Goal: Task Accomplishment & Management: Manage account settings

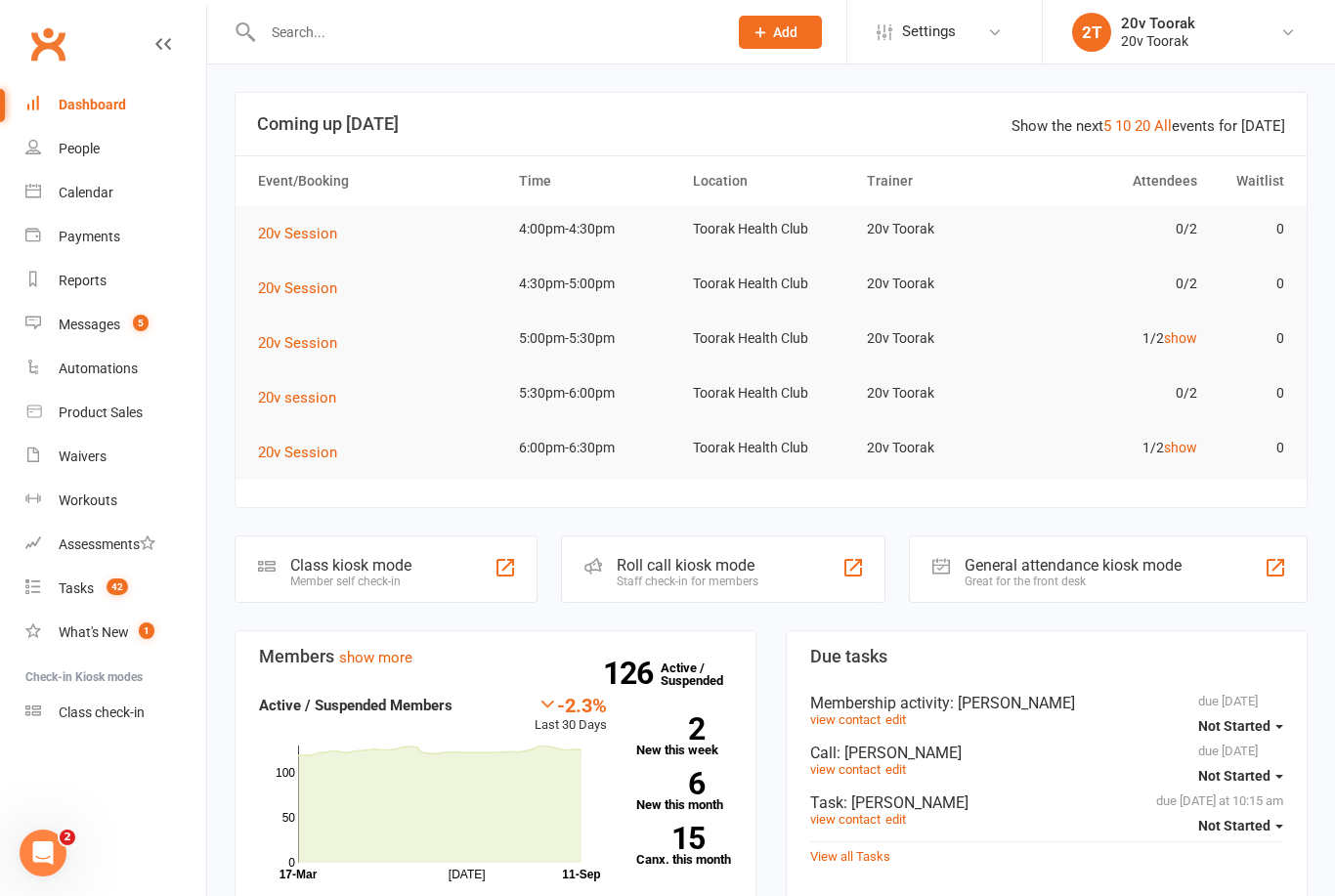
click at [137, 316] on span "5" at bounding box center [141, 322] width 16 height 17
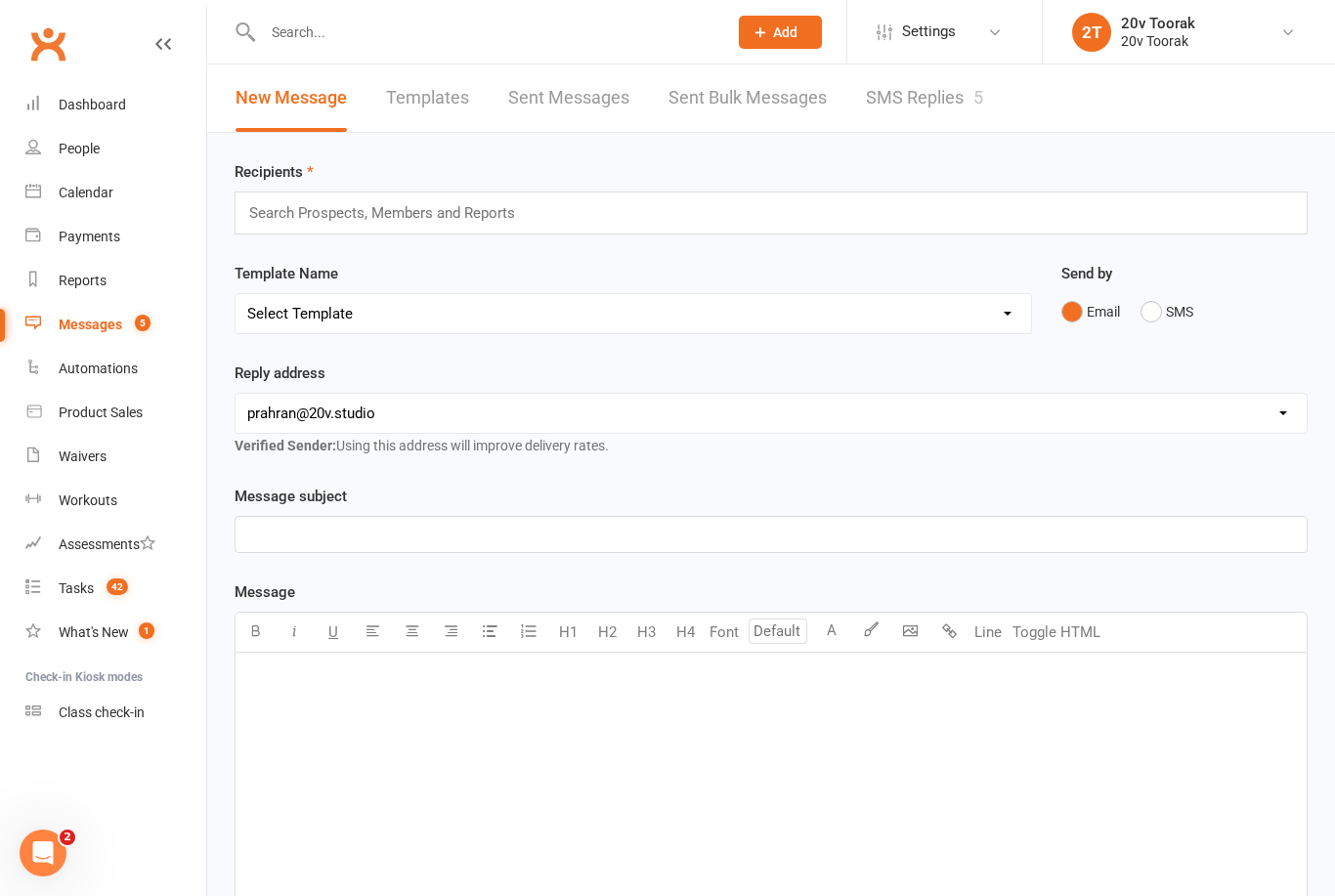
click at [941, 112] on link "SMS Replies 5" at bounding box center [925, 98] width 118 height 68
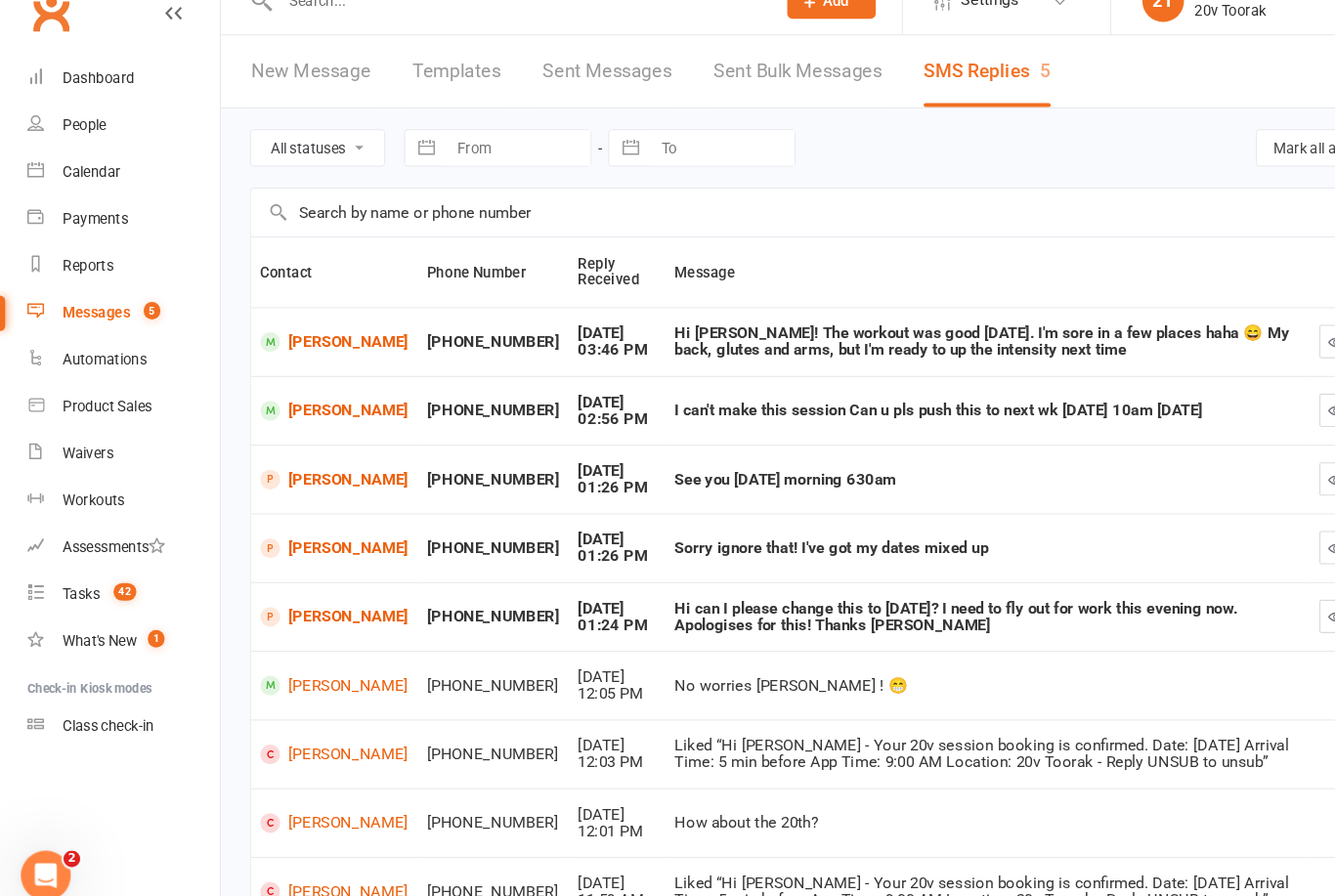
click at [77, 185] on div "Calendar" at bounding box center [86, 193] width 55 height 16
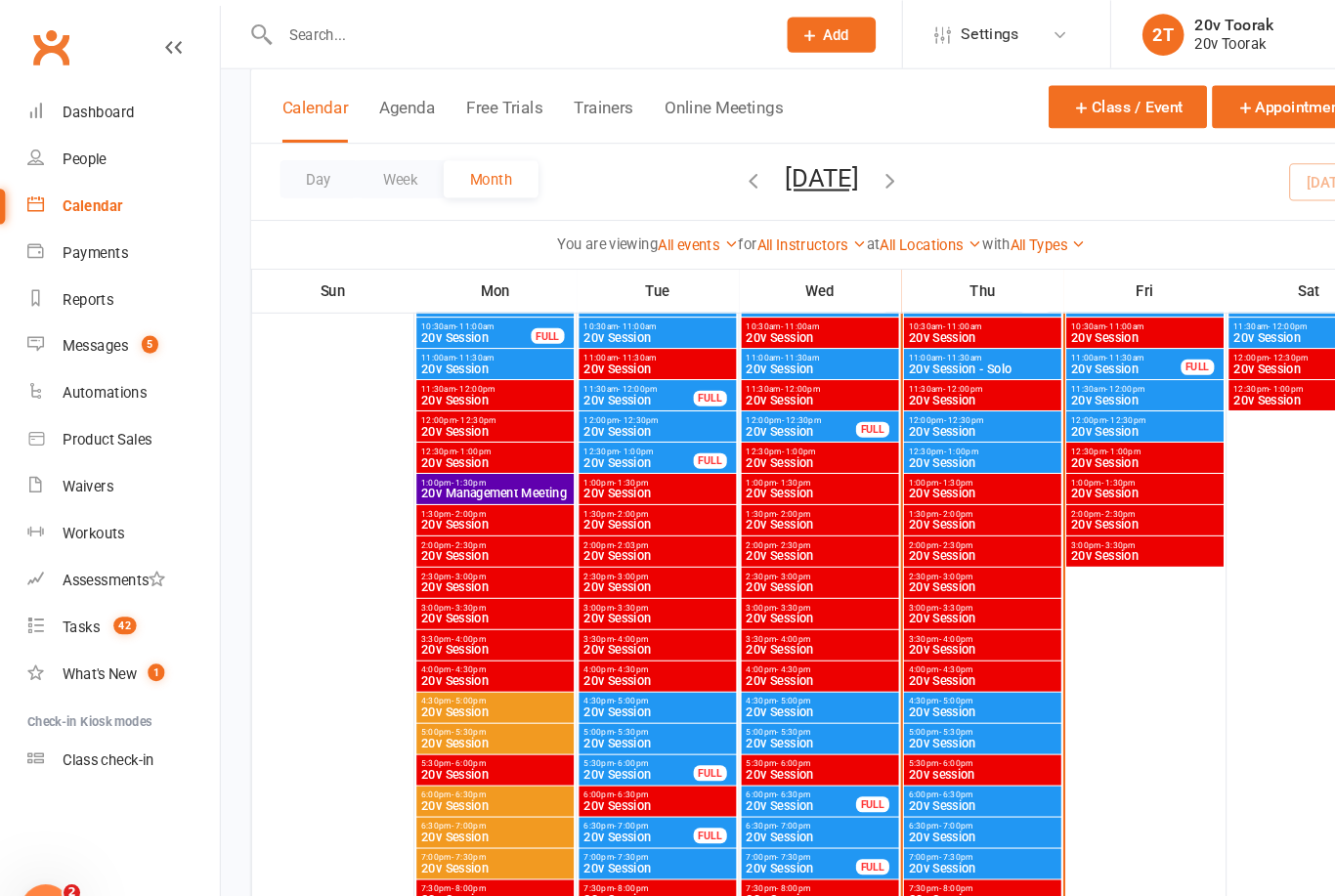
click at [944, 810] on span "20v Session" at bounding box center [922, 815] width 140 height 12
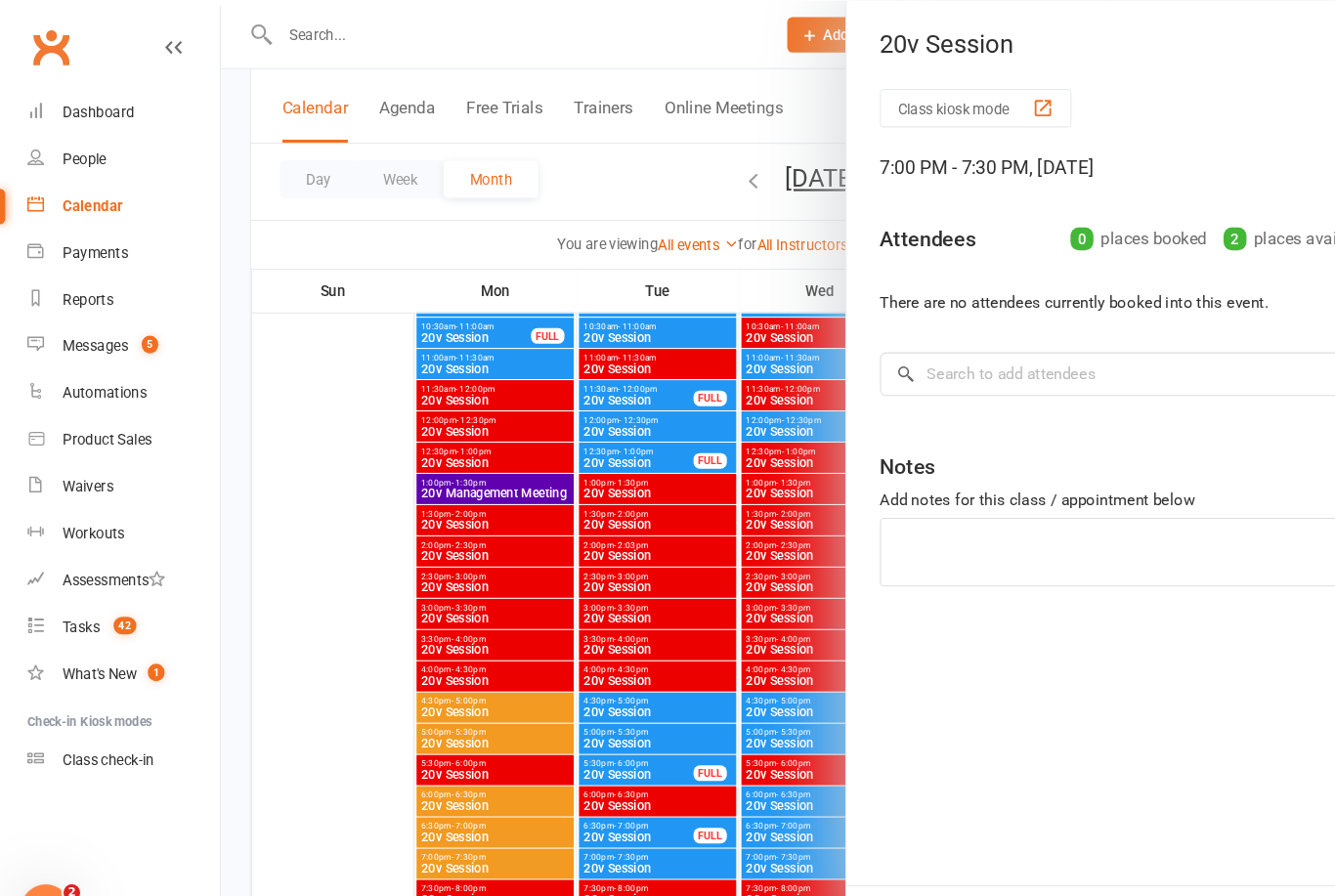
scroll to position [1286, 0]
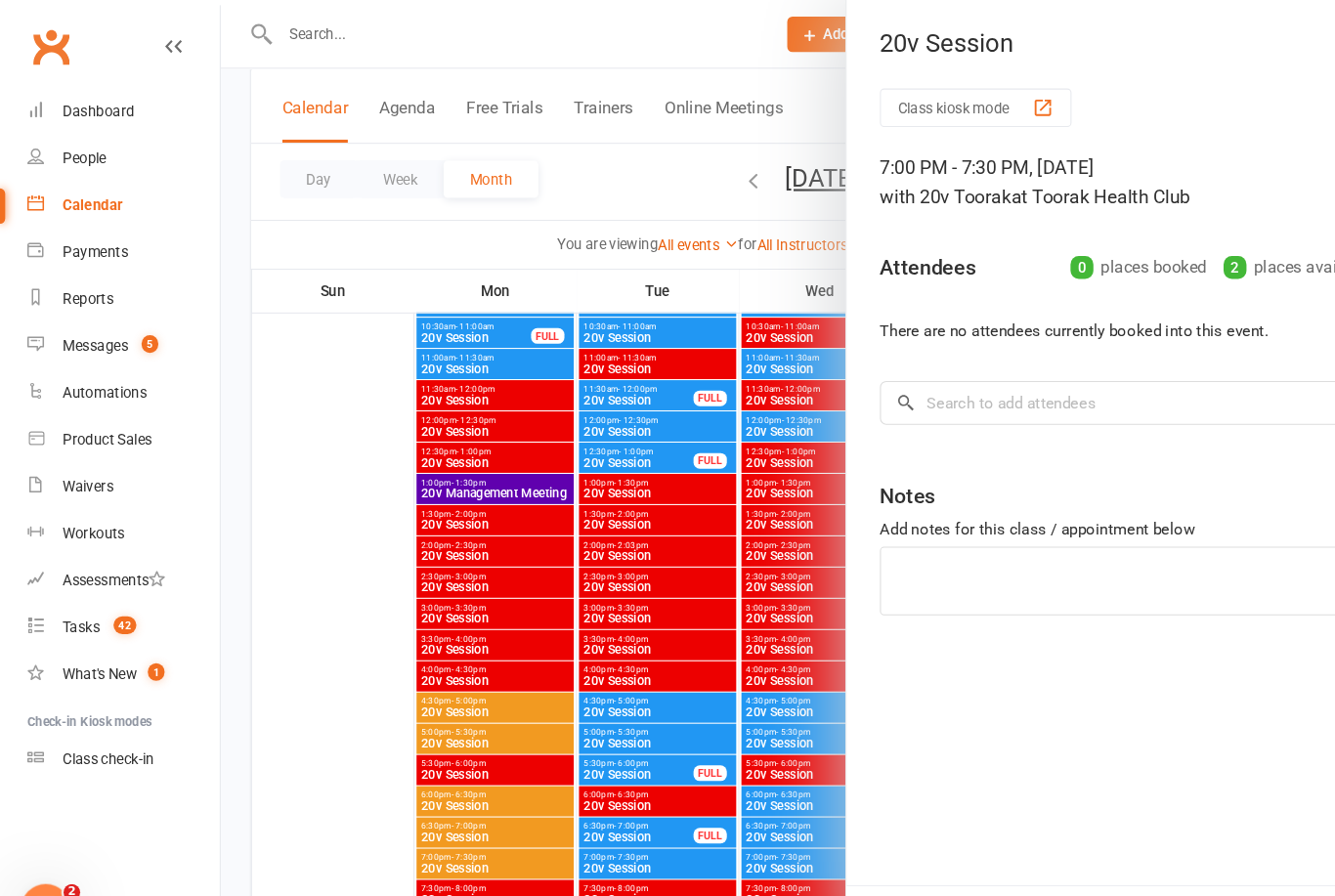
click at [567, 784] on div at bounding box center [772, 448] width 1128 height 896
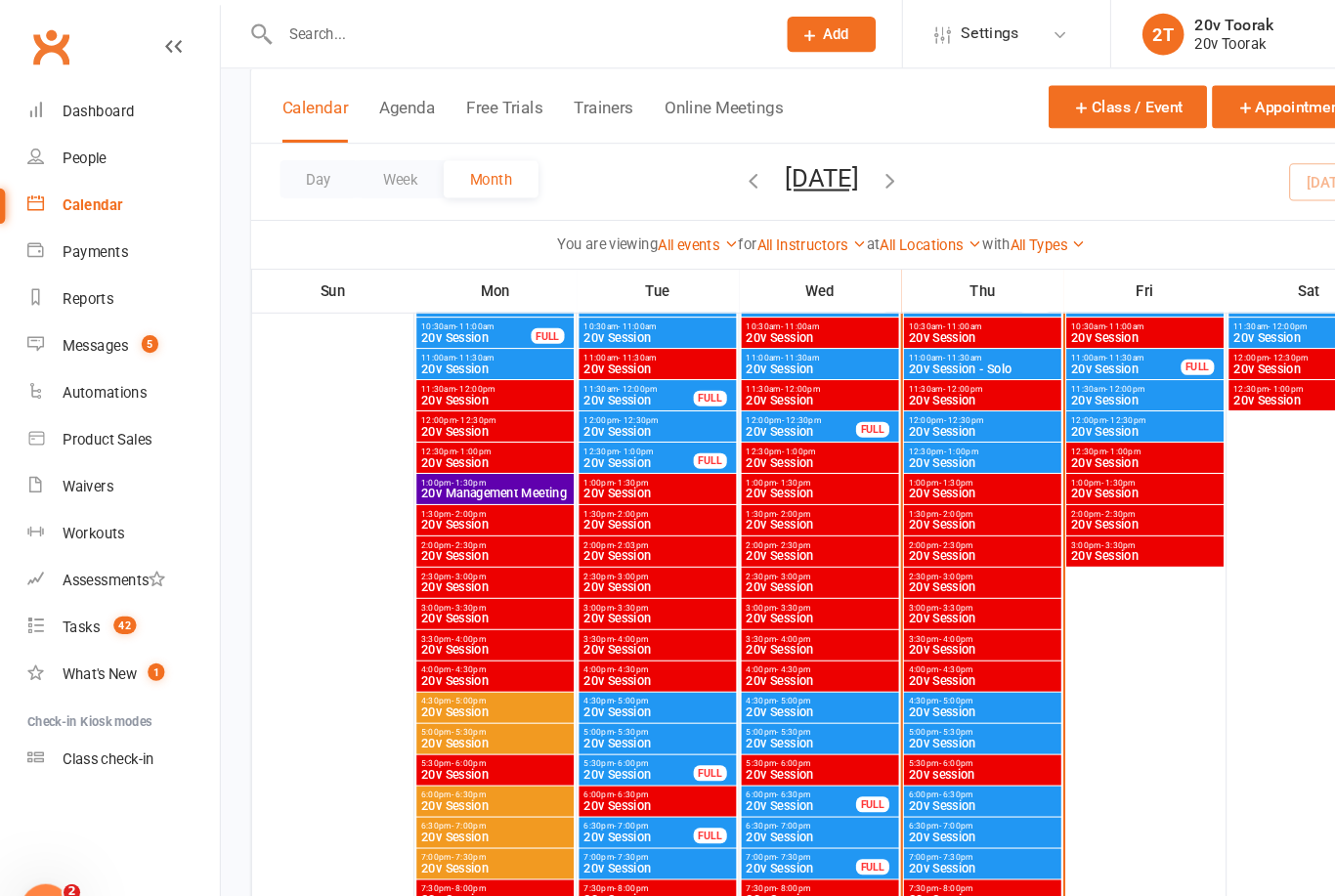
click at [916, 780] on span "20v Session" at bounding box center [922, 786] width 140 height 12
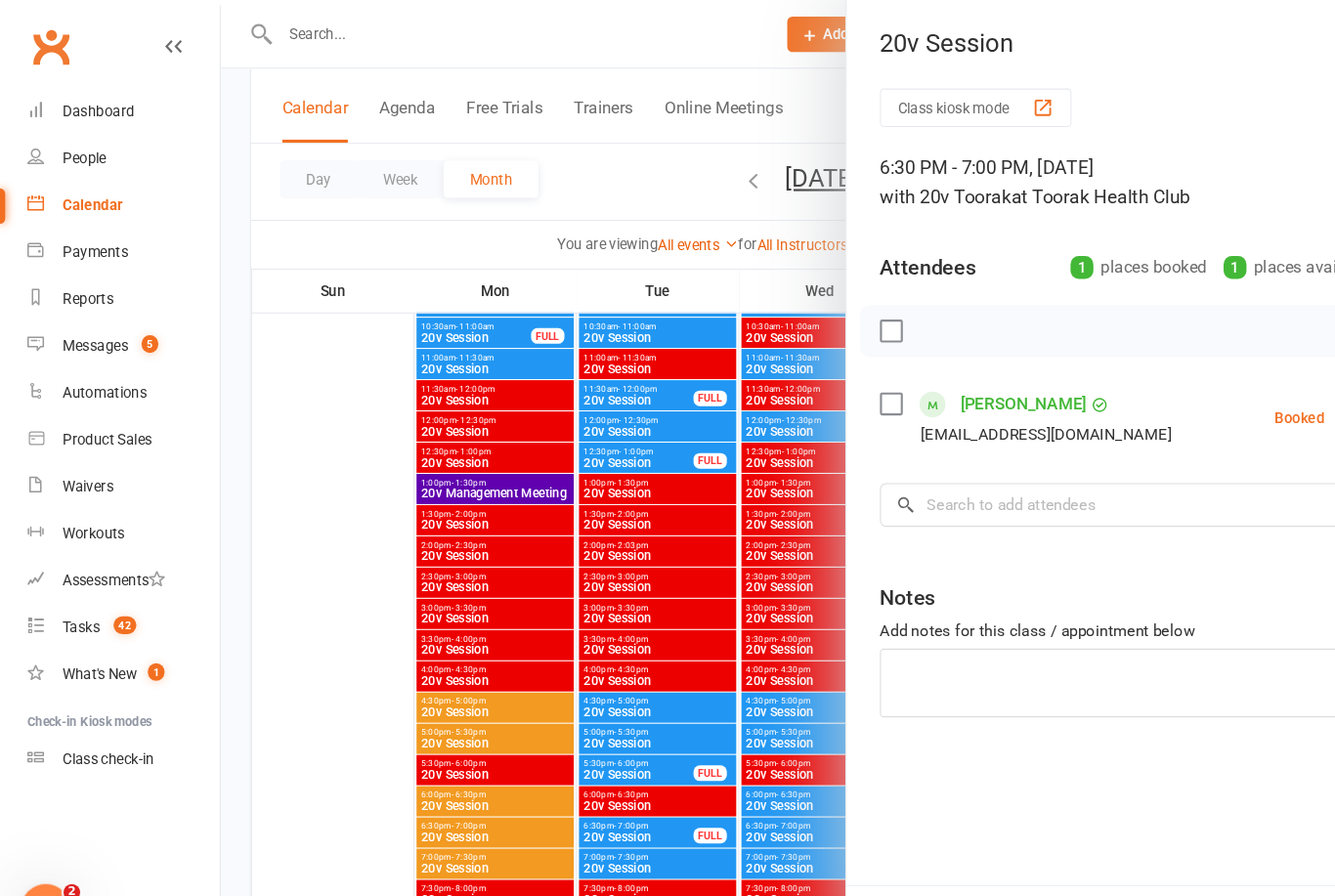
click at [690, 808] on div at bounding box center [772, 448] width 1128 height 896
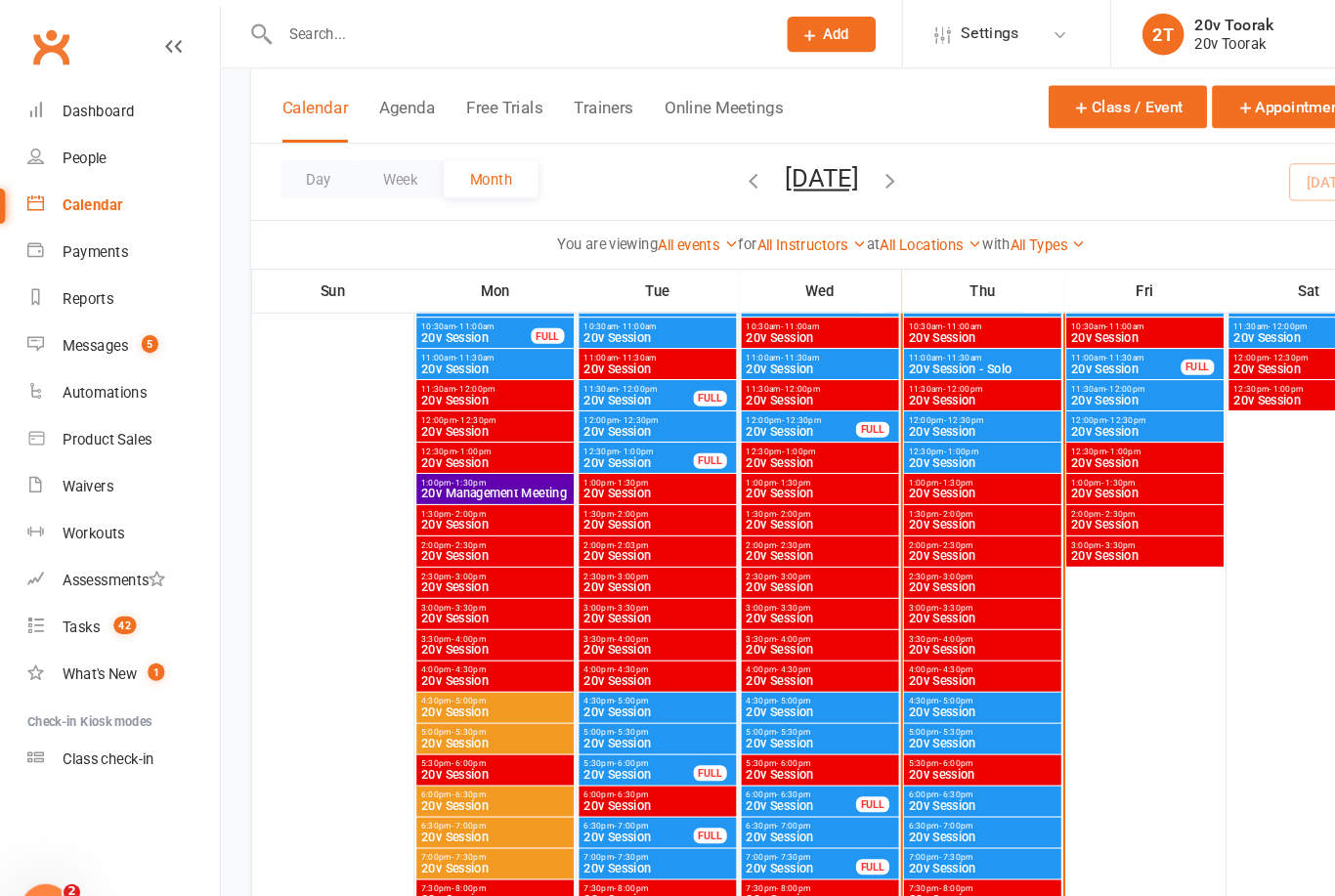
click at [934, 652] on div "4:30pm - 5:00pm 20v Session" at bounding box center [922, 664] width 148 height 28
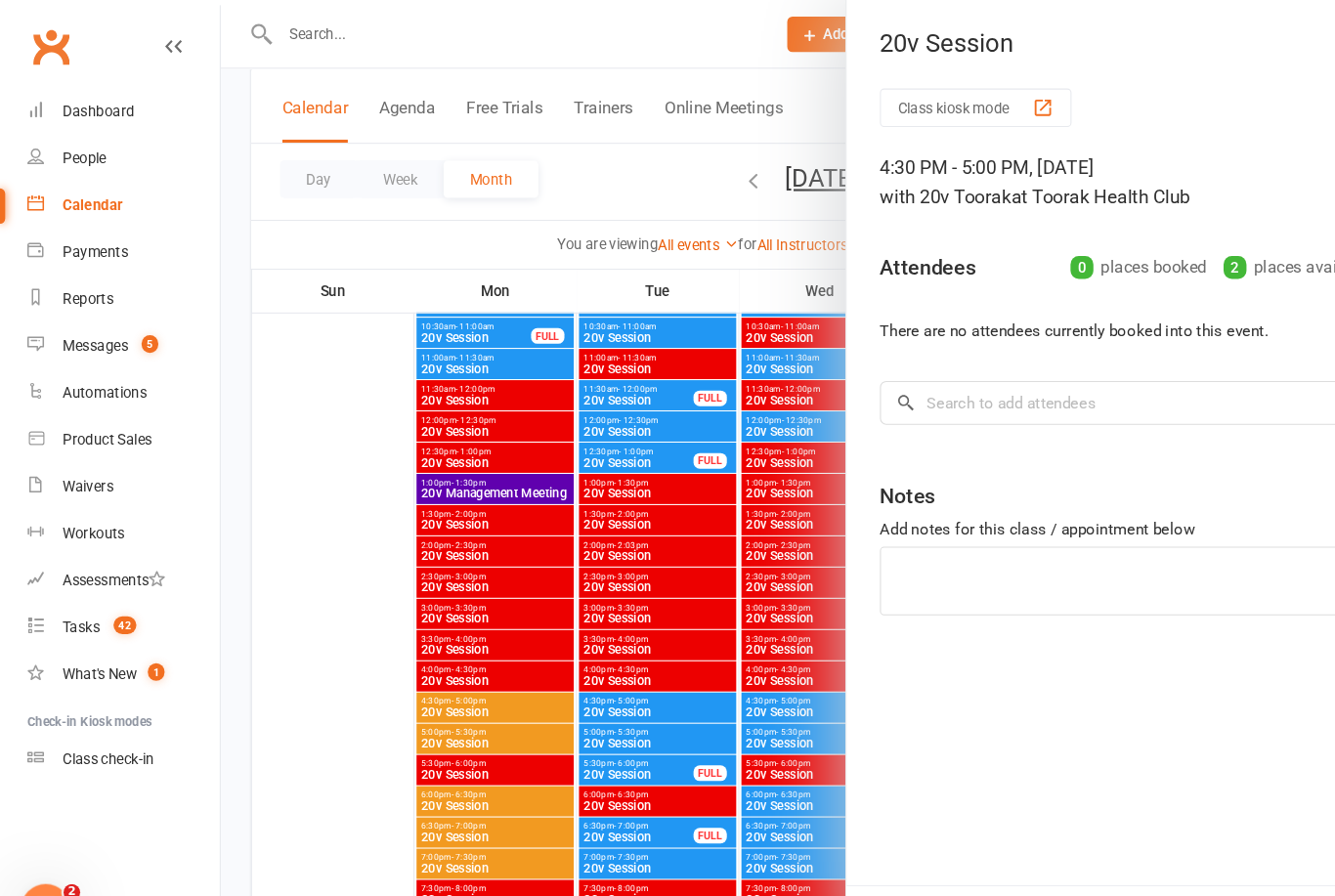
click at [664, 815] on div at bounding box center [772, 448] width 1128 height 896
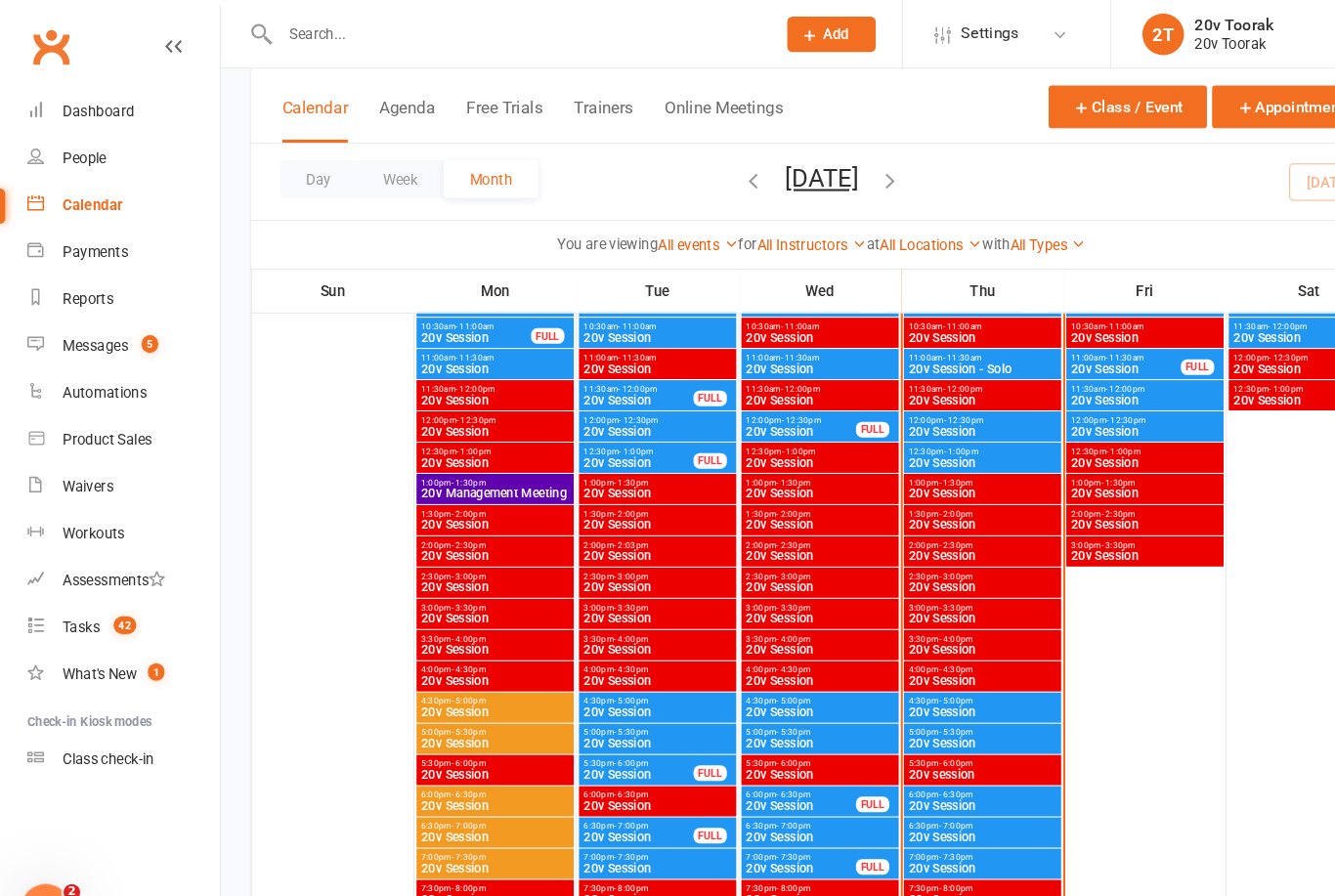
click at [899, 695] on span "20v Session" at bounding box center [922, 698] width 140 height 12
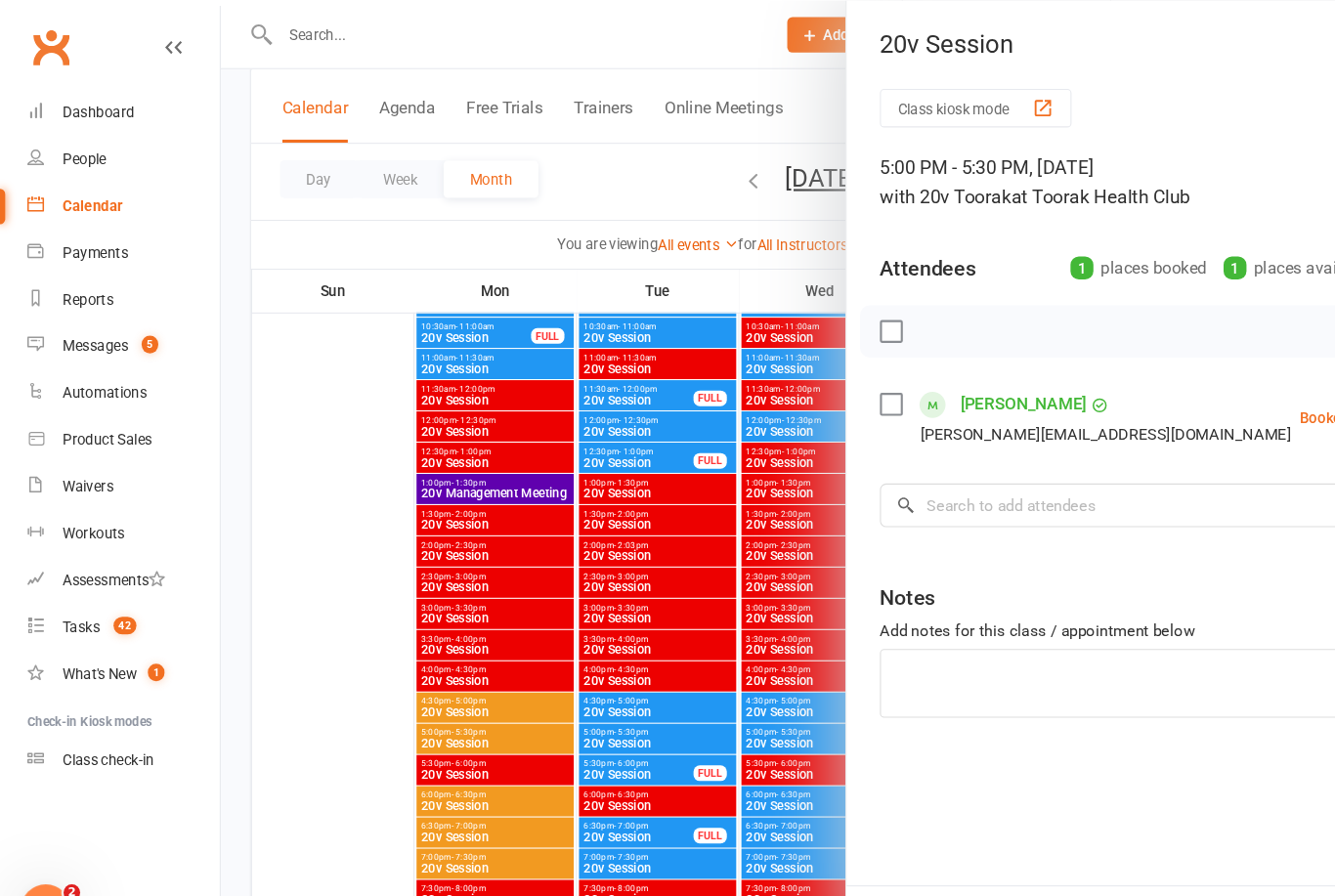
click at [660, 750] on div at bounding box center [772, 448] width 1128 height 896
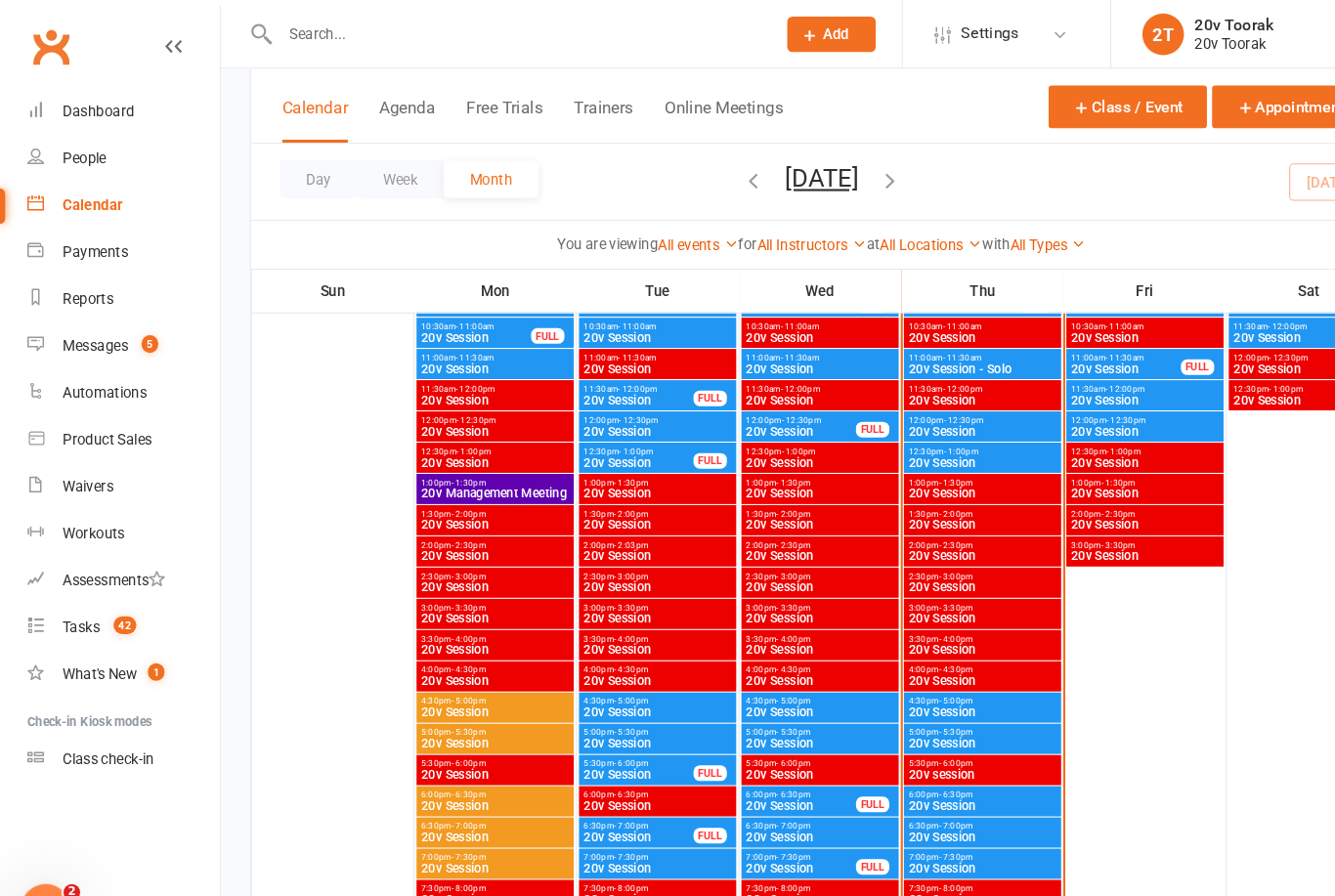
click at [92, 325] on div "Messages" at bounding box center [89, 324] width 62 height 16
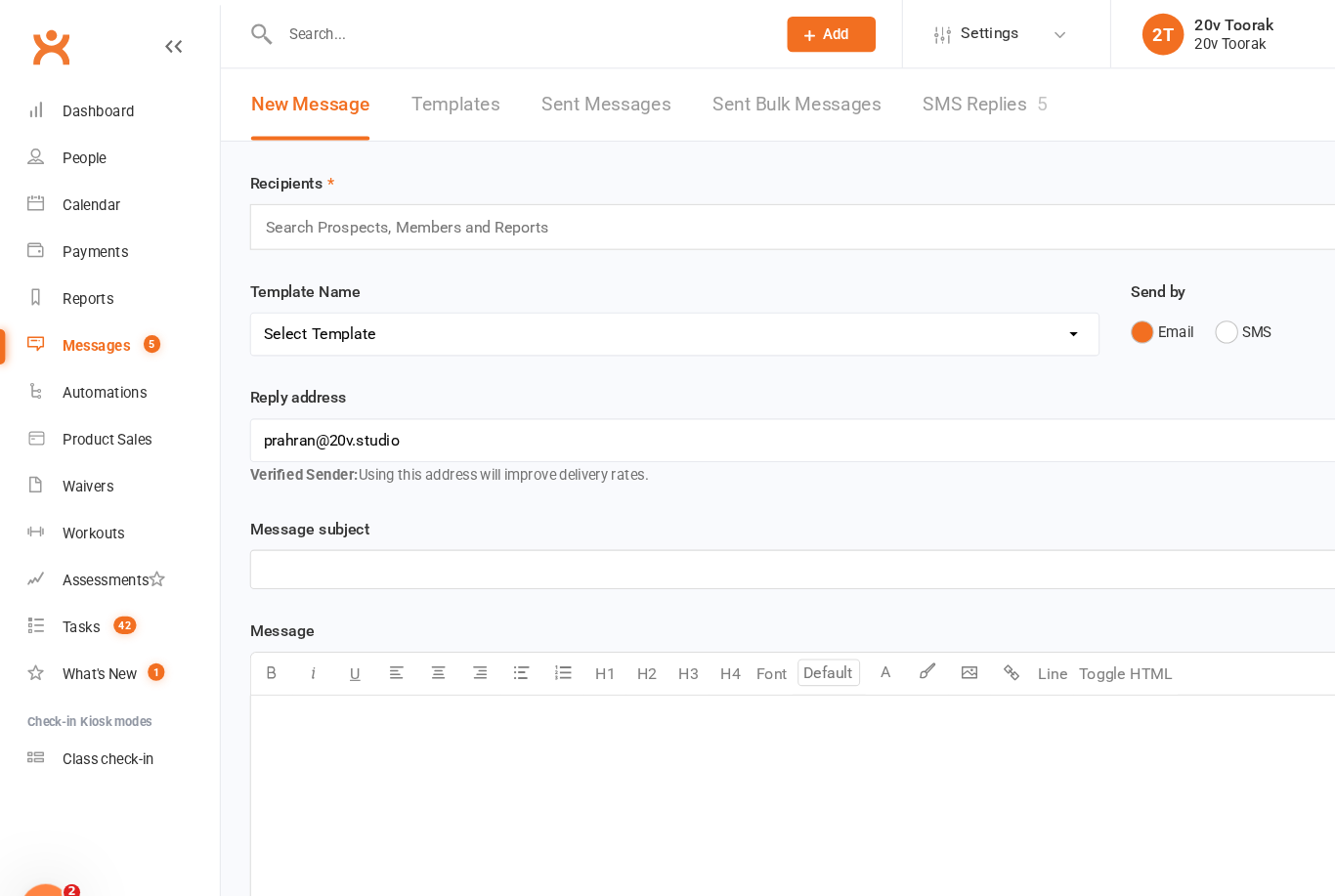
click at [990, 163] on div "Recipients Search Prospects, Members and Reports" at bounding box center [772, 198] width 1073 height 74
click at [977, 106] on div "5" at bounding box center [978, 97] width 10 height 21
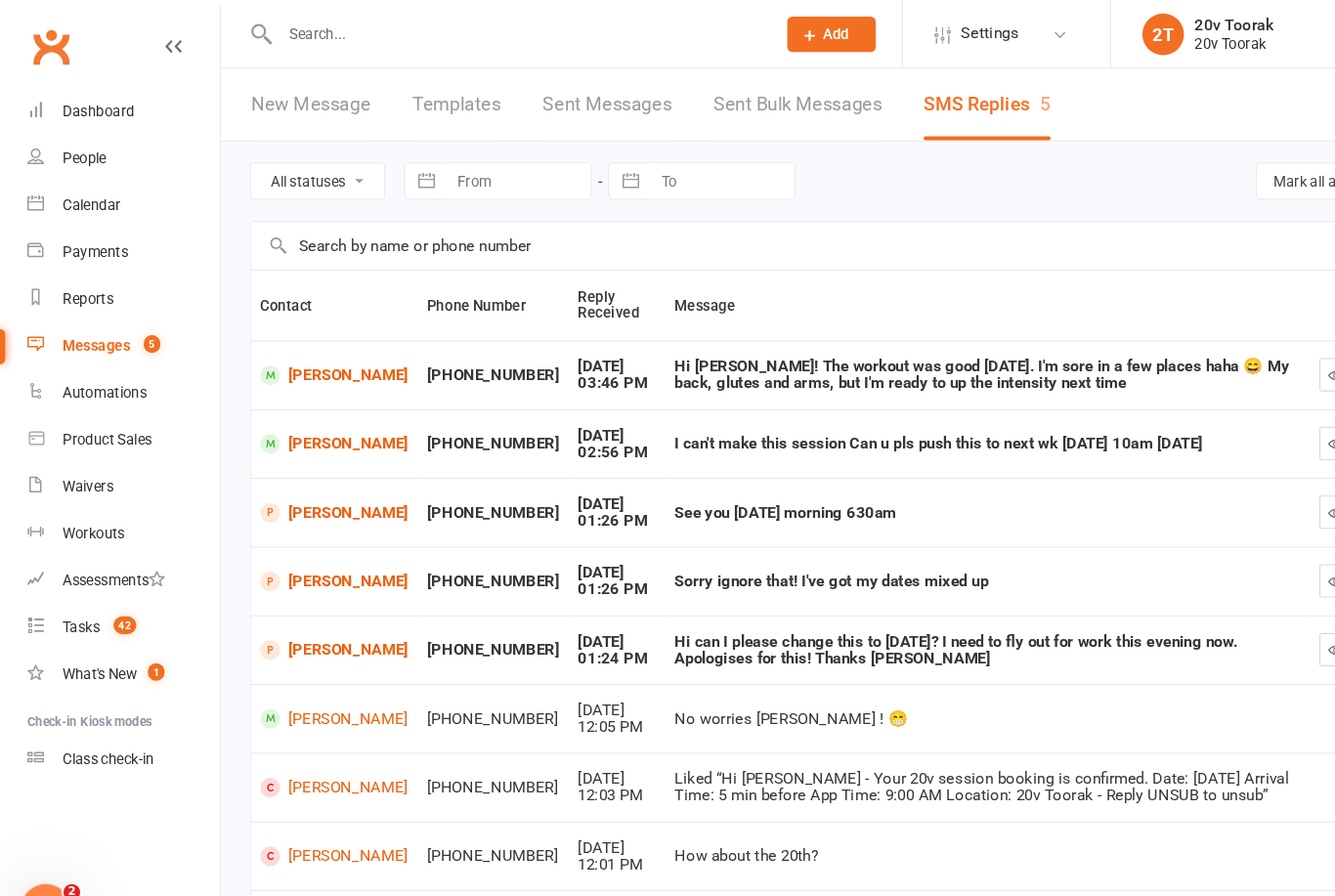
click at [275, 361] on link "[PERSON_NAME]" at bounding box center [314, 352] width 139 height 19
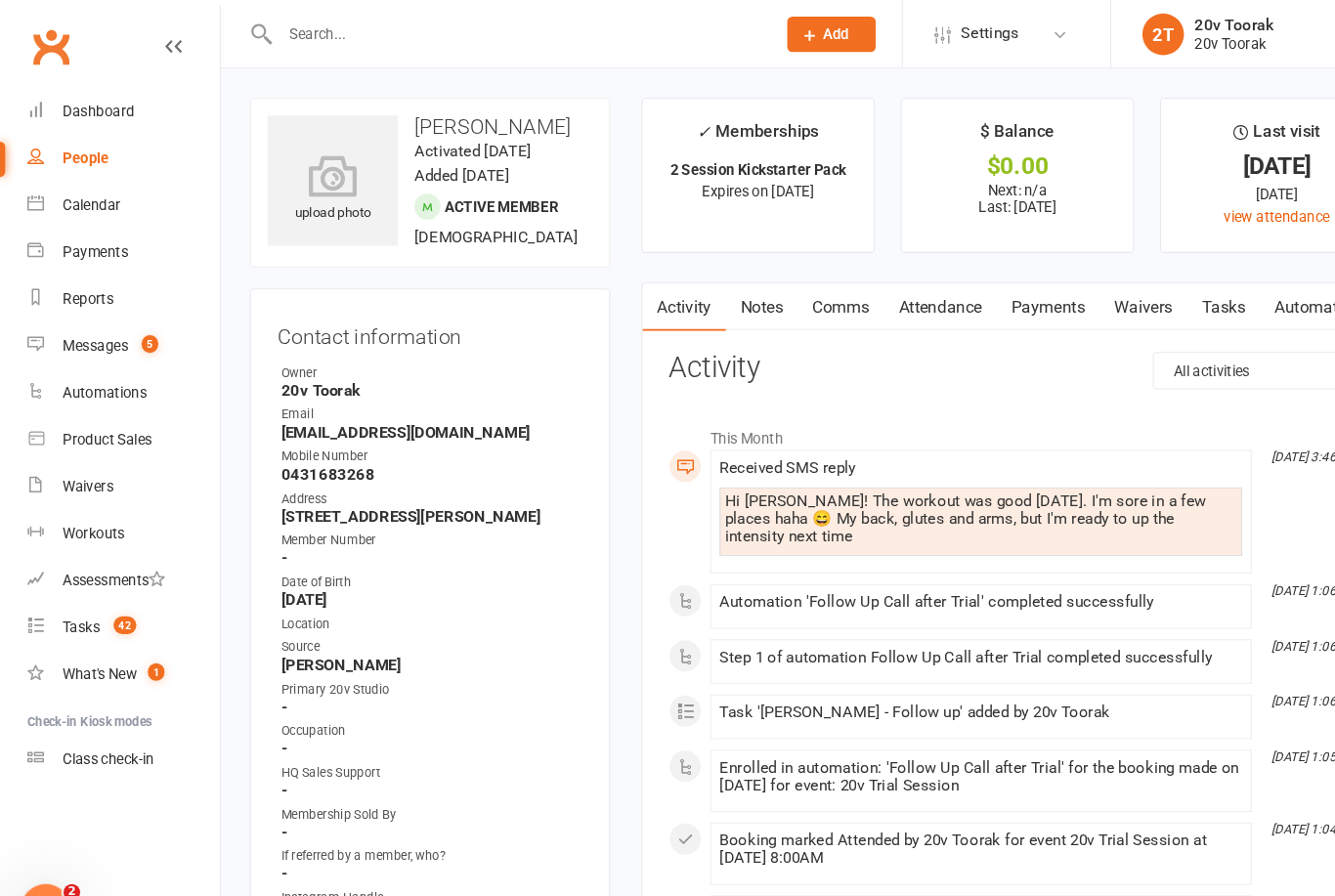
click at [810, 285] on link "Comms" at bounding box center [789, 288] width 81 height 45
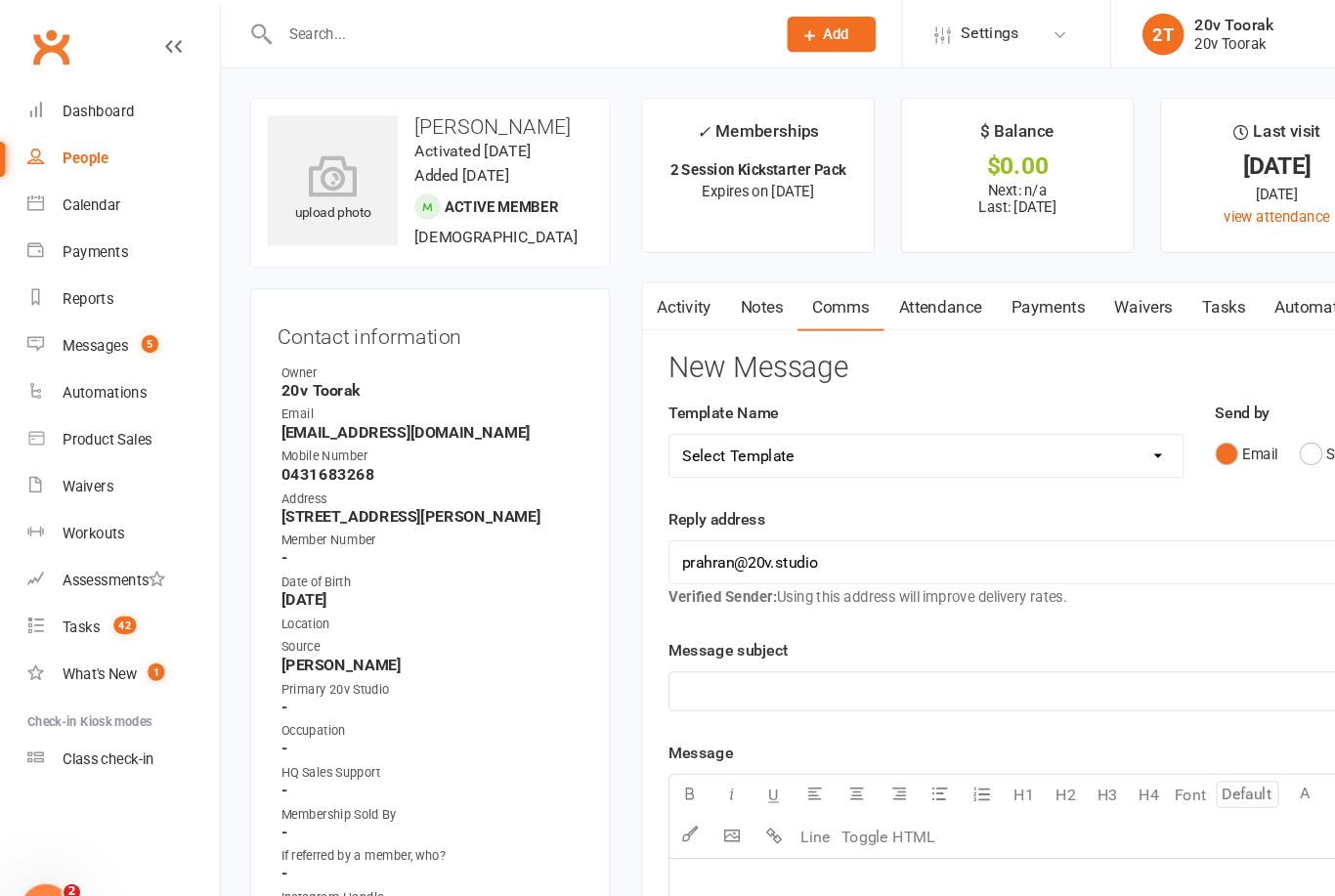
click at [1220, 429] on button "SMS" at bounding box center [1247, 426] width 53 height 37
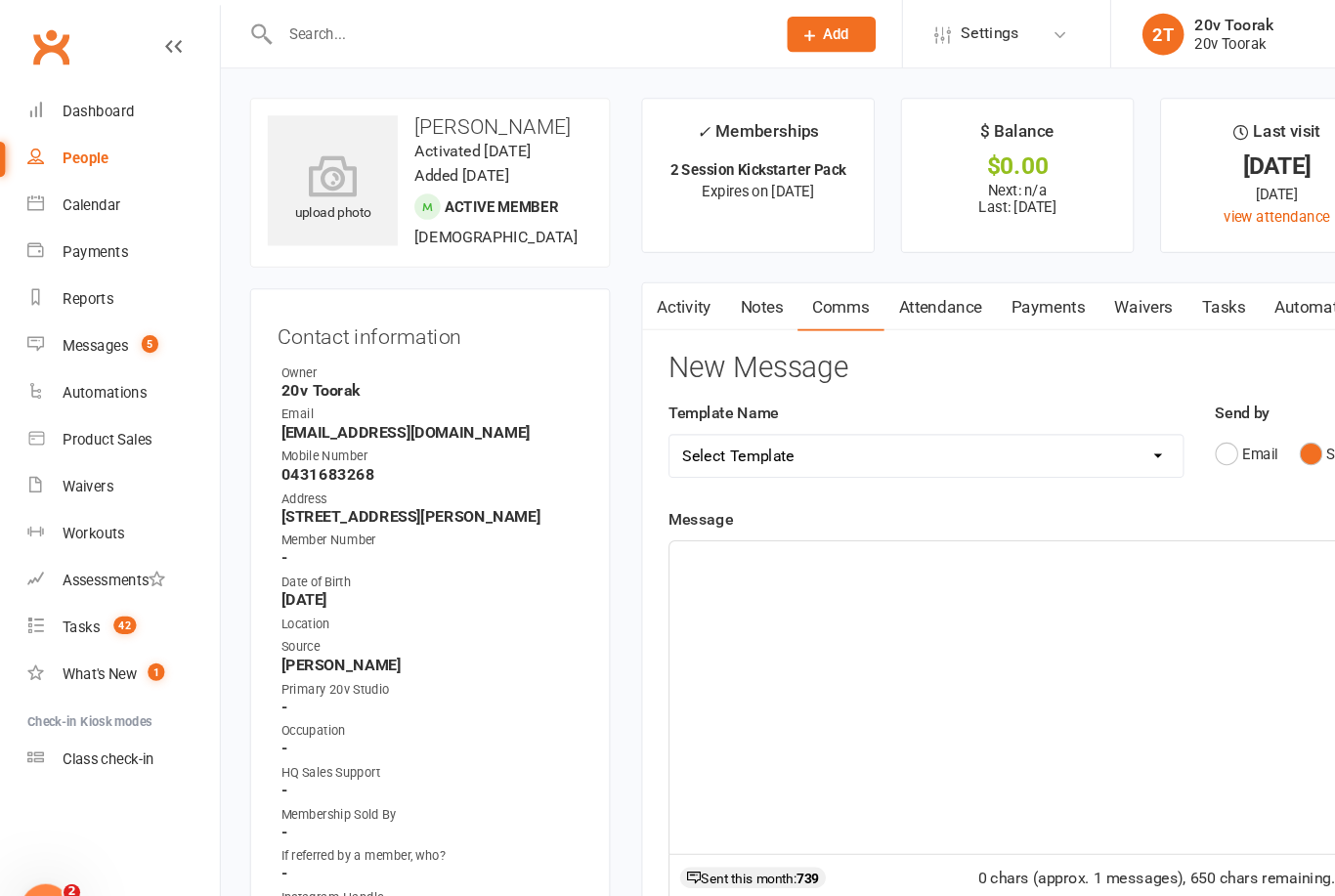
click at [923, 613] on div "﻿" at bounding box center [955, 654] width 653 height 293
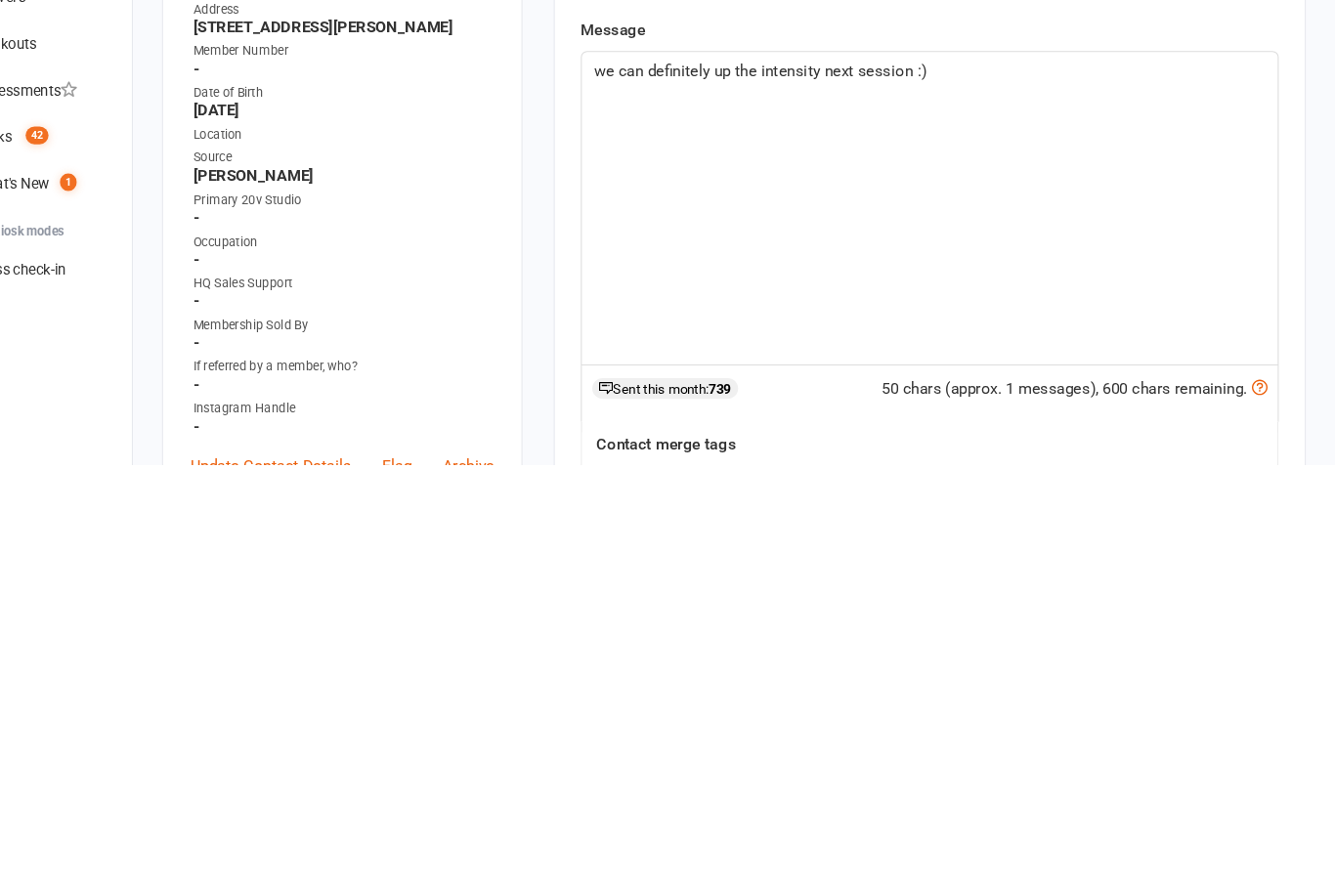
scroll to position [404, 0]
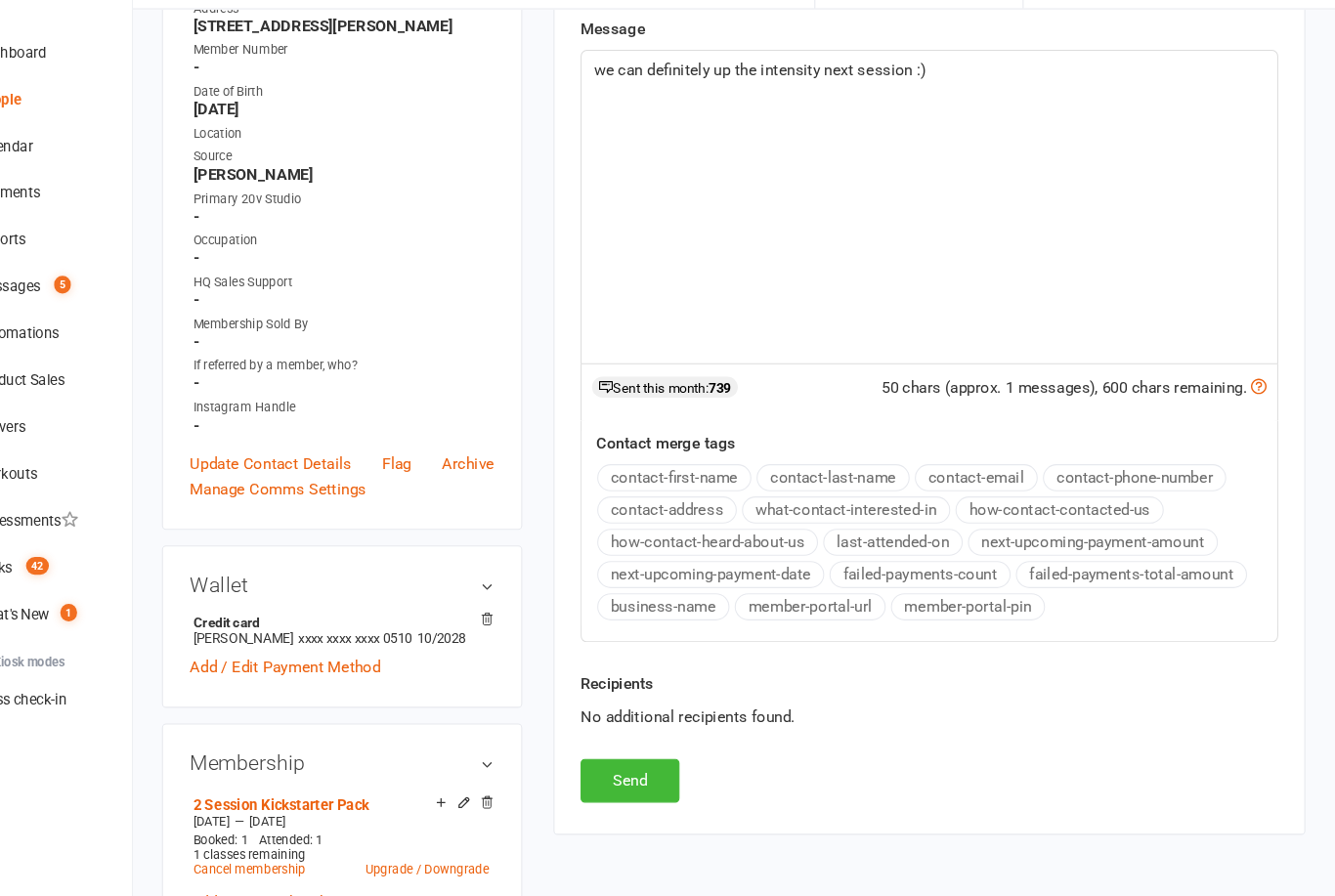
click at [628, 769] on button "Send" at bounding box center [674, 789] width 93 height 41
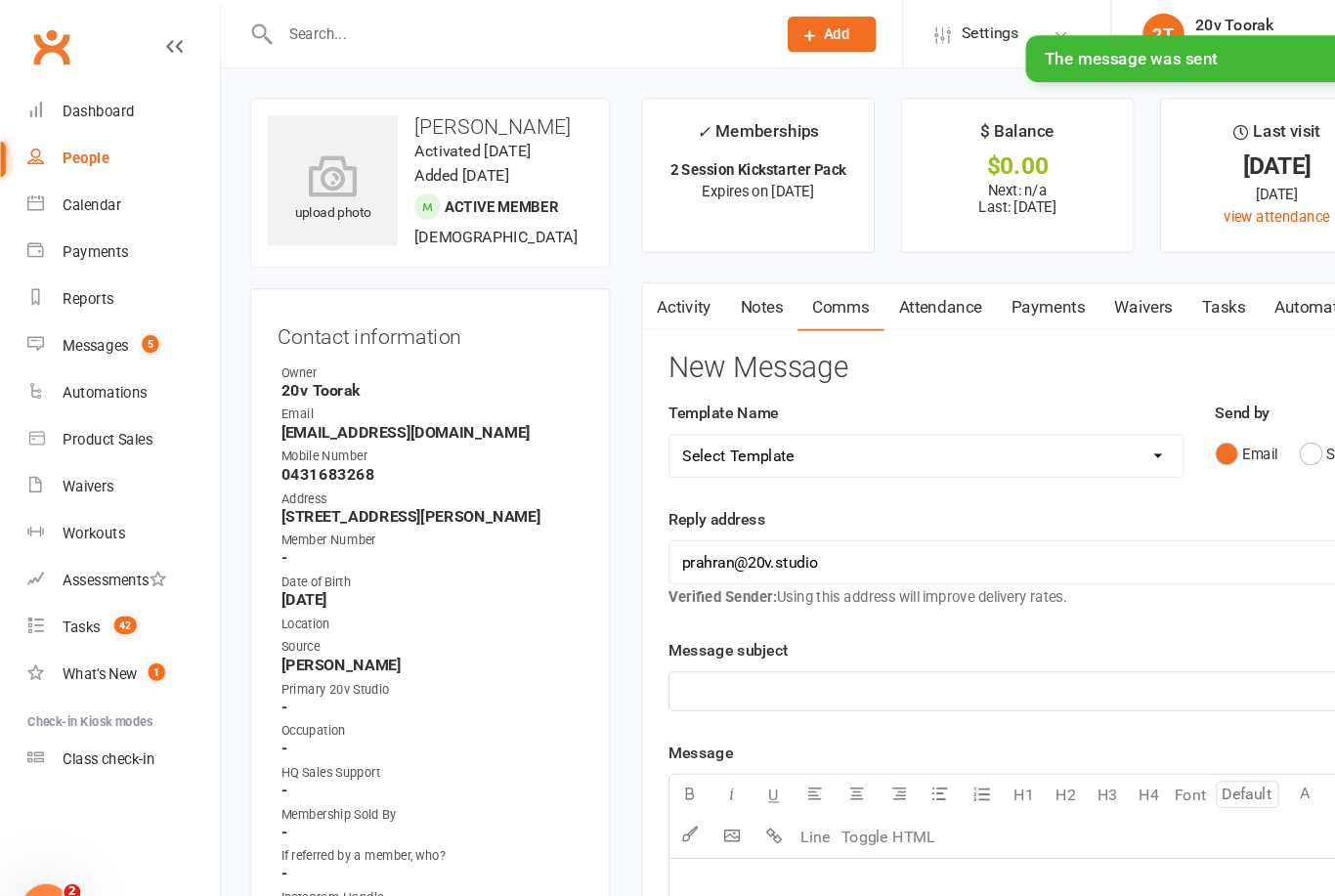
scroll to position [0, 60]
click at [53, 323] on link "Messages 5" at bounding box center [116, 324] width 181 height 44
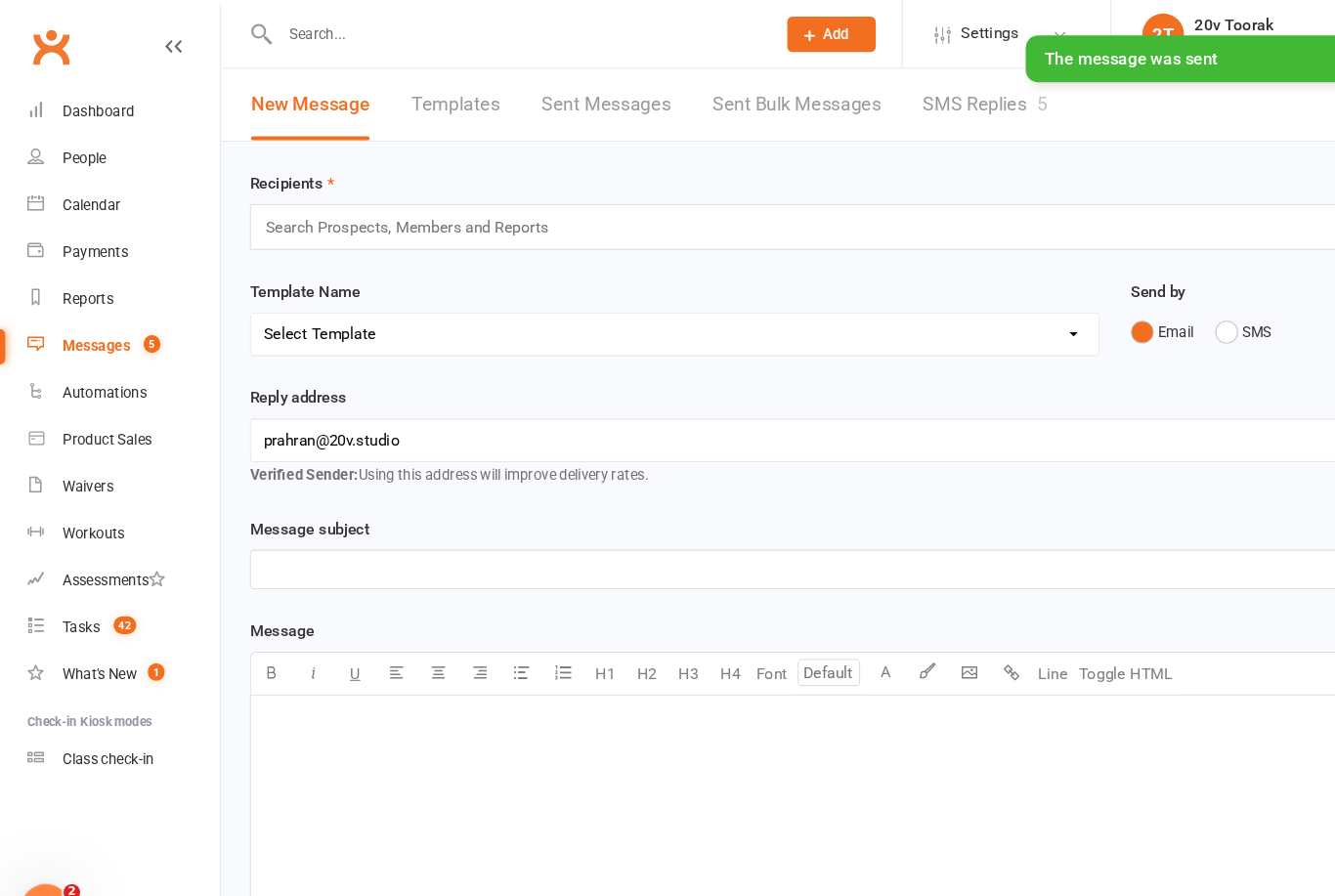
click at [915, 119] on link "SMS Replies 5" at bounding box center [925, 98] width 118 height 68
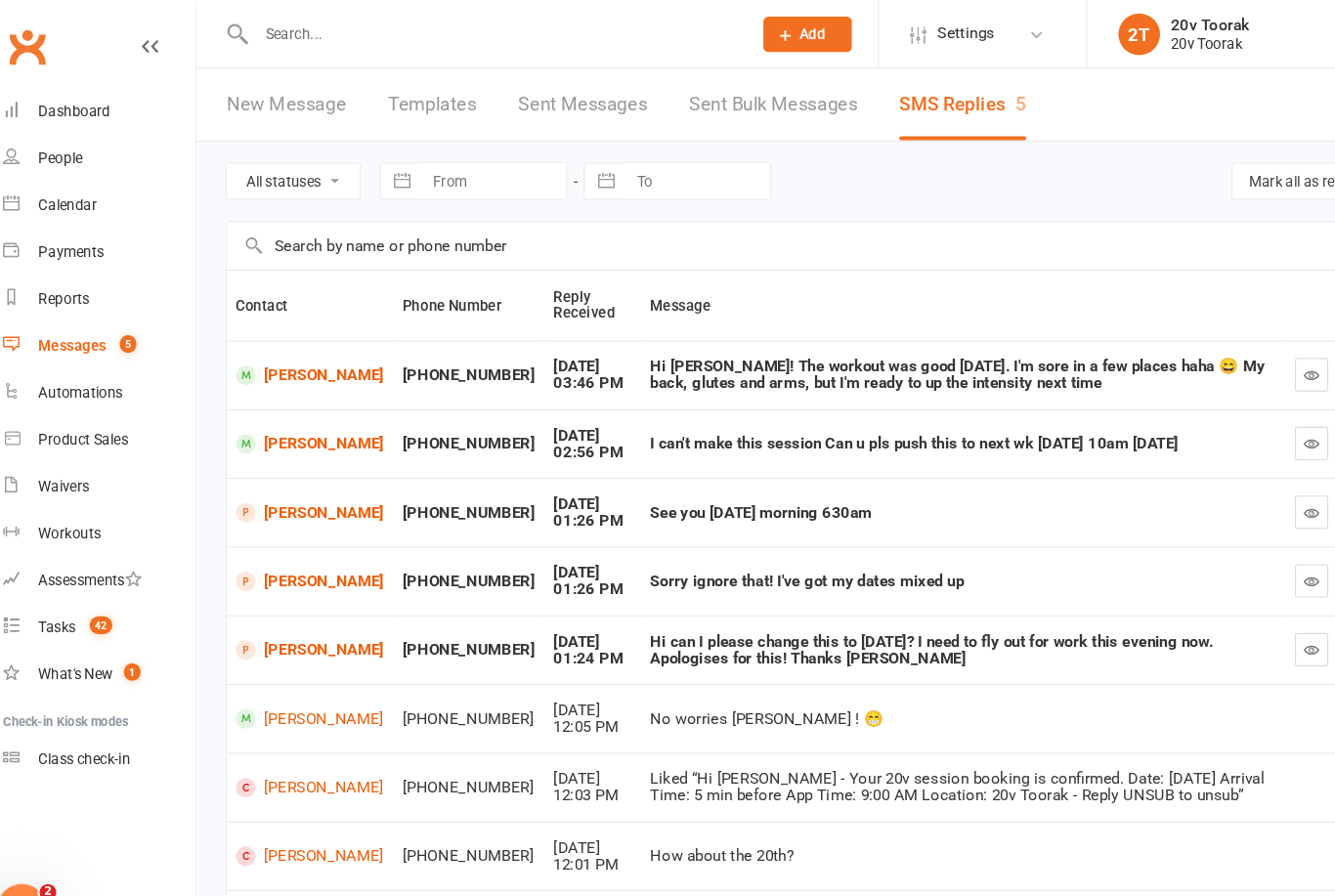
click at [1243, 353] on button "button" at bounding box center [1255, 352] width 31 height 31
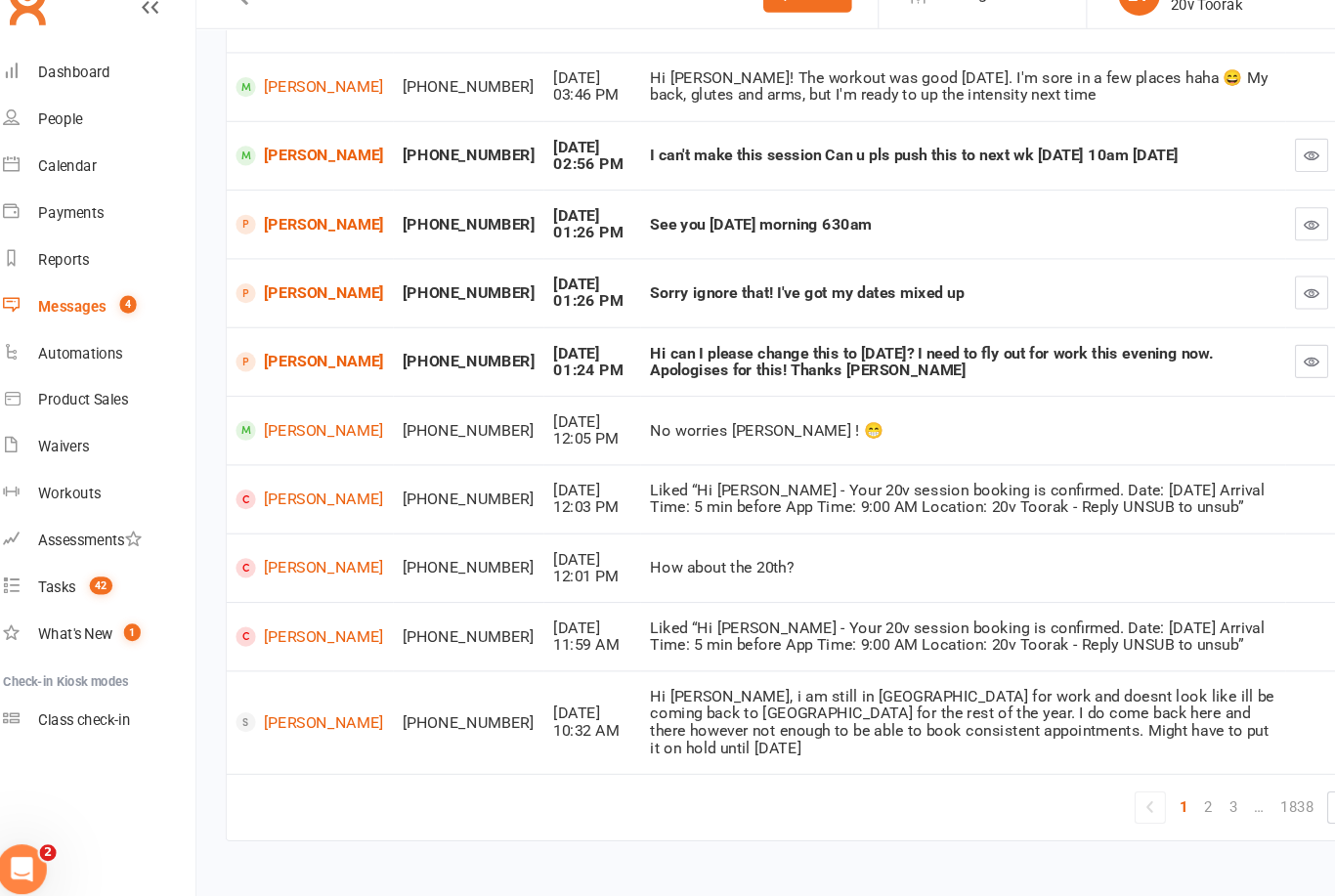
scroll to position [233, 0]
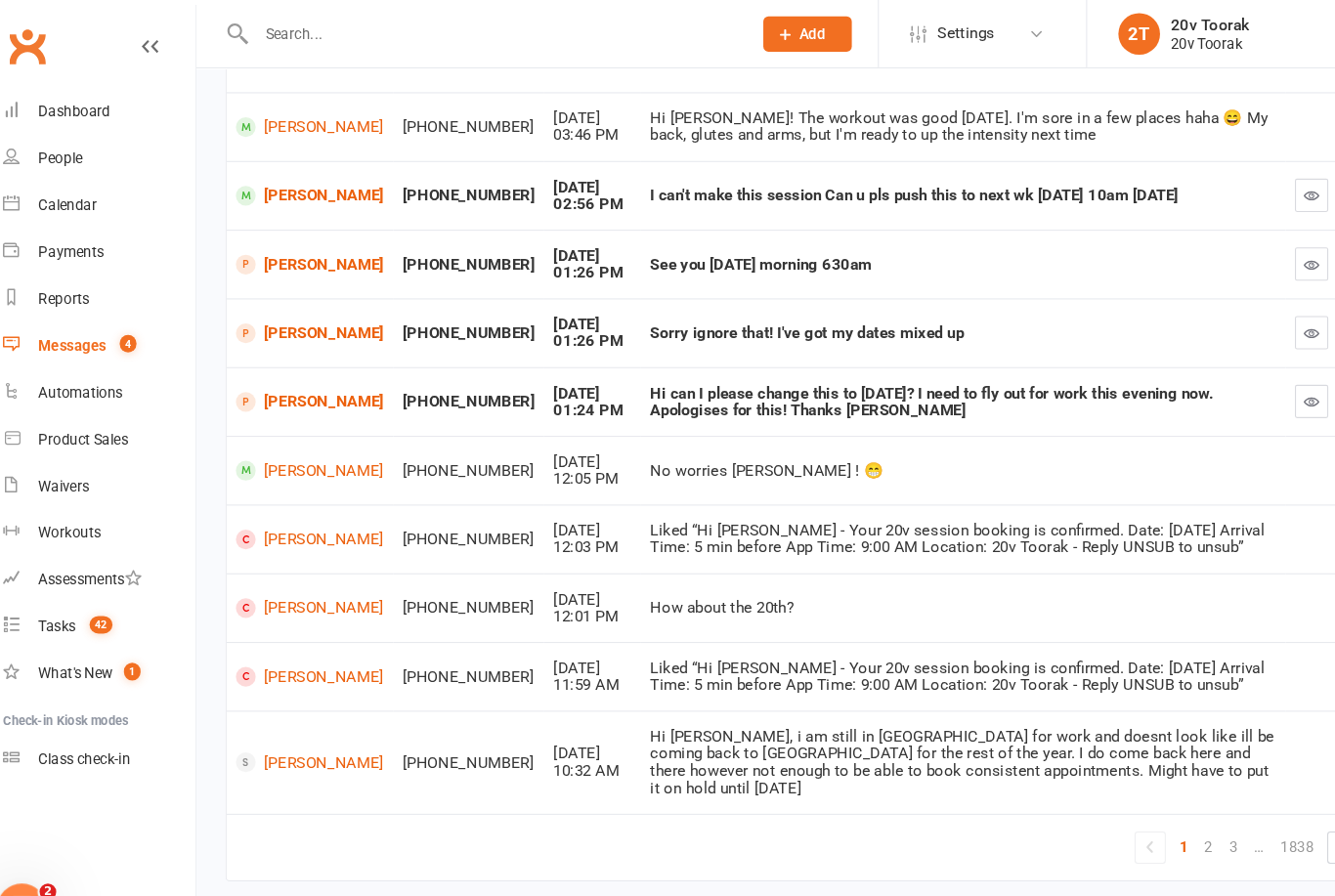
click at [245, 707] on span at bounding box center [254, 716] width 19 height 19
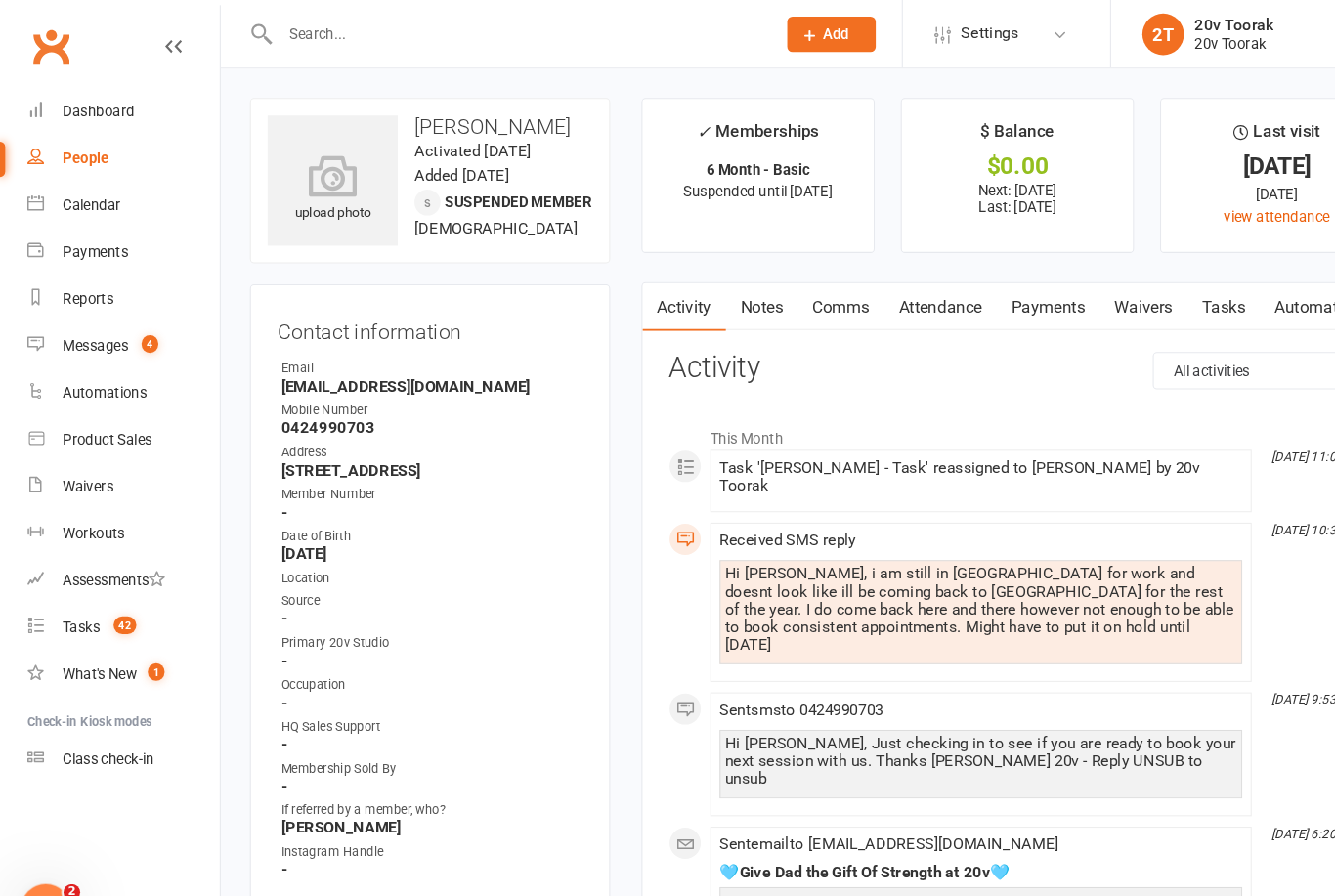
click at [56, 592] on link "Tasks 42" at bounding box center [116, 589] width 181 height 44
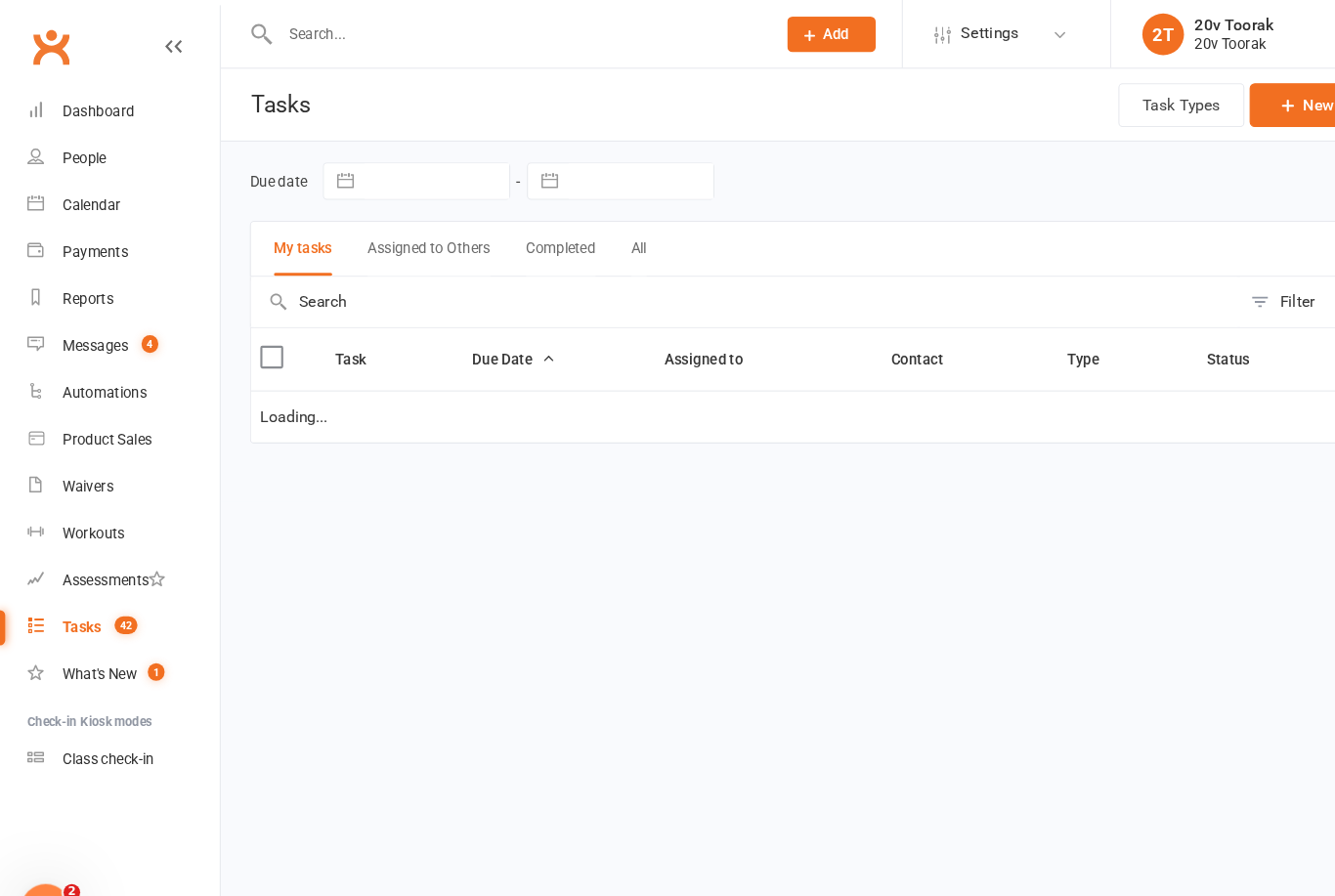
click at [78, 326] on div "Messages" at bounding box center [89, 324] width 62 height 16
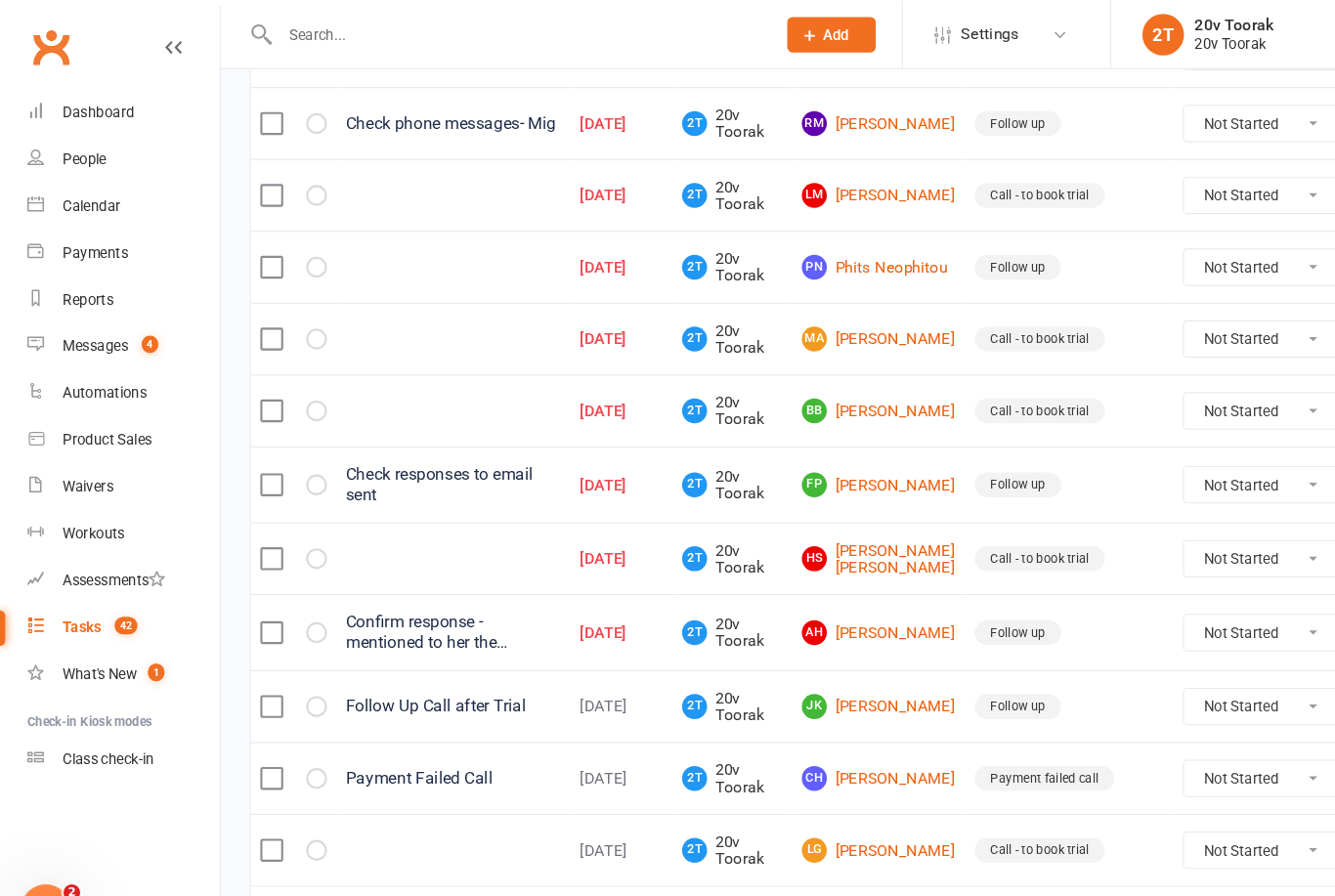
scroll to position [1241, 0]
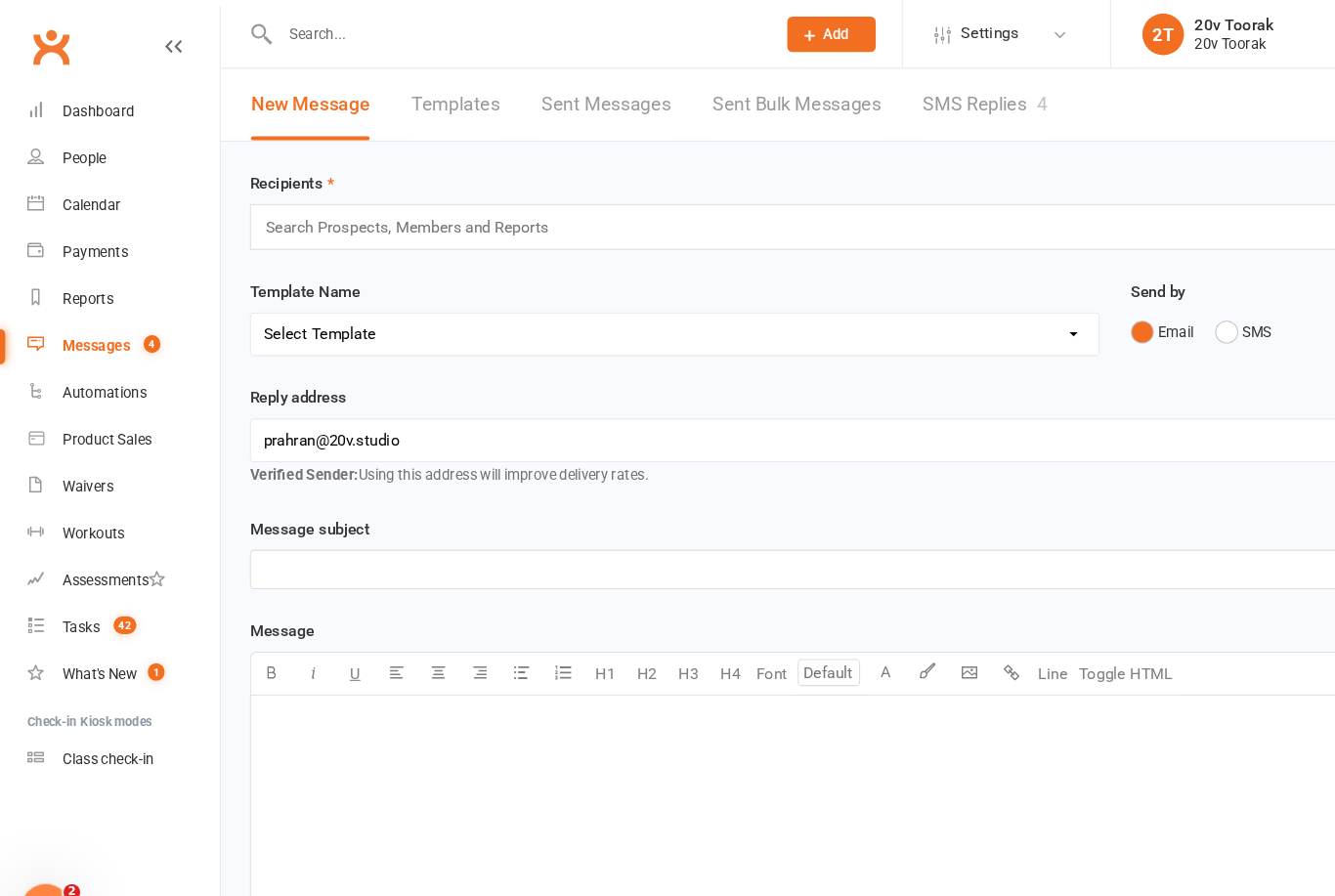
click at [943, 103] on link "SMS Replies 4" at bounding box center [925, 98] width 118 height 68
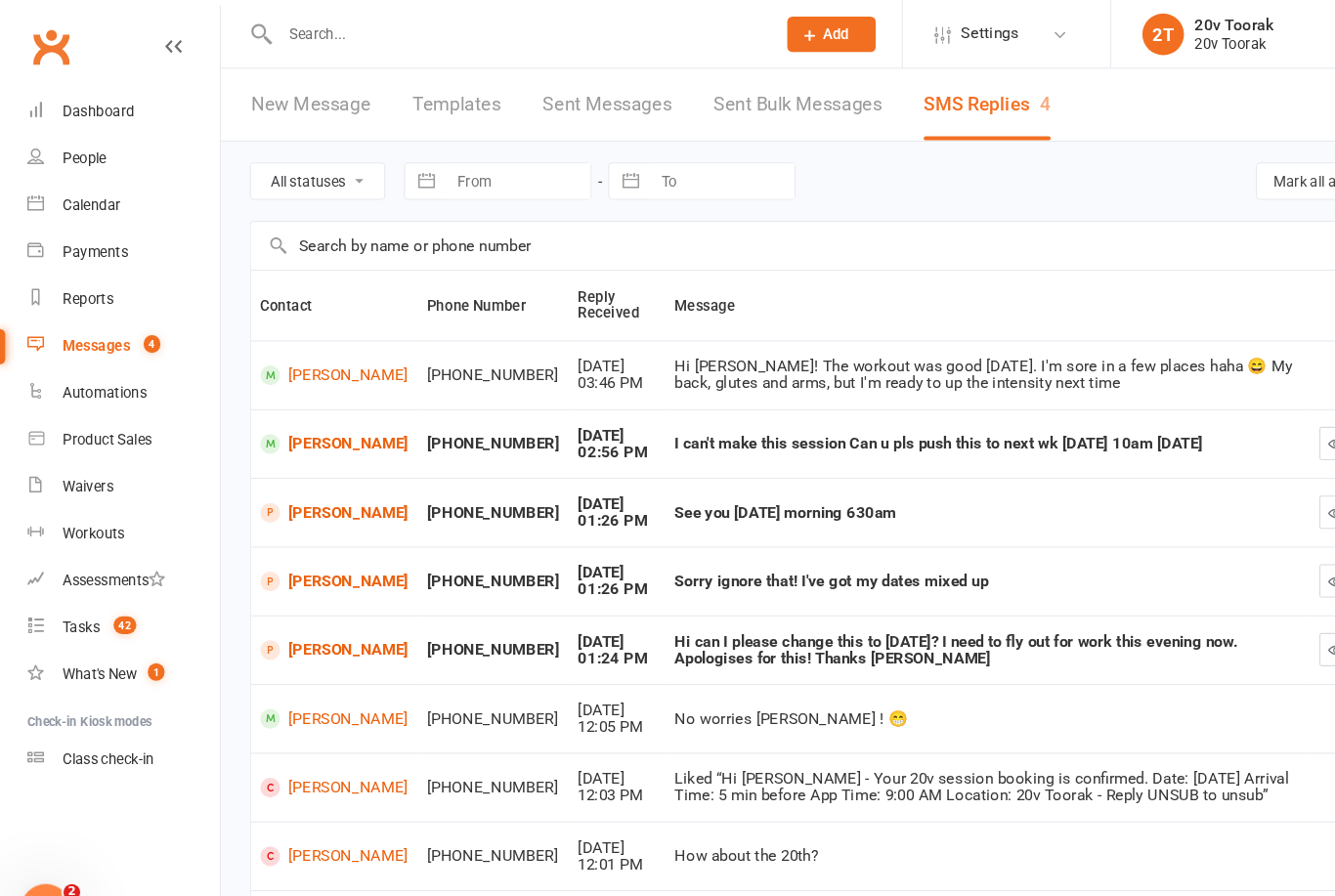
click at [266, 424] on link "[PERSON_NAME]" at bounding box center [314, 416] width 139 height 19
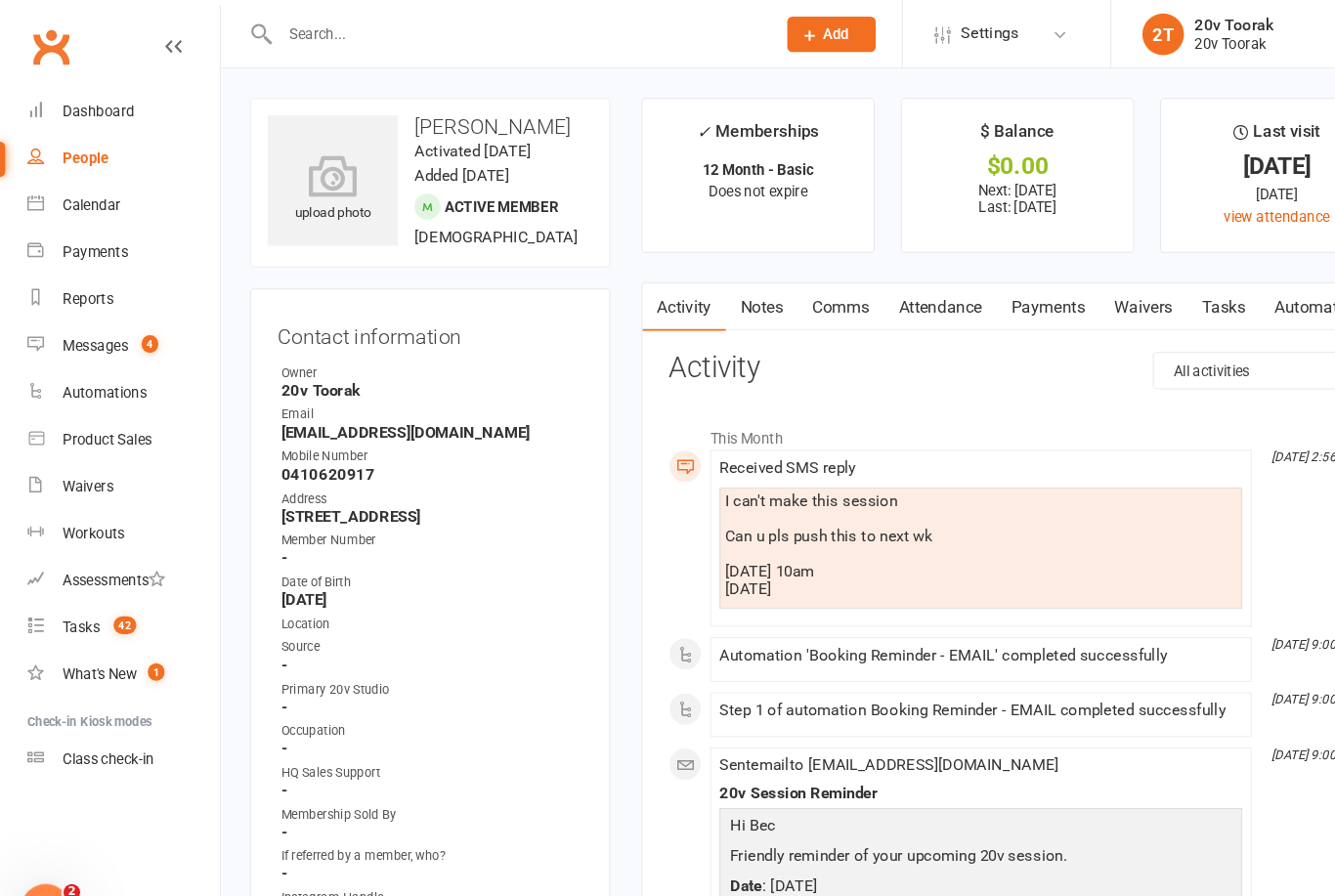
click at [886, 273] on link "Attendance" at bounding box center [882, 288] width 106 height 45
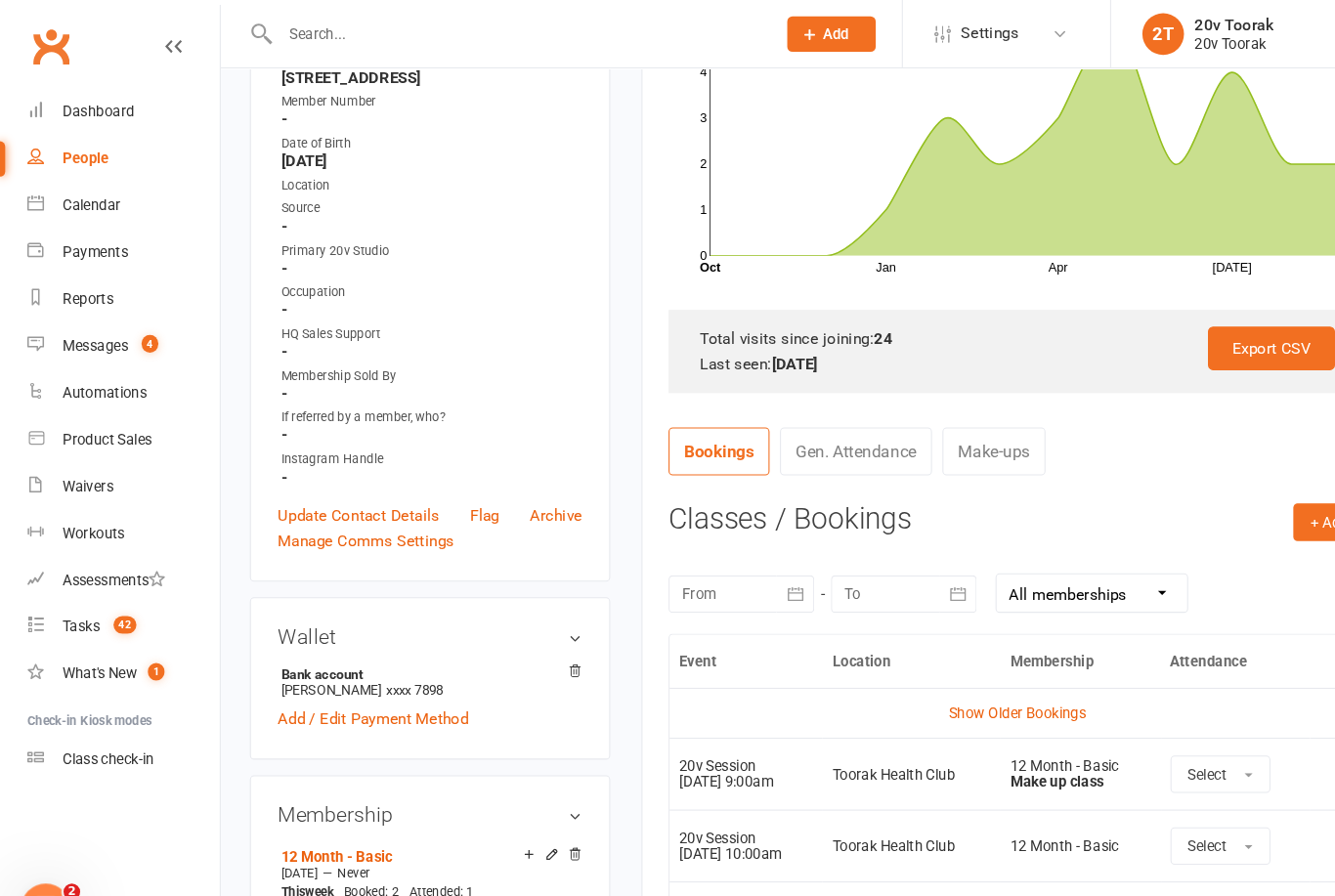
scroll to position [139, 0]
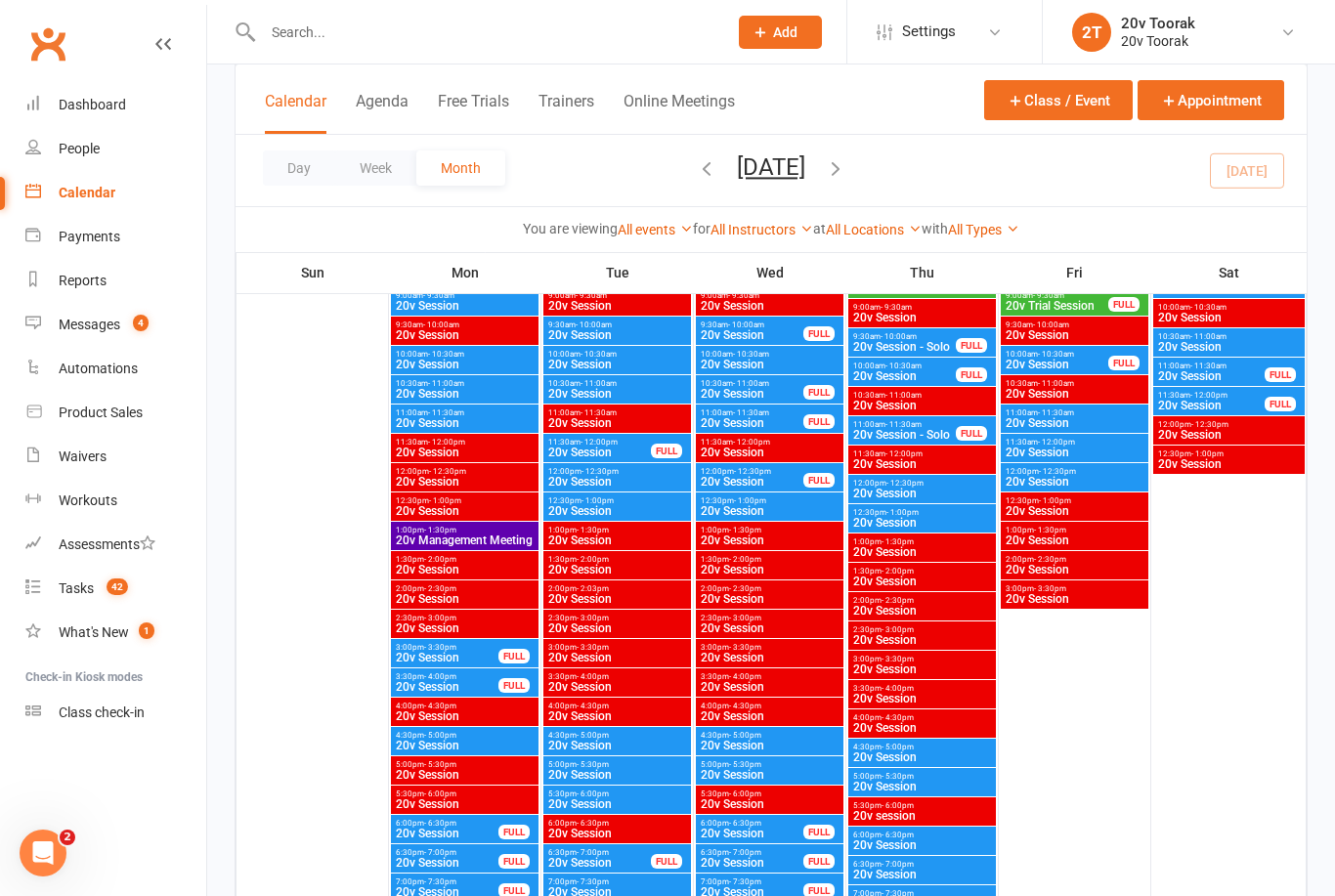
click at [668, 685] on span "20v Session" at bounding box center [617, 687] width 140 height 12
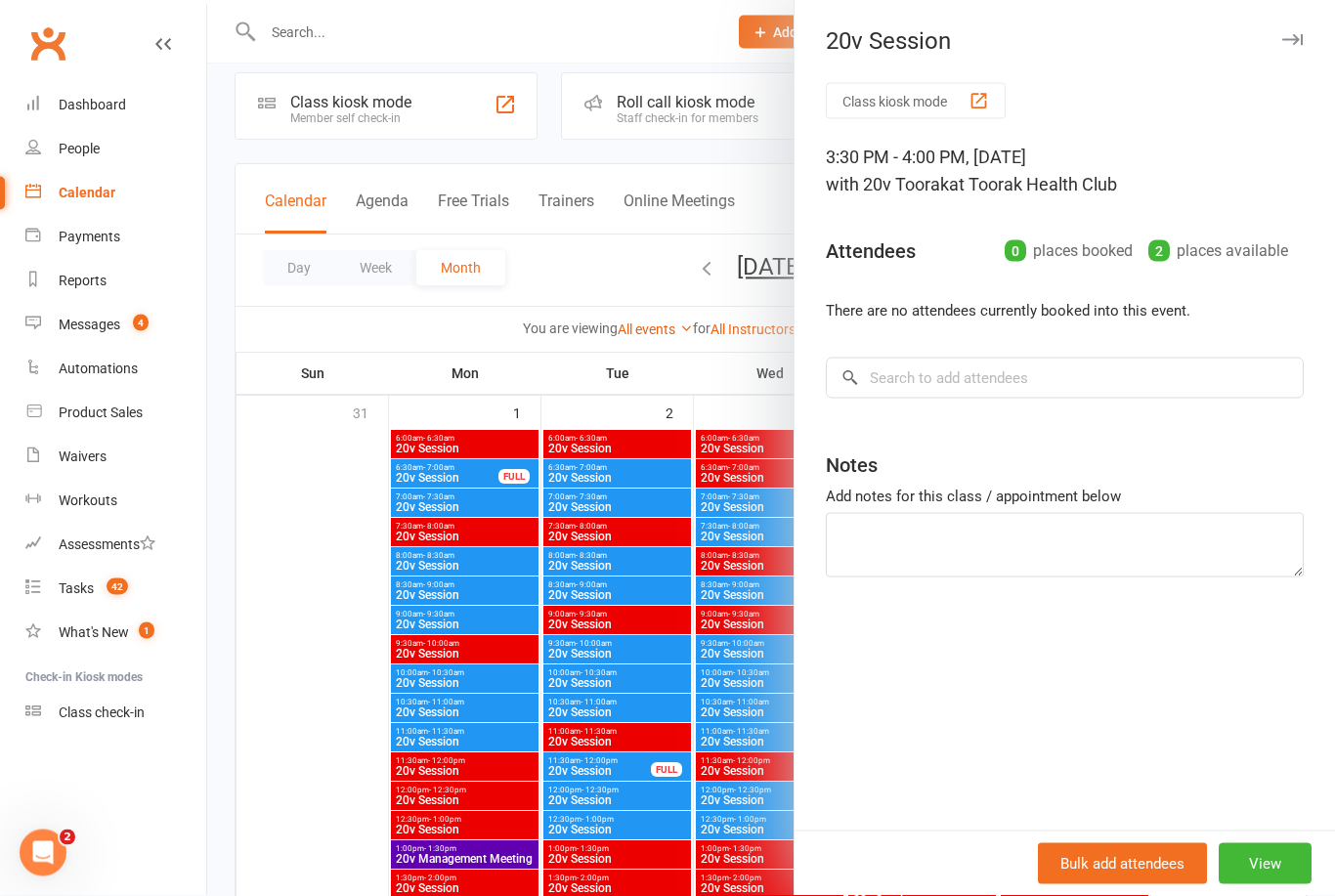
scroll to position [31, 0]
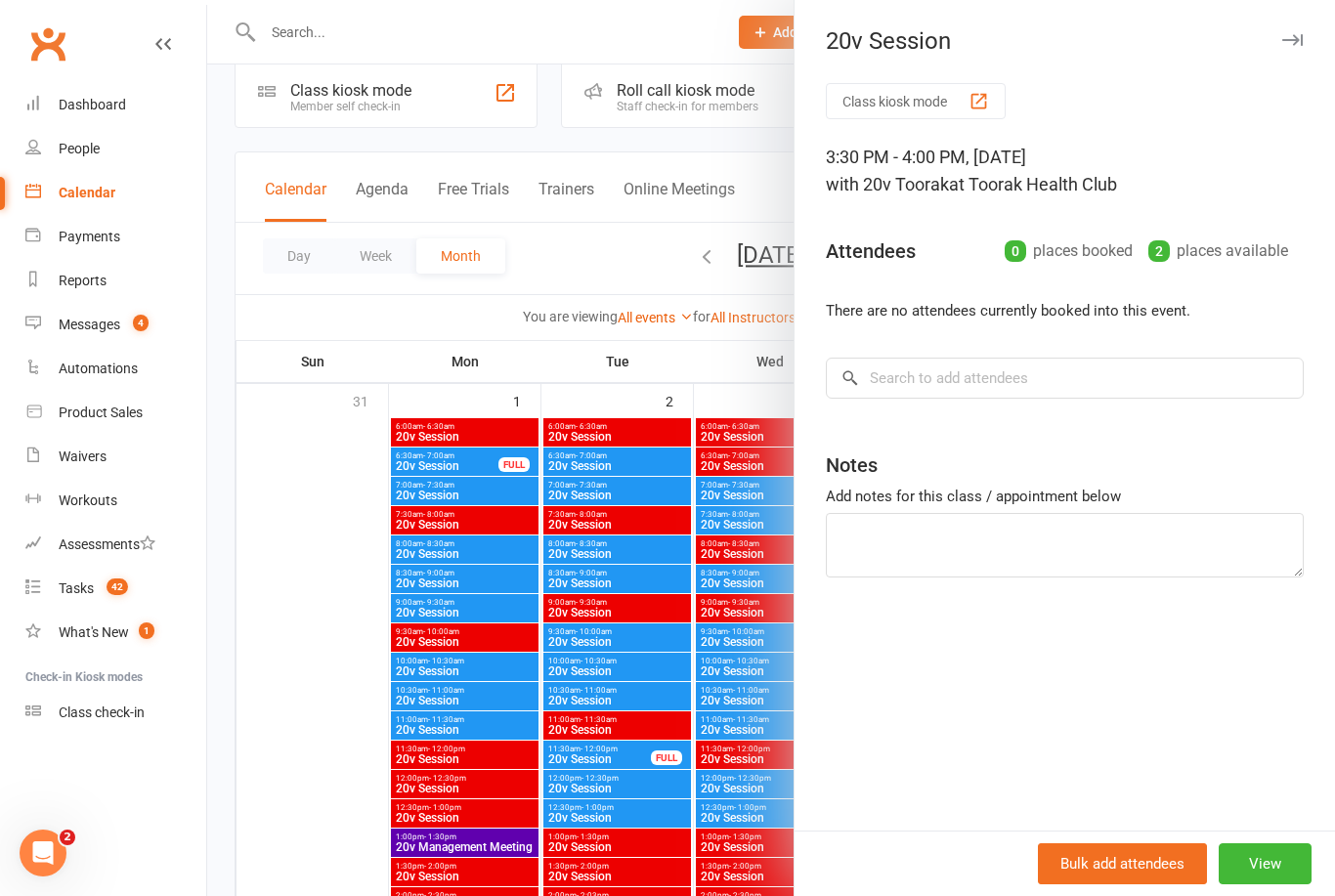
click at [628, 772] on div at bounding box center [772, 448] width 1128 height 896
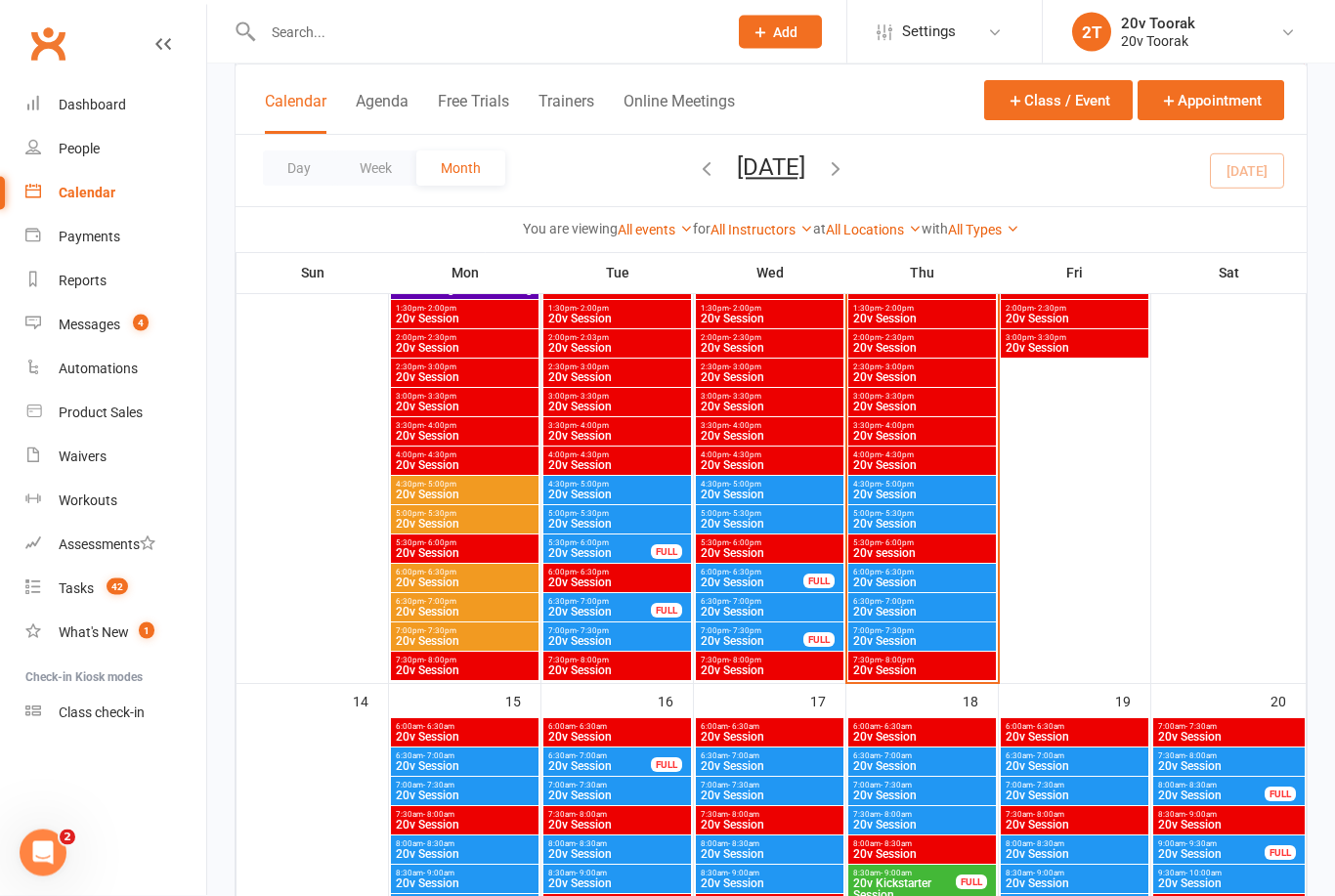
scroll to position [1772, 0]
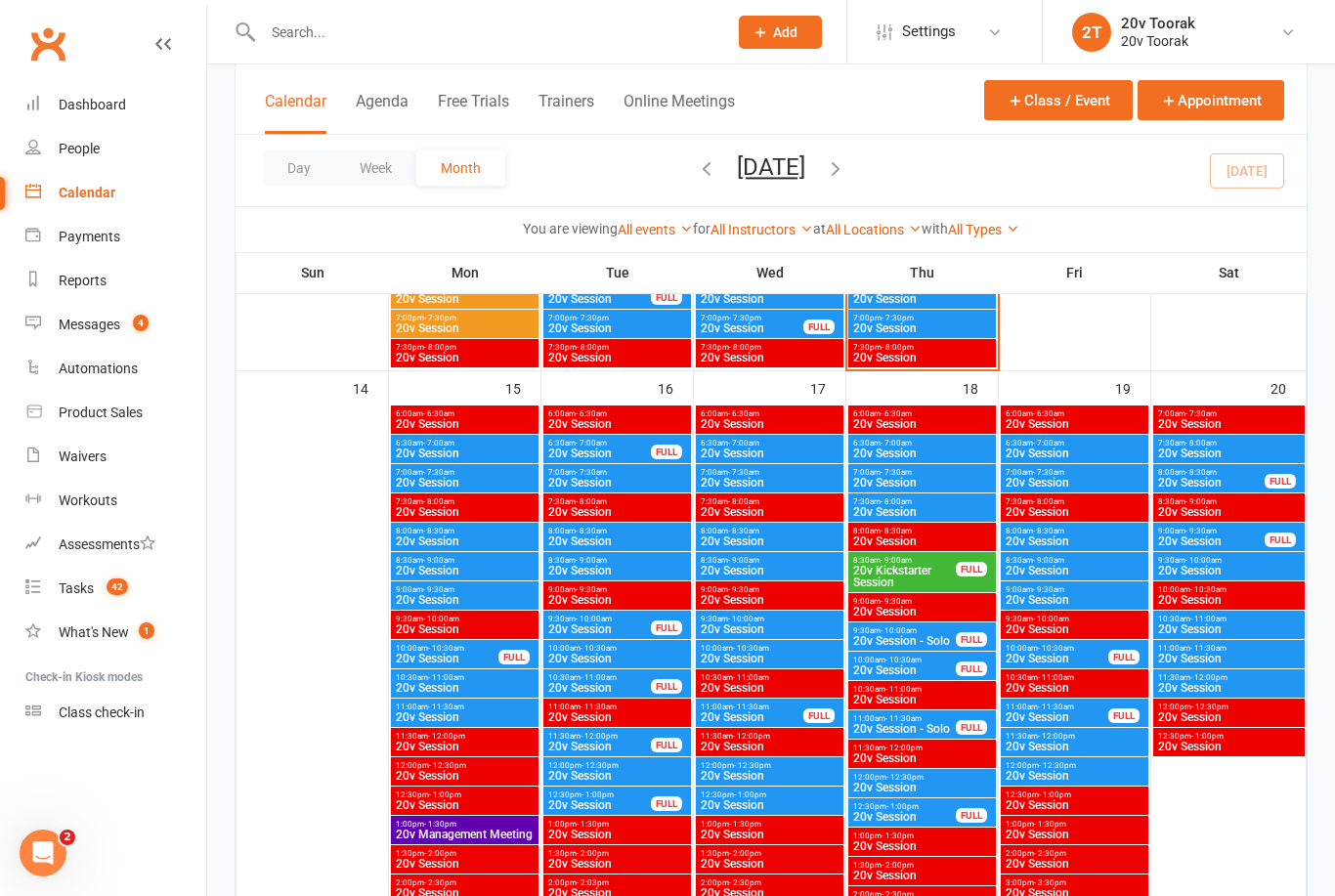
click at [1075, 650] on span "10:00am - 10:30am" at bounding box center [1057, 648] width 105 height 9
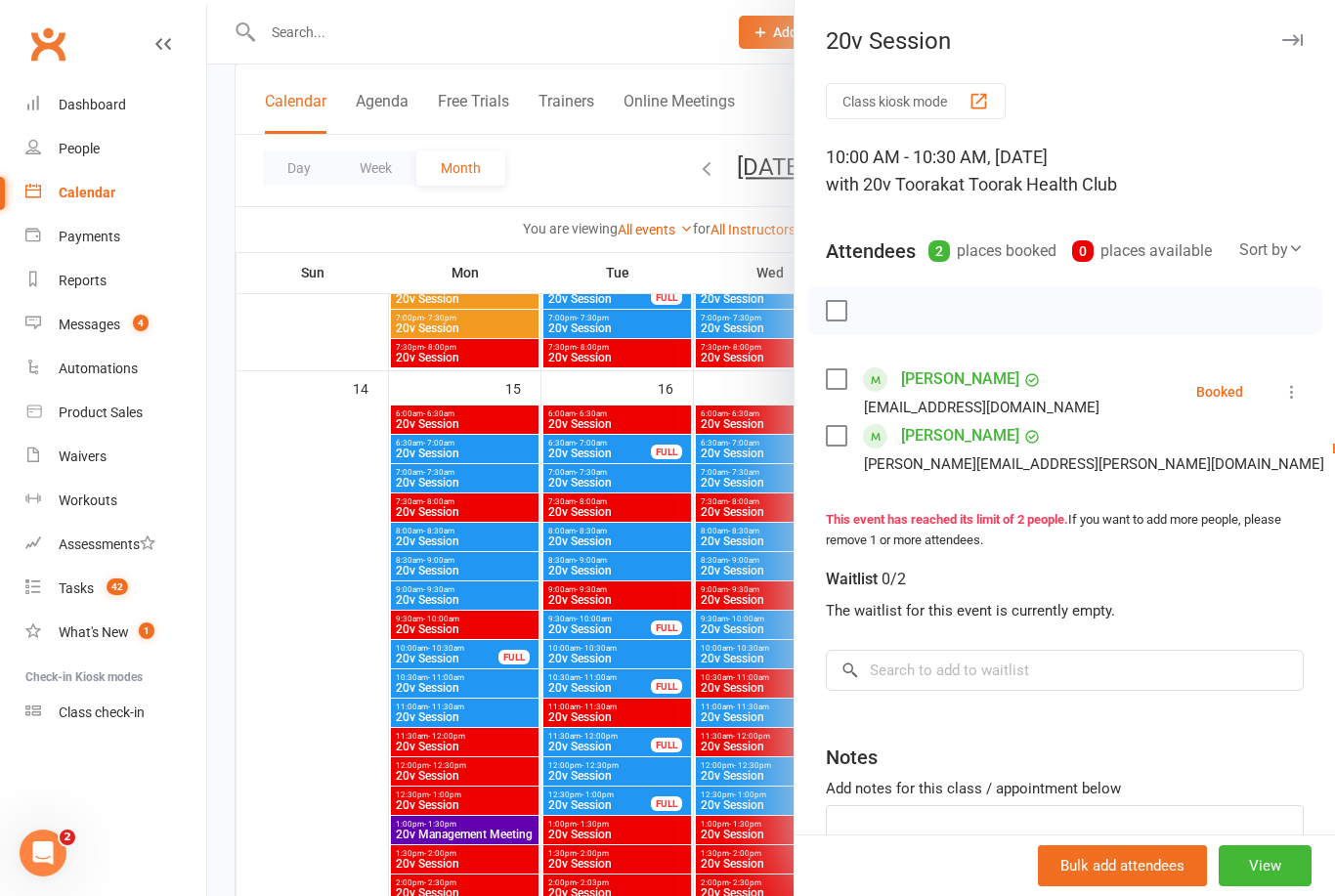
click at [589, 710] on div at bounding box center [772, 448] width 1128 height 896
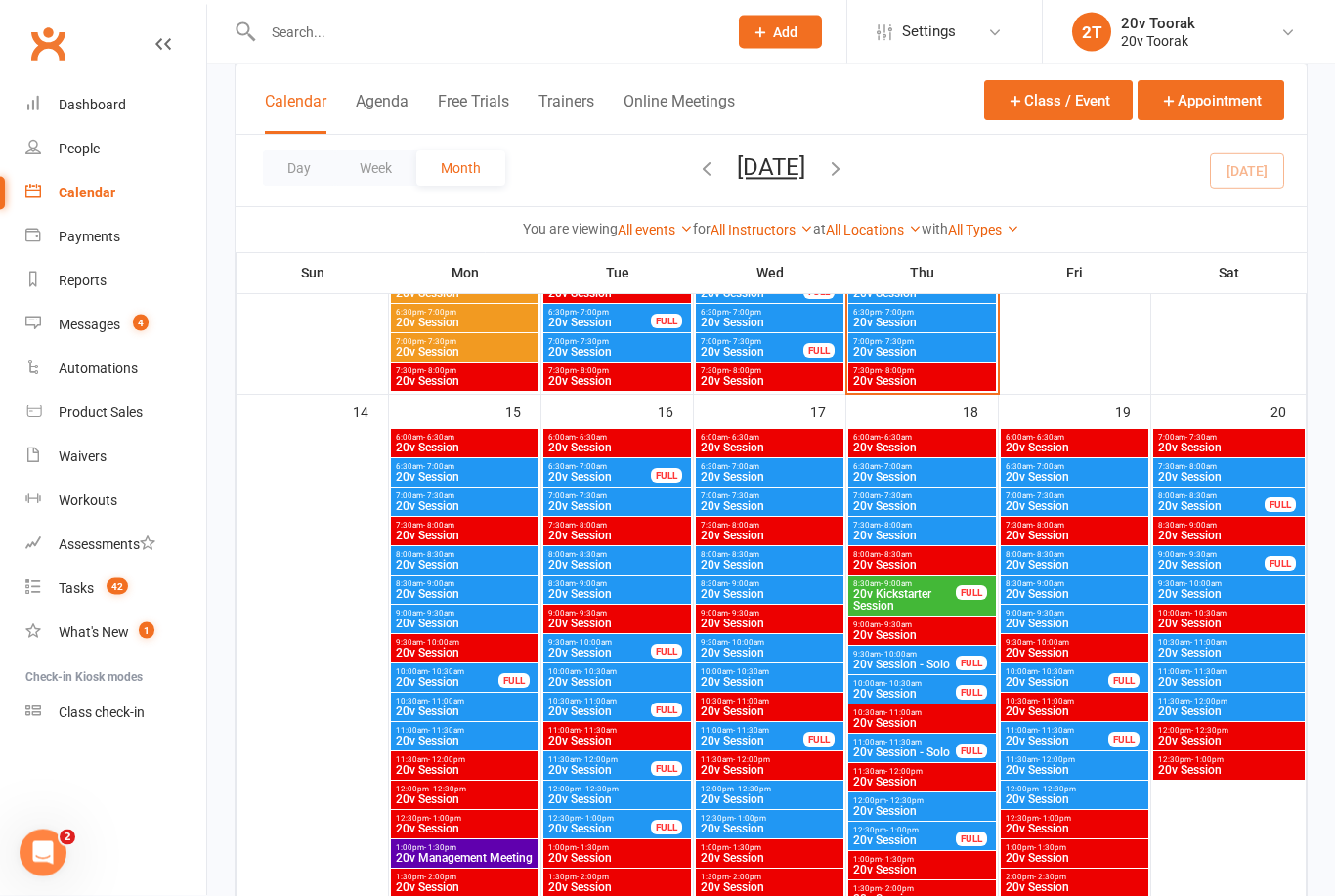
scroll to position [1810, 0]
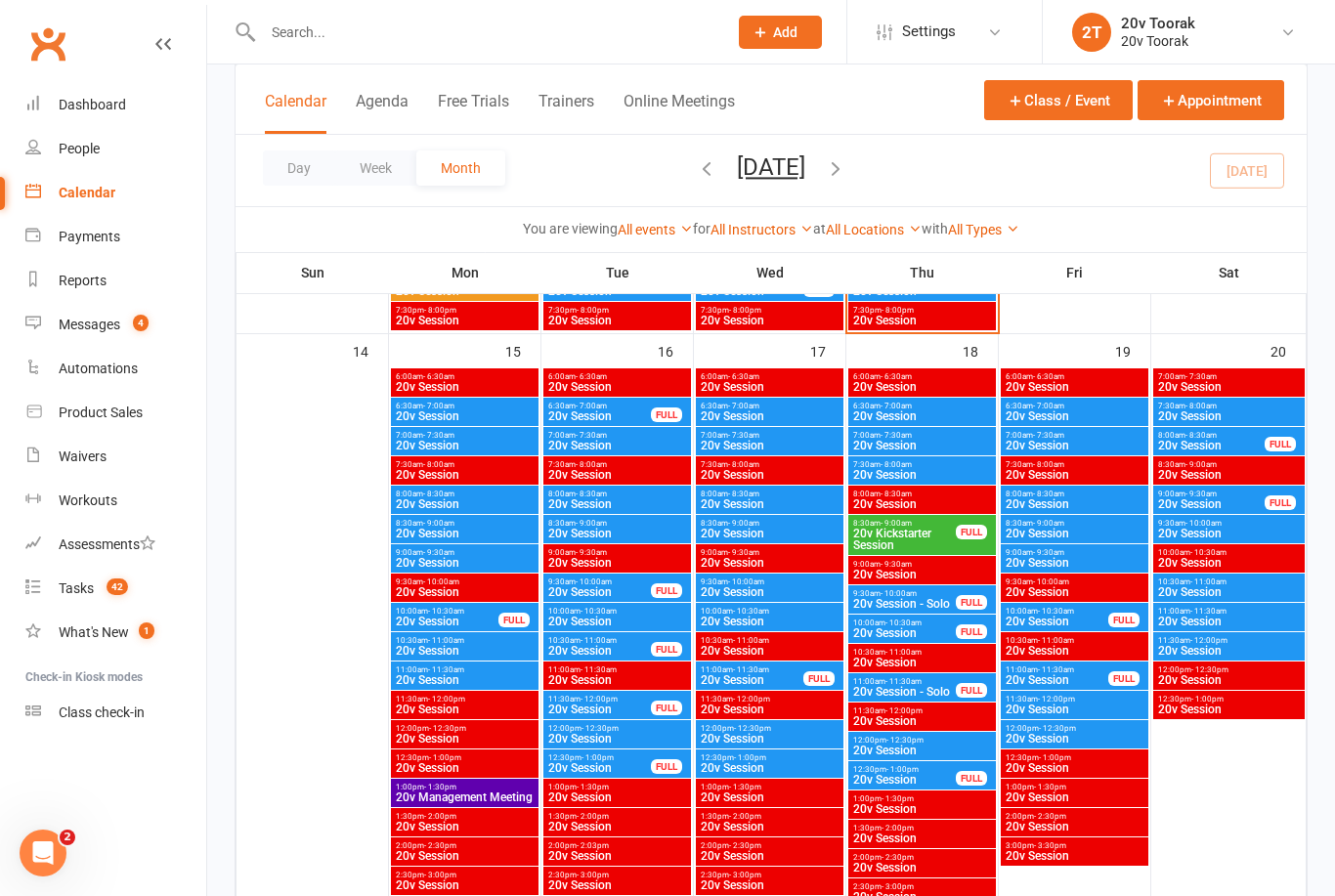
click at [1091, 655] on span "20v Session" at bounding box center [1074, 651] width 140 height 12
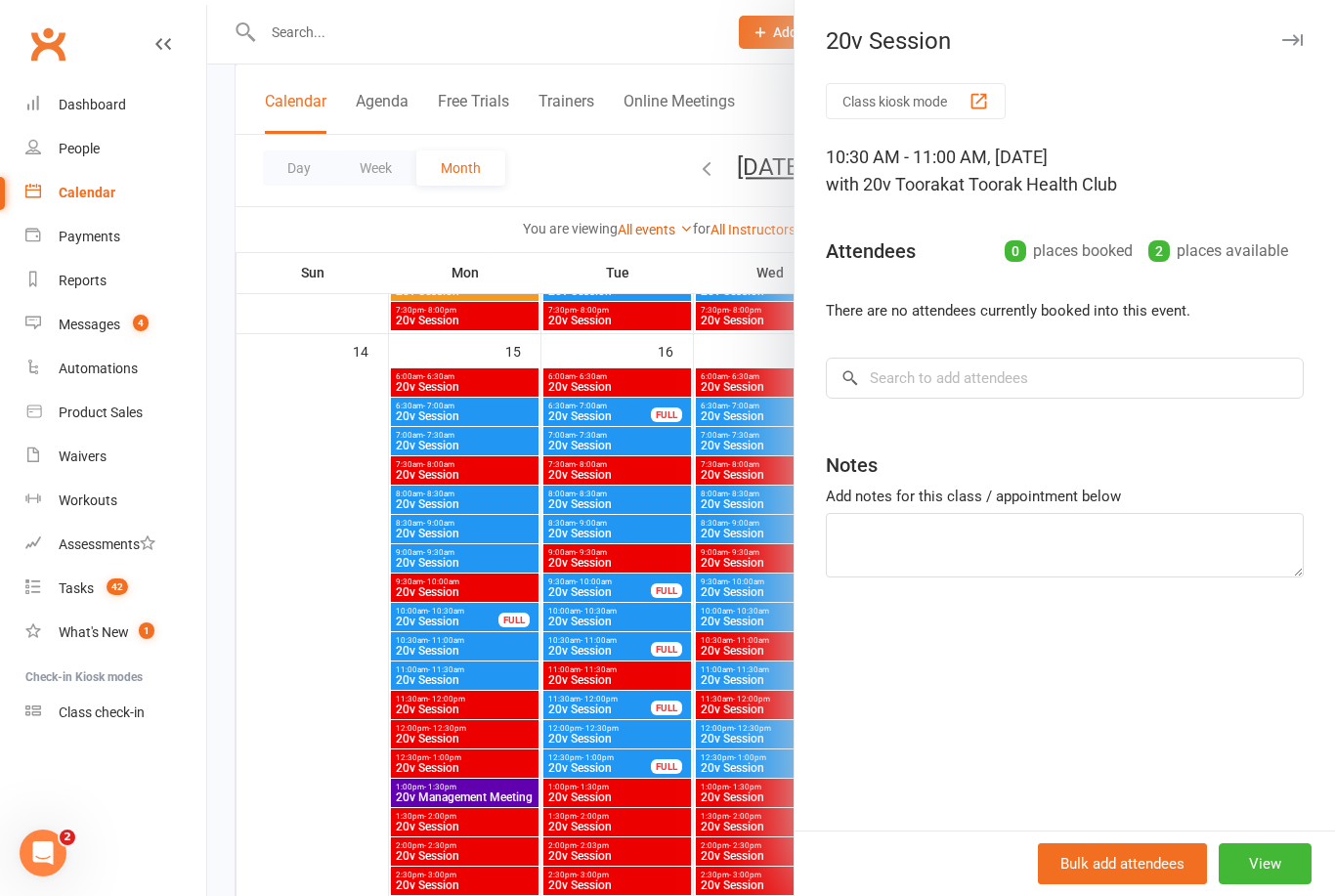
click at [665, 778] on div at bounding box center [772, 448] width 1128 height 896
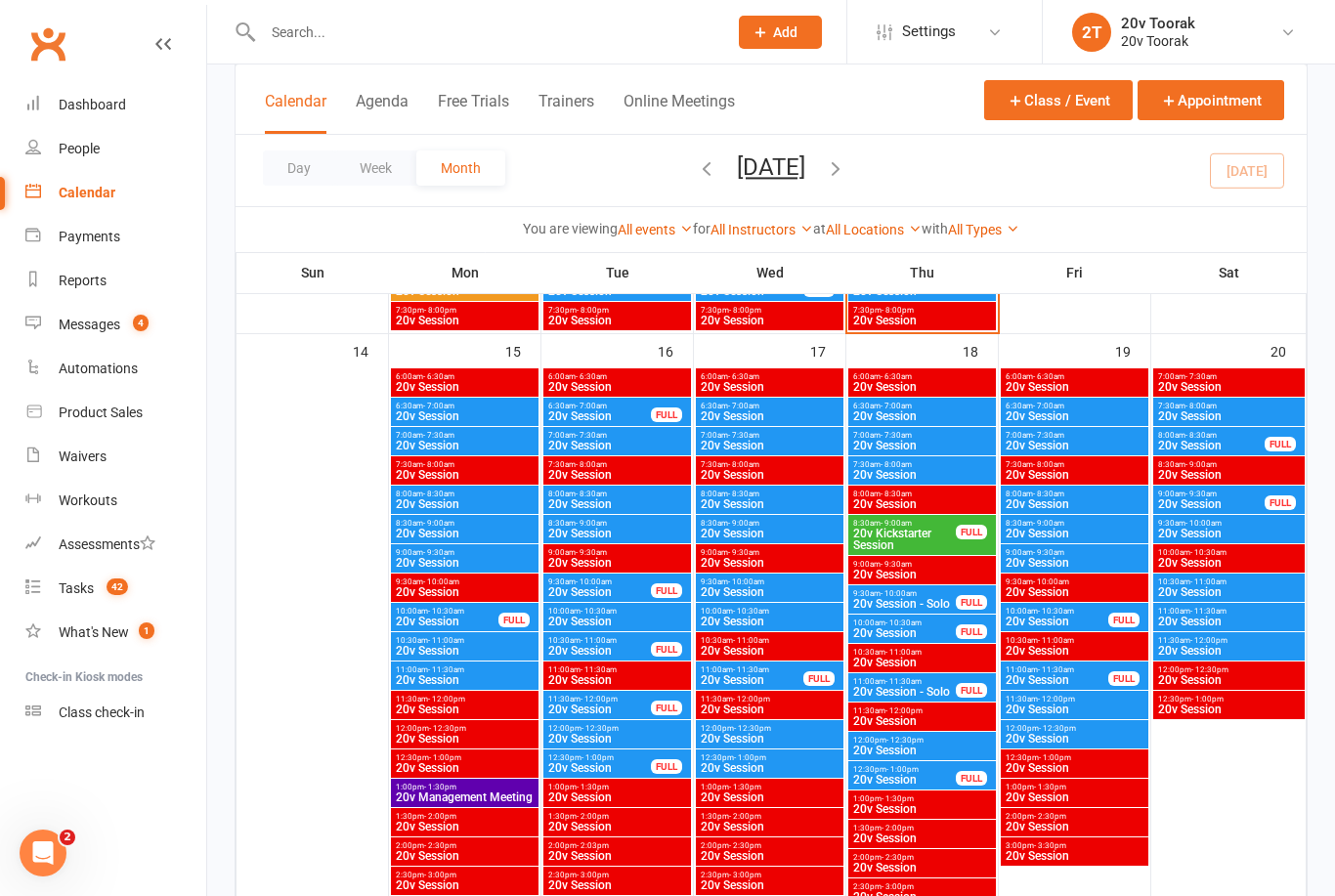
click at [1079, 679] on span "20v Session" at bounding box center [1057, 681] width 105 height 12
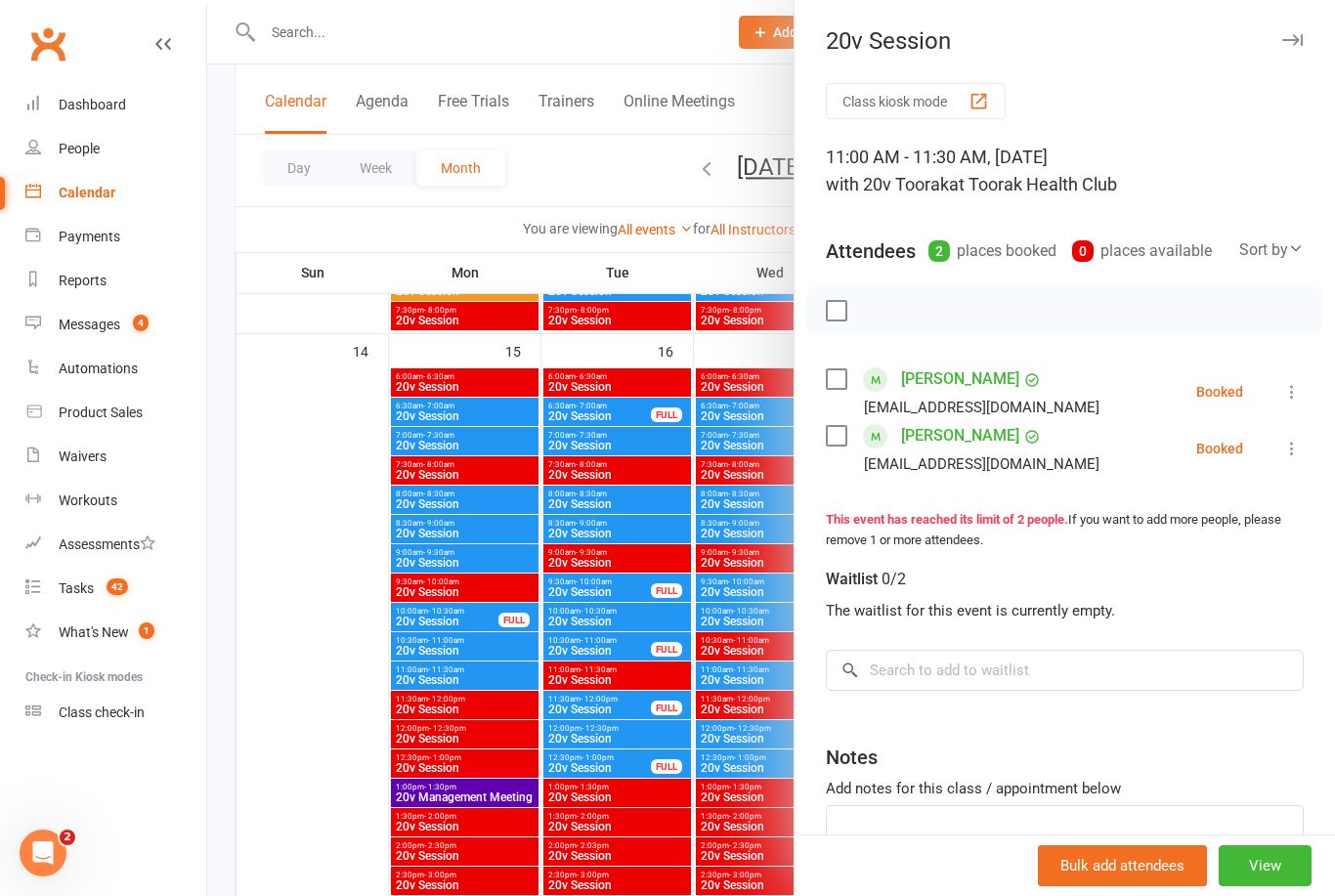
click at [548, 713] on div at bounding box center [772, 448] width 1128 height 896
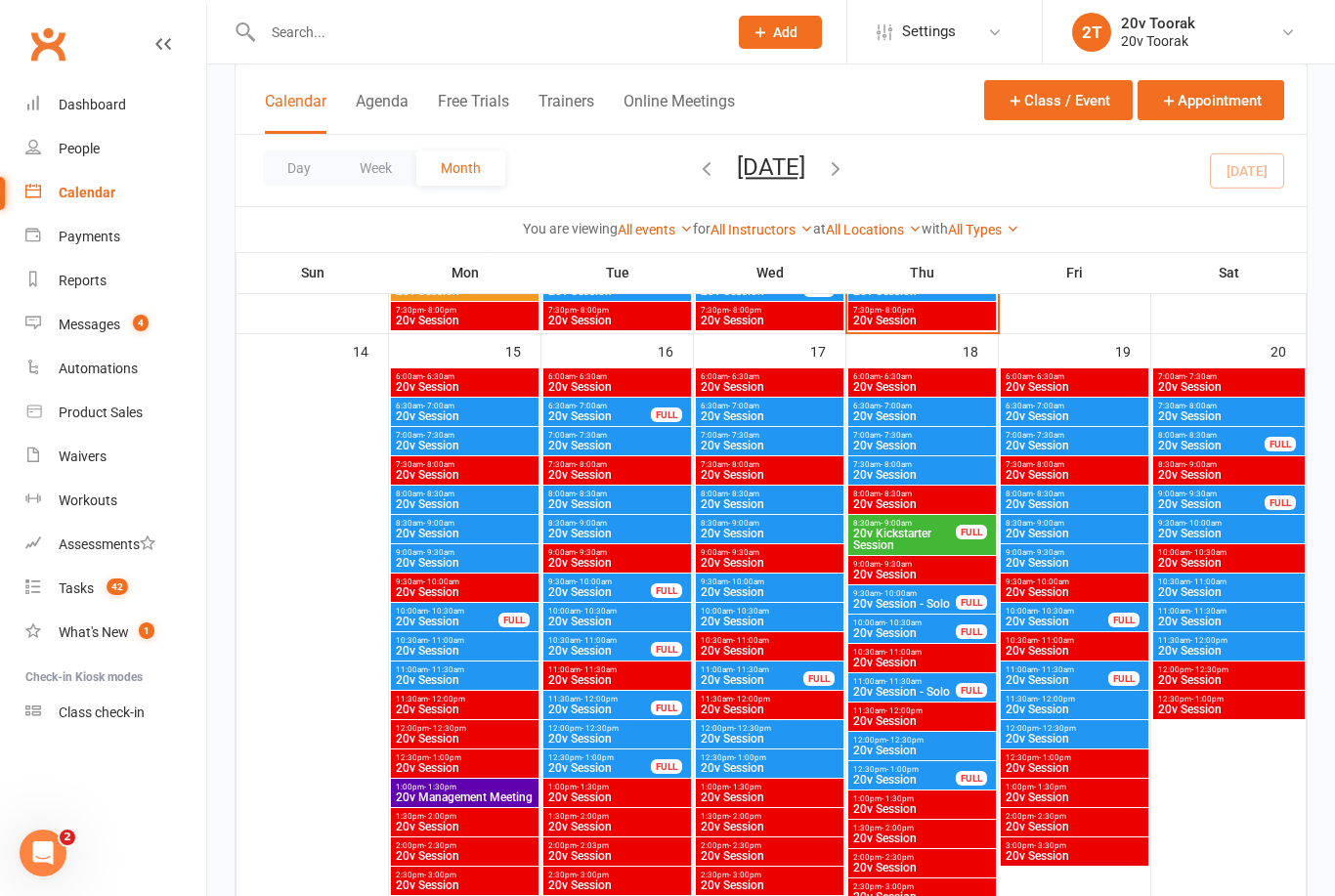
click at [63, 335] on link "Messages 4" at bounding box center [116, 324] width 181 height 44
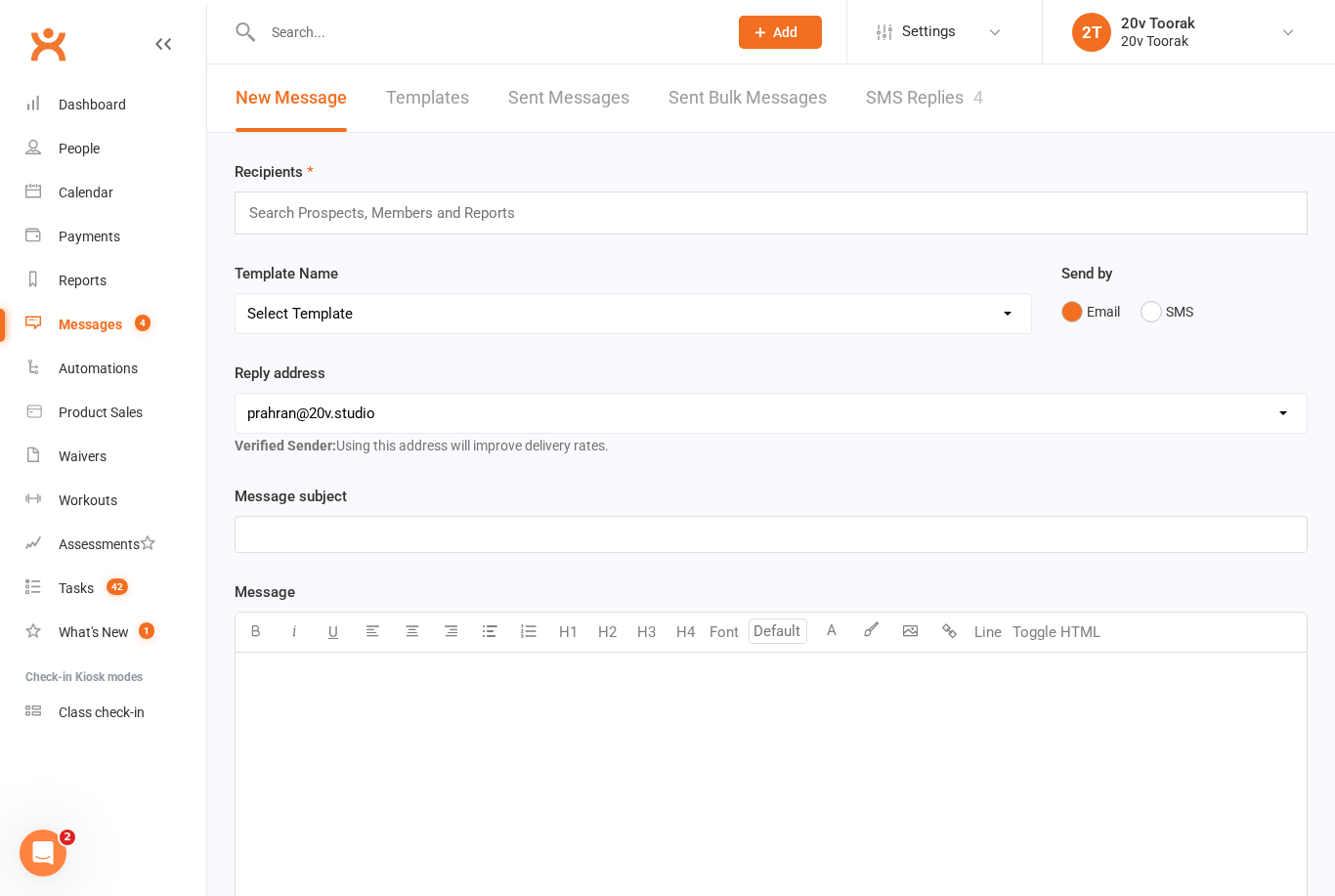
click at [967, 91] on link "SMS Replies 4" at bounding box center [925, 98] width 118 height 68
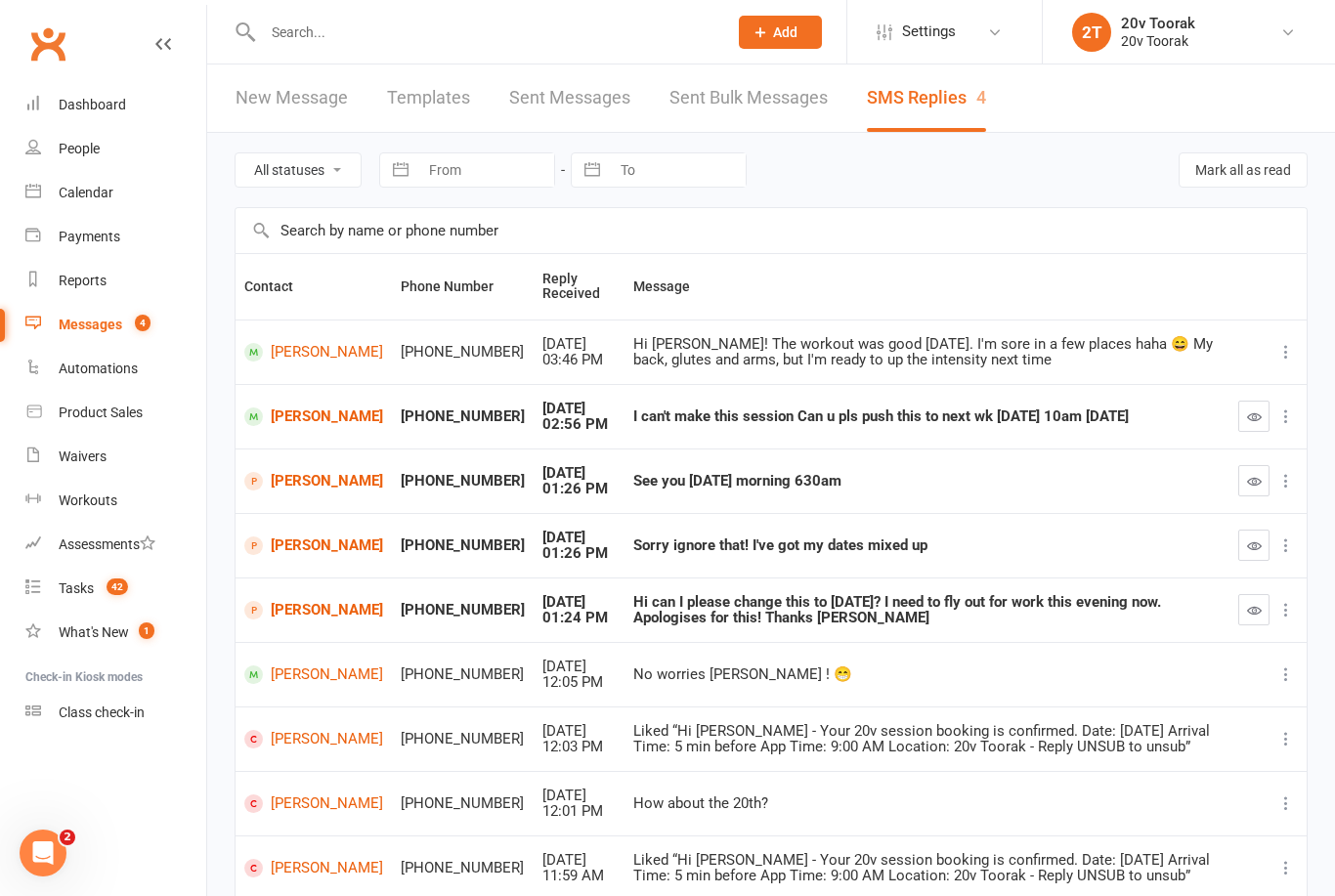
click at [270, 414] on link "[PERSON_NAME]" at bounding box center [314, 416] width 139 height 19
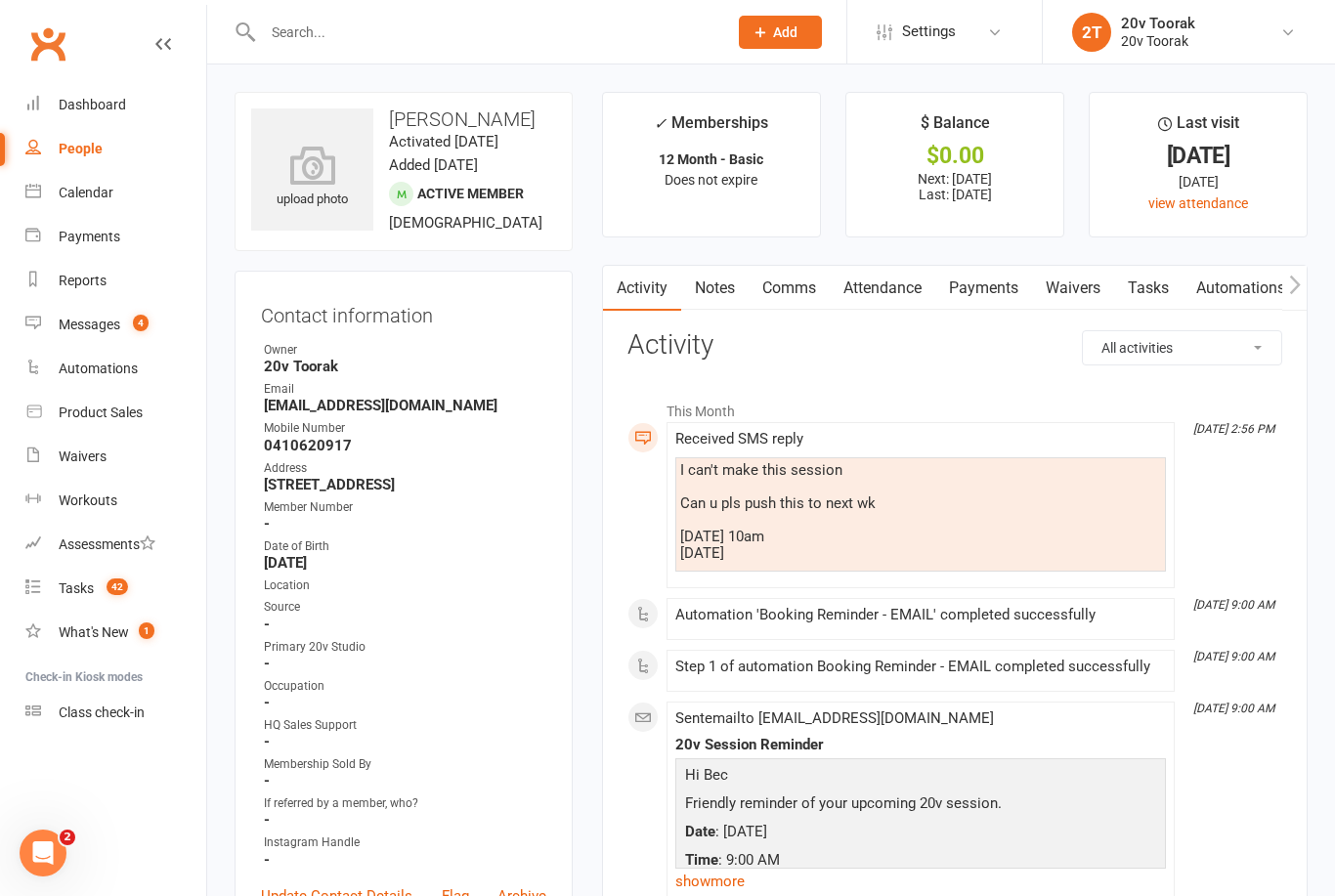
click at [912, 295] on link "Attendance" at bounding box center [882, 288] width 106 height 45
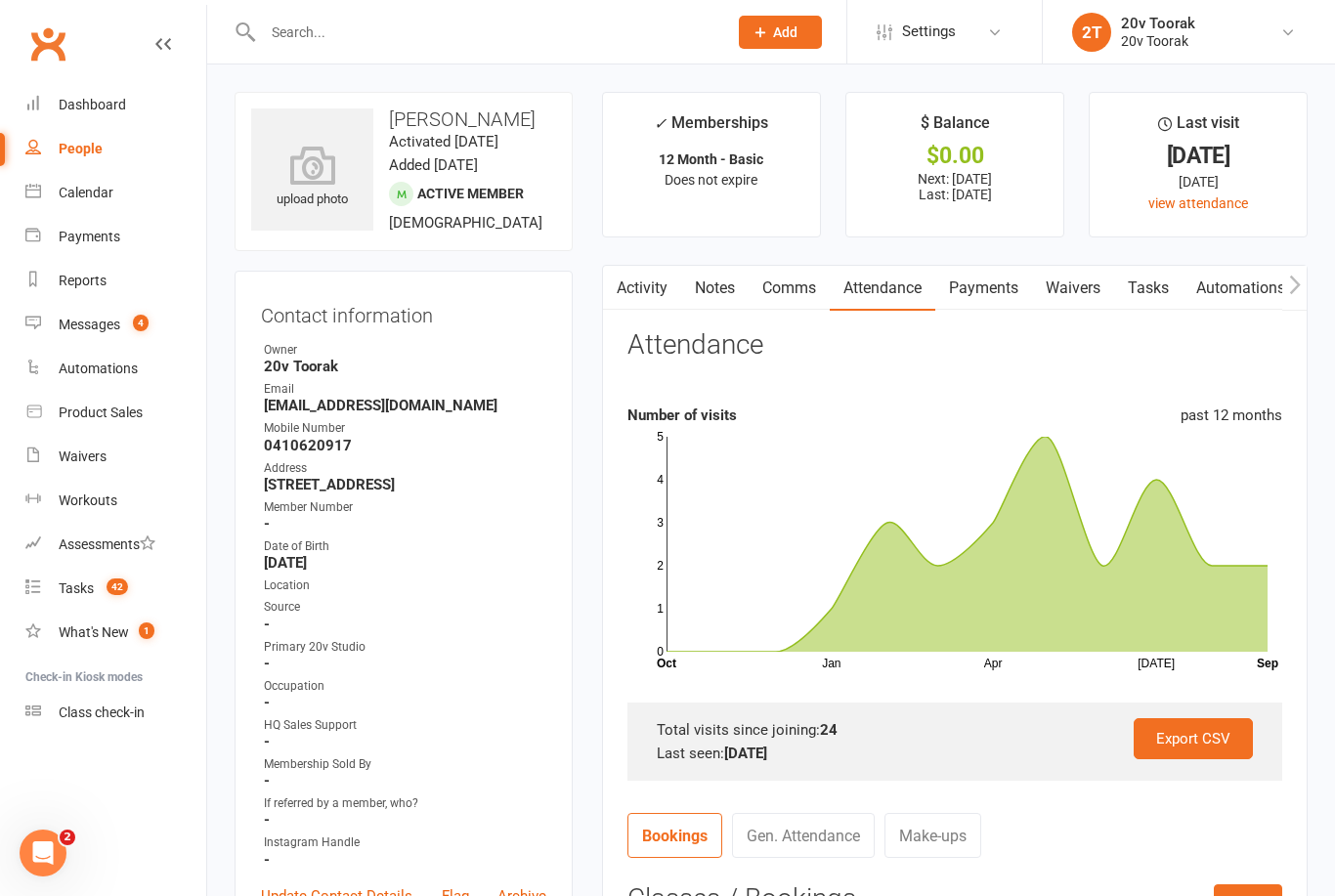
click at [1, 201] on li "Calendar" at bounding box center [103, 193] width 207 height 44
click at [58, 194] on link "Calendar" at bounding box center [116, 193] width 181 height 44
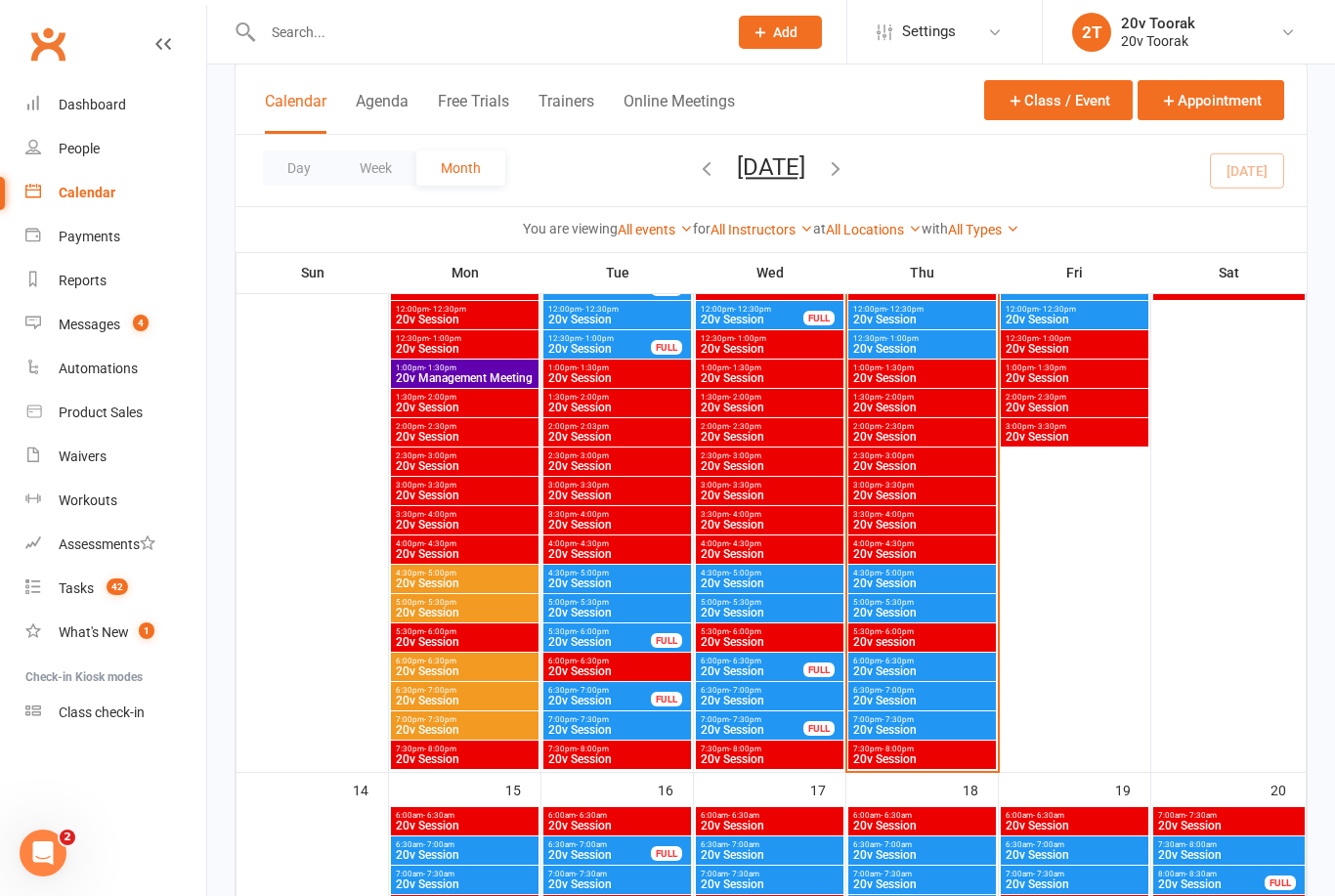
scroll to position [1755, 0]
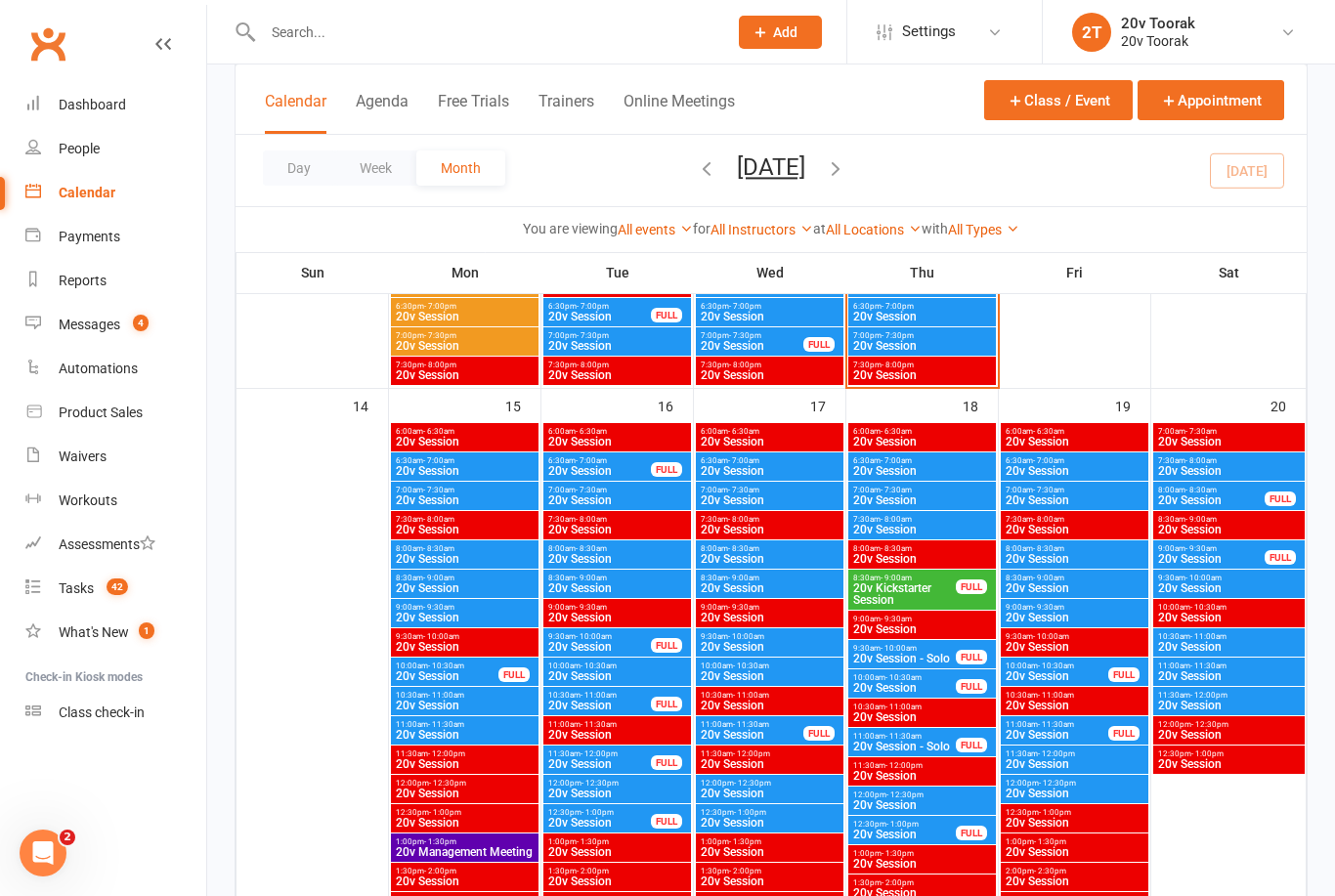
click at [1044, 675] on span "20v Session" at bounding box center [1057, 677] width 105 height 12
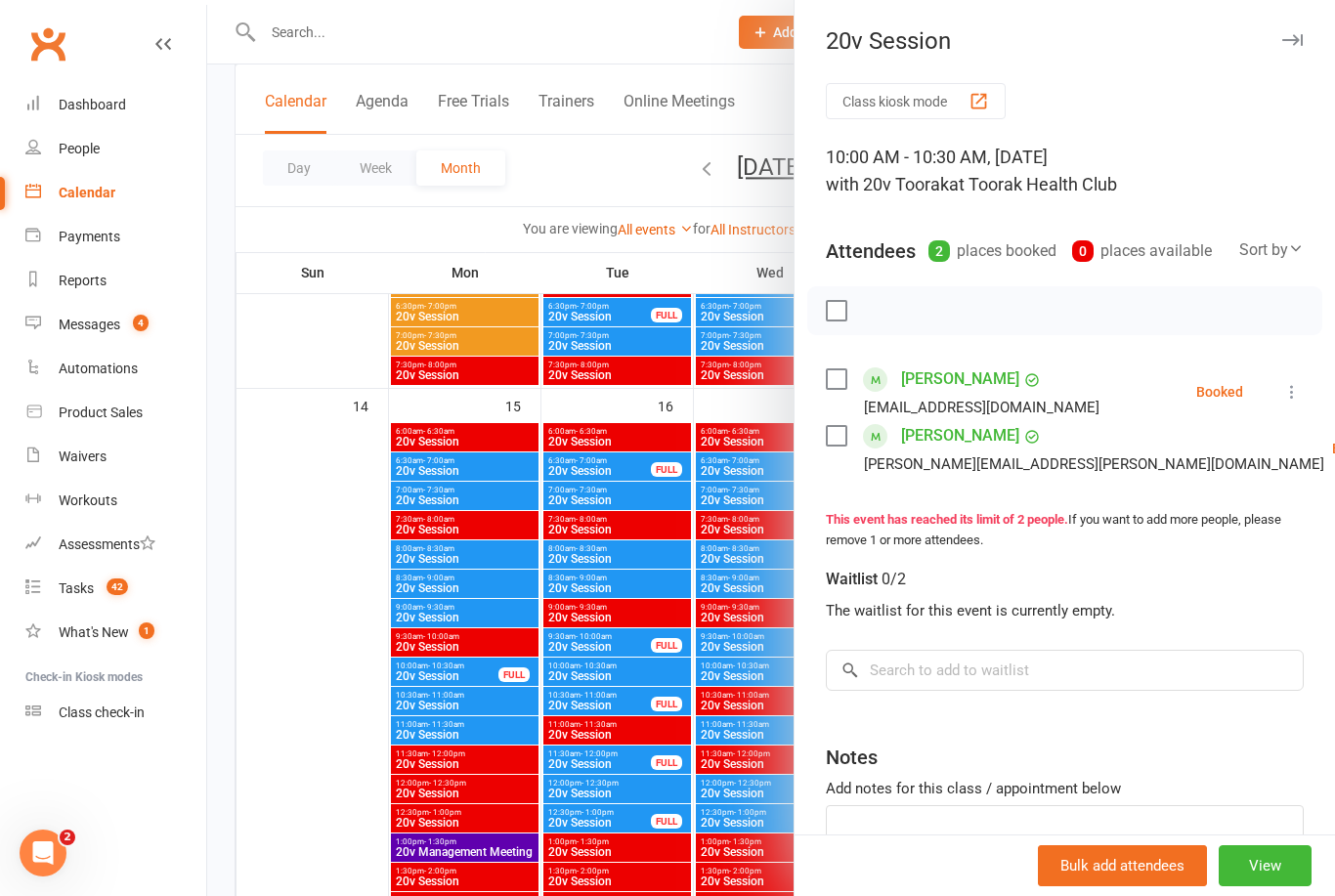
click at [678, 882] on div at bounding box center [772, 448] width 1128 height 896
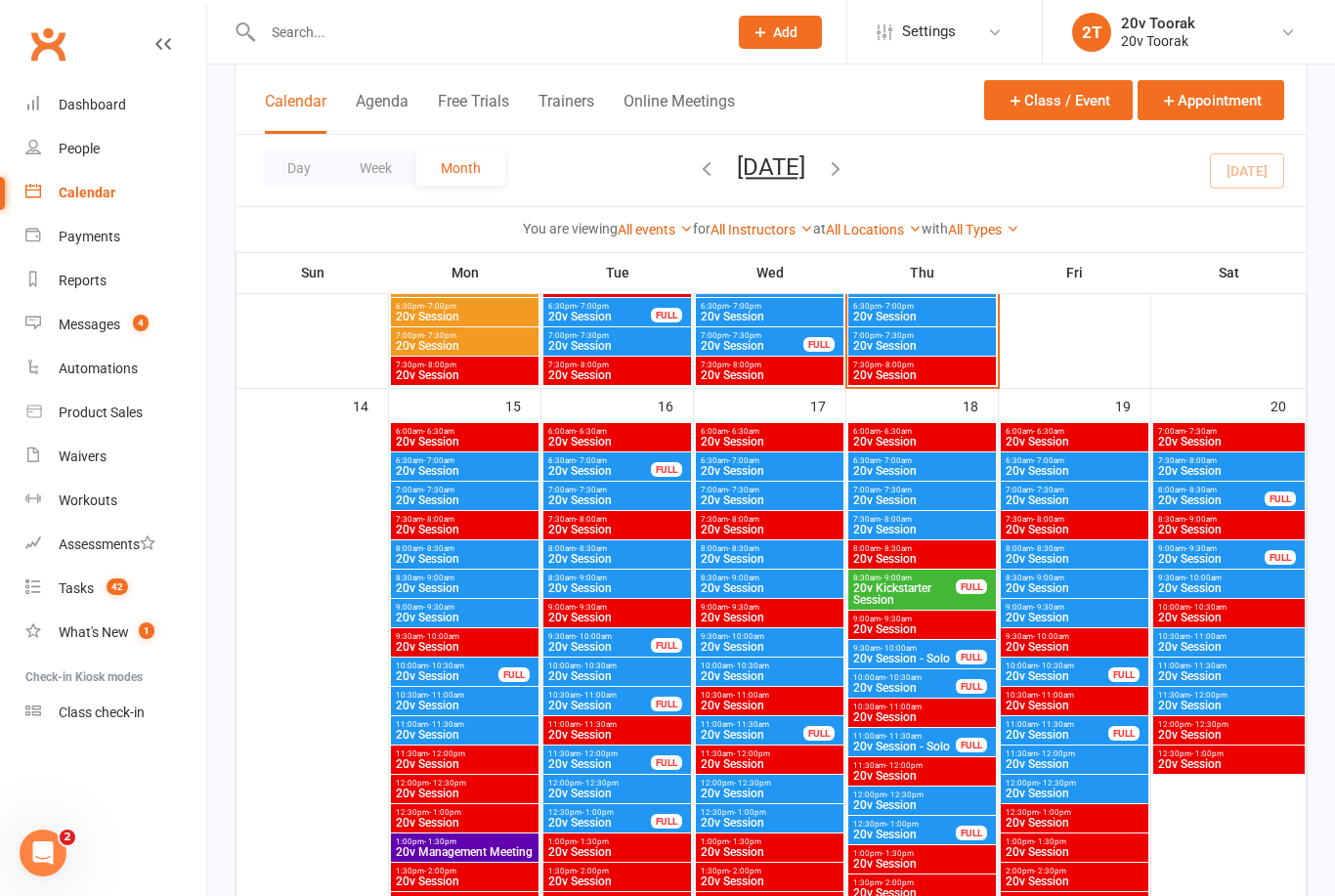
click at [1077, 672] on span "20v Session" at bounding box center [1057, 677] width 105 height 12
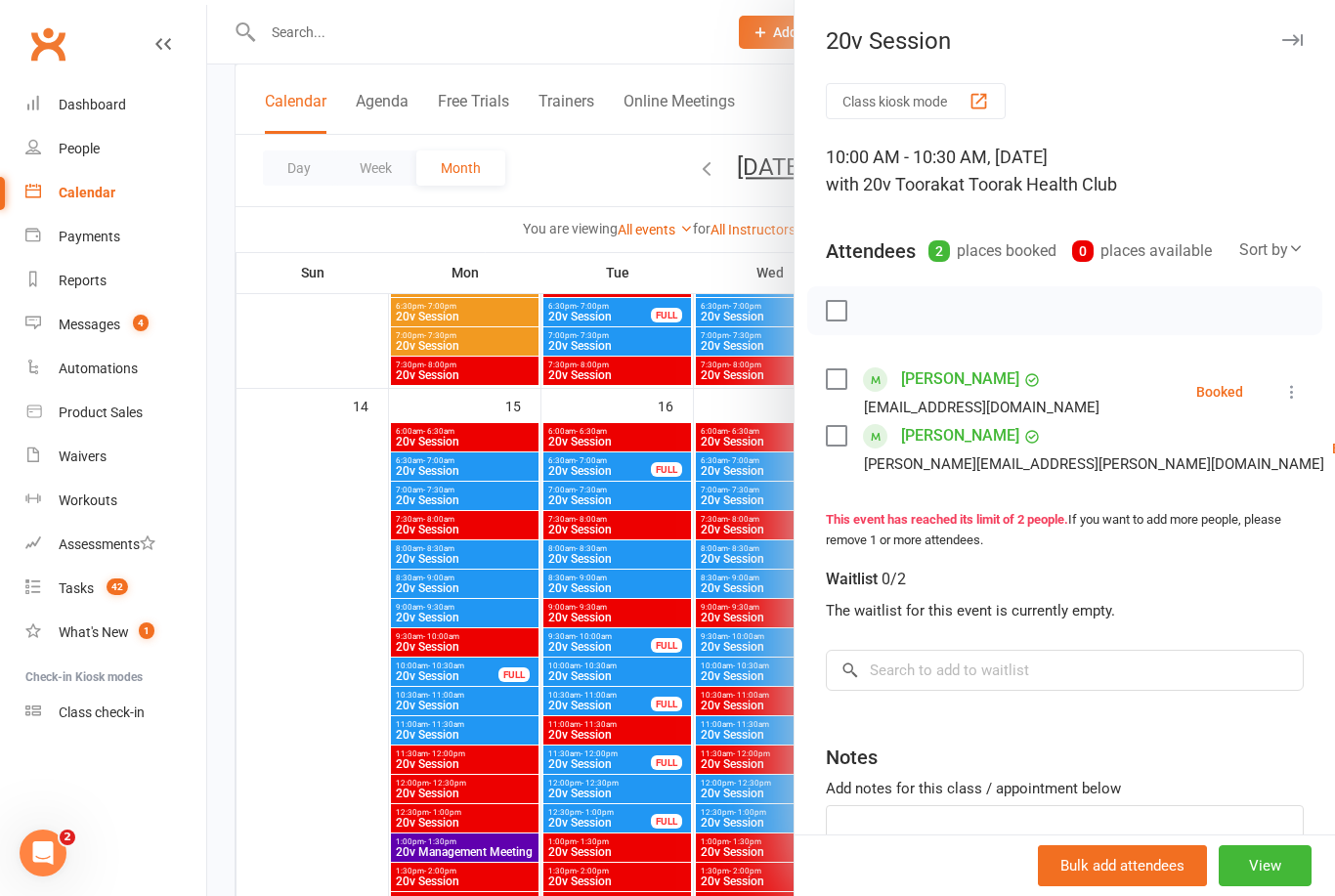
click at [709, 882] on div at bounding box center [772, 448] width 1128 height 896
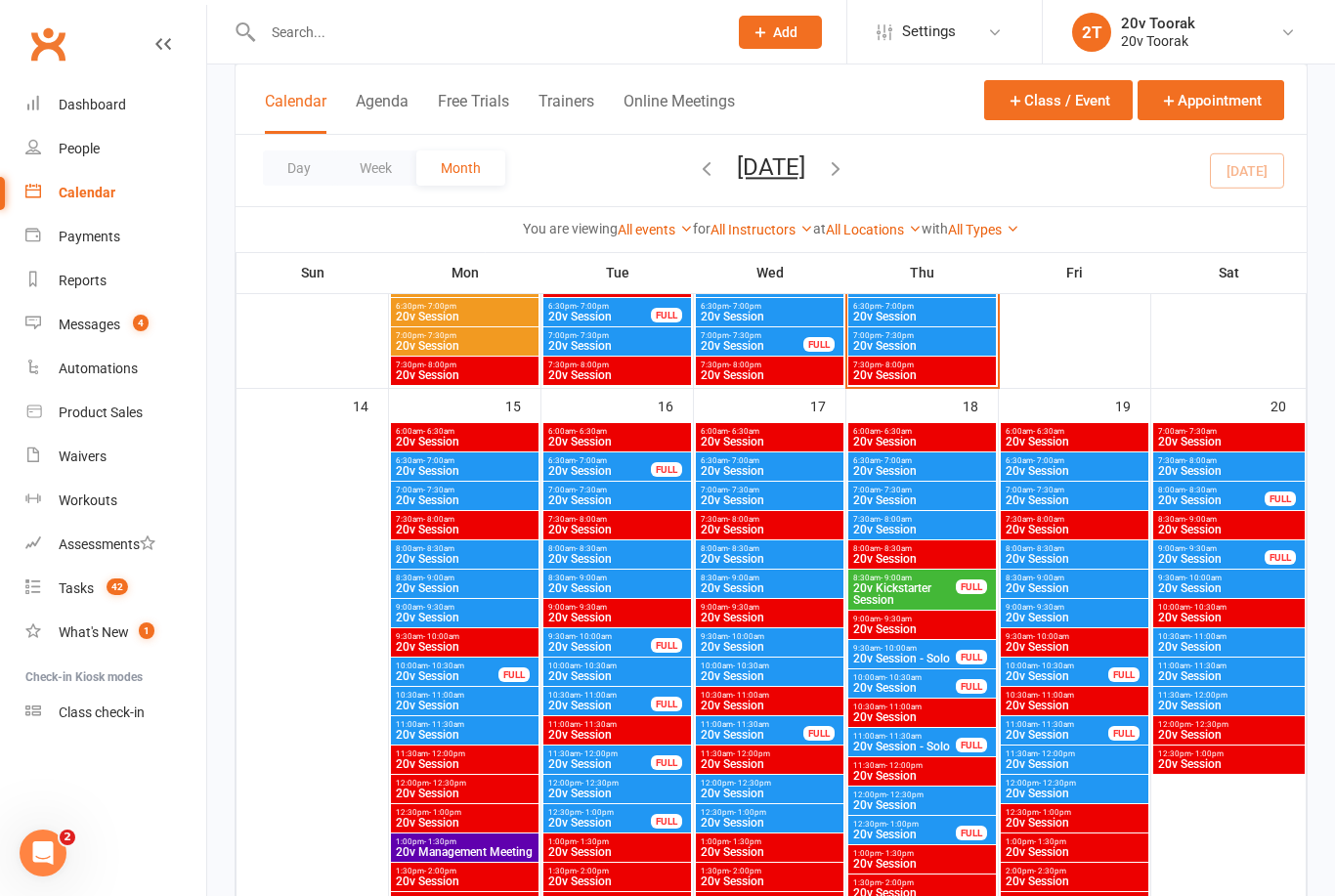
click at [933, 678] on span "10:00am - 10:30am" at bounding box center [904, 678] width 105 height 9
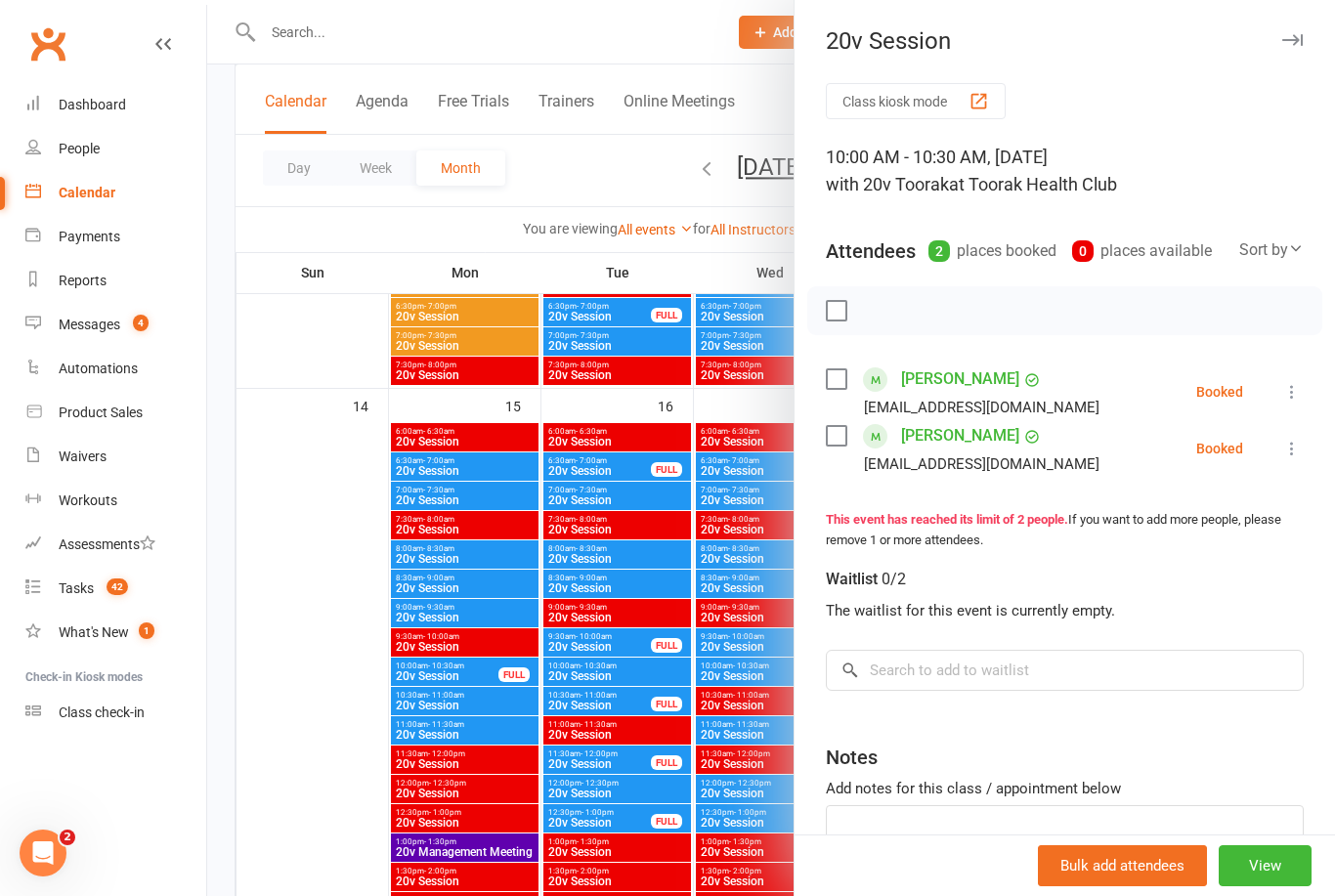
click at [715, 887] on div at bounding box center [772, 448] width 1128 height 896
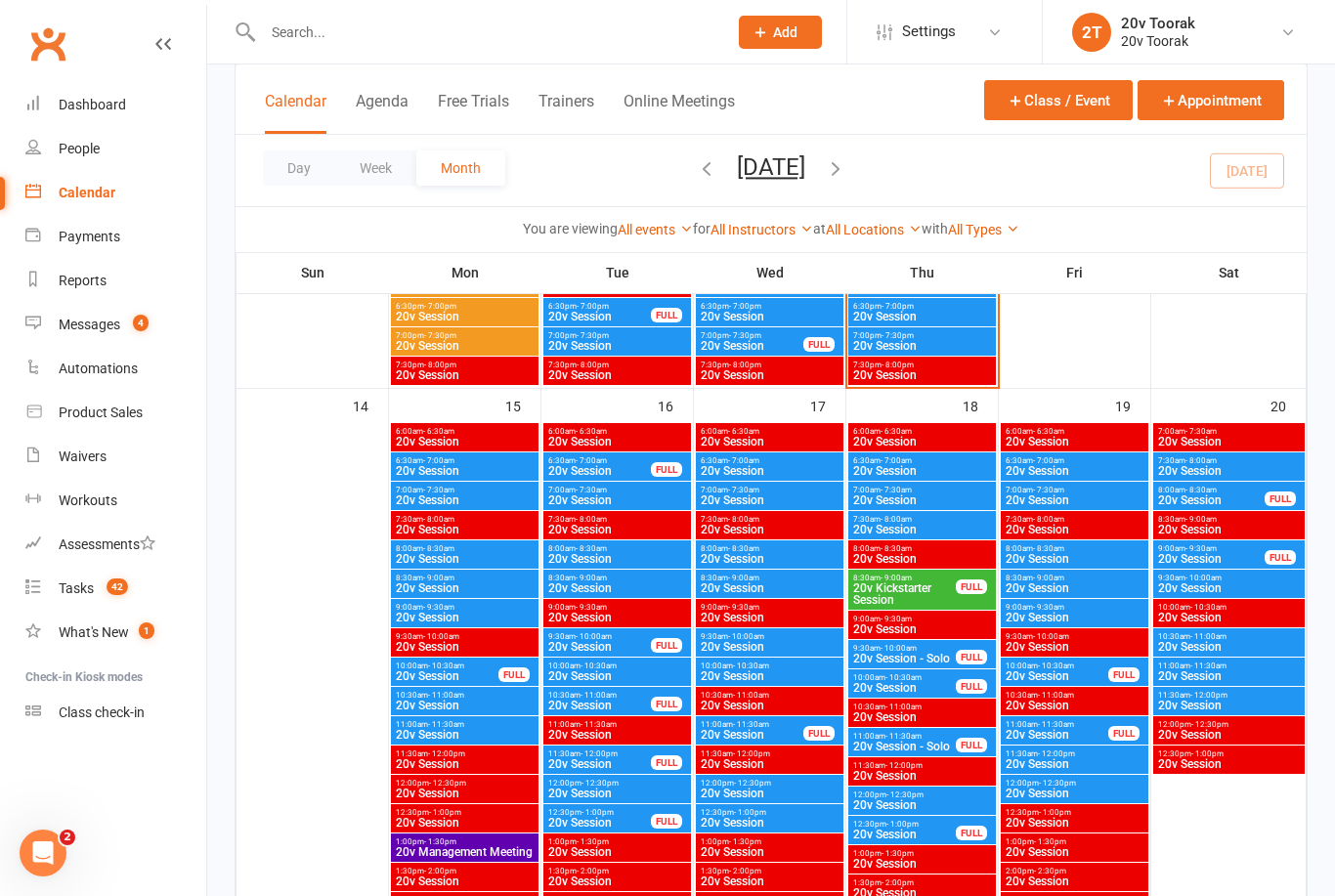
click at [1093, 636] on span "9:30am - 10:00am" at bounding box center [1074, 637] width 140 height 9
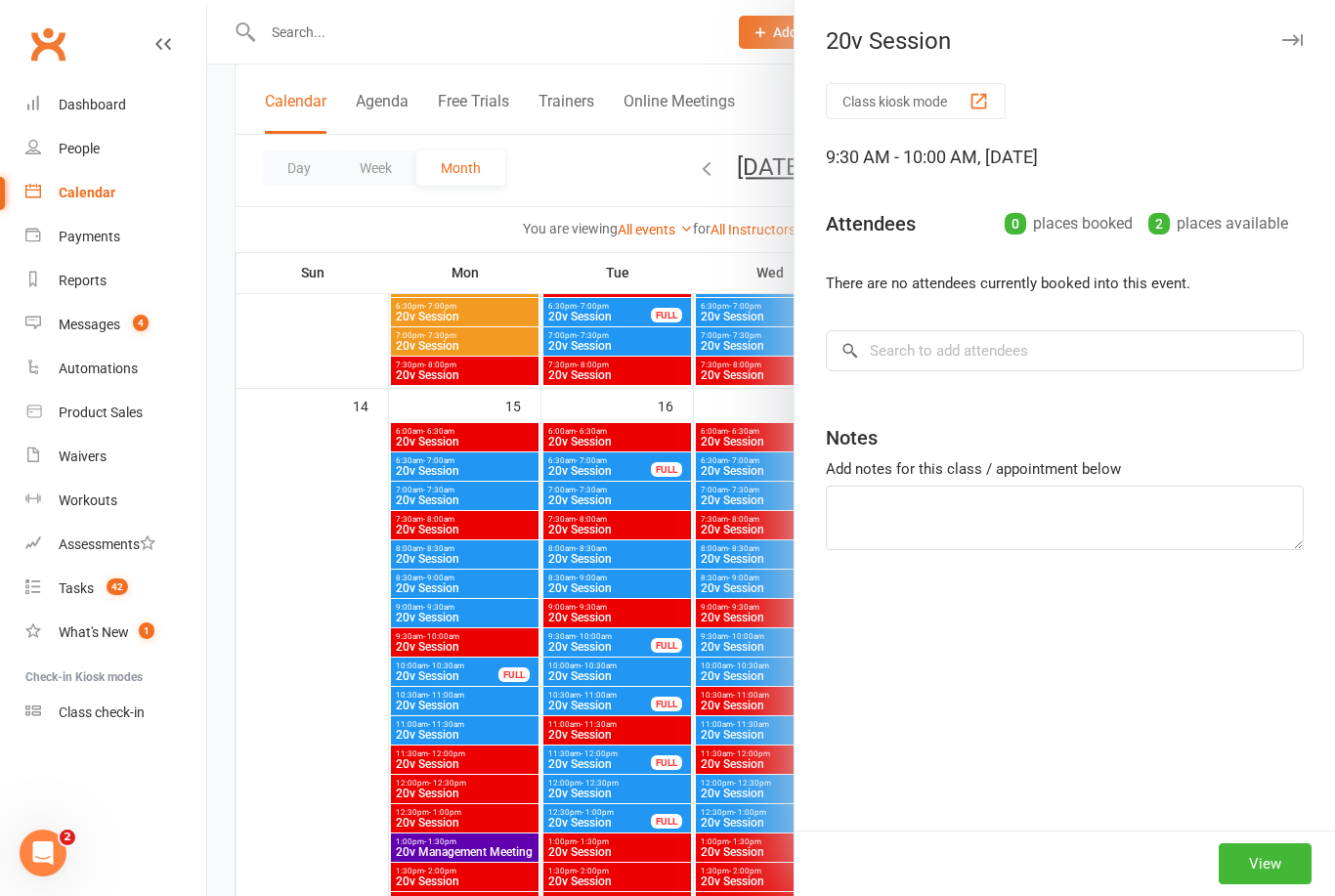
click at [651, 890] on div at bounding box center [772, 448] width 1128 height 896
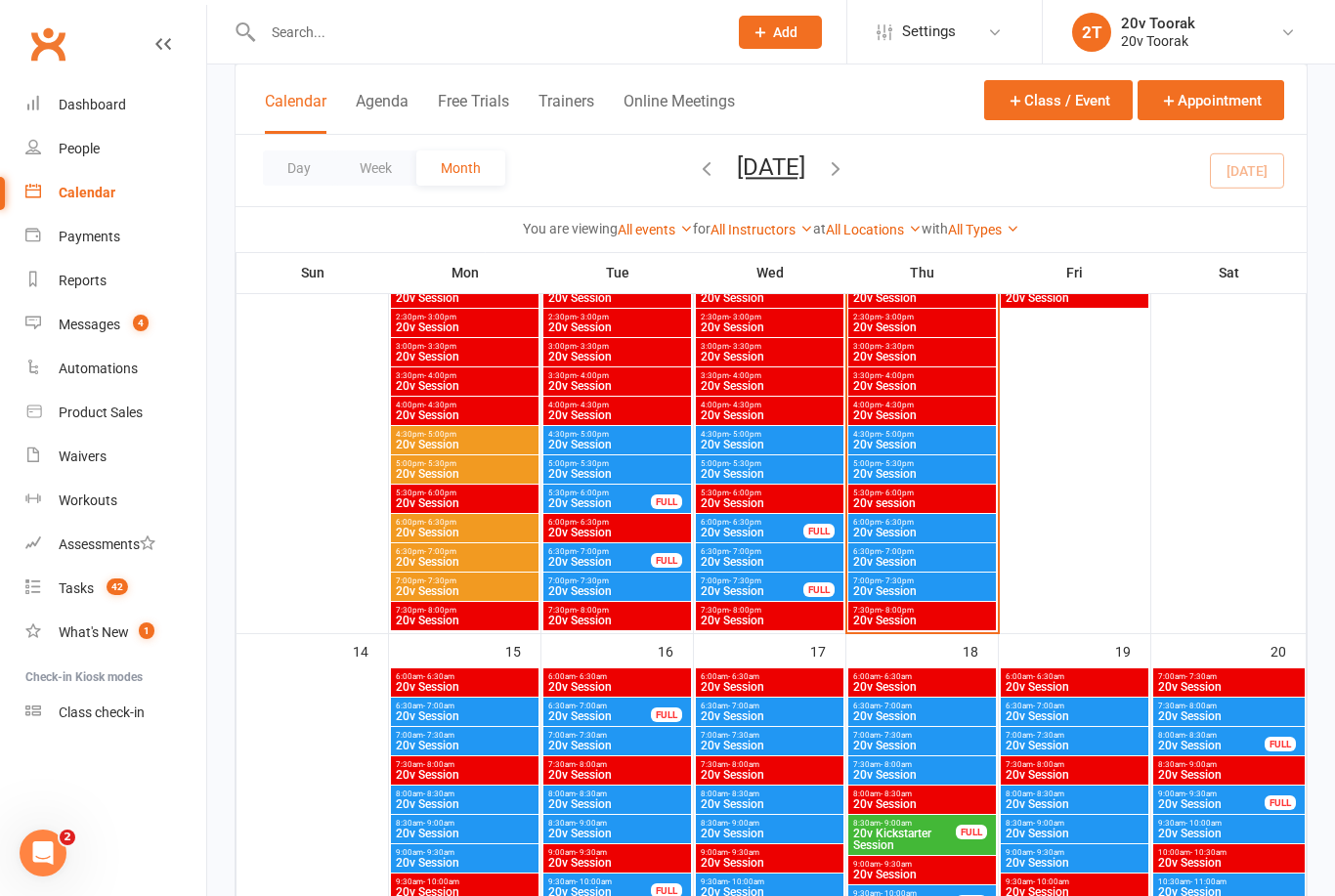
scroll to position [1259, 0]
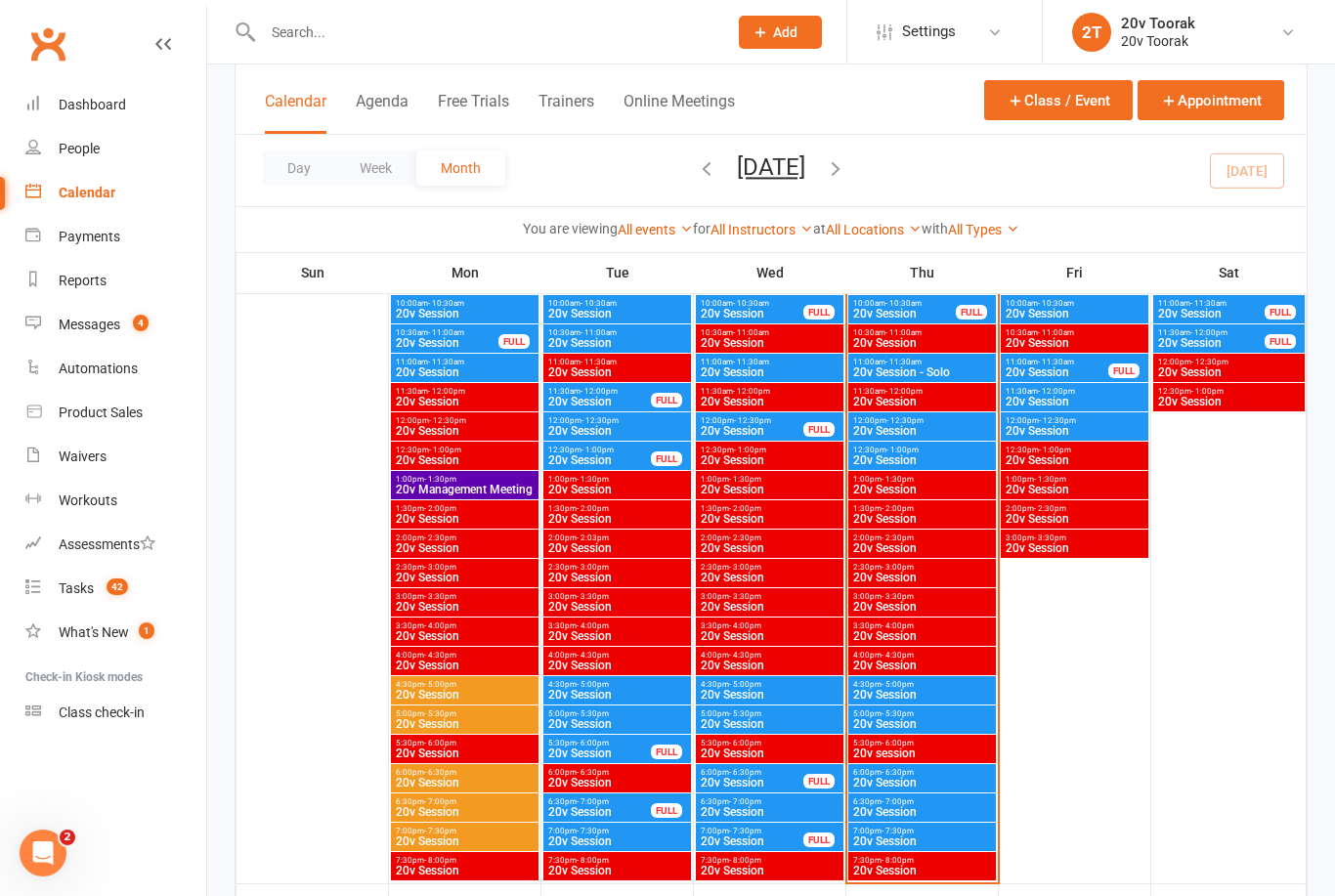
click at [40, 331] on link "Messages 4" at bounding box center [116, 324] width 181 height 44
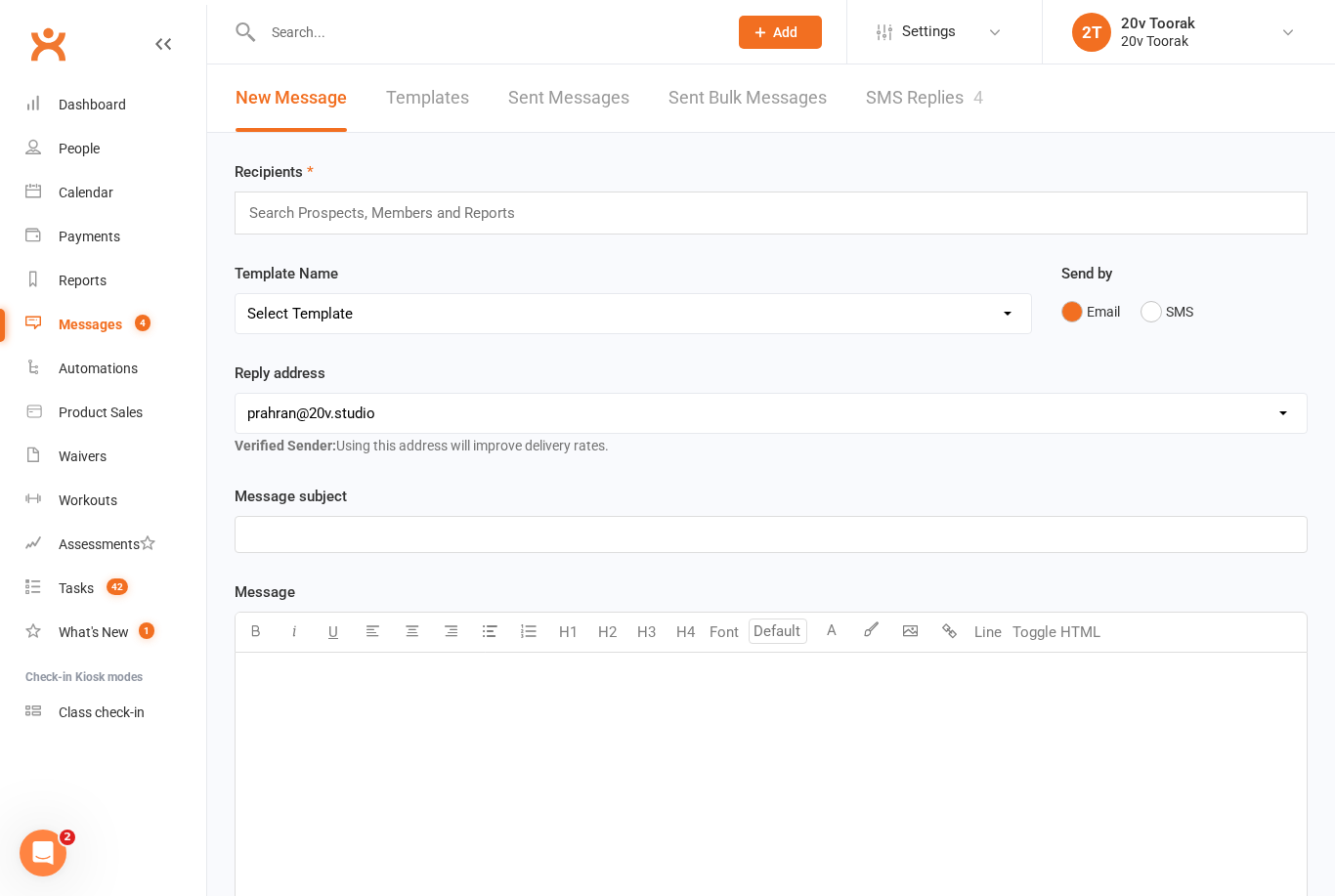
click at [961, 121] on link "SMS Replies 4" at bounding box center [925, 98] width 118 height 68
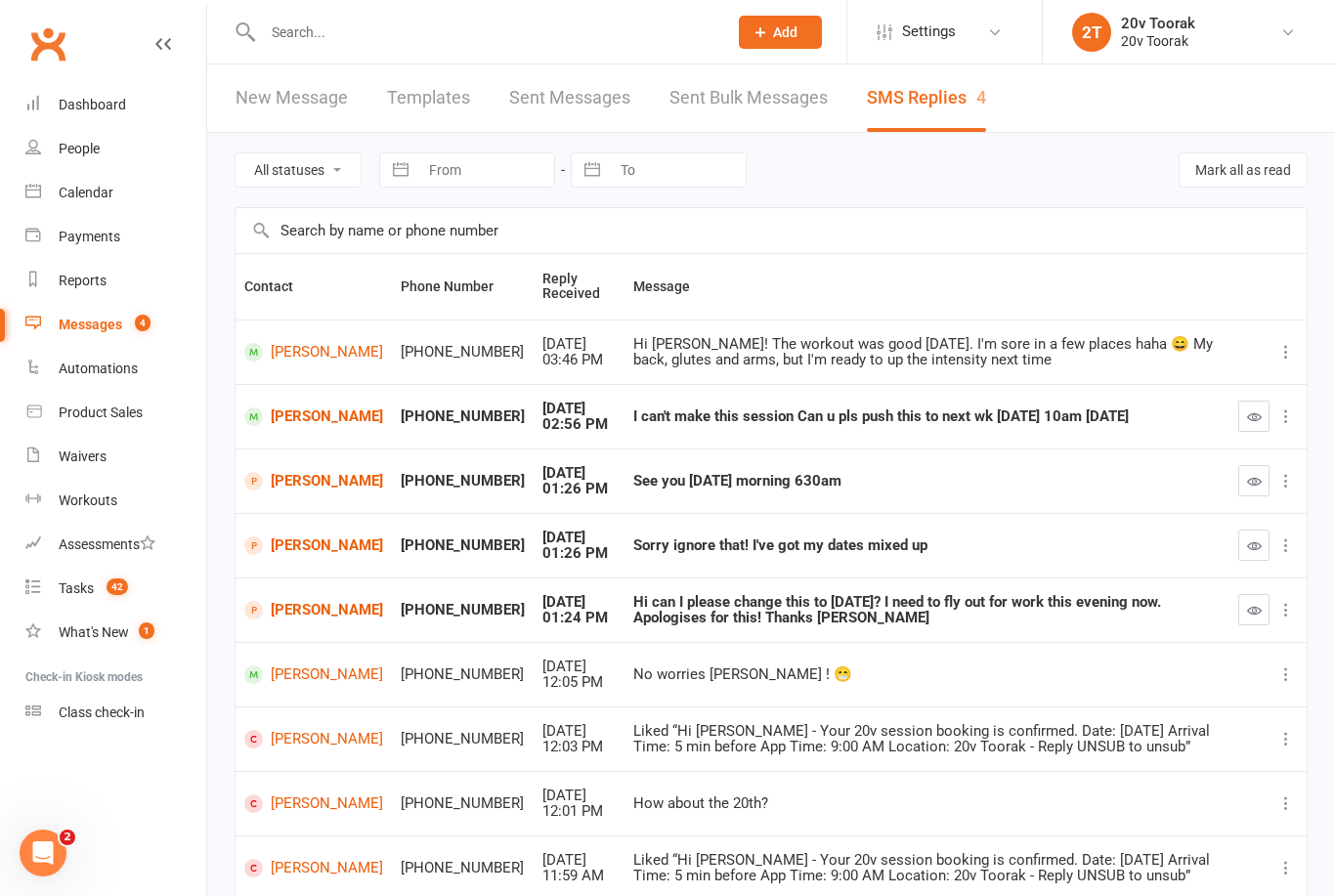
click at [284, 410] on link "[PERSON_NAME]" at bounding box center [314, 416] width 139 height 19
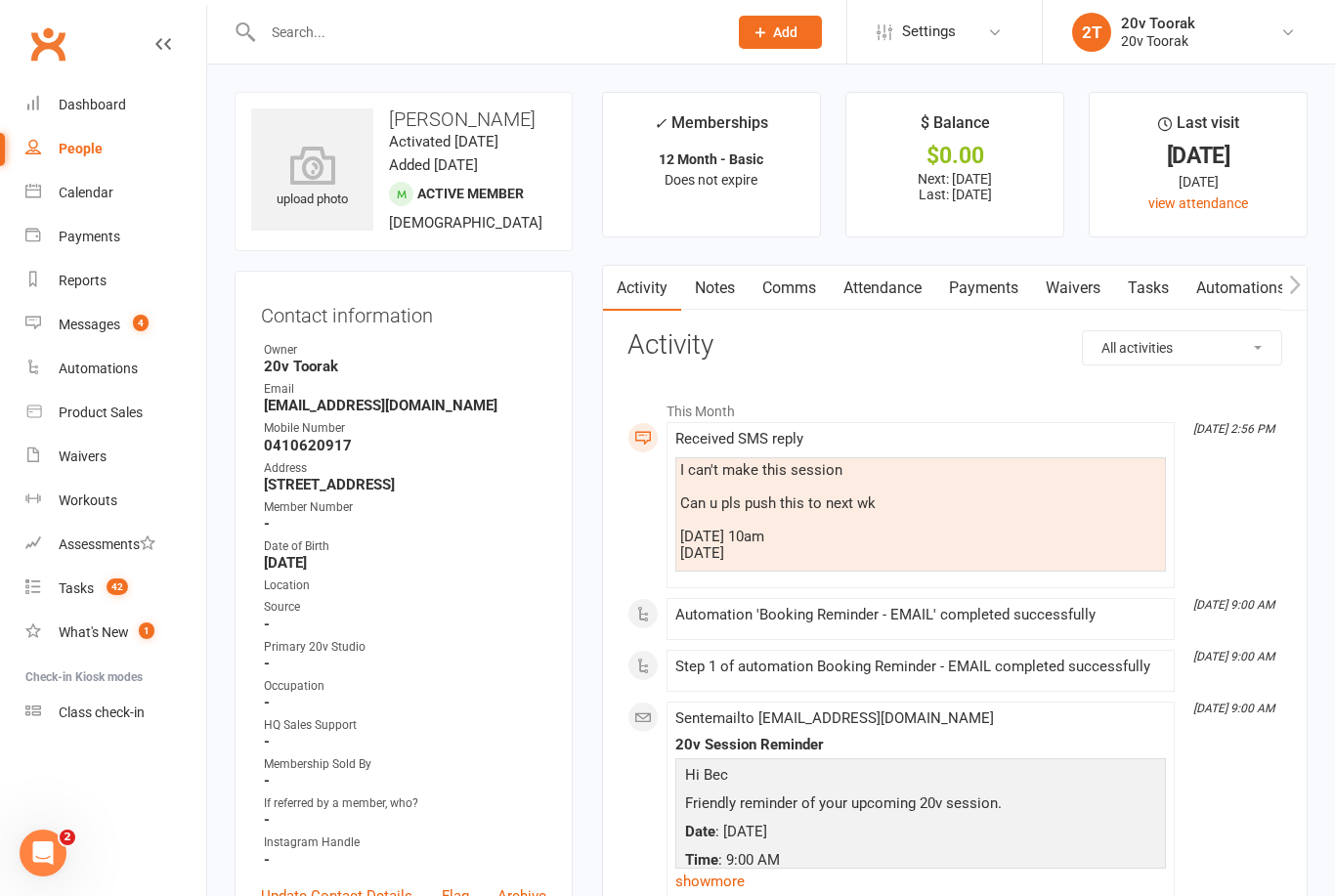
click at [814, 265] on link "Comms" at bounding box center [789, 288] width 81 height 45
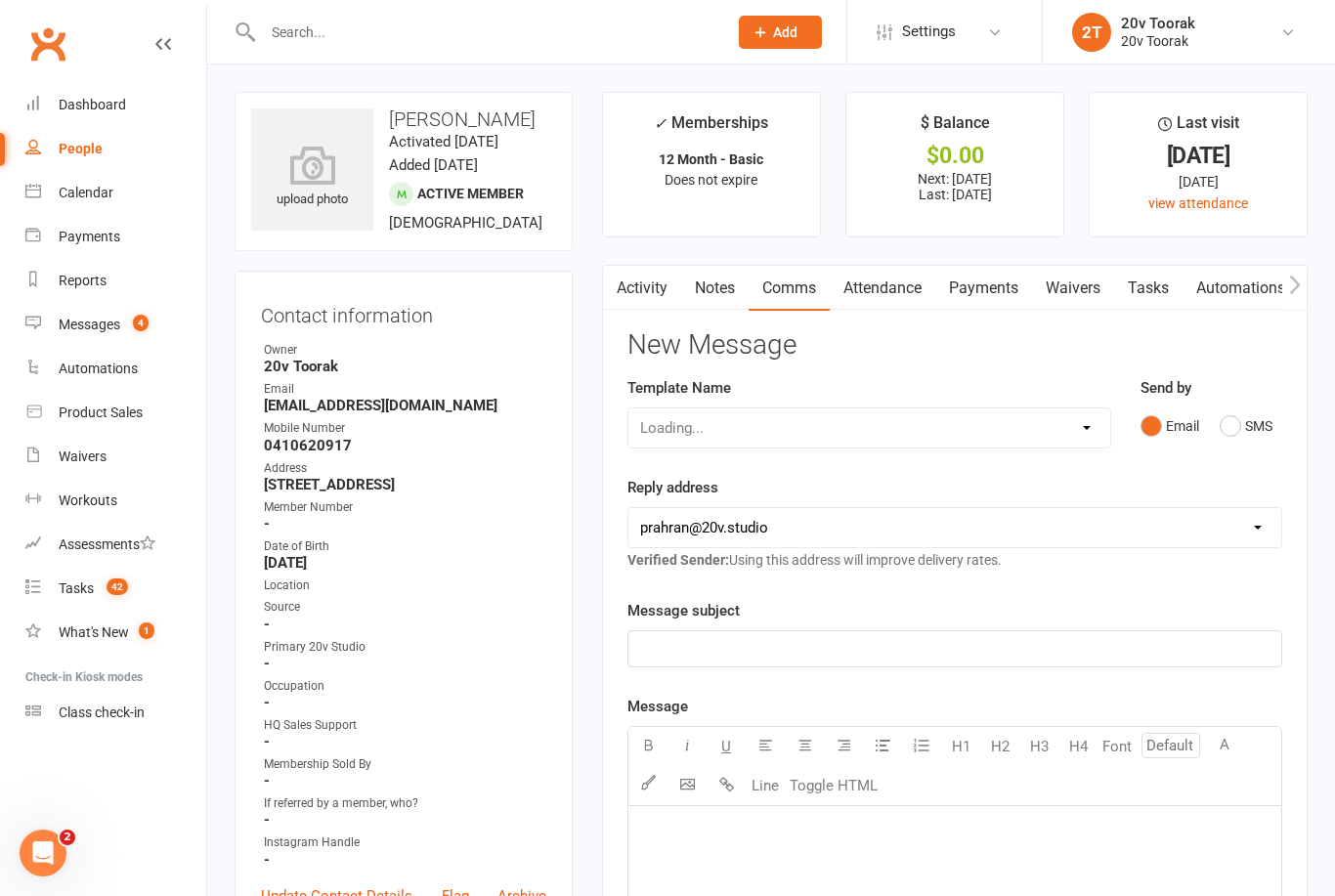
click at [1234, 422] on button "SMS" at bounding box center [1247, 426] width 53 height 37
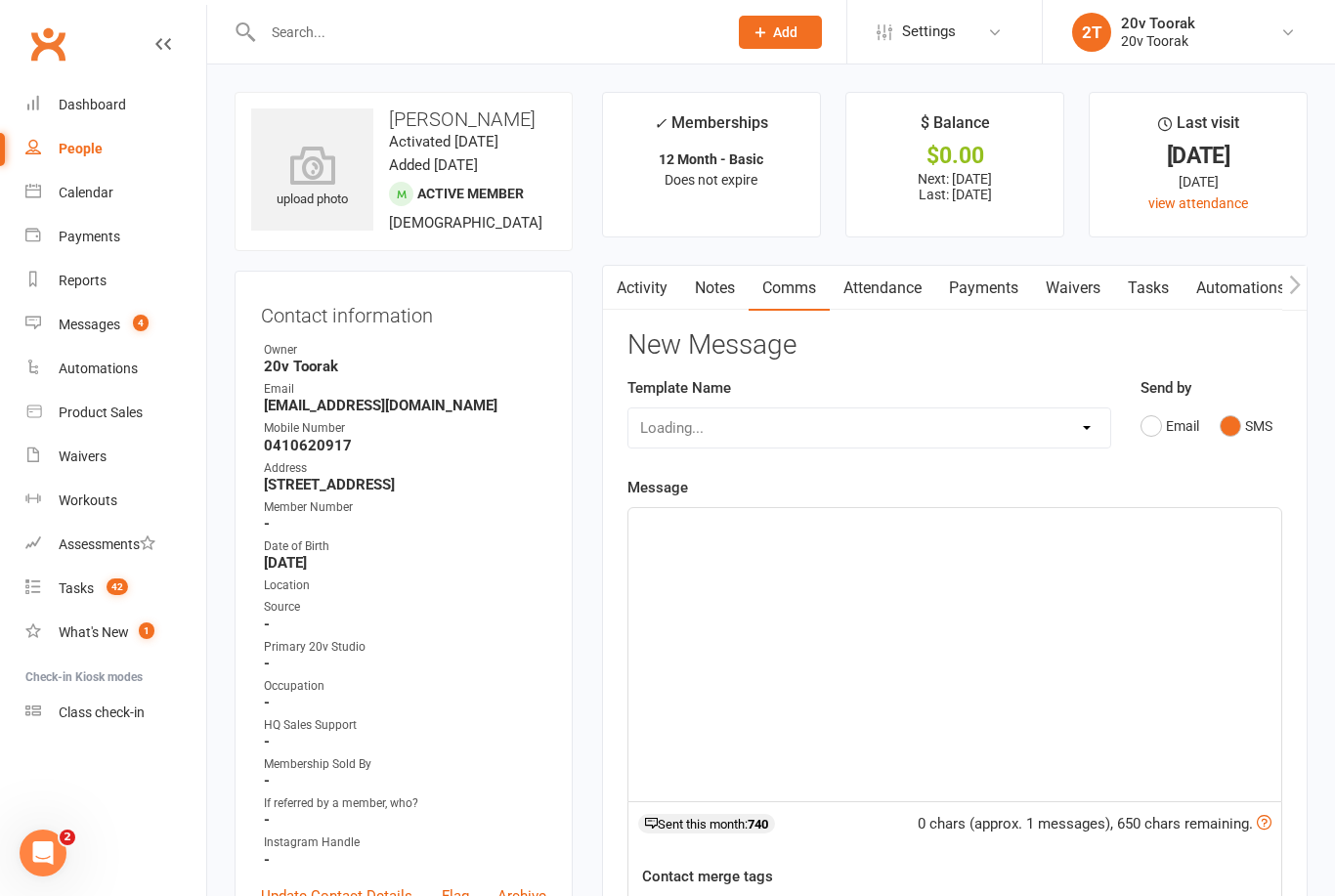
click at [1063, 653] on div "﻿" at bounding box center [955, 654] width 653 height 293
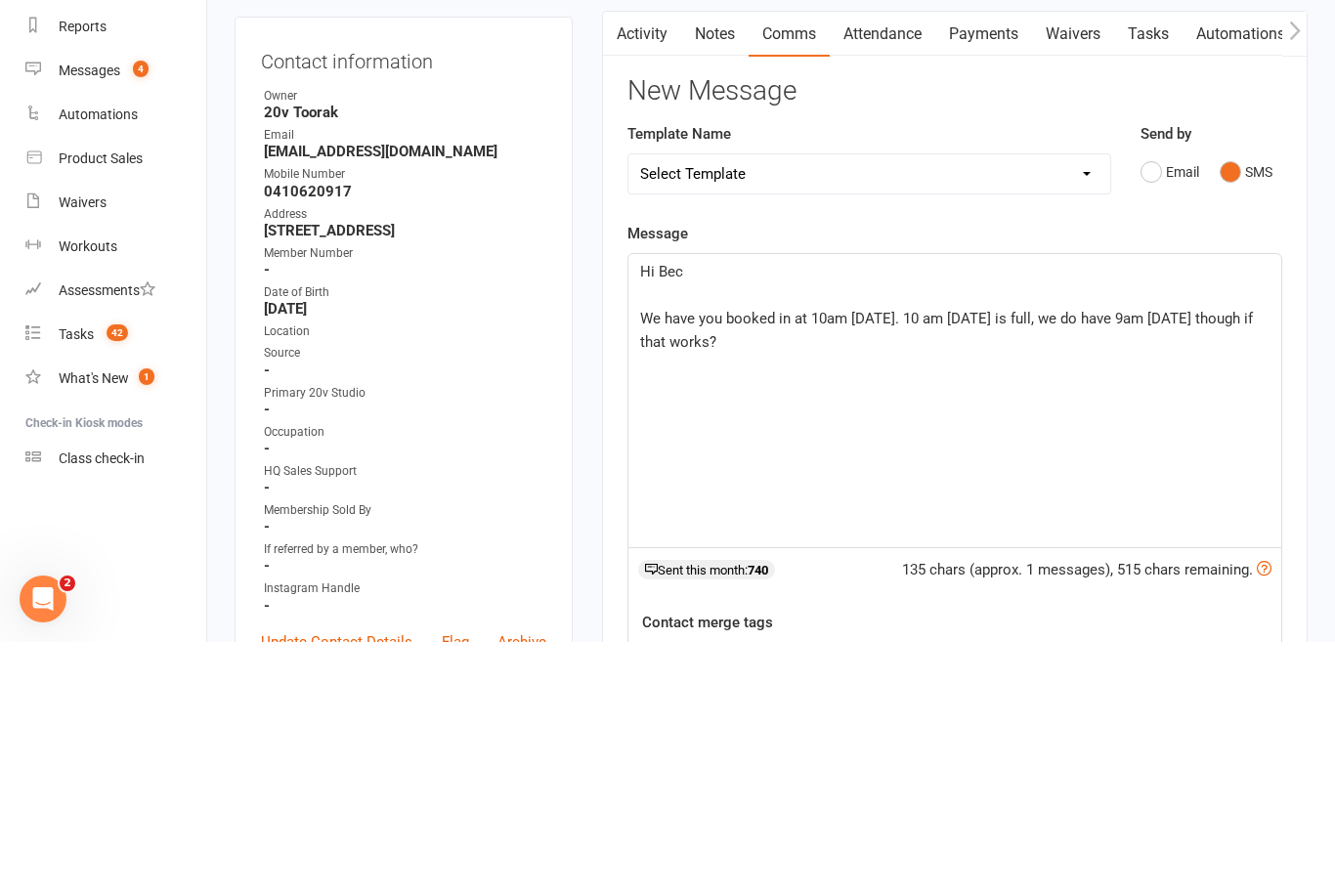
scroll to position [255, 0]
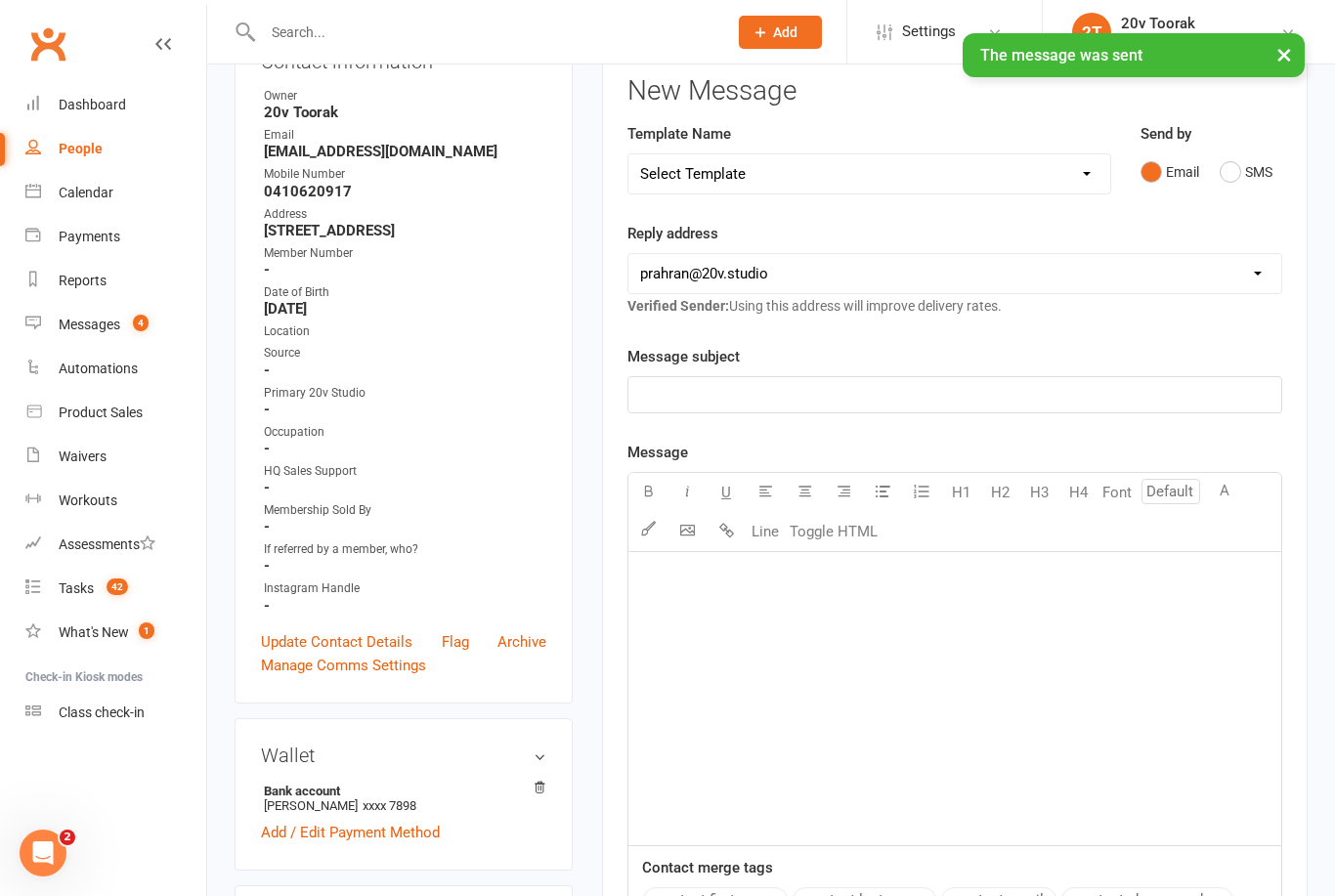
click at [63, 326] on div "Messages" at bounding box center [89, 324] width 62 height 16
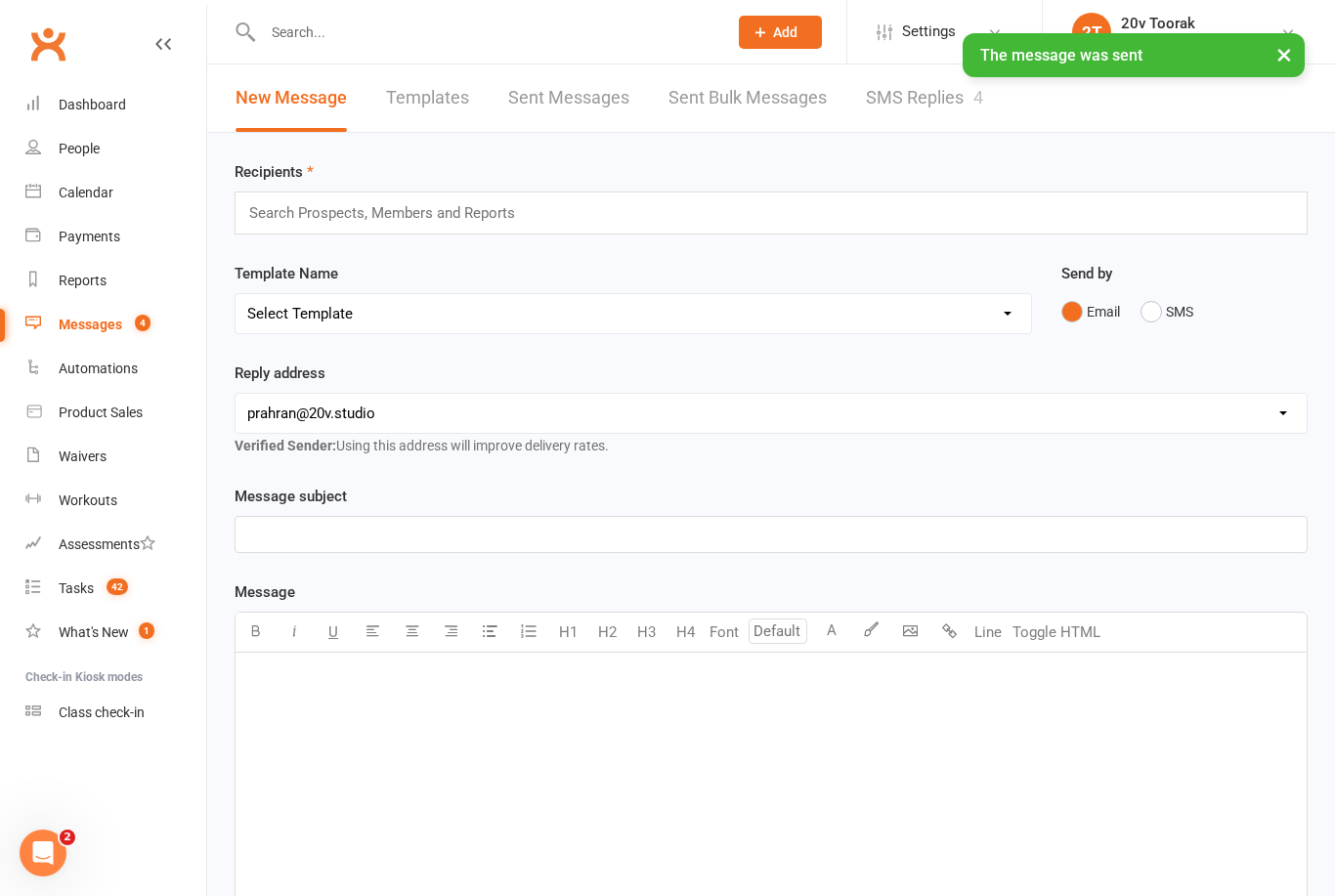
click at [960, 100] on link "SMS Replies 4" at bounding box center [925, 98] width 118 height 68
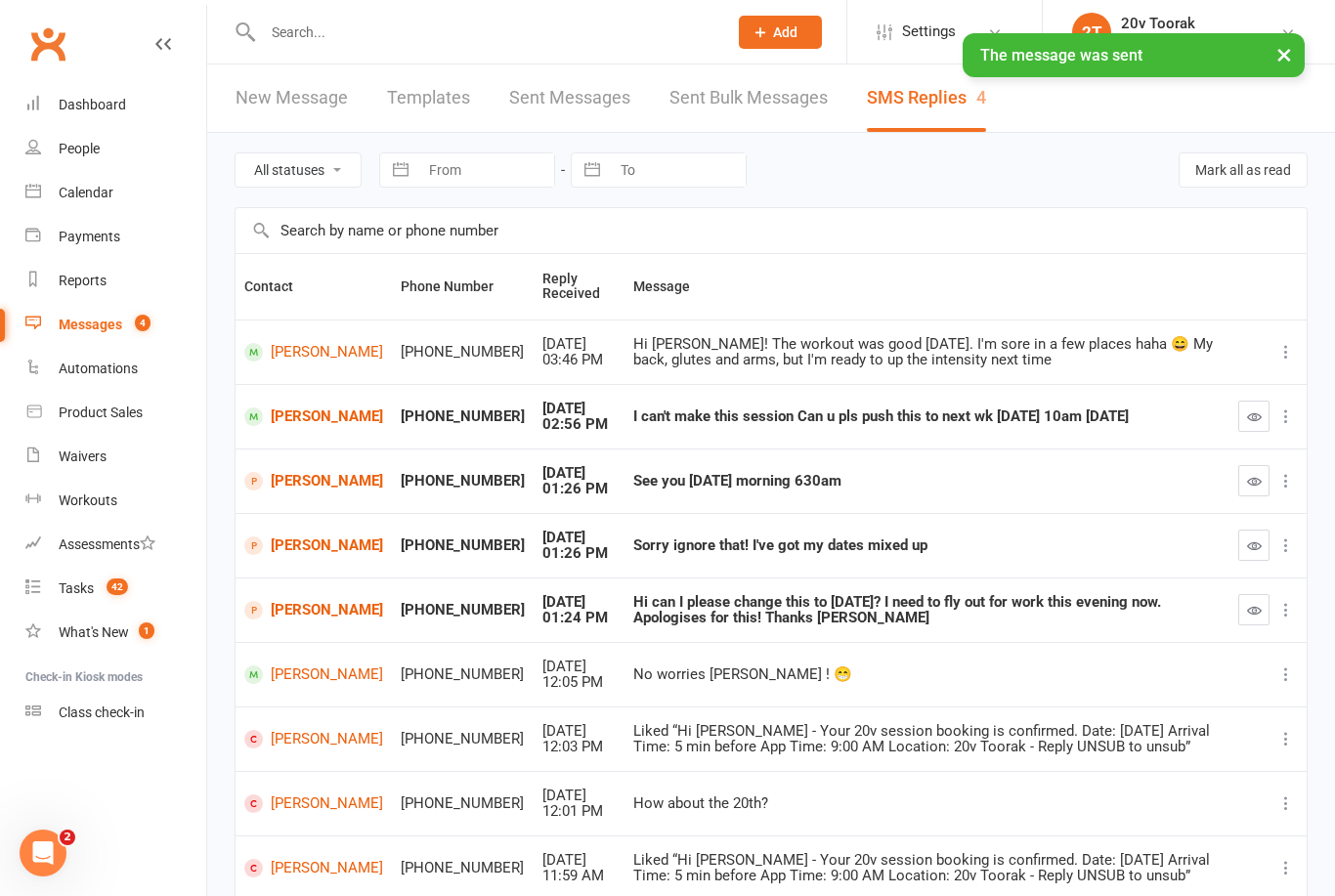
click at [1257, 427] on button "button" at bounding box center [1255, 416] width 31 height 31
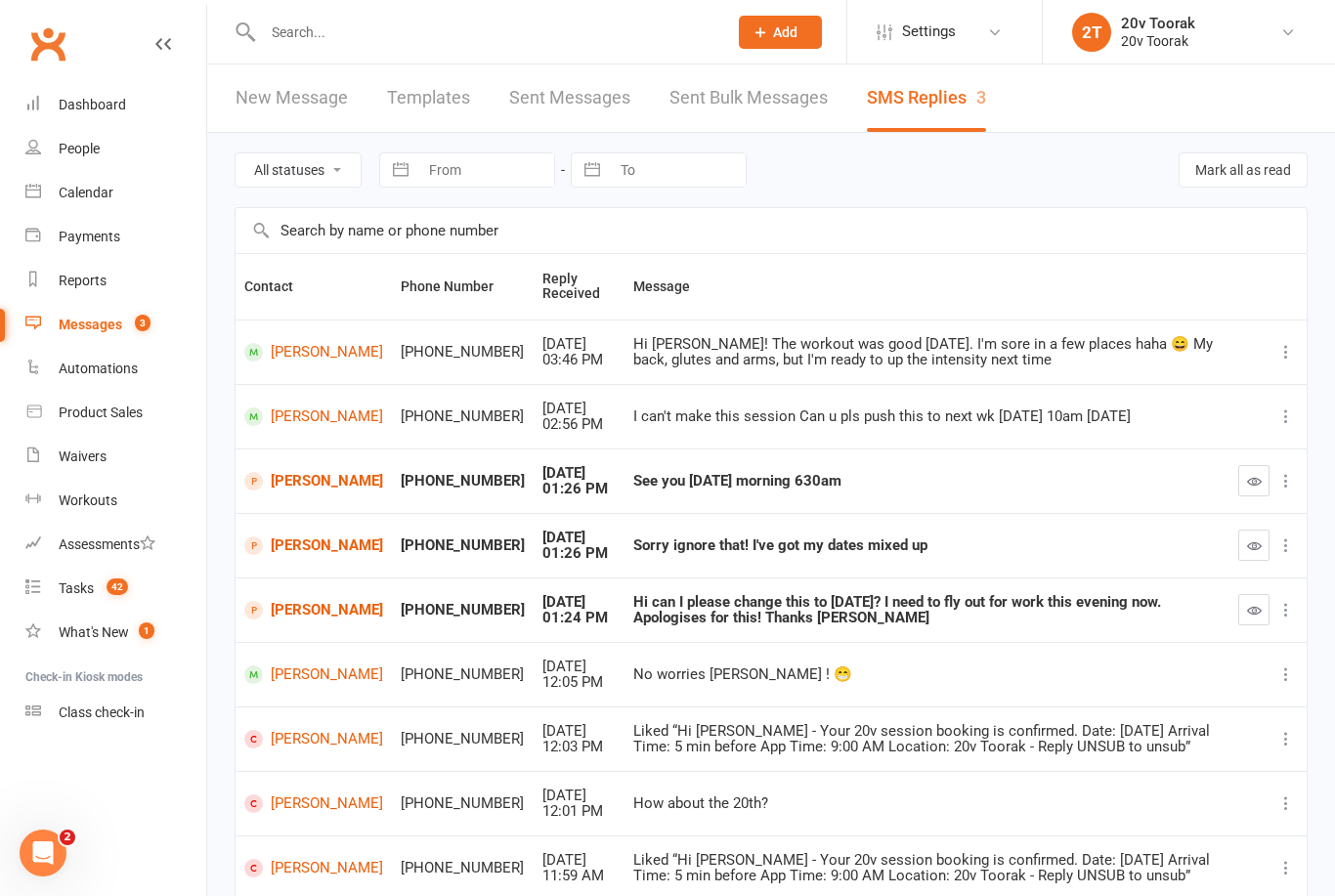
click at [294, 489] on link "[PERSON_NAME]" at bounding box center [314, 481] width 139 height 19
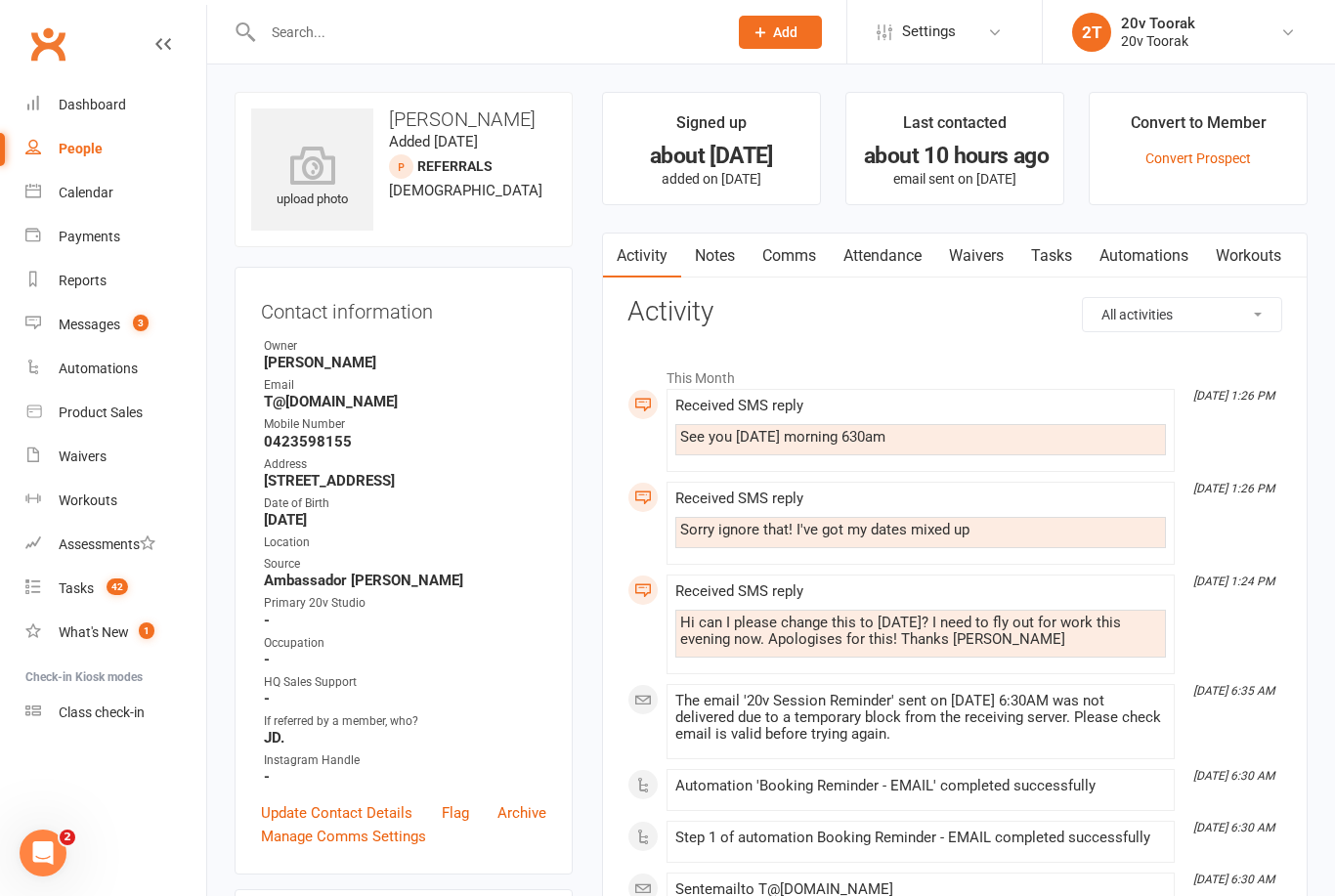
click at [987, 260] on link "Waivers" at bounding box center [977, 257] width 82 height 45
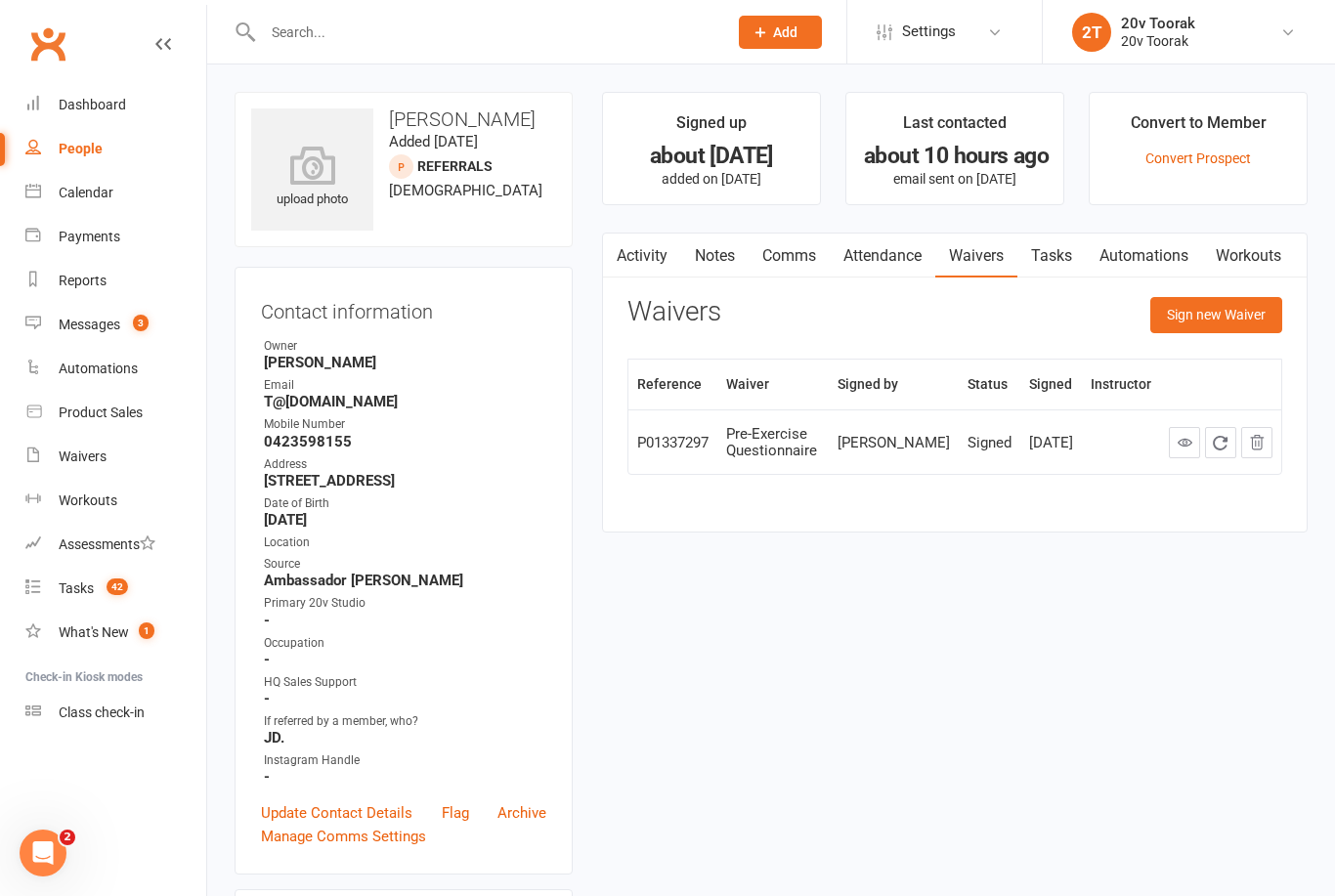
click at [642, 236] on link "Activity" at bounding box center [643, 257] width 78 height 45
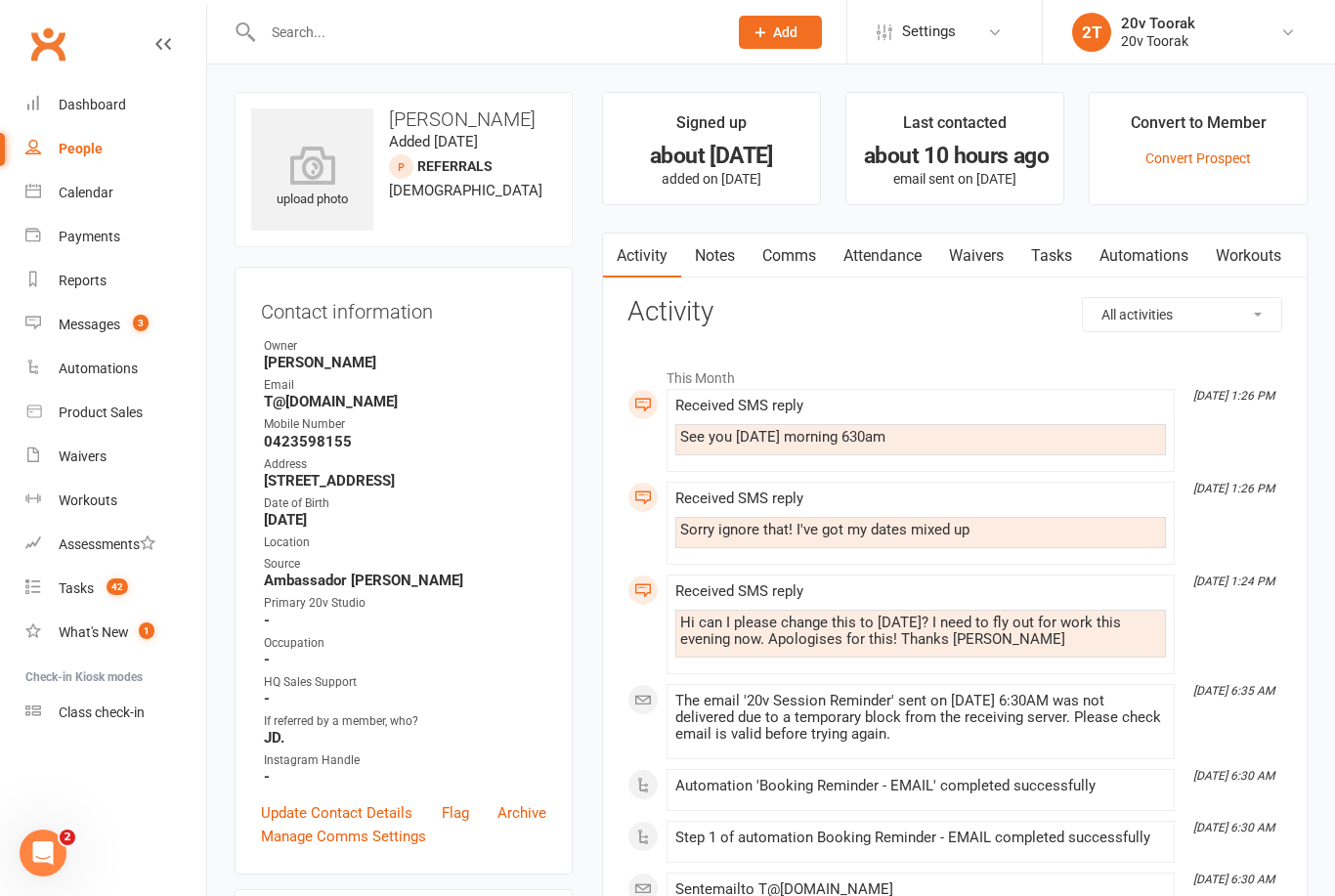
click at [800, 252] on link "Comms" at bounding box center [789, 257] width 81 height 45
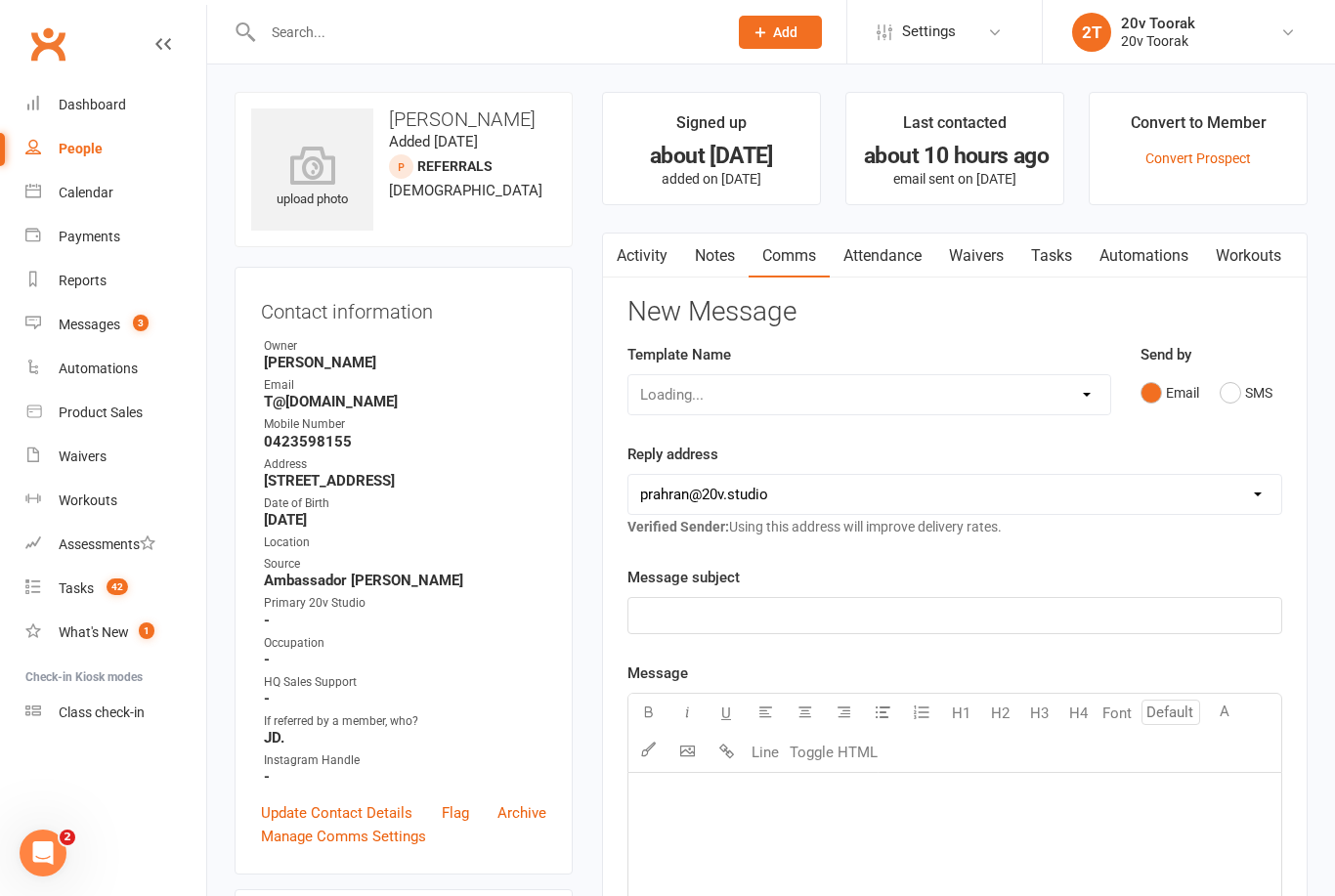
click at [1230, 399] on button "SMS" at bounding box center [1247, 393] width 53 height 37
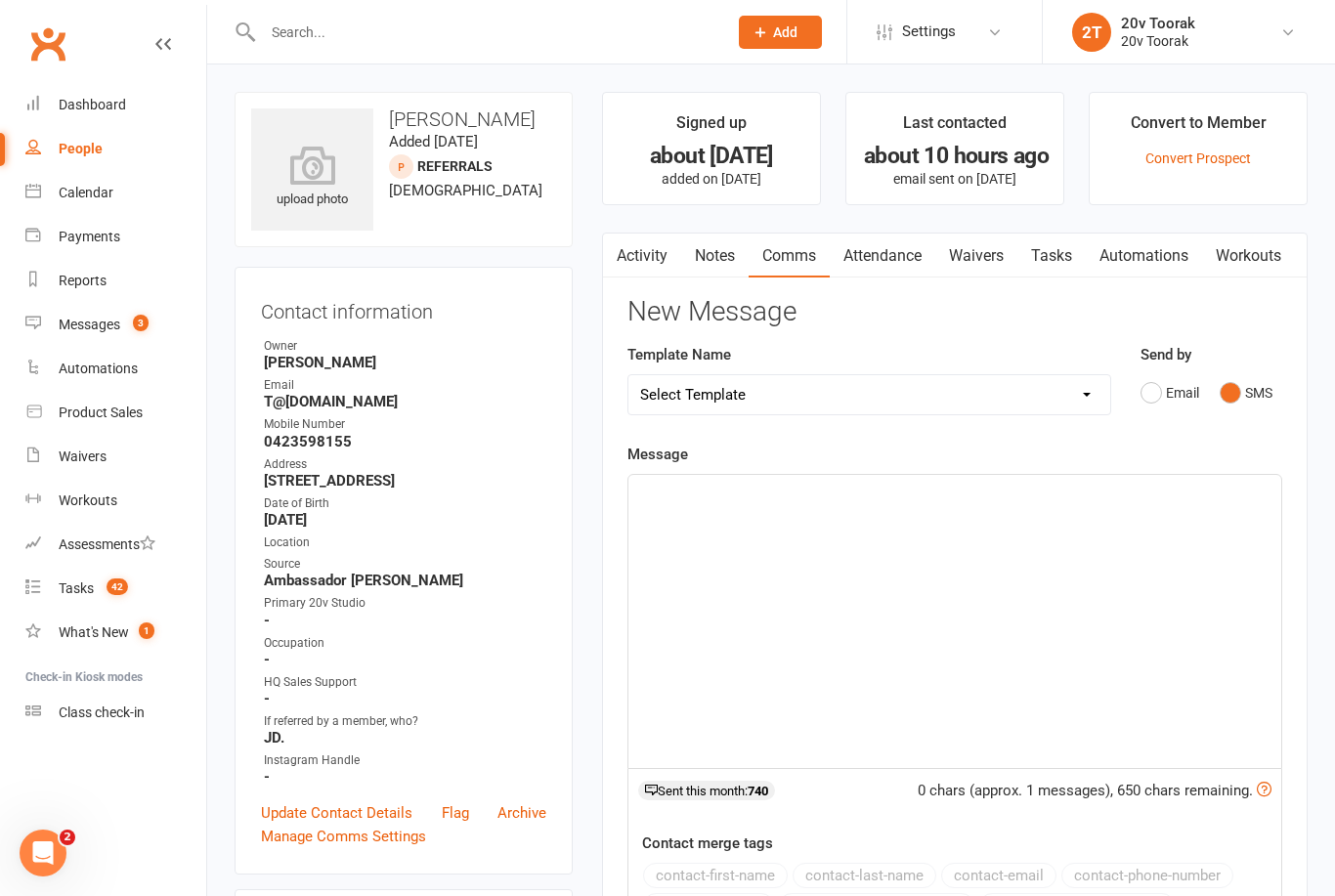
click at [868, 649] on div "﻿" at bounding box center [955, 621] width 653 height 293
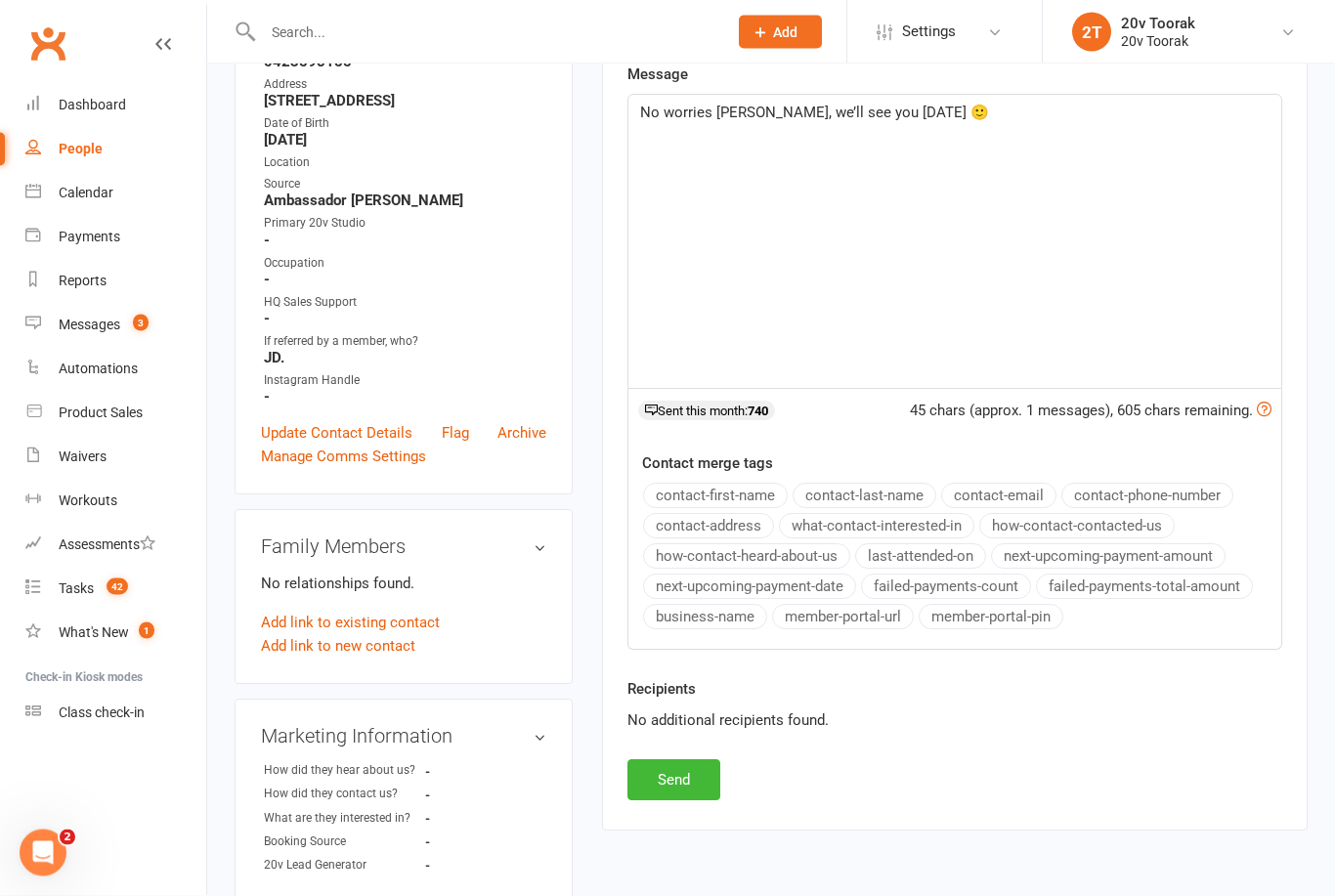
scroll to position [507, 0]
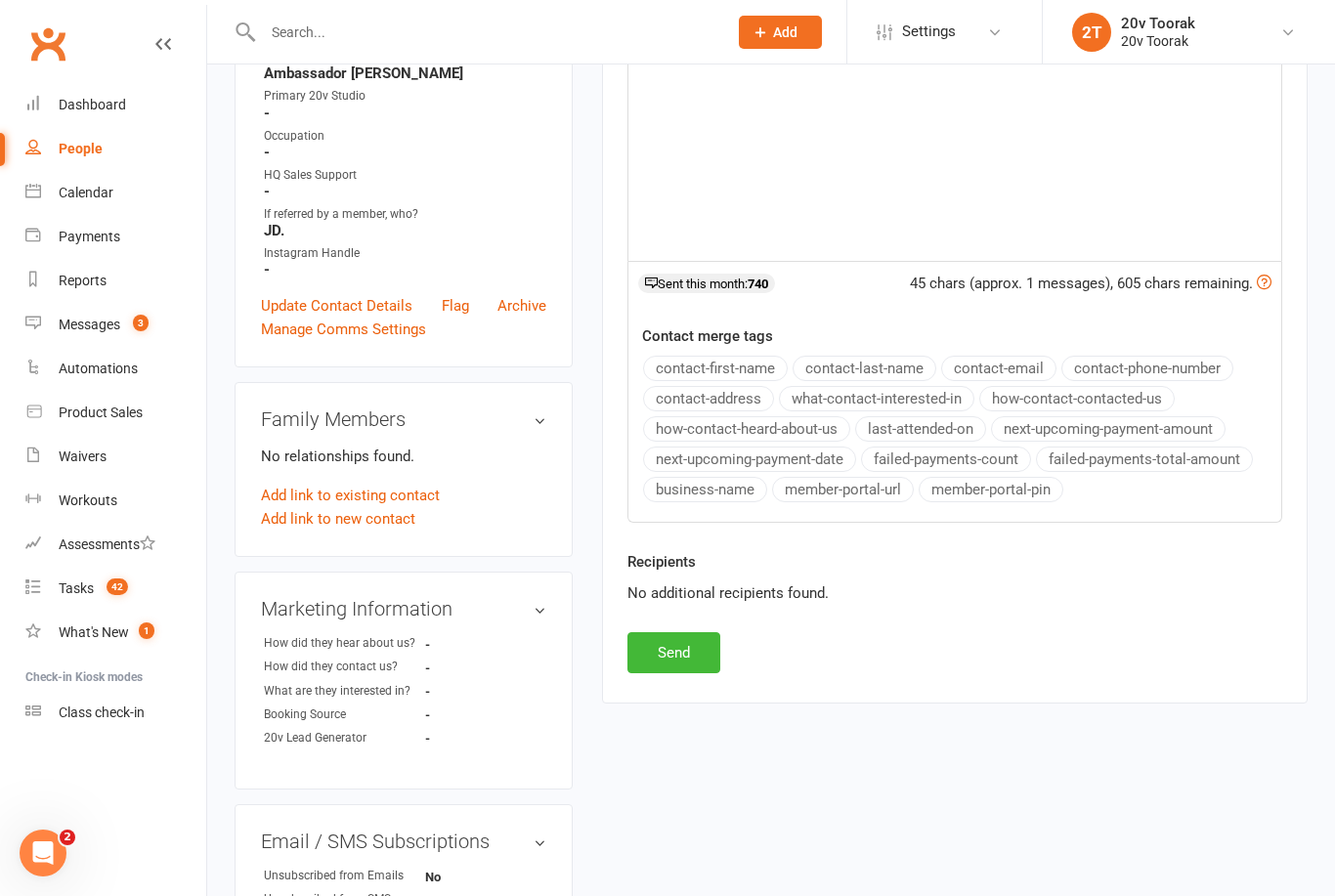
click at [720, 653] on button "Send" at bounding box center [674, 653] width 93 height 41
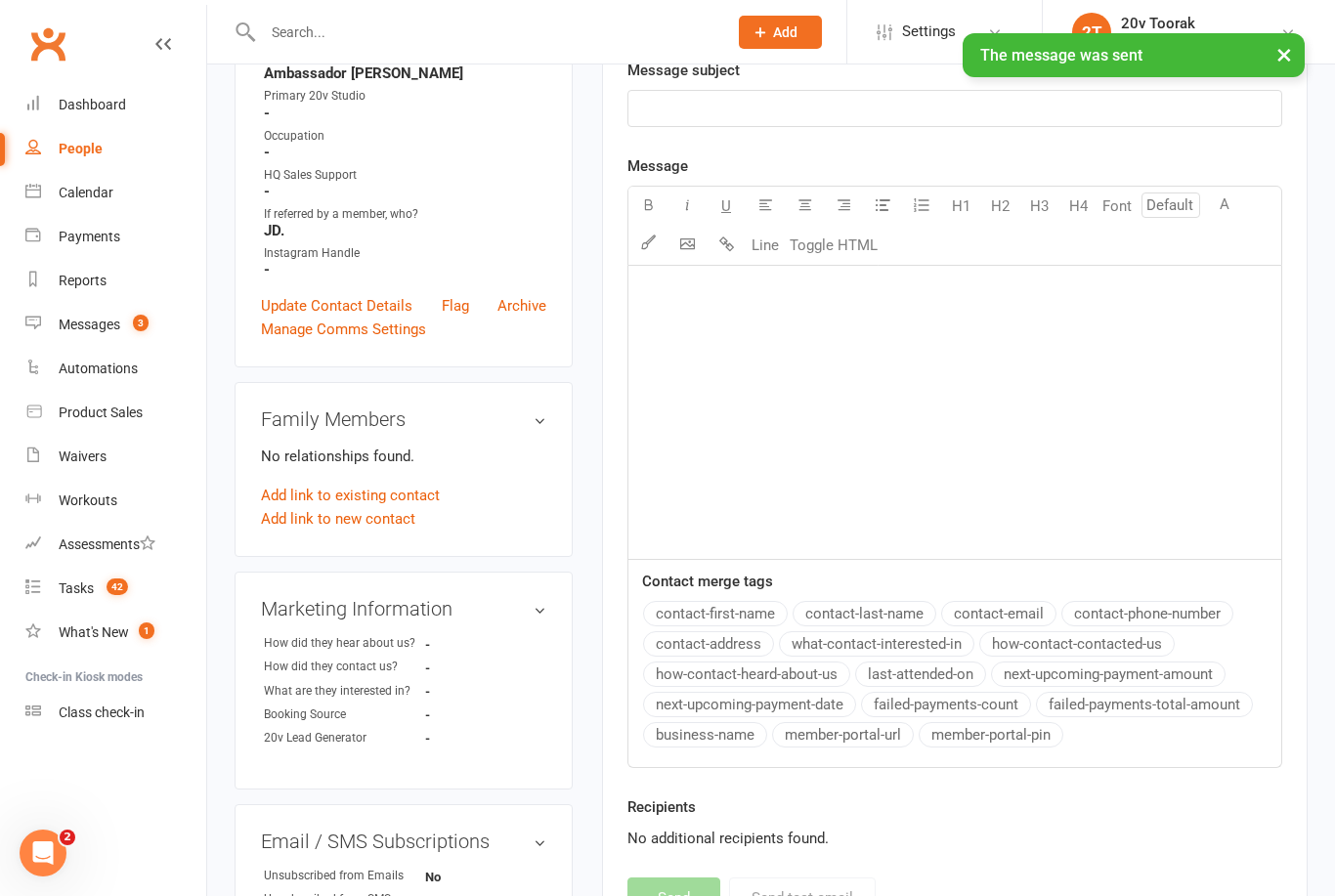
click at [69, 335] on link "Messages 3" at bounding box center [116, 324] width 181 height 44
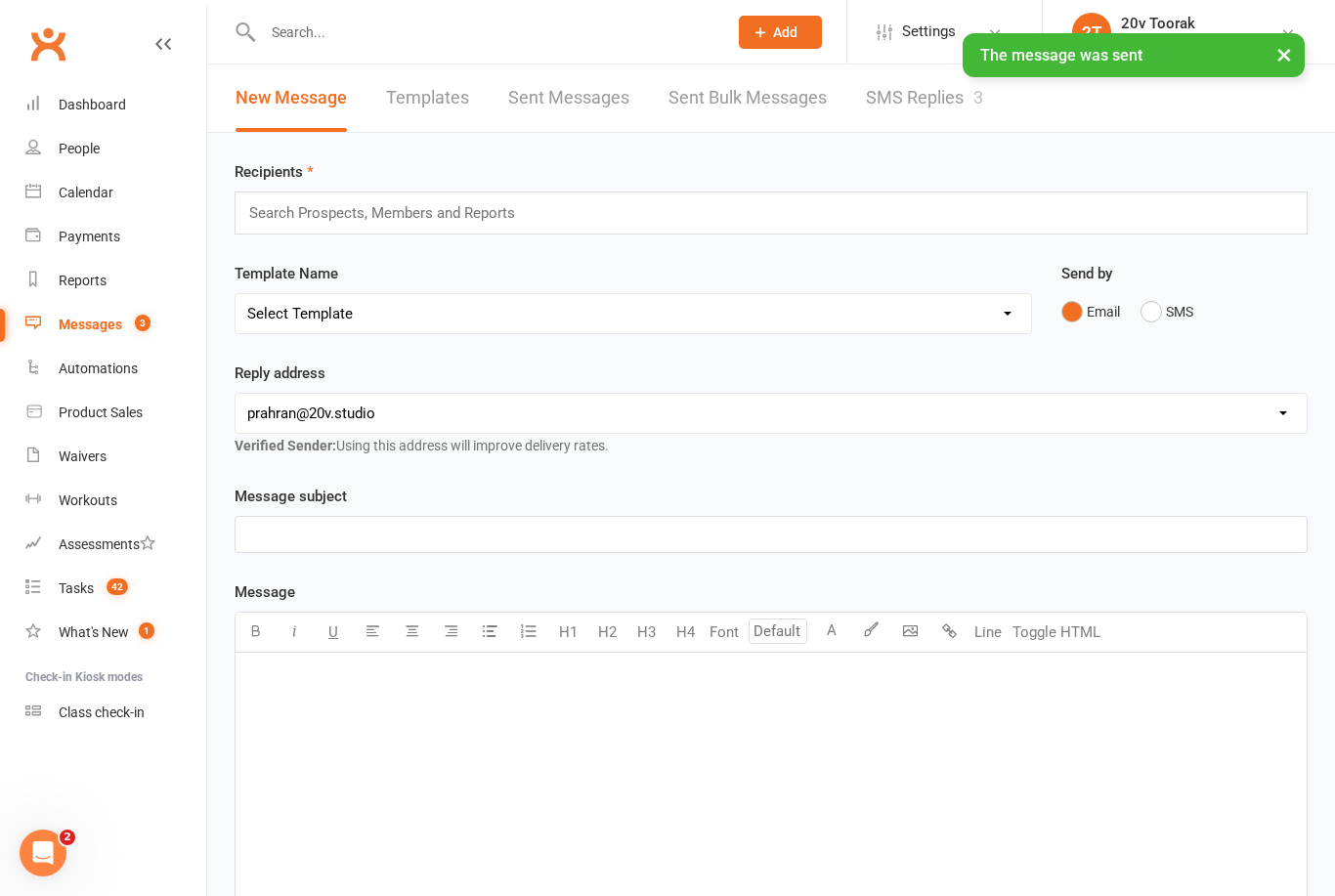
click at [943, 130] on link "SMS Replies 3" at bounding box center [925, 98] width 118 height 68
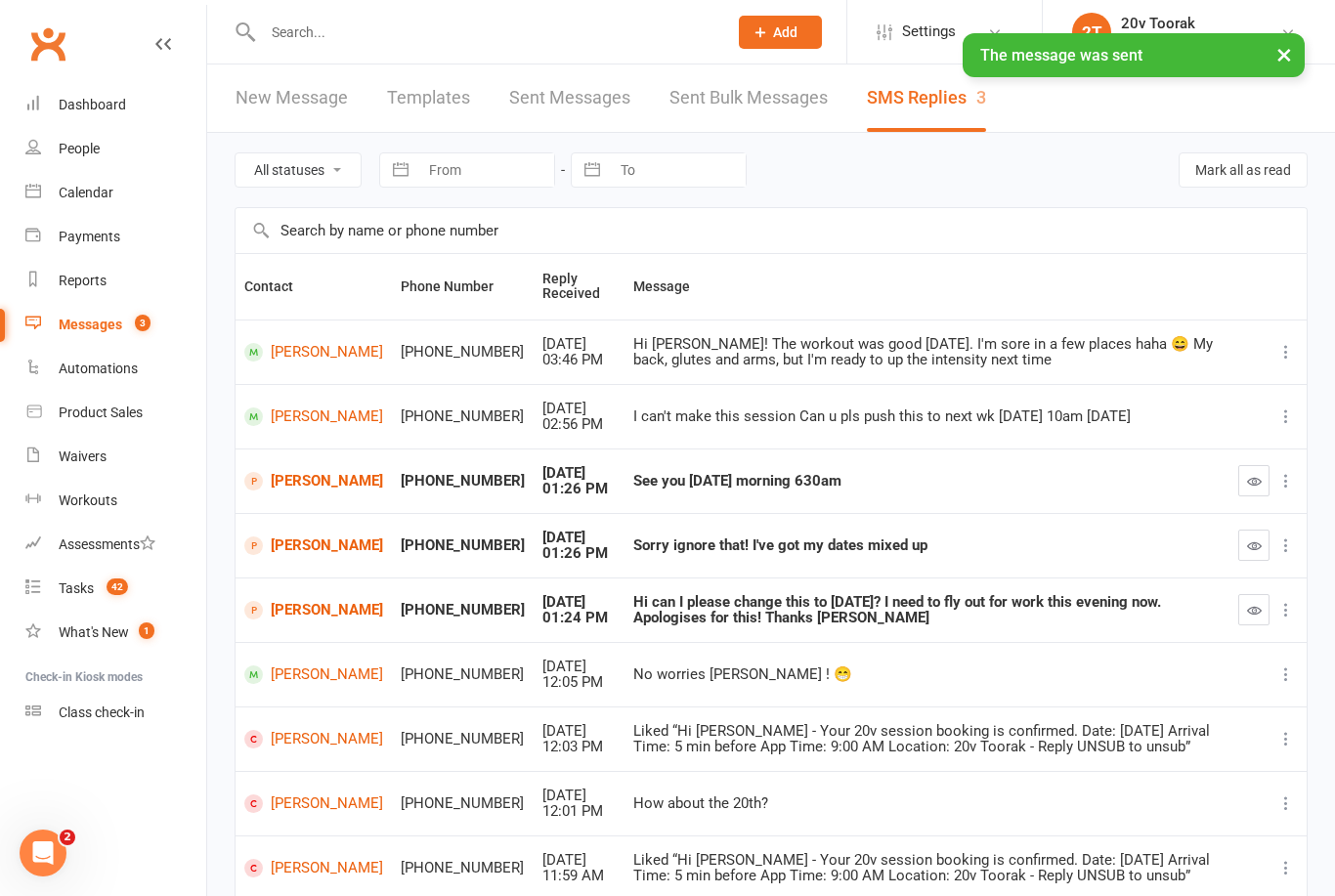
click at [1263, 478] on button "button" at bounding box center [1255, 481] width 31 height 31
click at [1262, 543] on icon "button" at bounding box center [1255, 545] width 15 height 15
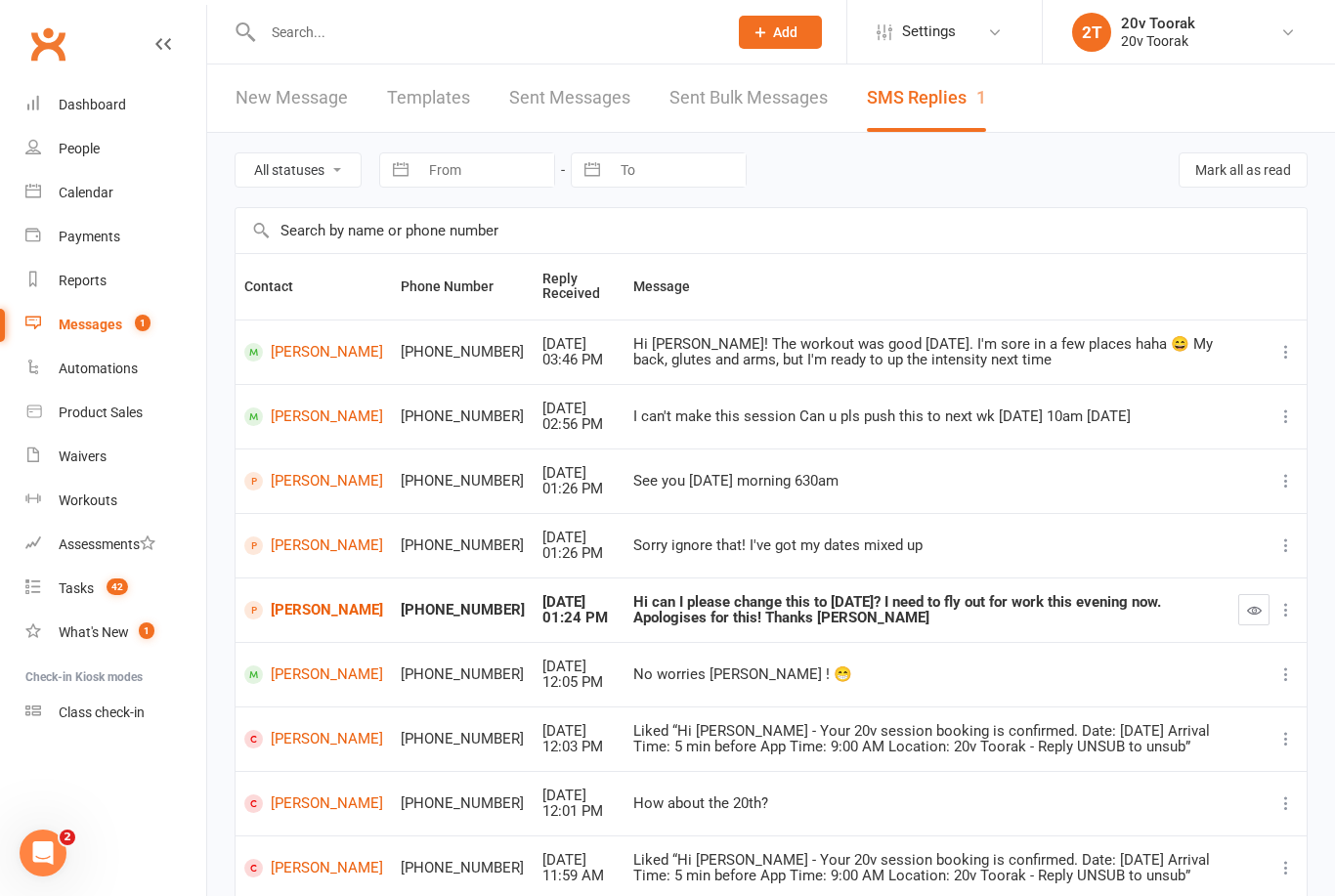
click at [1252, 613] on button "button" at bounding box center [1255, 610] width 31 height 31
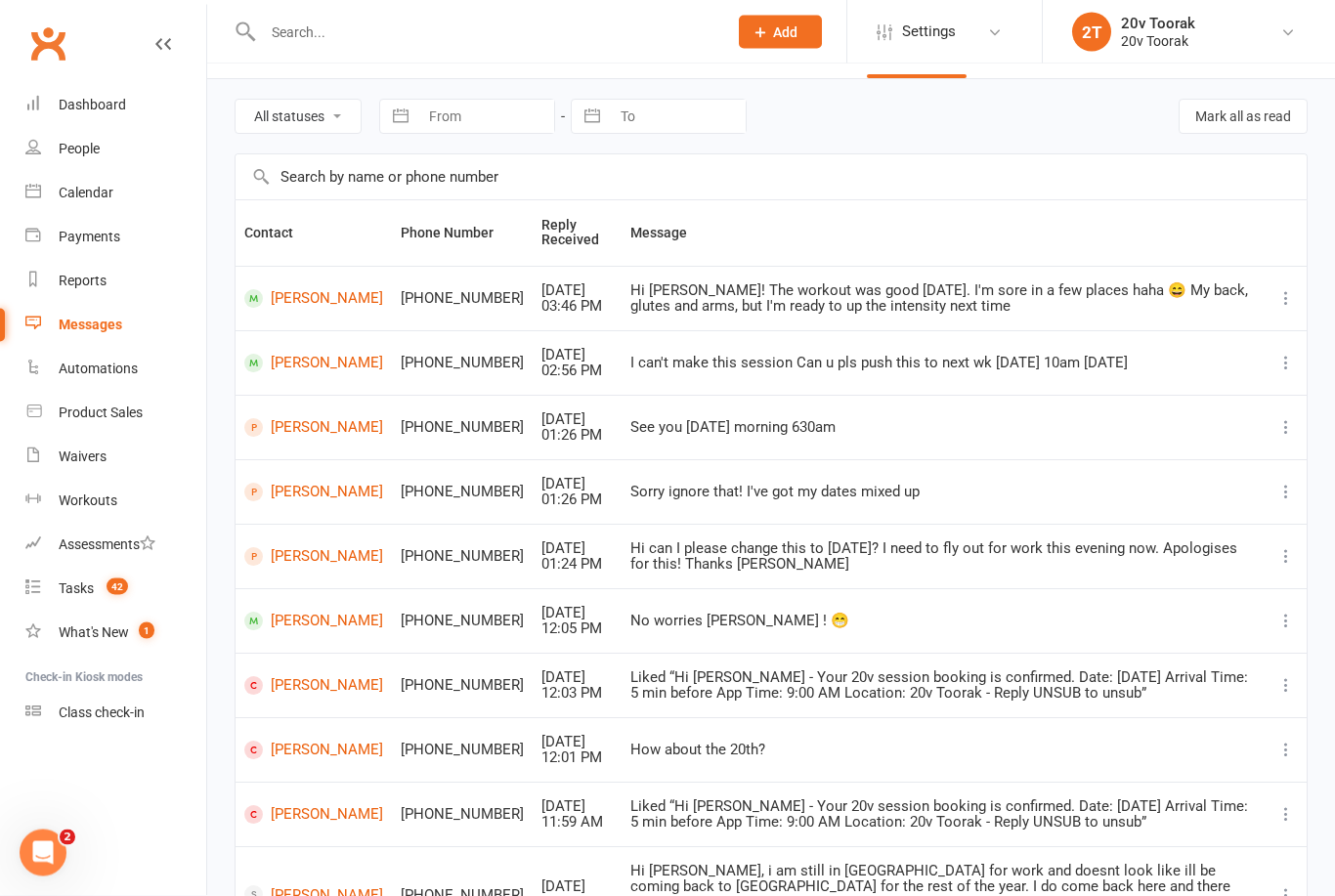
scroll to position [58, 0]
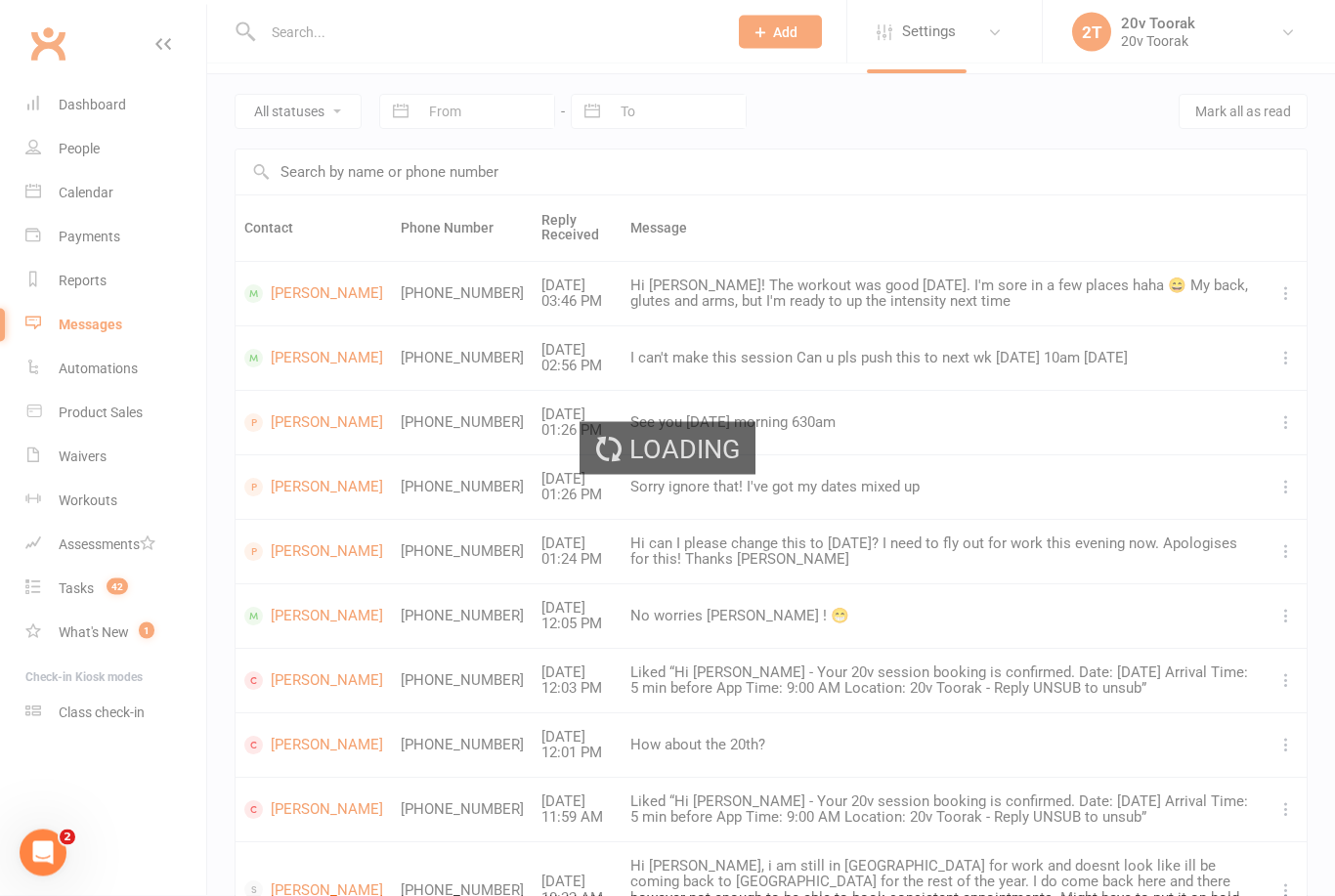
scroll to position [59, 0]
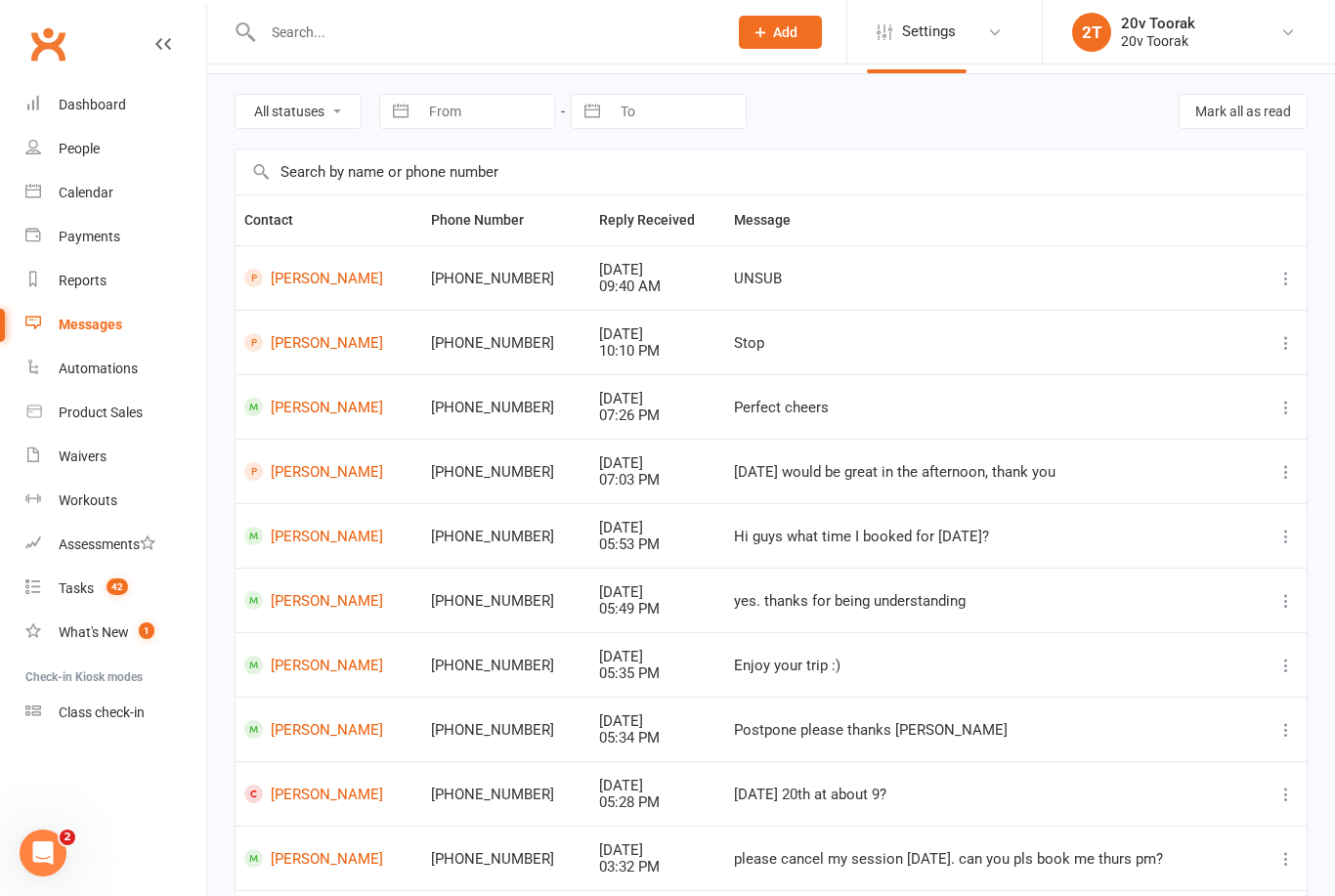
click at [60, 597] on link "Tasks 42" at bounding box center [116, 589] width 181 height 44
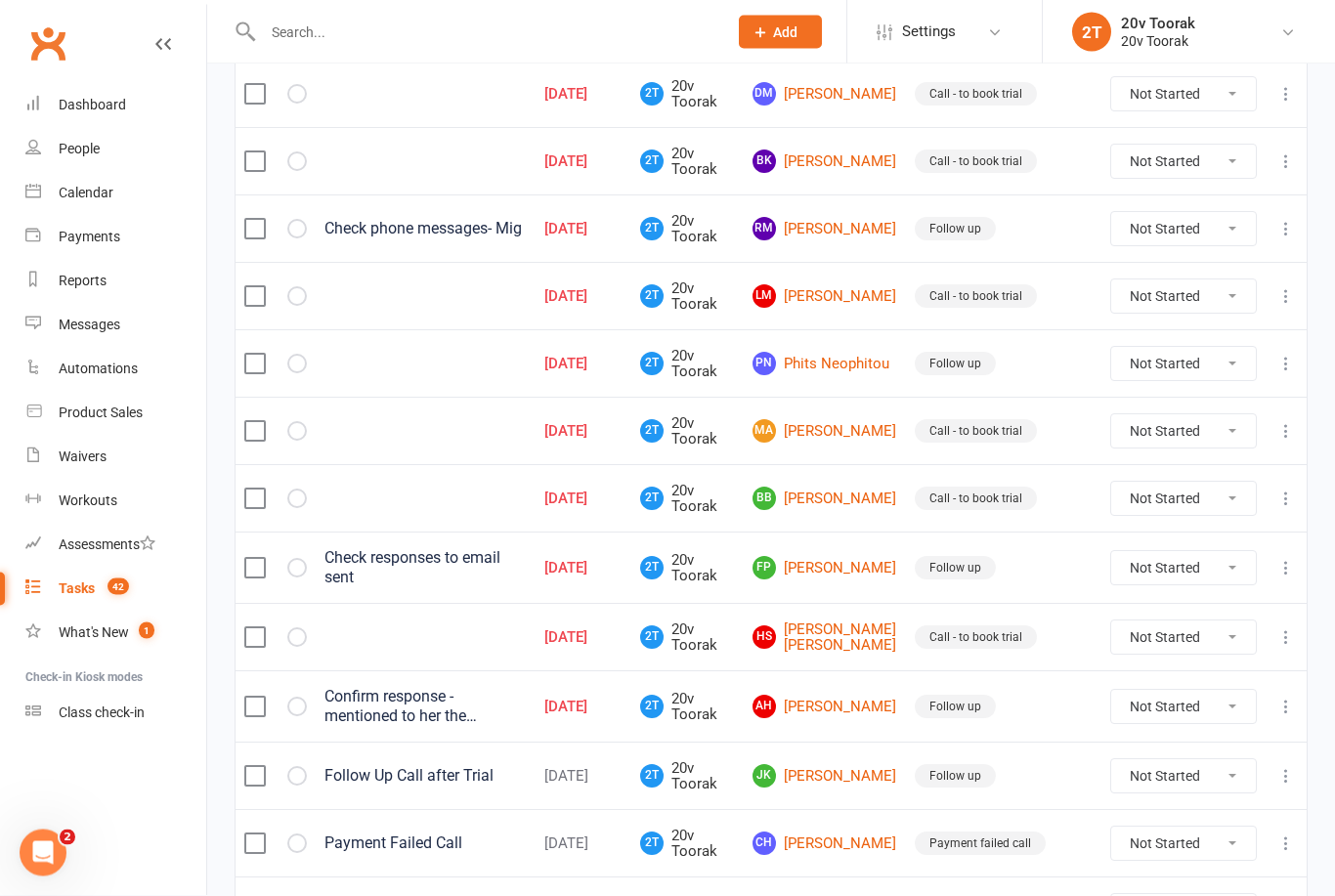
scroll to position [944, 0]
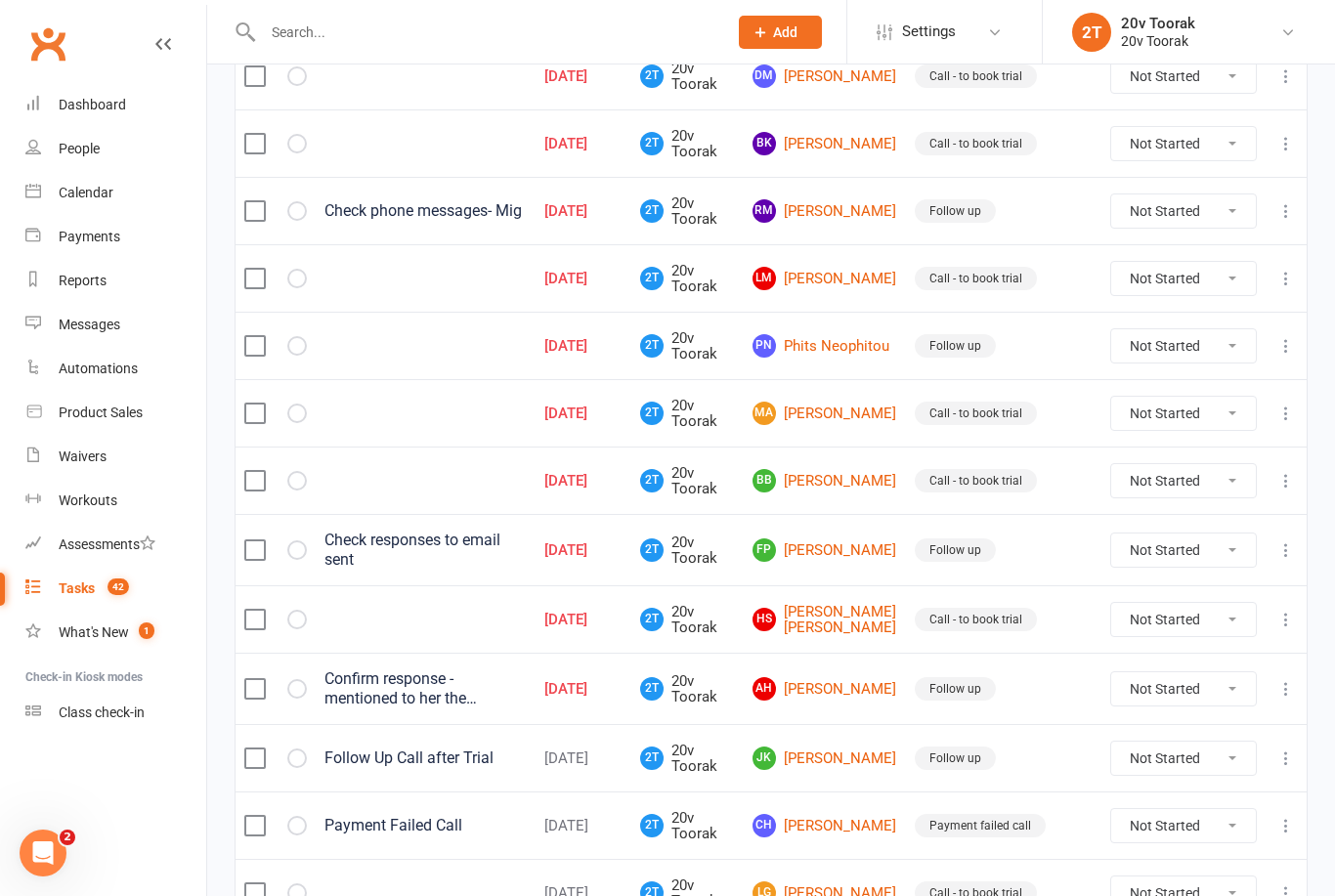
click at [840, 629] on link "[PERSON_NAME]" at bounding box center [826, 620] width 145 height 32
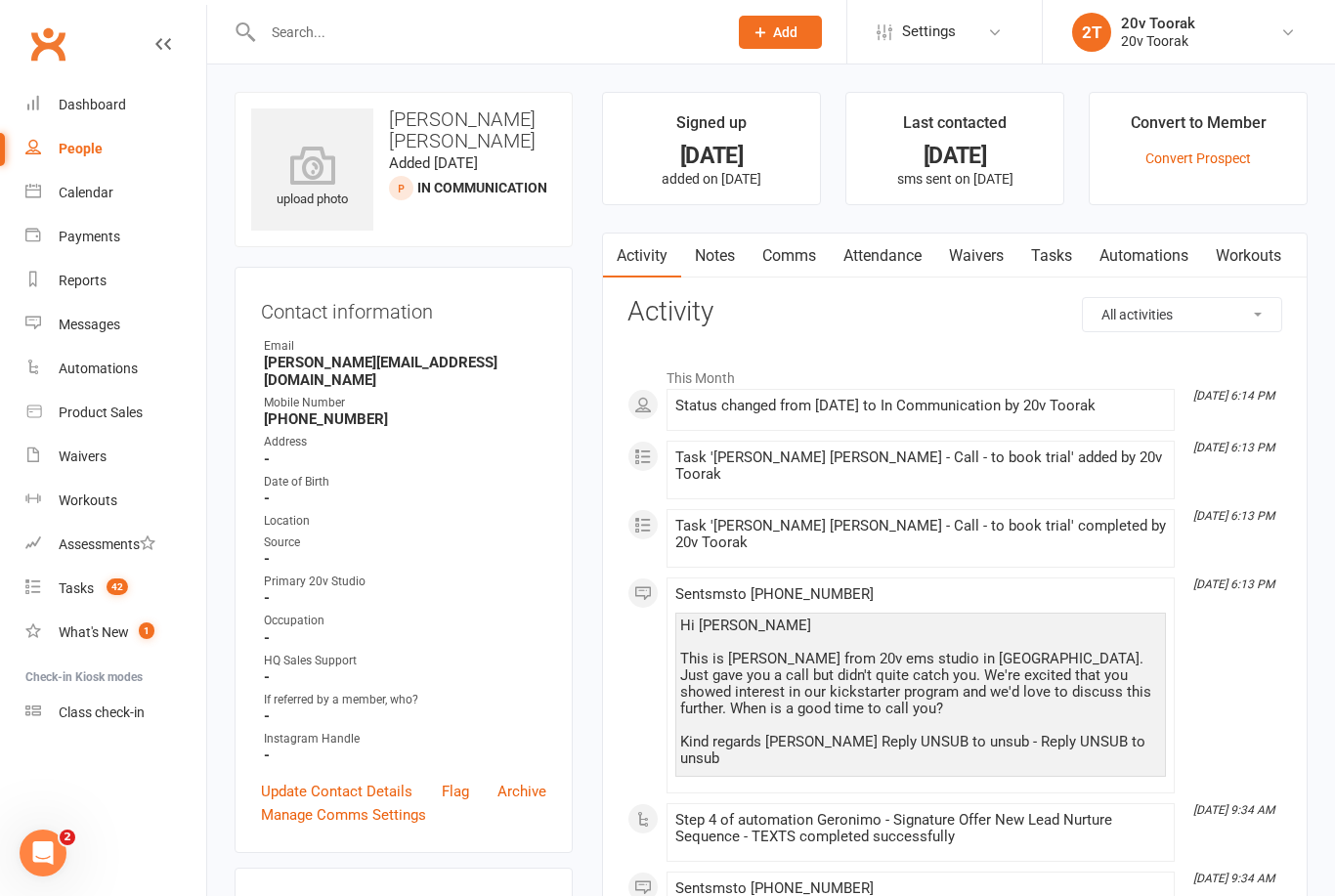
click at [706, 274] on link "Notes" at bounding box center [715, 257] width 68 height 45
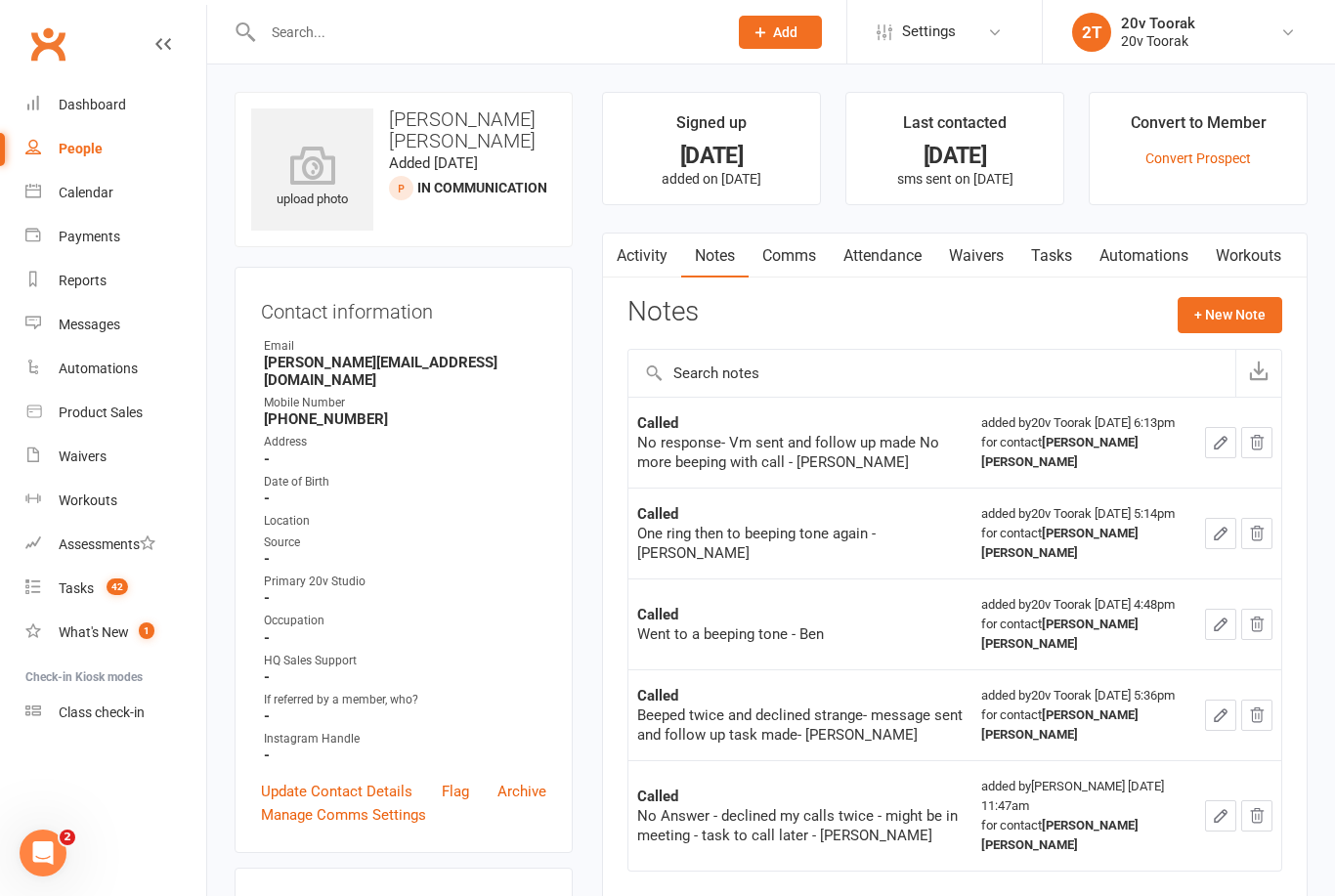
click at [1201, 307] on button "+ New Note" at bounding box center [1230, 314] width 105 height 35
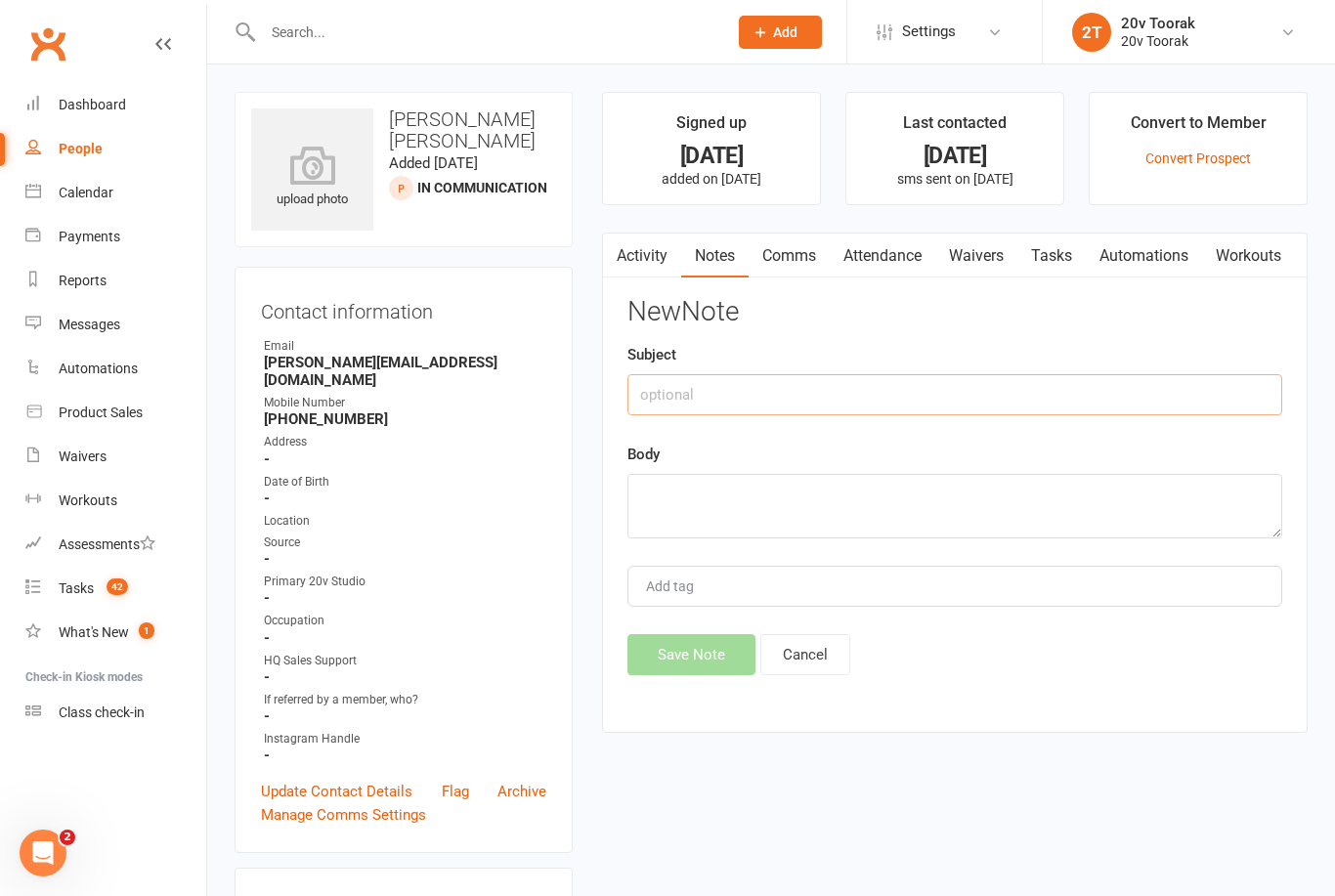
click at [947, 388] on input "text" at bounding box center [955, 395] width 655 height 41
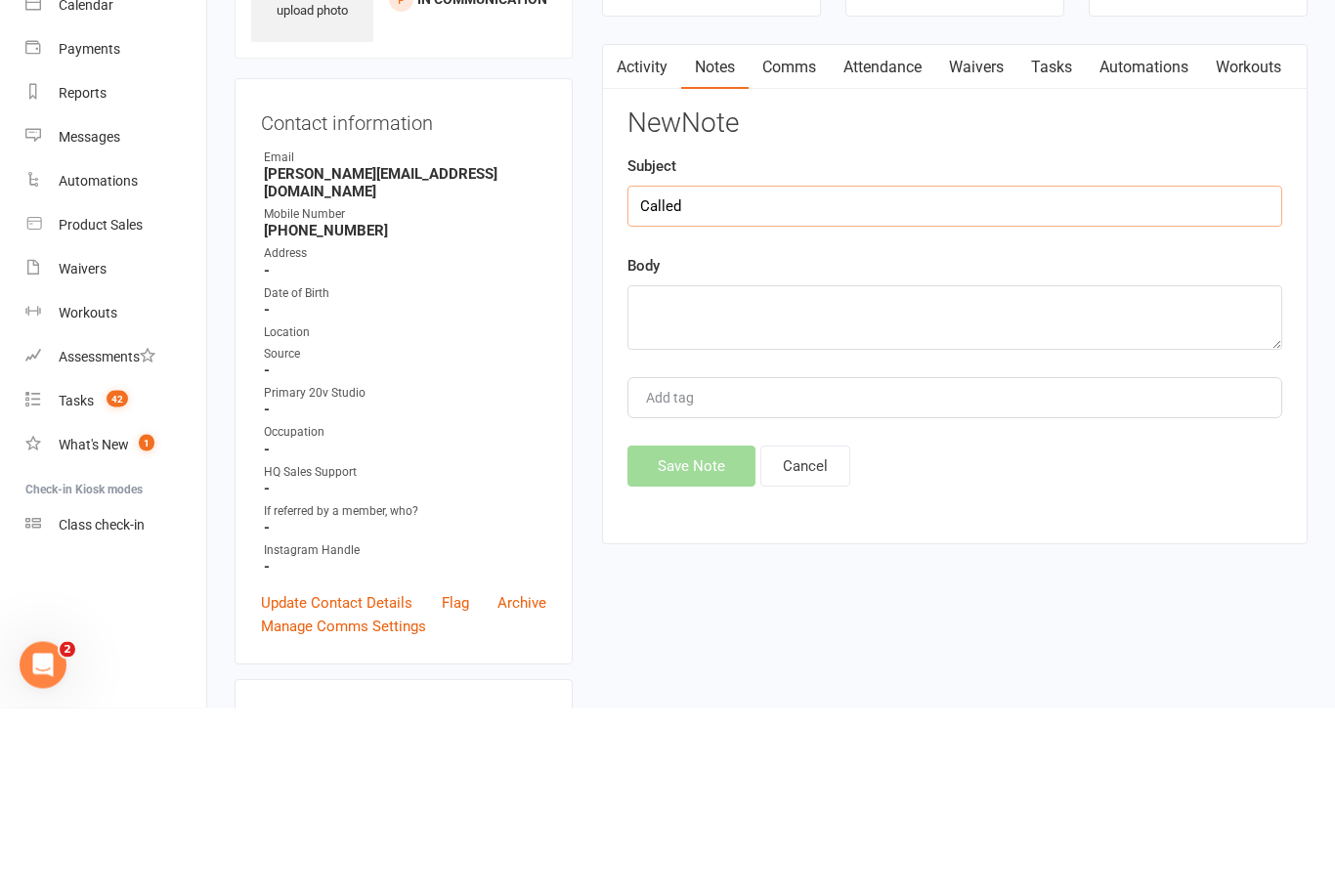
type input "Called"
click at [997, 474] on textarea at bounding box center [955, 506] width 655 height 65
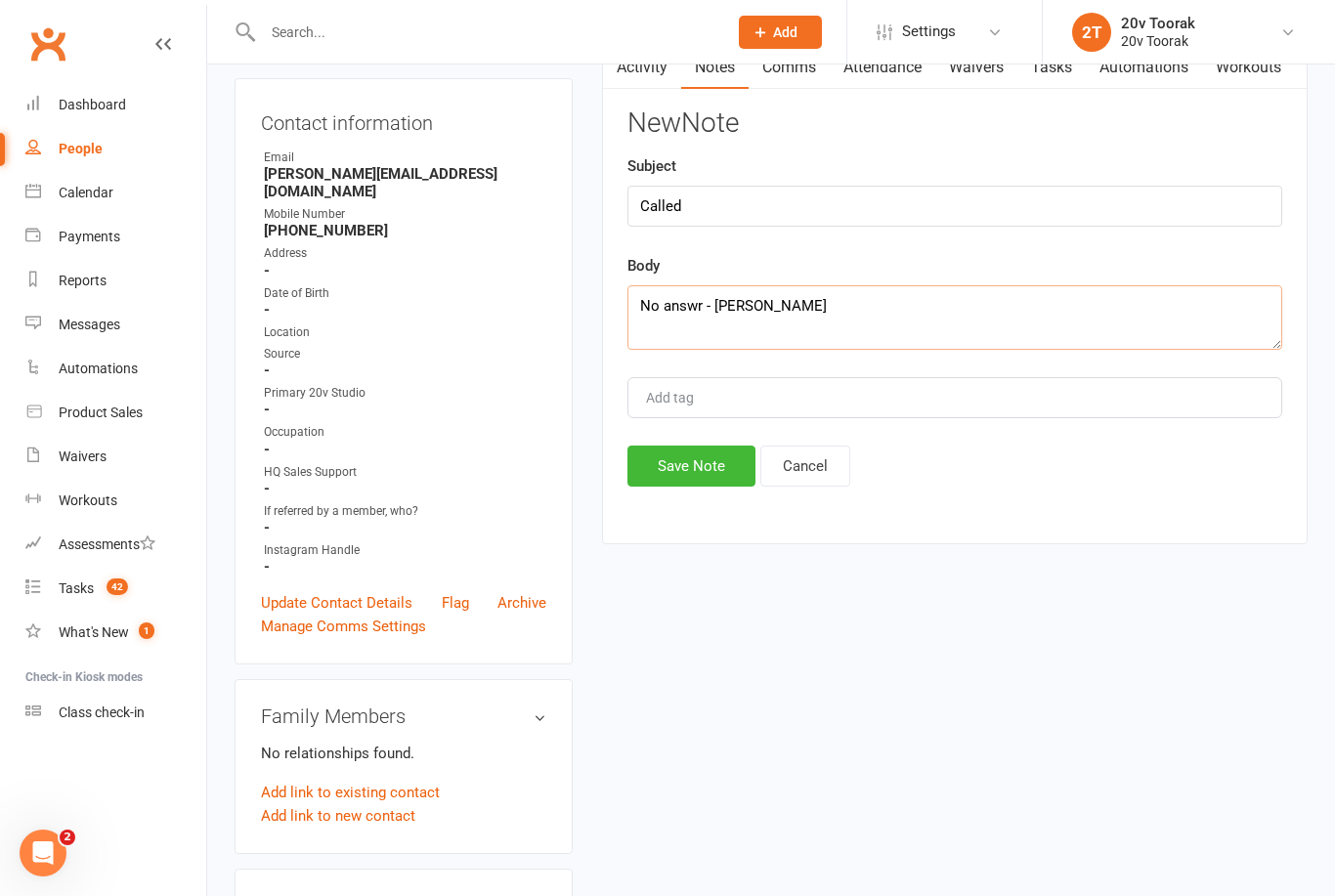
type textarea "No answr - [PERSON_NAME]"
click at [708, 483] on button "Save Note" at bounding box center [691, 466] width 128 height 41
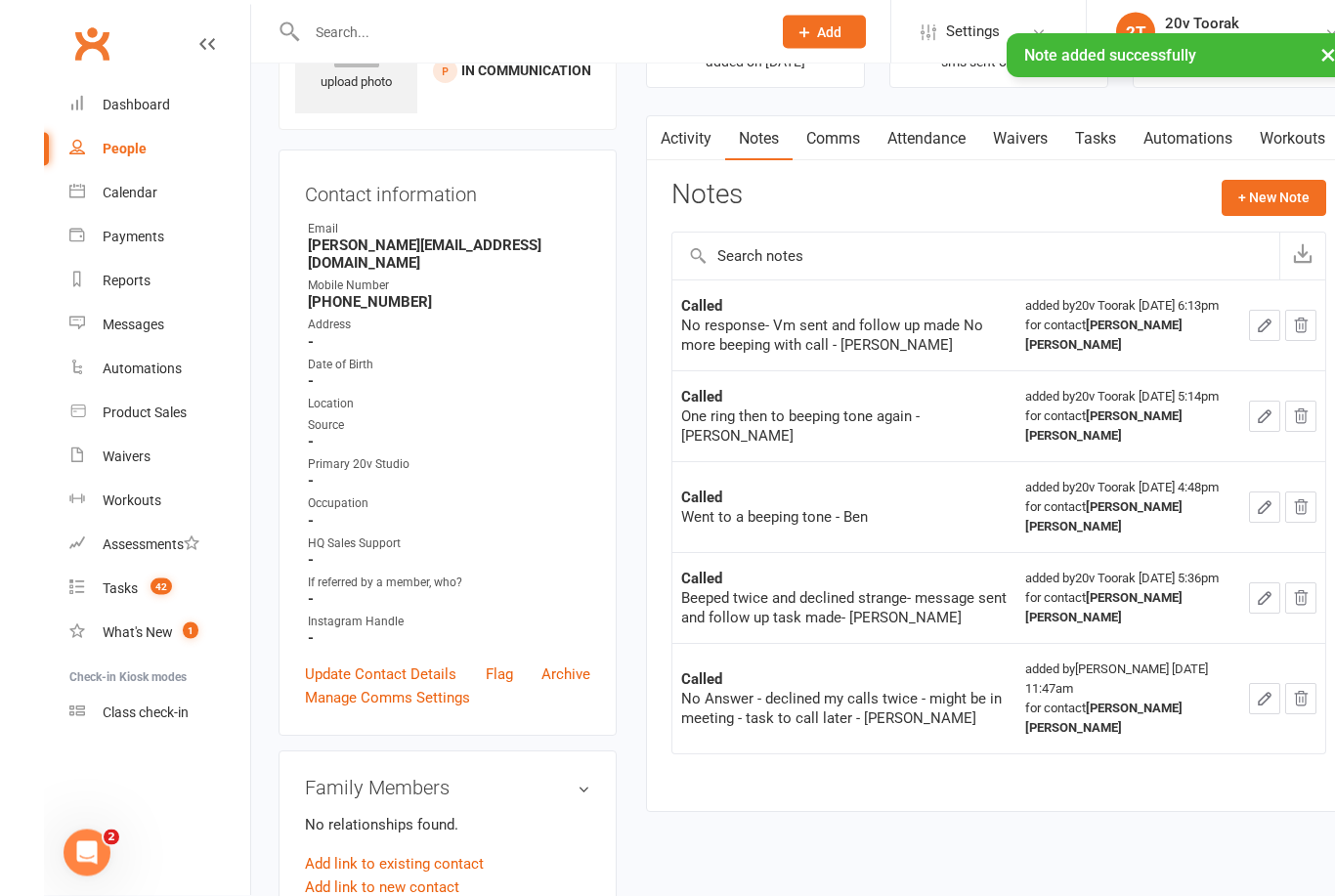
scroll to position [0, 0]
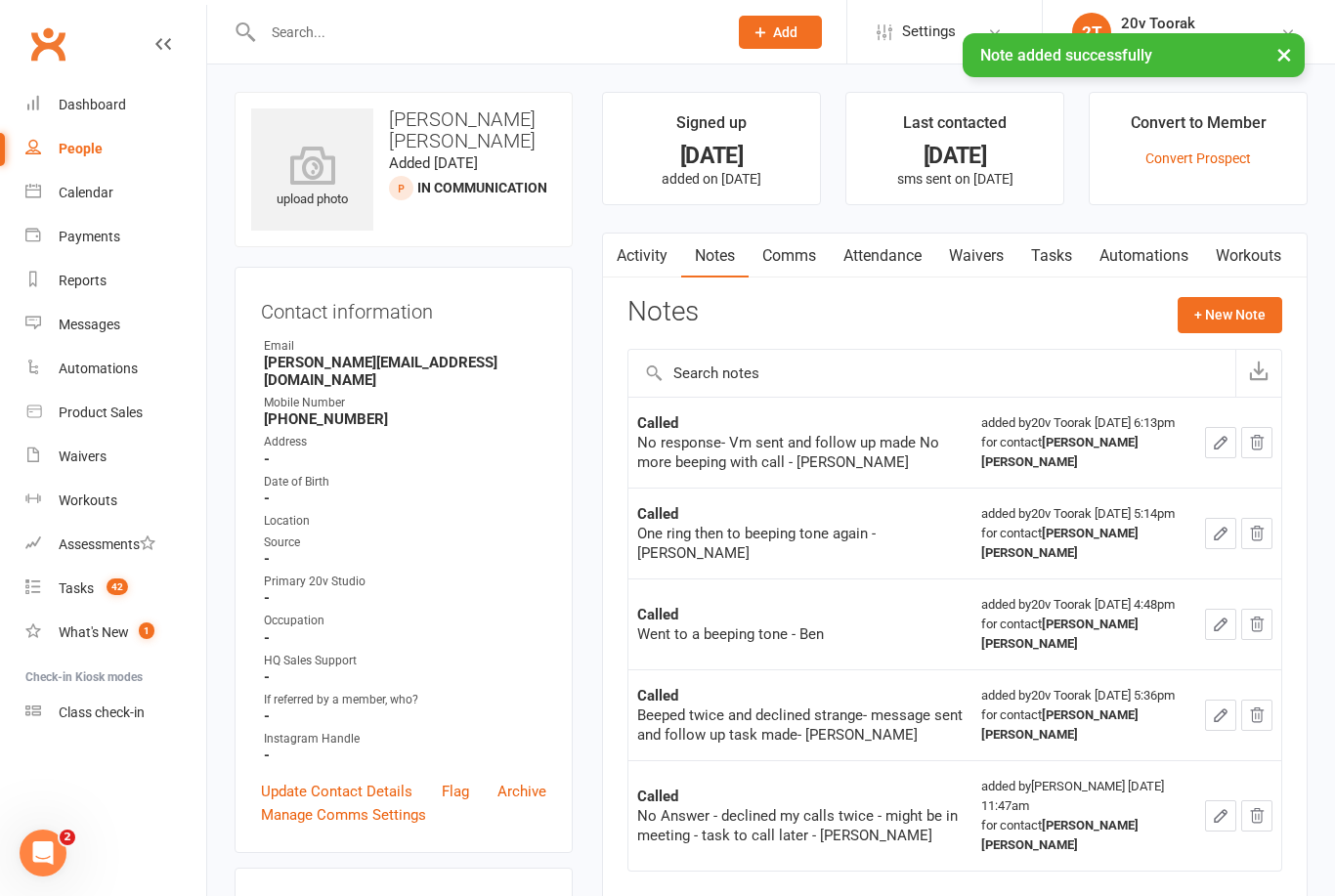
click at [638, 263] on link "Activity" at bounding box center [643, 257] width 78 height 45
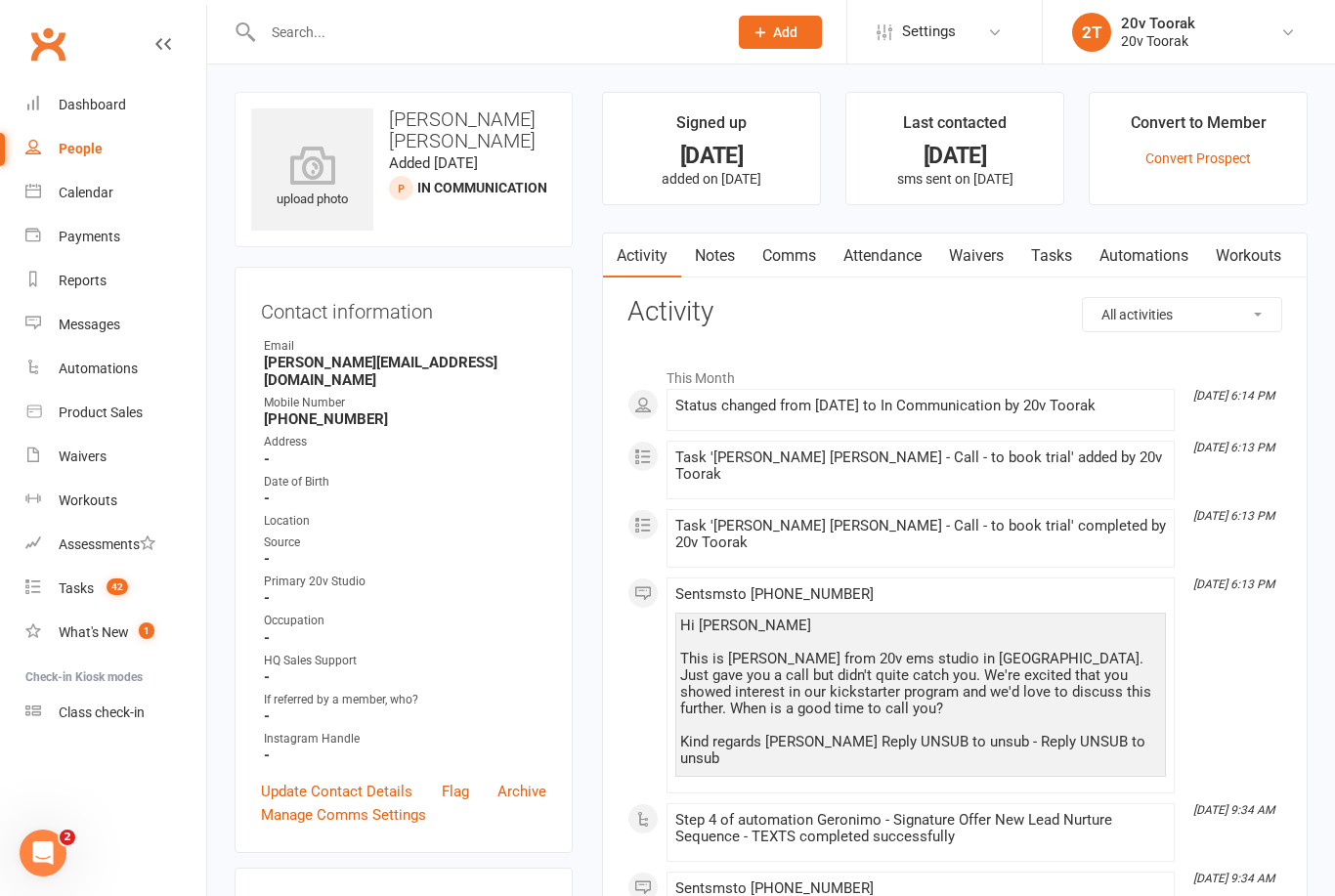
click at [1052, 258] on link "Tasks" at bounding box center [1052, 257] width 69 height 45
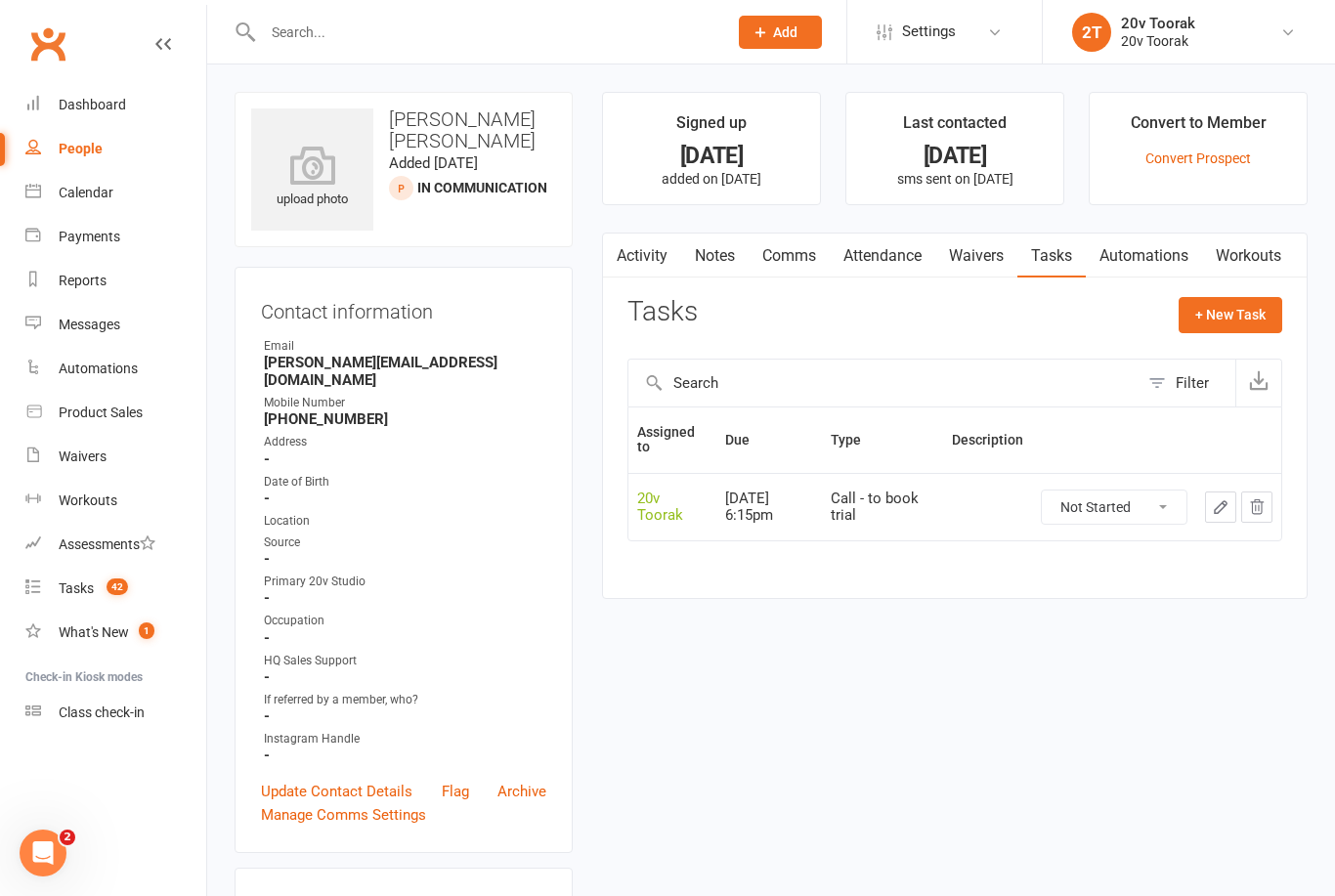
click at [1219, 513] on button "button" at bounding box center [1221, 507] width 31 height 31
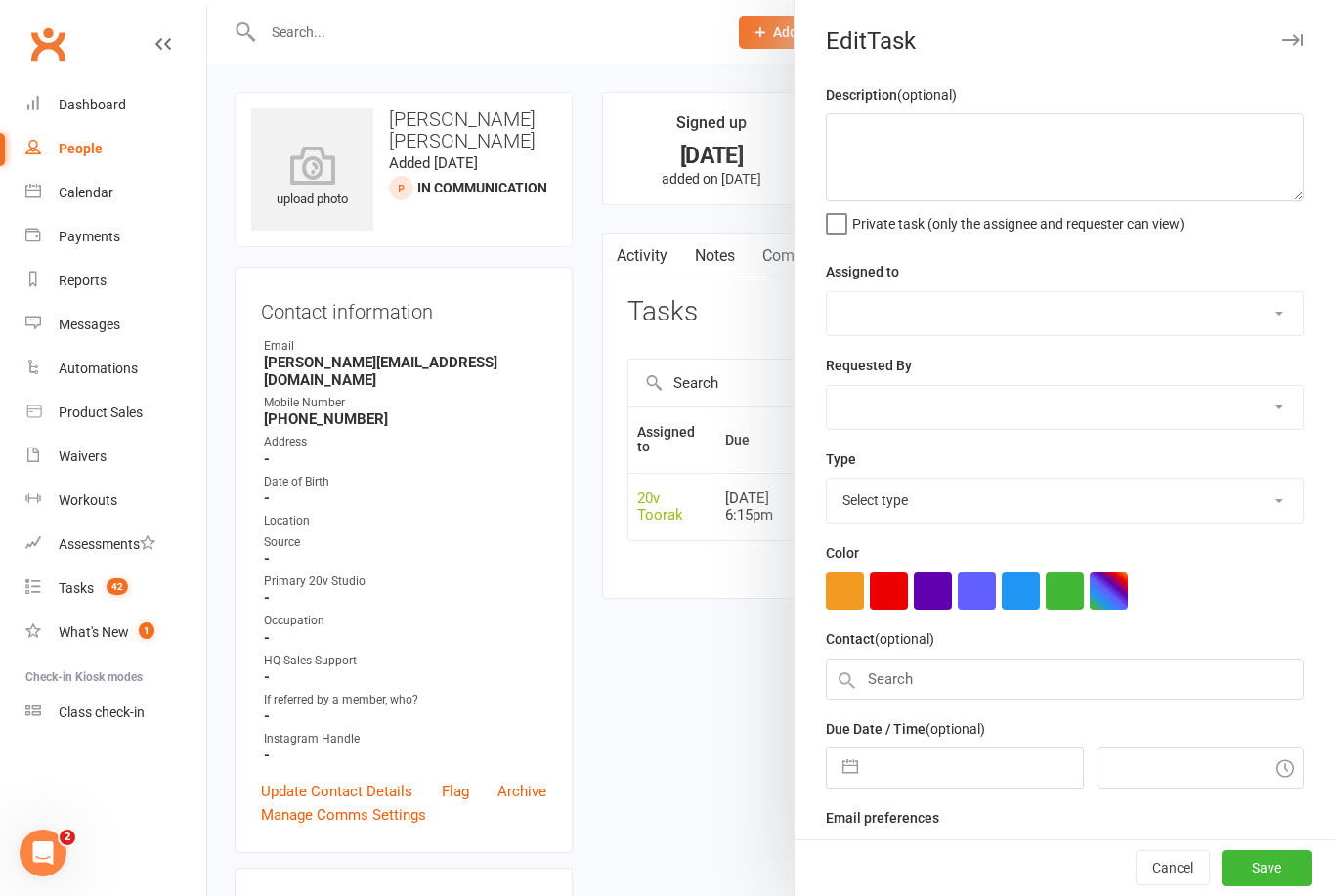
select select "45736"
type input "[DATE]"
type input "6:15pm"
select select "32301"
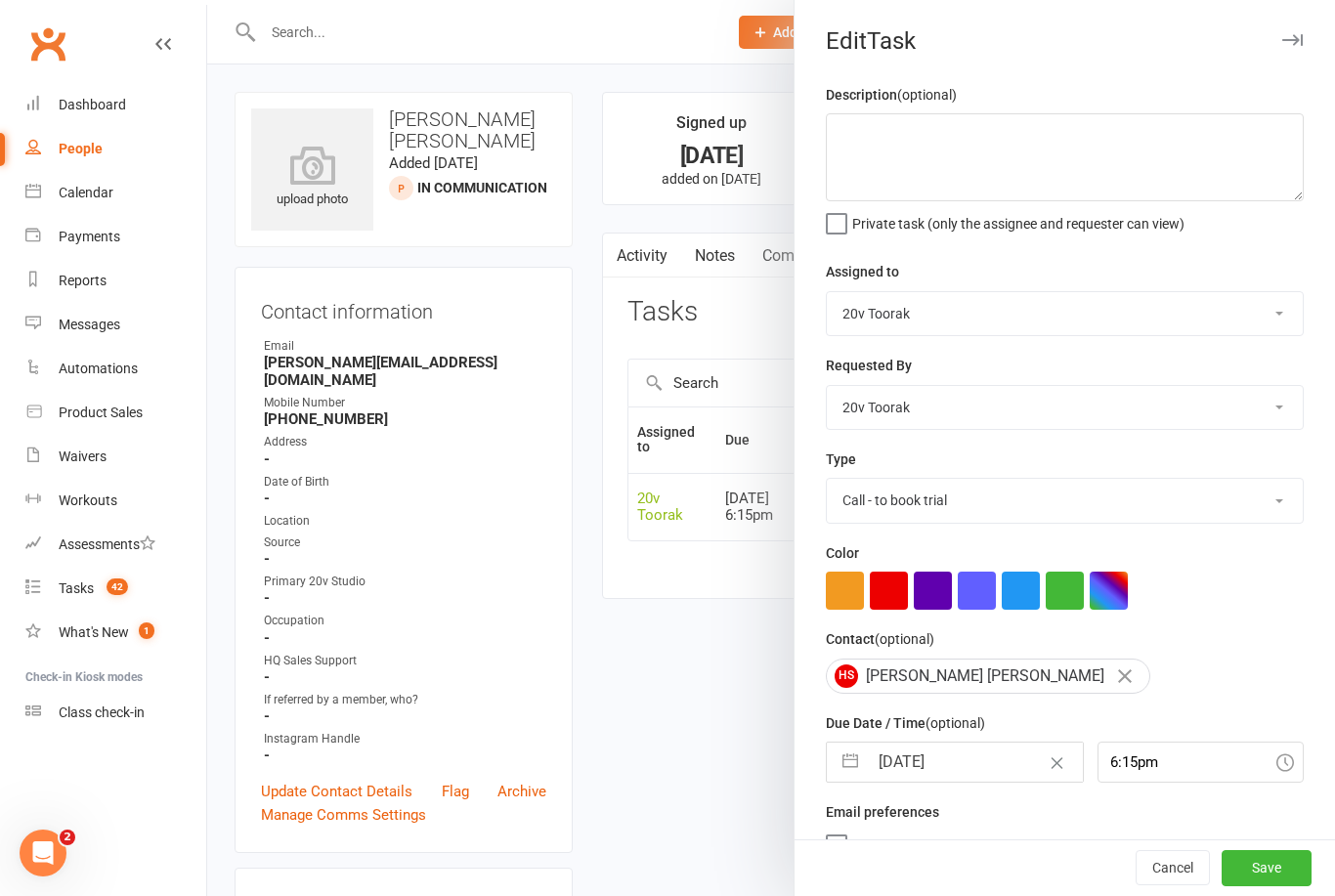
click at [926, 763] on input "[DATE]" at bounding box center [975, 763] width 215 height 39
select select "7"
select select "2025"
select select "8"
select select "2025"
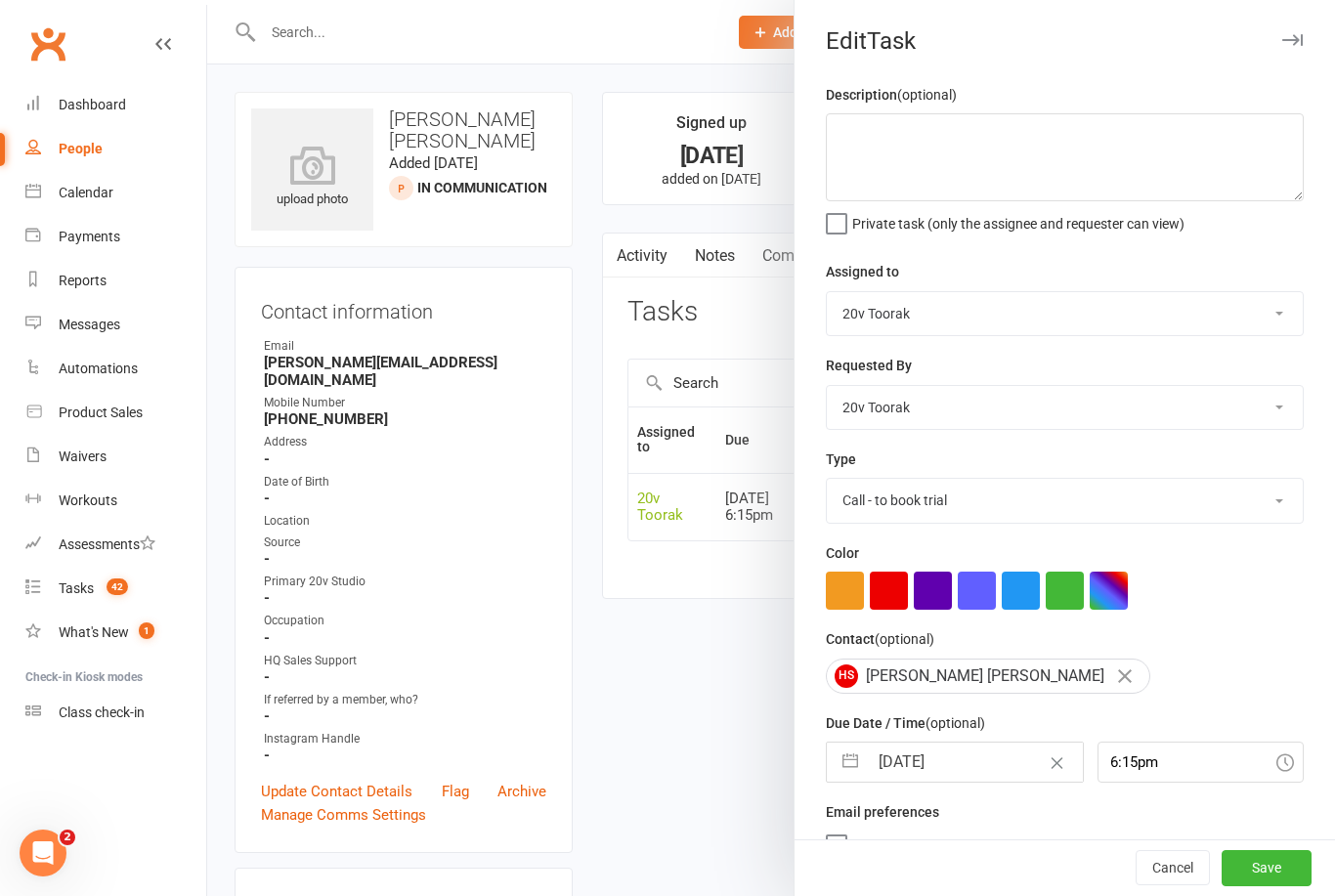
select select "9"
select select "2025"
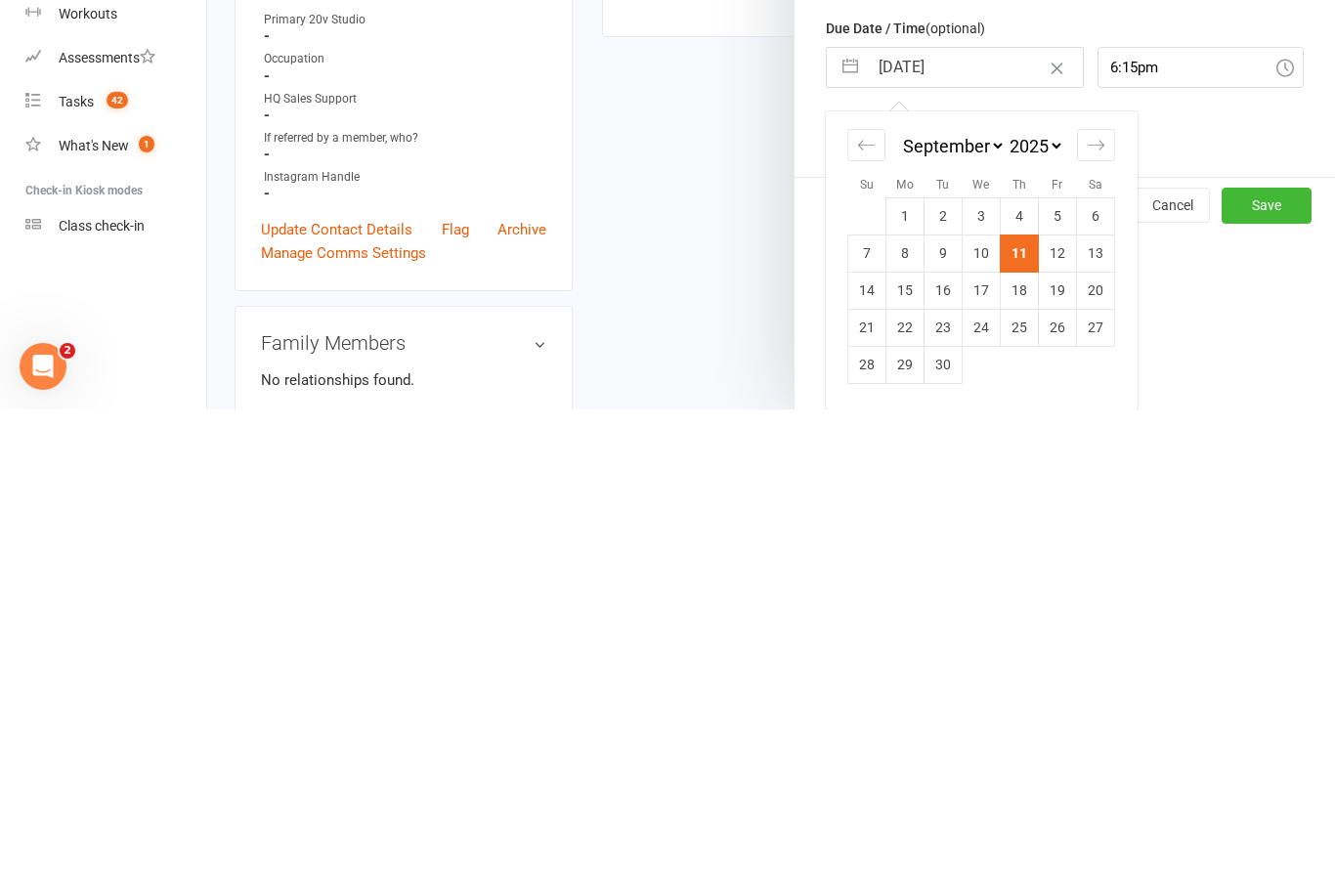
scroll to position [212, 0]
click at [1057, 722] on td "12" at bounding box center [1058, 740] width 38 height 37
type input "[DATE]"
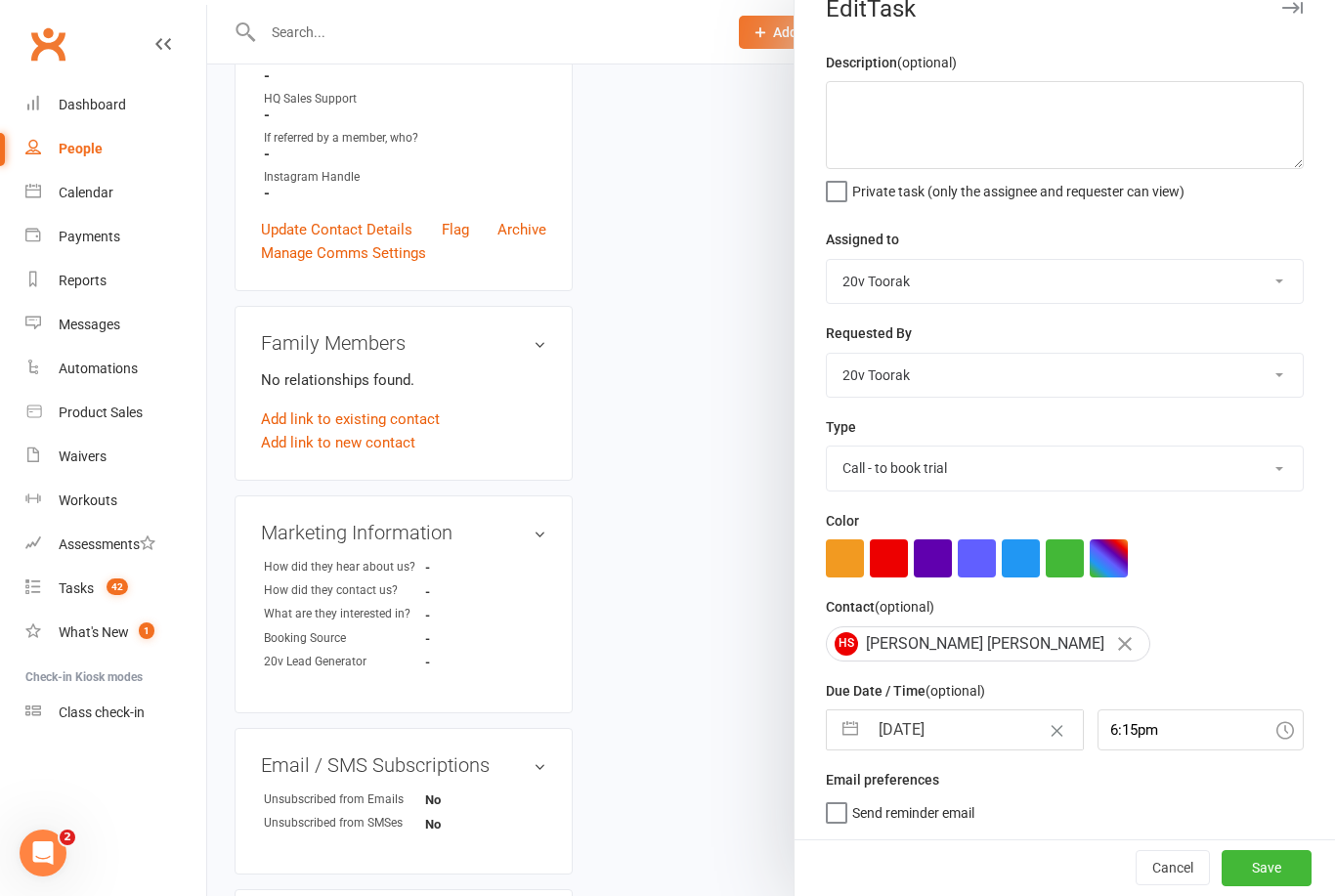
scroll to position [36, 0]
click at [1272, 880] on button "Save" at bounding box center [1267, 868] width 90 height 35
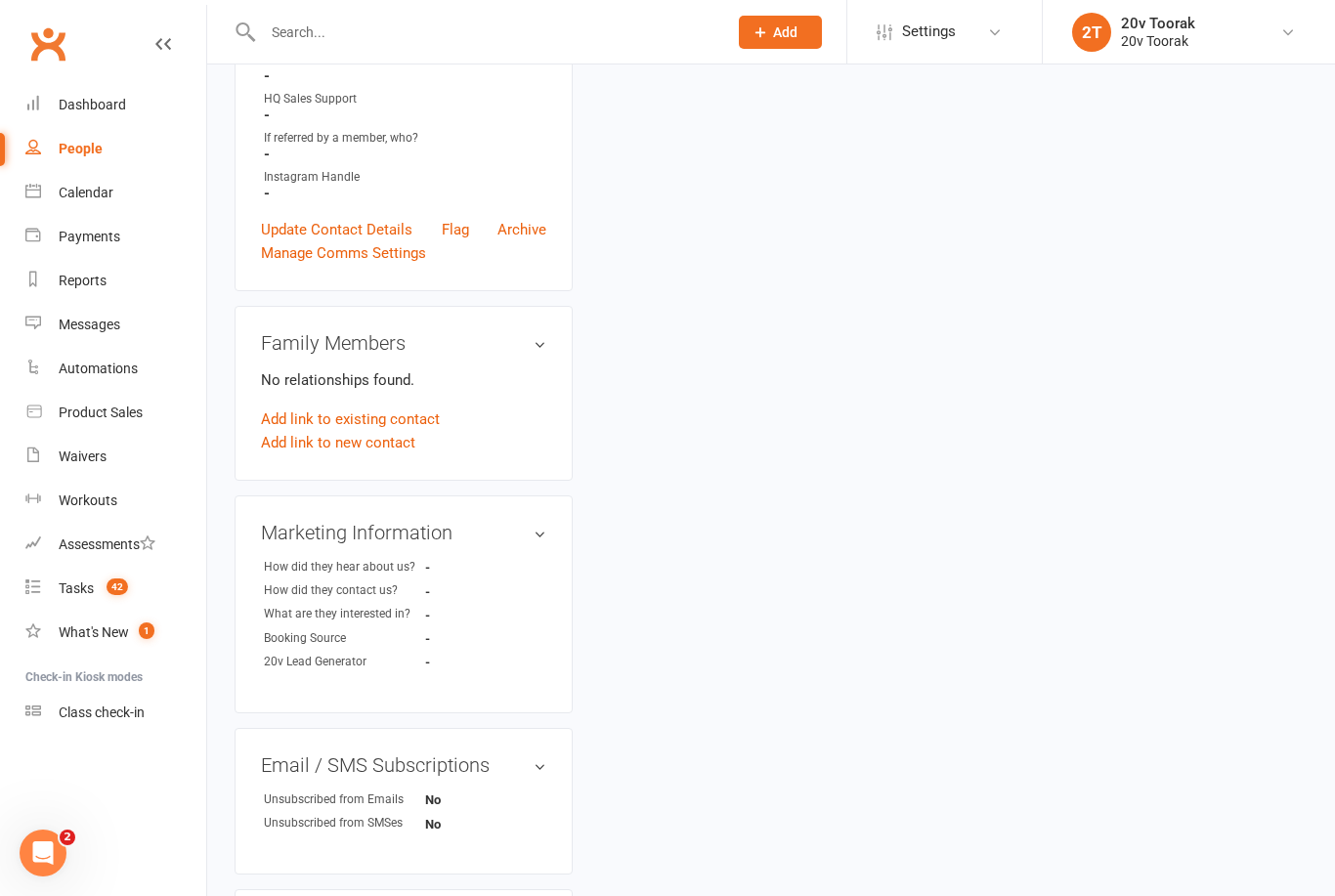
click at [72, 593] on div "Tasks" at bounding box center [76, 589] width 35 height 16
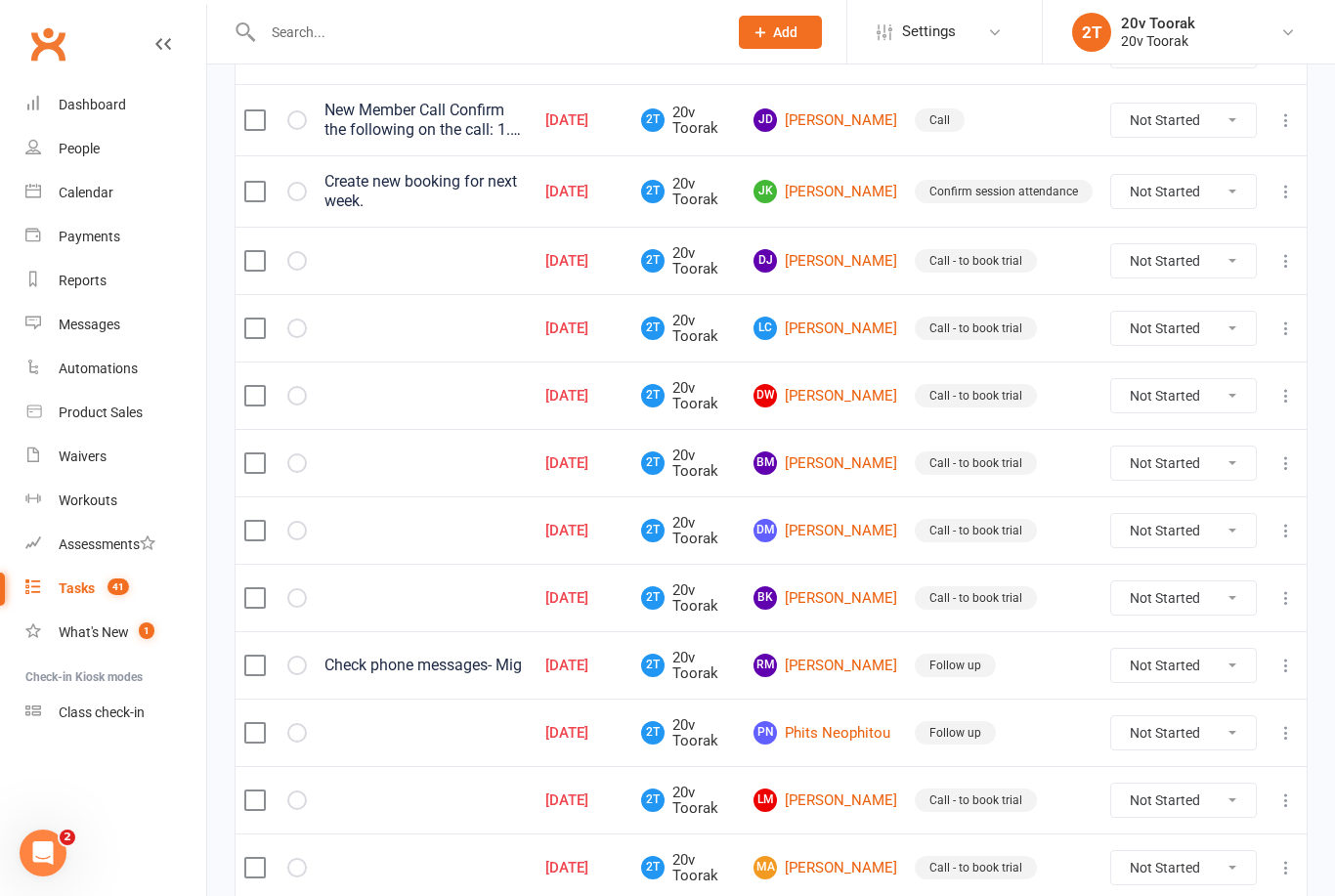
scroll to position [489, 0]
click at [871, 330] on link "LC [PERSON_NAME]" at bounding box center [826, 329] width 144 height 24
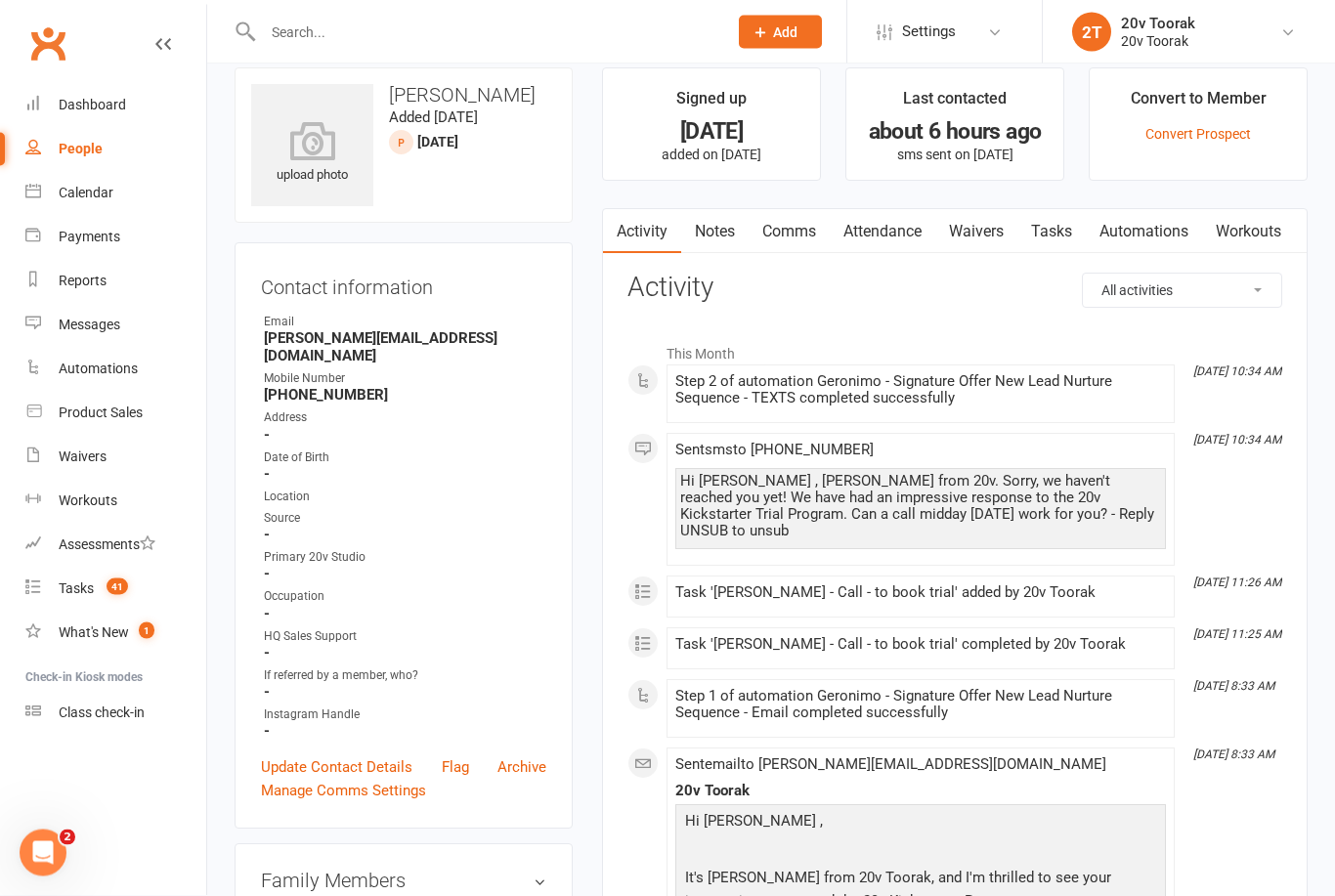
scroll to position [53, 0]
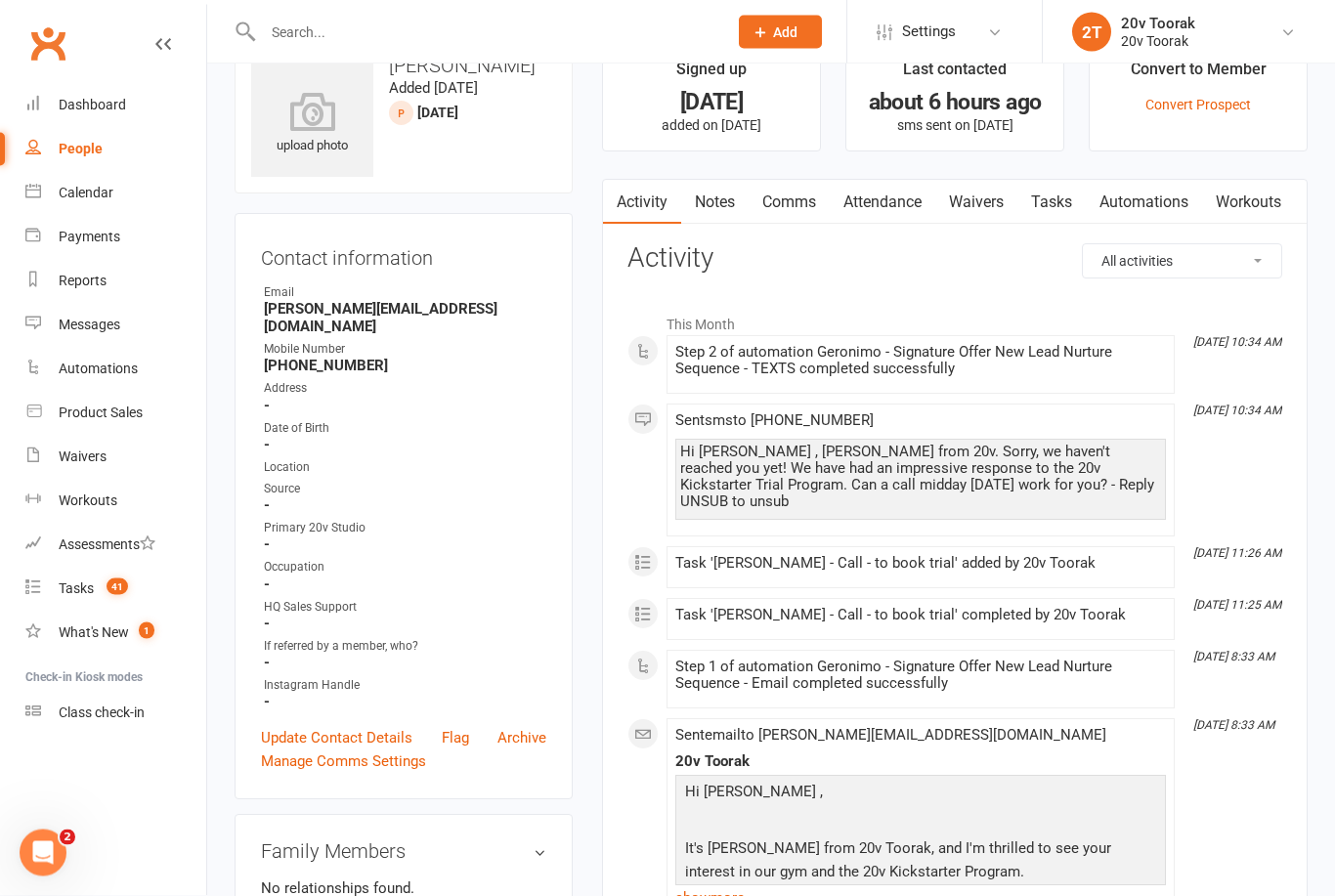
click at [1086, 207] on link "Tasks" at bounding box center [1052, 204] width 69 height 45
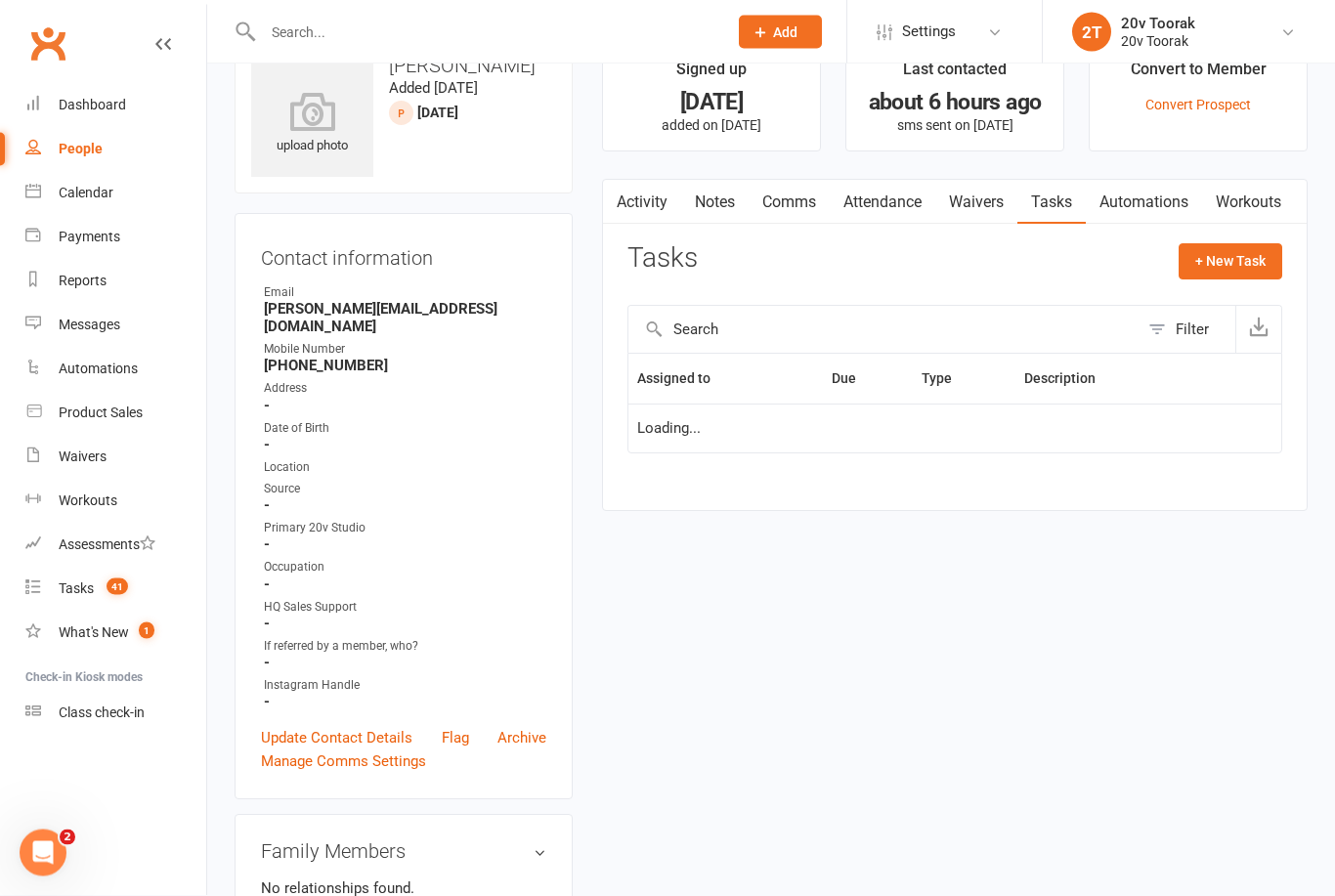
scroll to position [117, 0]
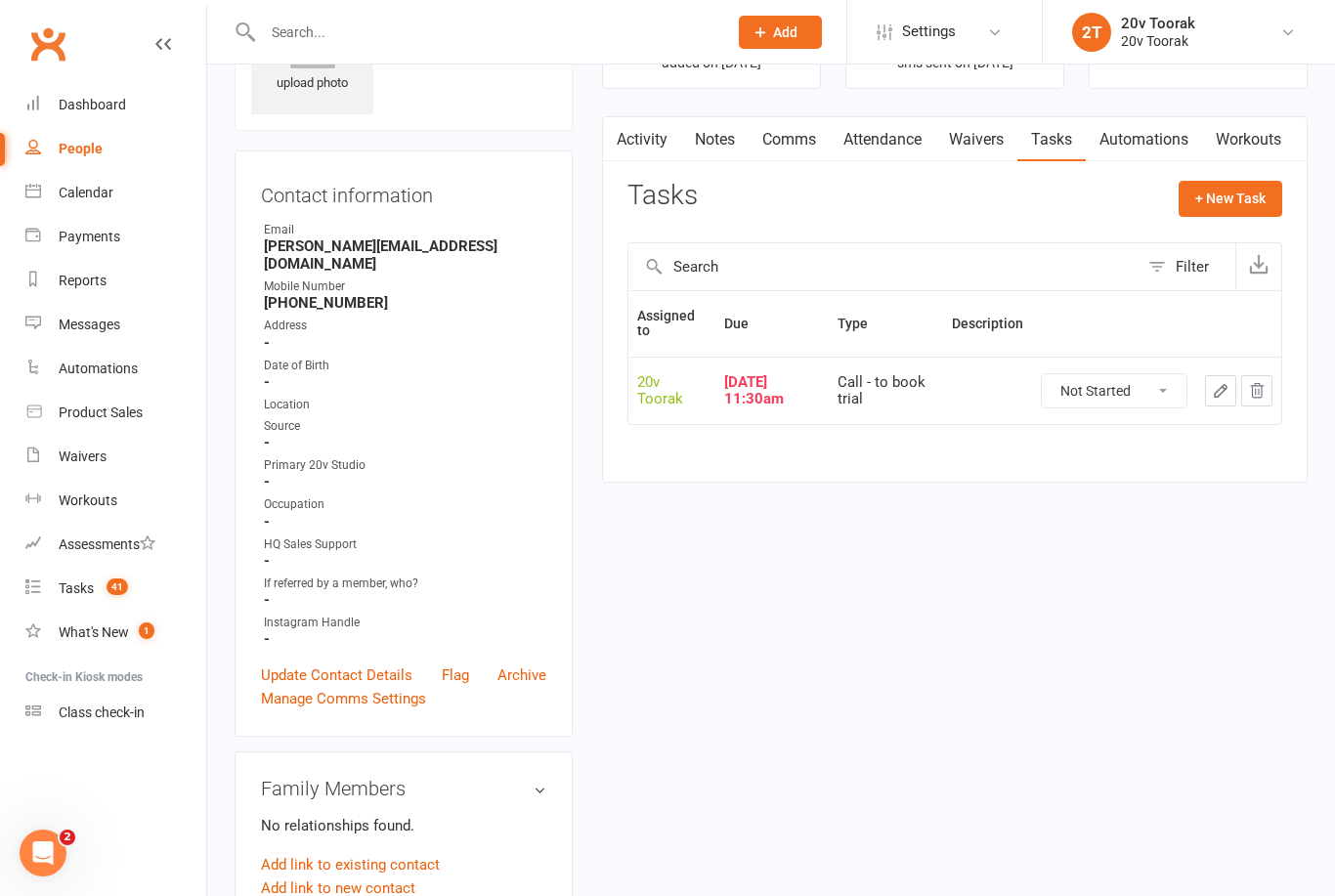
click at [1222, 388] on icon "button" at bounding box center [1221, 391] width 18 height 18
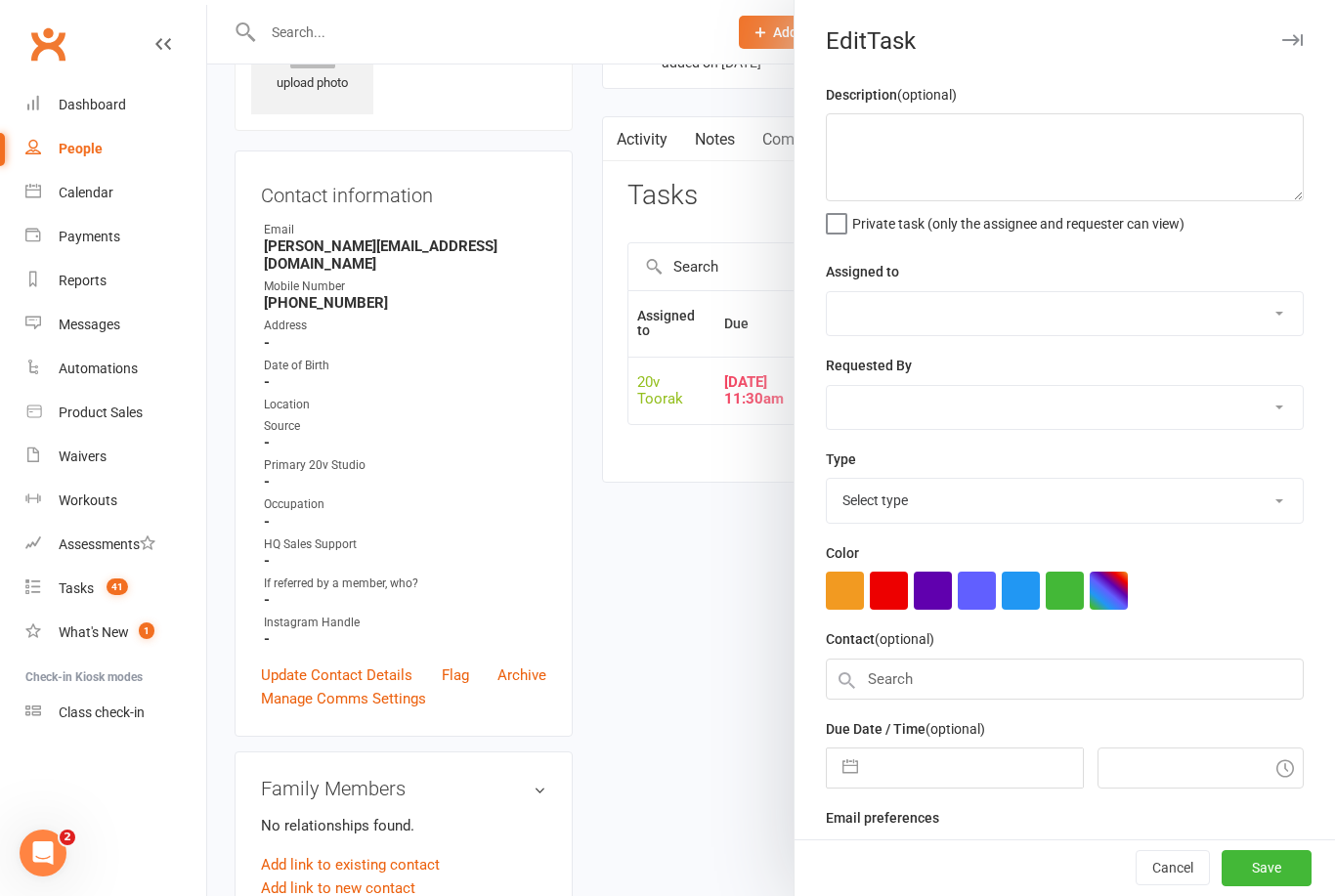
select select "45736"
type input "[DATE]"
type input "11:30am"
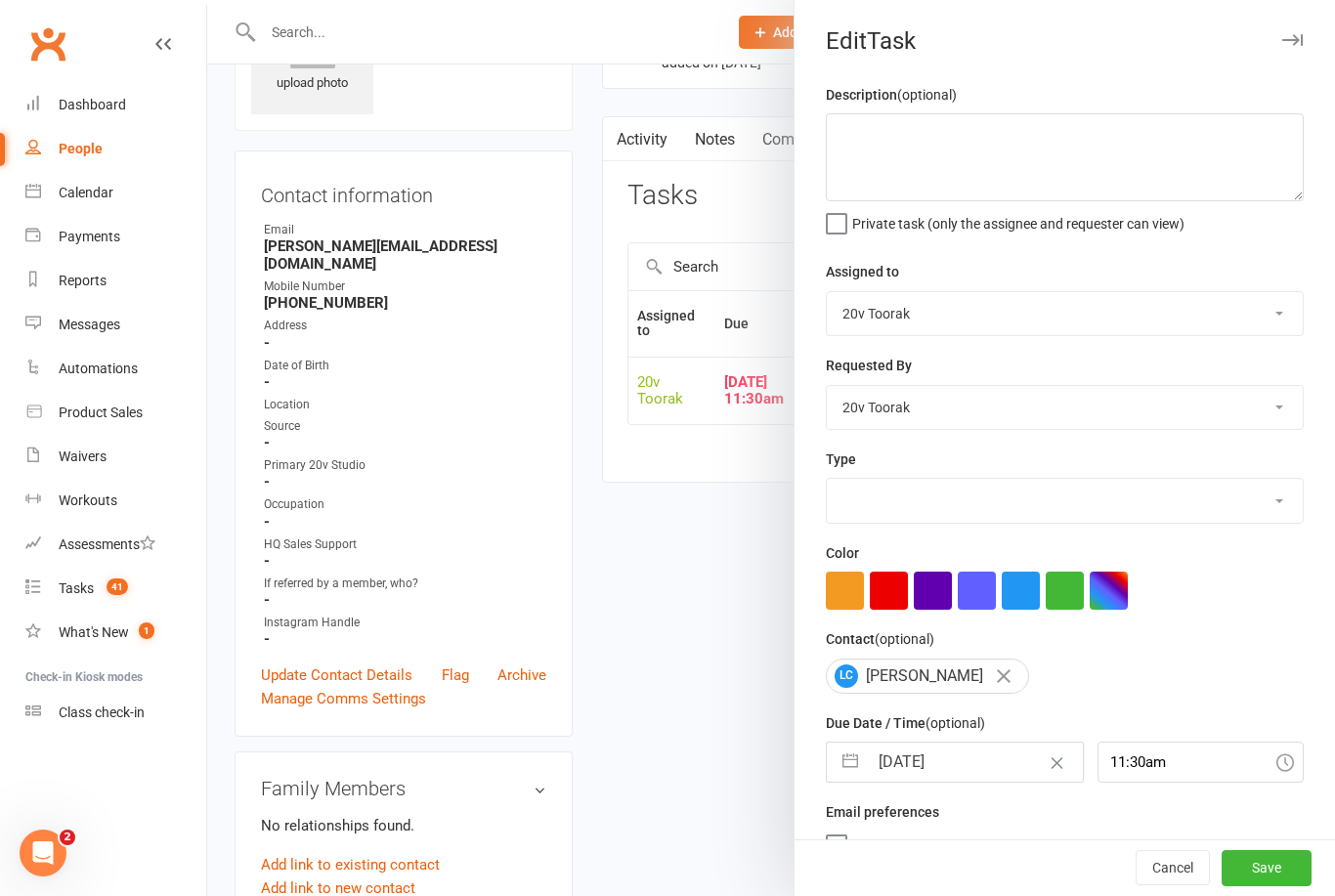
select select "32301"
click at [929, 748] on input "[DATE]" at bounding box center [975, 763] width 215 height 39
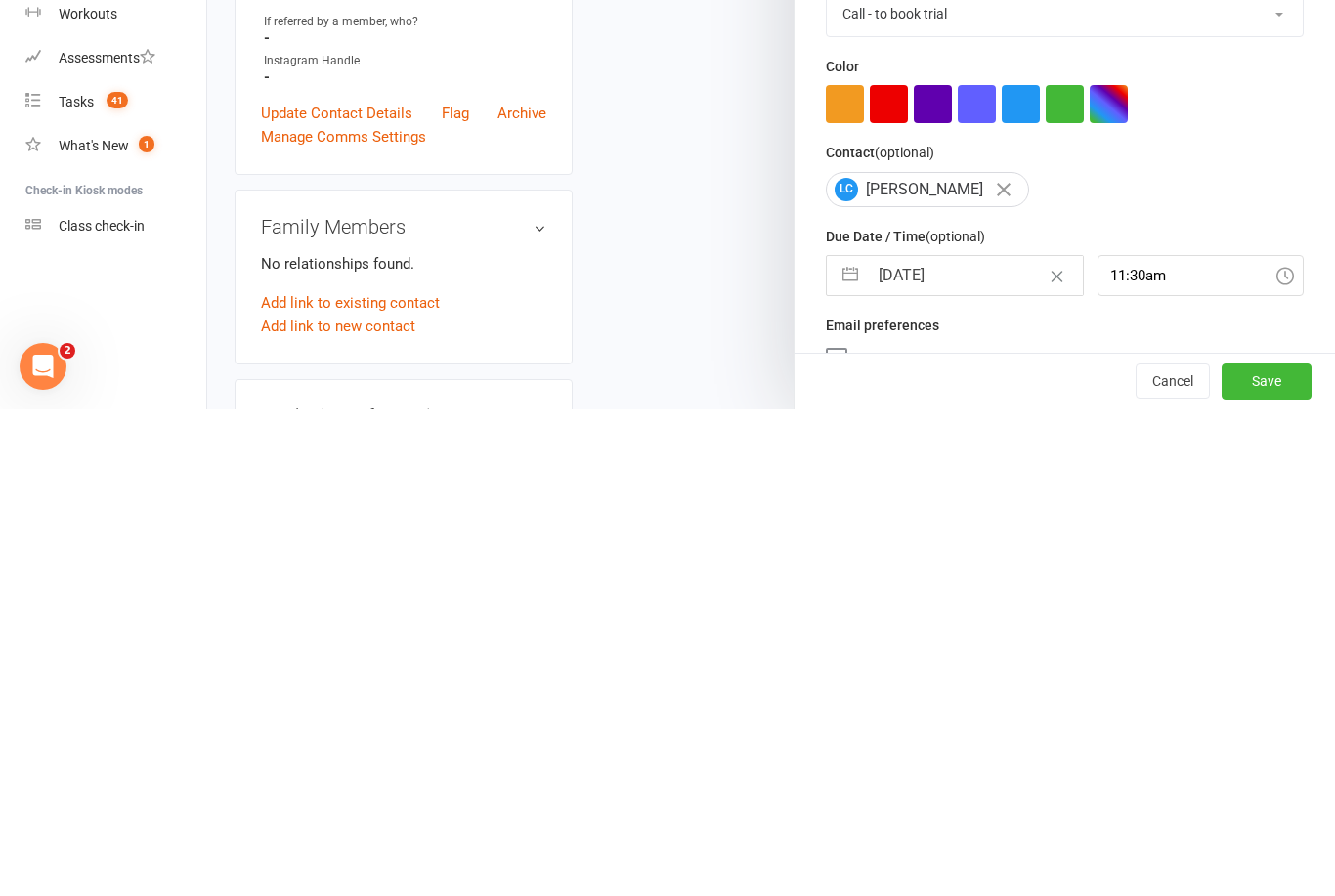
select select "7"
select select "2025"
select select "8"
select select "2025"
select select "9"
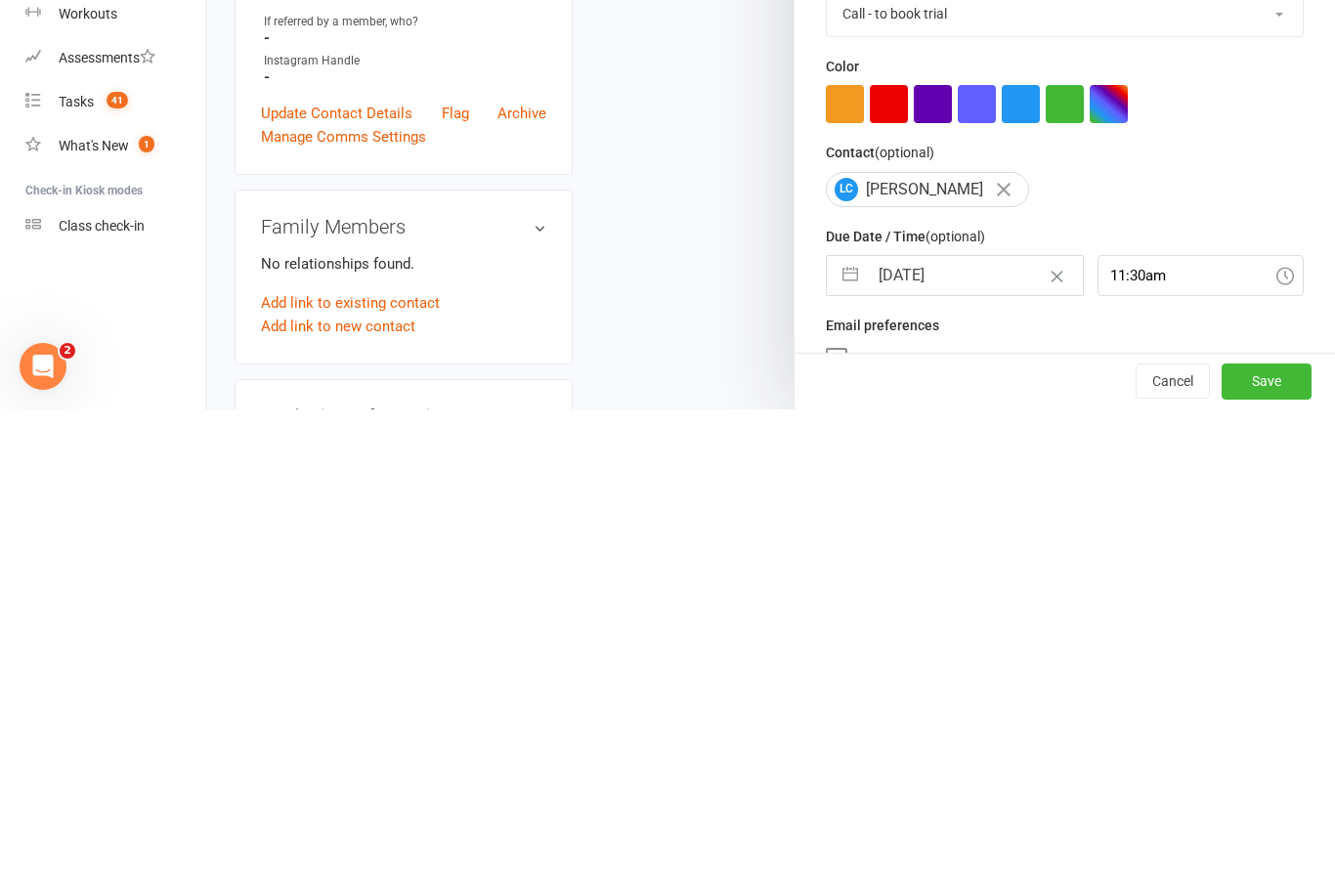
select select "2025"
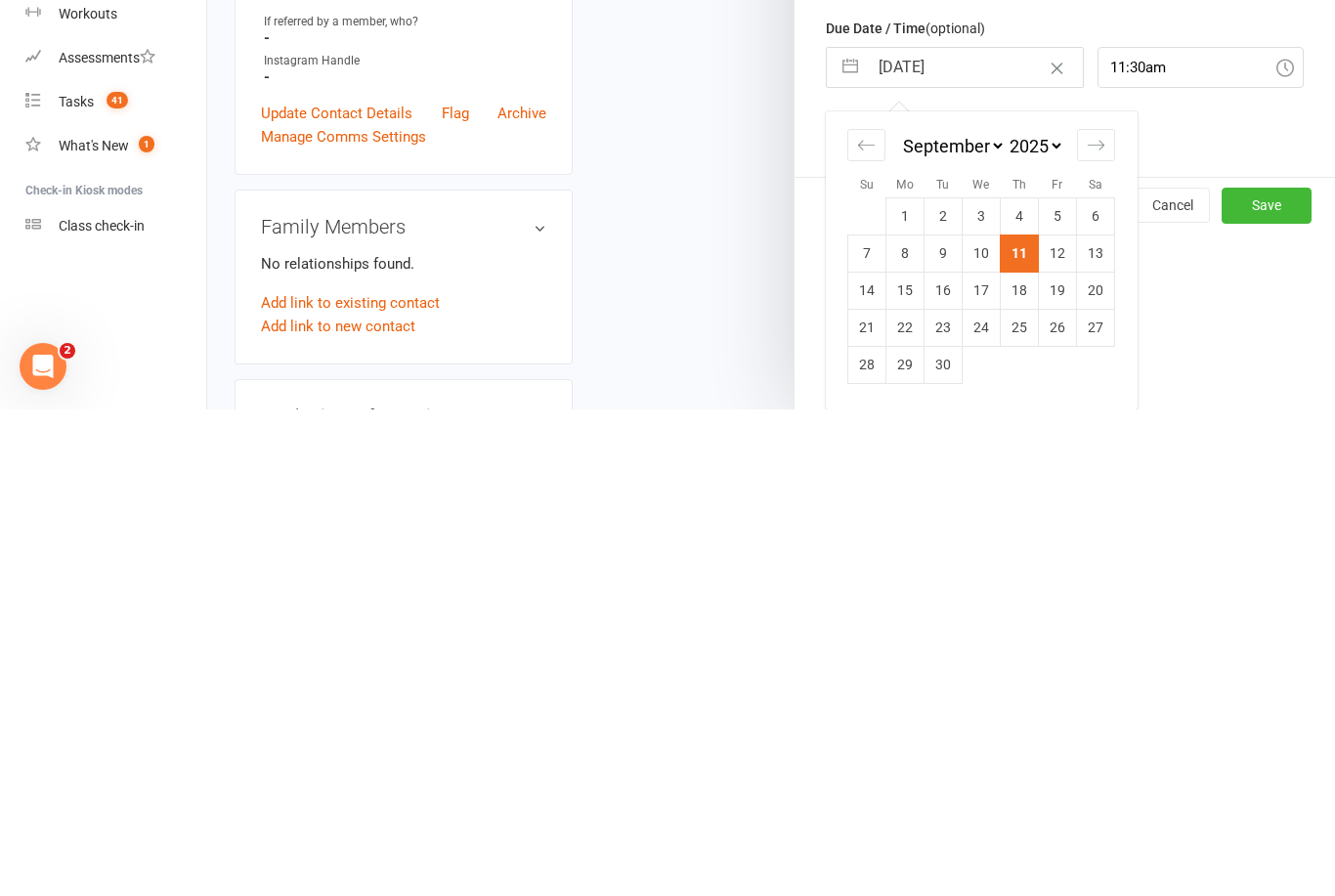
click at [1060, 722] on td "12" at bounding box center [1058, 740] width 38 height 37
type input "[DATE]"
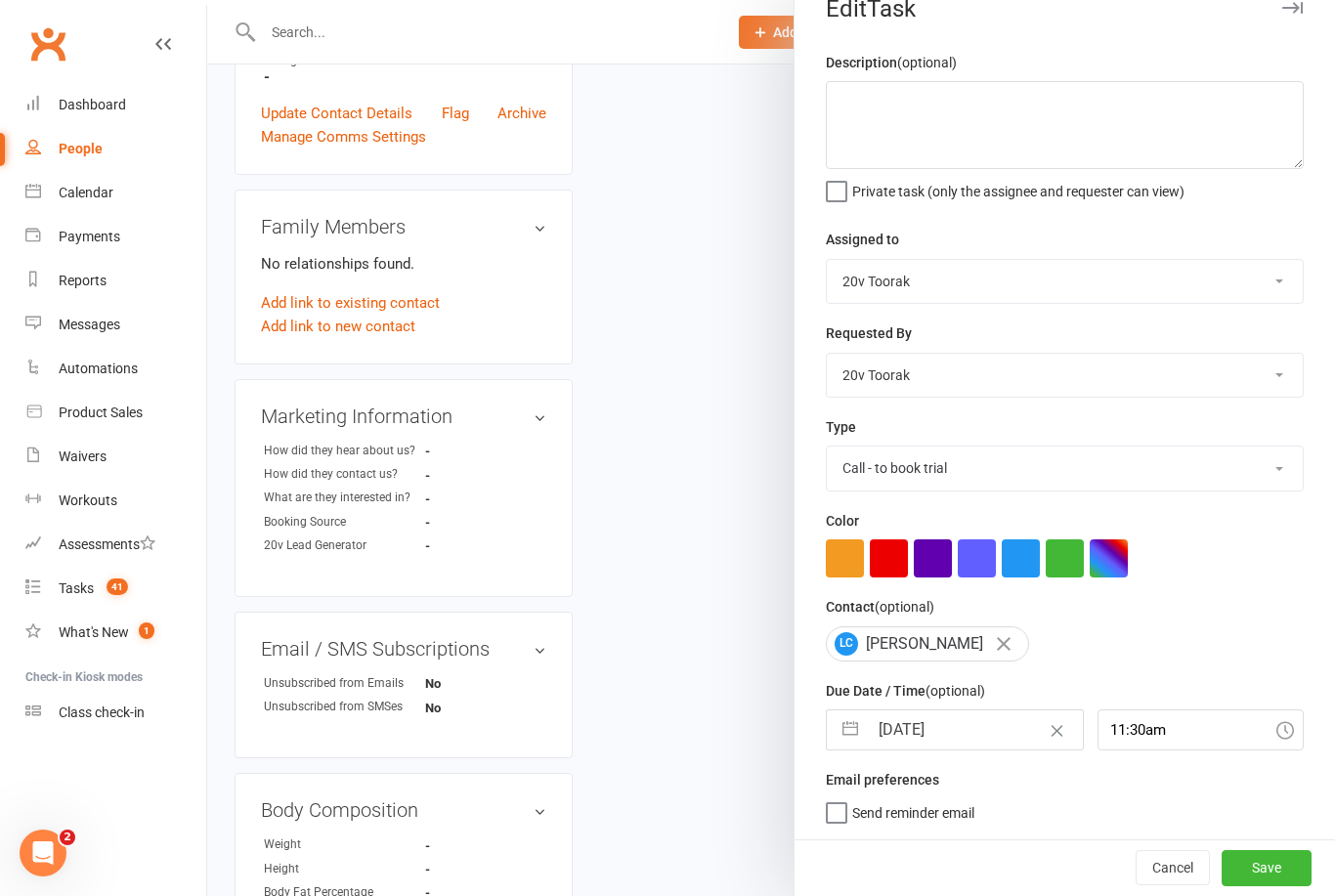
click at [1287, 852] on button "Save" at bounding box center [1267, 868] width 90 height 35
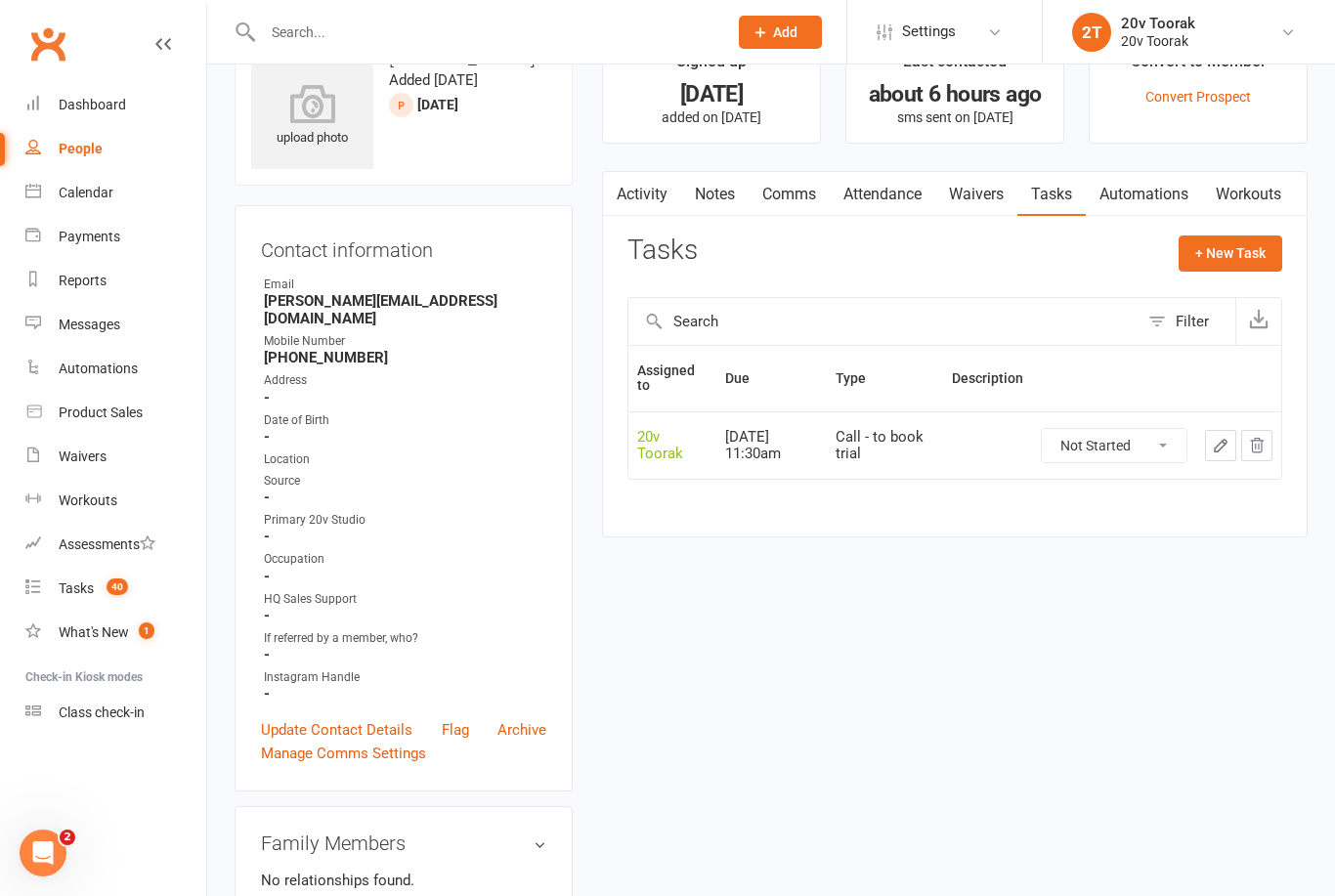
scroll to position [0, 0]
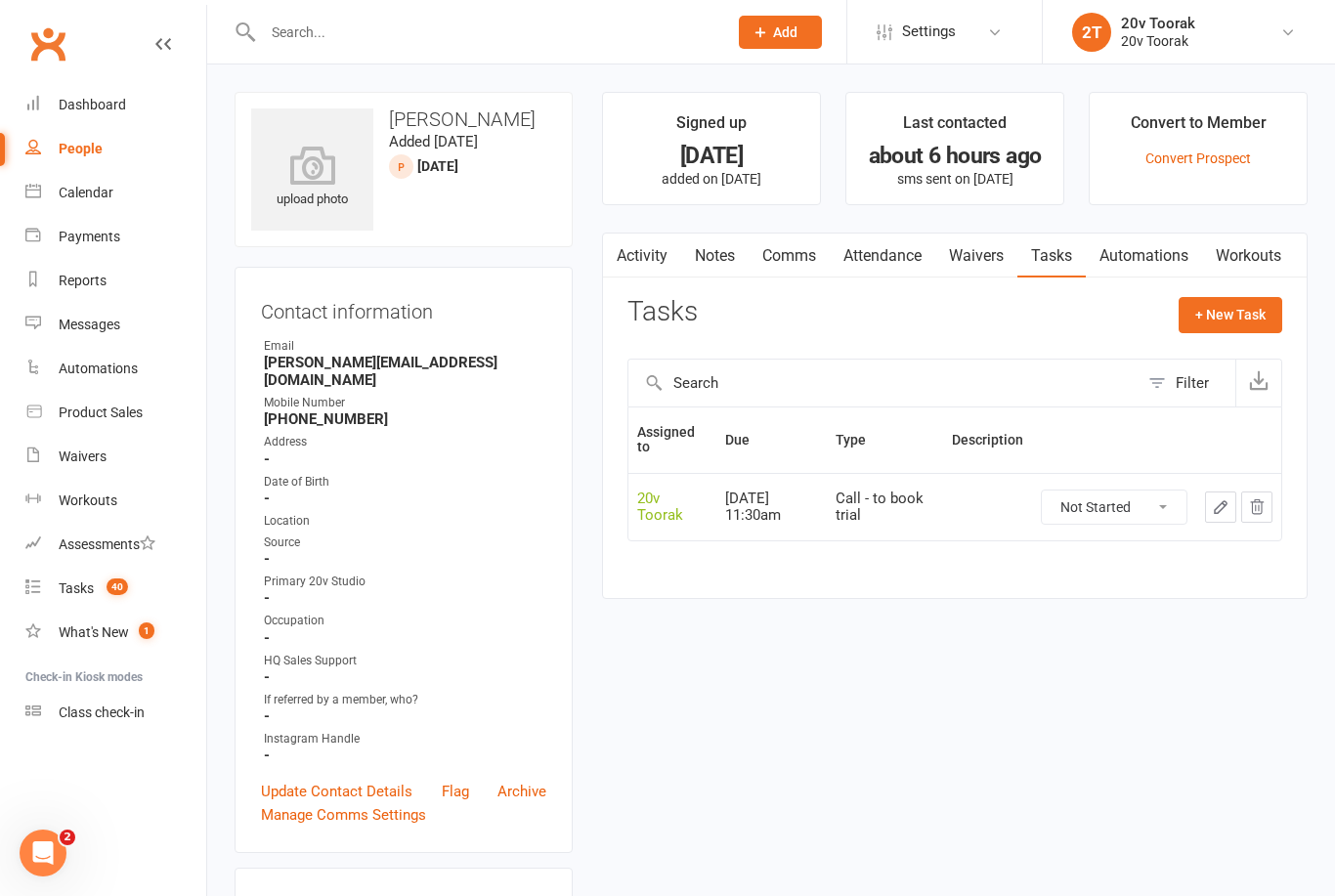
click at [59, 586] on div "Tasks" at bounding box center [76, 589] width 35 height 16
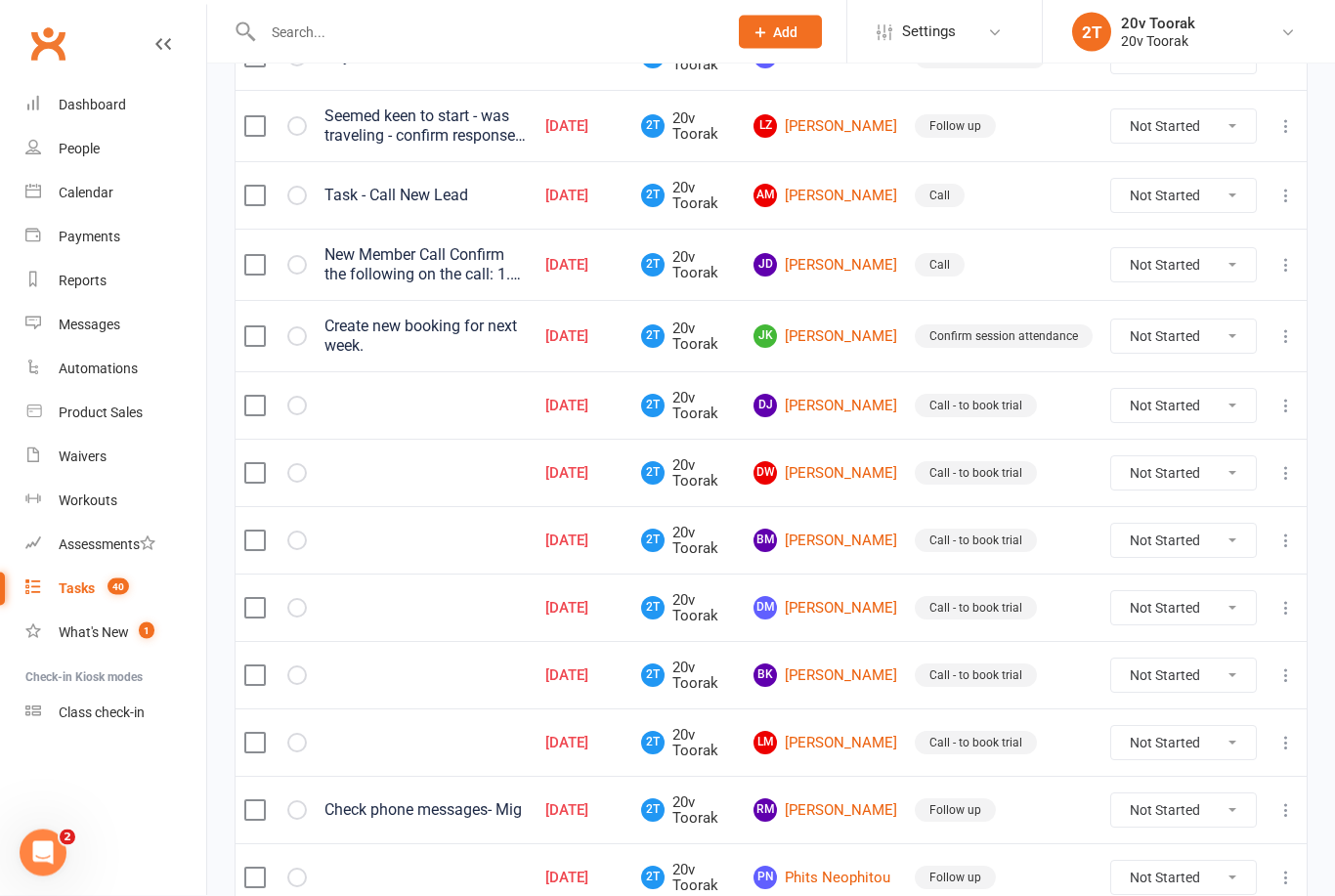
scroll to position [414, 0]
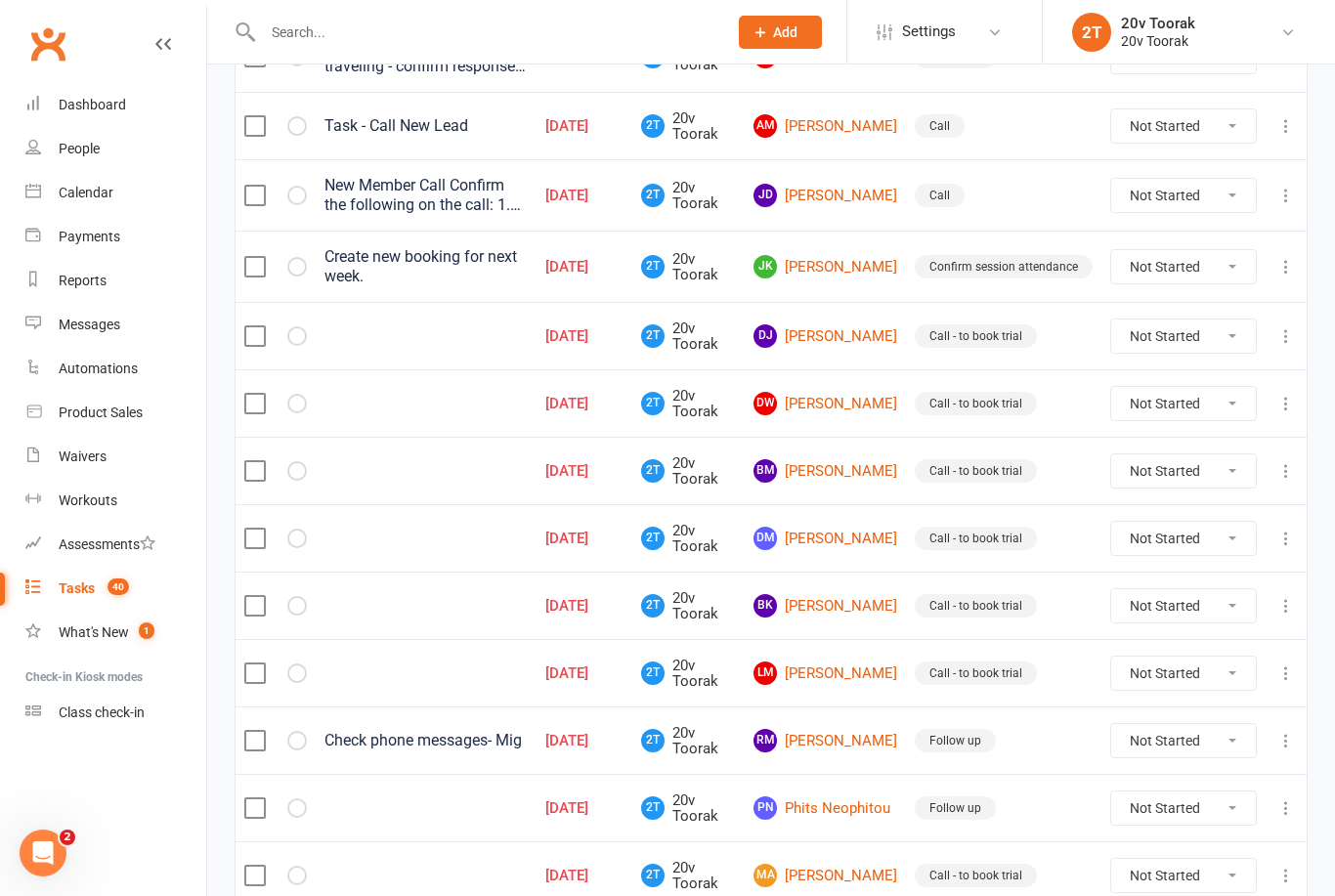
click at [859, 392] on link "DW [PERSON_NAME]" at bounding box center [826, 403] width 144 height 24
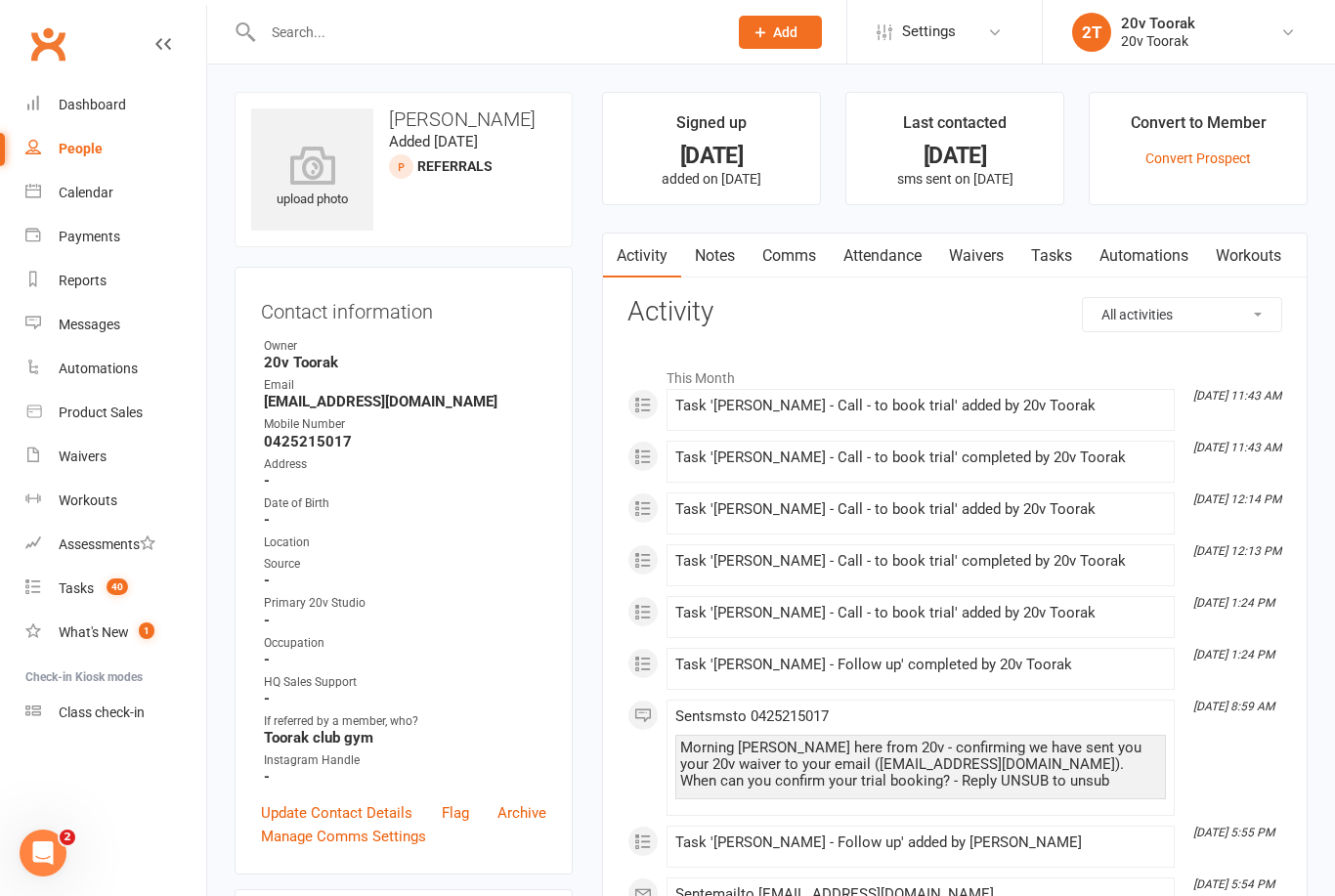
click at [720, 260] on link "Notes" at bounding box center [715, 257] width 68 height 45
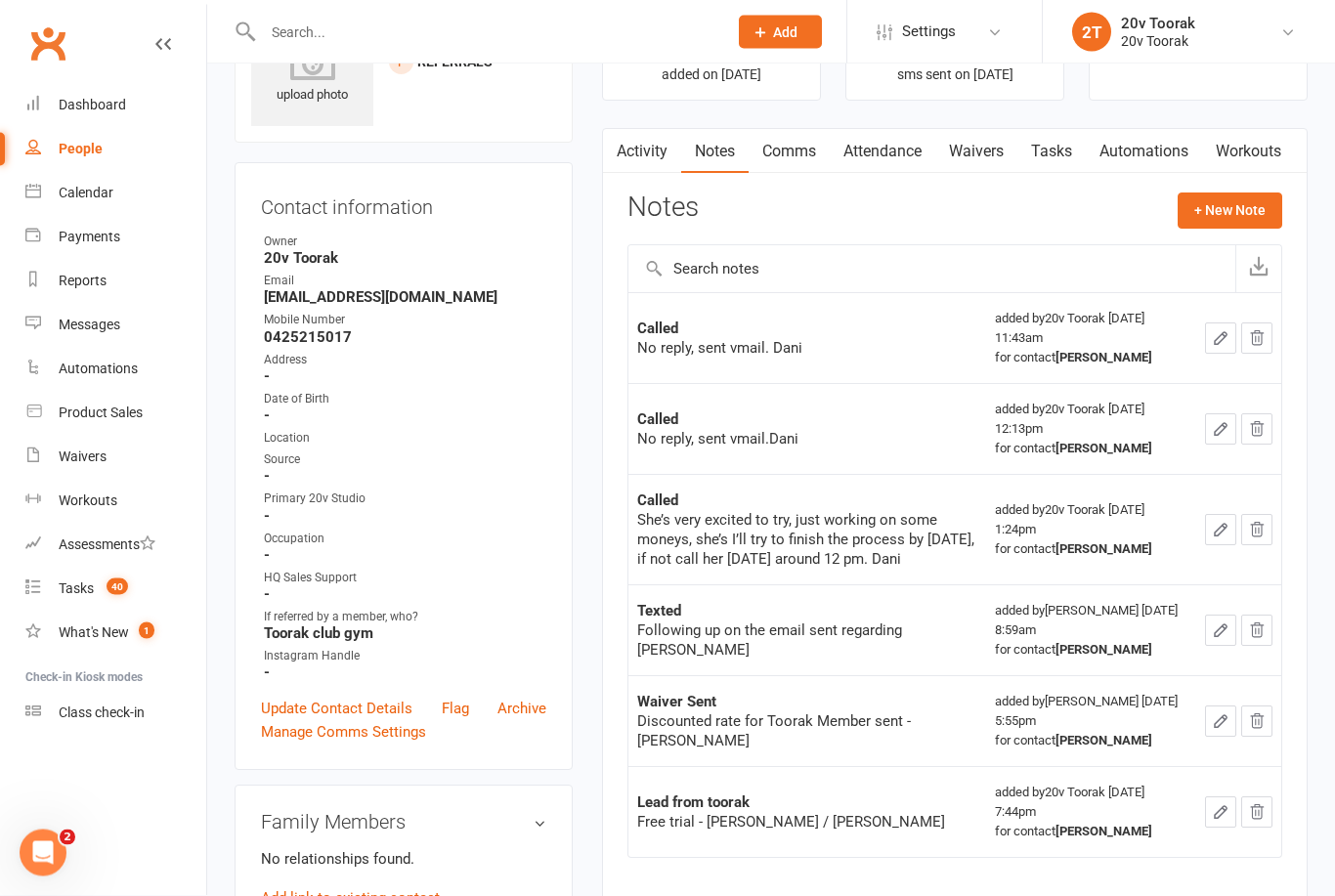
scroll to position [105, 0]
click at [122, 582] on span "40" at bounding box center [118, 587] width 22 height 17
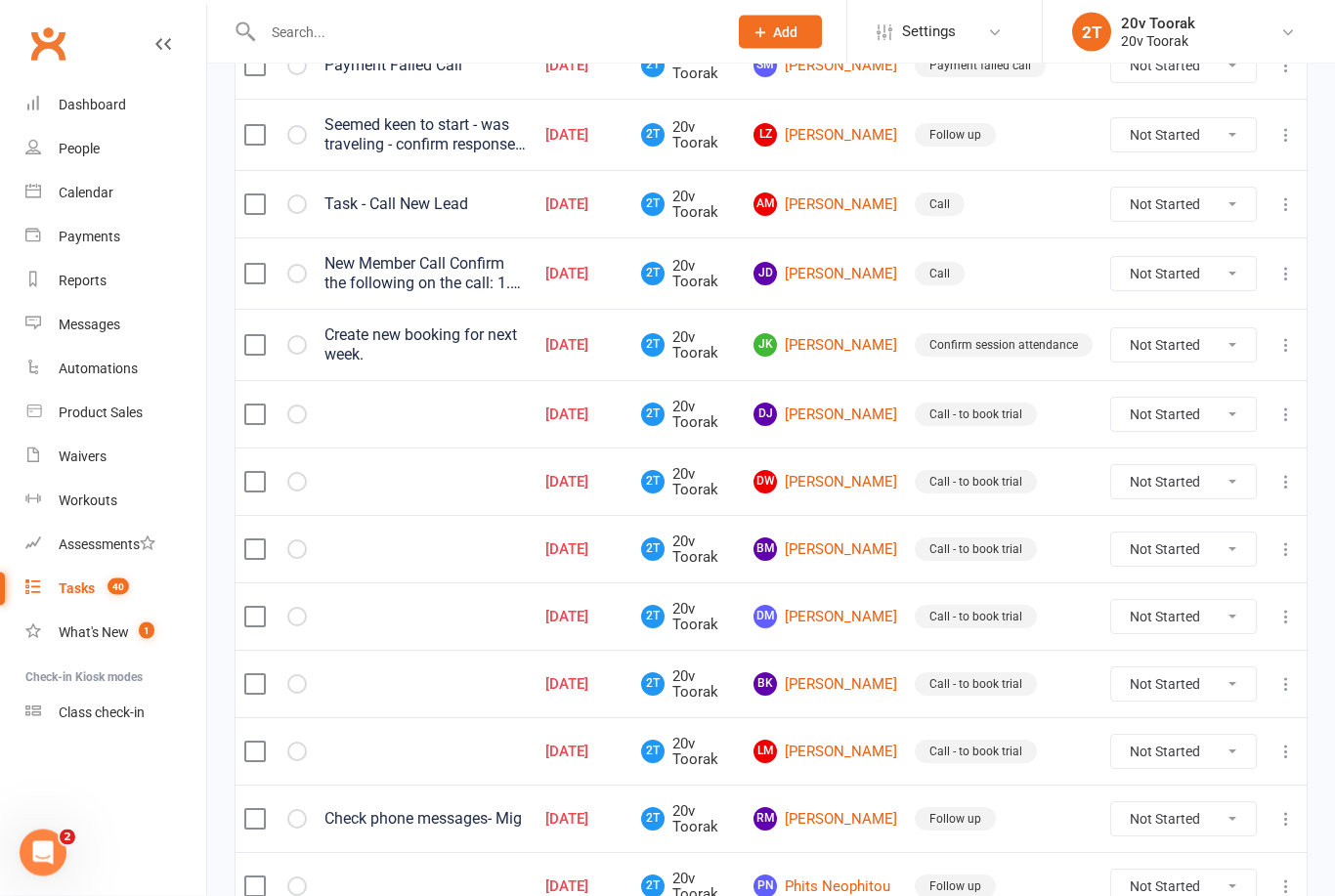
click at [849, 680] on link "Bk [PERSON_NAME]" at bounding box center [826, 685] width 144 height 24
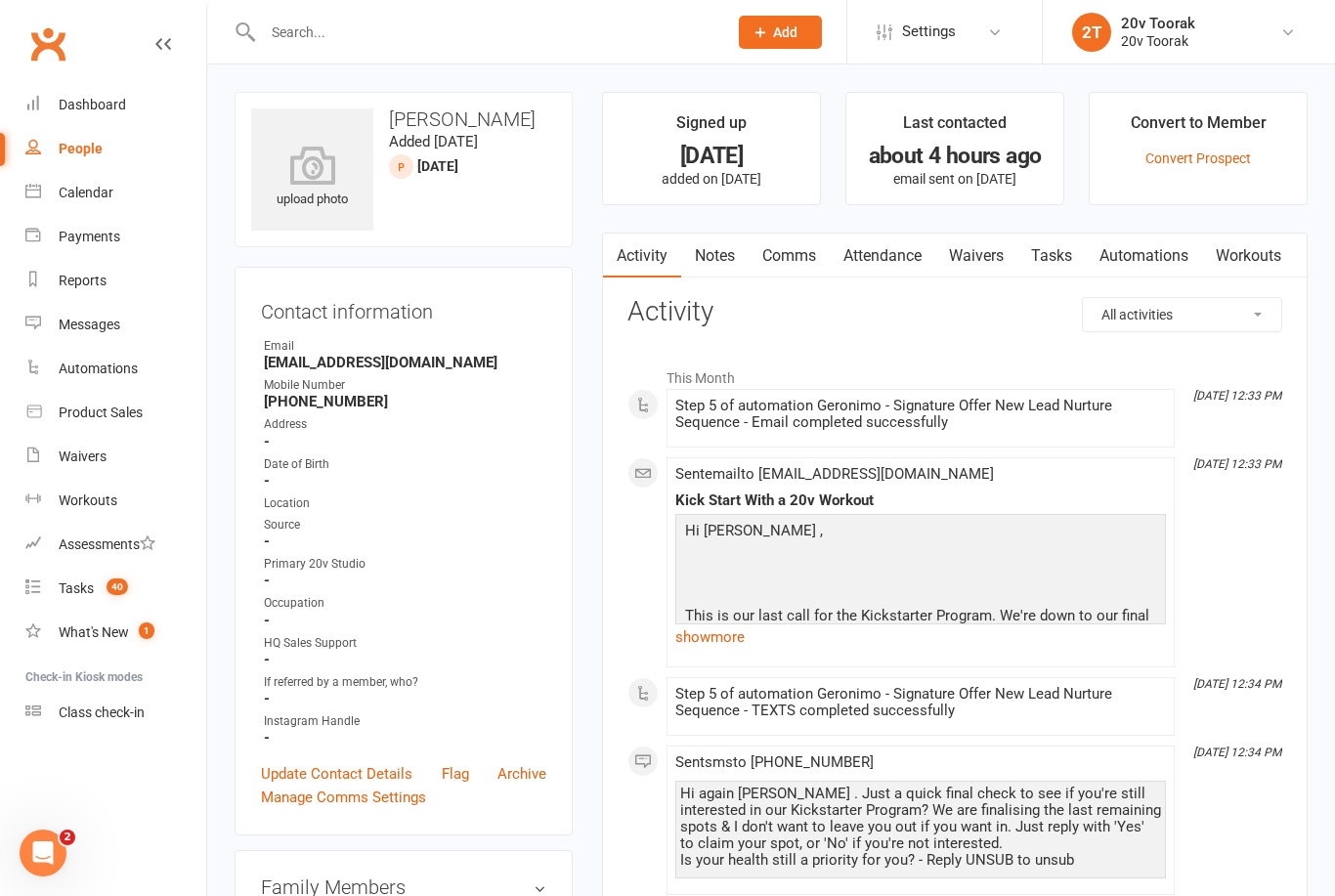
click at [703, 243] on link "Notes" at bounding box center [715, 257] width 68 height 45
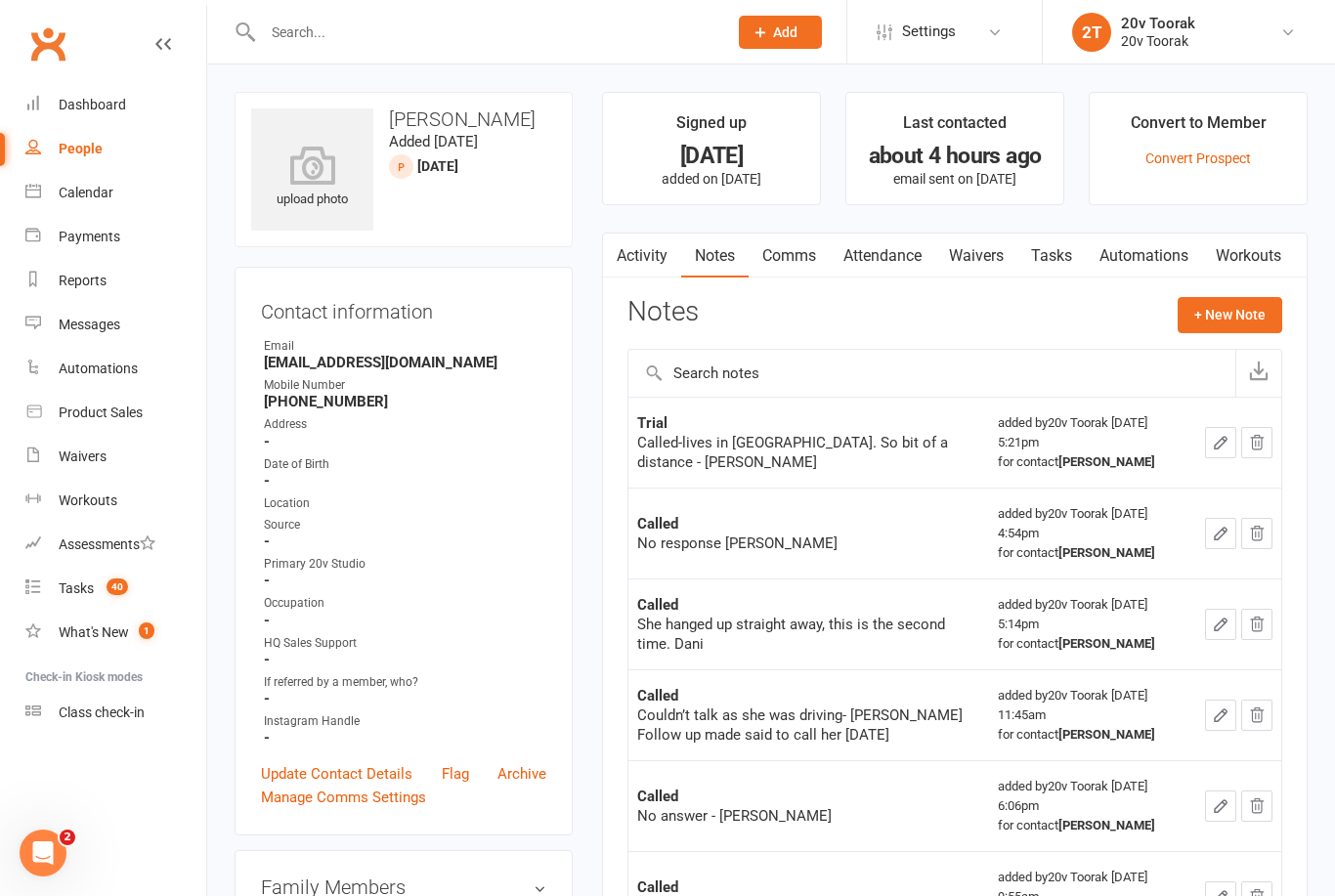
click at [1065, 269] on link "Tasks" at bounding box center [1052, 257] width 69 height 45
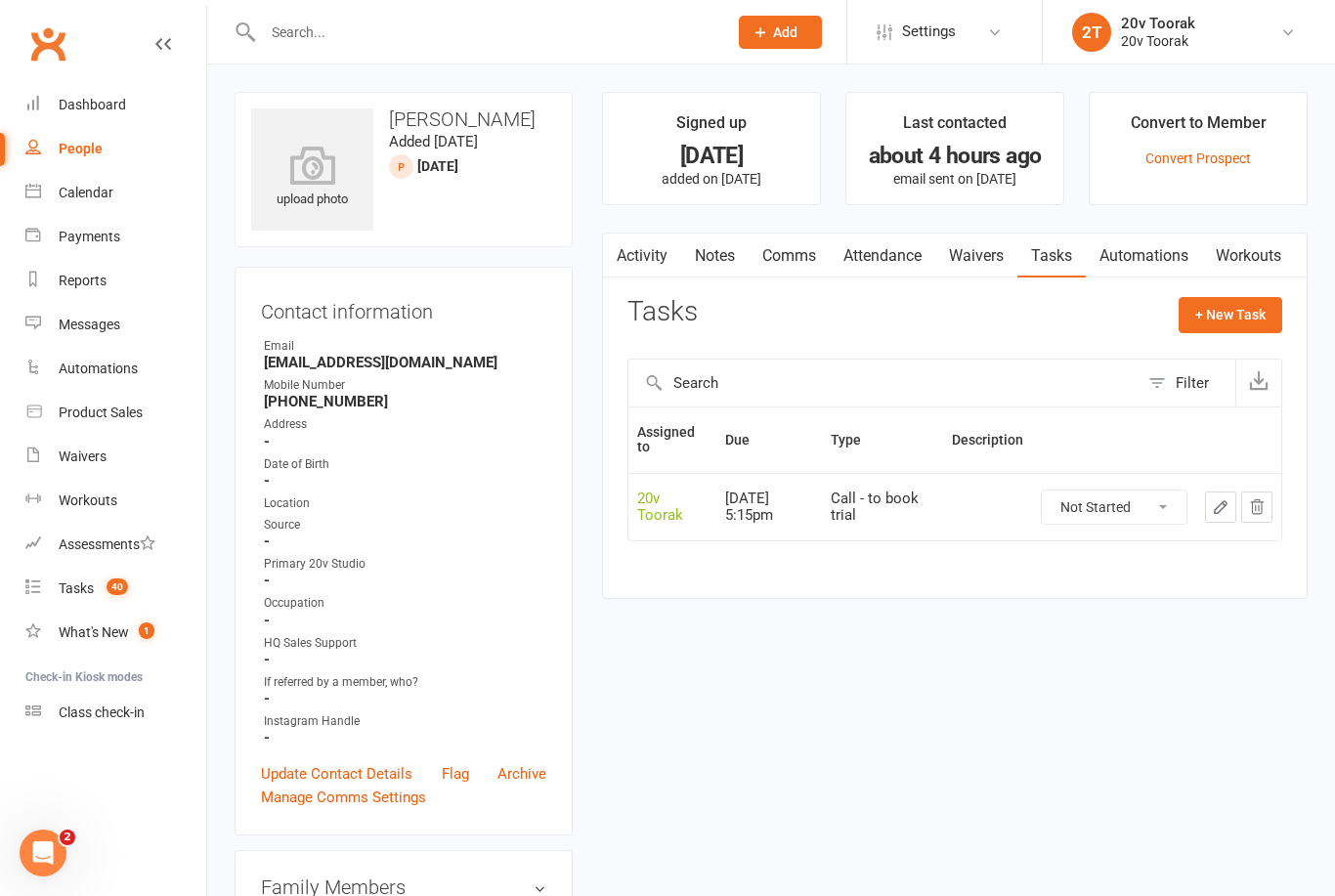
click at [1123, 507] on select "Not Started In Progress Waiting Complete" at bounding box center [1115, 507] width 145 height 33
select select "unstarted"
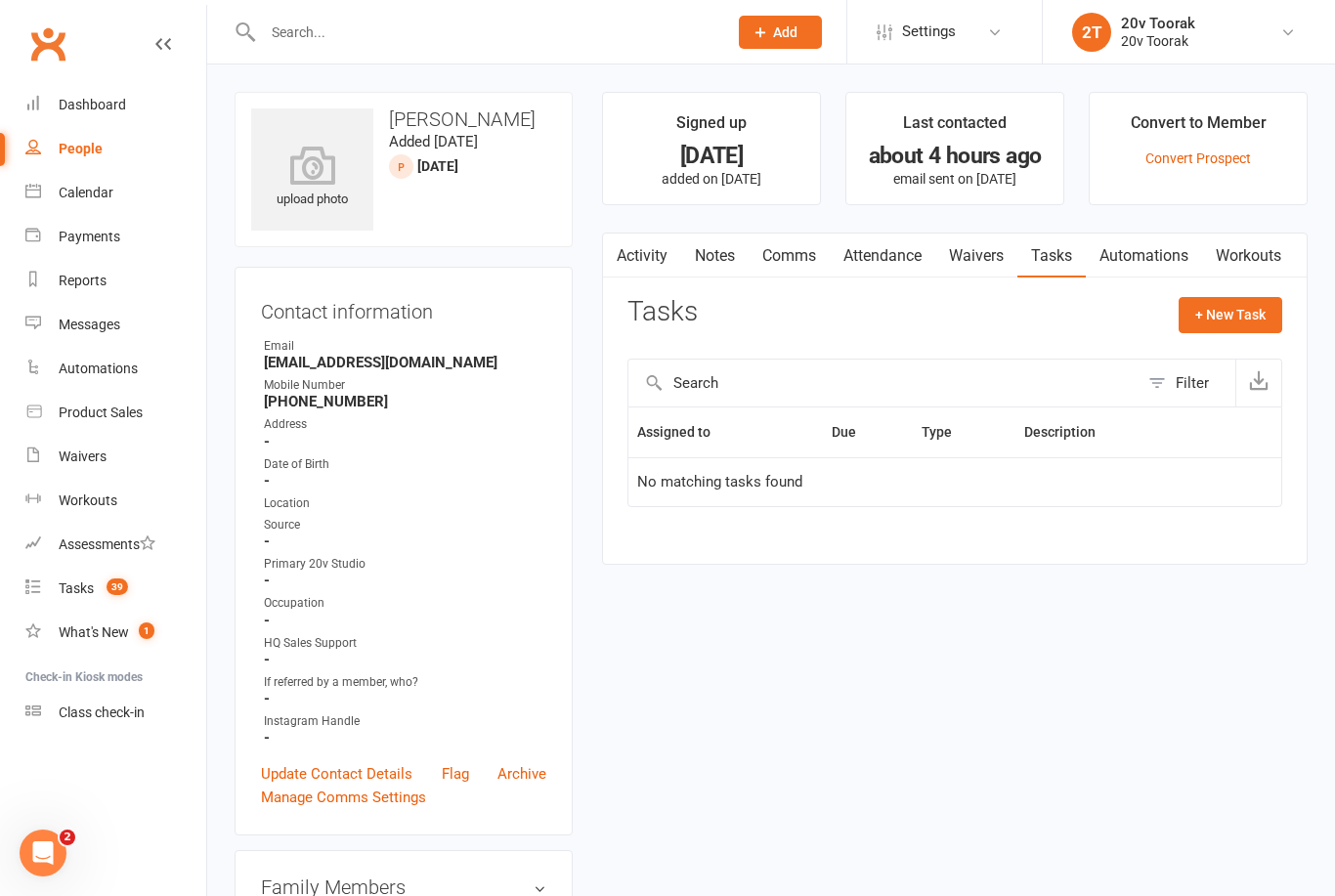
click at [713, 263] on link "Notes" at bounding box center [715, 257] width 68 height 45
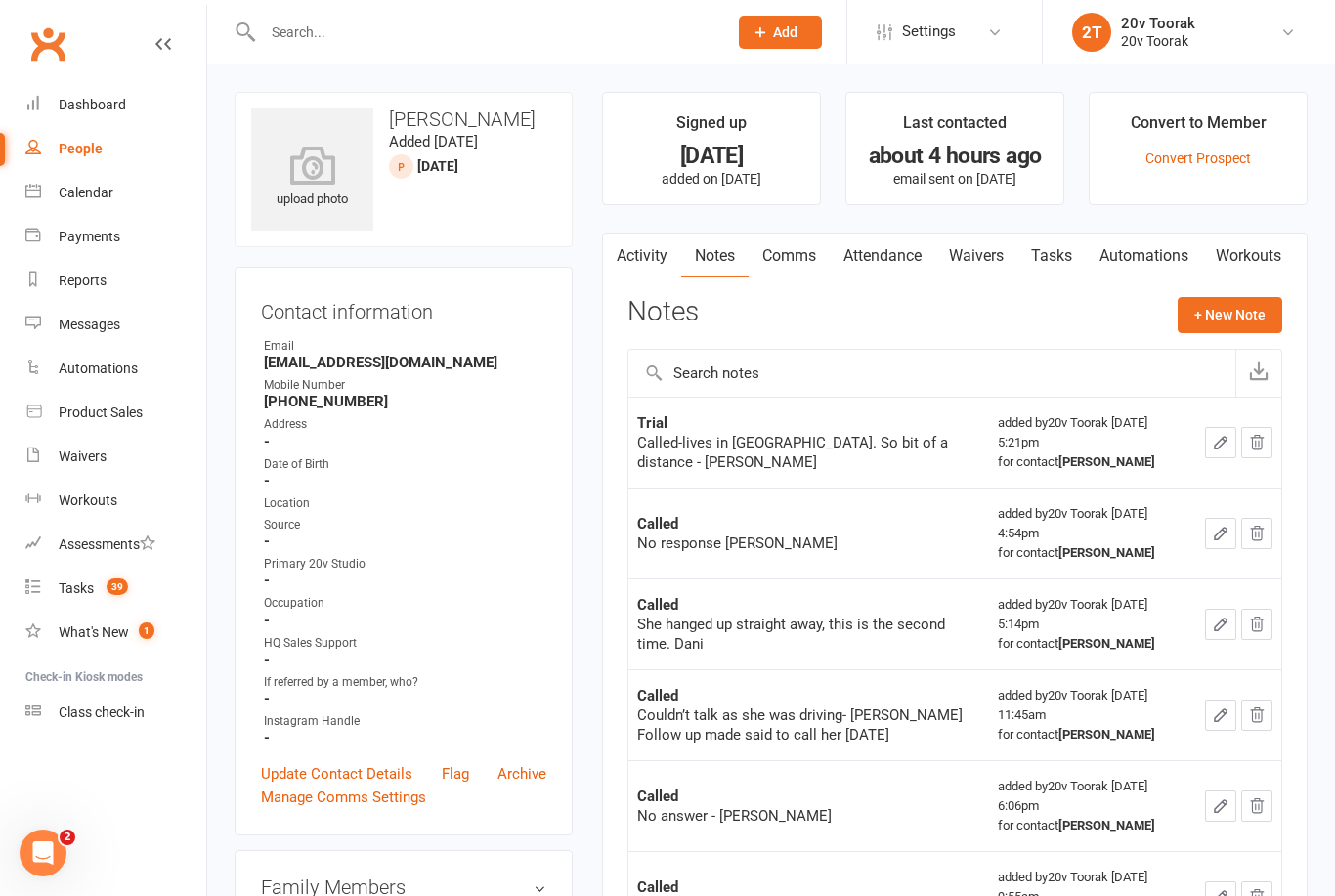
click at [362, 774] on link "Update Contact Details" at bounding box center [337, 775] width 152 height 24
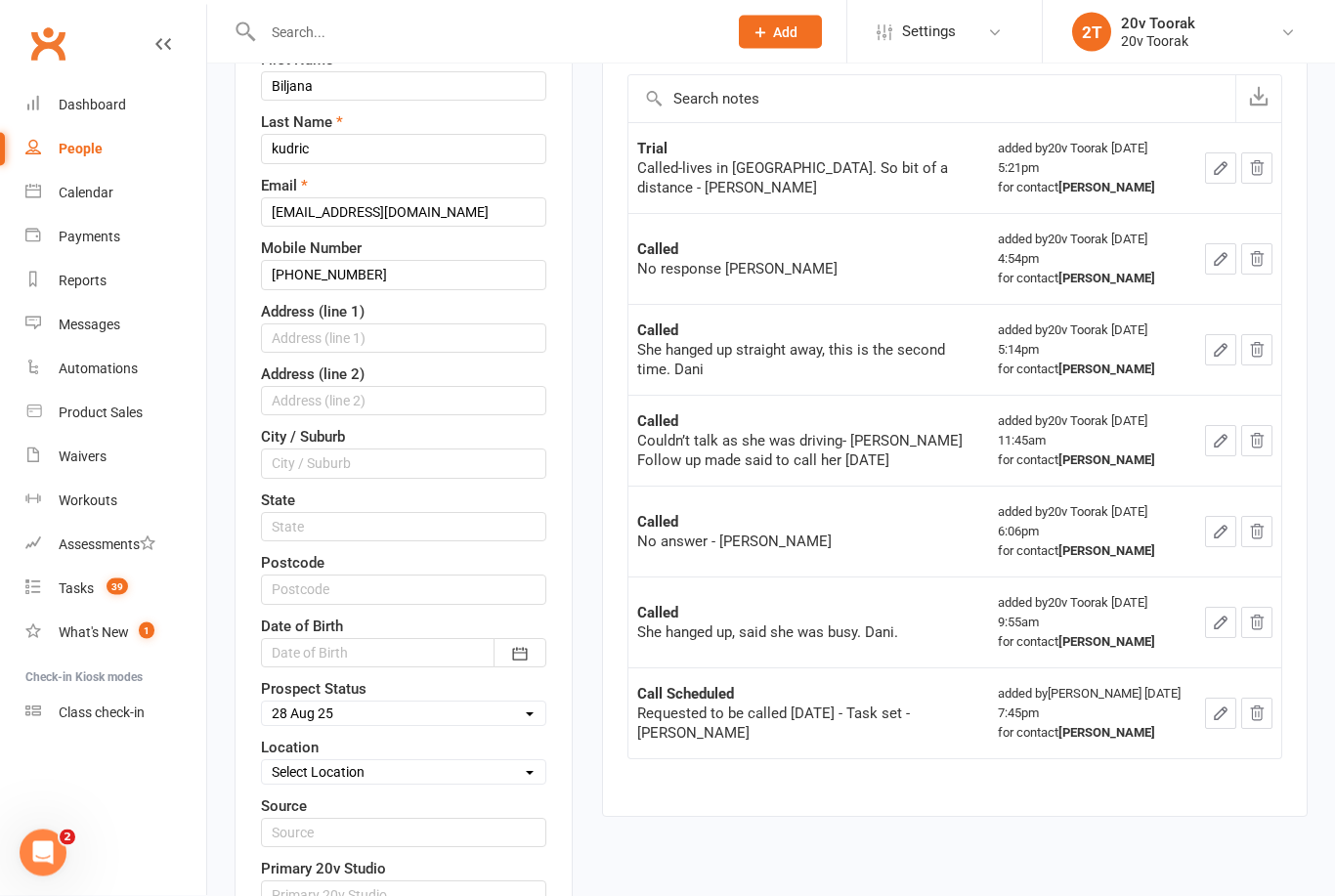
scroll to position [283, 0]
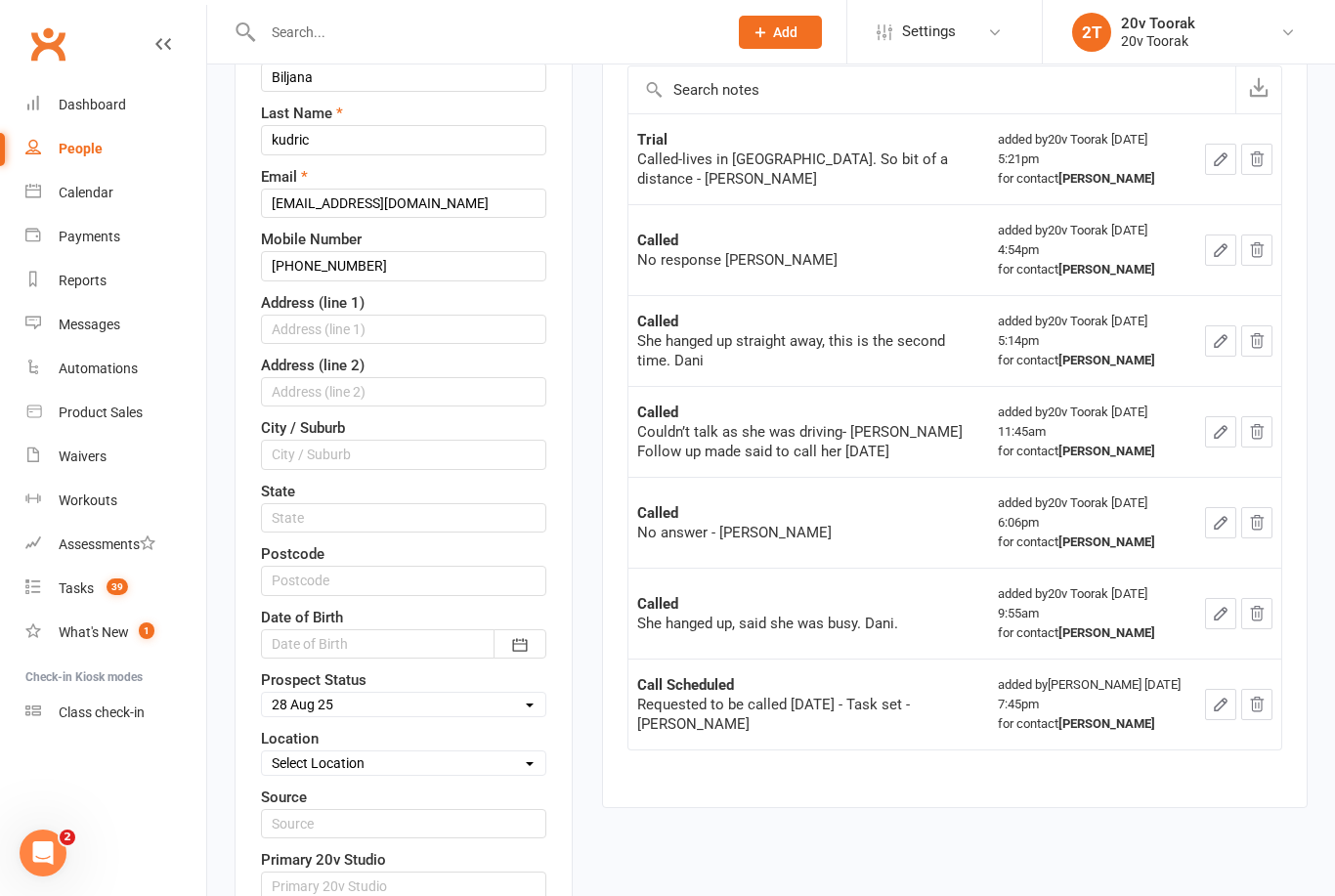
click at [507, 707] on select "Select Parachute Referrals In Communication Call Lter Task Comms [DATE] [DATE] …" at bounding box center [404, 705] width 283 height 22
select select "Parachute"
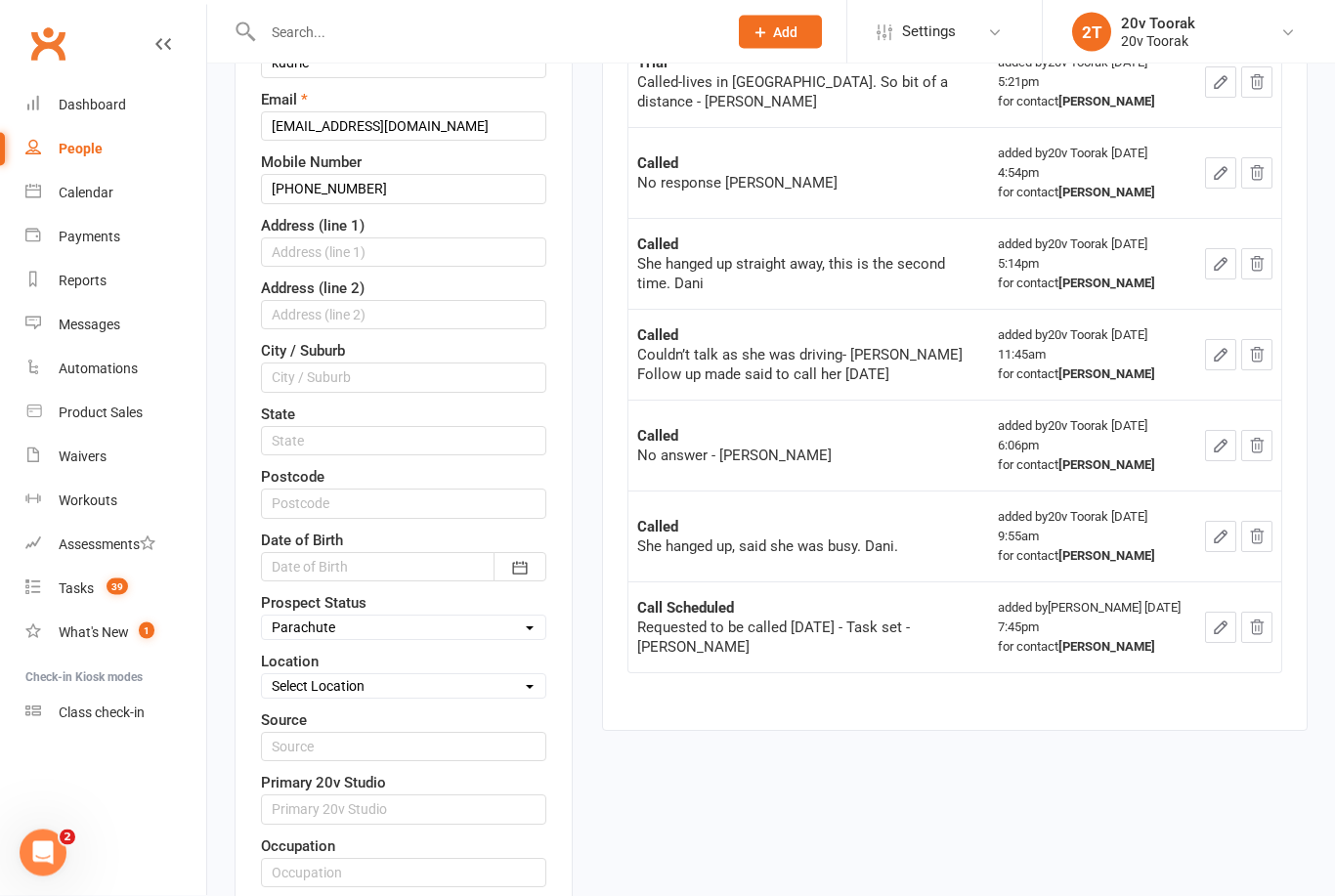
scroll to position [737, 0]
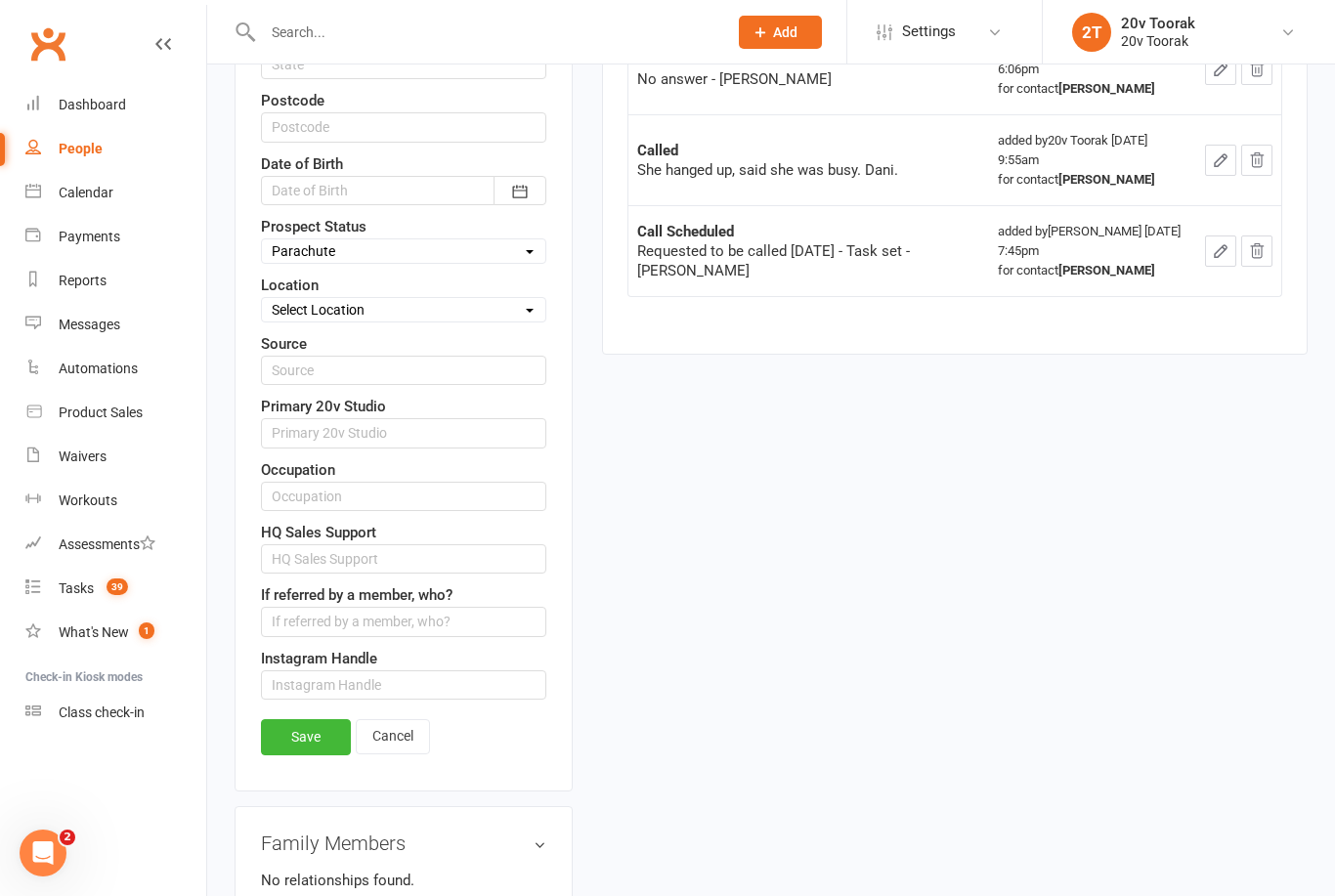
click at [312, 745] on link "Save" at bounding box center [307, 737] width 90 height 35
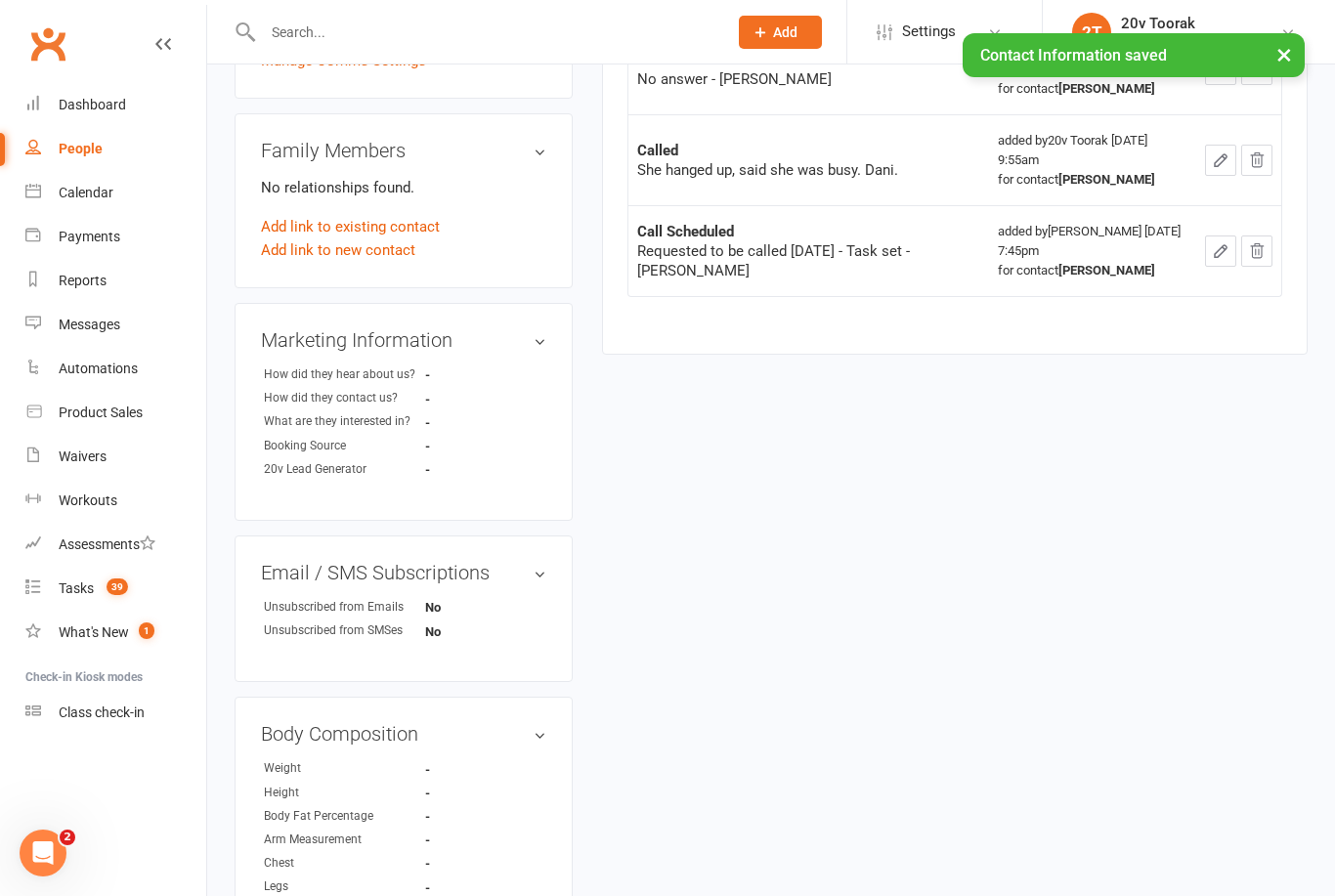
click at [61, 592] on div "Tasks" at bounding box center [76, 589] width 35 height 16
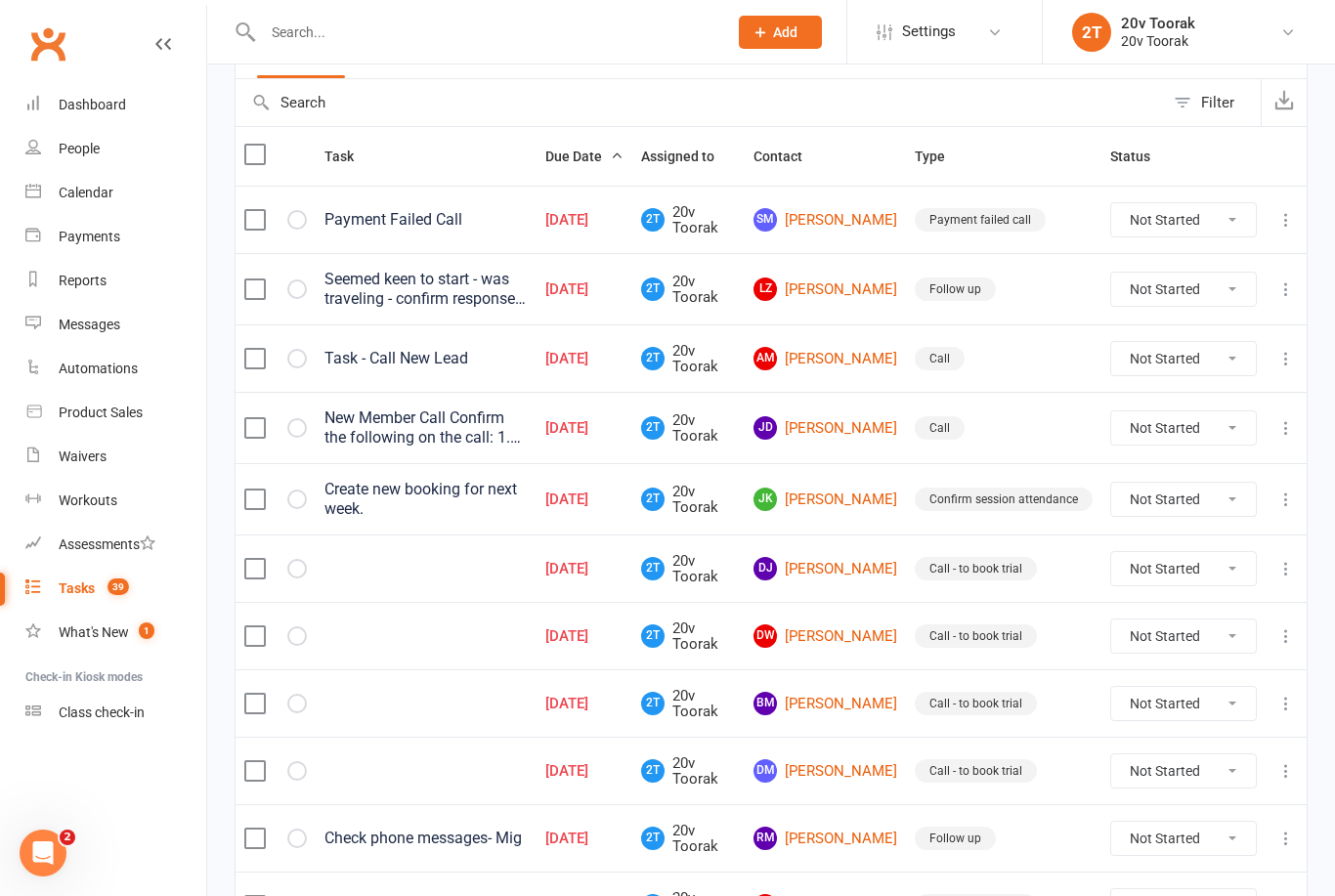
scroll to position [181, 0]
click at [846, 291] on link "[PERSON_NAME]" at bounding box center [826, 290] width 144 height 24
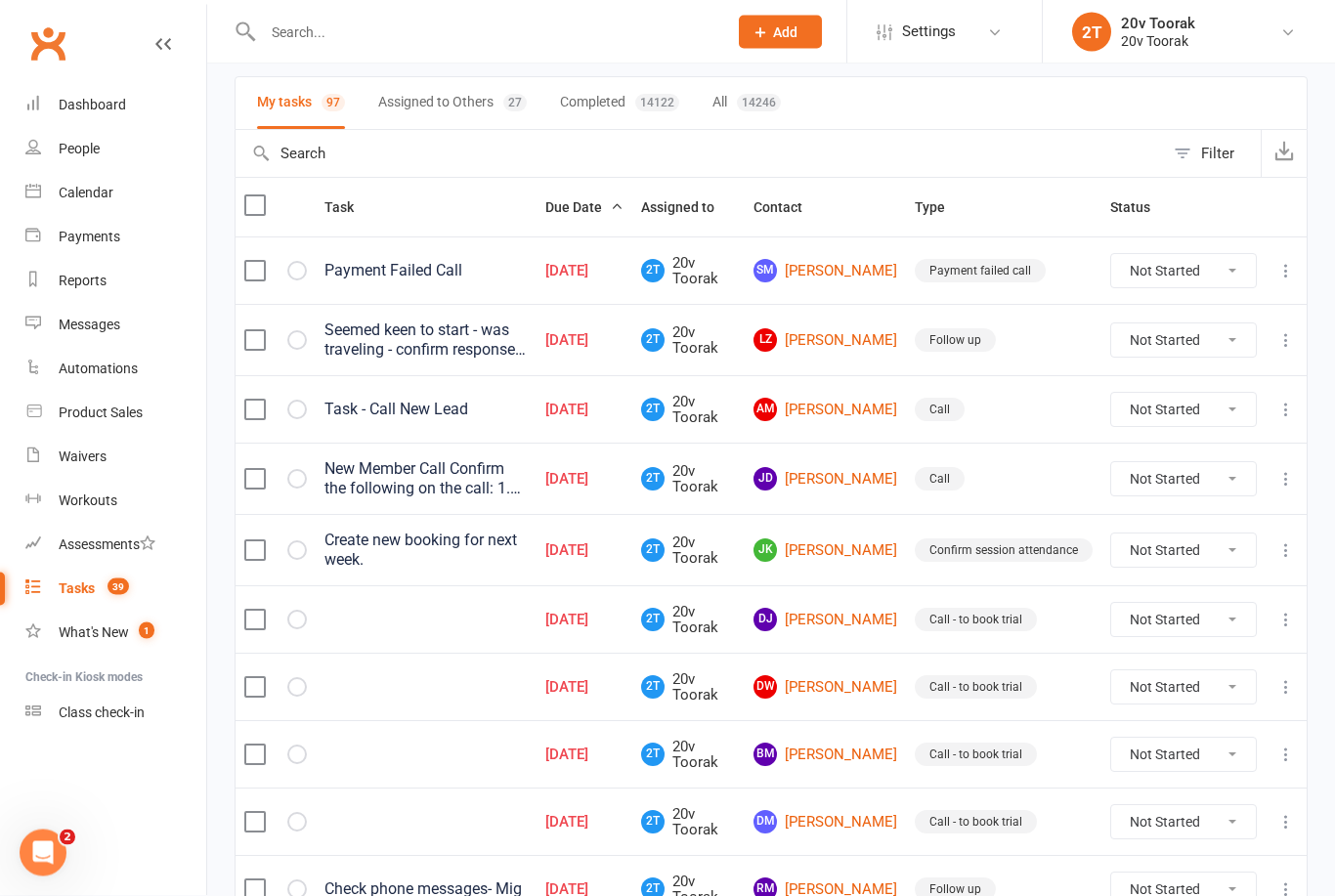
scroll to position [131, 0]
click at [868, 612] on link "DJ [PERSON_NAME]" at bounding box center [826, 620] width 144 height 24
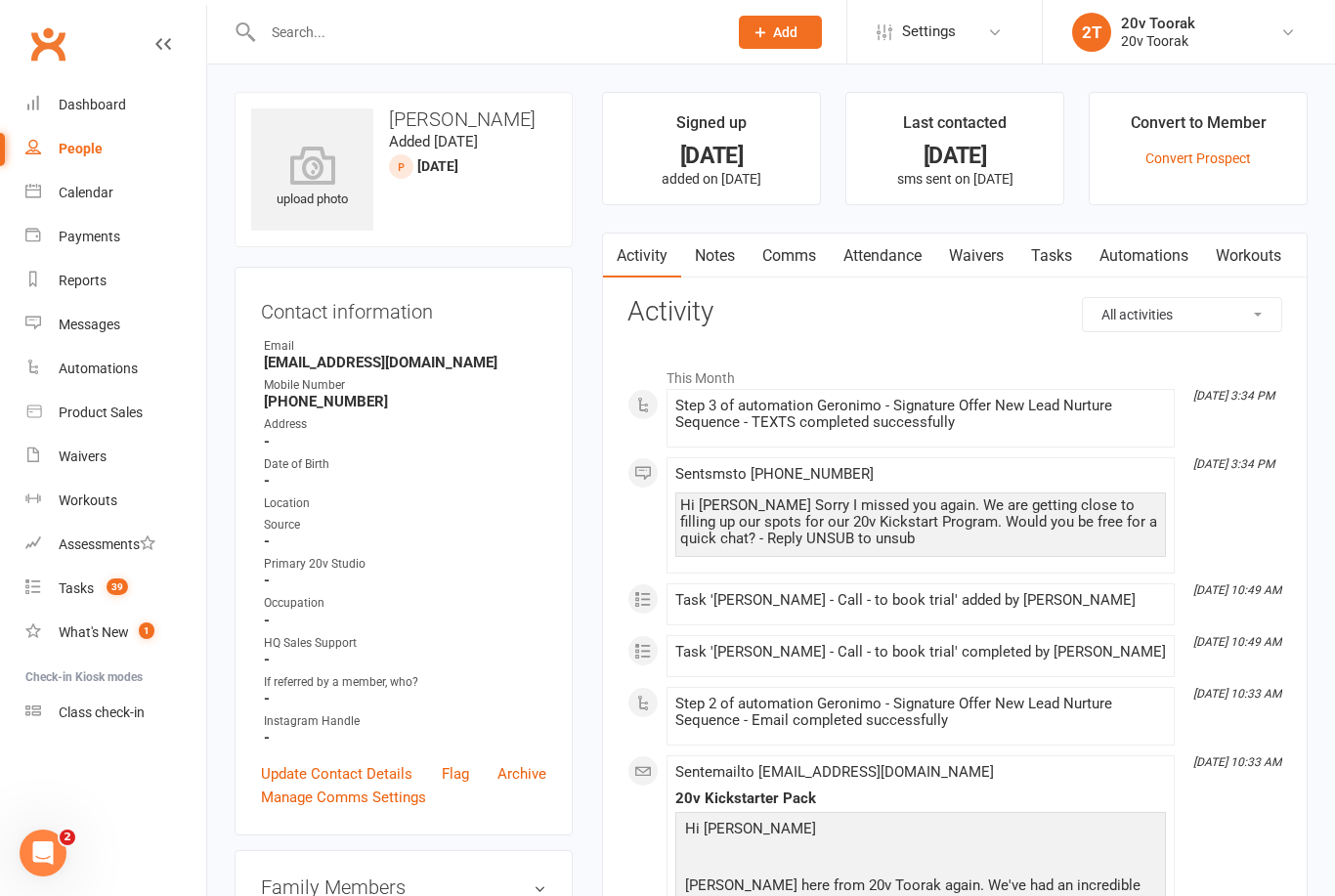
click at [849, 108] on li "Last contacted [DATE] sms sent on [DATE]" at bounding box center [955, 149] width 219 height 114
click at [536, 64] on div "Prospect Member Non-attending contact Class / event Appointment Task Membership…" at bounding box center [667, 32] width 1335 height 65
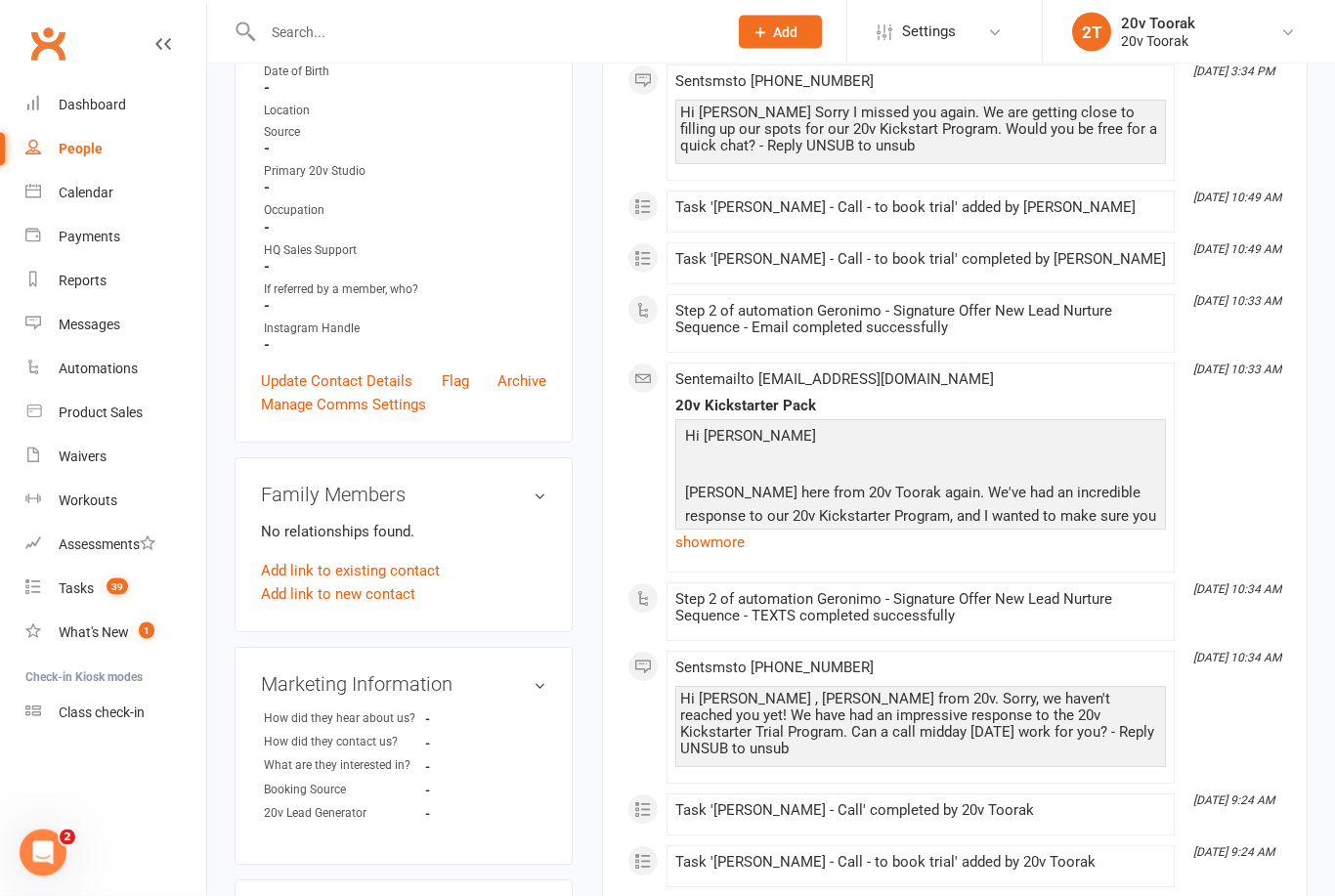
scroll to position [414, 0]
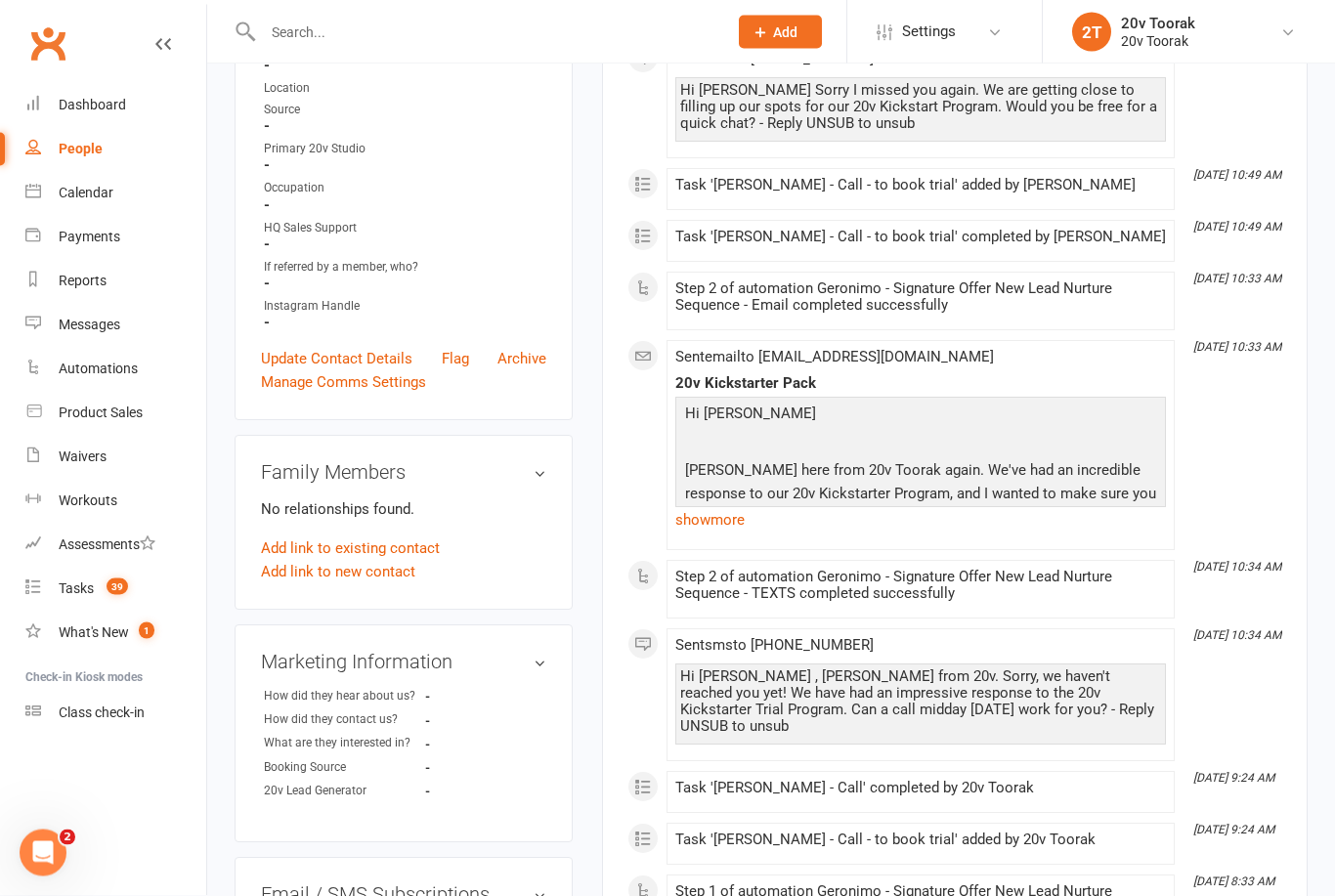
click at [56, 220] on link "Payments" at bounding box center [116, 237] width 181 height 44
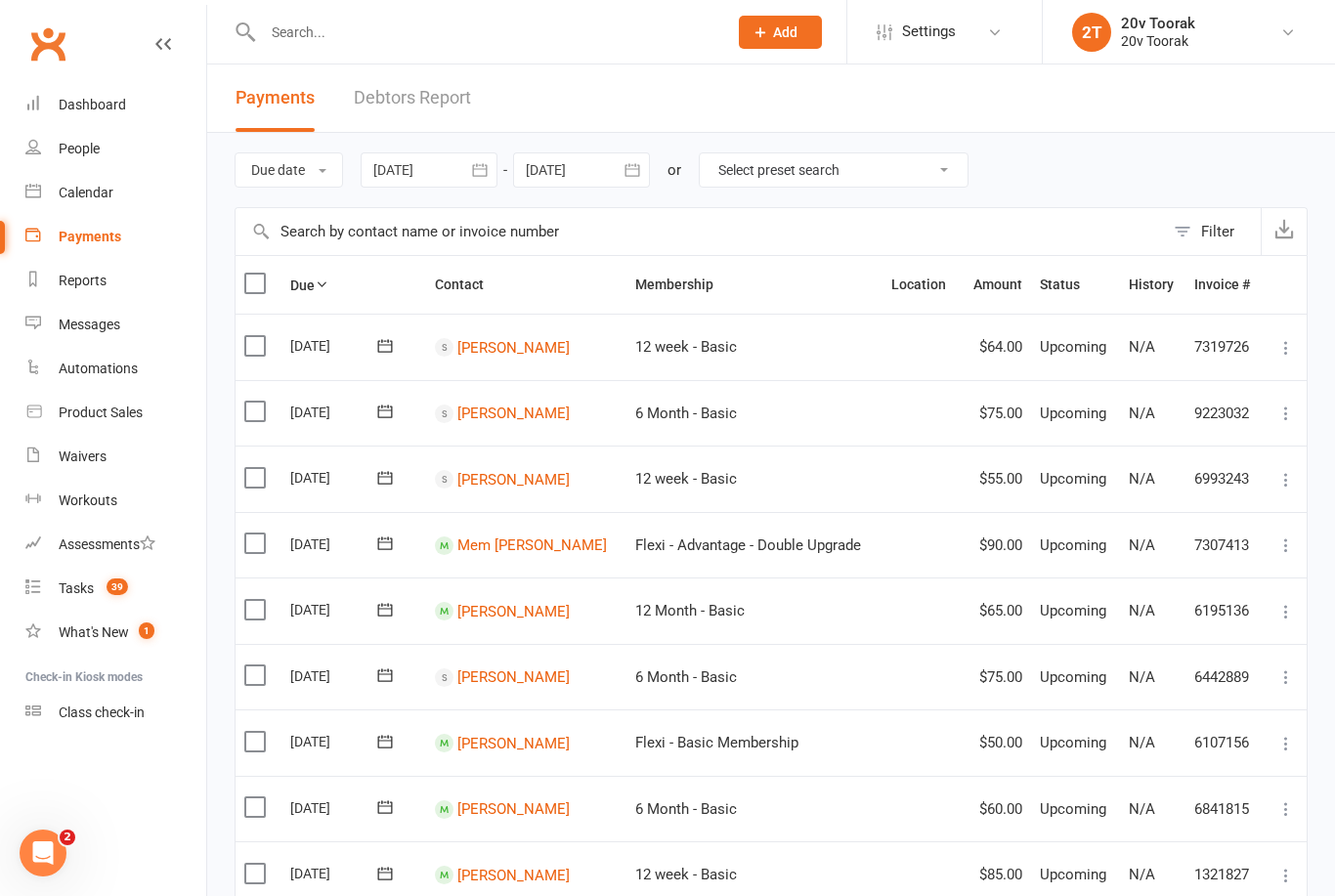
click at [64, 199] on div "Calendar" at bounding box center [86, 193] width 55 height 16
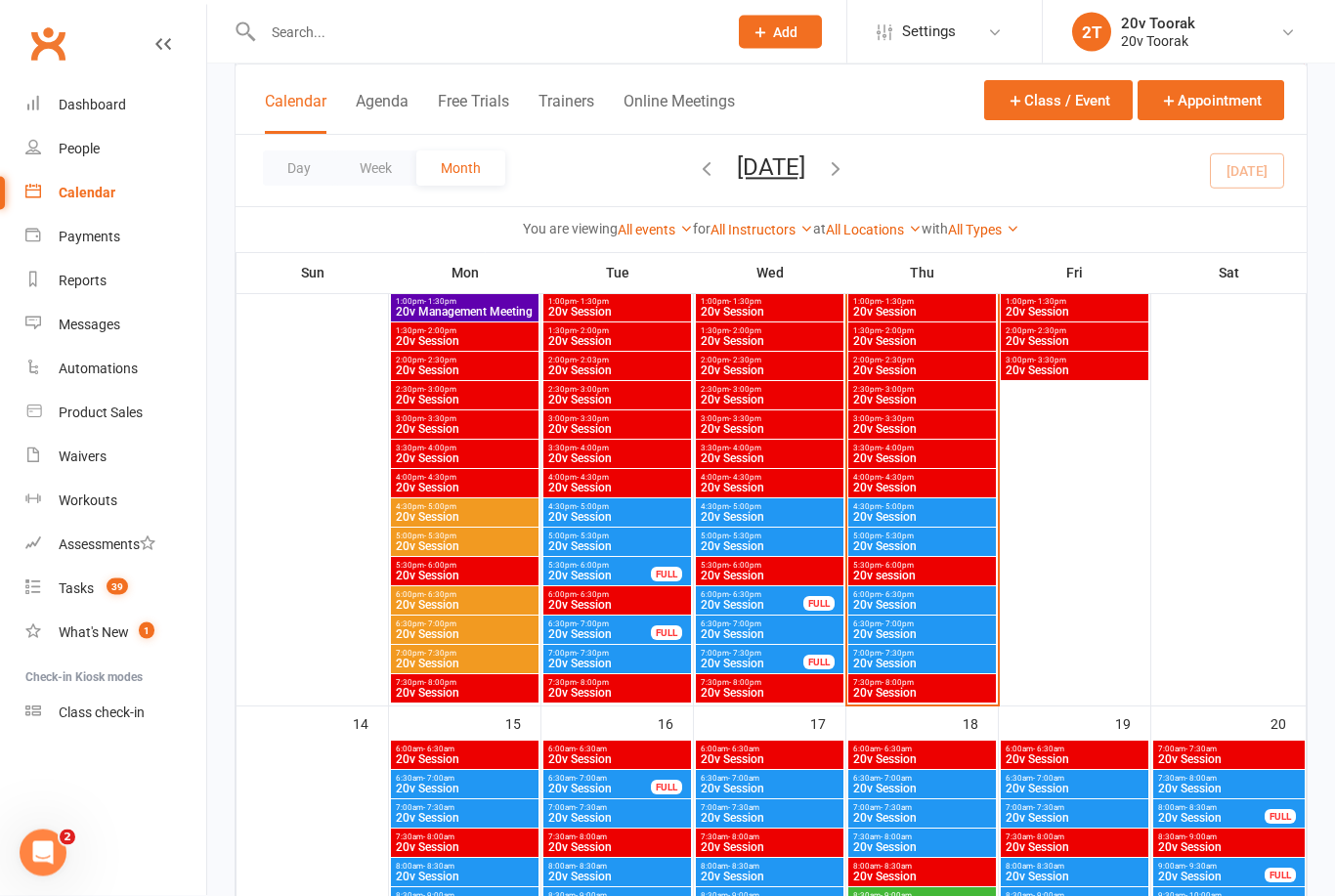
scroll to position [1437, 0]
click at [947, 534] on span "5:00pm - 5:30pm" at bounding box center [922, 536] width 140 height 9
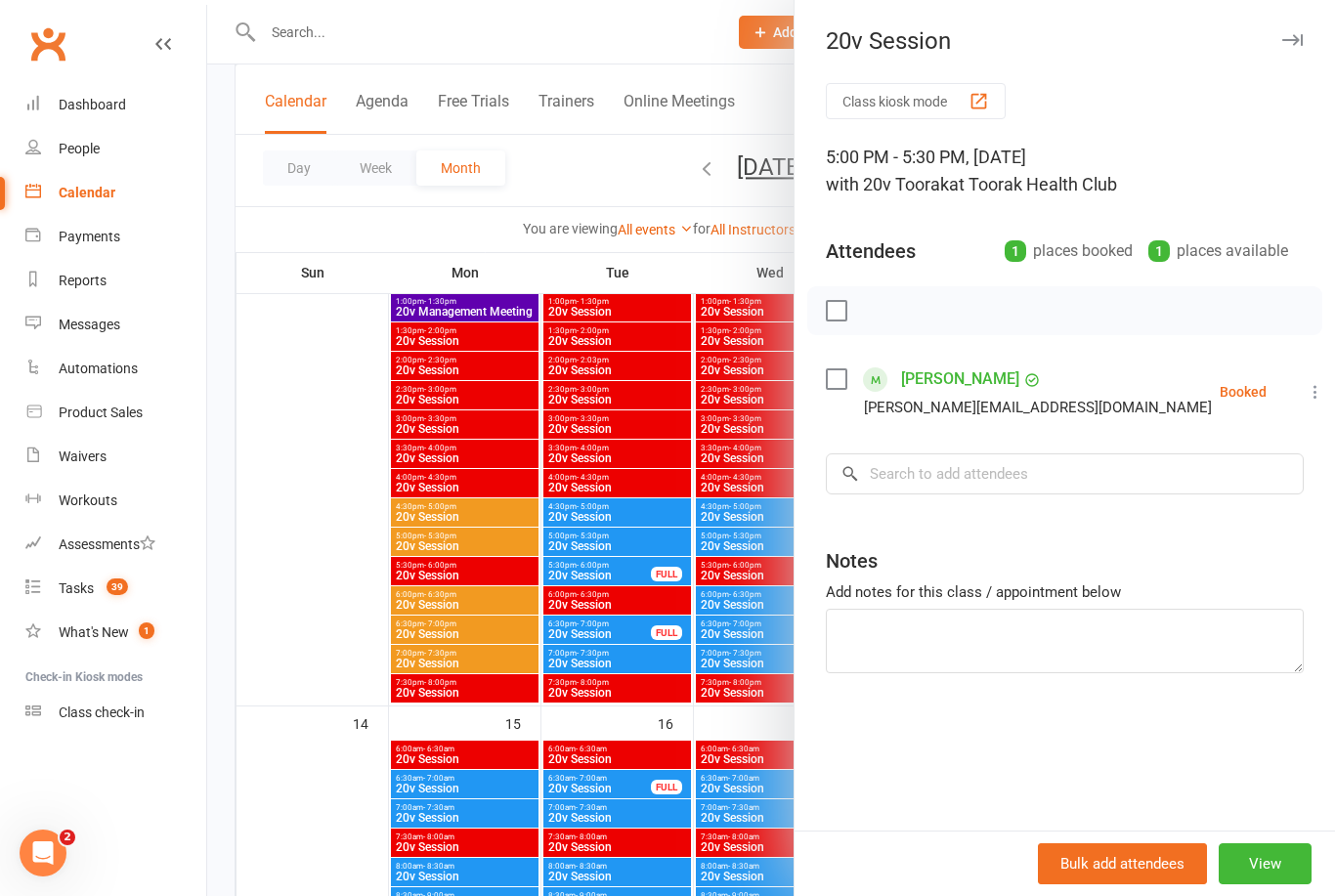
click at [1256, 884] on button "View" at bounding box center [1265, 864] width 93 height 41
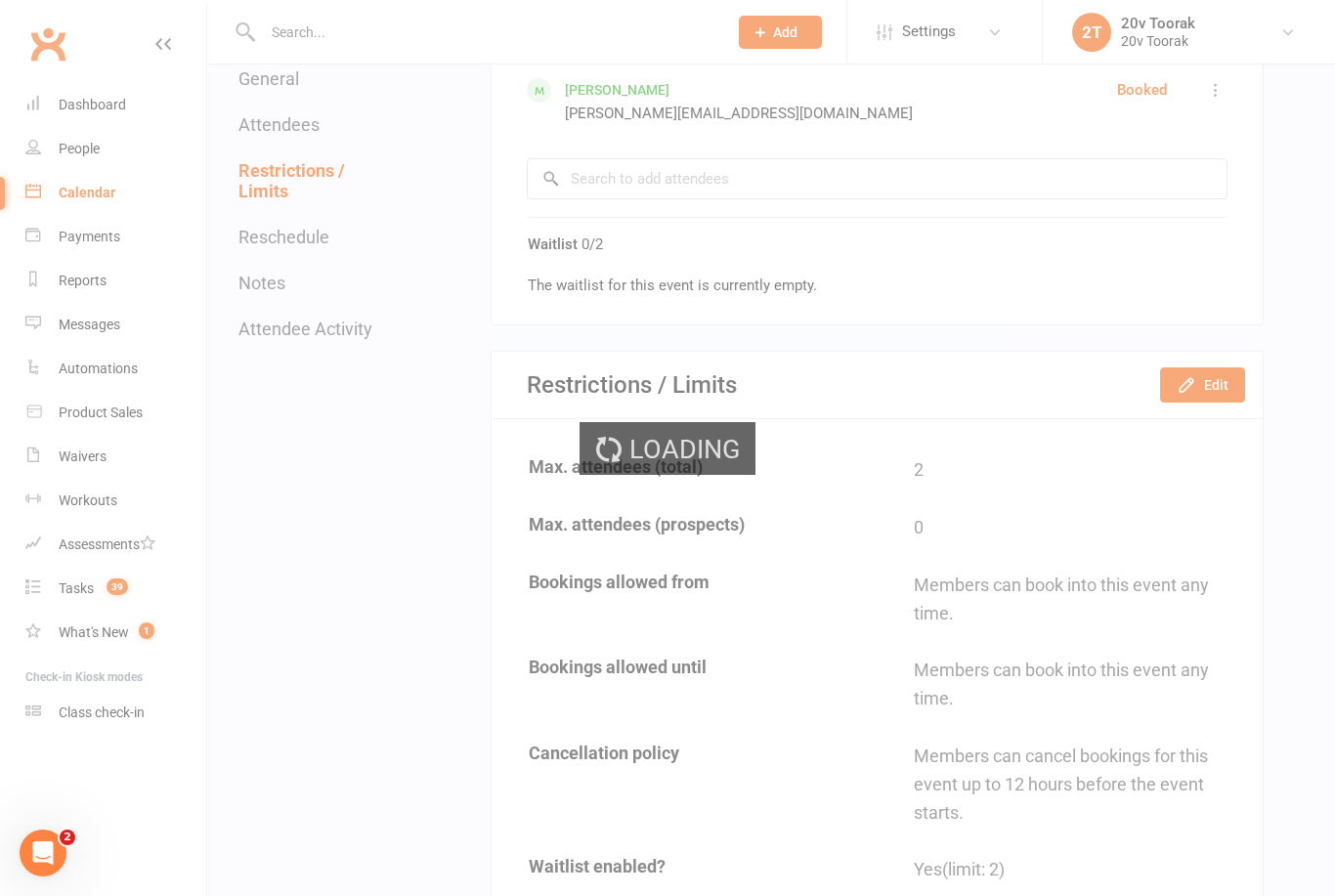
scroll to position [988, 0]
click at [1209, 372] on button "Edit" at bounding box center [1203, 384] width 85 height 35
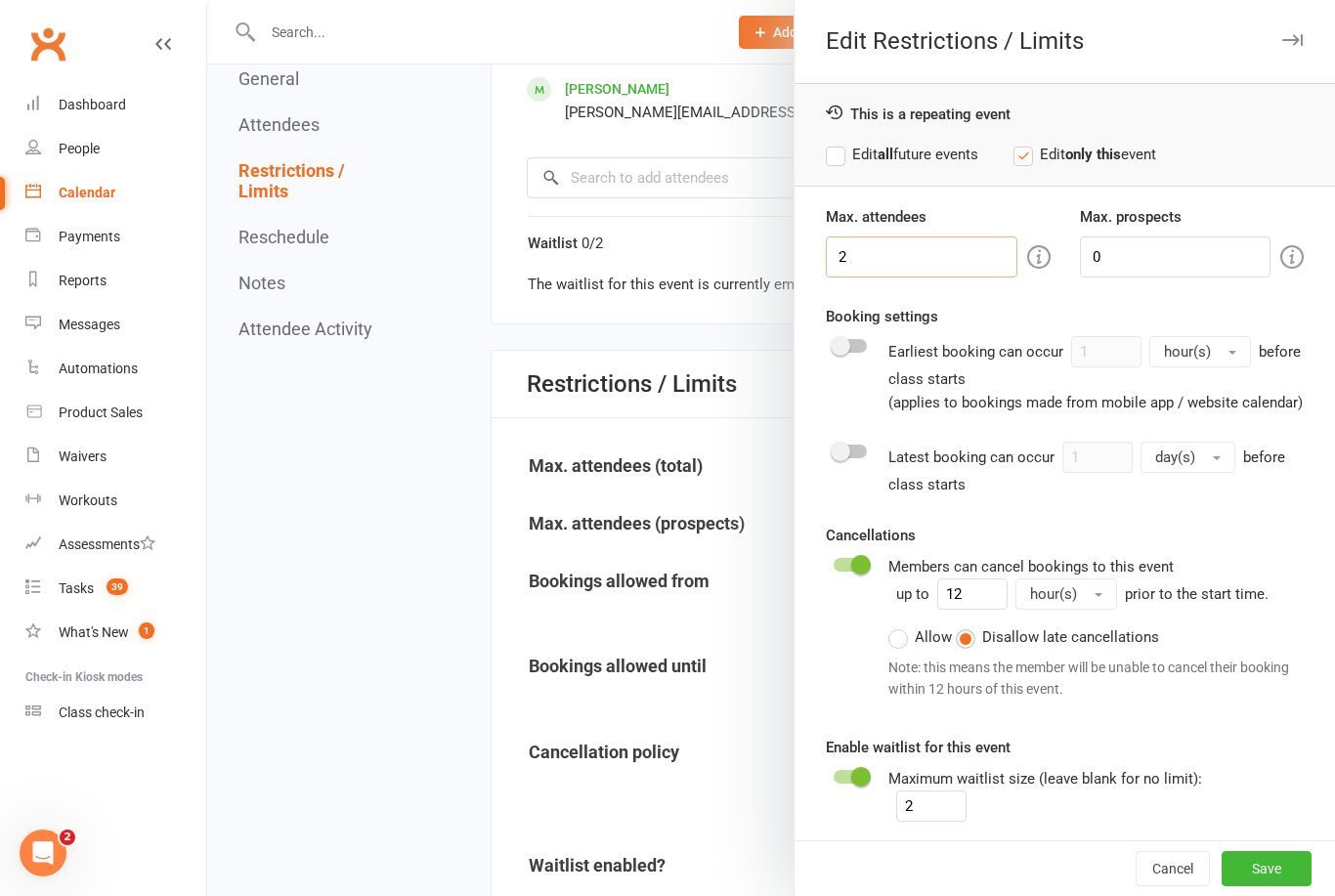
click at [992, 244] on input "2" at bounding box center [921, 258] width 191 height 41
click at [460, 388] on div at bounding box center [772, 448] width 1128 height 896
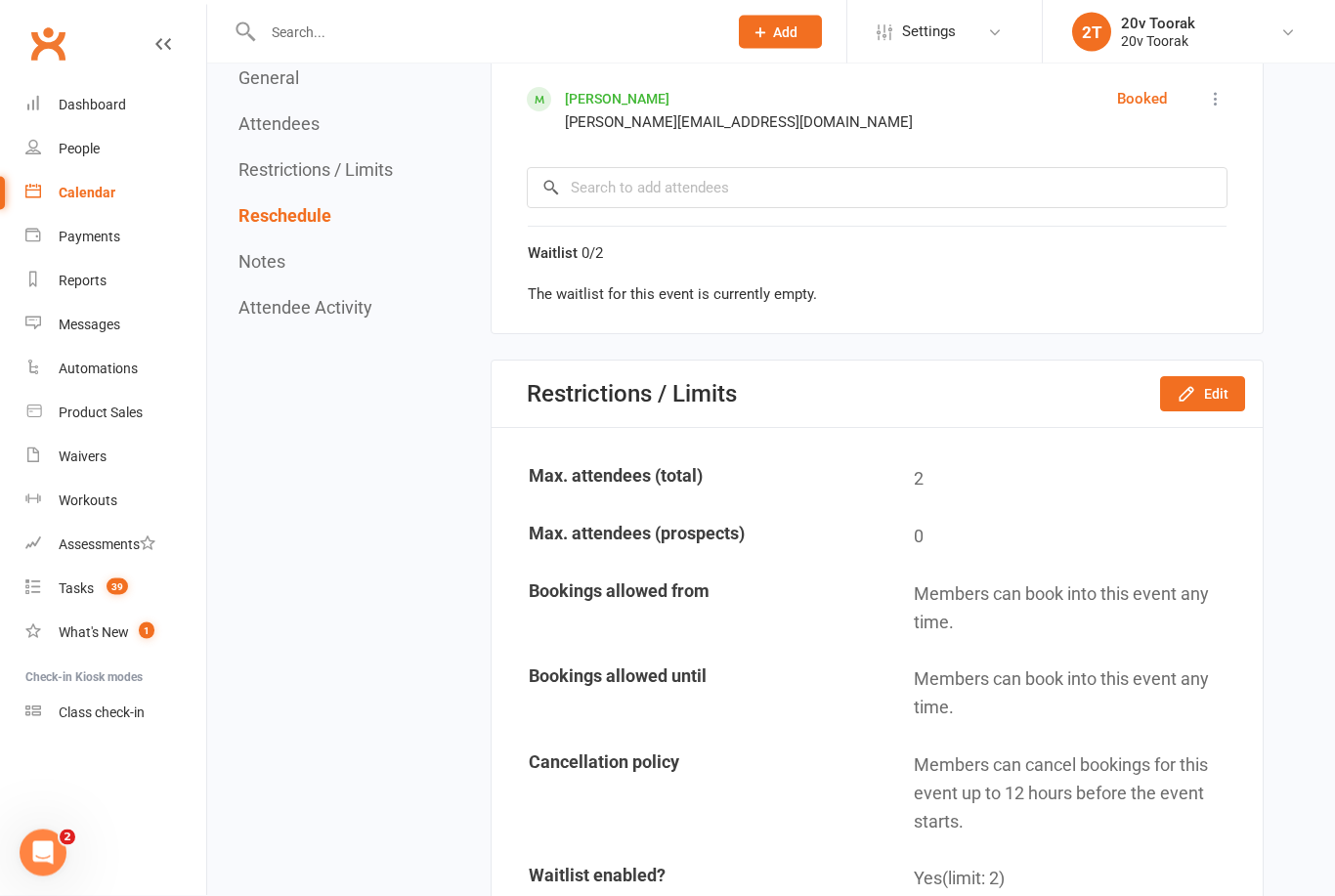
scroll to position [0, 0]
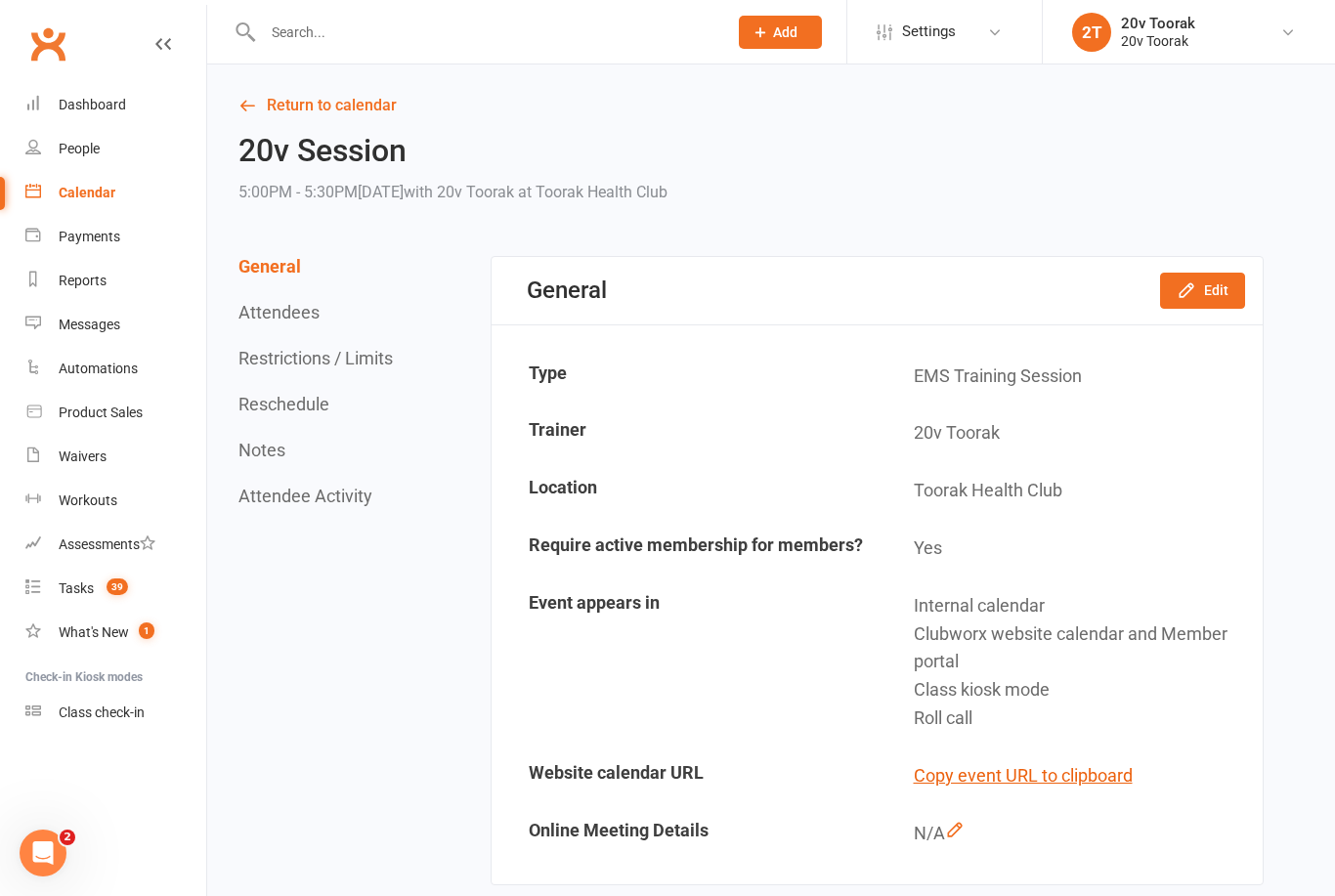
click at [1211, 292] on button "Edit" at bounding box center [1203, 290] width 85 height 35
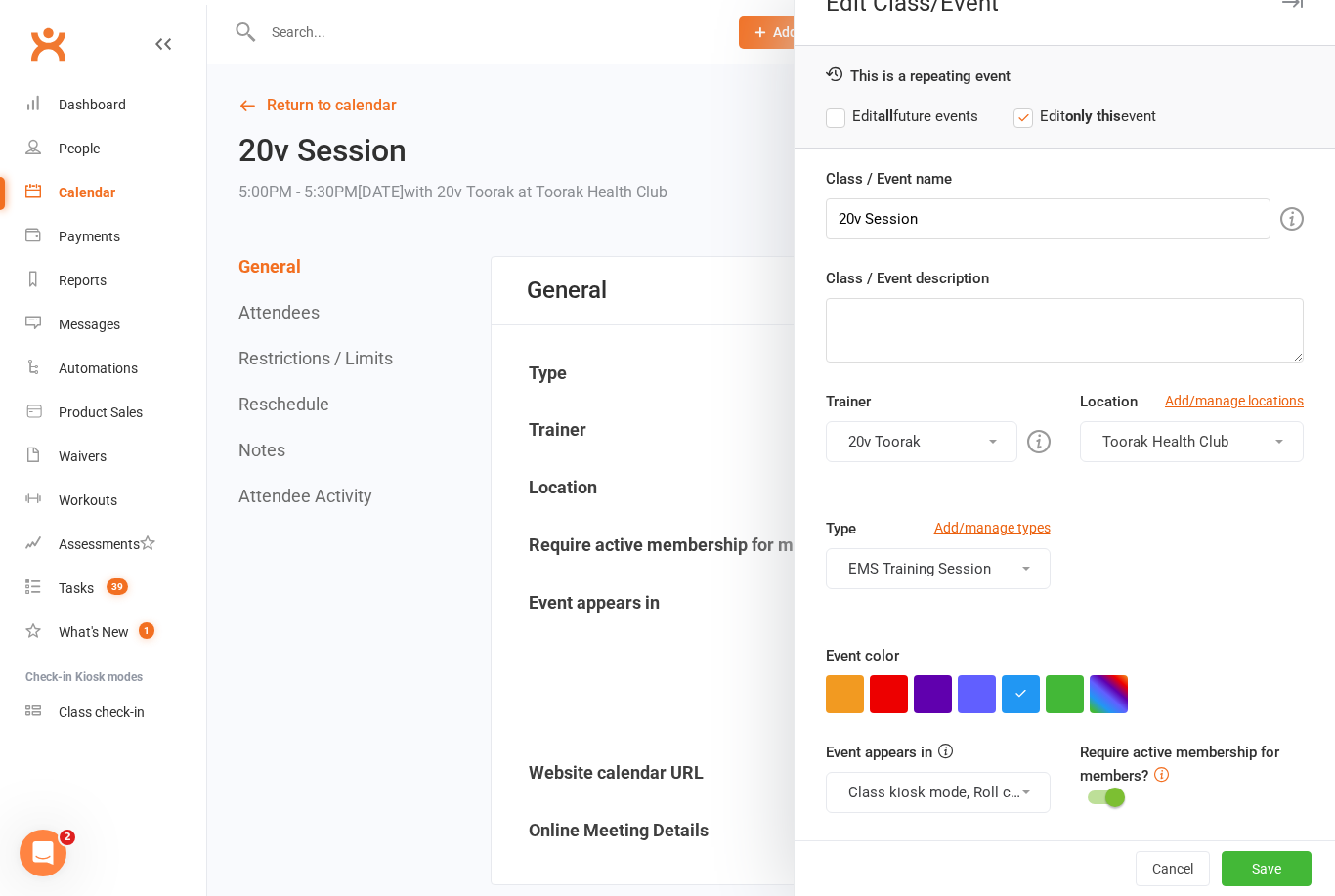
scroll to position [37, 0]
click at [1007, 791] on button "Class kiosk mode, Roll call, Clubworx website calendar and Member portal" at bounding box center [937, 794] width 224 height 41
click at [985, 848] on link "Clubworx website calendar and Member portal" at bounding box center [1002, 840] width 351 height 39
click at [998, 778] on button "Class kiosk mode, Roll call" at bounding box center [937, 794] width 224 height 41
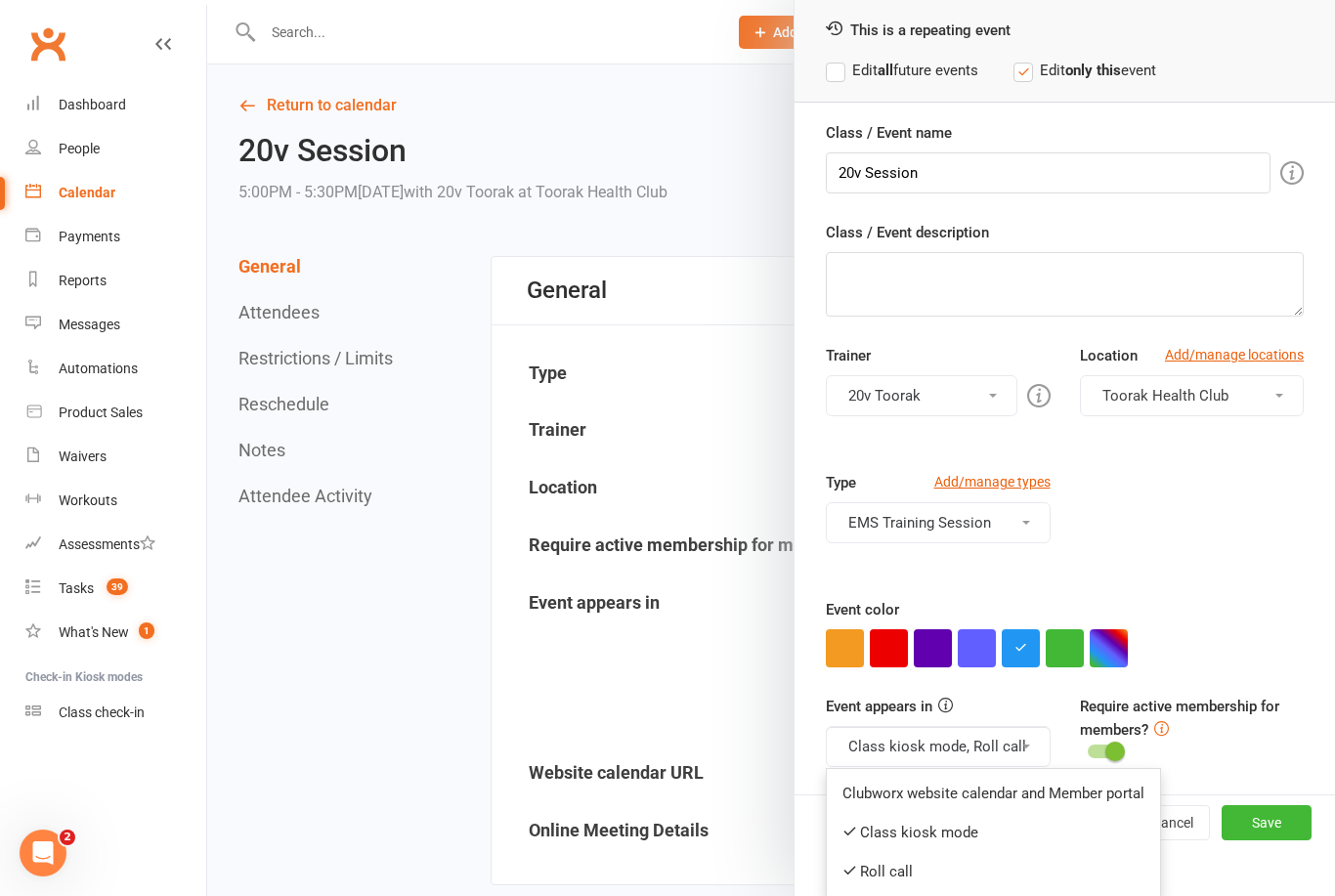
click at [959, 829] on link "Class kiosk mode" at bounding box center [993, 832] width 333 height 39
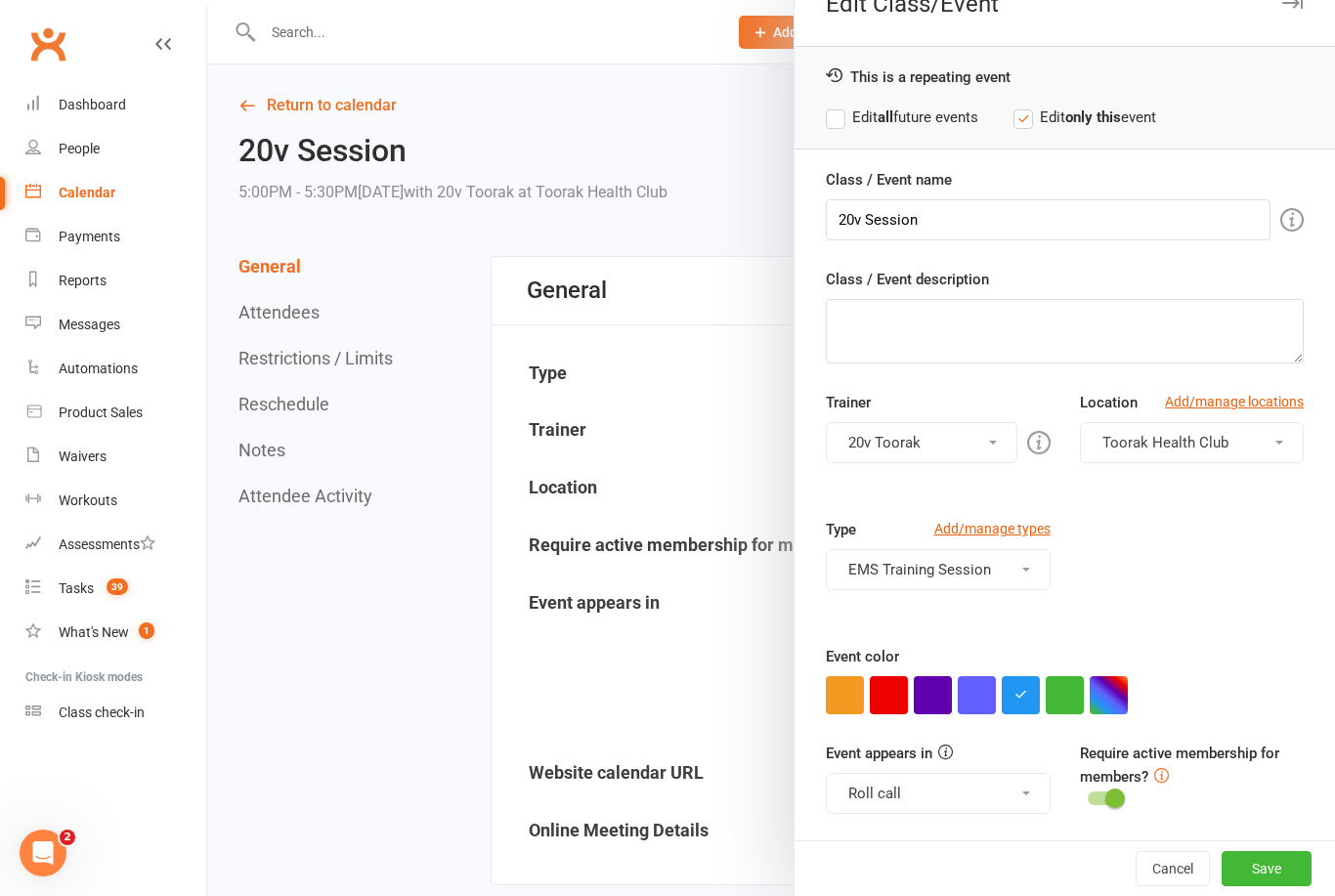
click at [982, 761] on div "Event appears in Roll call Clubworx website calendar and Member portal Class ki…" at bounding box center [937, 778] width 254 height 72
click at [986, 790] on button "Roll call" at bounding box center [937, 794] width 224 height 41
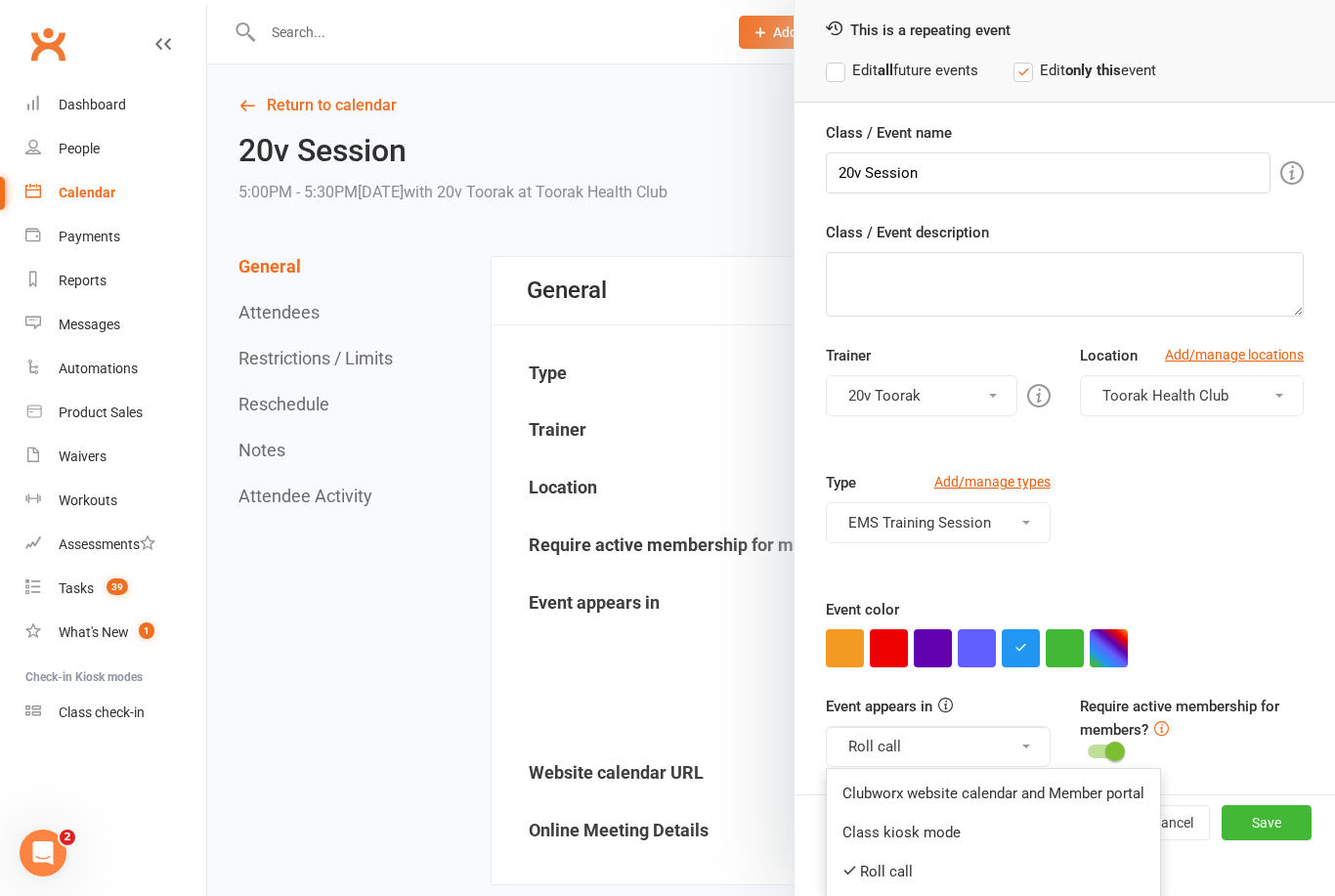
click at [899, 868] on link "Roll call" at bounding box center [993, 872] width 333 height 39
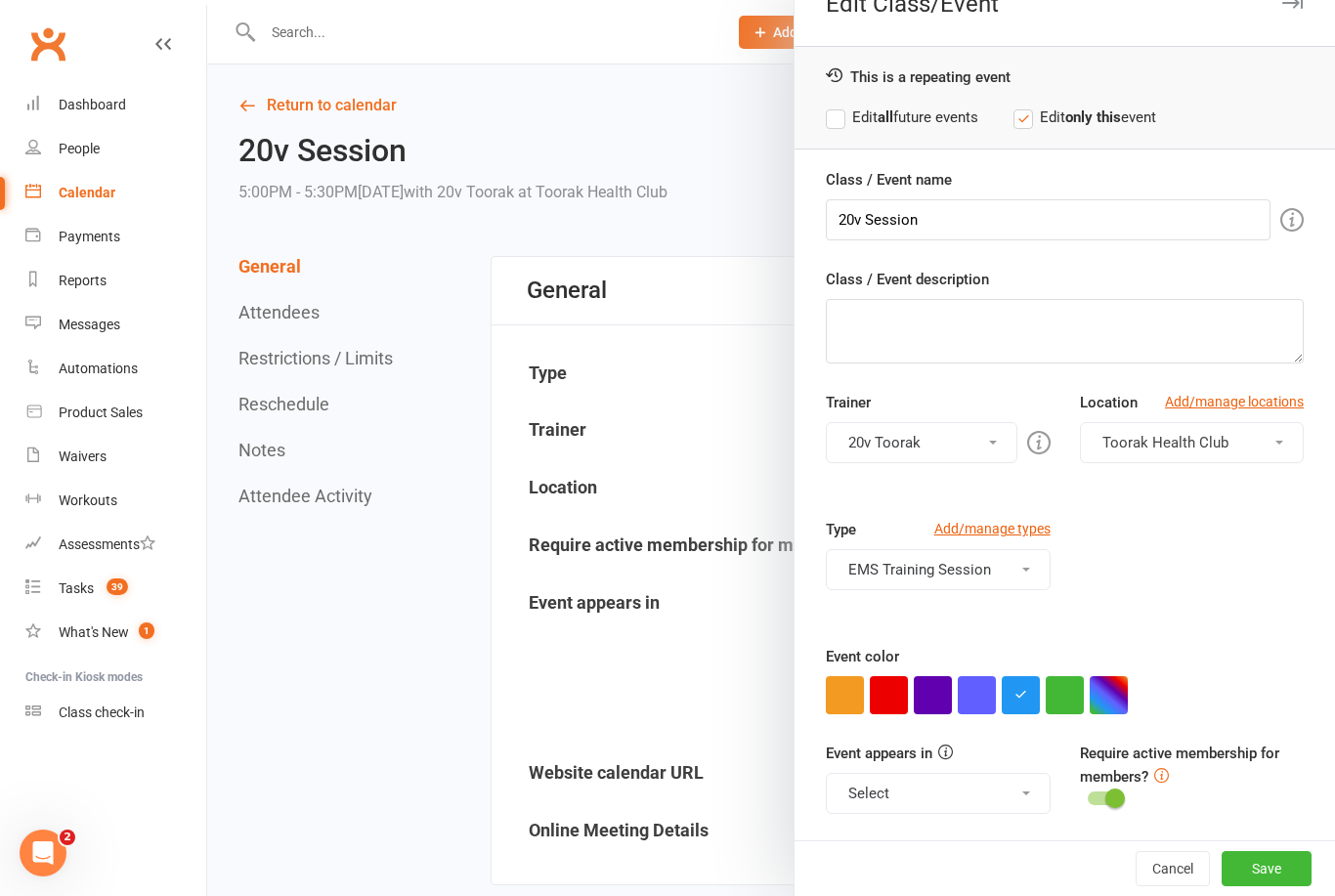
click at [1287, 856] on button "Save" at bounding box center [1267, 869] width 90 height 35
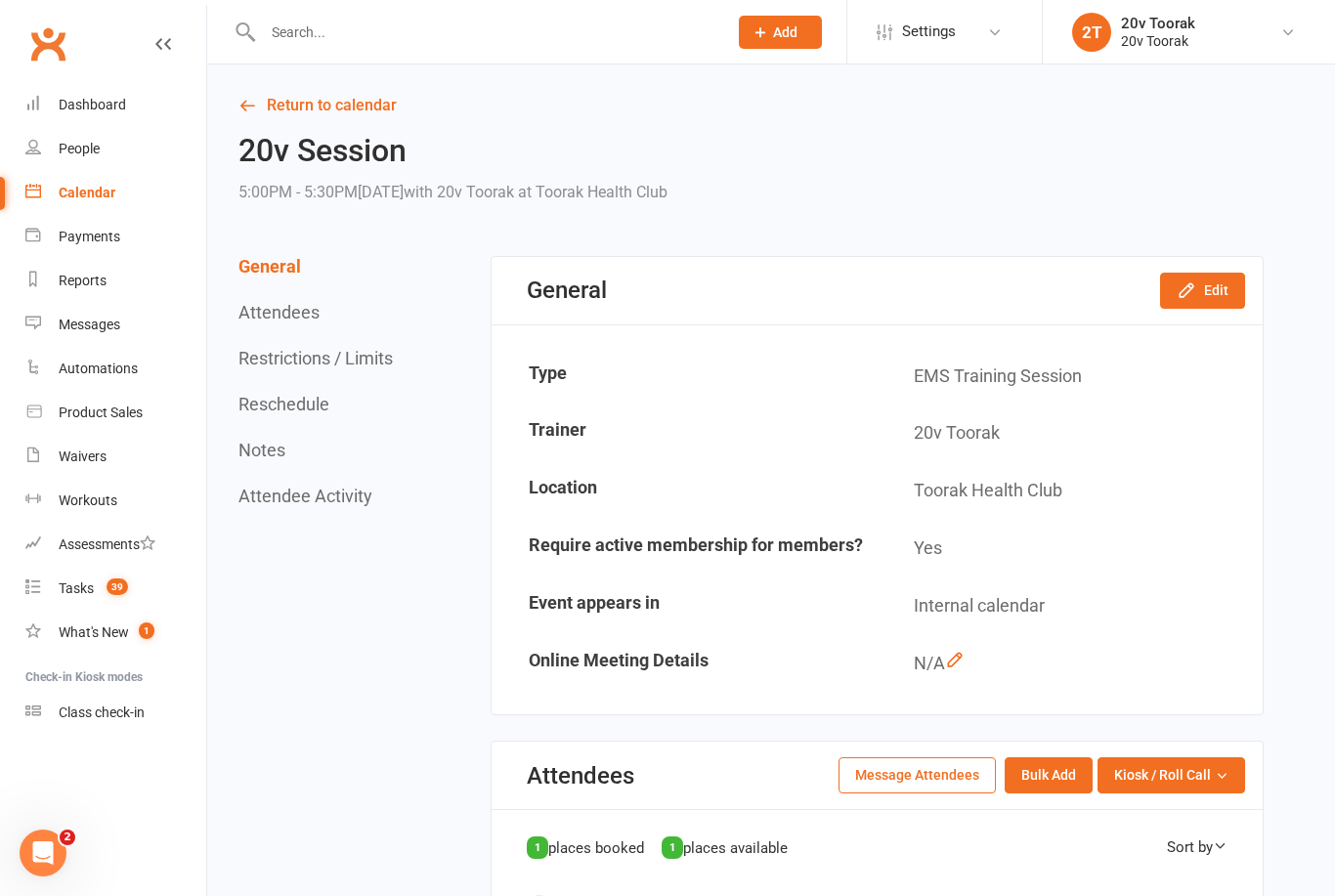
click at [299, 43] on input "text" at bounding box center [486, 32] width 456 height 27
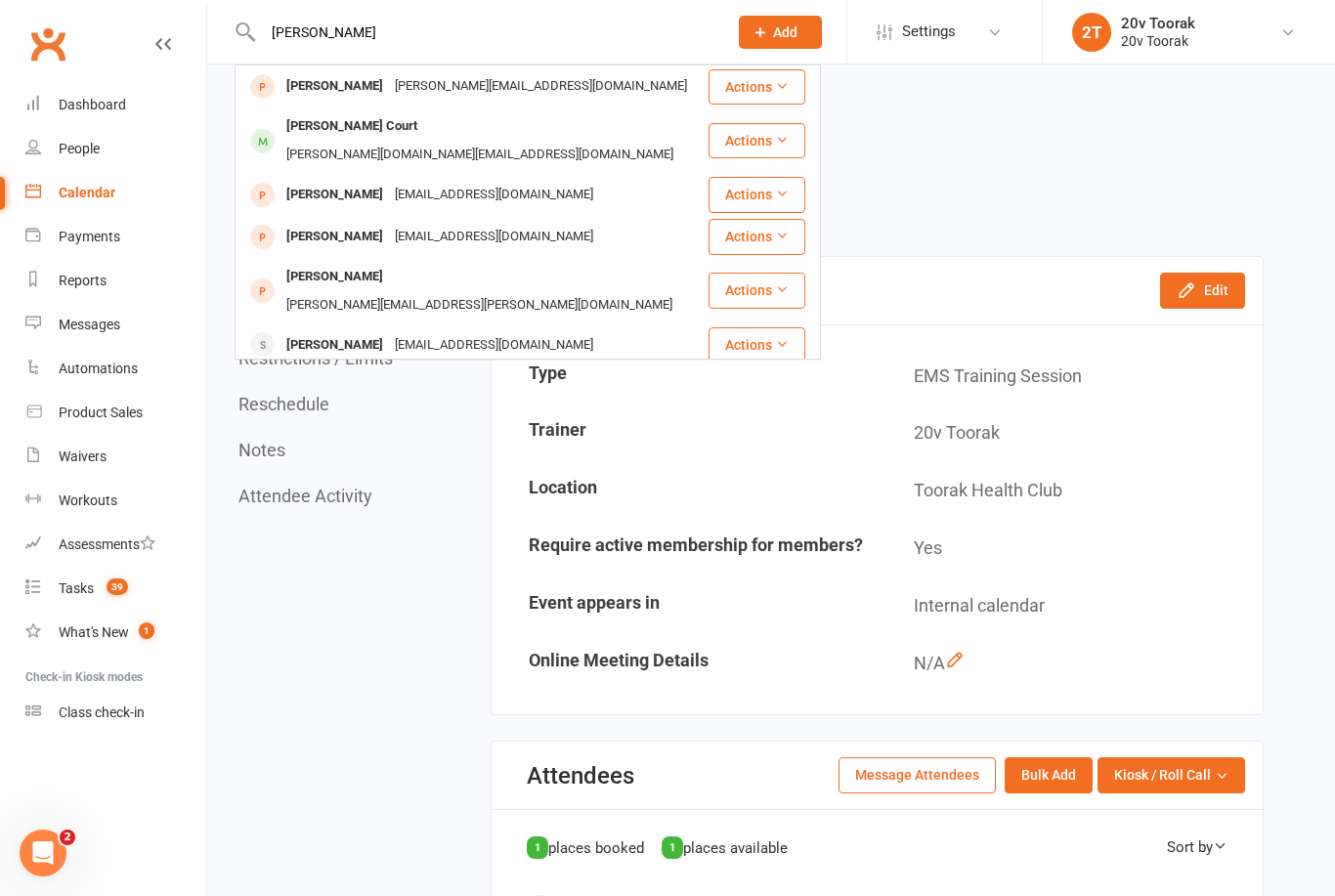
type input "[PERSON_NAME]"
click at [290, 130] on div "[PERSON_NAME] Court" at bounding box center [352, 126] width 143 height 28
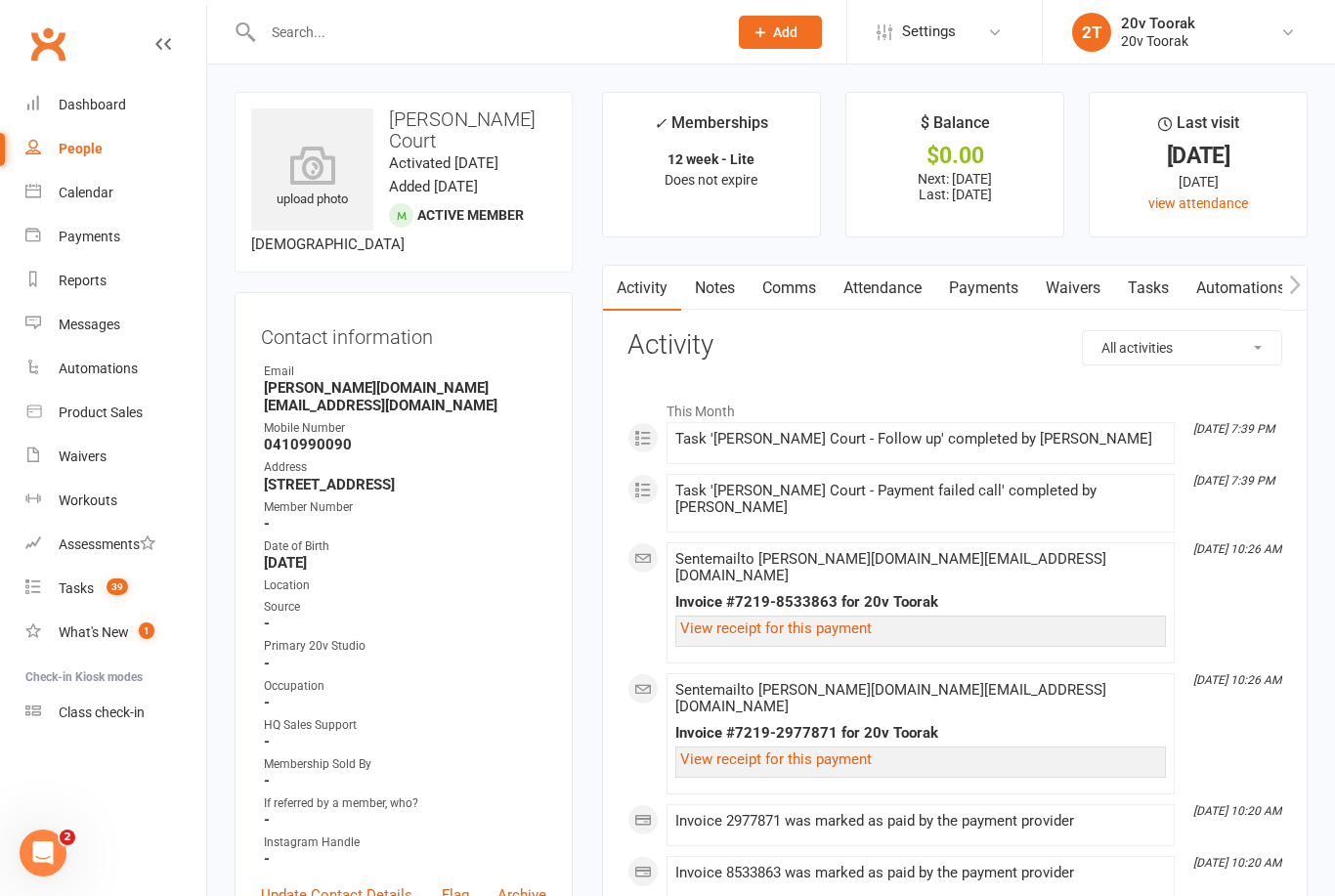
click at [995, 293] on link "Payments" at bounding box center [983, 288] width 97 height 45
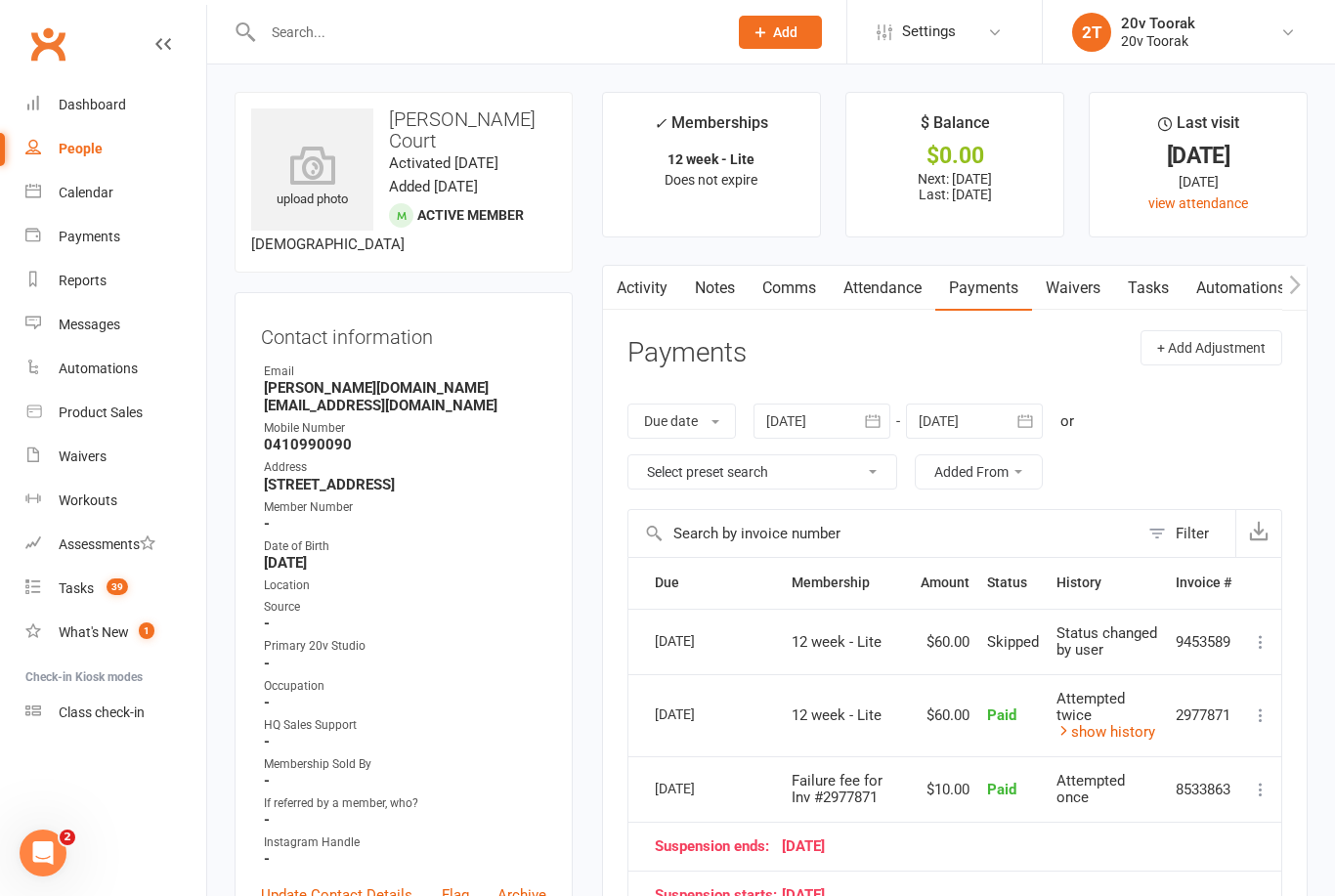
scroll to position [9, 0]
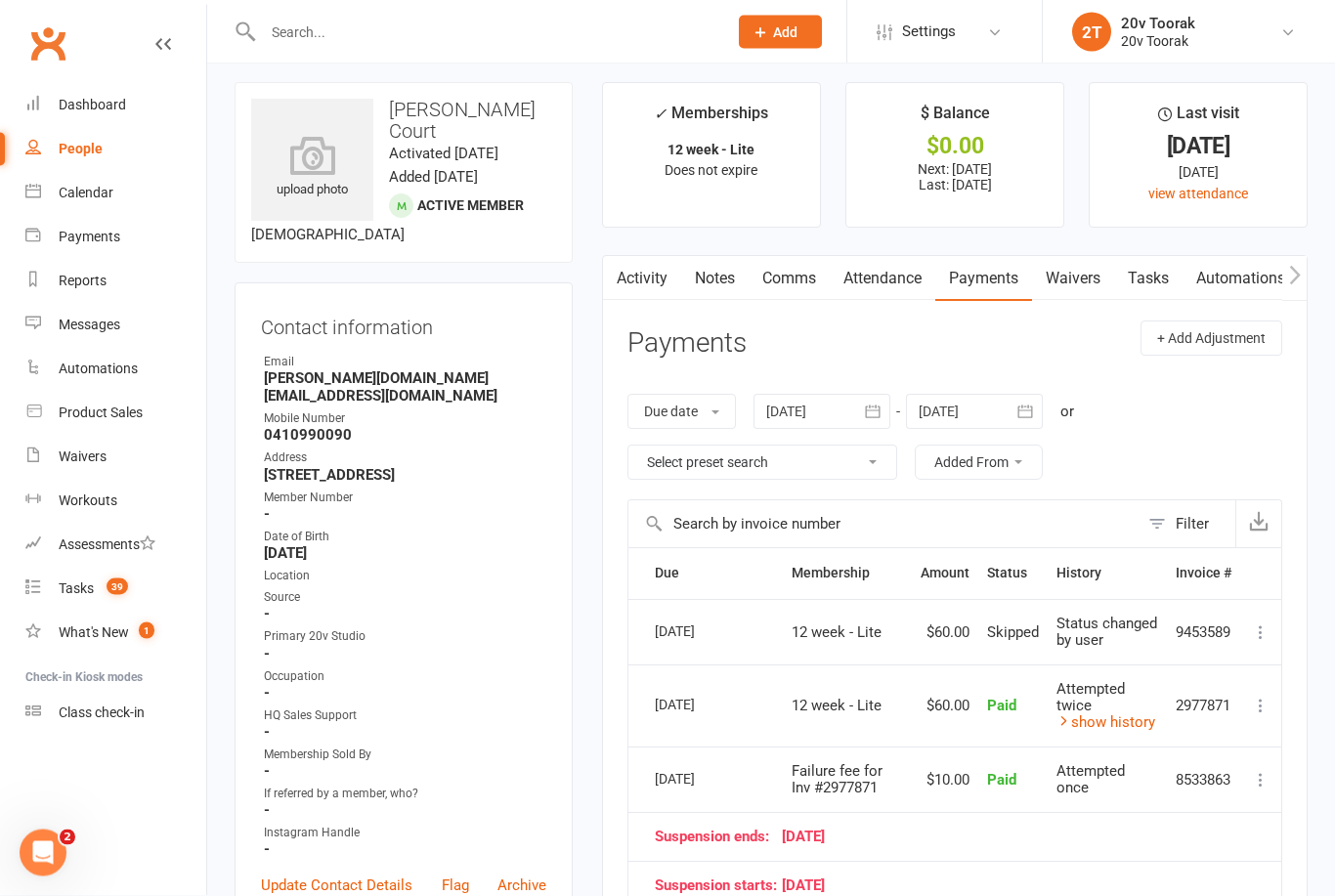
click at [923, 276] on link "Attendance" at bounding box center [882, 280] width 106 height 45
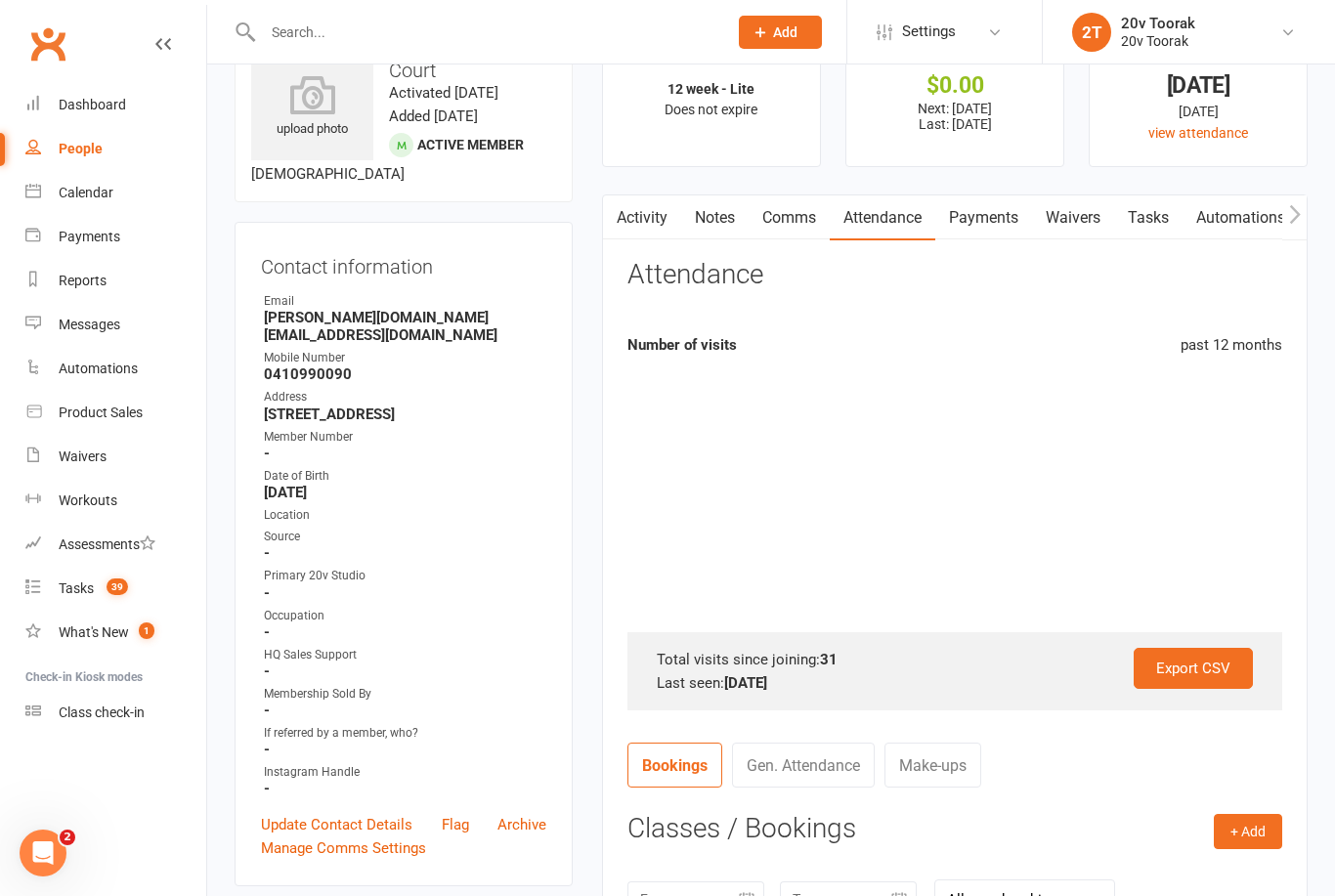
scroll to position [72, 0]
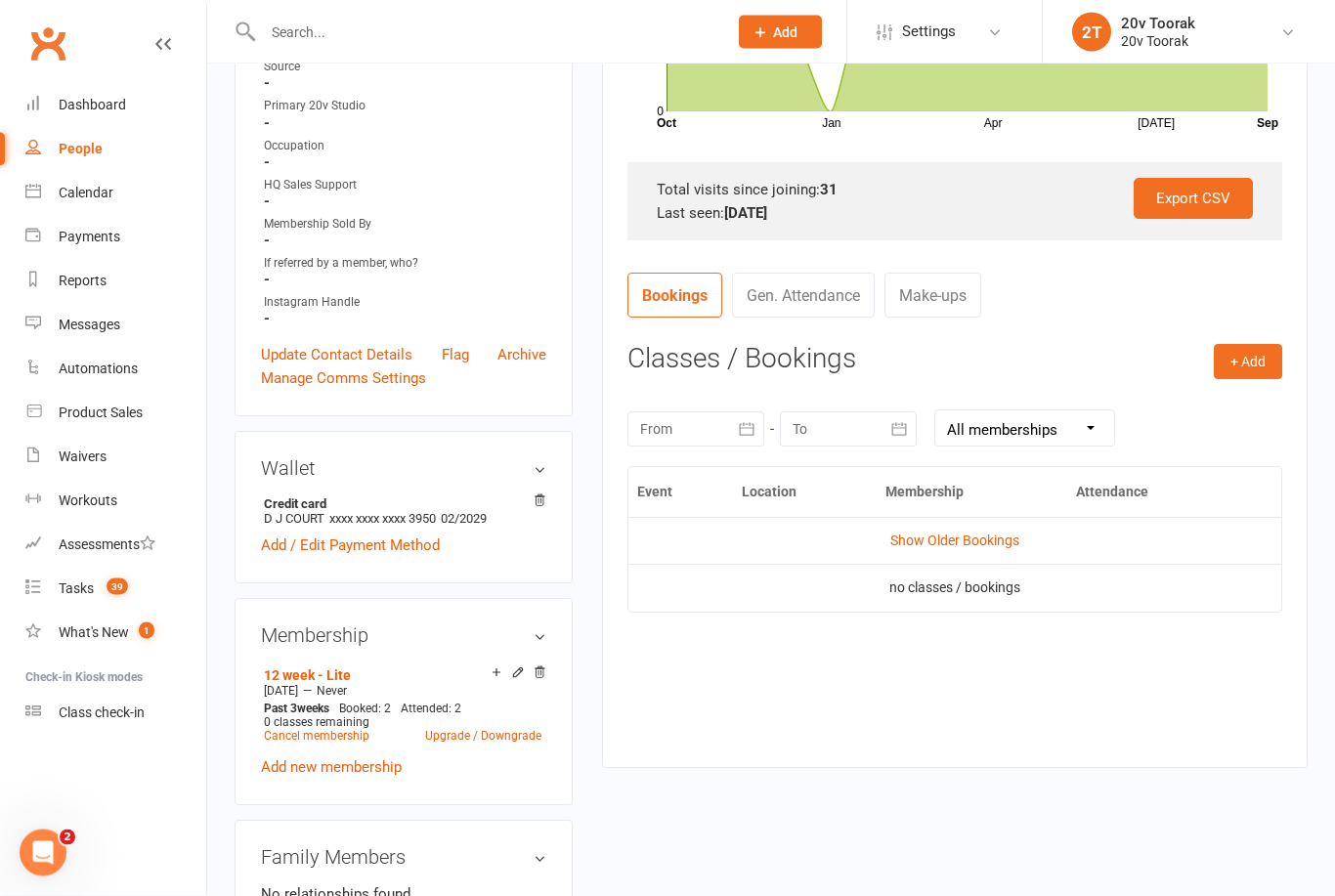
click at [991, 534] on link "Show Older Bookings" at bounding box center [955, 542] width 129 height 16
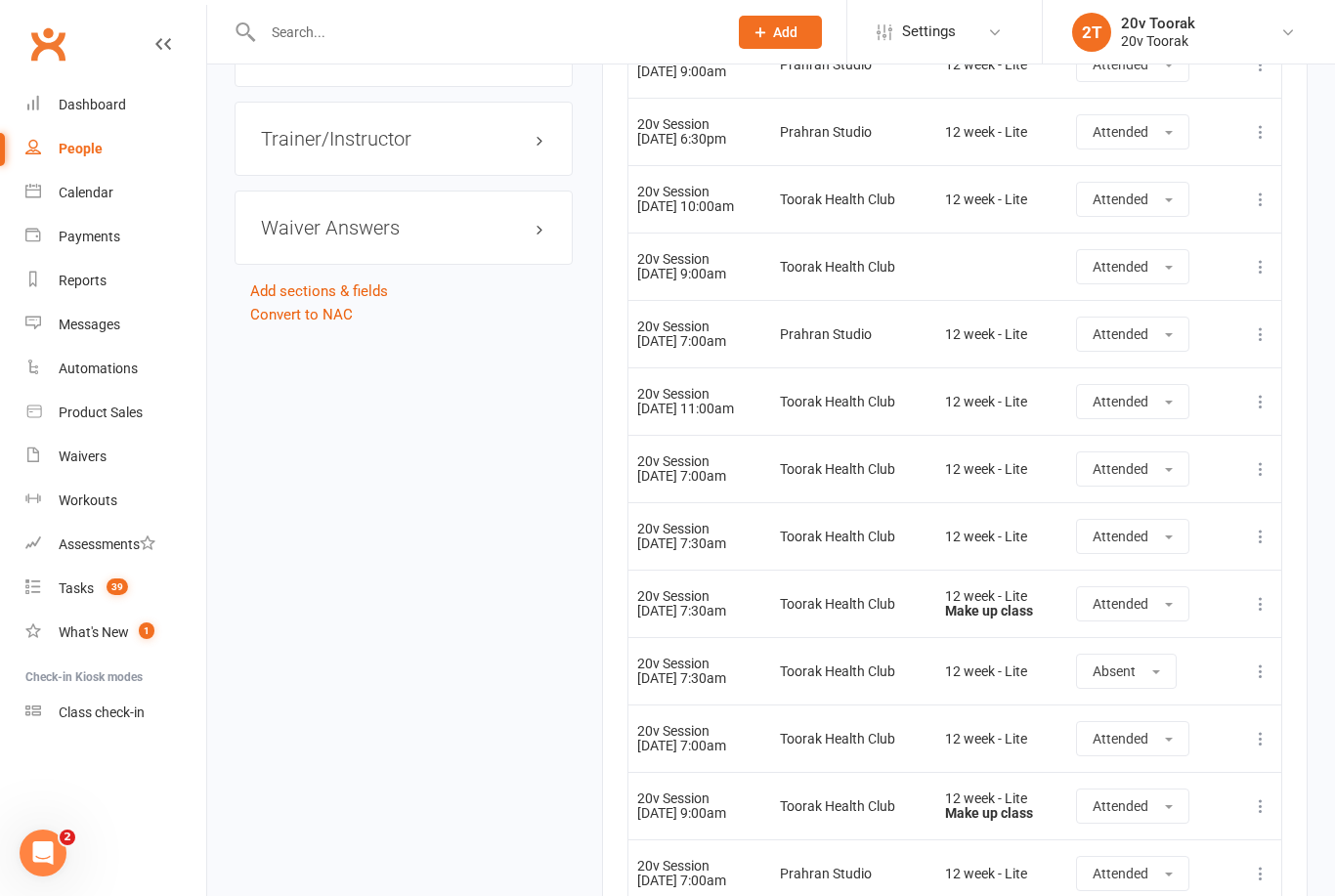
scroll to position [2664, 0]
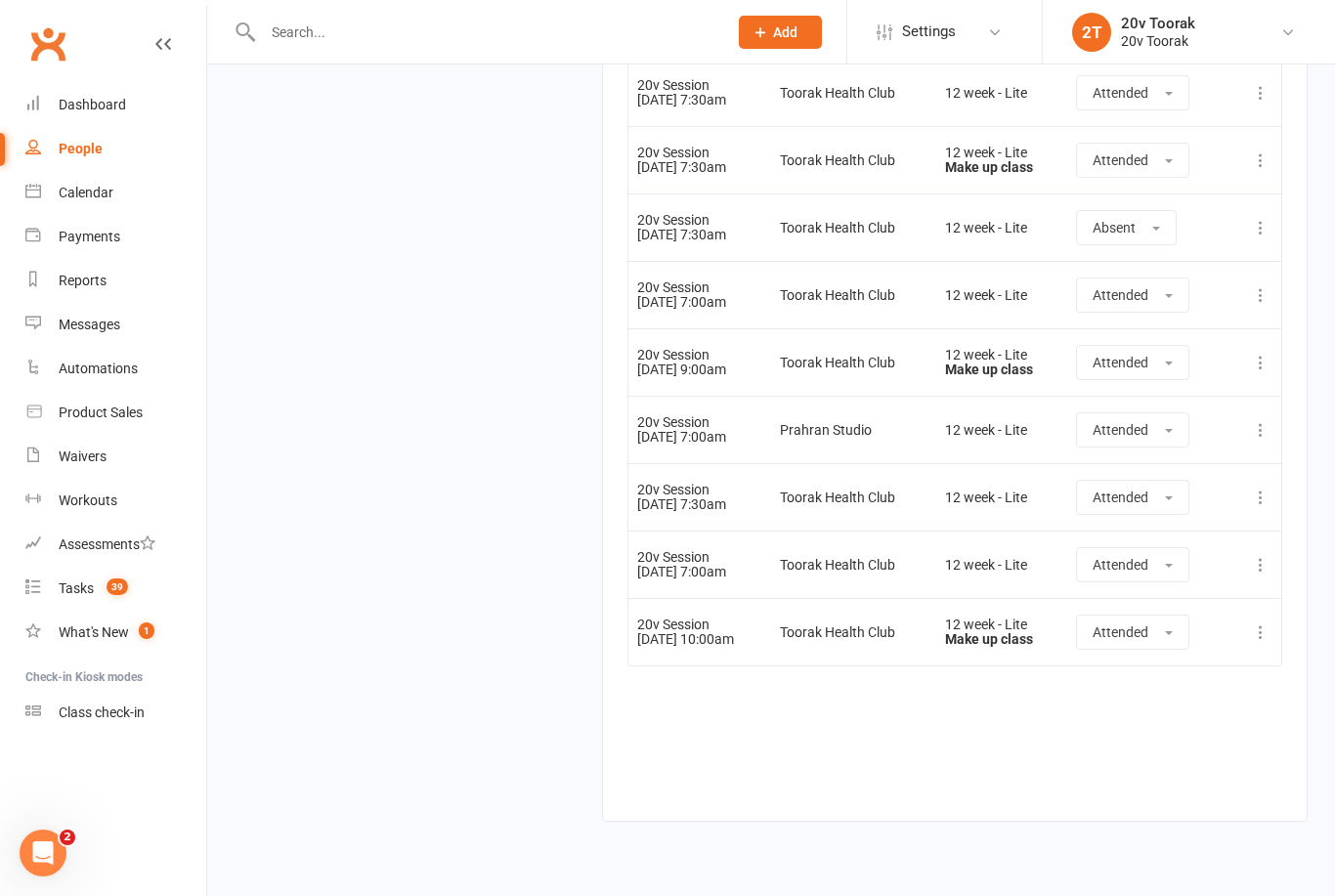
click at [132, 598] on link "Tasks 39" at bounding box center [116, 589] width 181 height 44
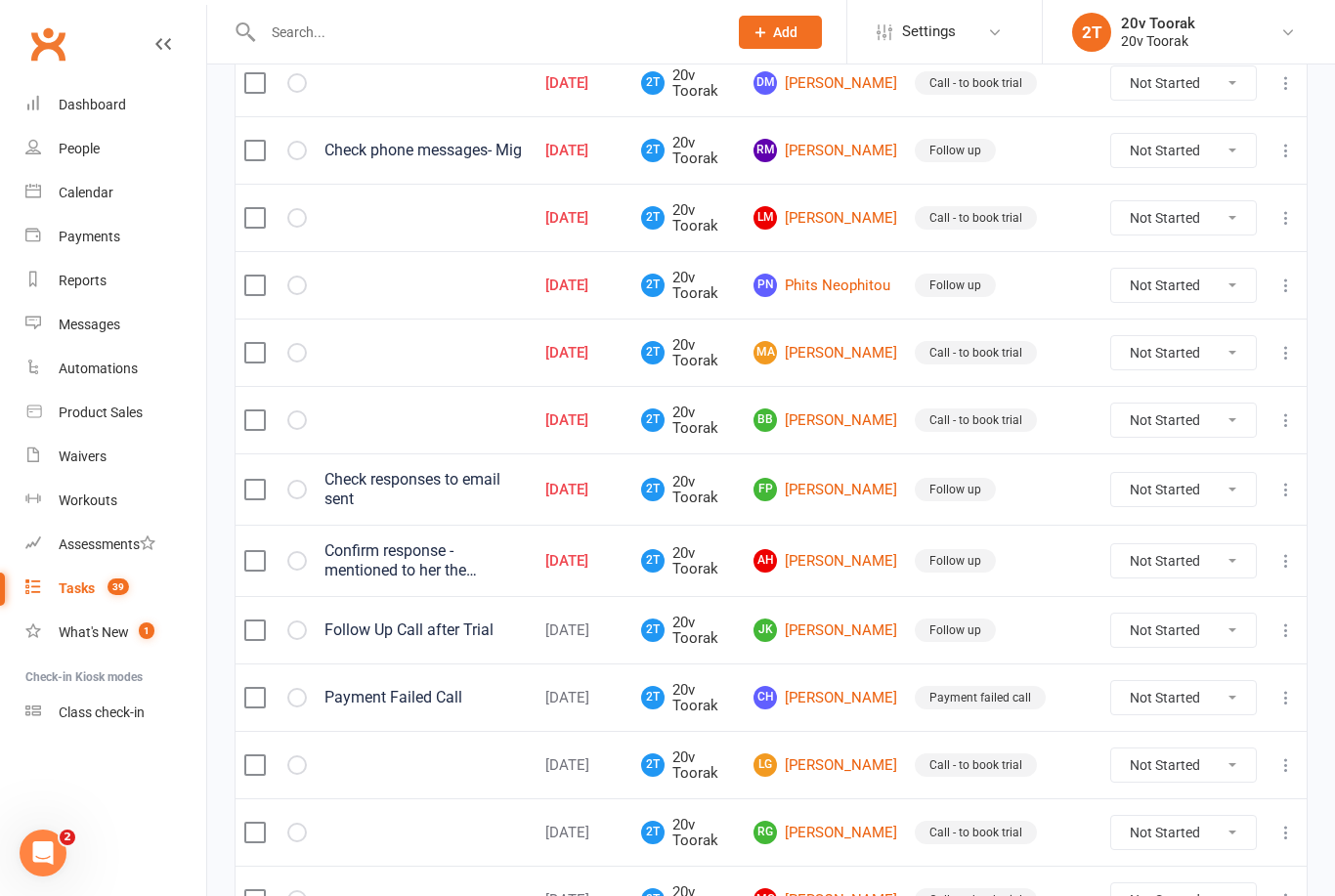
scroll to position [872, 0]
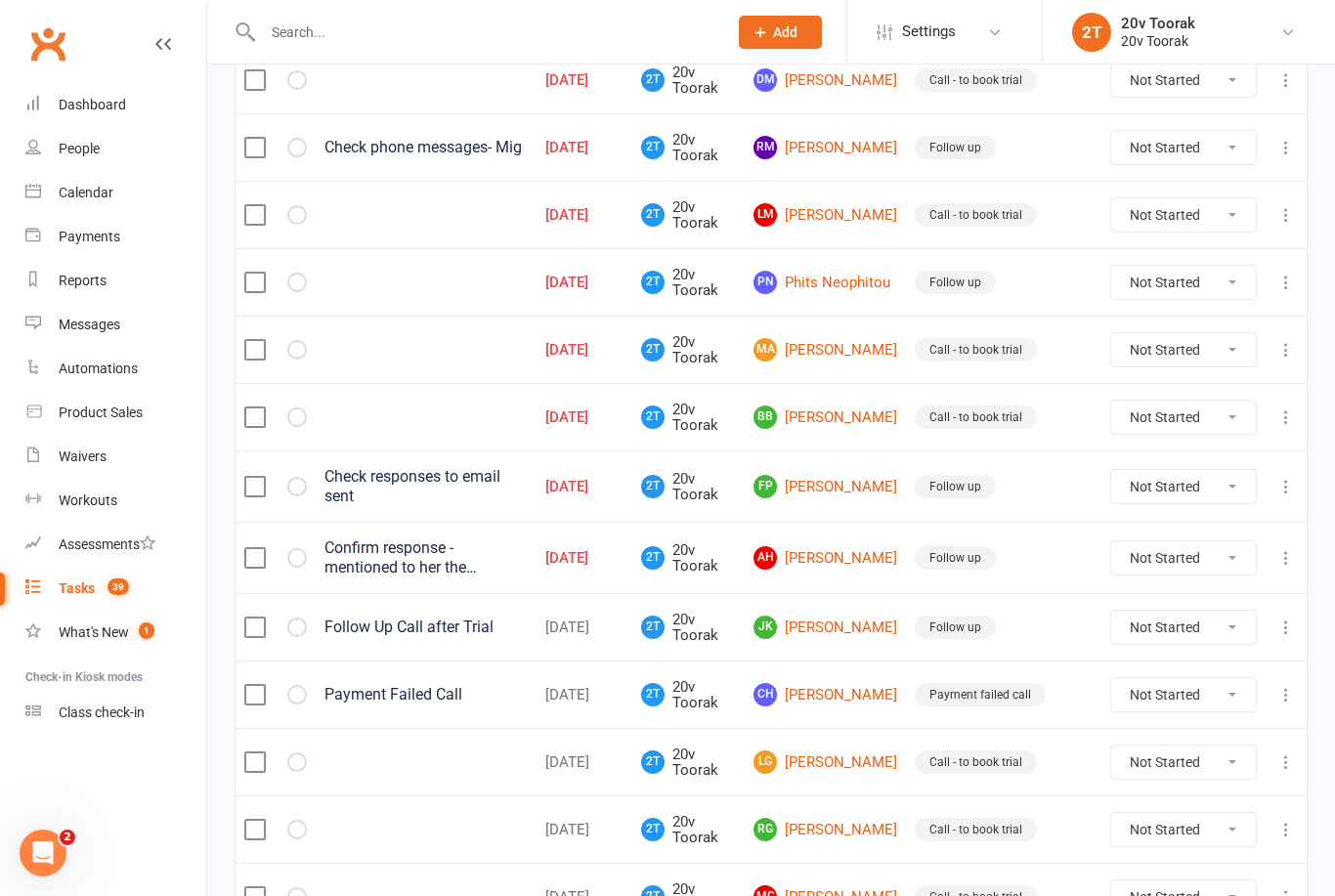
click at [831, 397] on td "BB [PERSON_NAME]" at bounding box center [826, 416] width 162 height 68
click at [859, 445] on td "BB [PERSON_NAME]" at bounding box center [826, 416] width 162 height 68
click at [862, 409] on link "BB [PERSON_NAME]" at bounding box center [826, 417] width 144 height 24
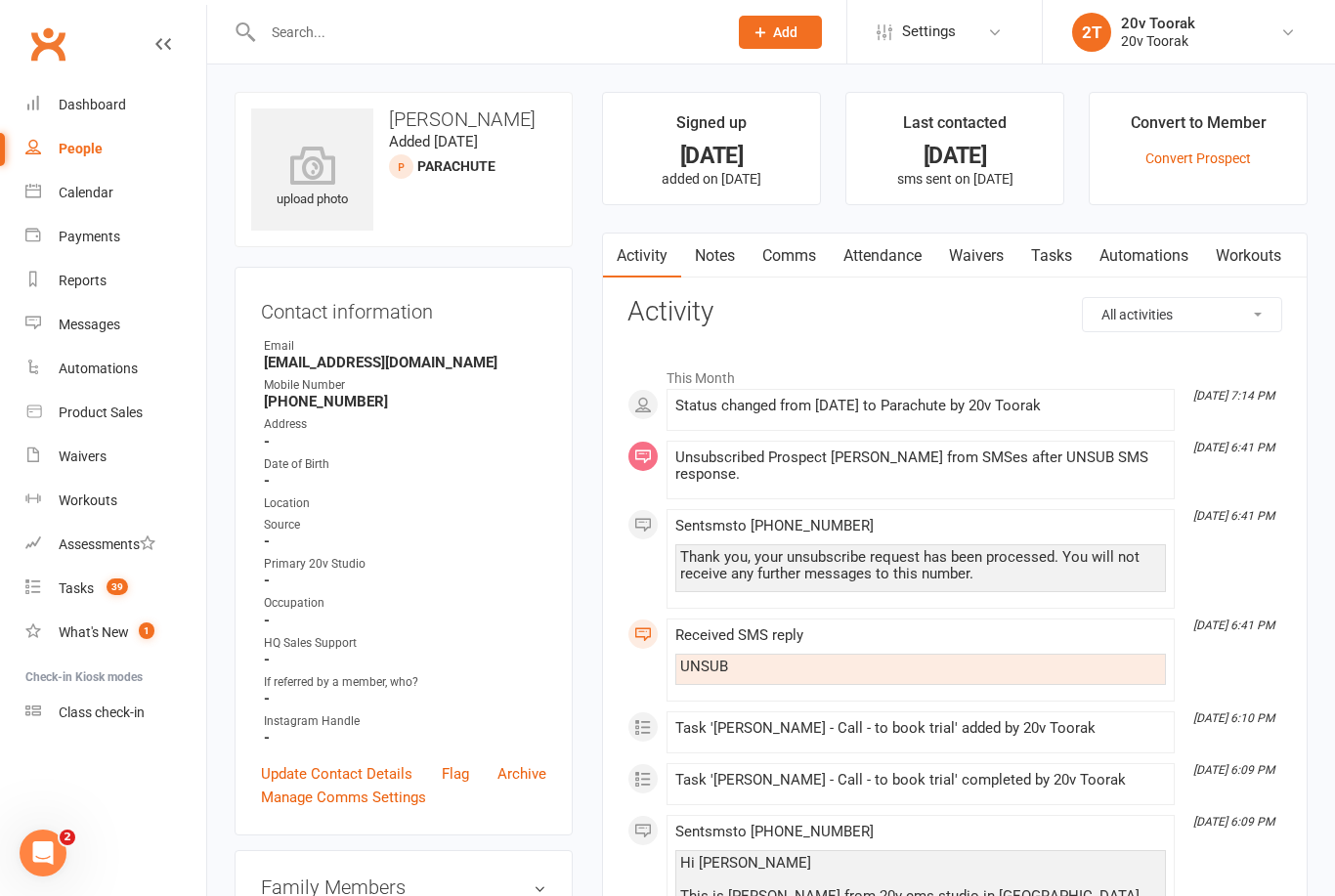
click at [717, 263] on link "Notes" at bounding box center [715, 257] width 68 height 45
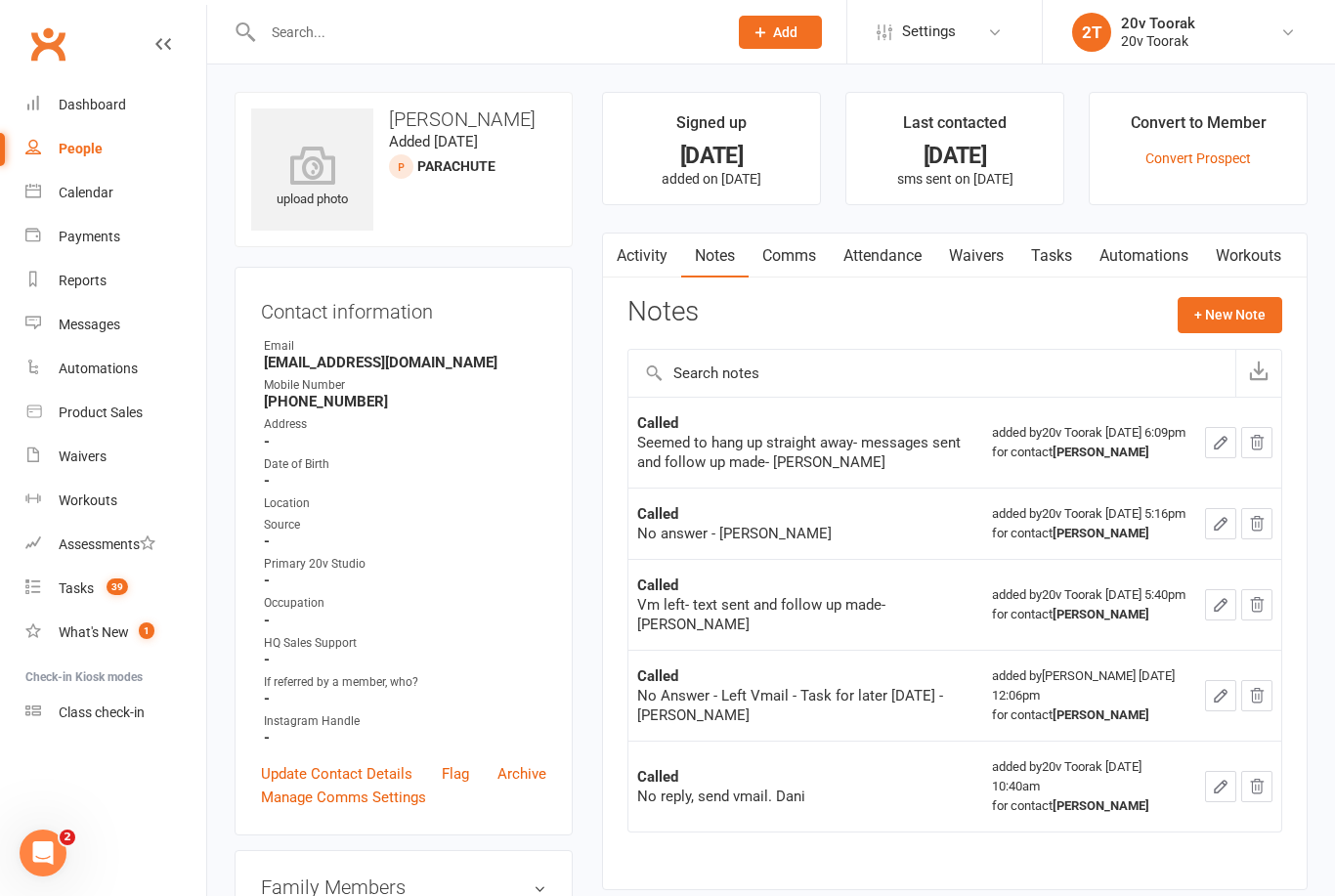
click at [1255, 325] on button "+ New Note" at bounding box center [1230, 314] width 105 height 35
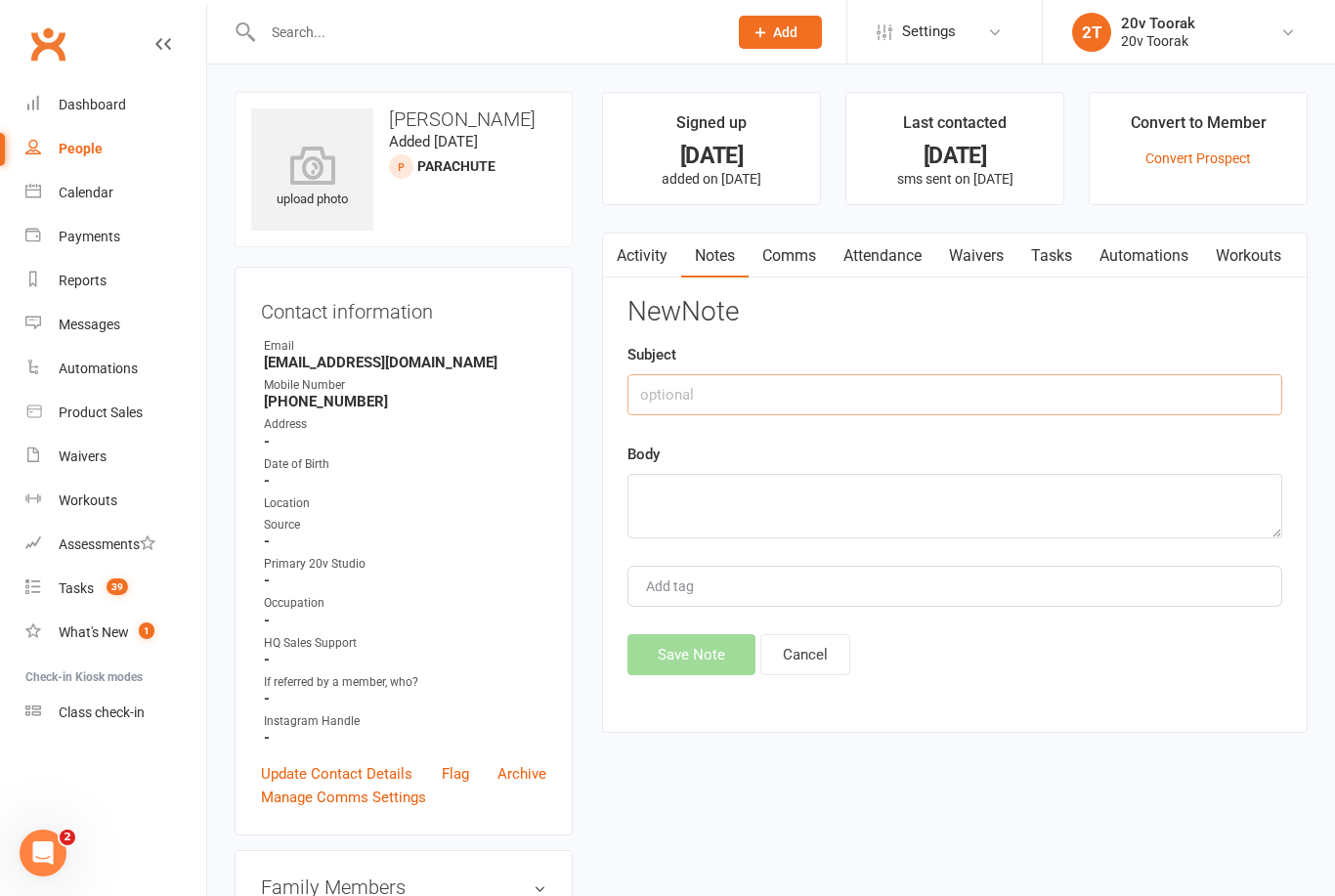
click at [895, 404] on input "text" at bounding box center [955, 395] width 655 height 41
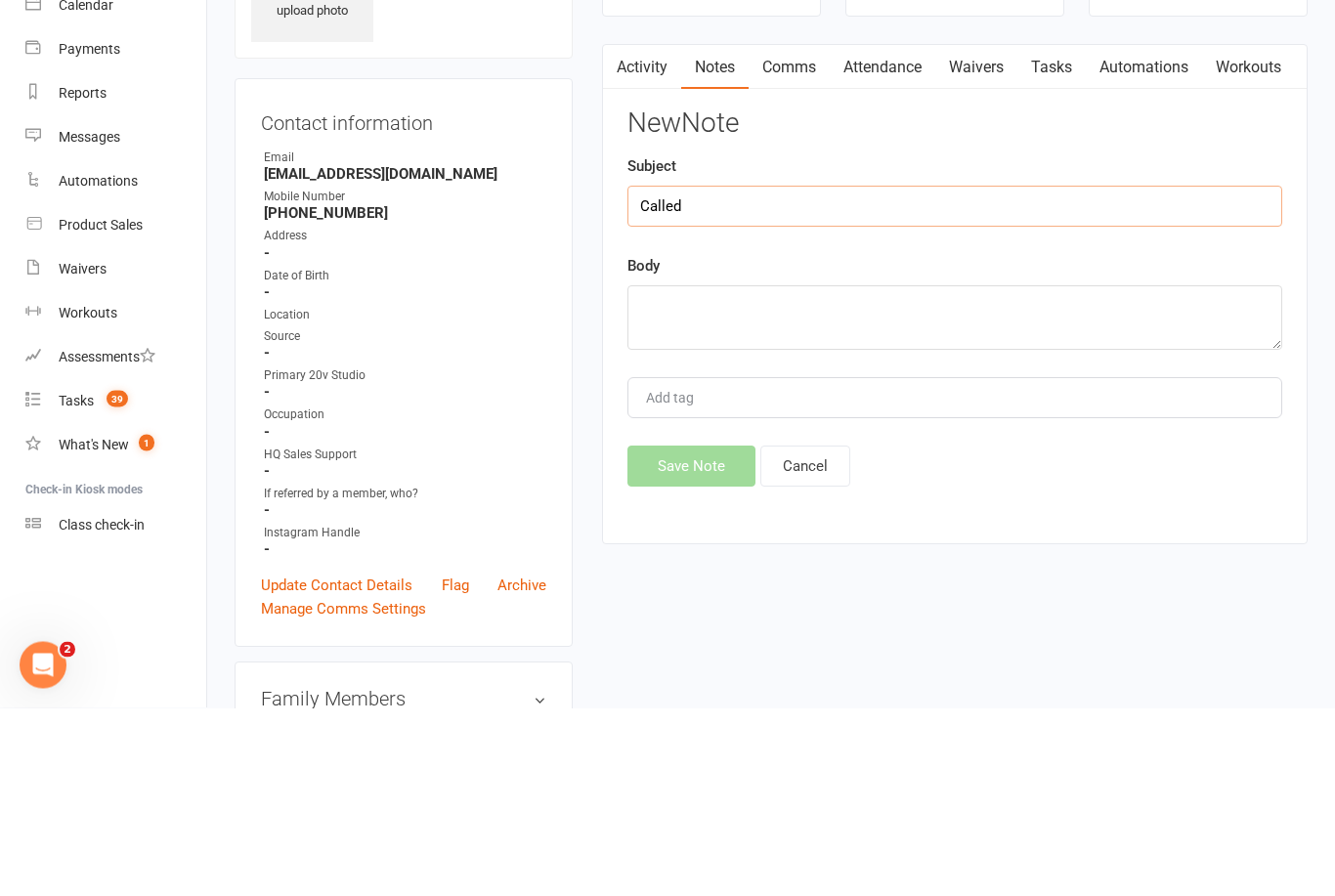
type input "Called"
click at [995, 474] on textarea at bounding box center [955, 506] width 655 height 65
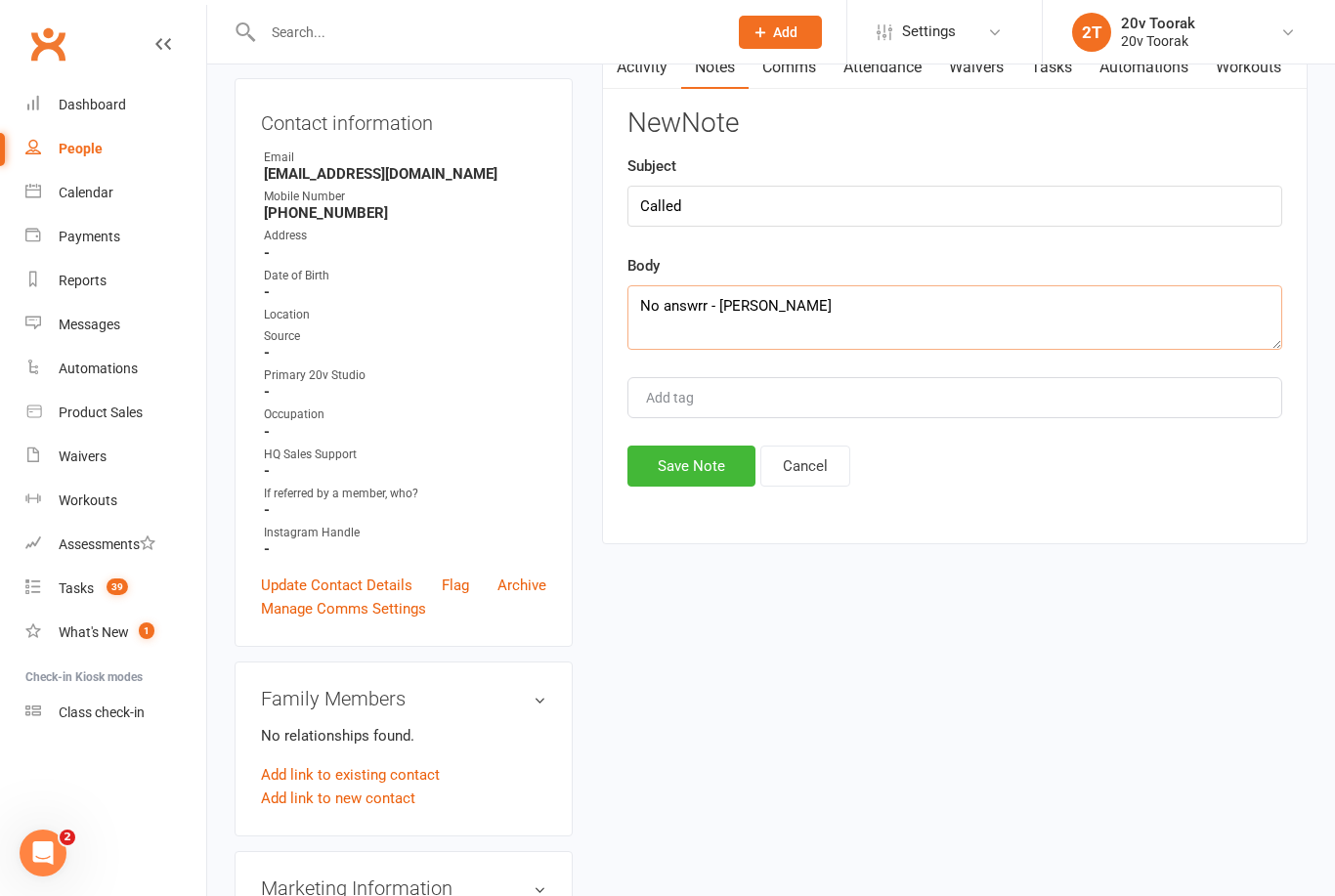
type textarea "No answrr - [PERSON_NAME]"
click at [718, 466] on button "Save Note" at bounding box center [691, 466] width 128 height 41
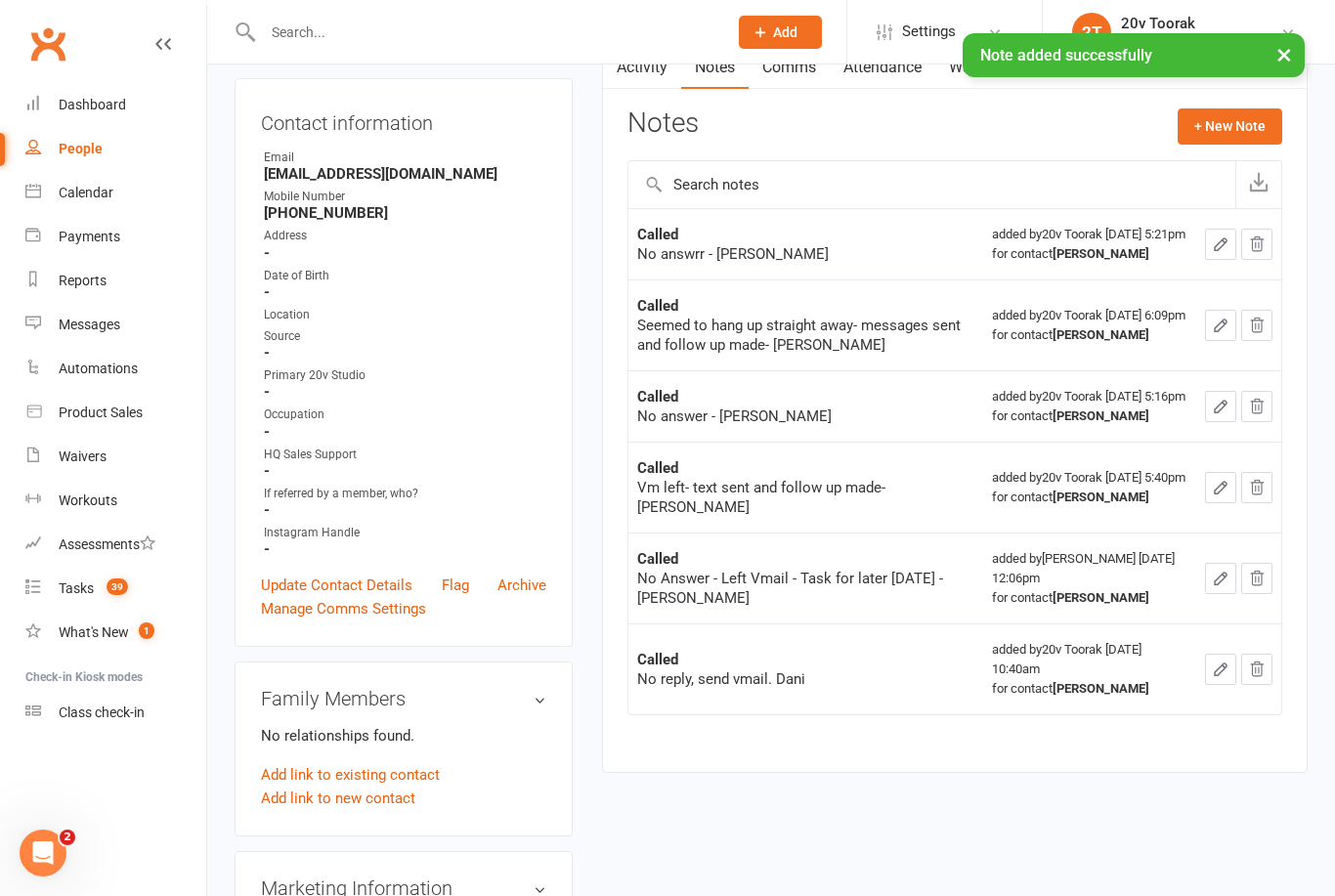
scroll to position [0, 0]
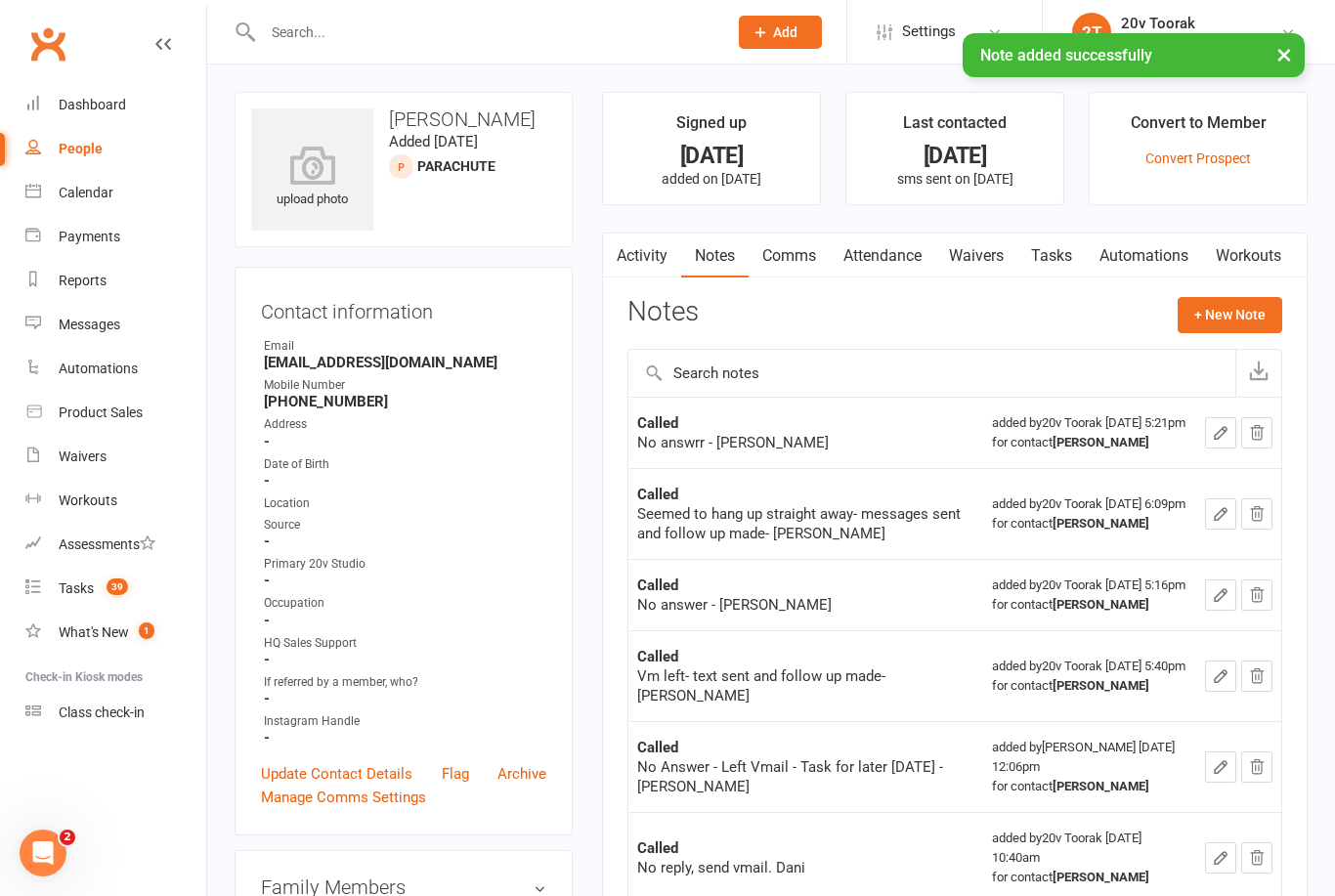
click at [1057, 262] on link "Tasks" at bounding box center [1052, 257] width 69 height 45
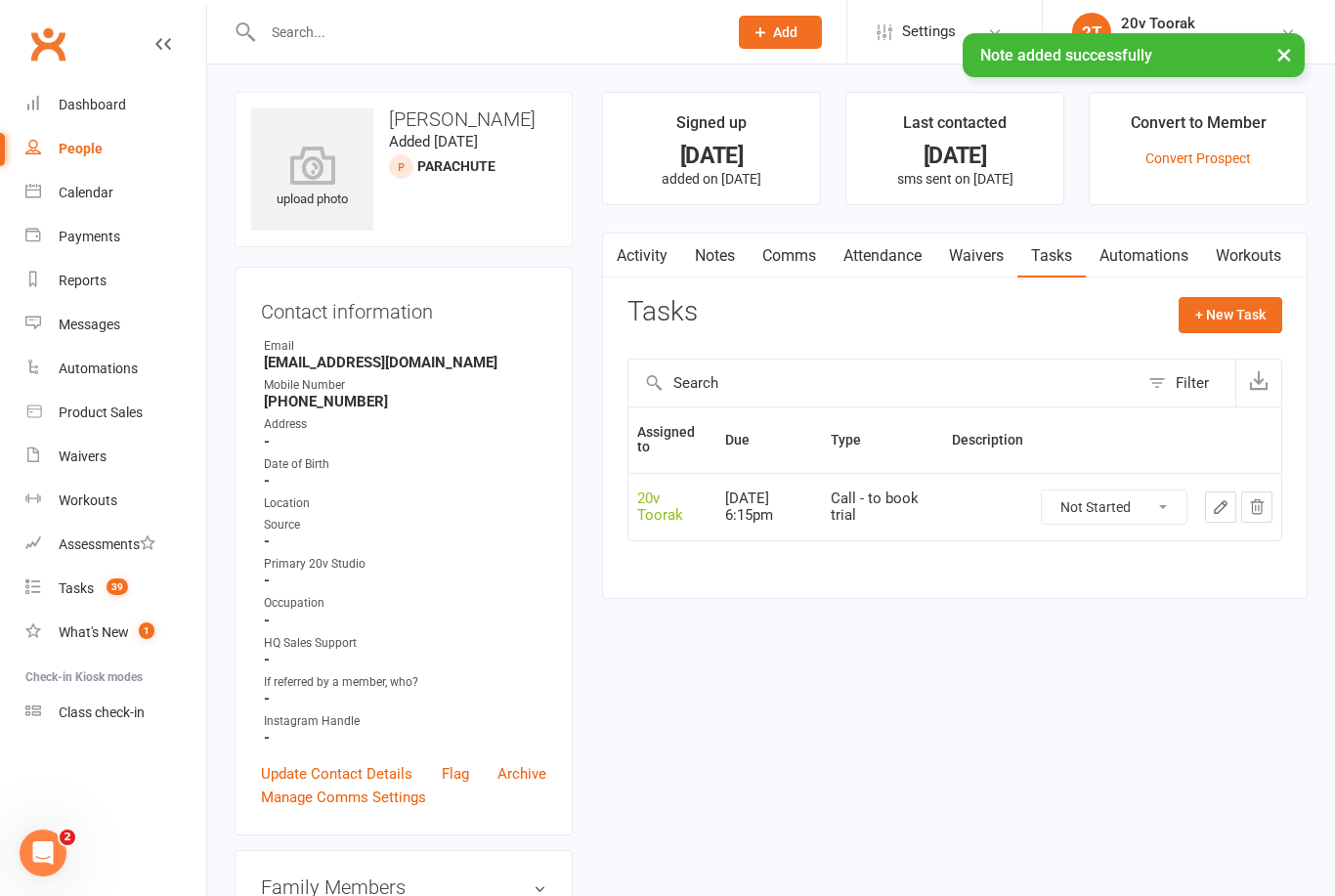
click at [1210, 508] on button "button" at bounding box center [1221, 507] width 31 height 31
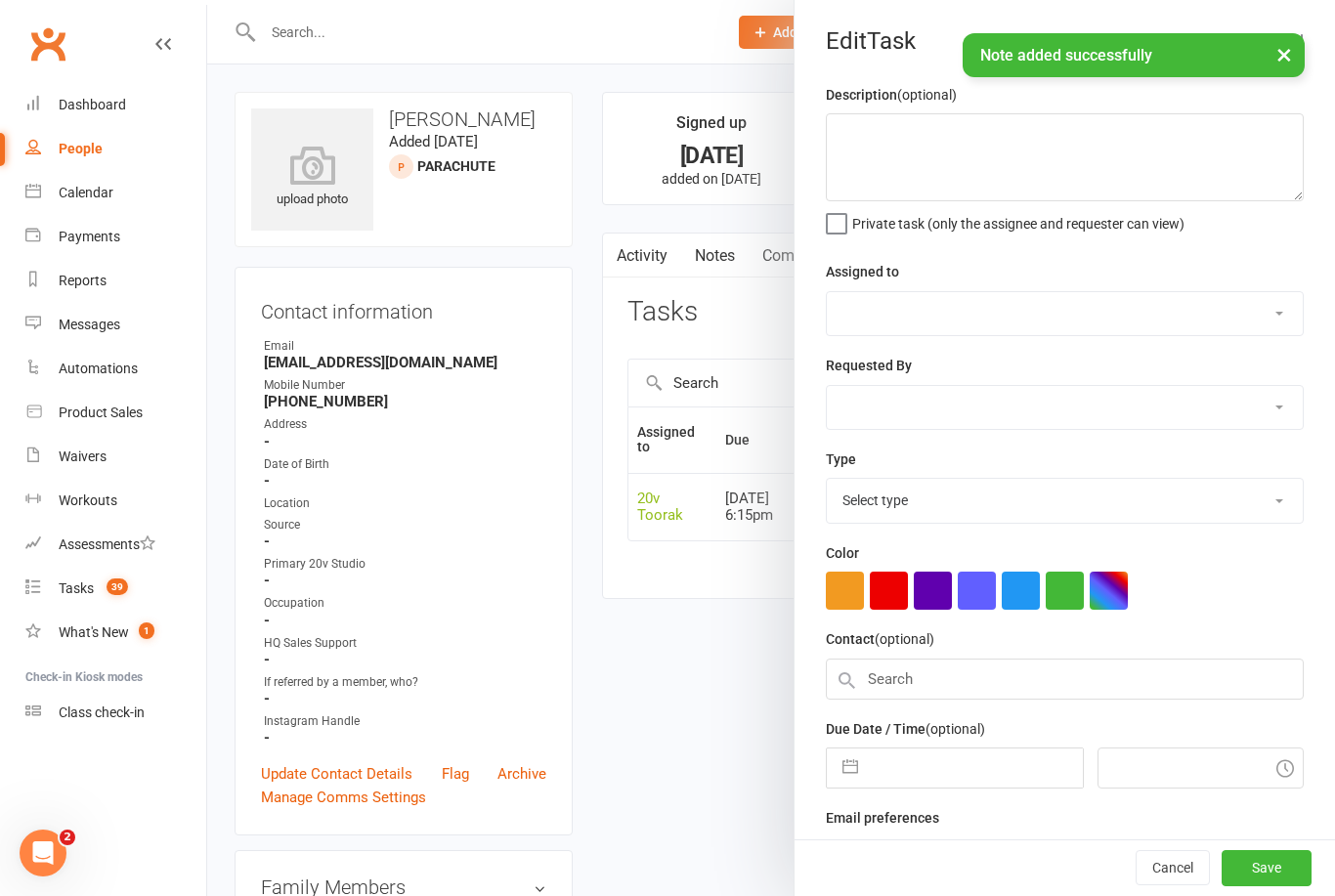
select select "45736"
type input "[DATE]"
type input "6:15pm"
select select "32301"
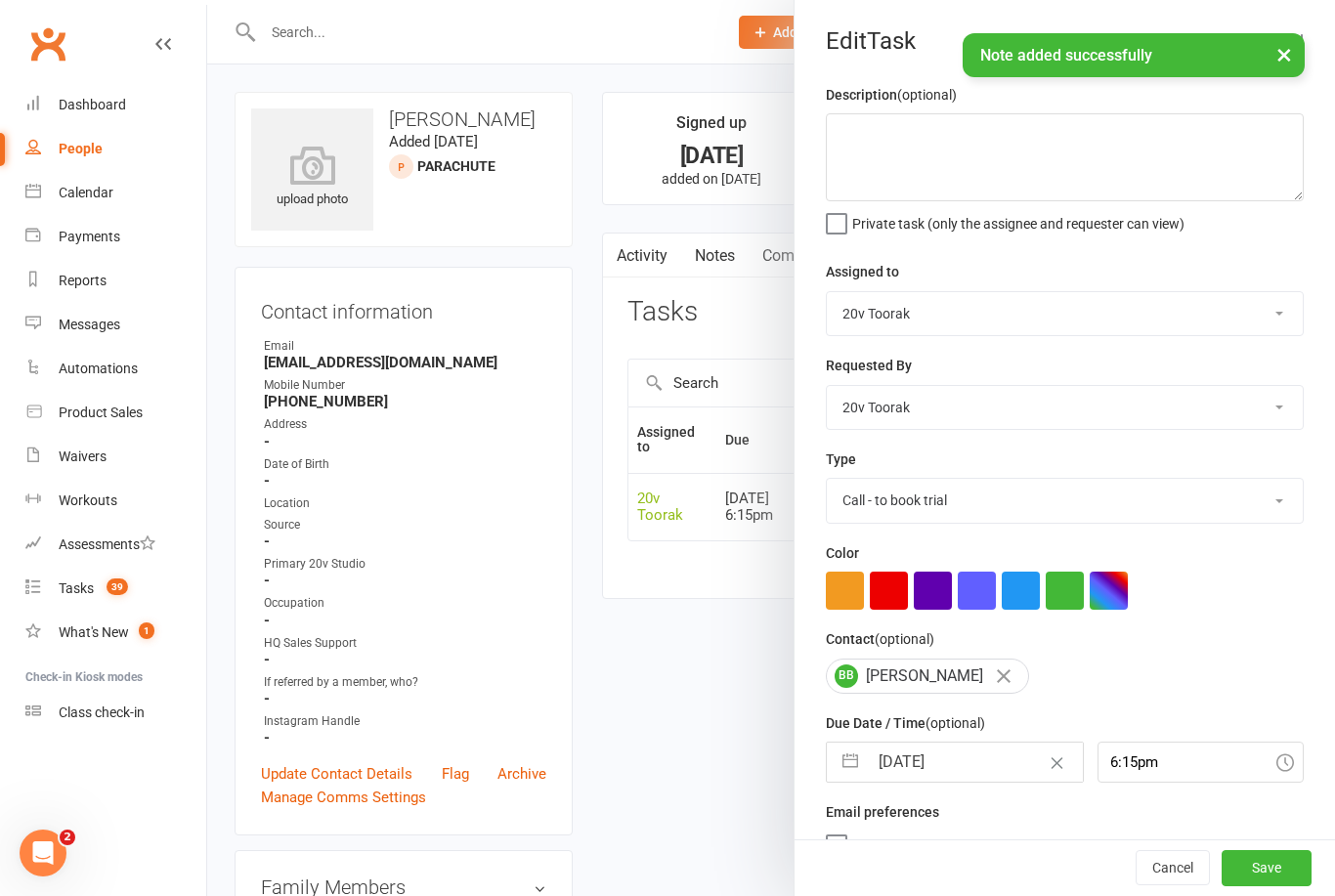
click at [921, 766] on input "[DATE]" at bounding box center [975, 763] width 215 height 39
select select "7"
select select "2025"
select select "8"
select select "2025"
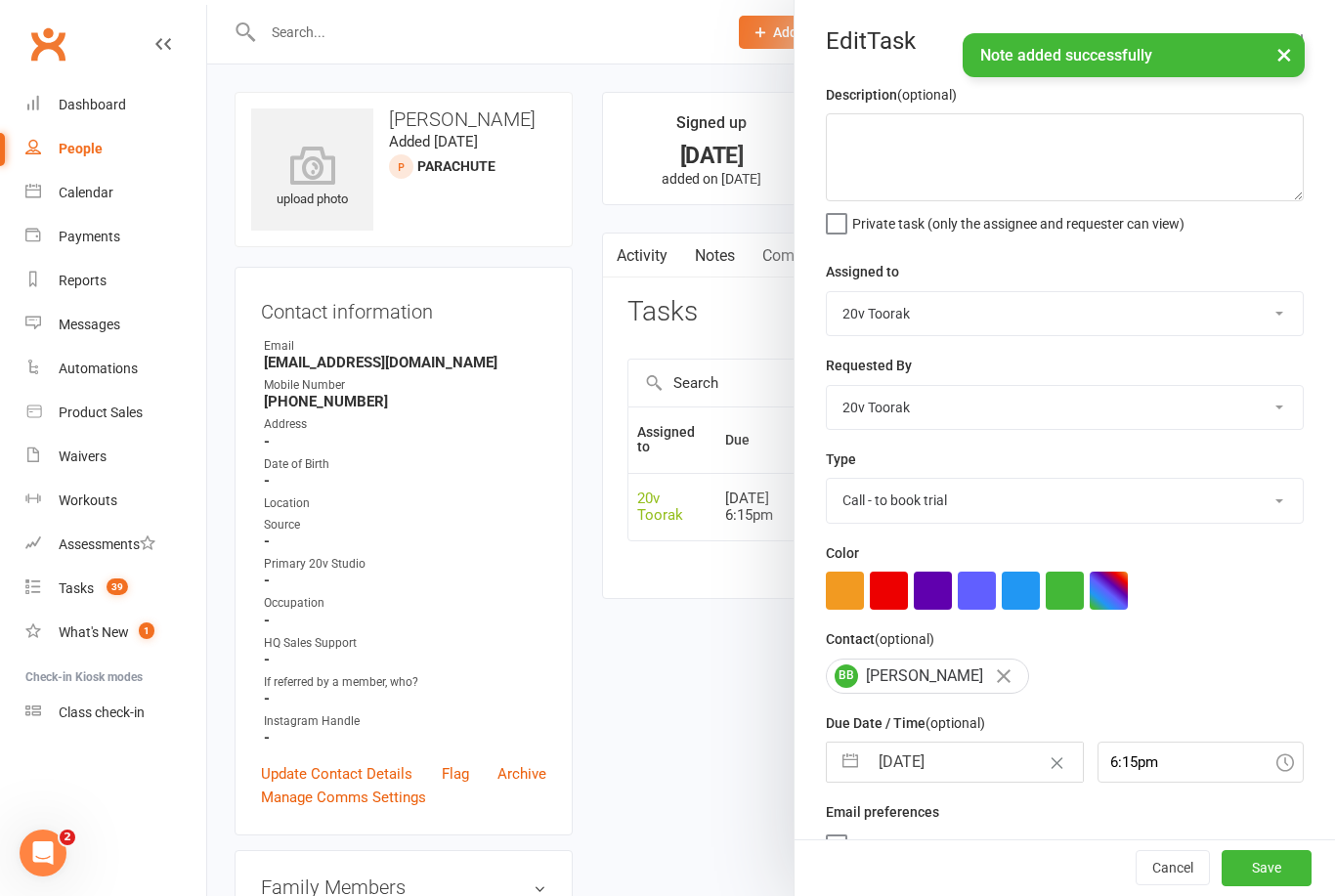
select select "9"
select select "2025"
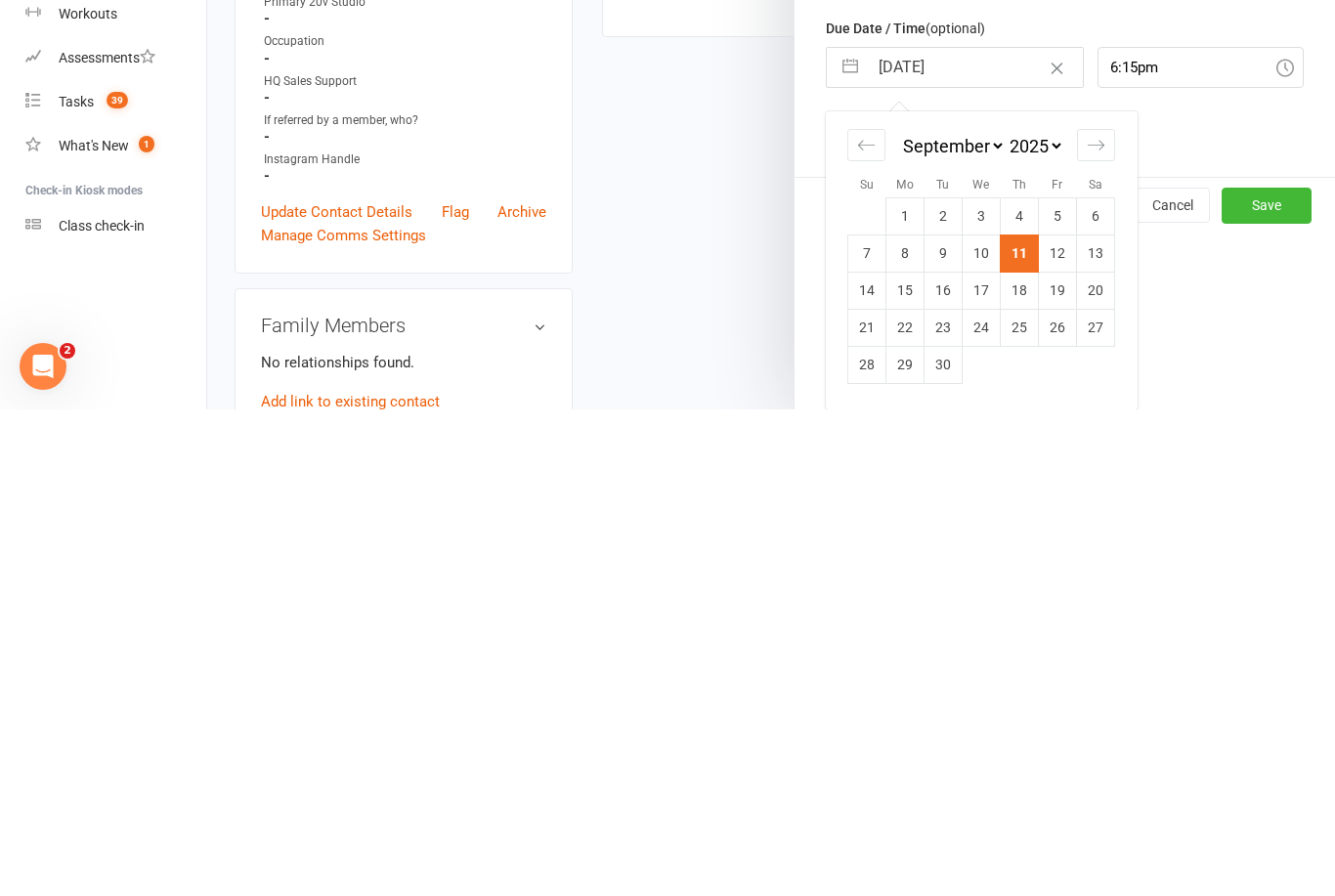
scroll to position [212, 0]
click at [1059, 722] on td "12" at bounding box center [1058, 740] width 38 height 37
type input "[DATE]"
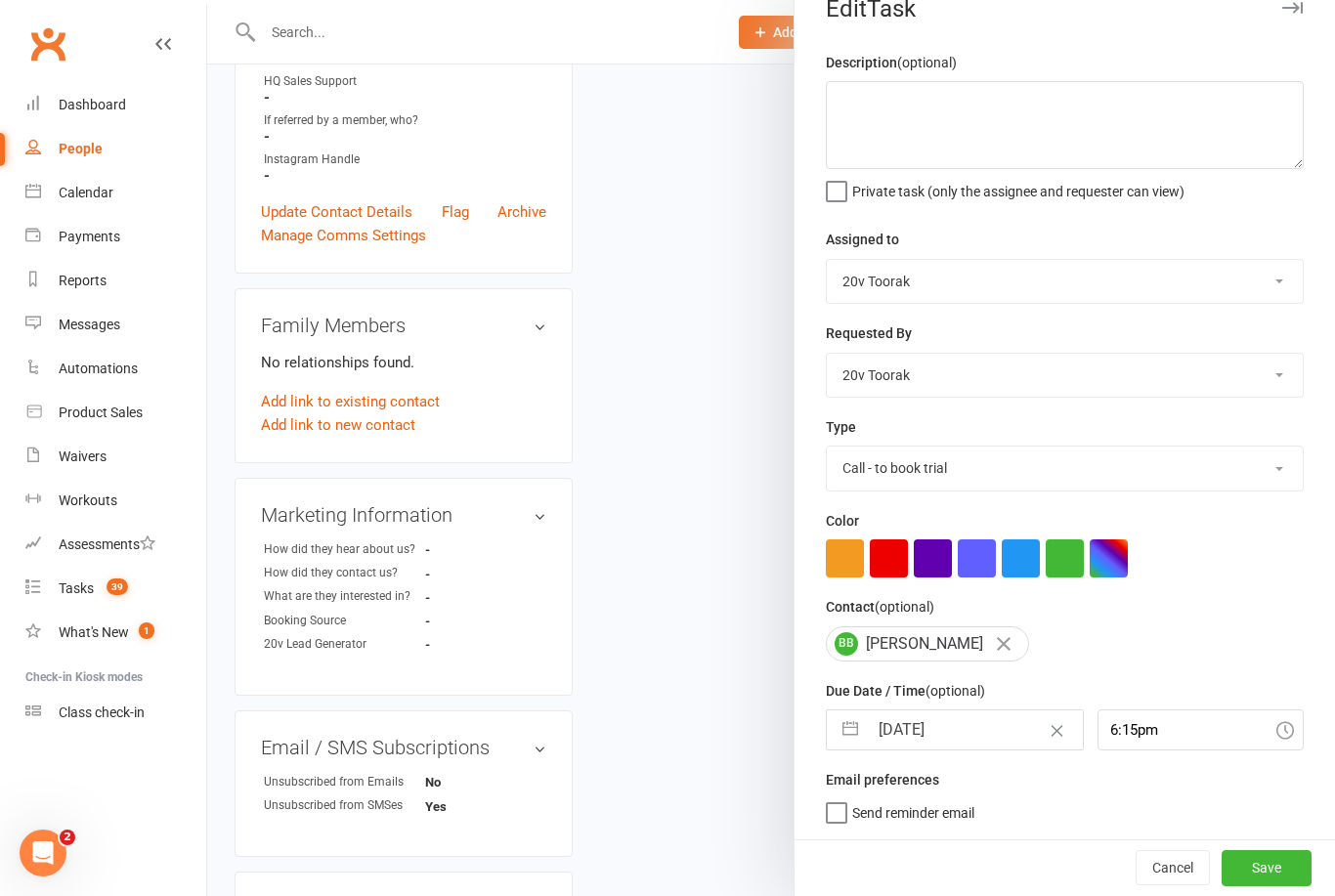
scroll to position [36, 0]
click at [1251, 867] on button "Save" at bounding box center [1267, 868] width 90 height 35
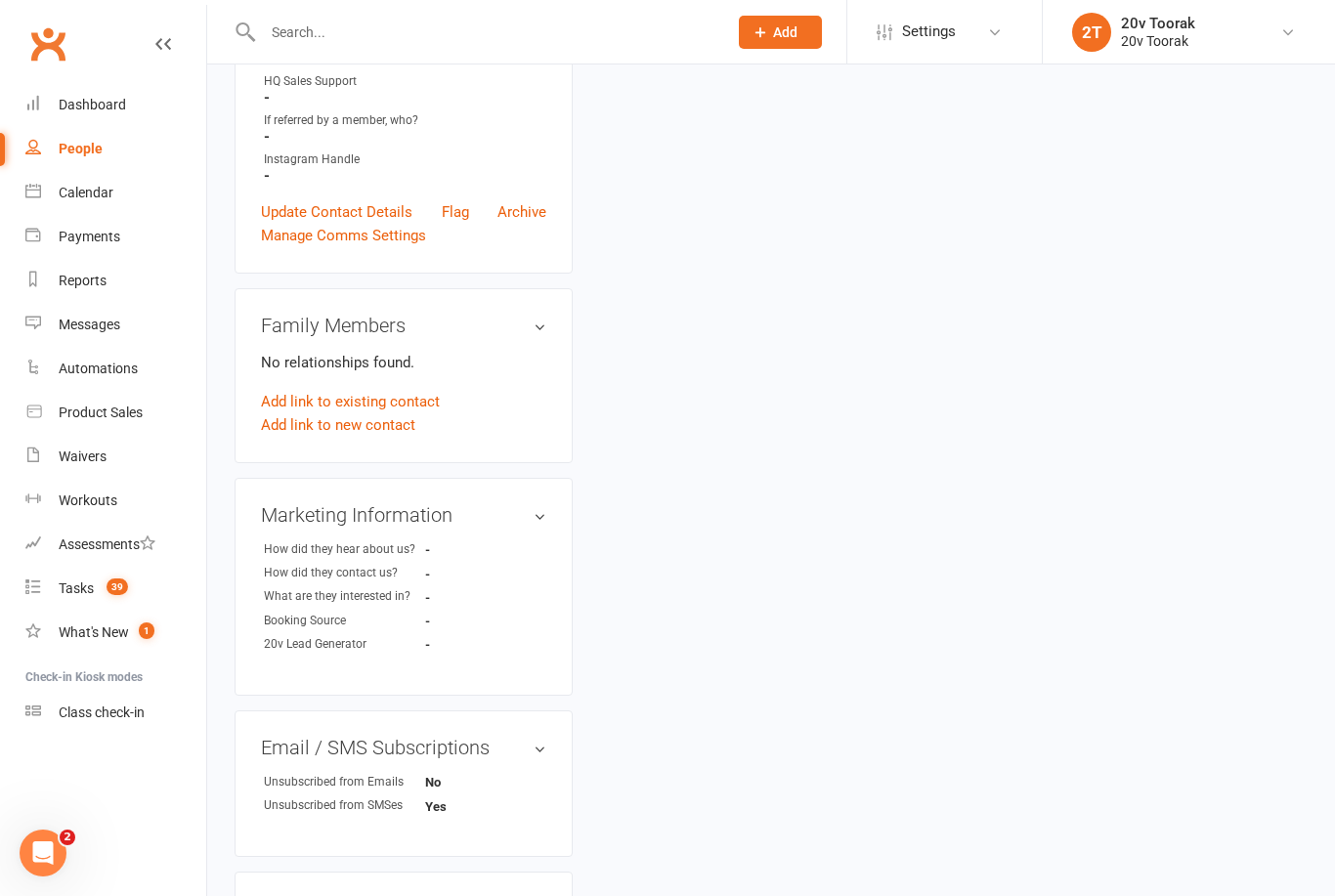
click at [60, 589] on div "Tasks" at bounding box center [76, 589] width 35 height 16
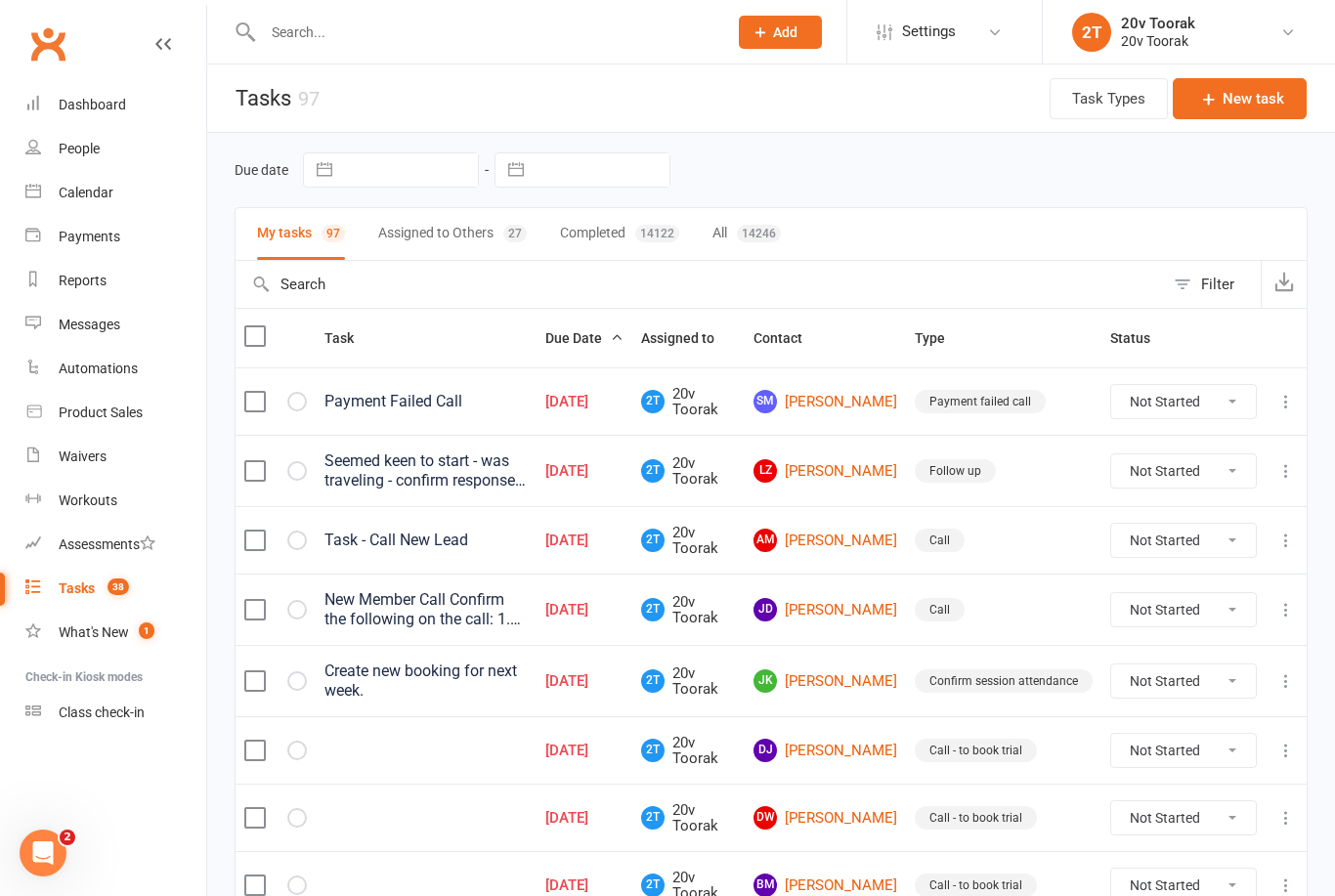
click at [856, 540] on link "AM [PERSON_NAME]" at bounding box center [826, 541] width 144 height 24
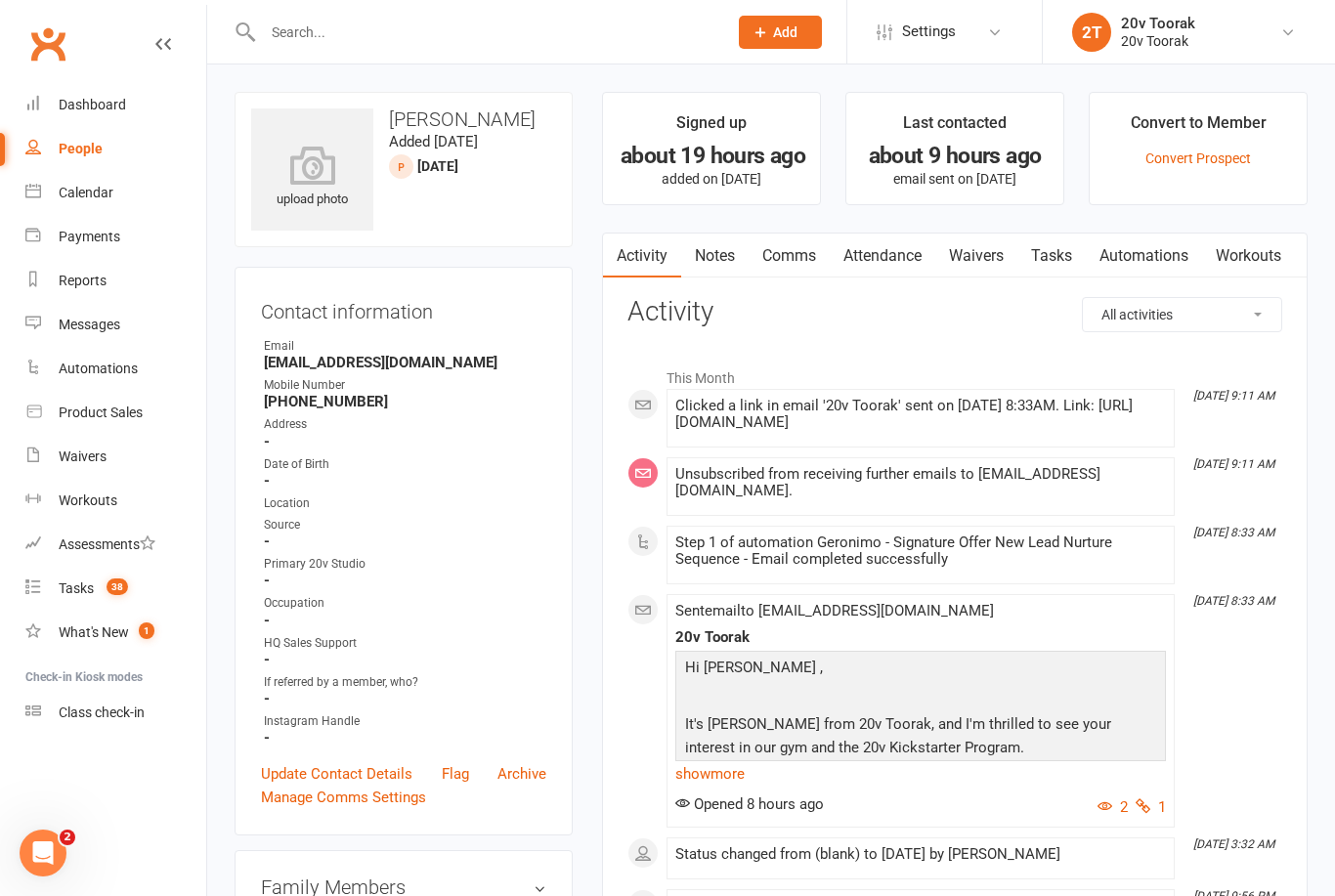
click at [686, 259] on link "Notes" at bounding box center [715, 257] width 68 height 45
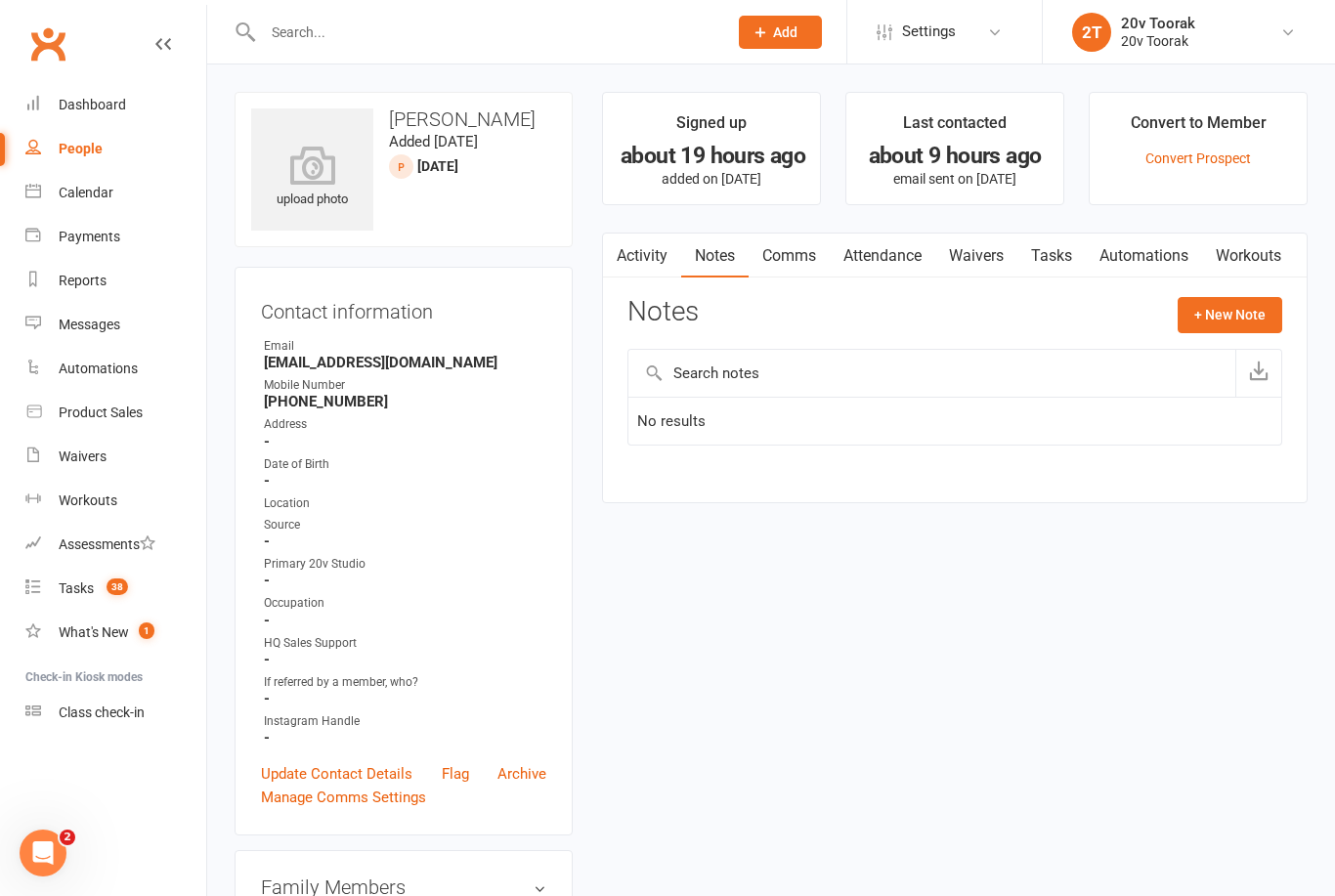
click at [637, 264] on link "Activity" at bounding box center [643, 257] width 78 height 45
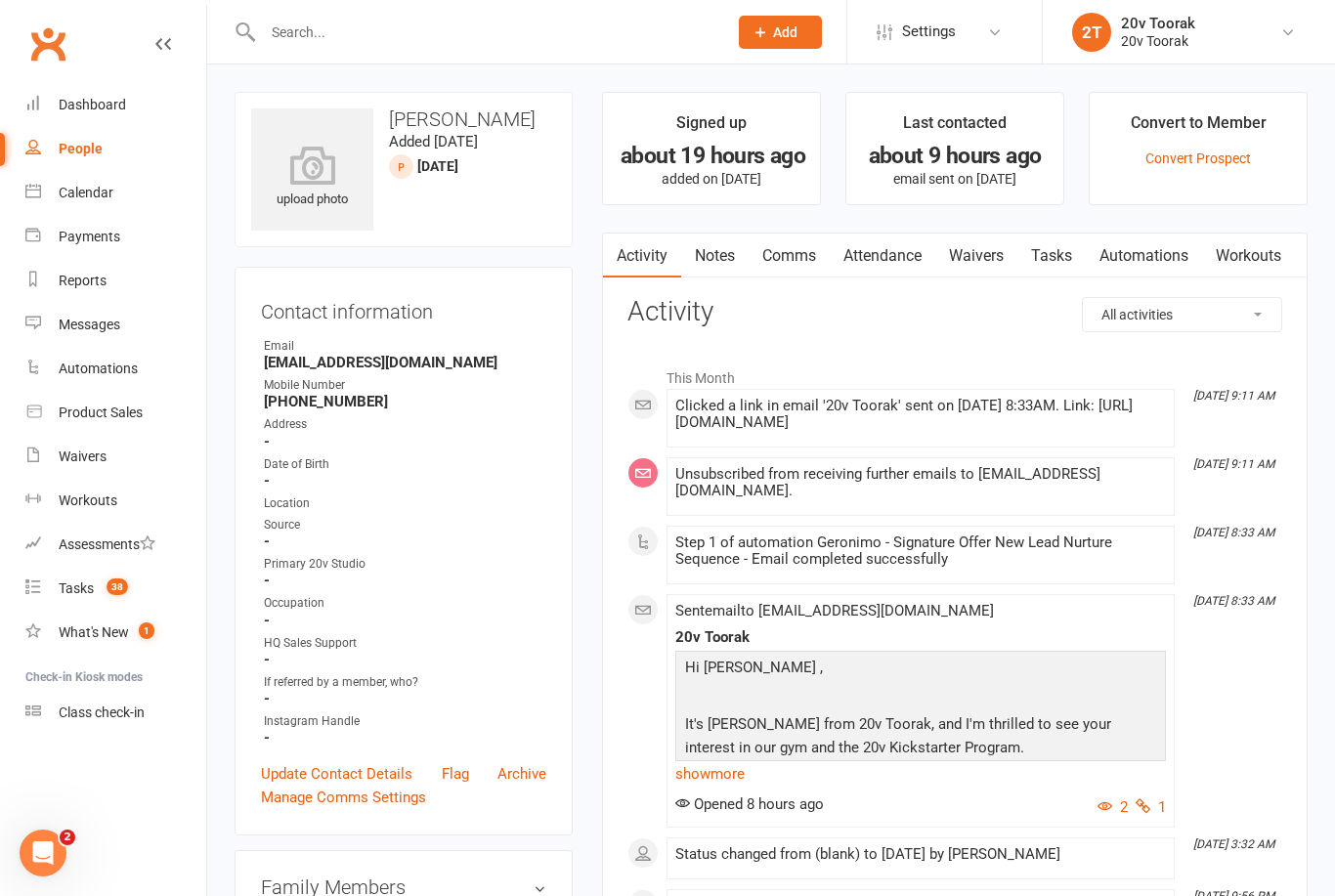
click at [805, 259] on link "Comms" at bounding box center [789, 257] width 81 height 45
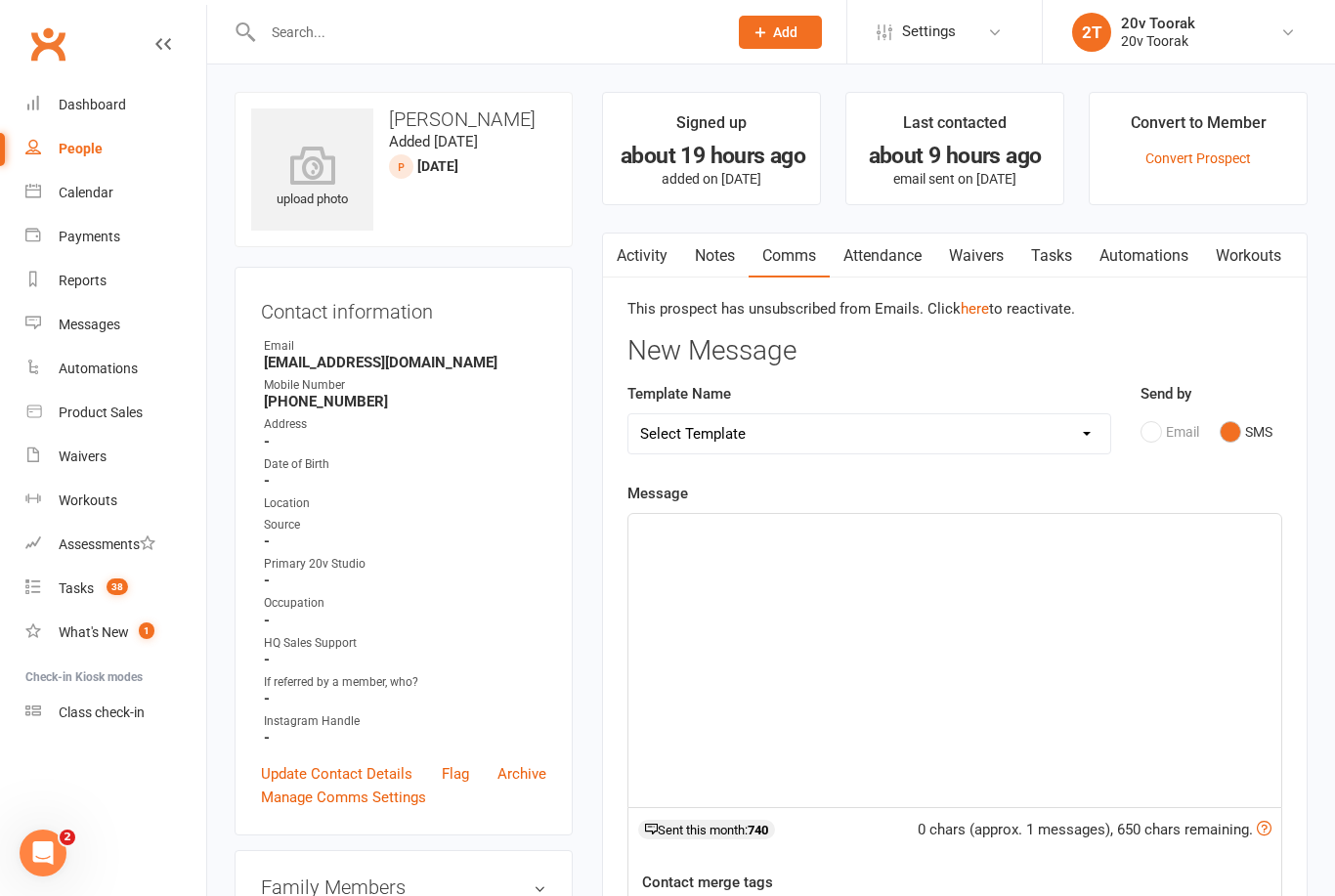
click at [1245, 443] on button "SMS" at bounding box center [1247, 432] width 53 height 37
click at [1034, 584] on div "﻿" at bounding box center [955, 660] width 653 height 293
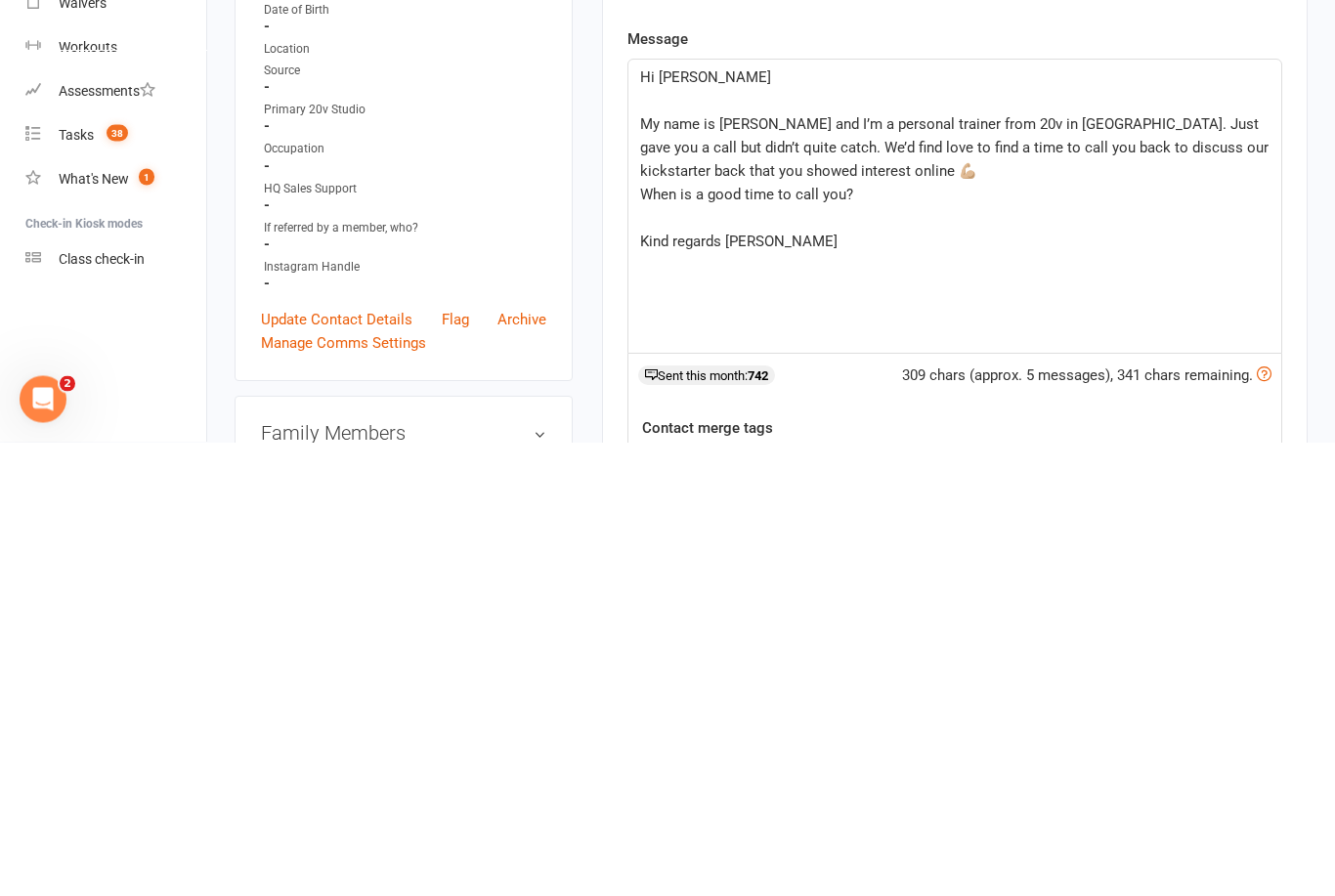
scroll to position [454, 0]
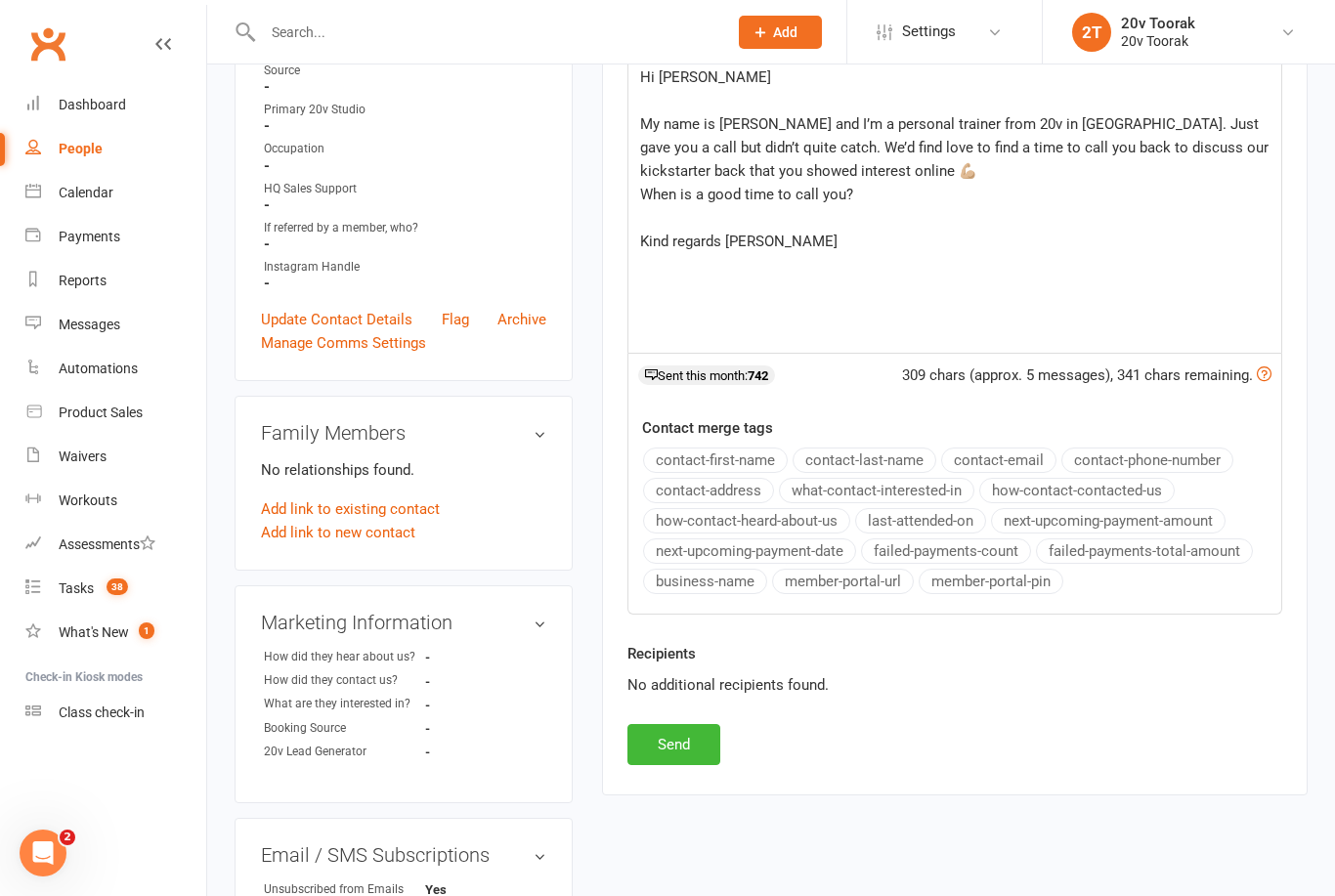
click at [691, 751] on button "Send" at bounding box center [674, 745] width 93 height 41
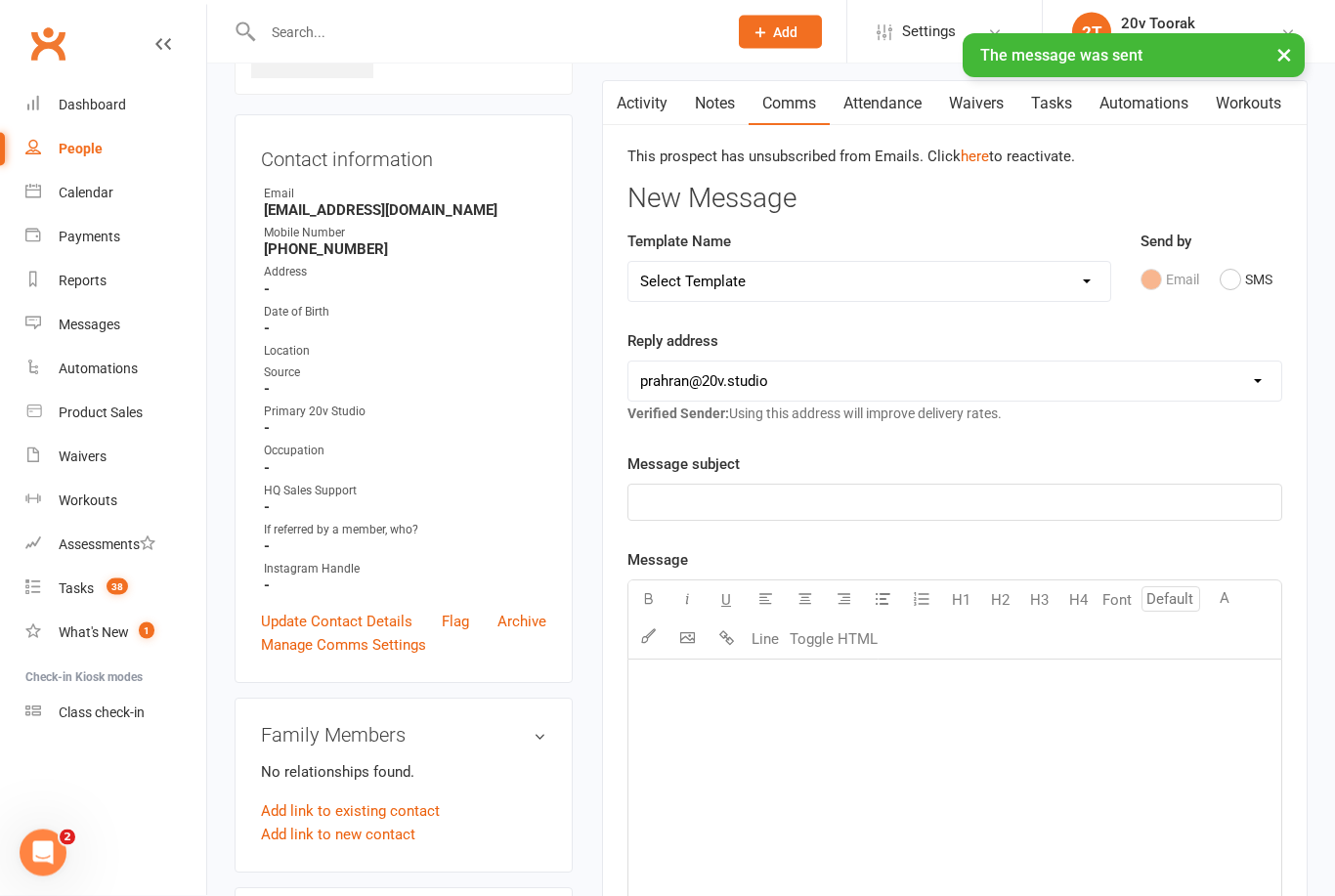
scroll to position [0, 0]
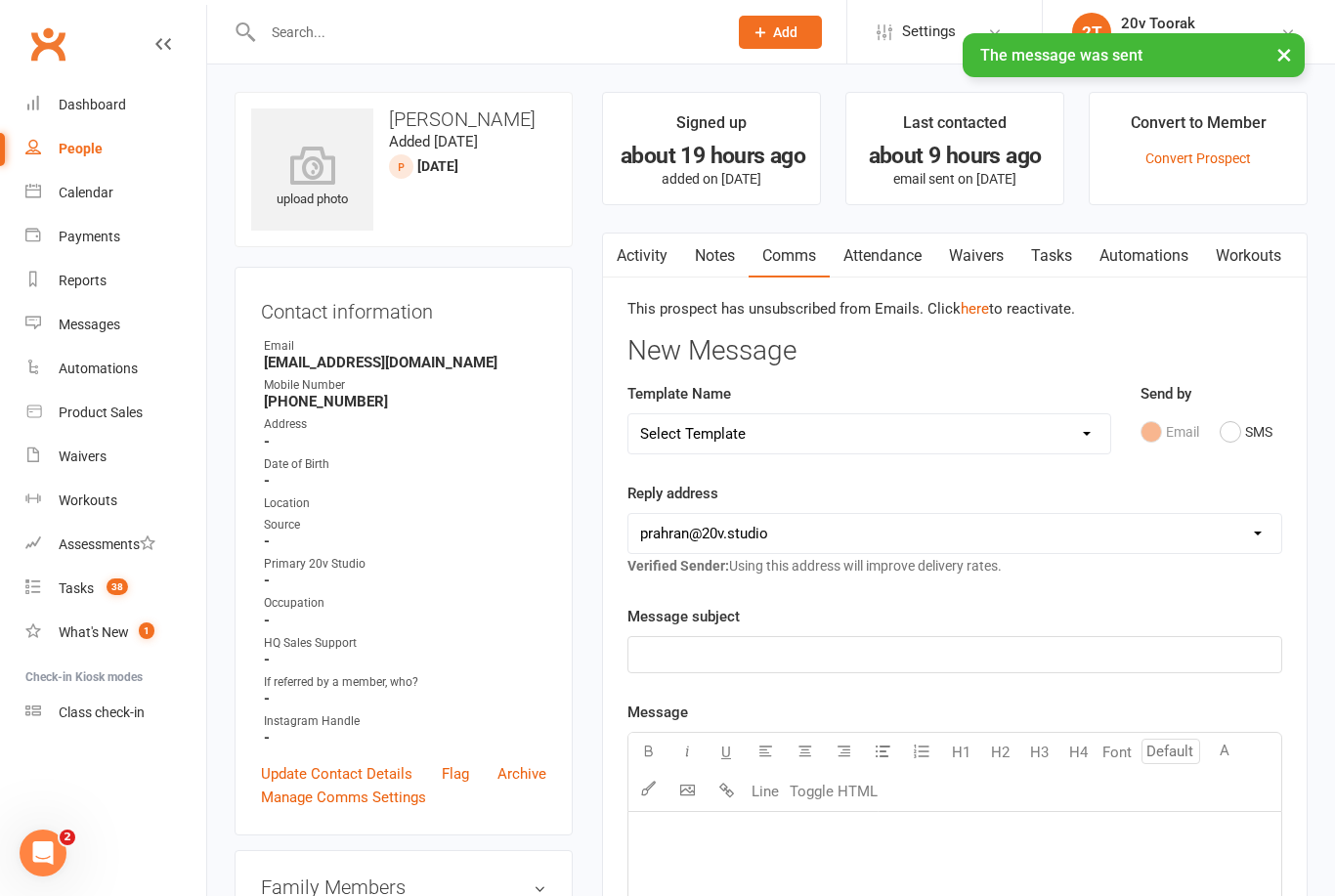
click at [1063, 260] on link "Tasks" at bounding box center [1052, 257] width 69 height 45
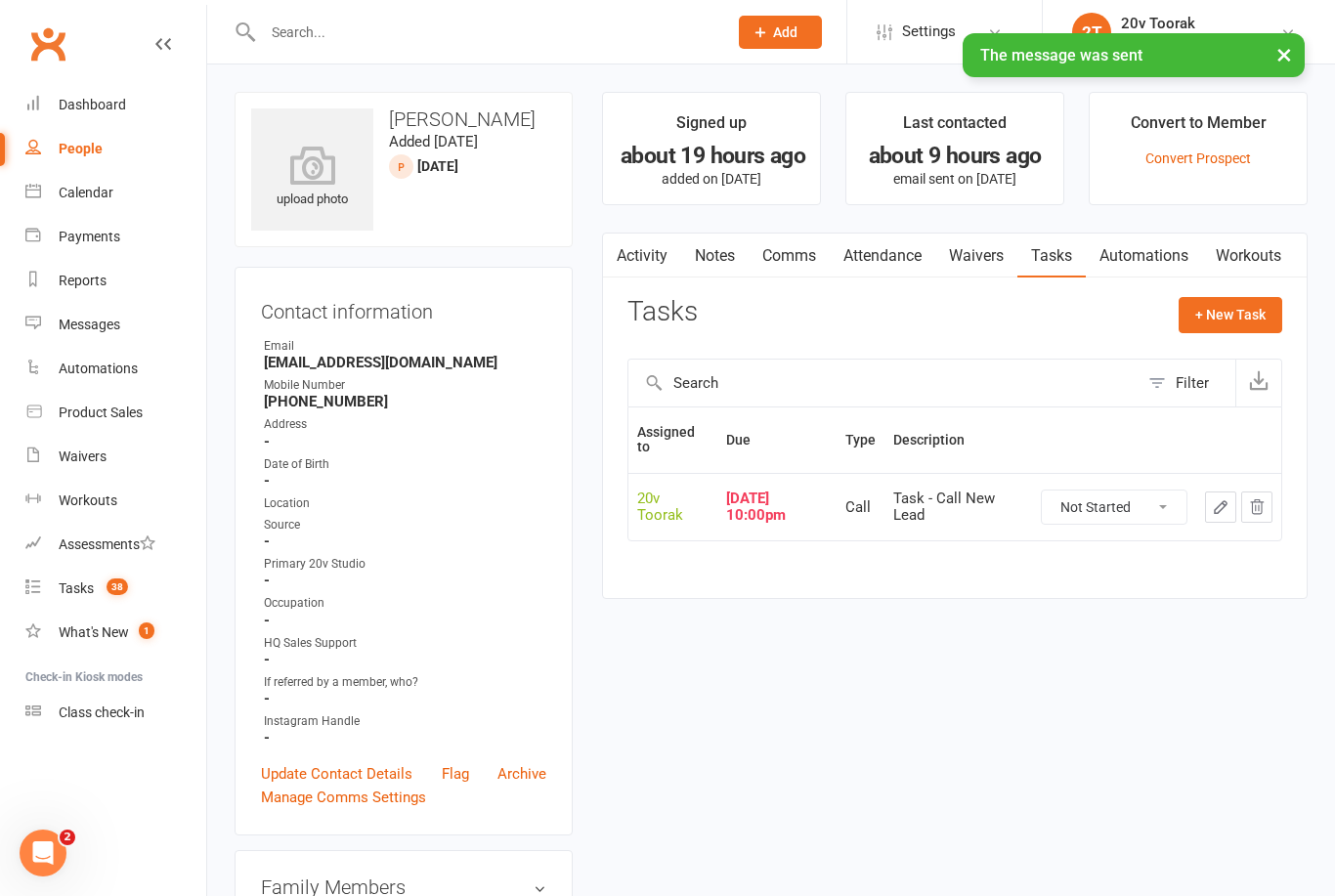
click at [1217, 511] on icon "button" at bounding box center [1221, 507] width 18 height 18
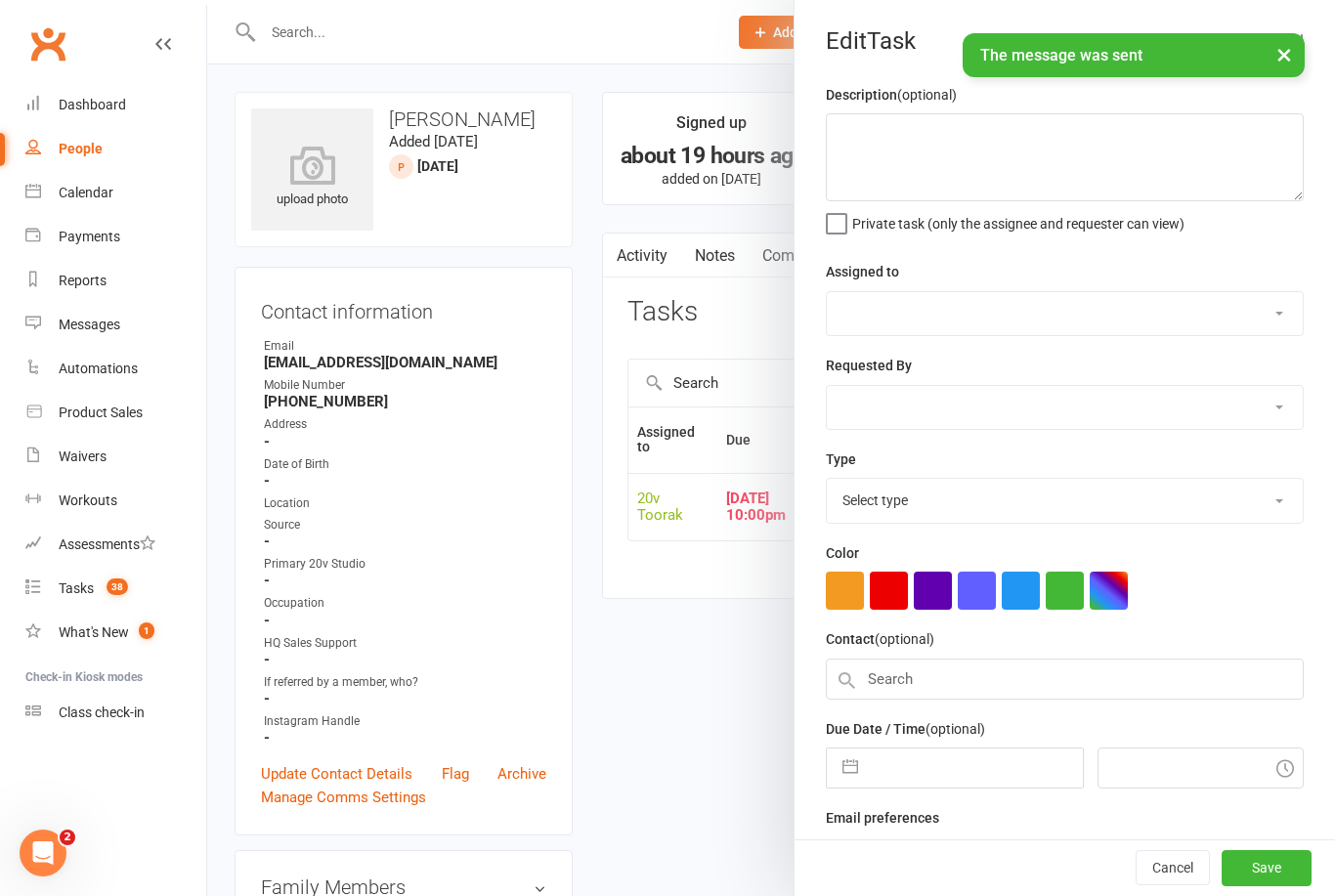
type textarea "Task - Call New Lead"
select select "45736"
type input "[DATE]"
type input "10:00pm"
checkbox input "true"
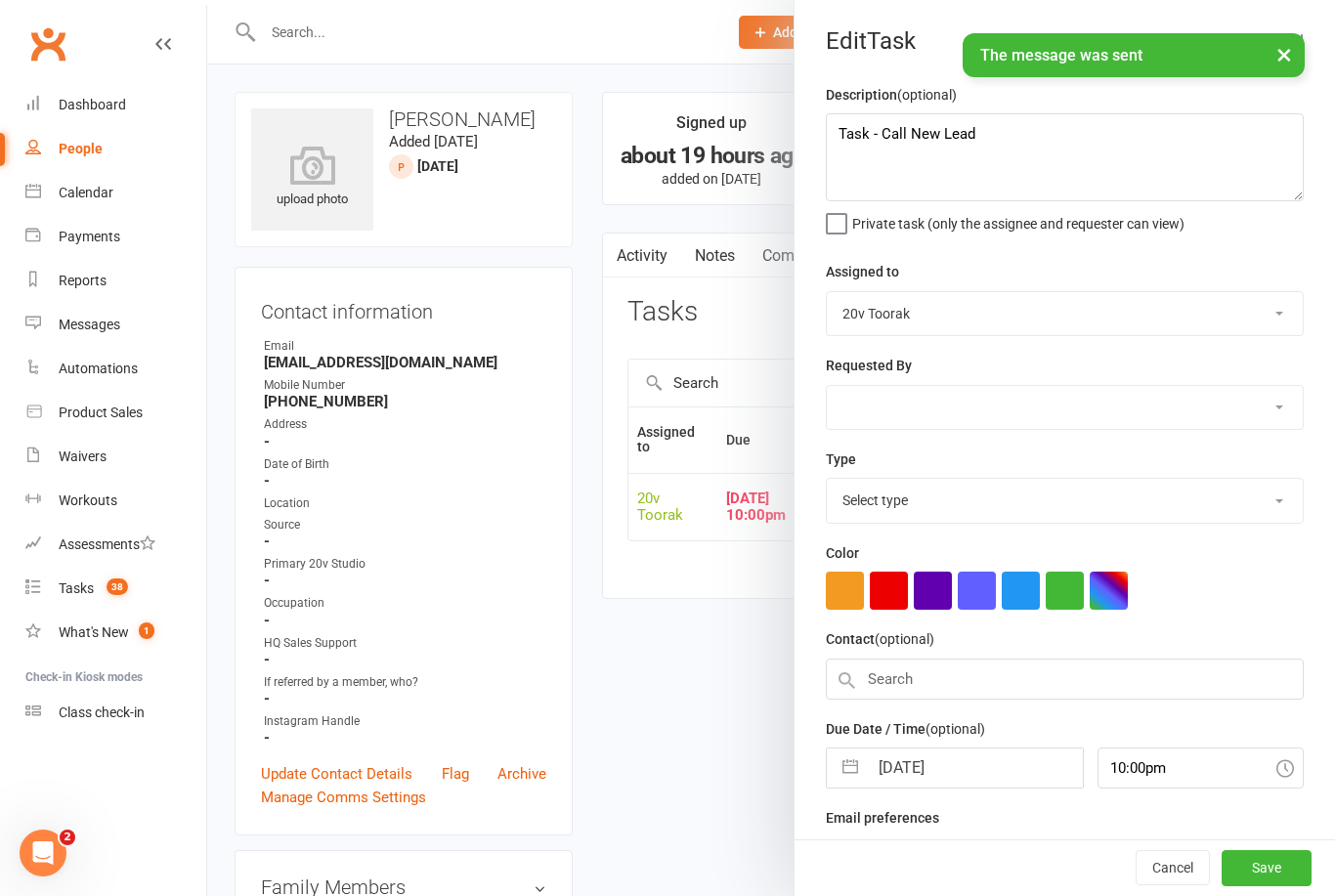
select select "23783"
click at [921, 751] on input "[DATE]" at bounding box center [975, 763] width 215 height 39
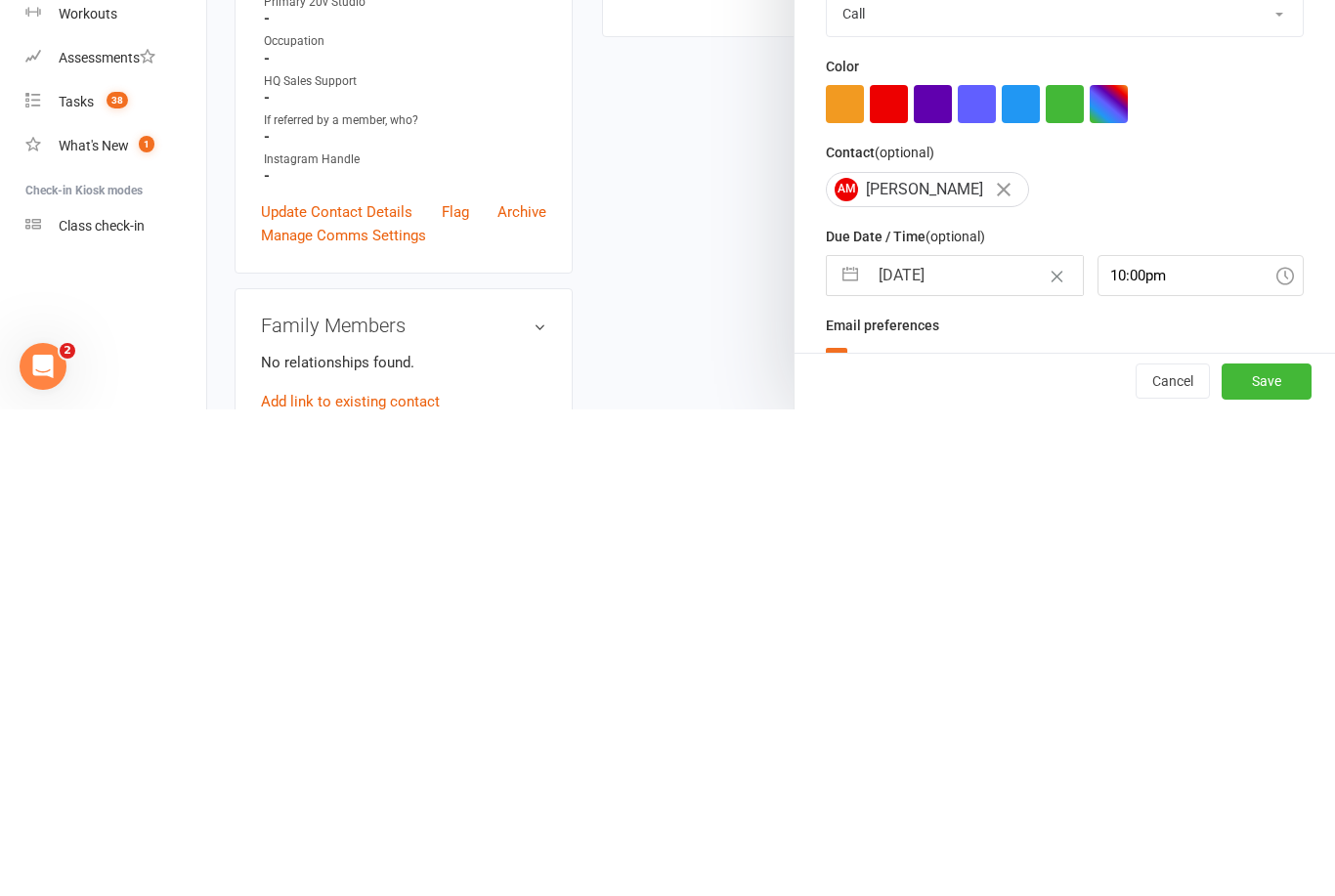
select select "7"
select select "2025"
select select "8"
select select "2025"
select select "9"
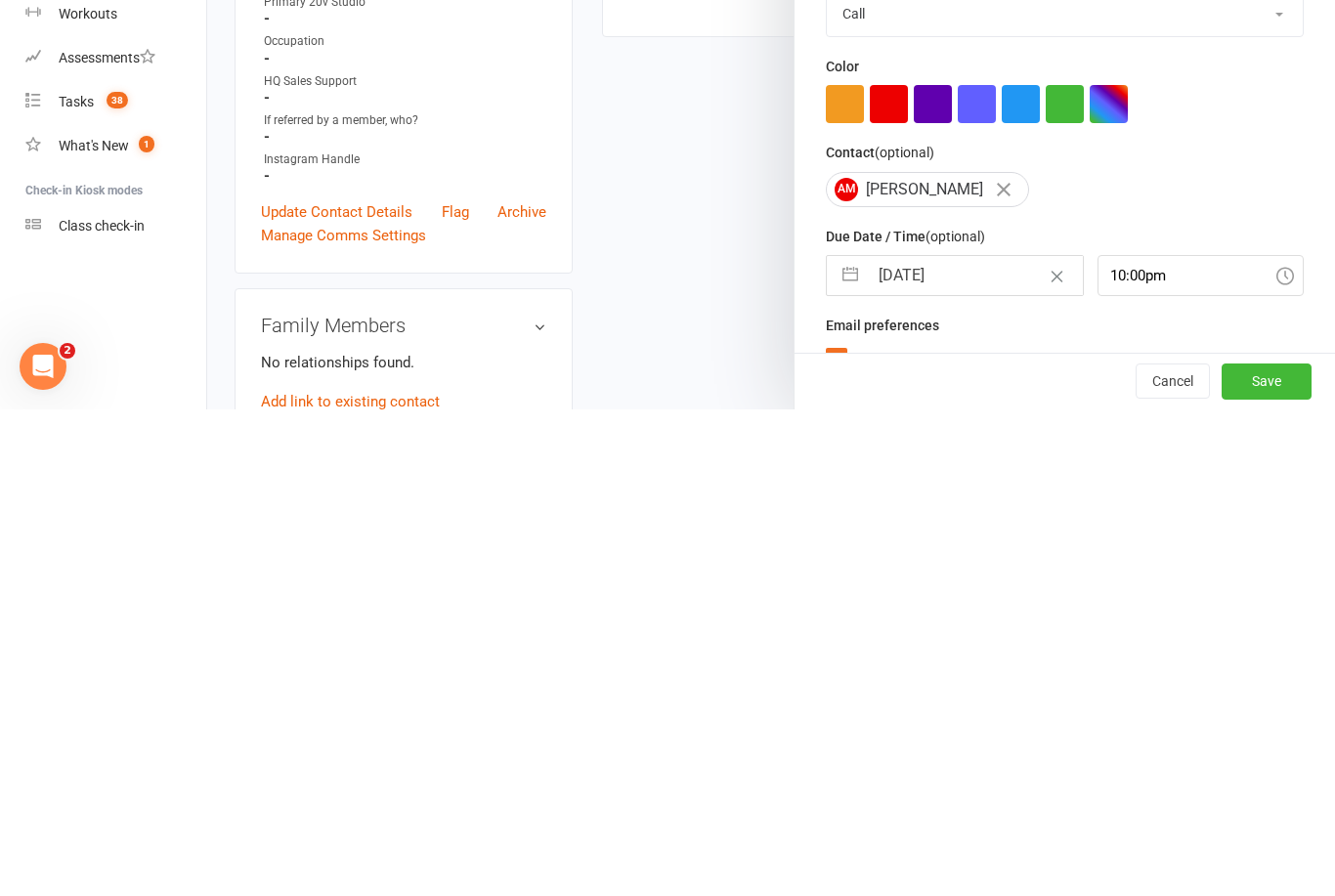
select select "2025"
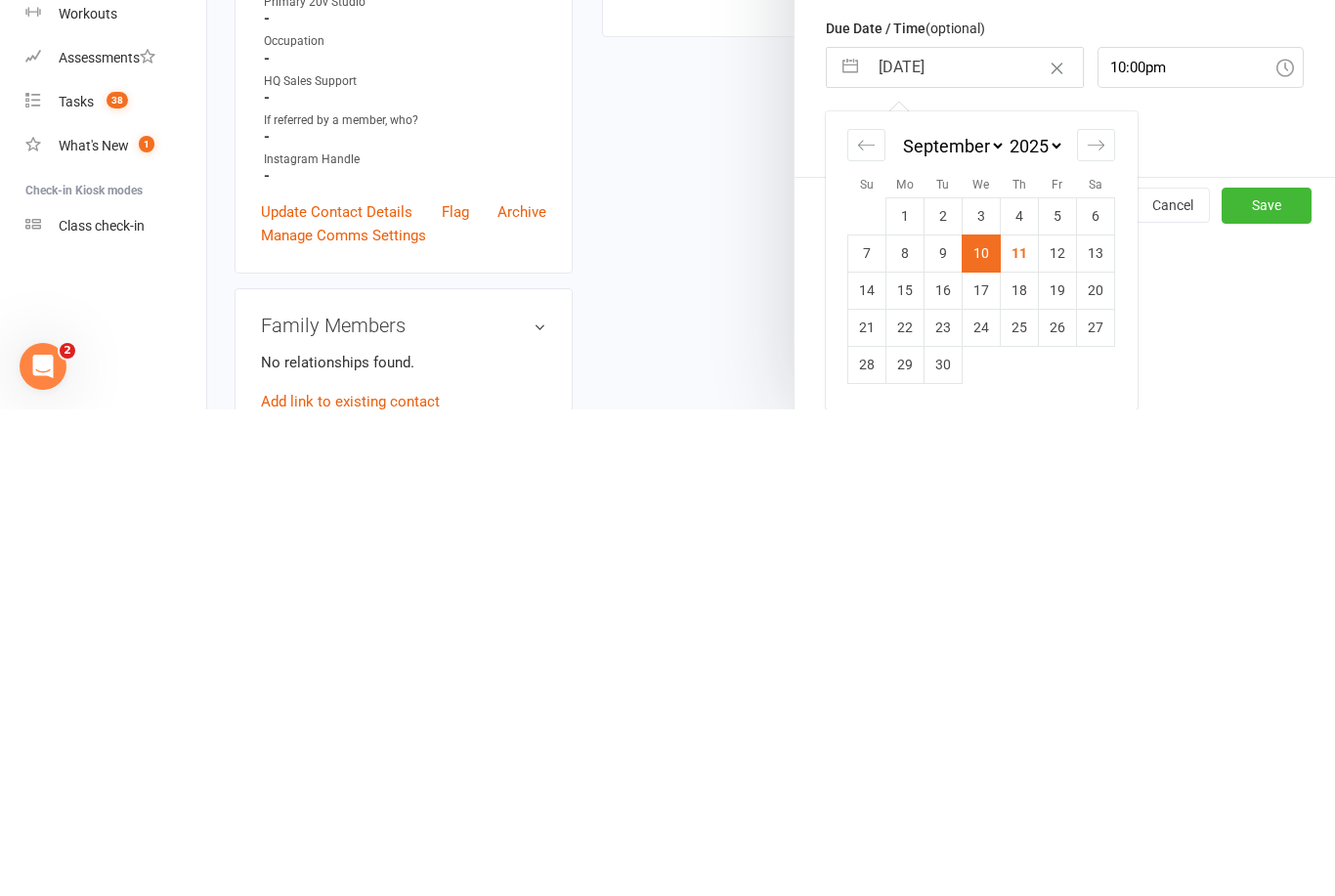
scroll to position [212, 0]
click at [1062, 722] on td "12" at bounding box center [1058, 740] width 38 height 37
type input "[DATE]"
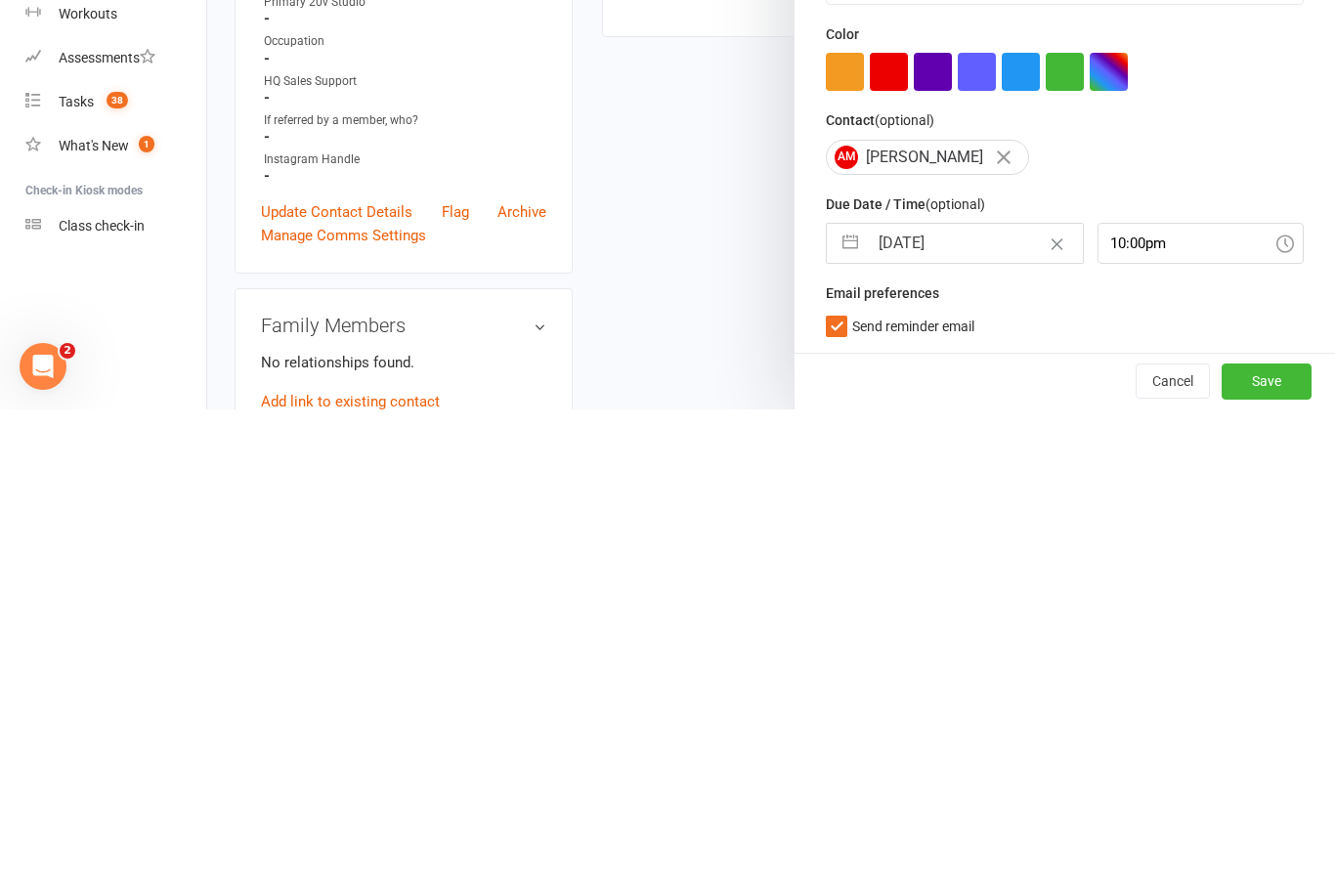
scroll to position [36, 0]
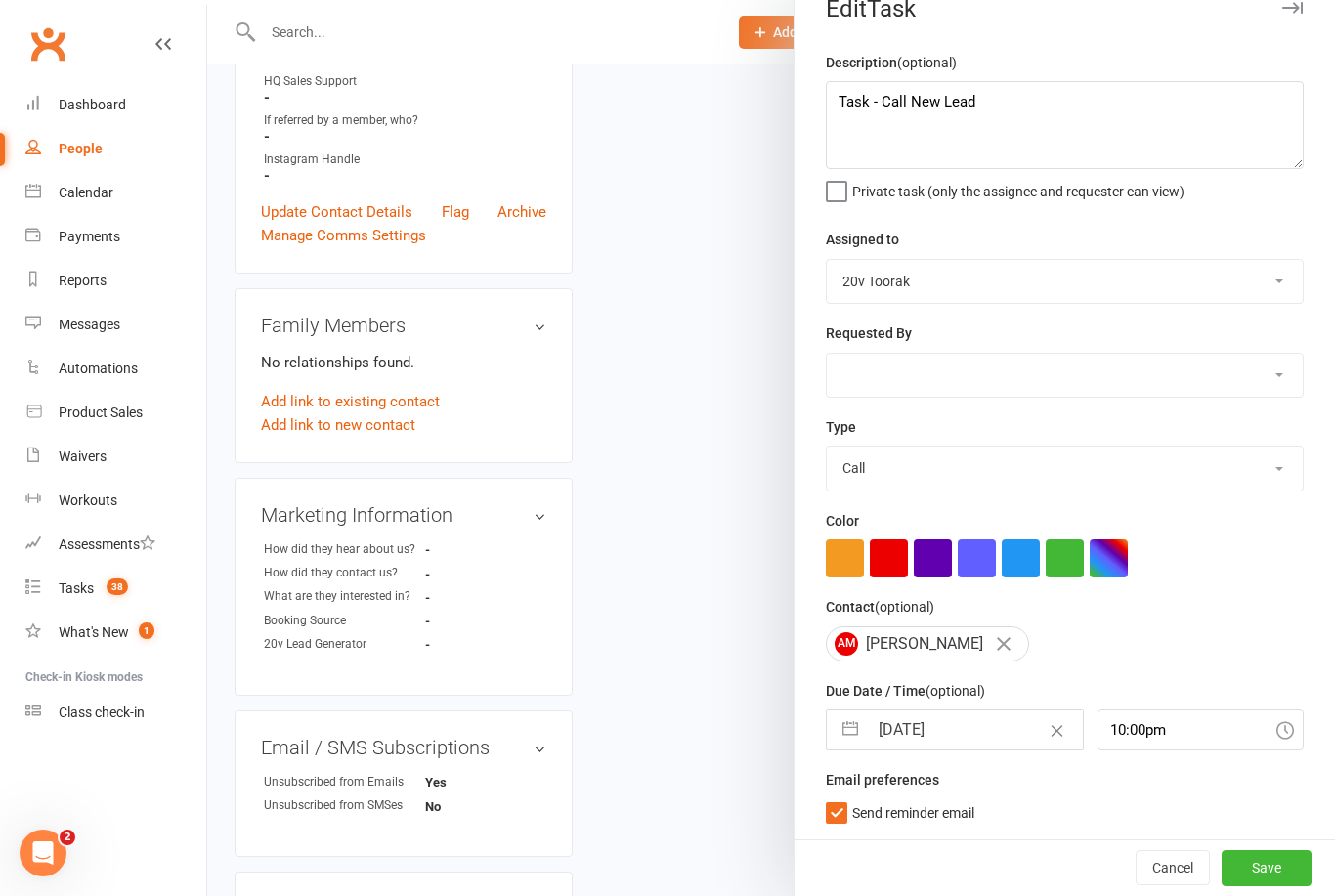
click at [1260, 865] on button "Save" at bounding box center [1267, 868] width 90 height 35
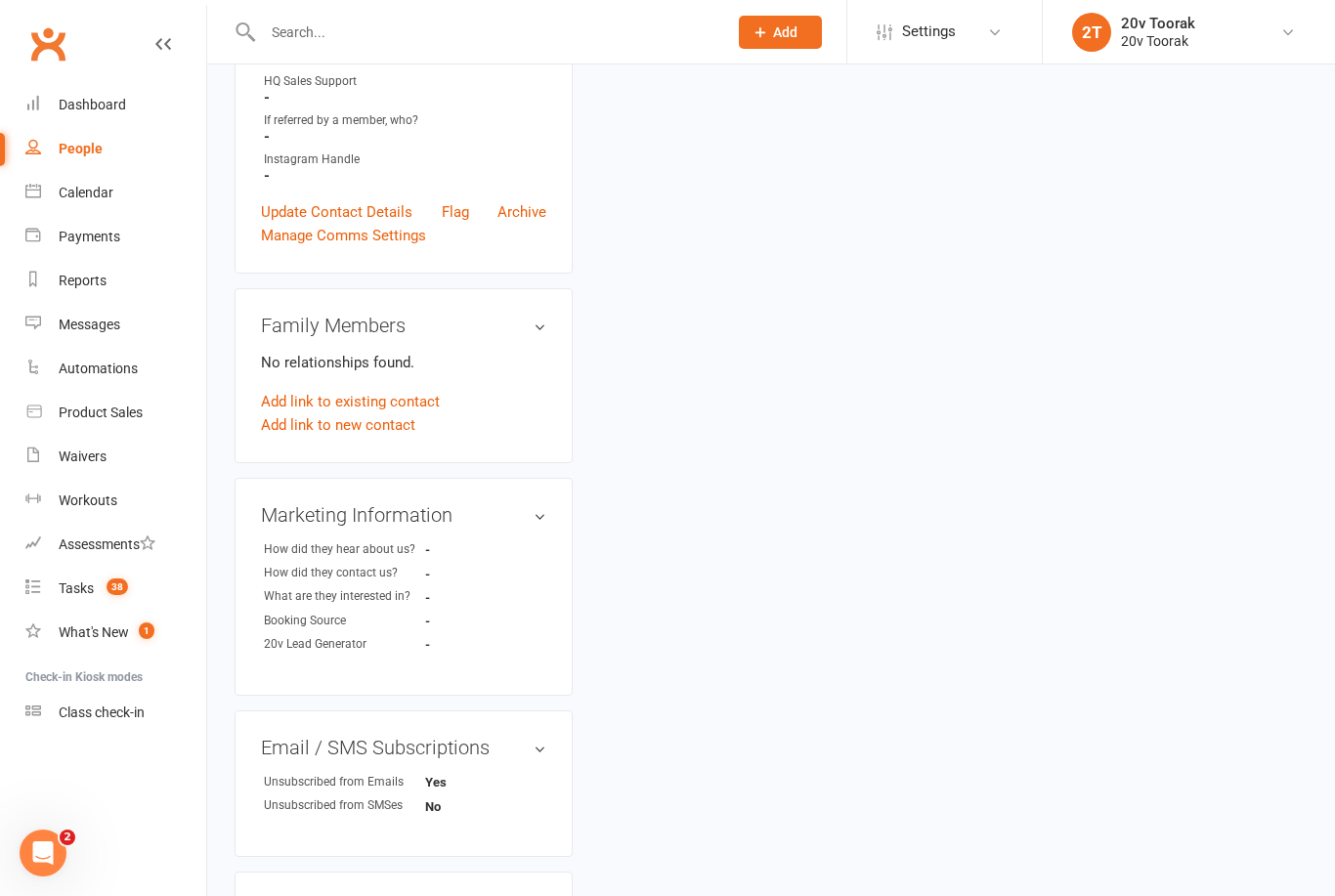
click at [78, 590] on div "Tasks" at bounding box center [76, 589] width 35 height 16
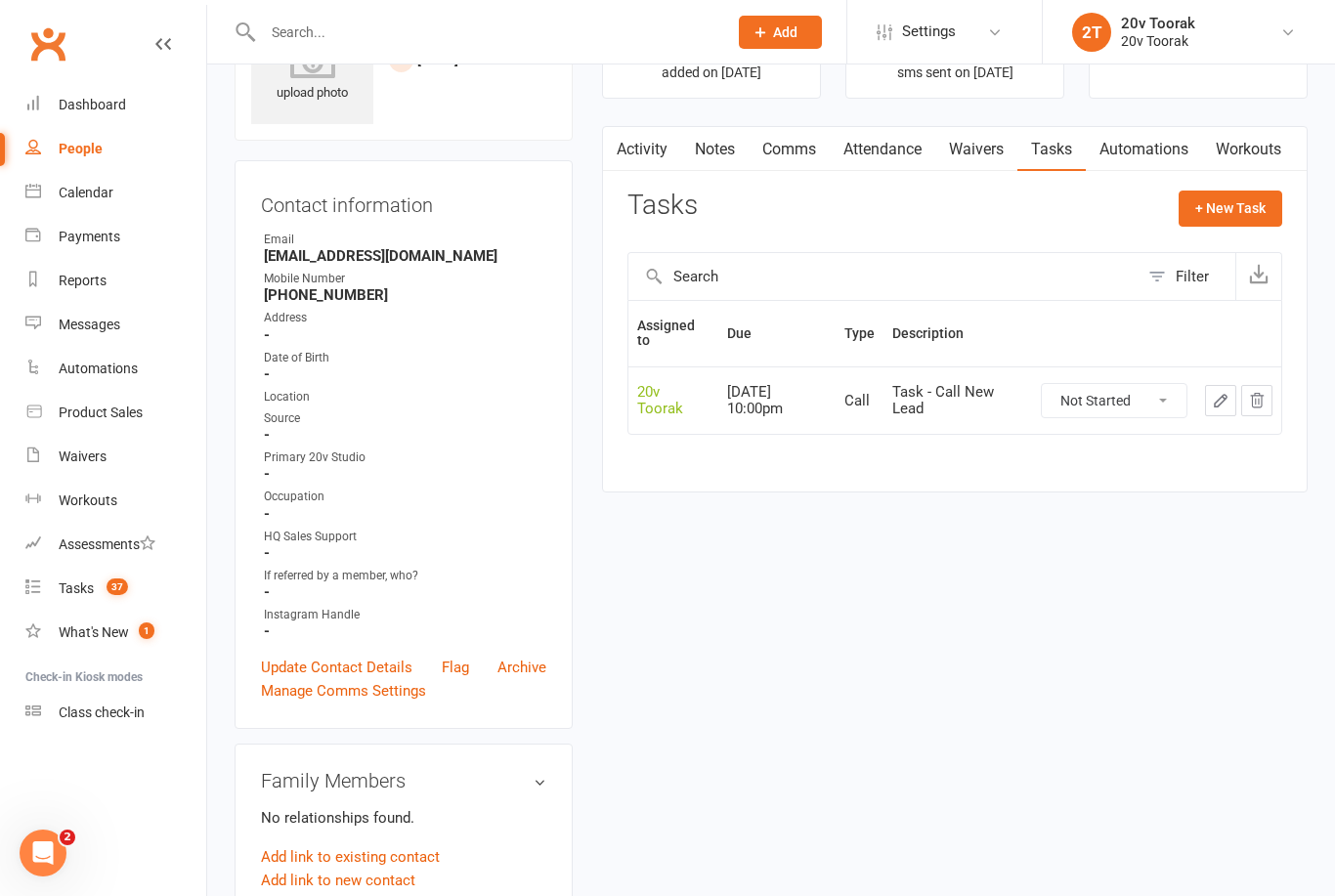
scroll to position [2, 0]
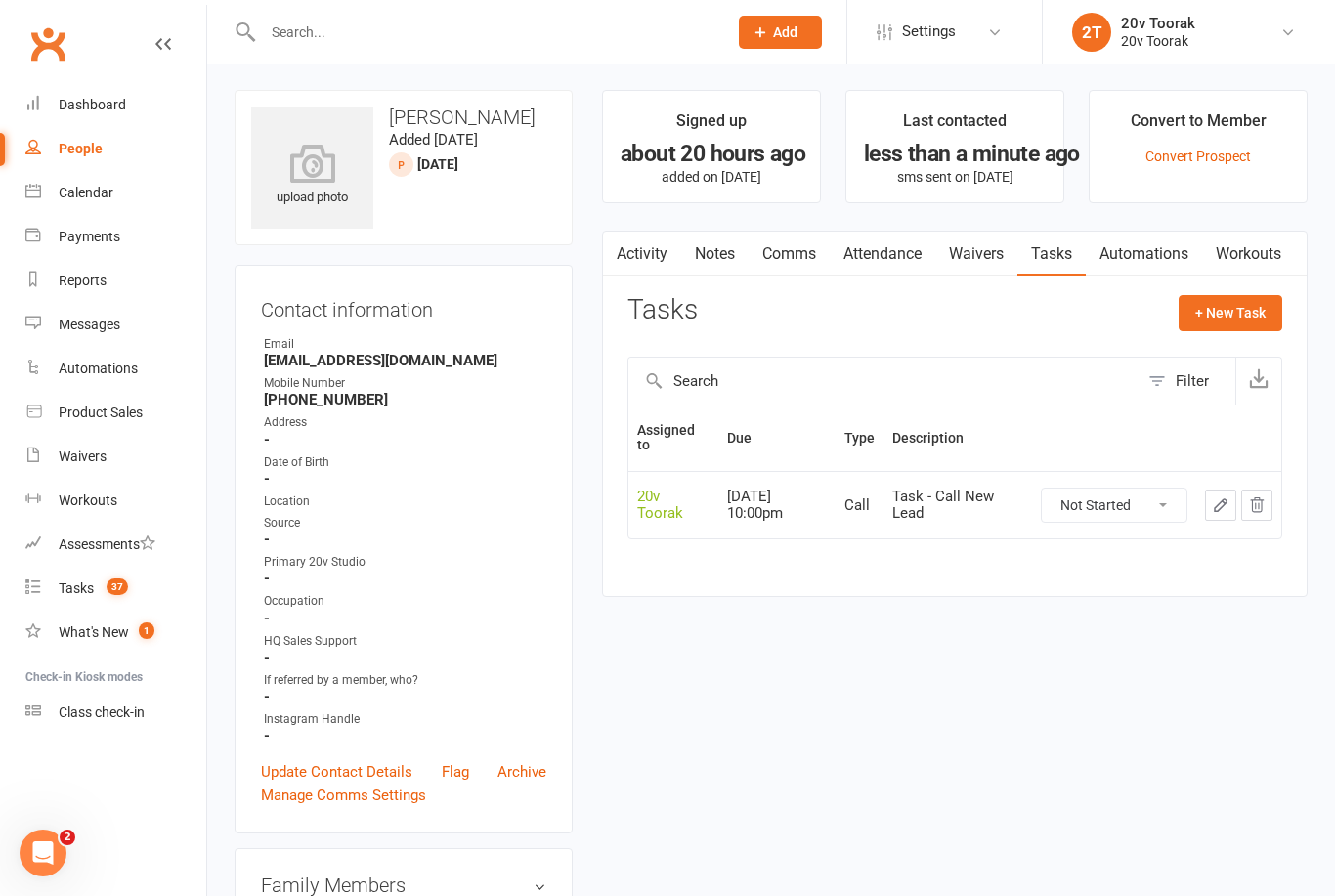
click at [730, 259] on link "Notes" at bounding box center [715, 255] width 68 height 45
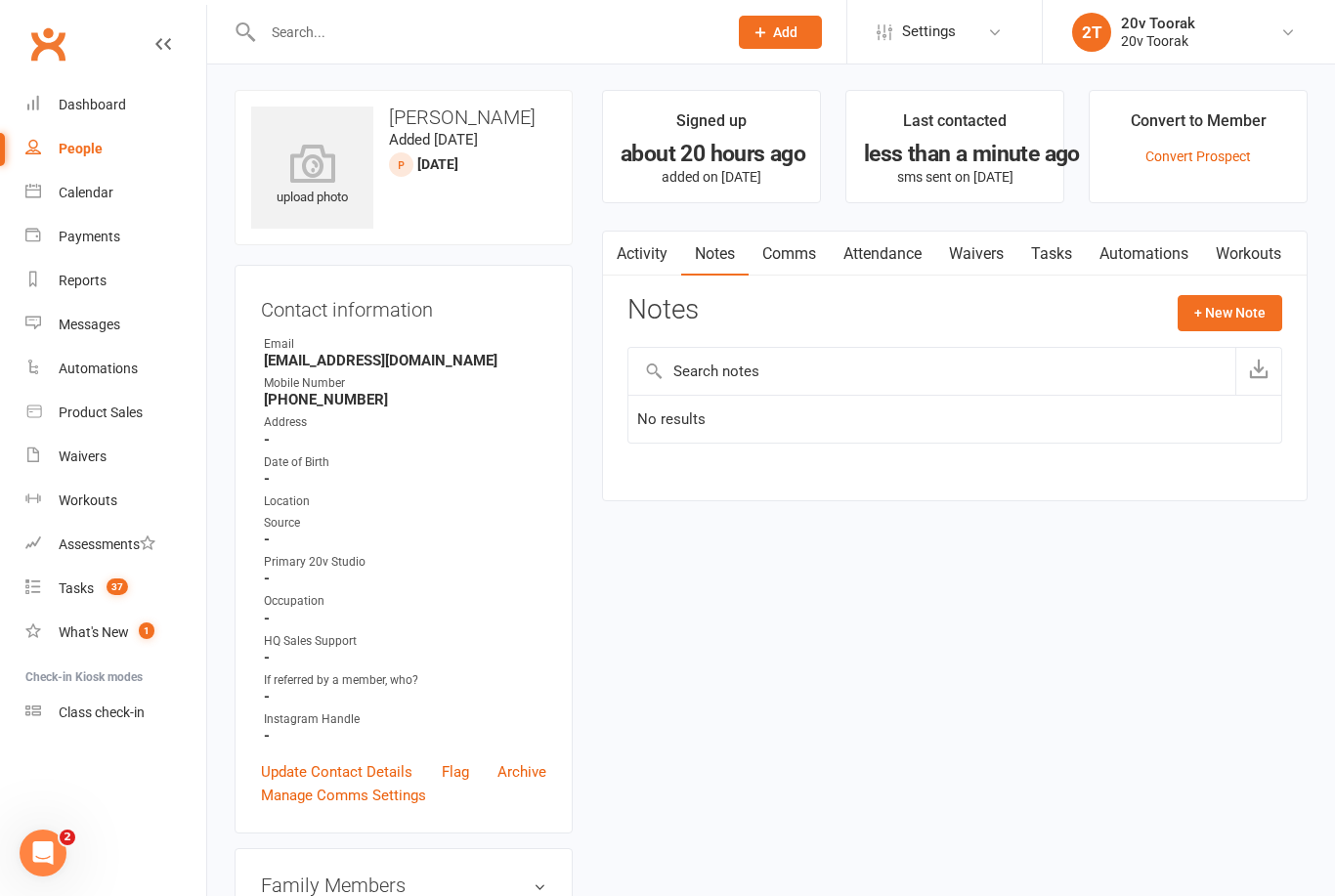
click at [1235, 313] on button "+ New Note" at bounding box center [1230, 312] width 105 height 35
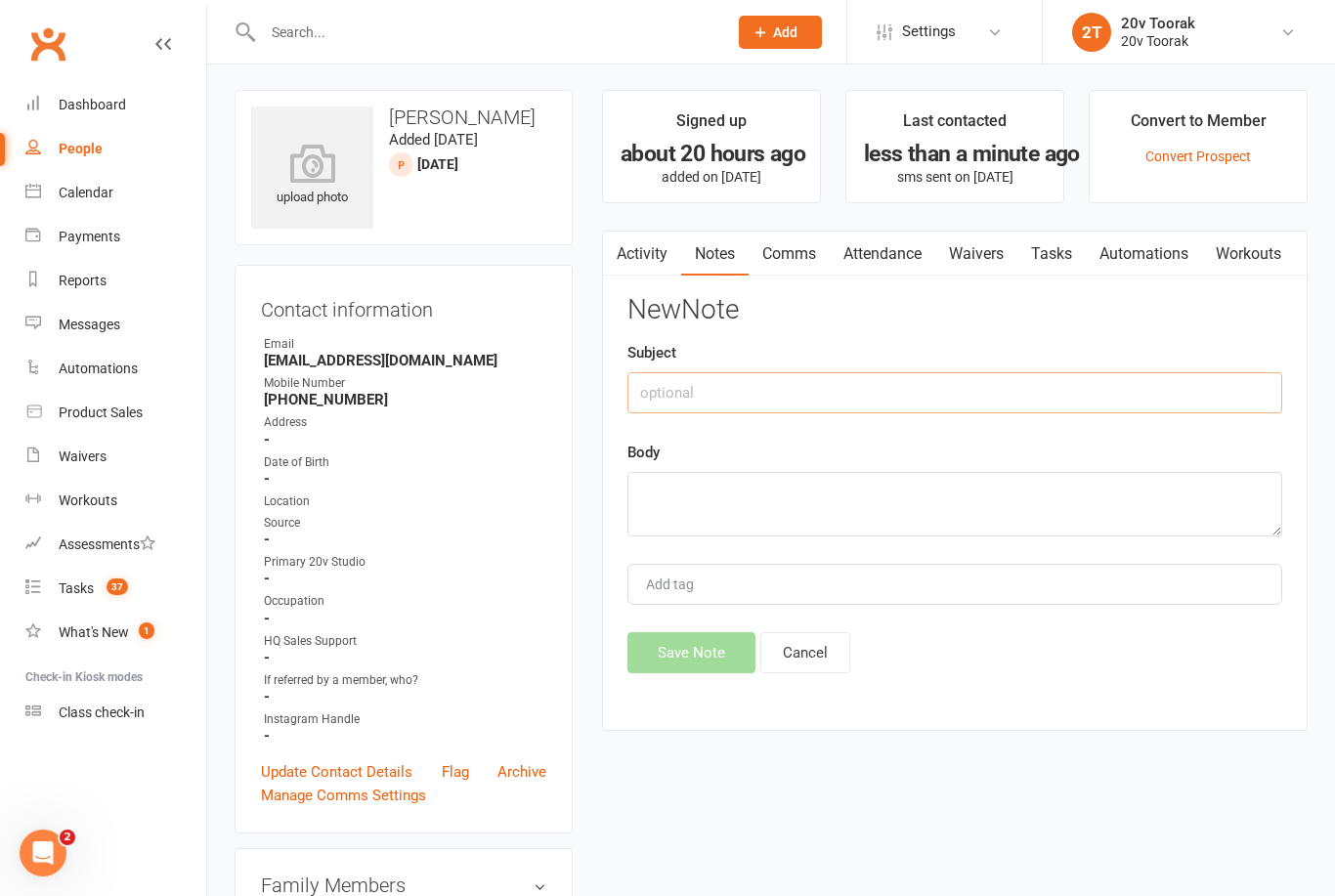
click at [976, 387] on input "text" at bounding box center [955, 393] width 655 height 41
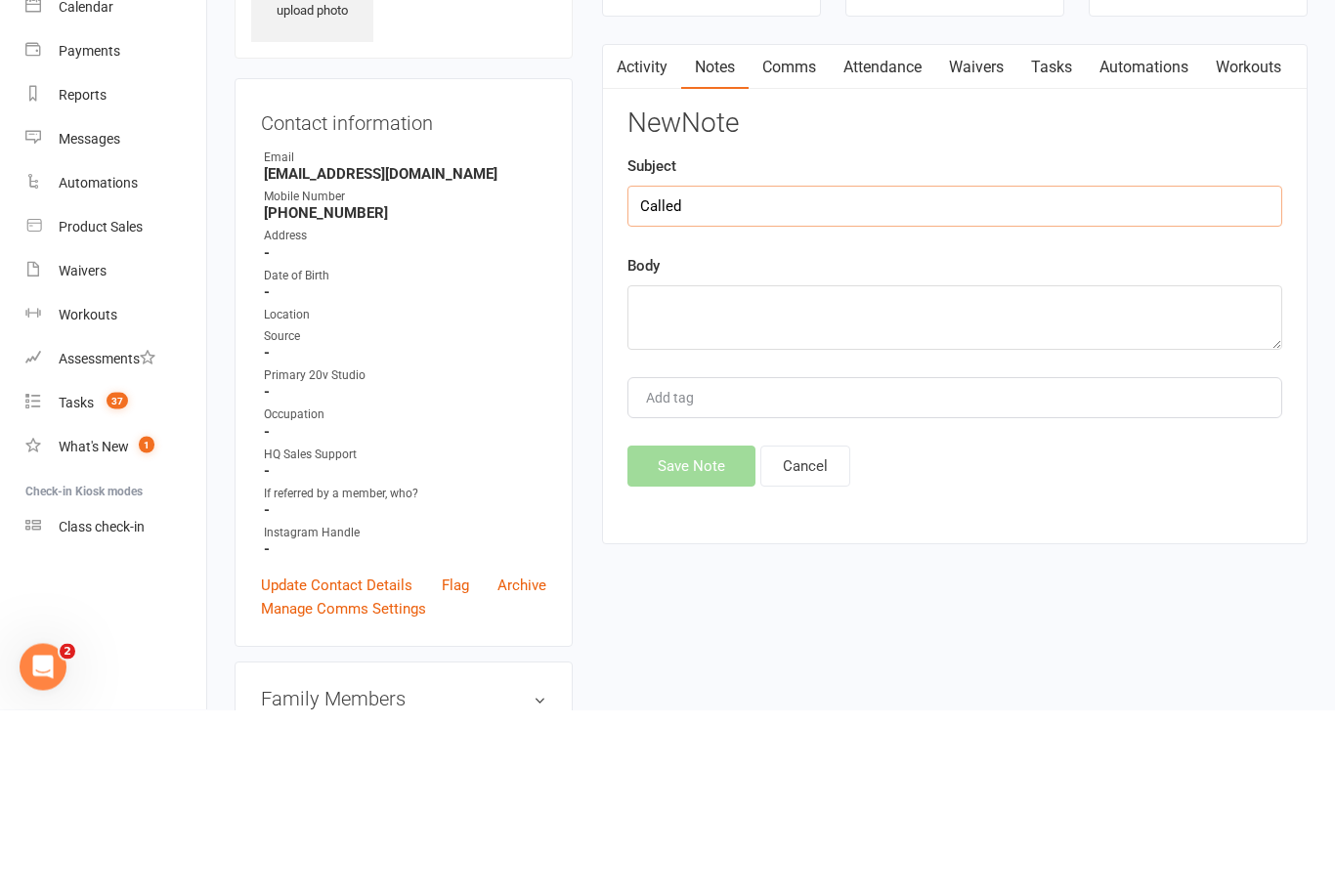
type input "Called"
click at [969, 363] on div "New Note Subject Called Body Add tag Save Note Cancel" at bounding box center [955, 484] width 655 height 378
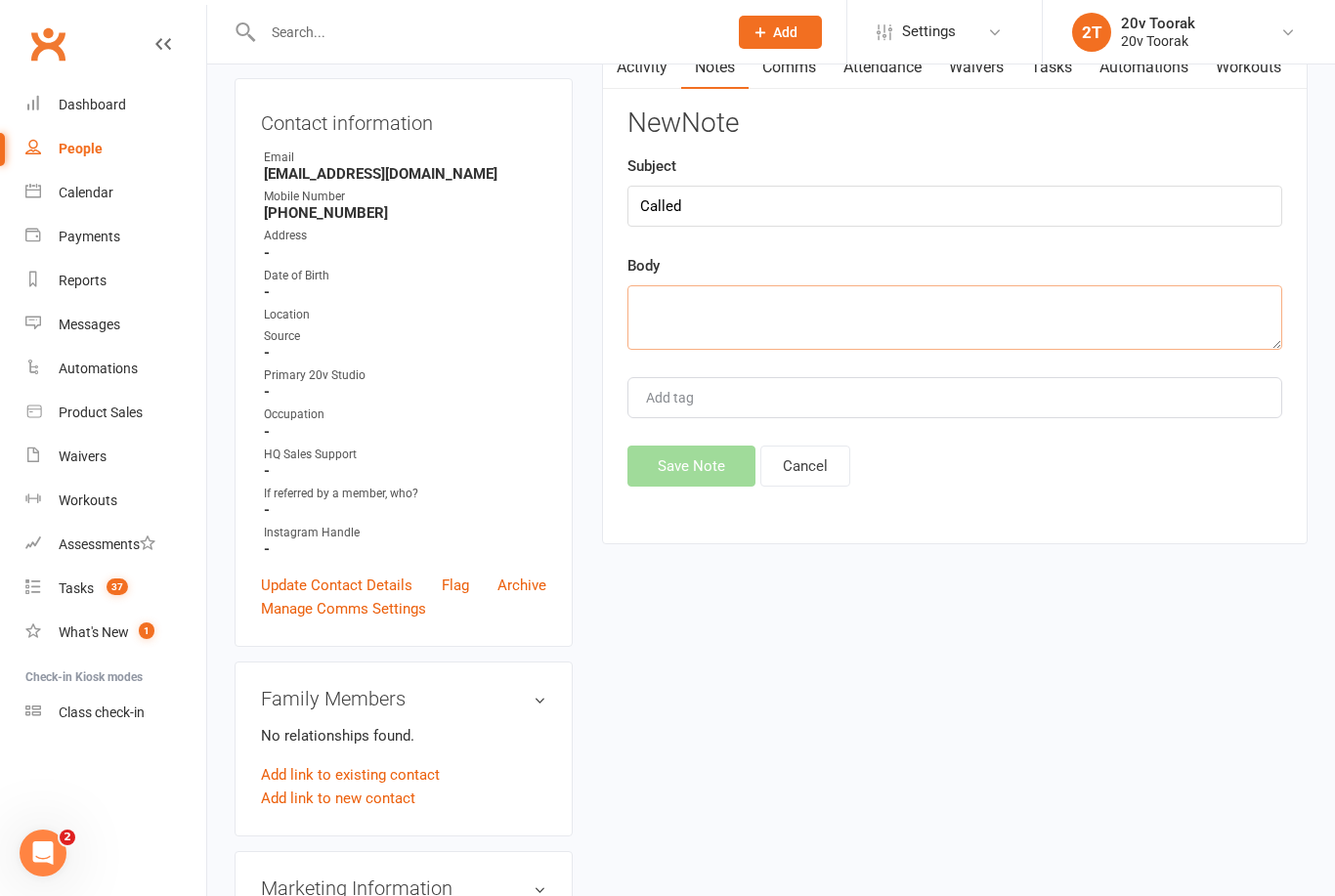
click at [1018, 327] on textarea at bounding box center [955, 317] width 655 height 65
type textarea "Seemed to put is through to Vm after a few rings - Ben"
click at [740, 488] on button "Save Note" at bounding box center [691, 467] width 128 height 41
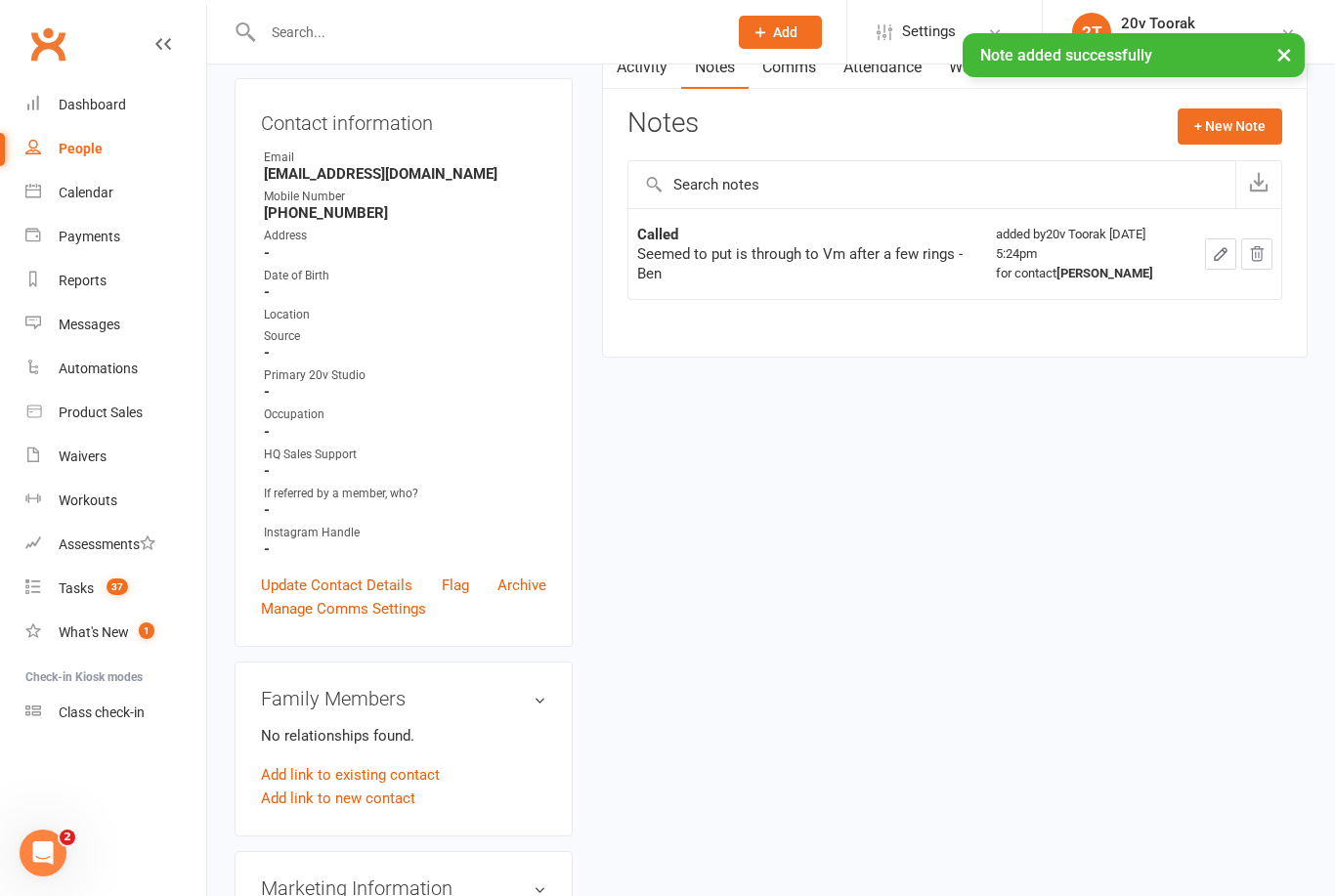
click at [50, 596] on link "Tasks 37" at bounding box center [116, 589] width 181 height 44
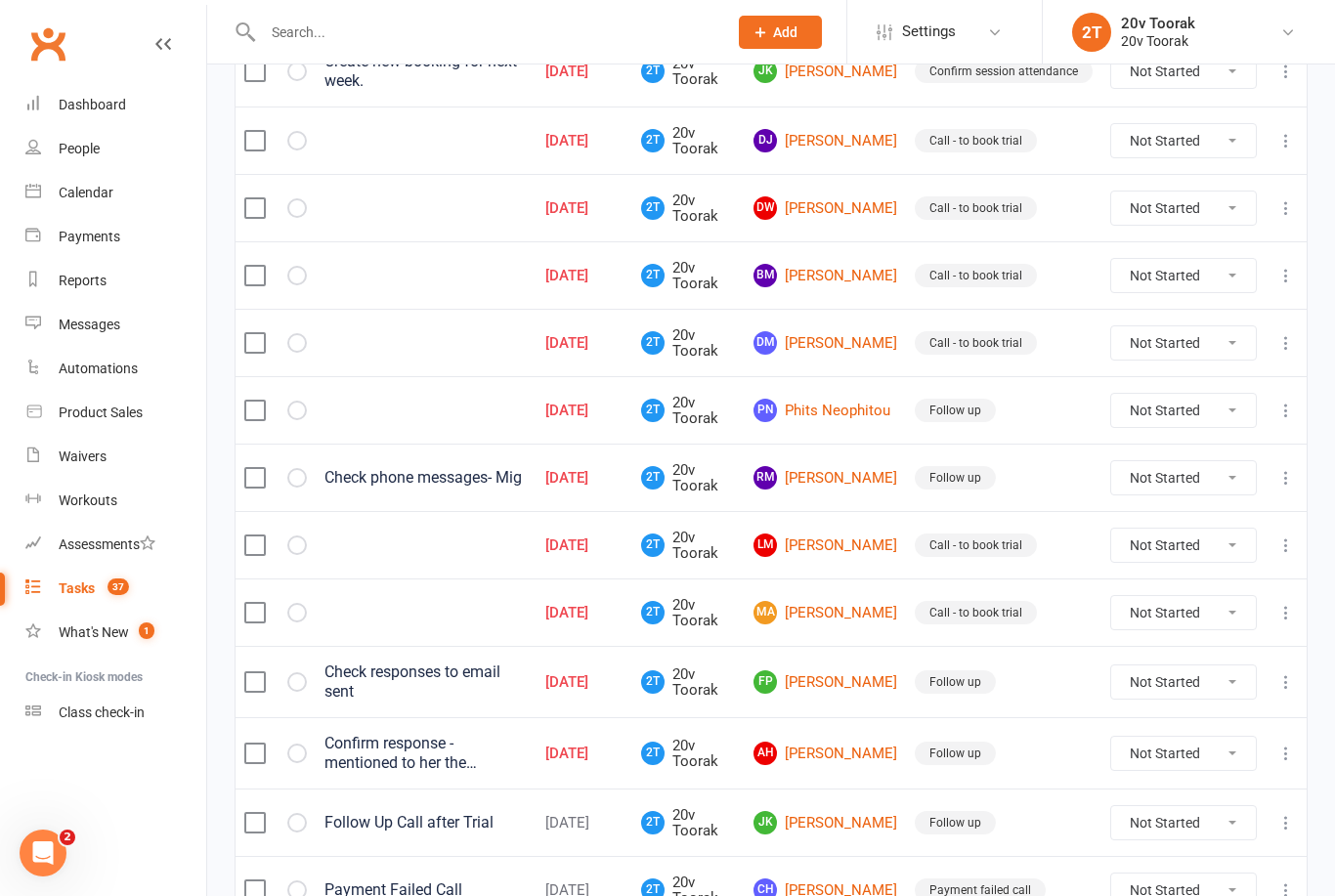
scroll to position [541, 0]
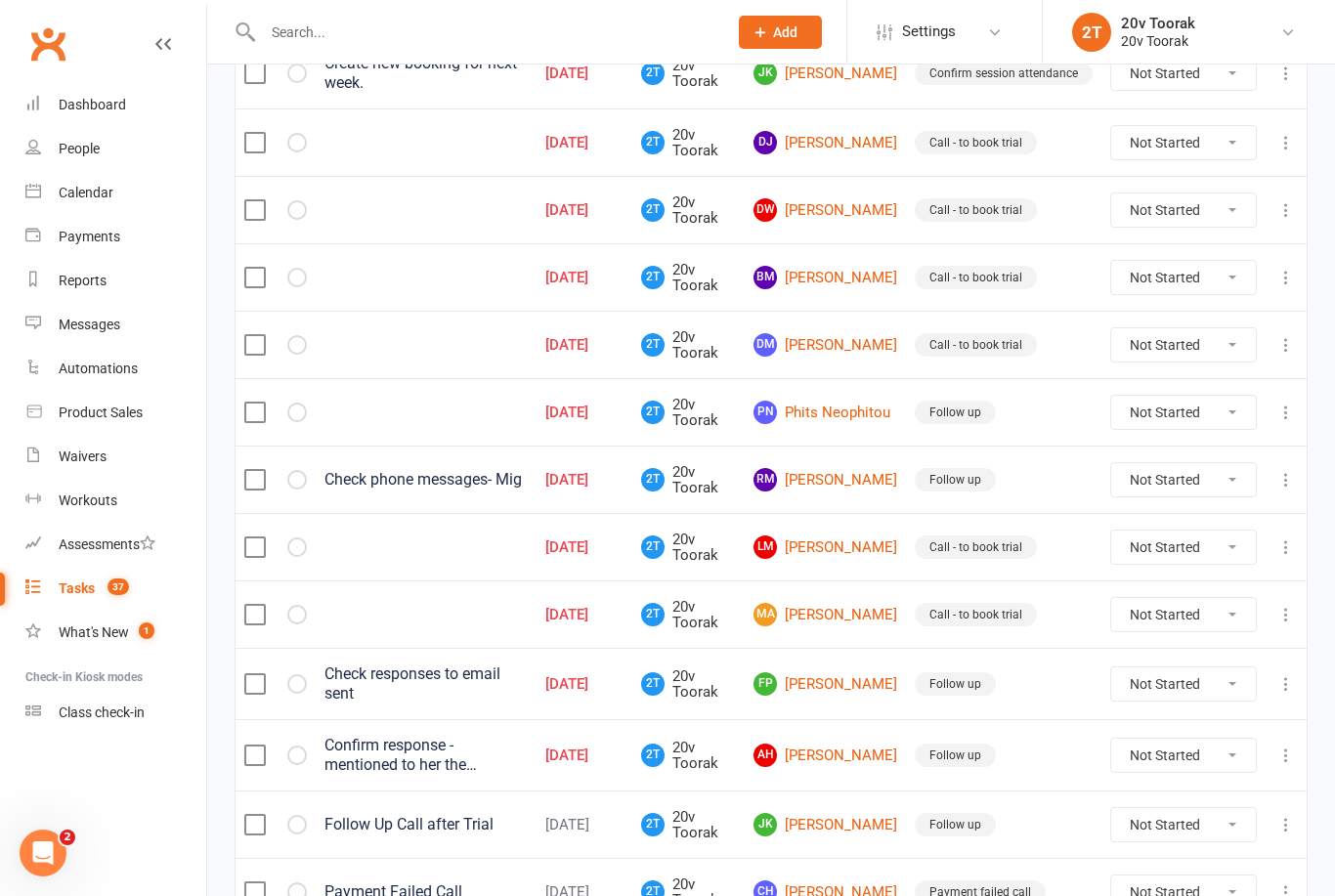
click at [873, 607] on link "MA [PERSON_NAME]" at bounding box center [826, 615] width 144 height 24
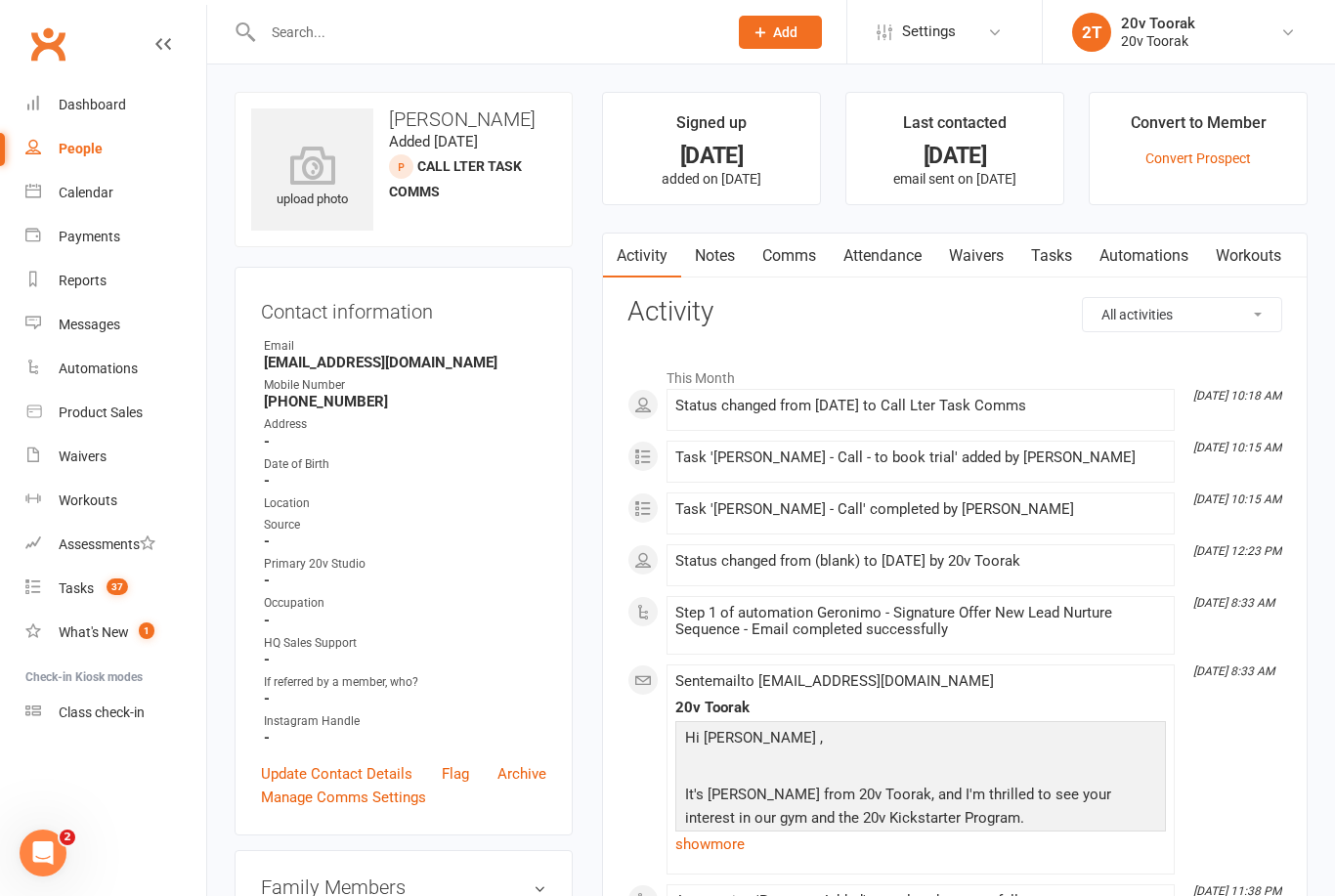
click at [72, 599] on link "Tasks 37" at bounding box center [116, 589] width 181 height 44
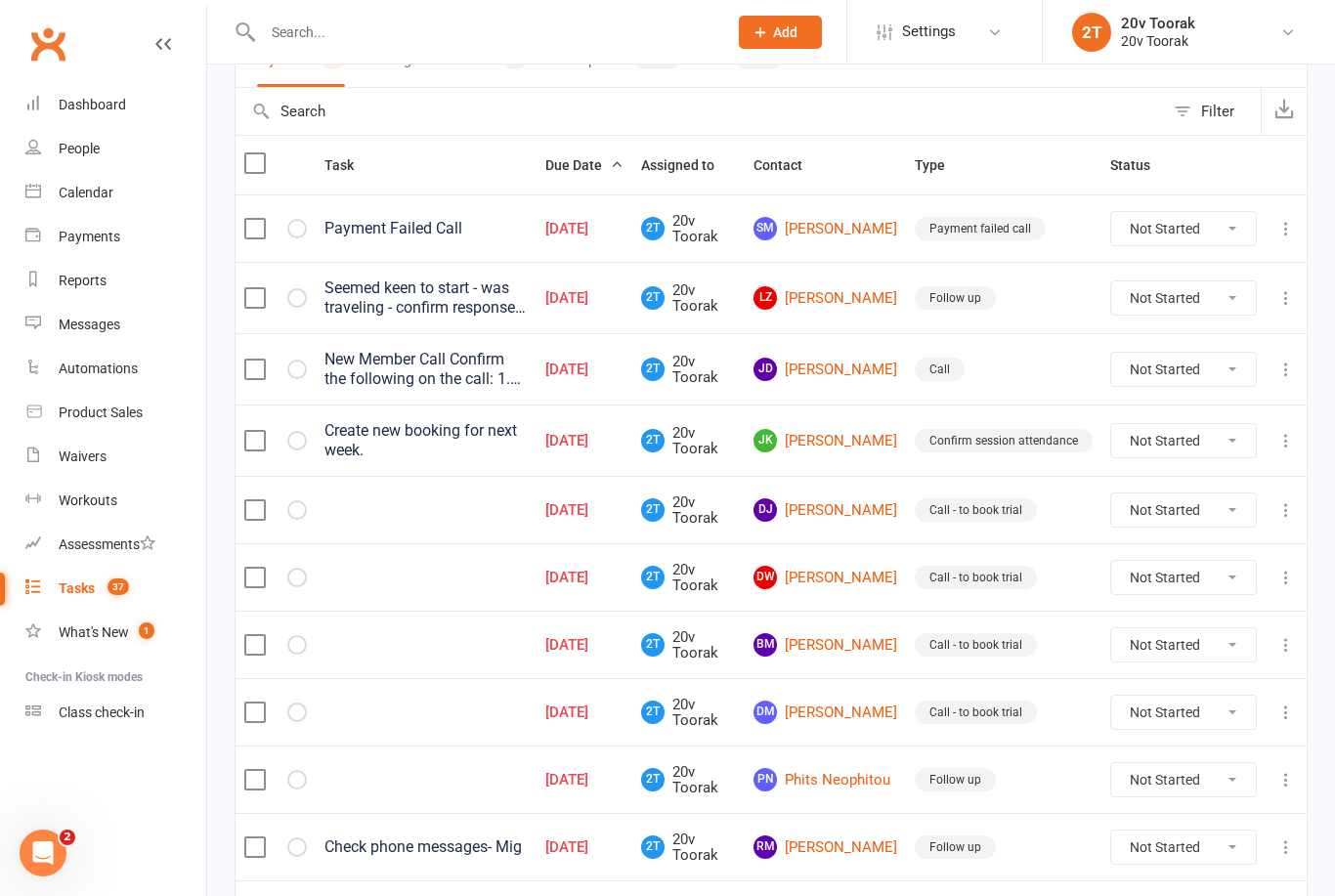
scroll to position [172, 0]
click at [856, 635] on link "BM [PERSON_NAME]" at bounding box center [826, 646] width 144 height 24
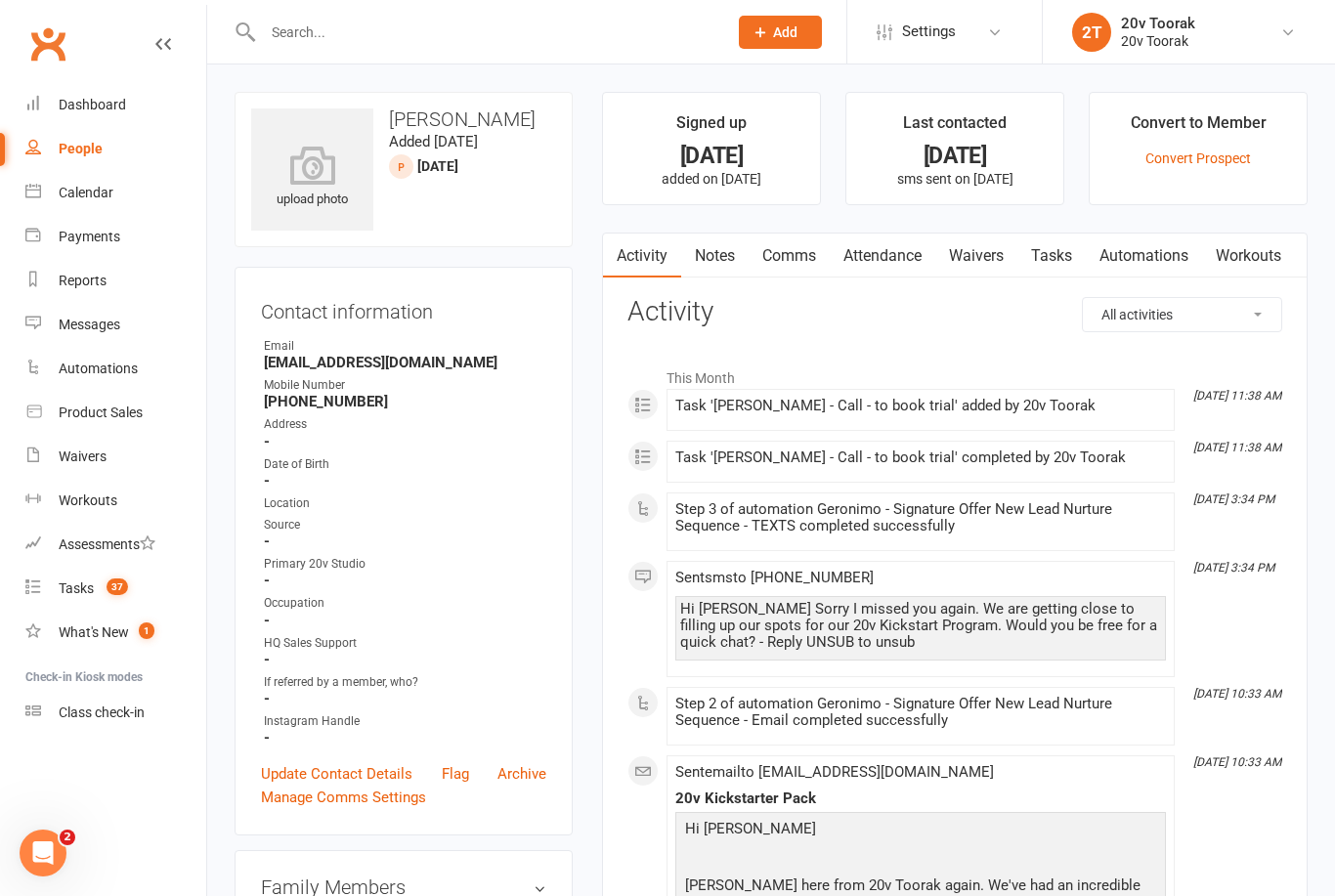
click at [715, 265] on link "Notes" at bounding box center [715, 257] width 68 height 45
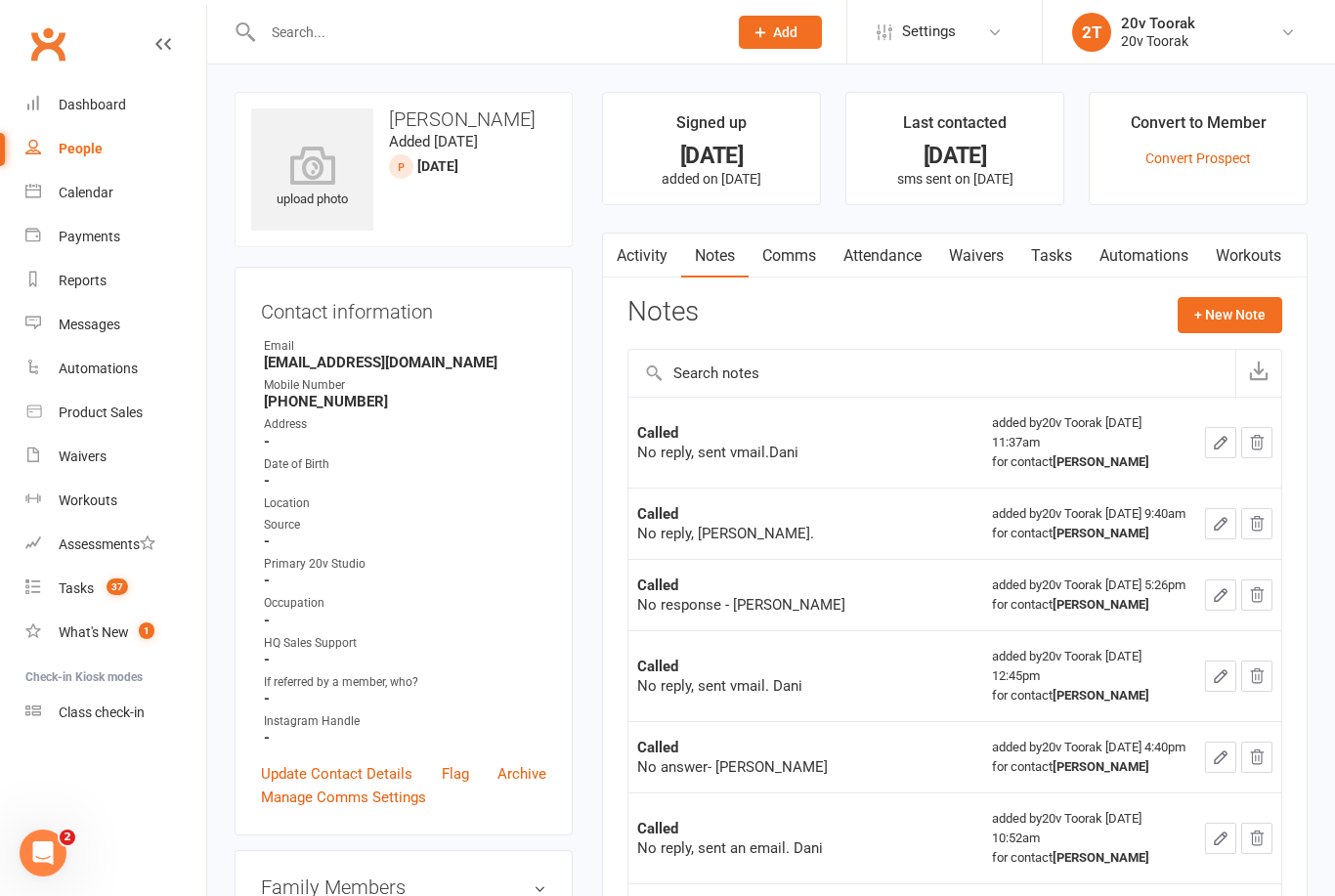
click at [65, 186] on div "Calendar" at bounding box center [86, 193] width 55 height 16
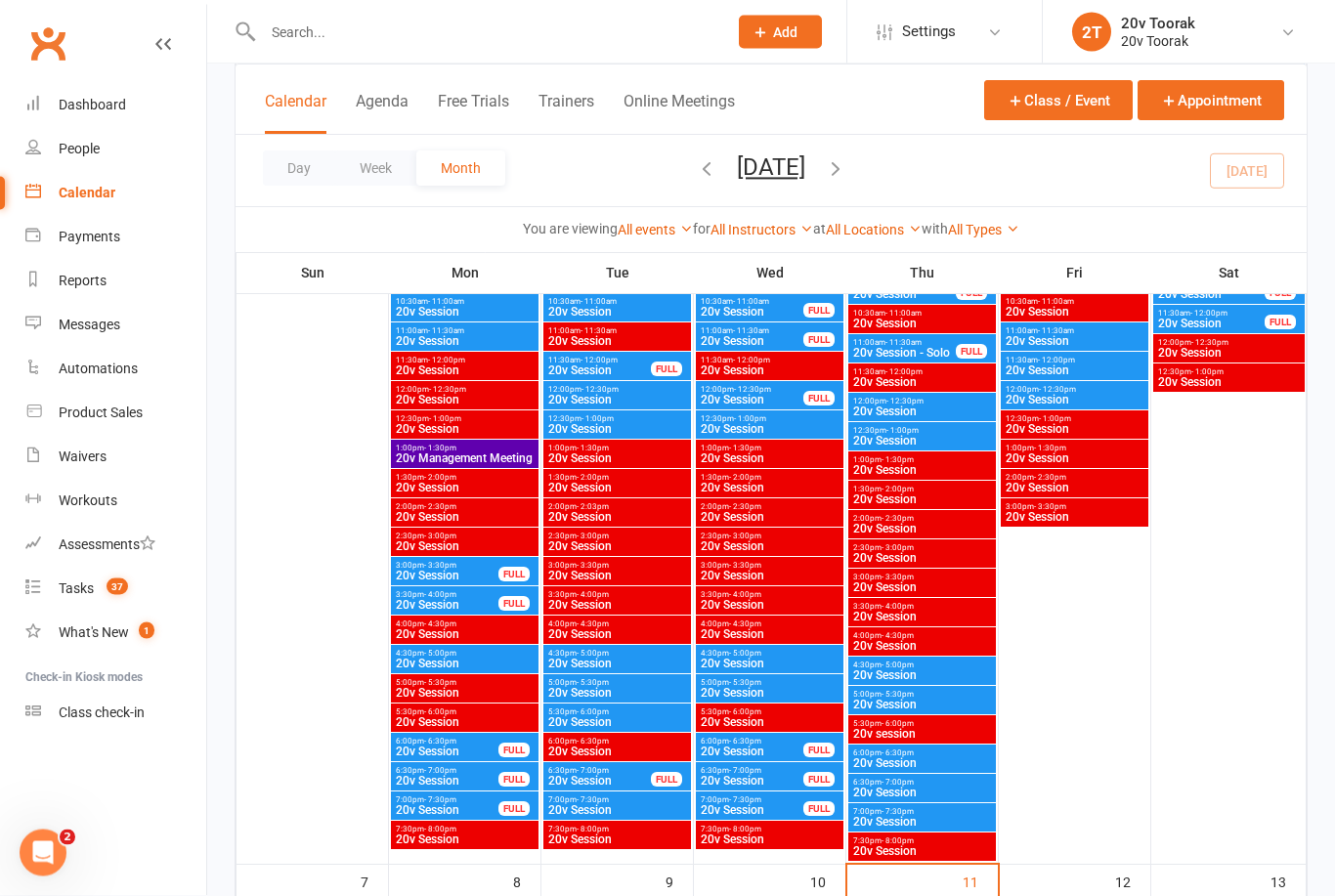
scroll to position [422, 0]
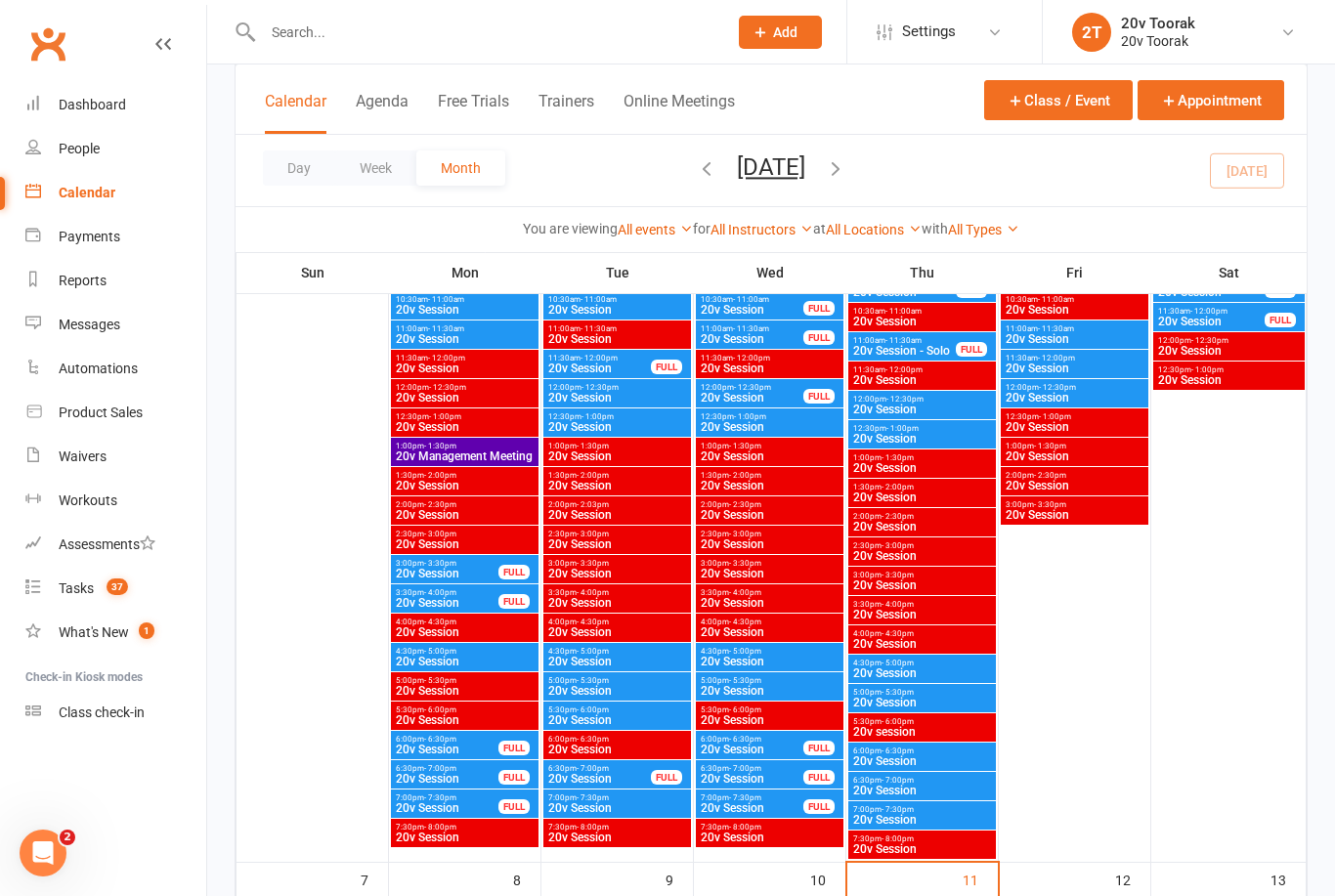
click at [534, 564] on div "3:00pm - 3:30pm 20v Session FULL" at bounding box center [464, 569] width 148 height 28
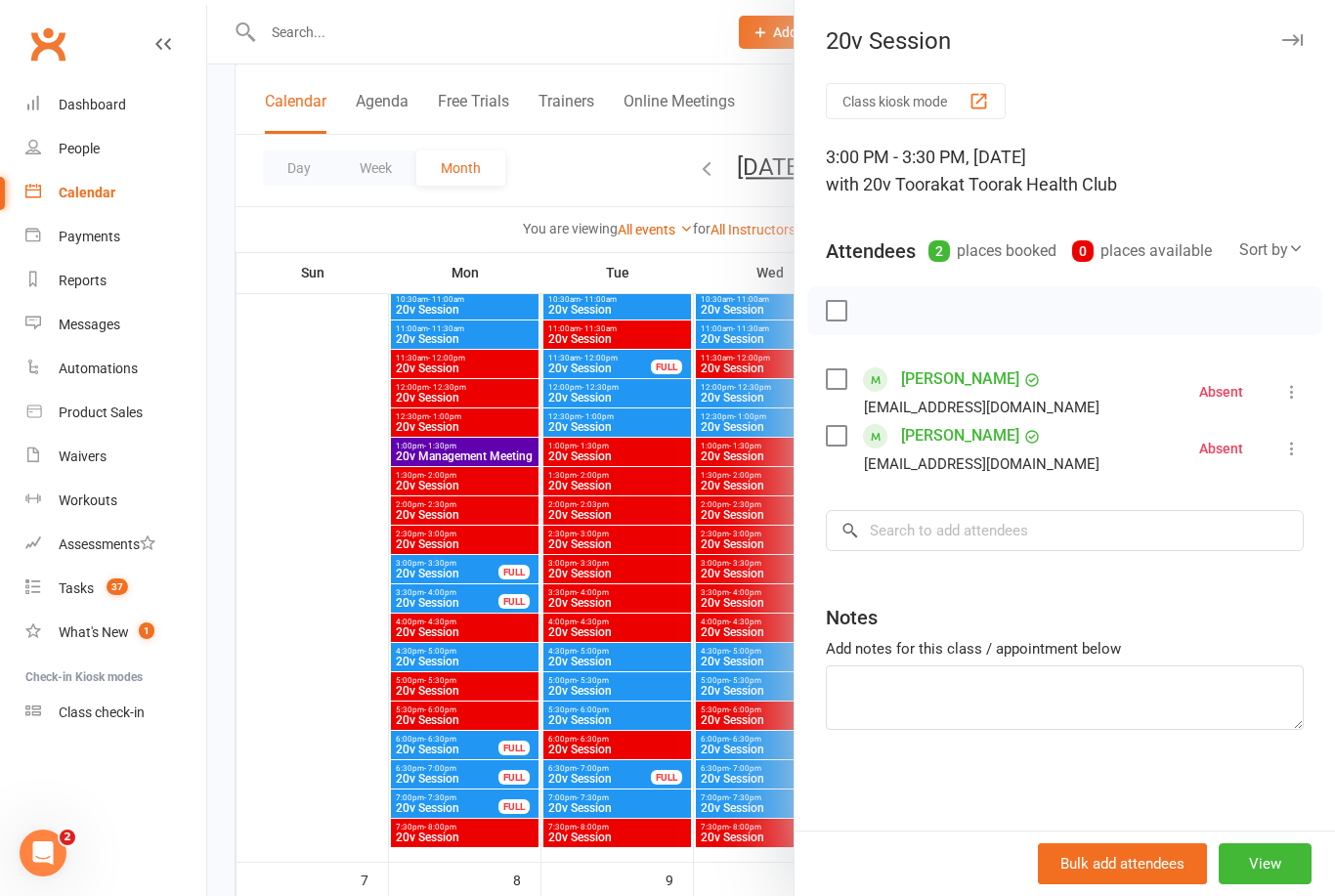
click at [491, 619] on div at bounding box center [772, 448] width 1128 height 896
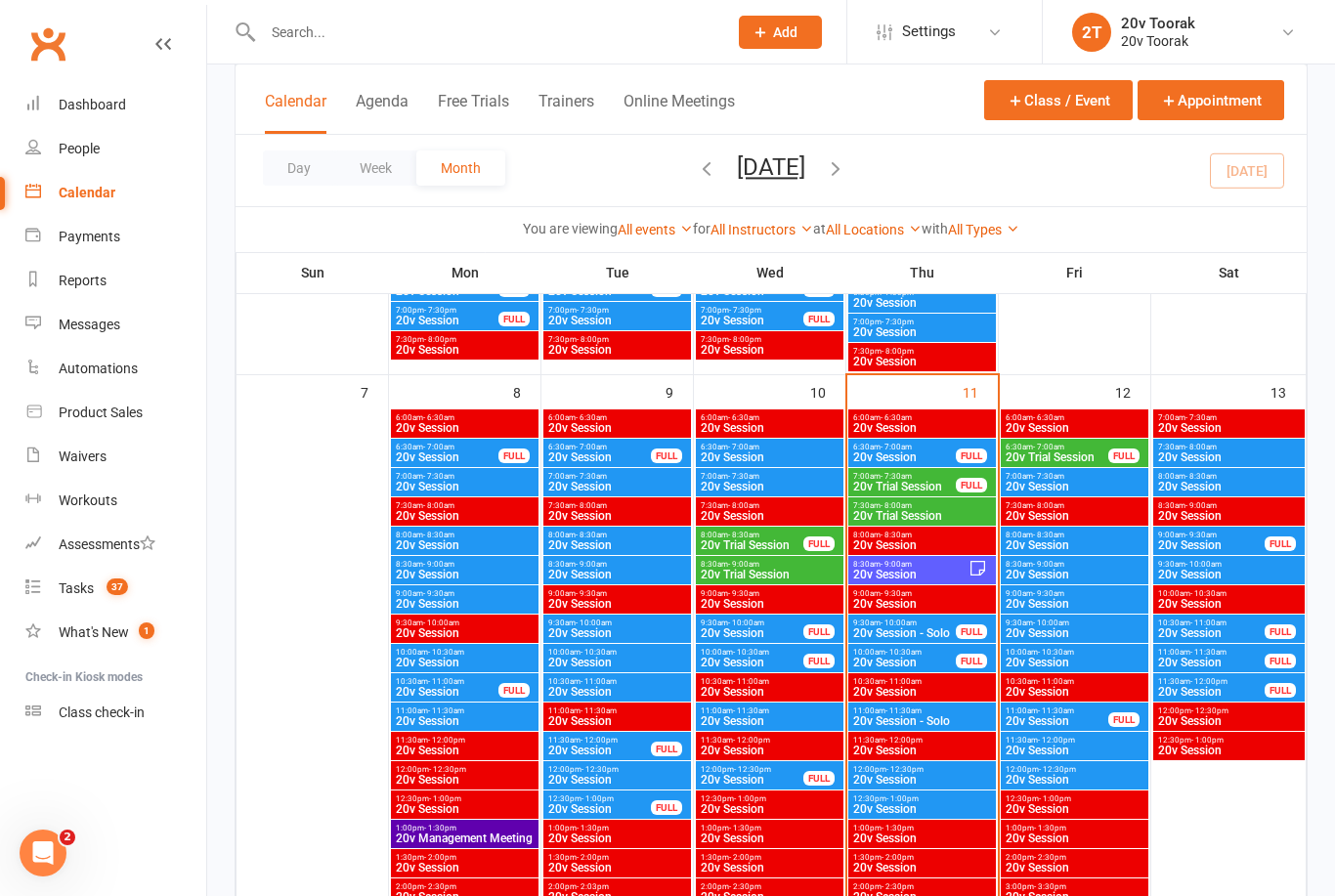
scroll to position [906, 0]
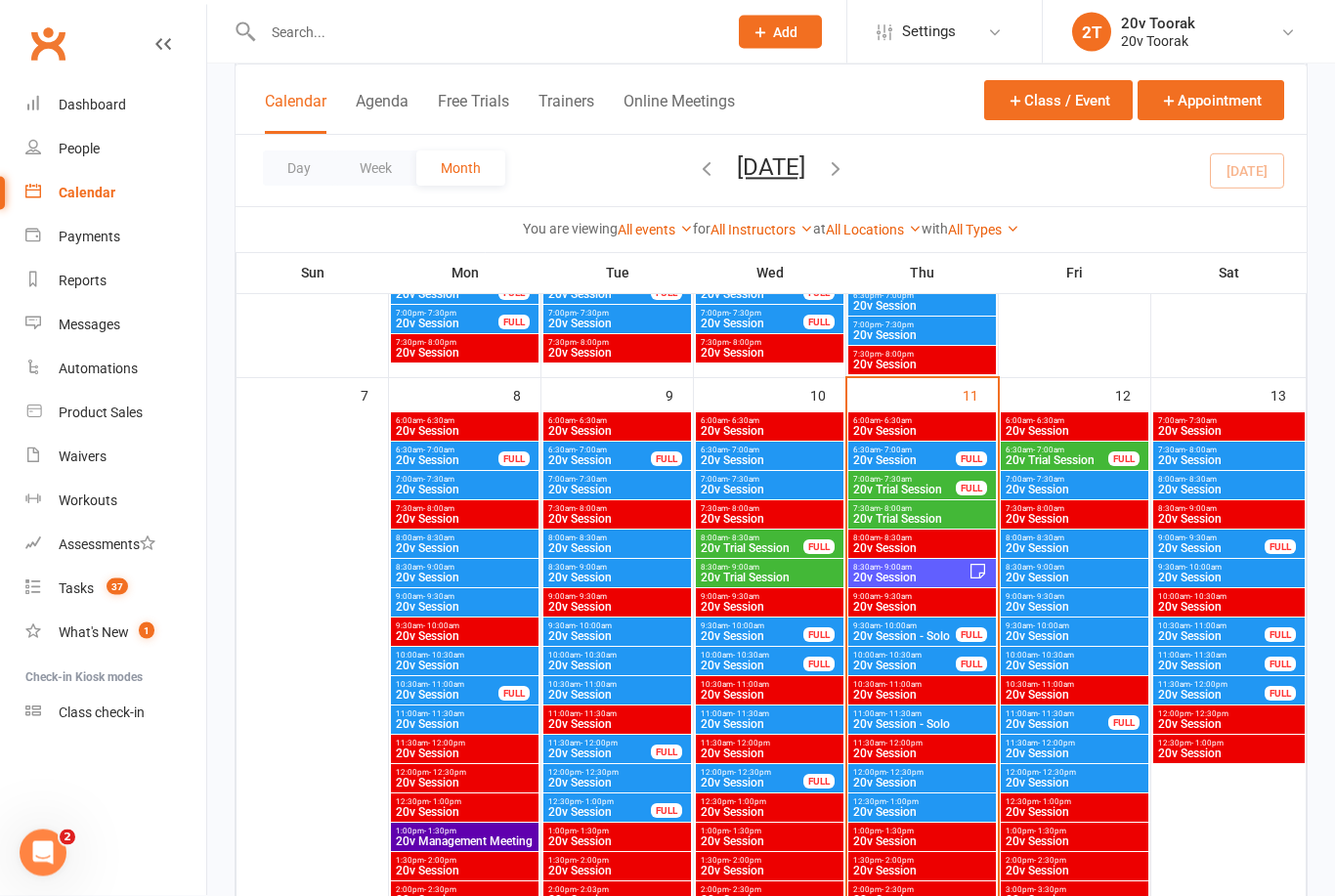
click at [91, 335] on link "Messages" at bounding box center [116, 324] width 181 height 44
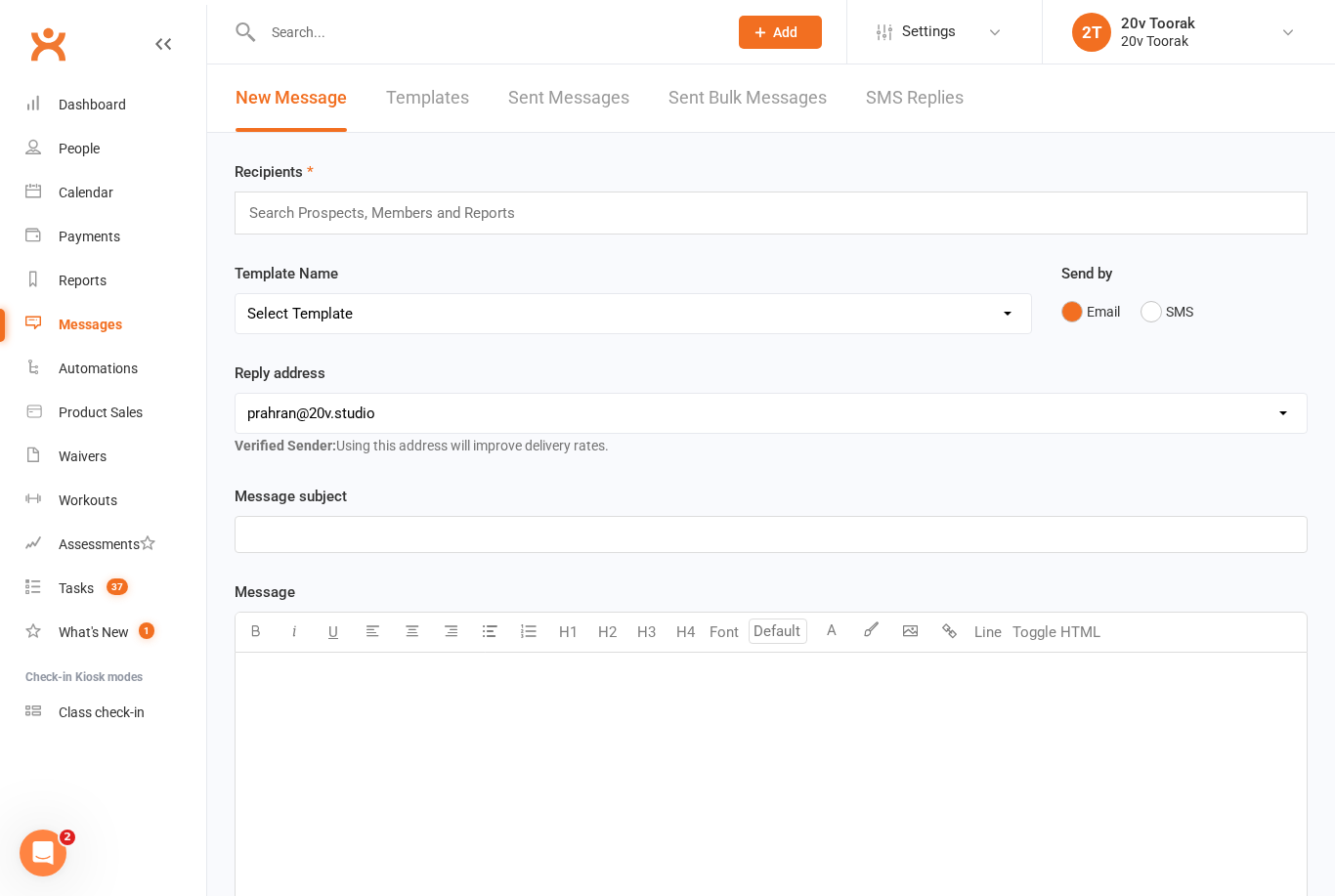
click at [913, 97] on link "SMS Replies" at bounding box center [915, 98] width 98 height 68
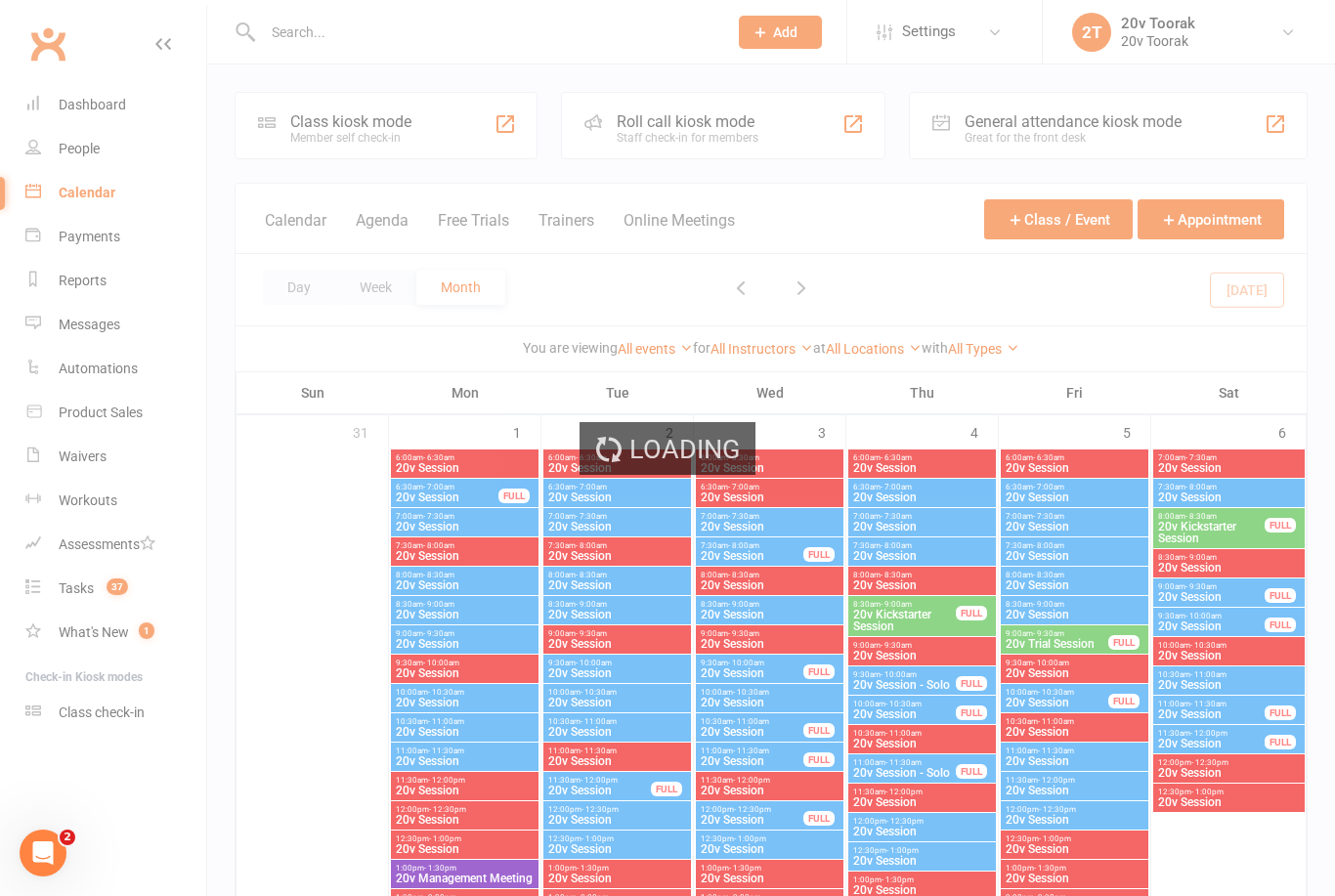
click at [335, 16] on div at bounding box center [474, 31] width 479 height 64
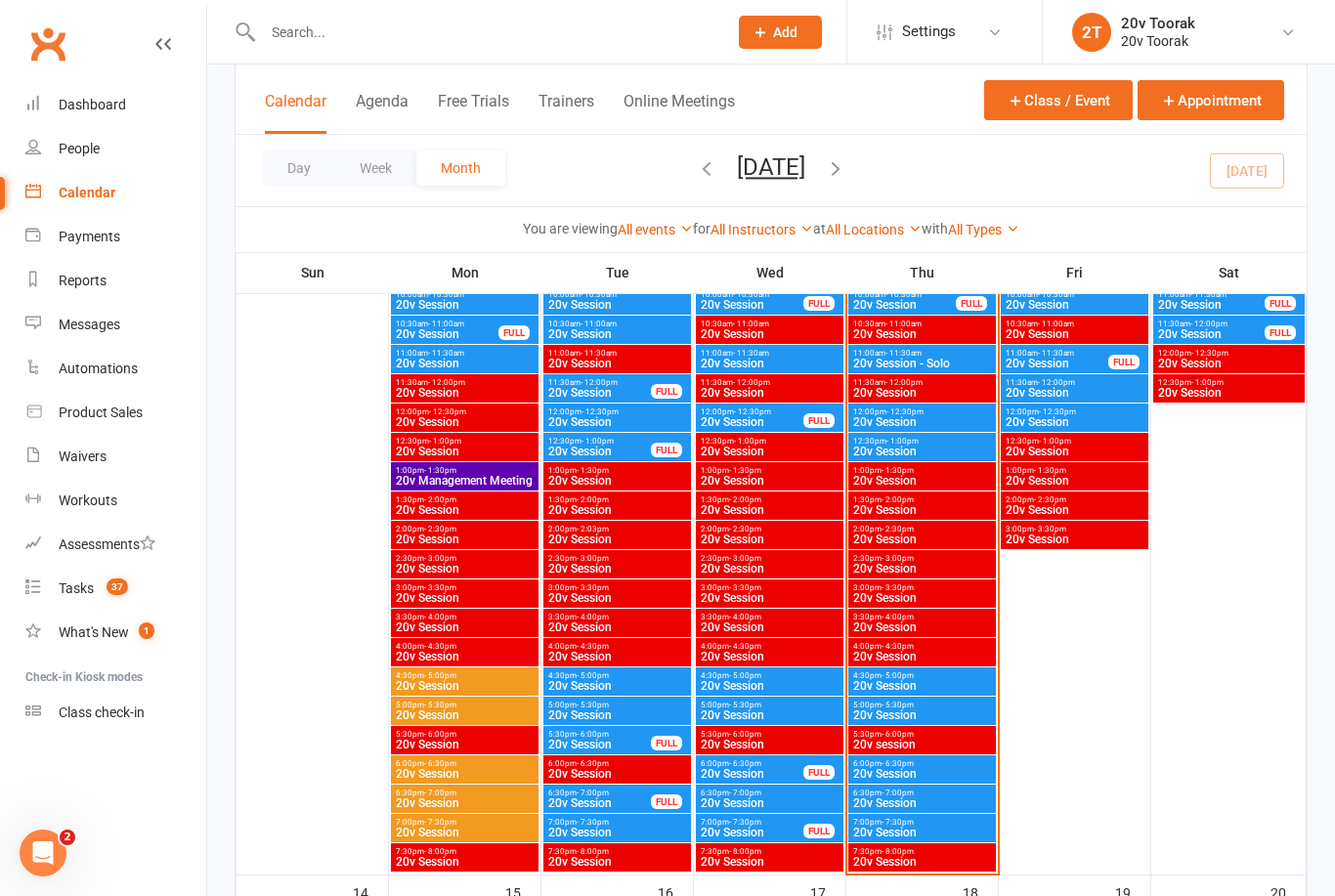
scroll to position [1267, 0]
click at [79, 598] on link "Tasks 37" at bounding box center [116, 589] width 181 height 44
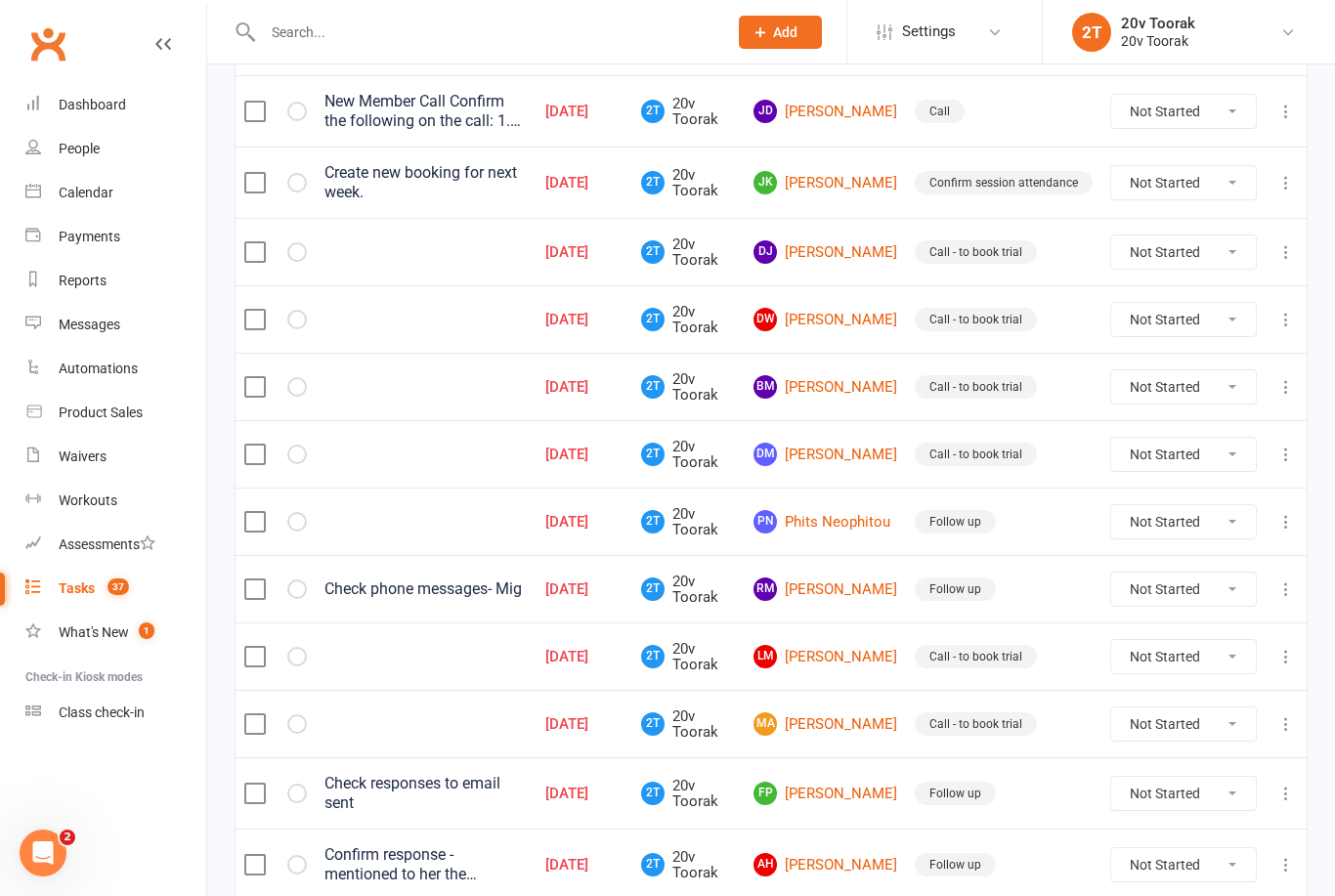
scroll to position [430, 0]
click at [852, 385] on link "BM [PERSON_NAME]" at bounding box center [826, 388] width 144 height 24
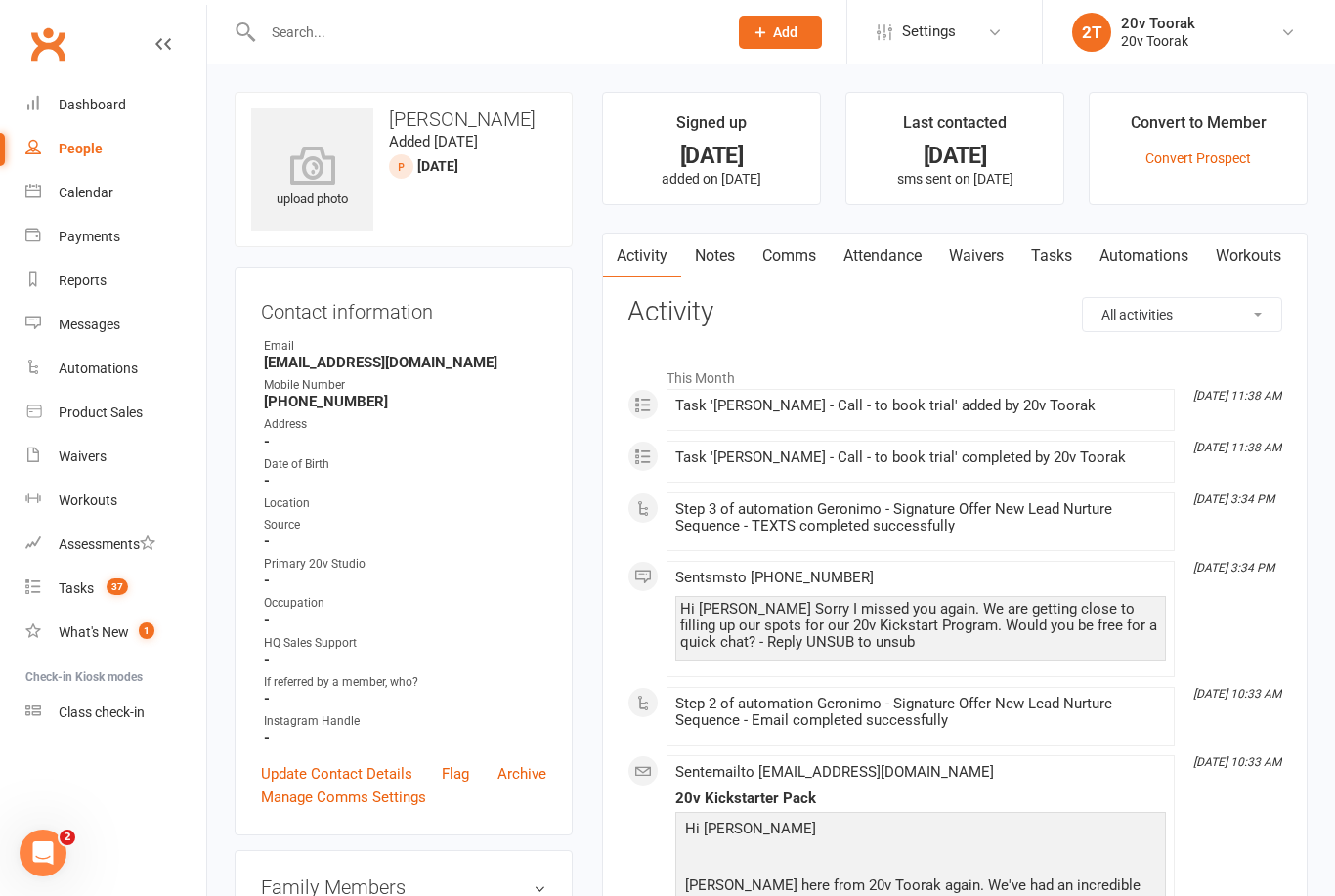
click at [725, 263] on link "Notes" at bounding box center [715, 257] width 68 height 45
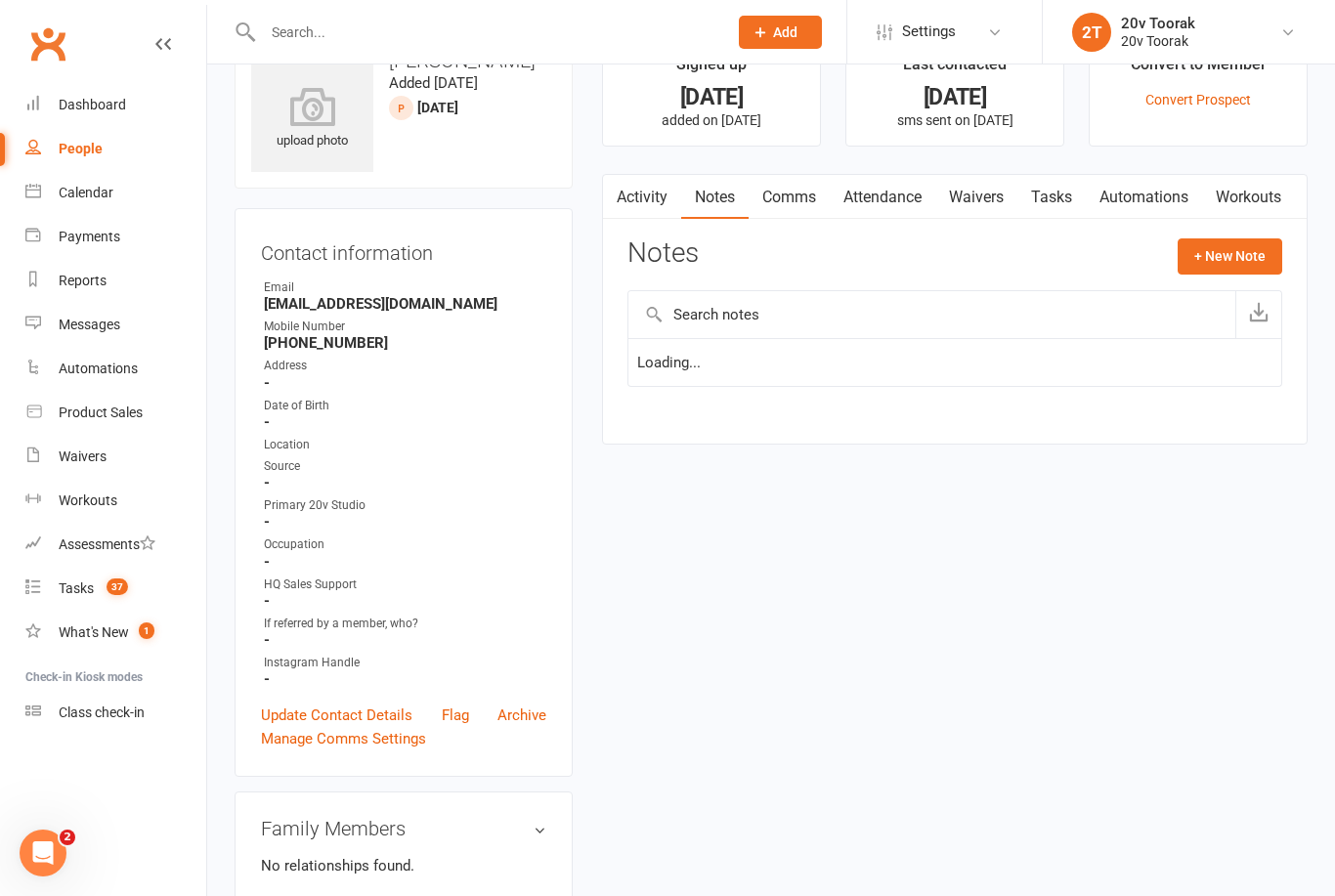
scroll to position [63, 0]
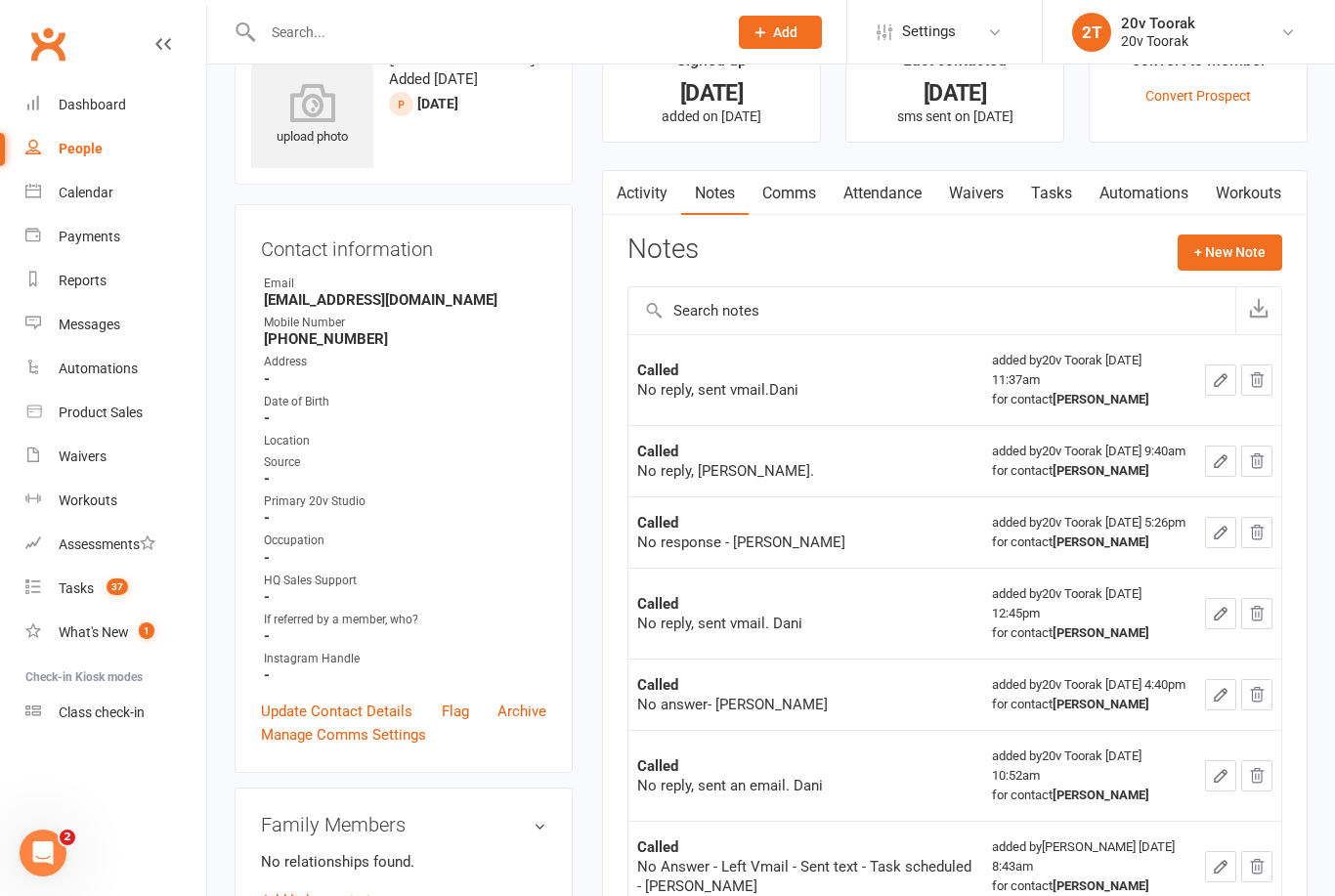
click at [1216, 266] on button "+ New Note" at bounding box center [1230, 253] width 105 height 35
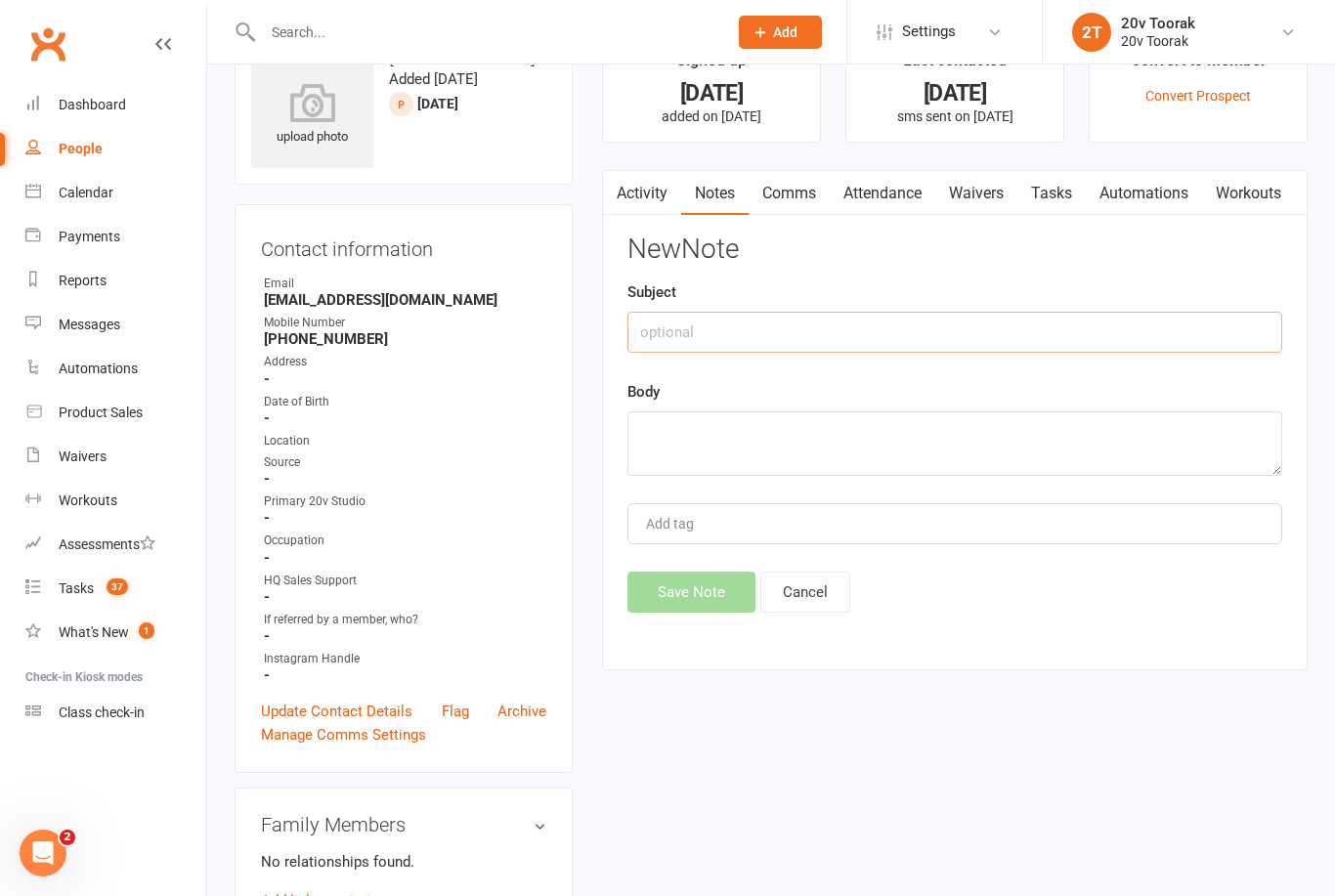
click at [1086, 319] on input "text" at bounding box center [955, 332] width 655 height 41
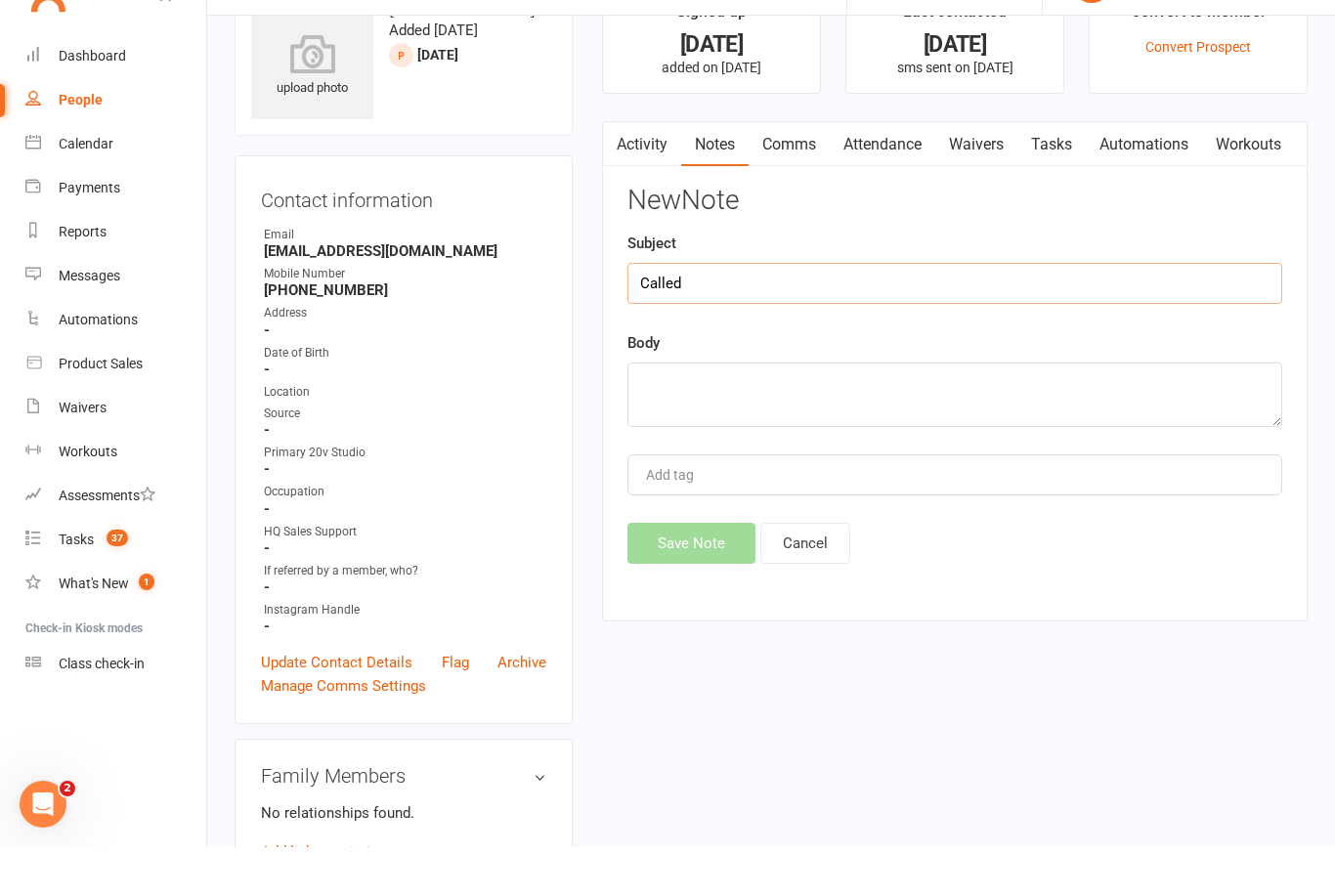
type input "Called"
click at [963, 411] on textarea at bounding box center [955, 444] width 655 height 65
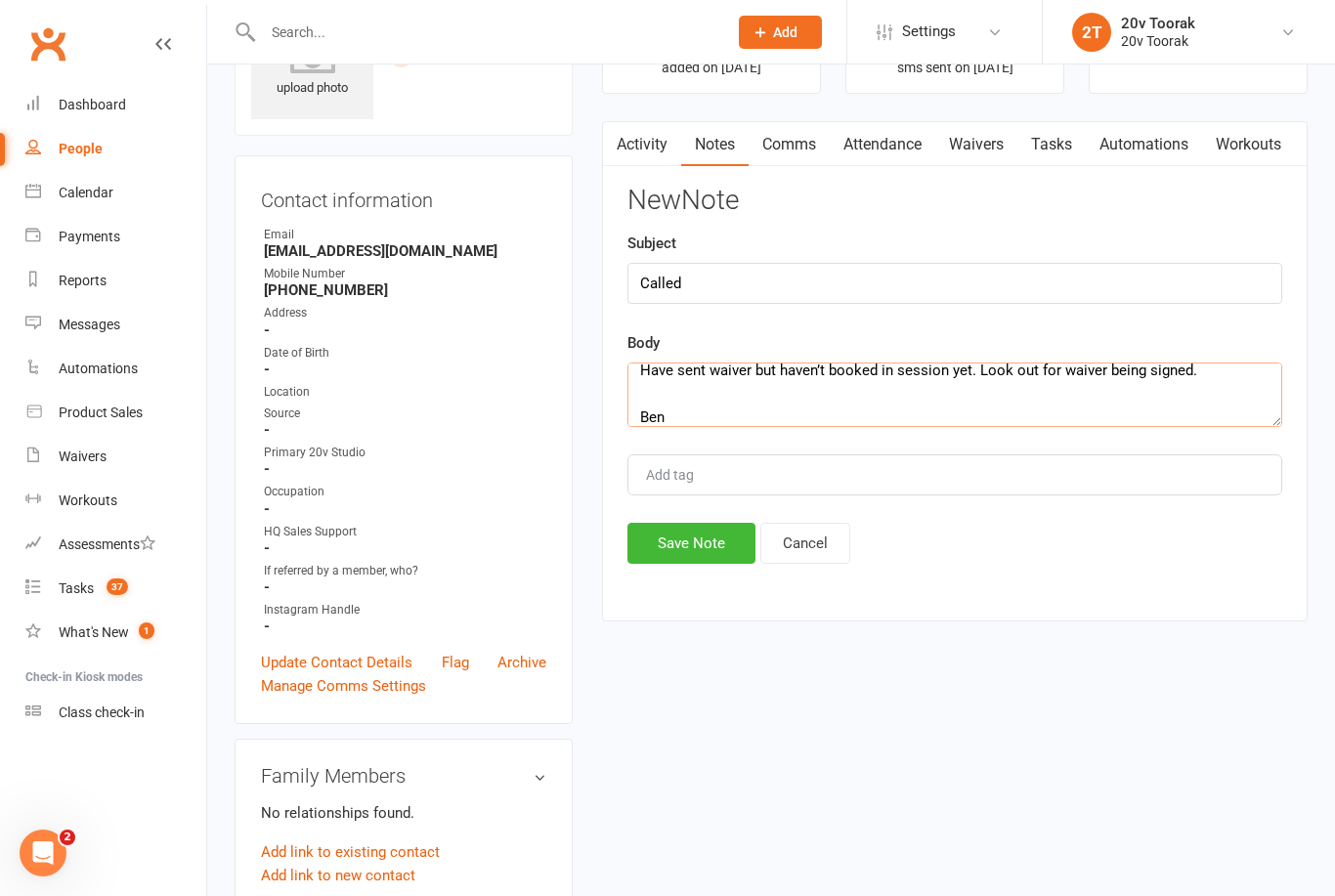
type textarea "Seems very keen. But also quite skeptical , has done ems for [MEDICAL_DATA] iss…"
click at [638, 561] on button "Save Note" at bounding box center [691, 543] width 128 height 41
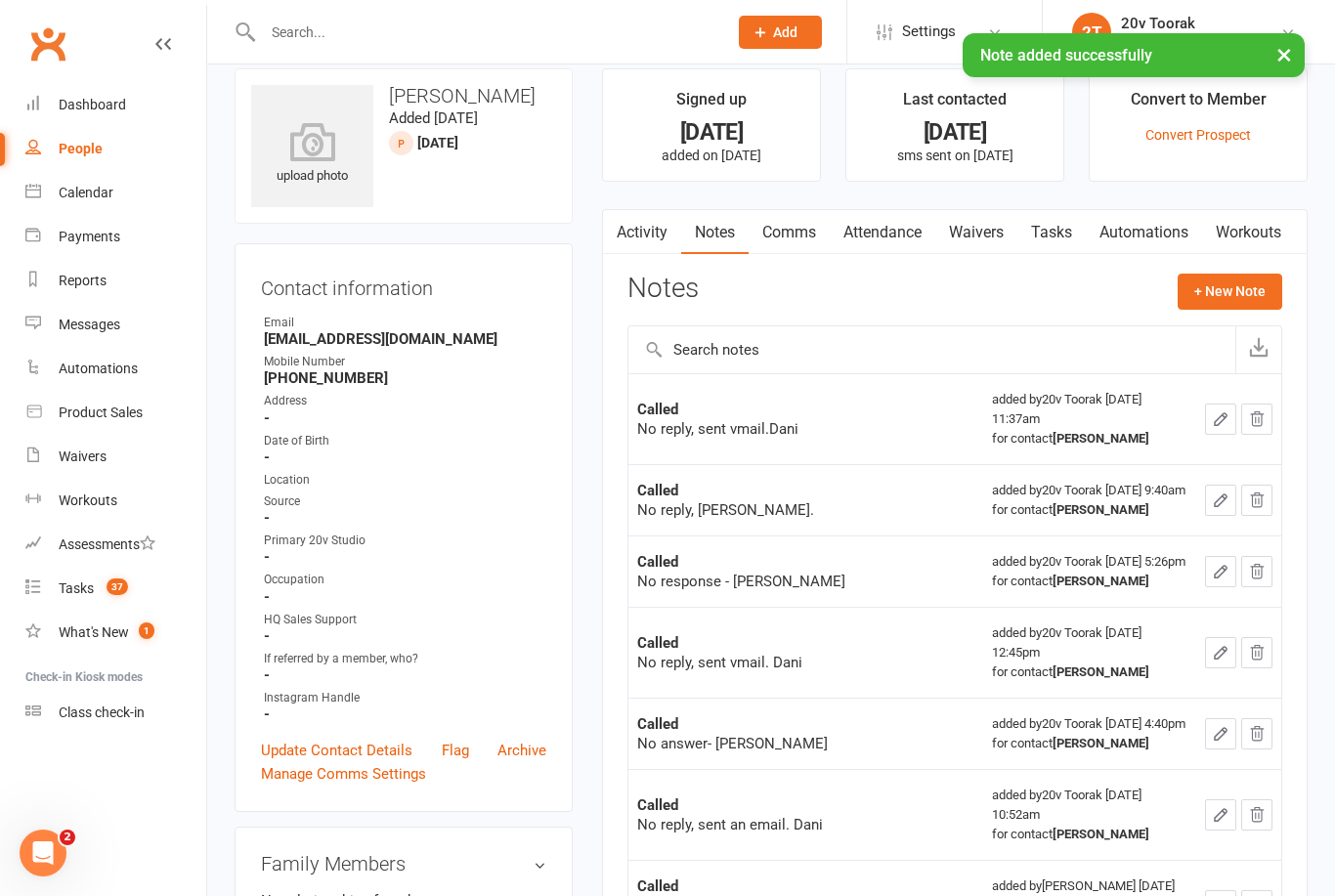
scroll to position [0, 0]
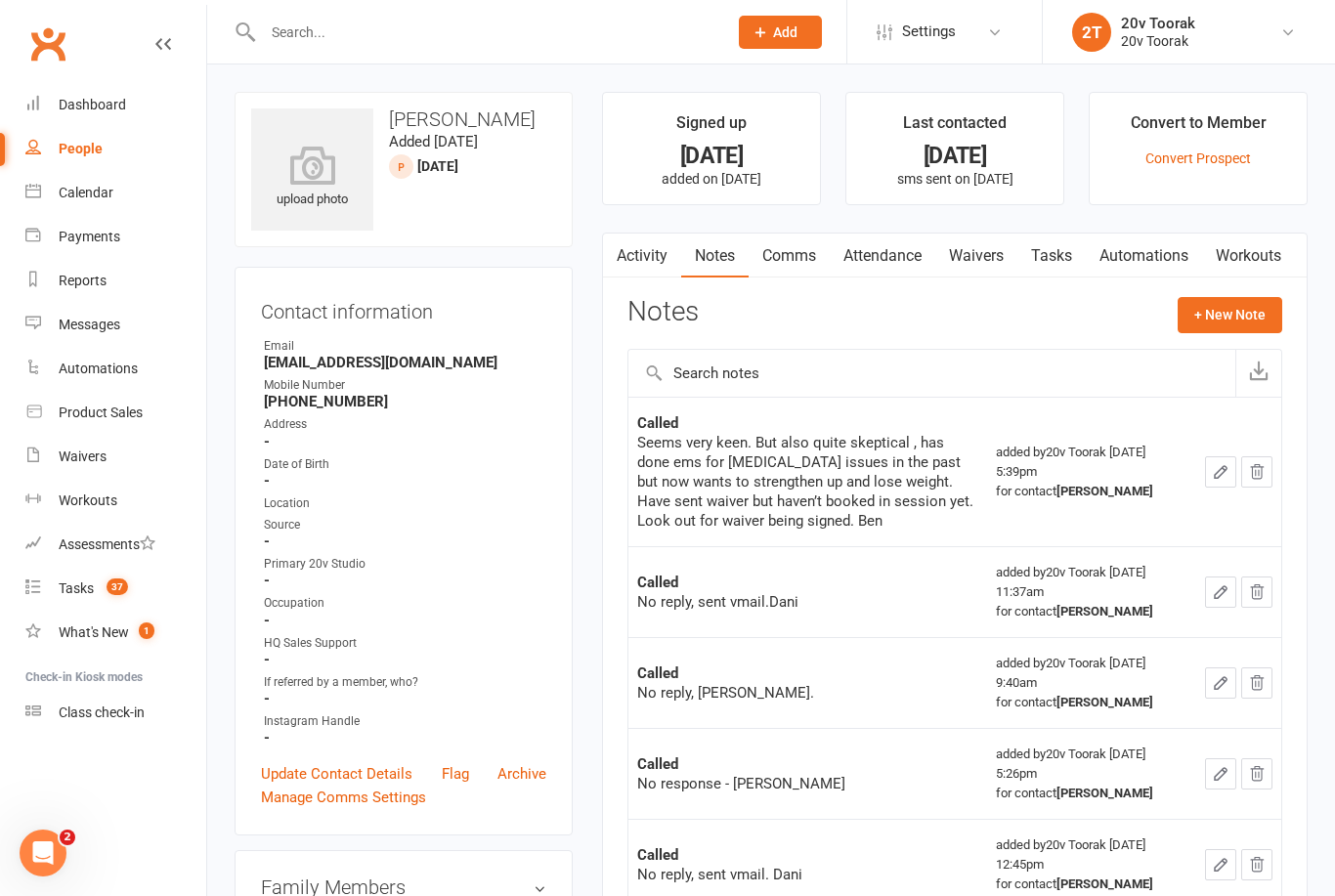
click at [803, 259] on link "Comms" at bounding box center [789, 257] width 81 height 45
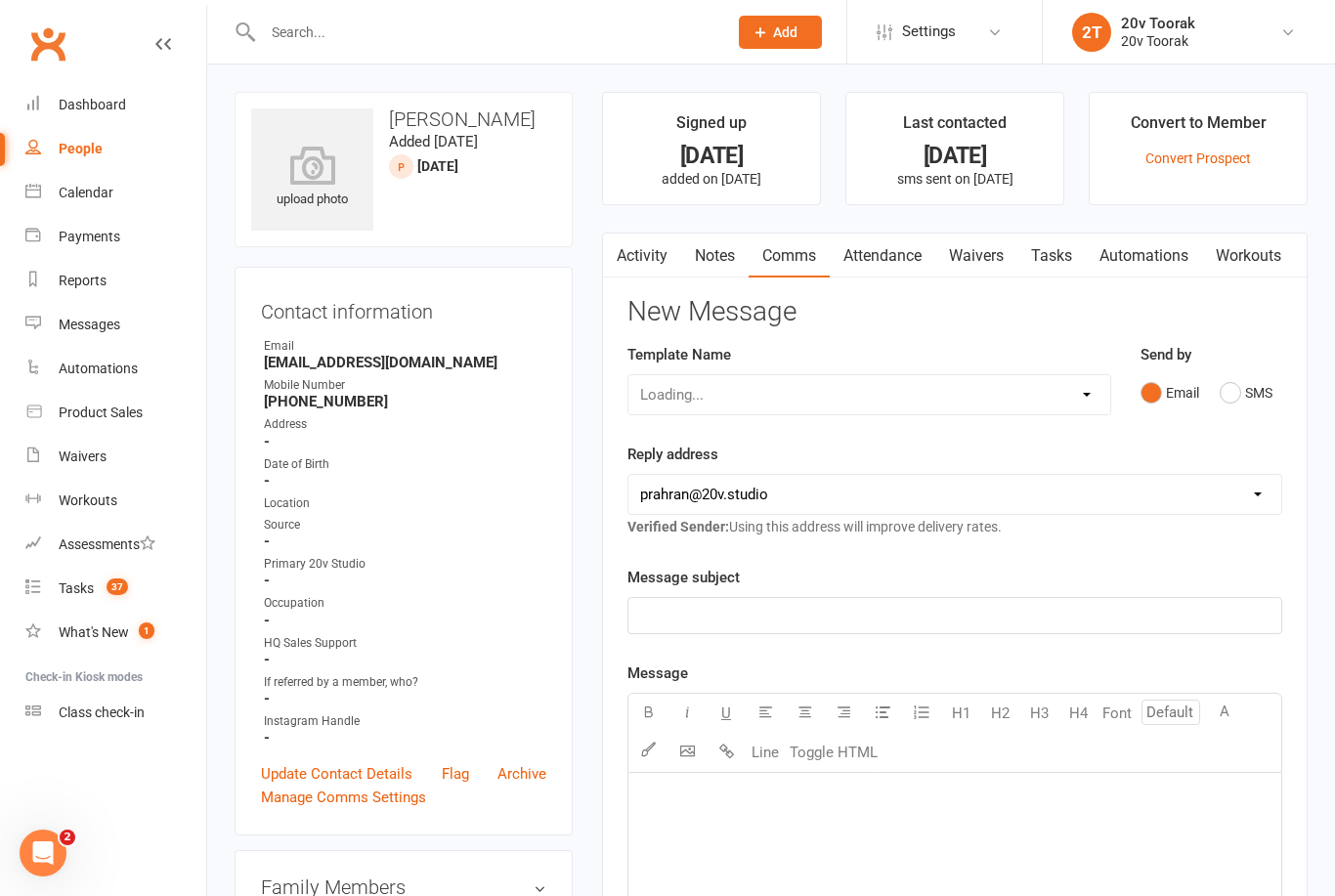
click at [1226, 397] on button "SMS" at bounding box center [1247, 393] width 53 height 37
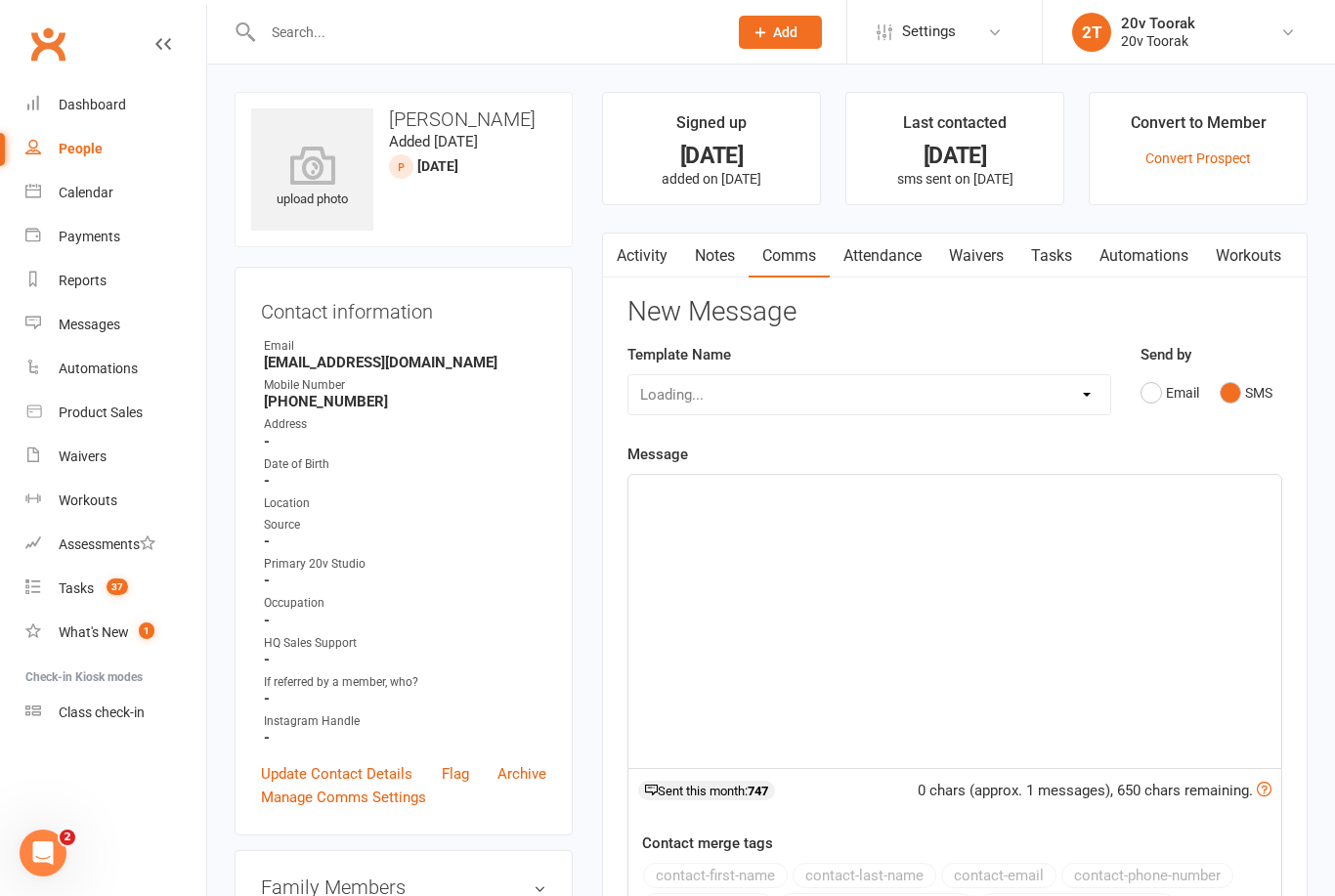
click at [1059, 240] on link "Tasks" at bounding box center [1052, 257] width 69 height 45
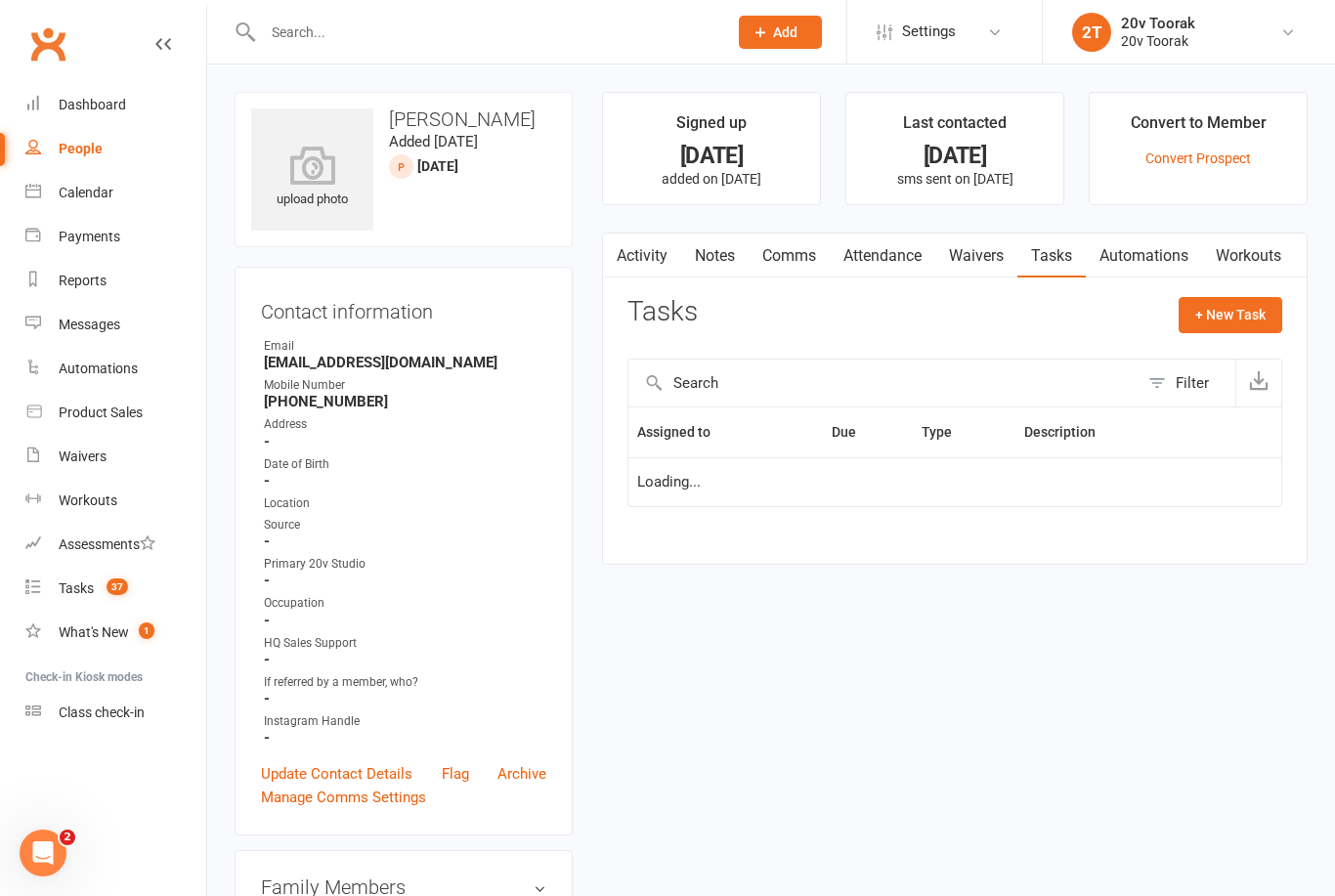
click at [1011, 251] on link "Waivers" at bounding box center [977, 257] width 82 height 45
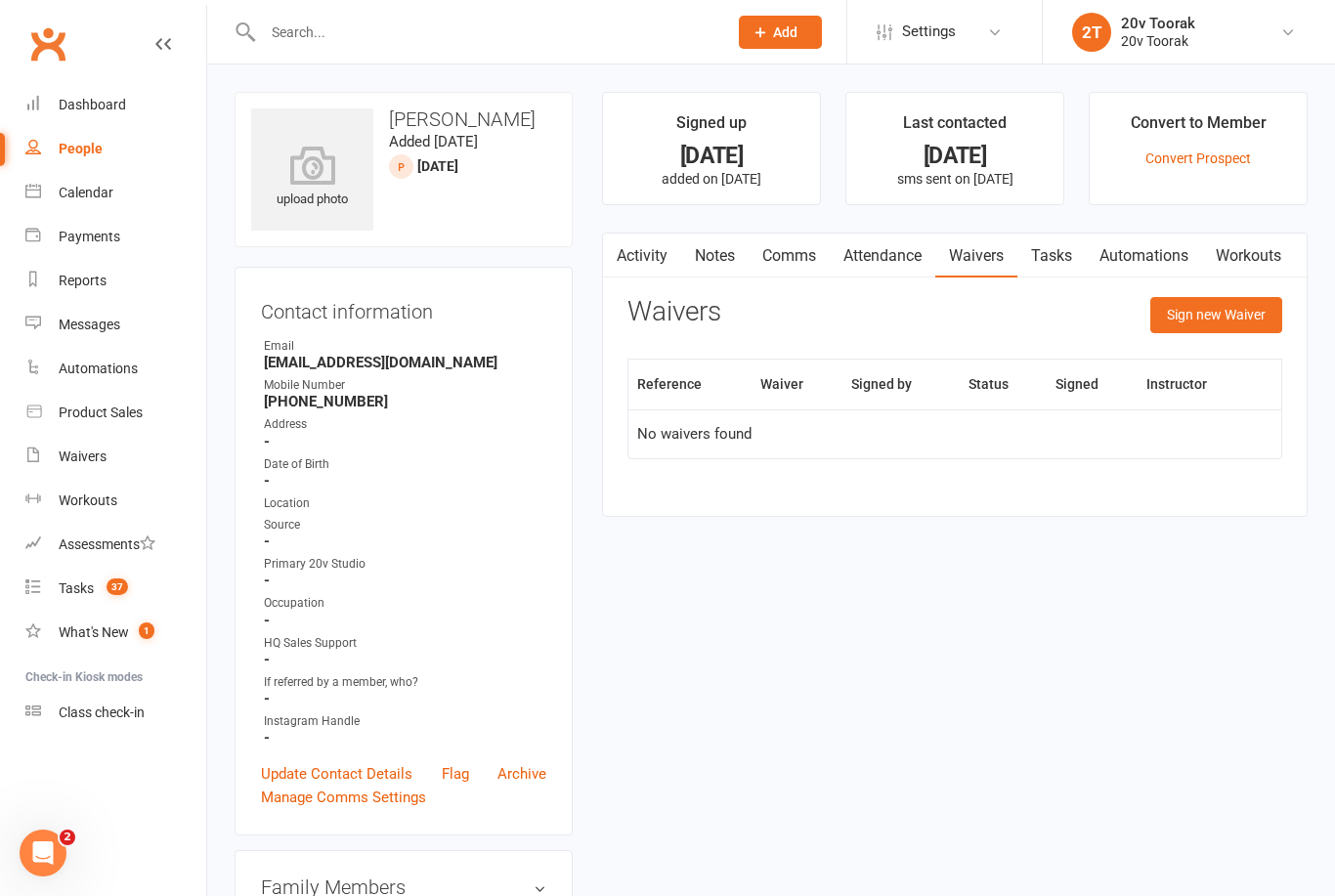
click at [1249, 316] on button "Sign new Waiver" at bounding box center [1216, 314] width 132 height 35
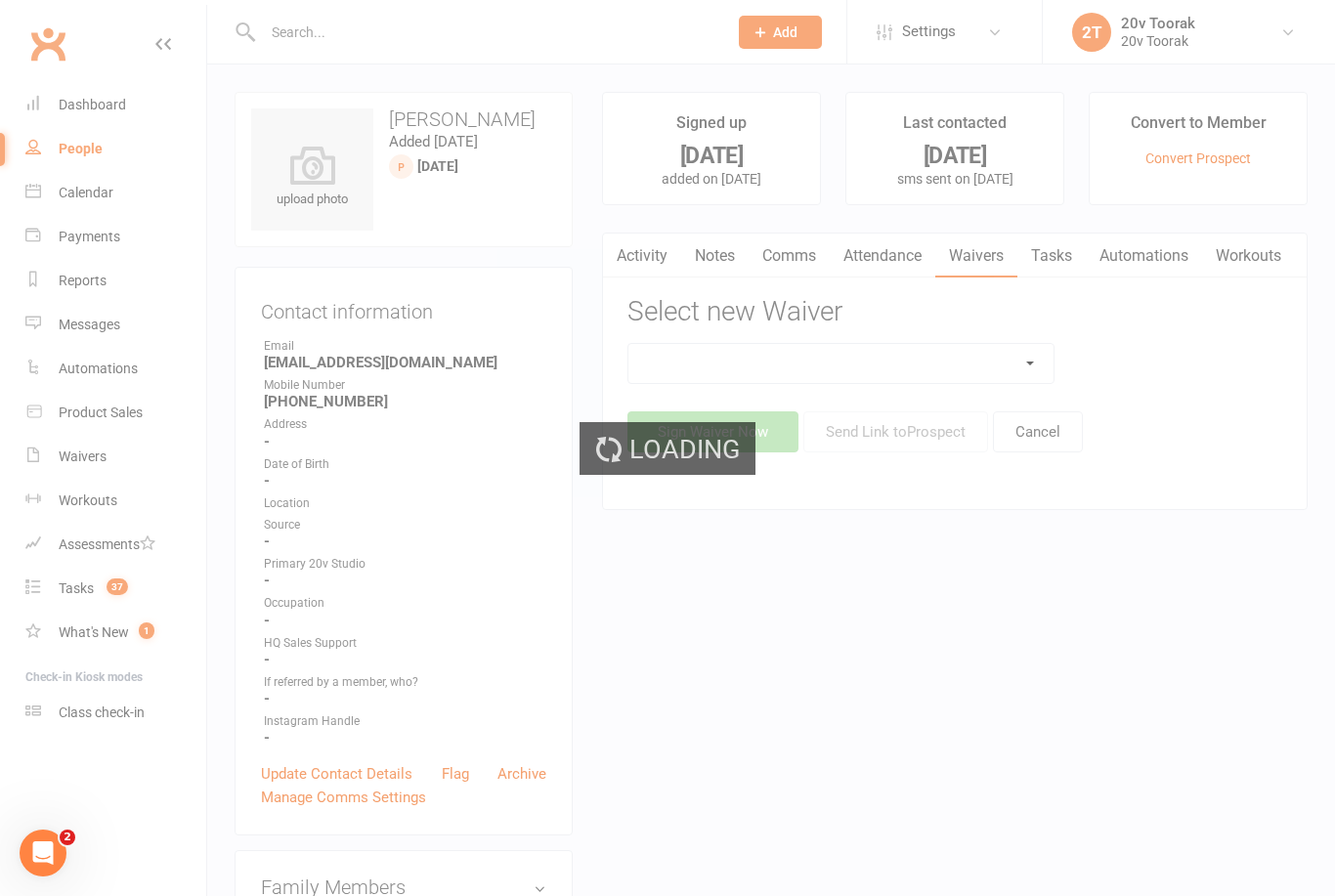
click at [1041, 365] on div "Loading" at bounding box center [667, 448] width 1335 height 896
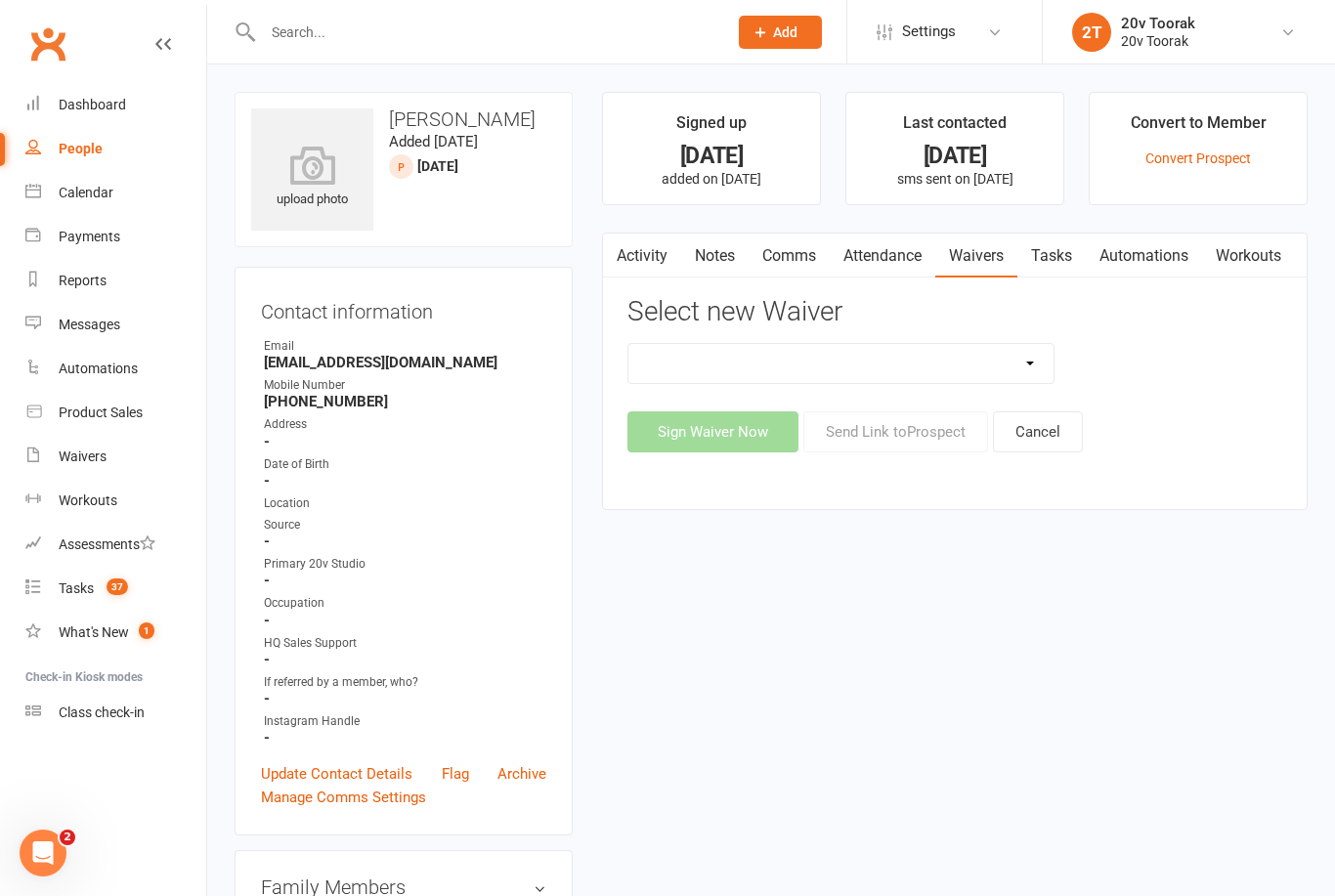
click at [1020, 377] on select "20v Ambassador Program 20v Kickstarter Pack 20v Kickstarter Pack - Toorak Membe…" at bounding box center [841, 363] width 425 height 39
select select "13165"
click at [966, 439] on button "Send Link to [GEOGRAPHIC_DATA]" at bounding box center [895, 432] width 185 height 41
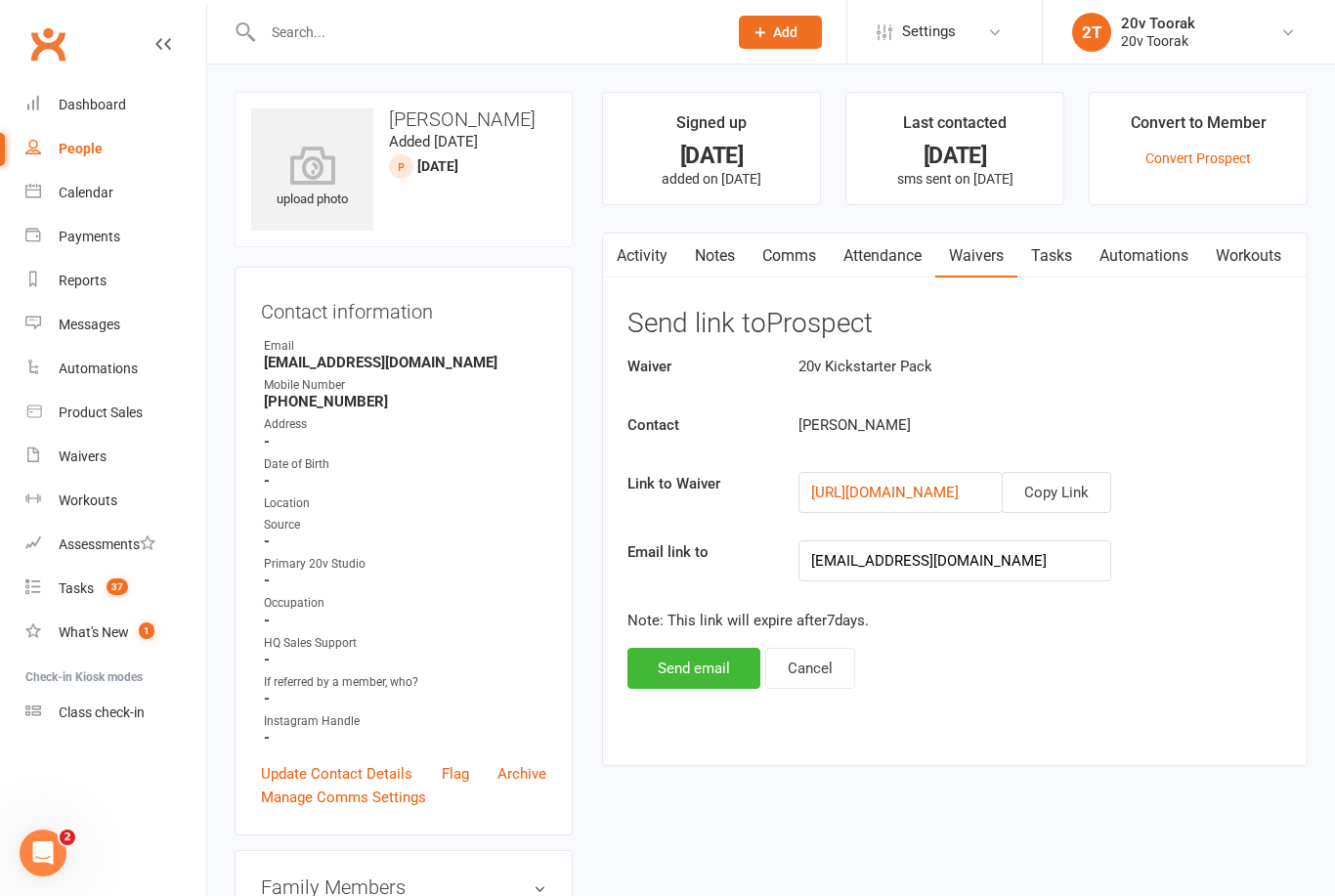
click at [1073, 489] on button "Copy Link" at bounding box center [1057, 493] width 110 height 41
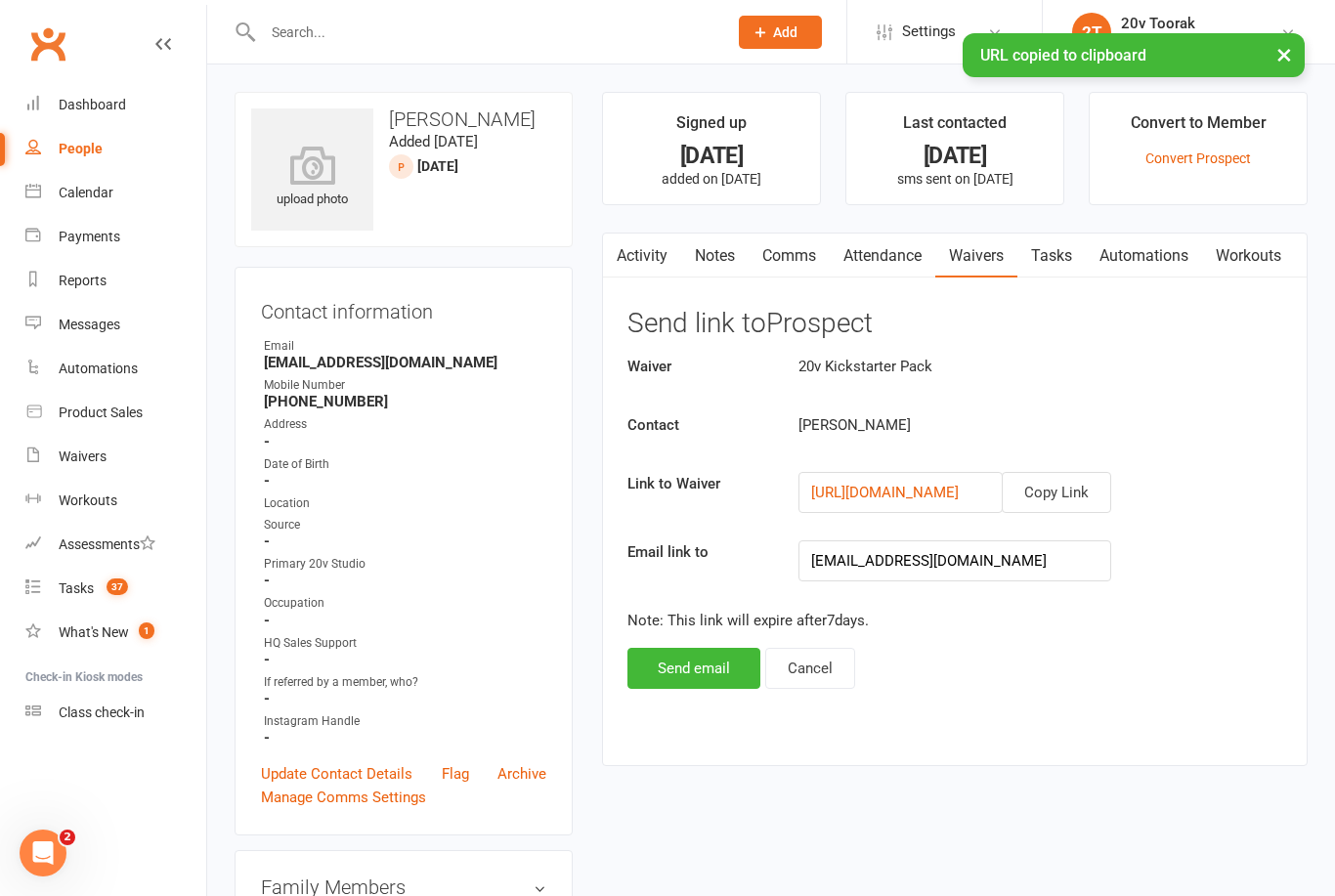
click at [788, 258] on link "Comms" at bounding box center [789, 257] width 81 height 45
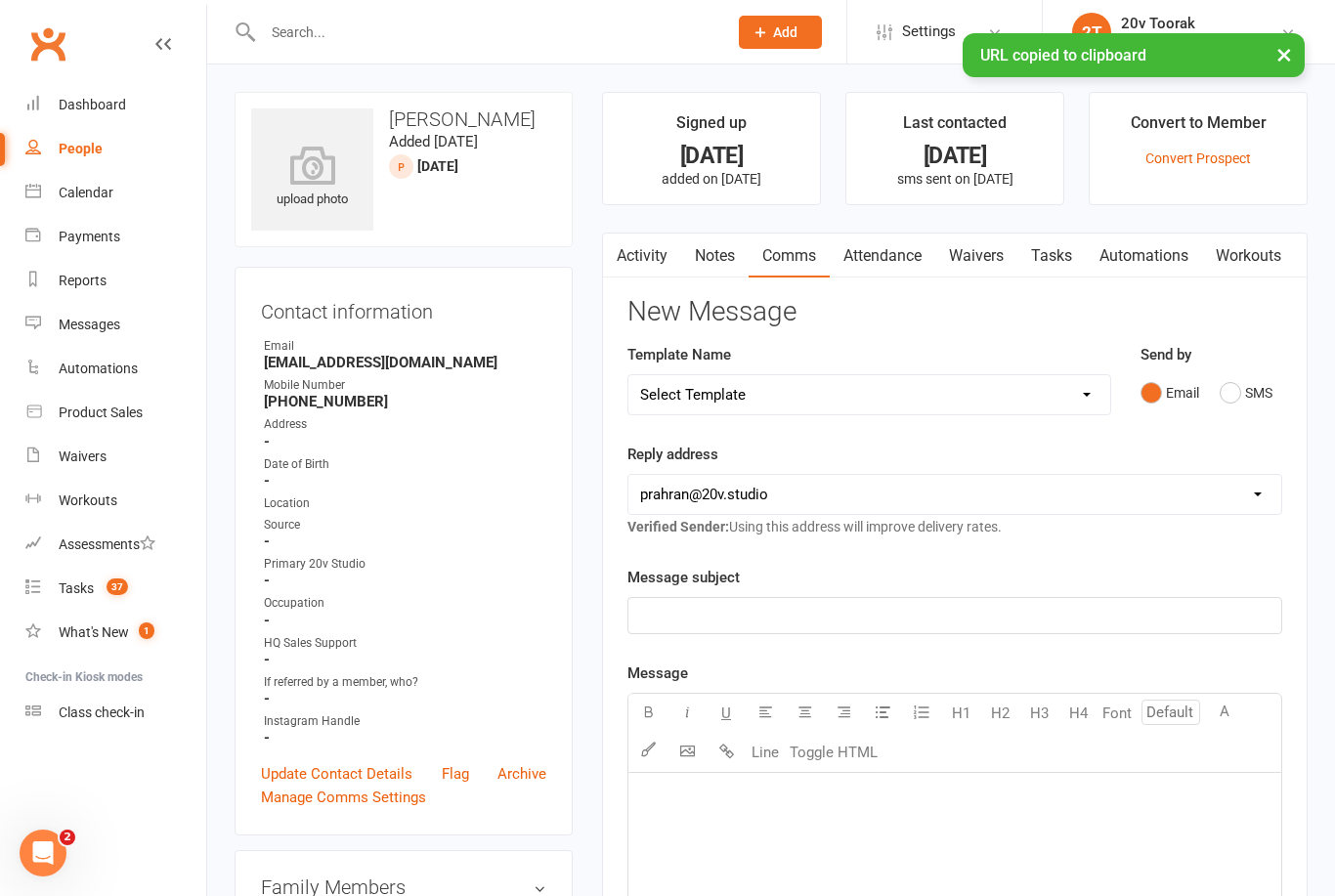
click at [1239, 385] on button "SMS" at bounding box center [1247, 393] width 53 height 37
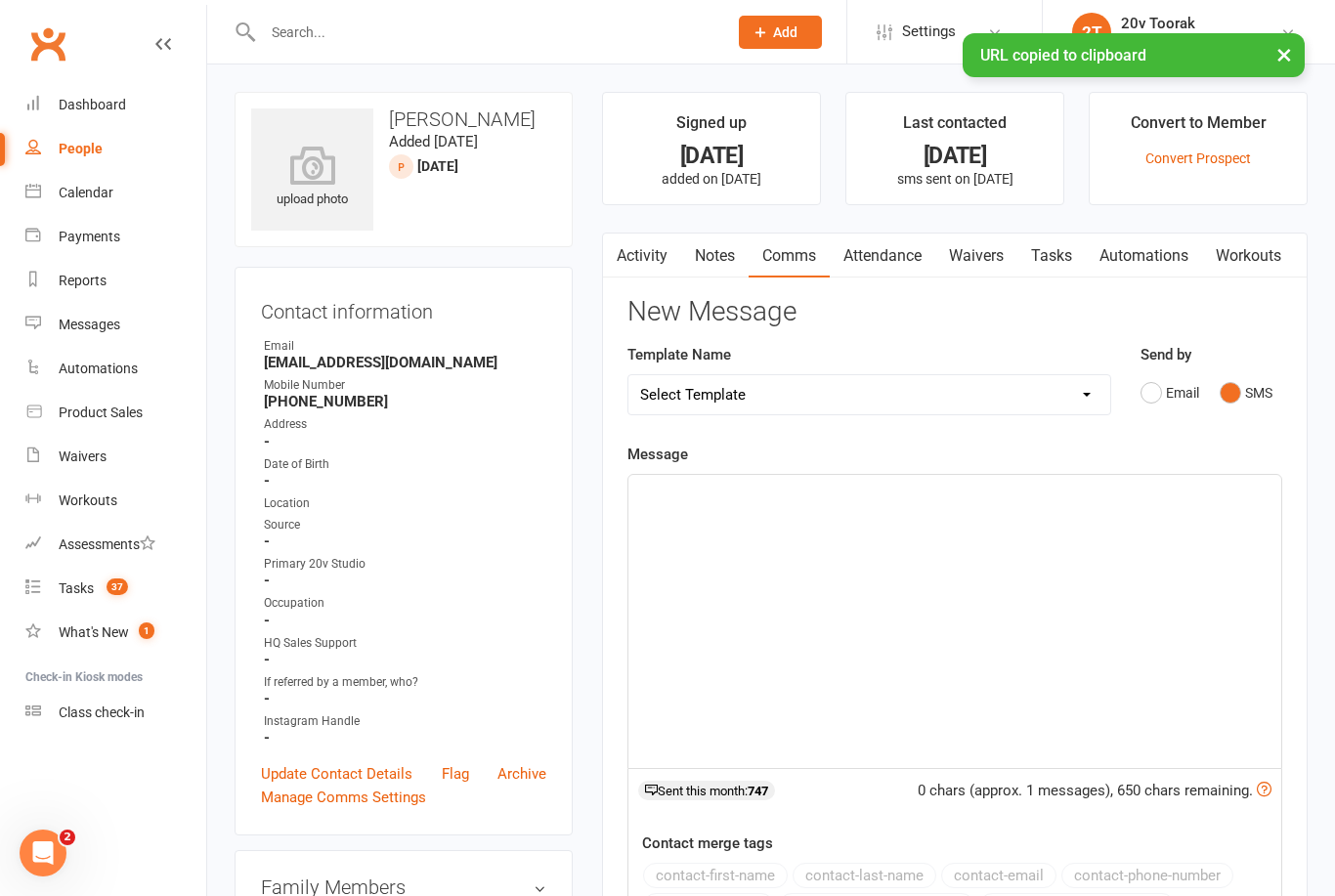
click at [1010, 569] on div "﻿" at bounding box center [955, 621] width 653 height 293
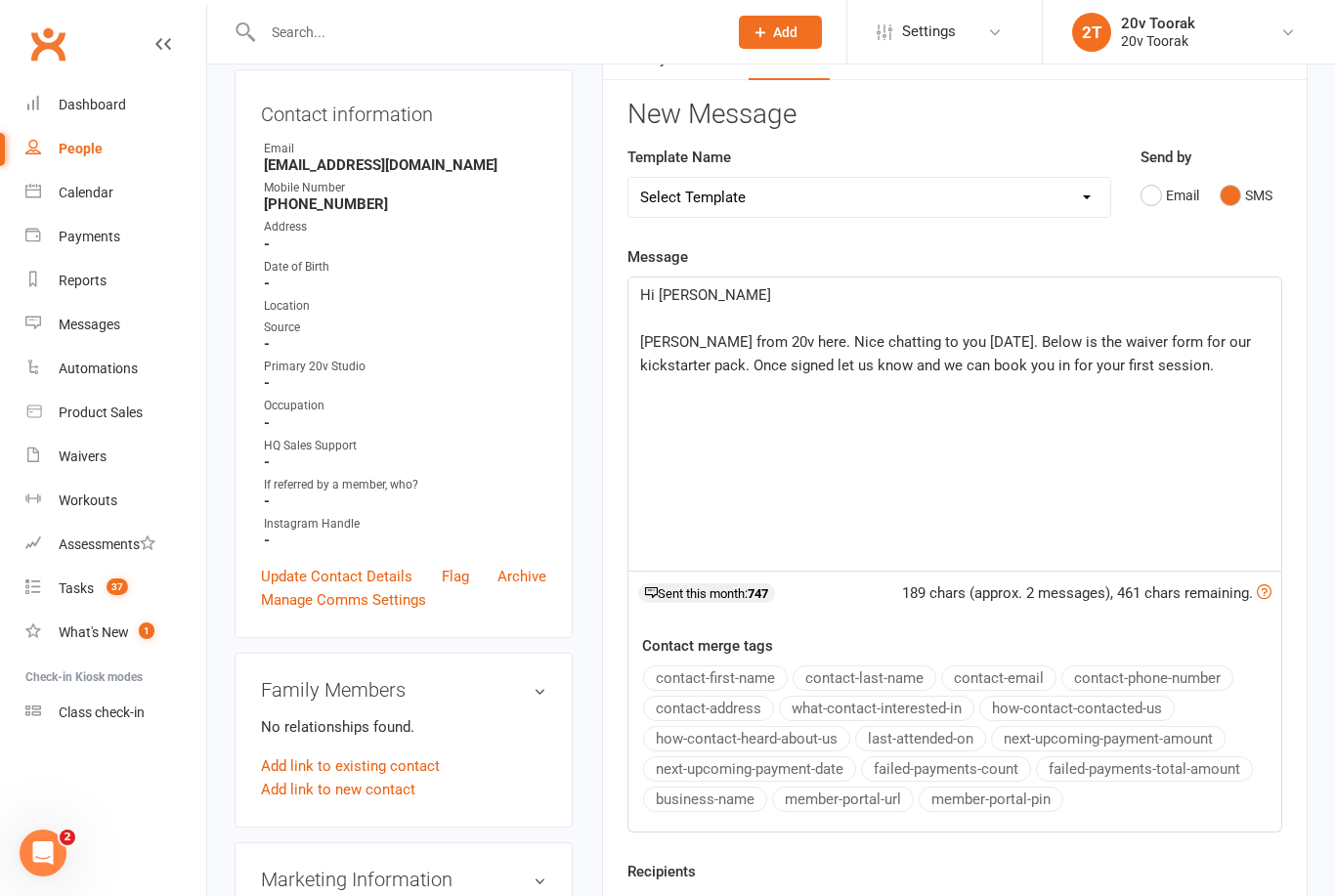
click at [1152, 359] on p "[PERSON_NAME] from 20v here. Nice chatting to you [DATE]. Below is the waiver f…" at bounding box center [955, 354] width 630 height 47
click at [698, 420] on p "﻿" at bounding box center [955, 413] width 630 height 24
click at [1156, 424] on p "[URL][DOMAIN_NAME]" at bounding box center [955, 412] width 630 height 24
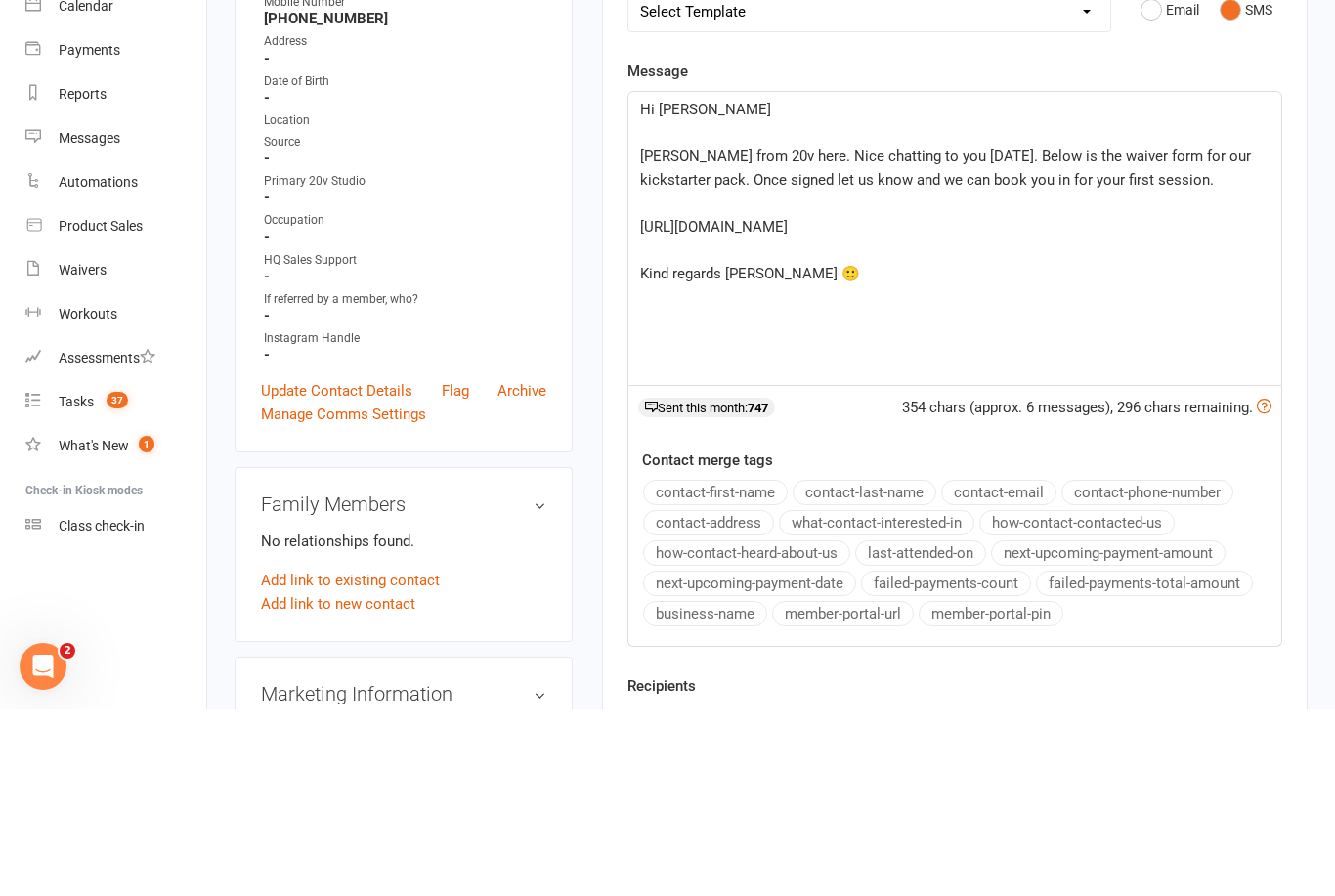
scroll to position [384, 0]
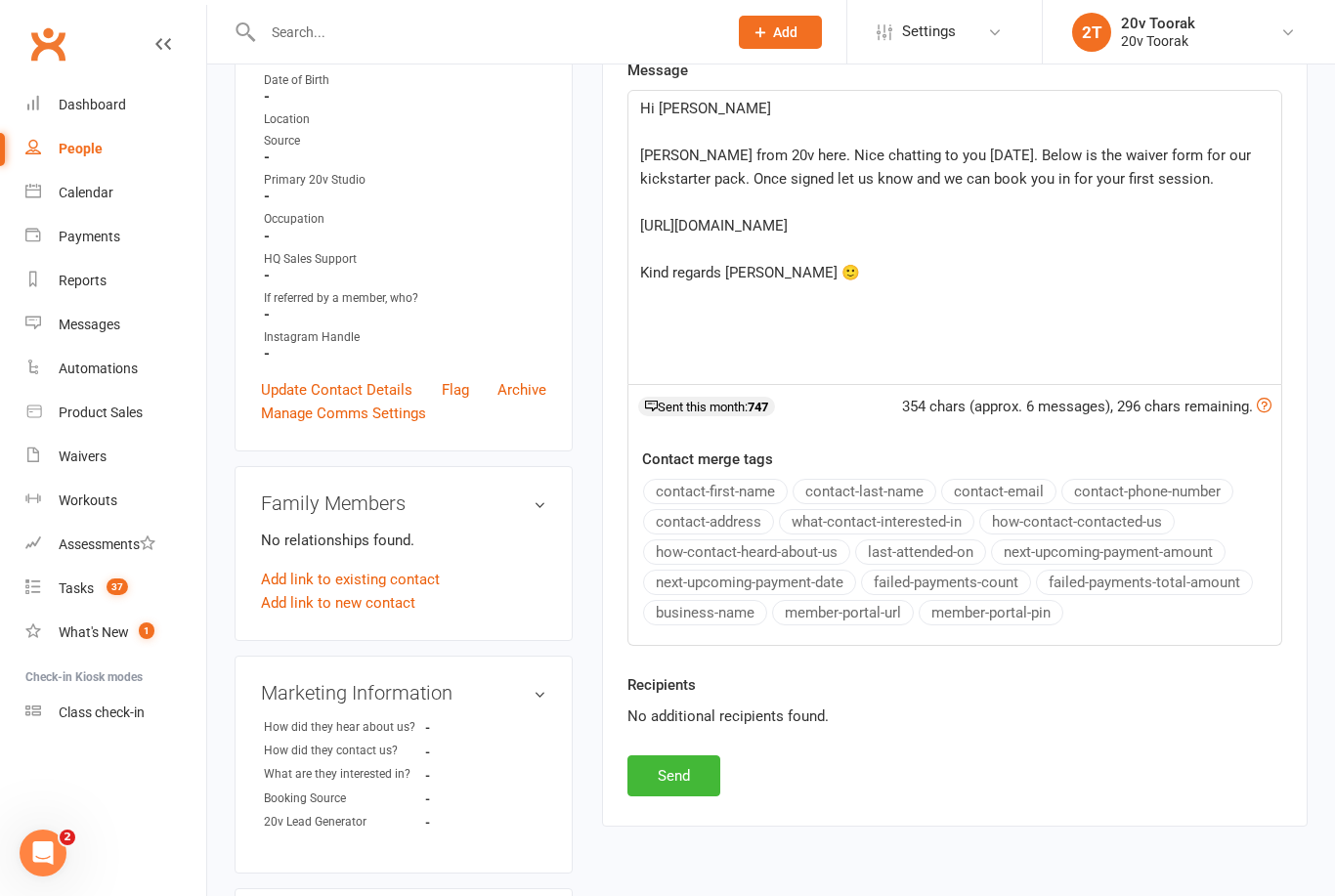
click at [703, 768] on button "Send" at bounding box center [674, 777] width 93 height 41
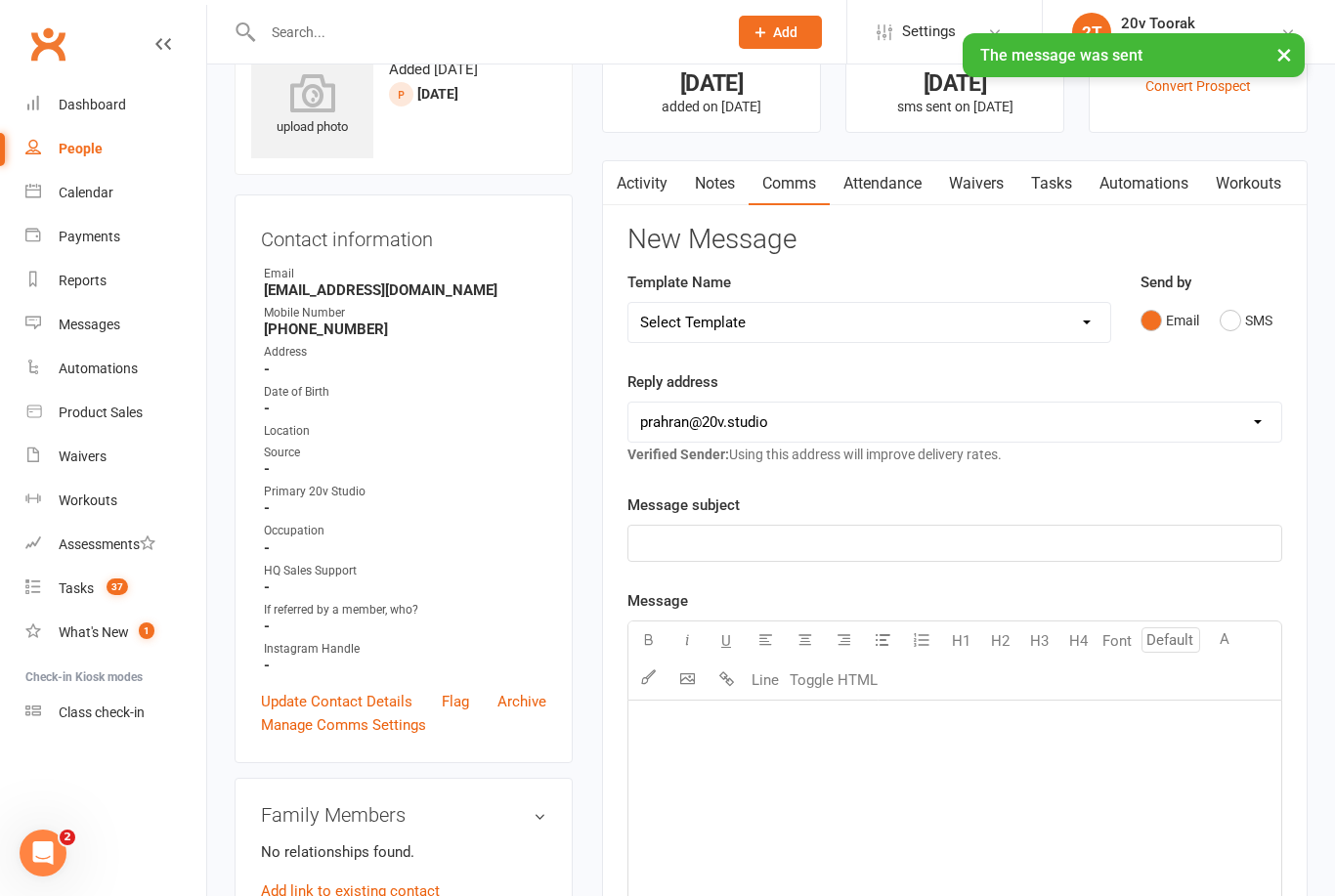
scroll to position [0, 0]
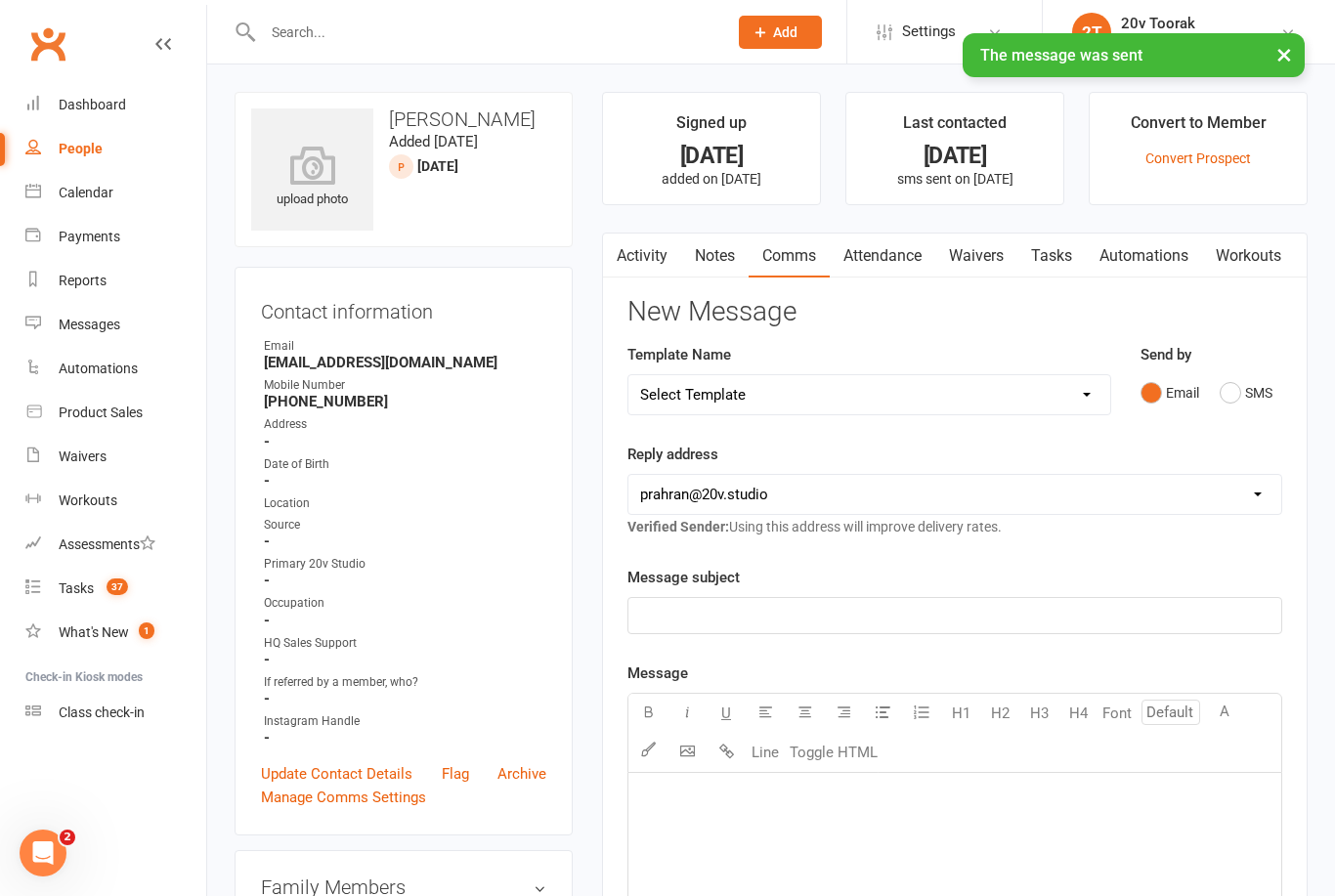
click at [1070, 245] on link "Tasks" at bounding box center [1052, 257] width 69 height 45
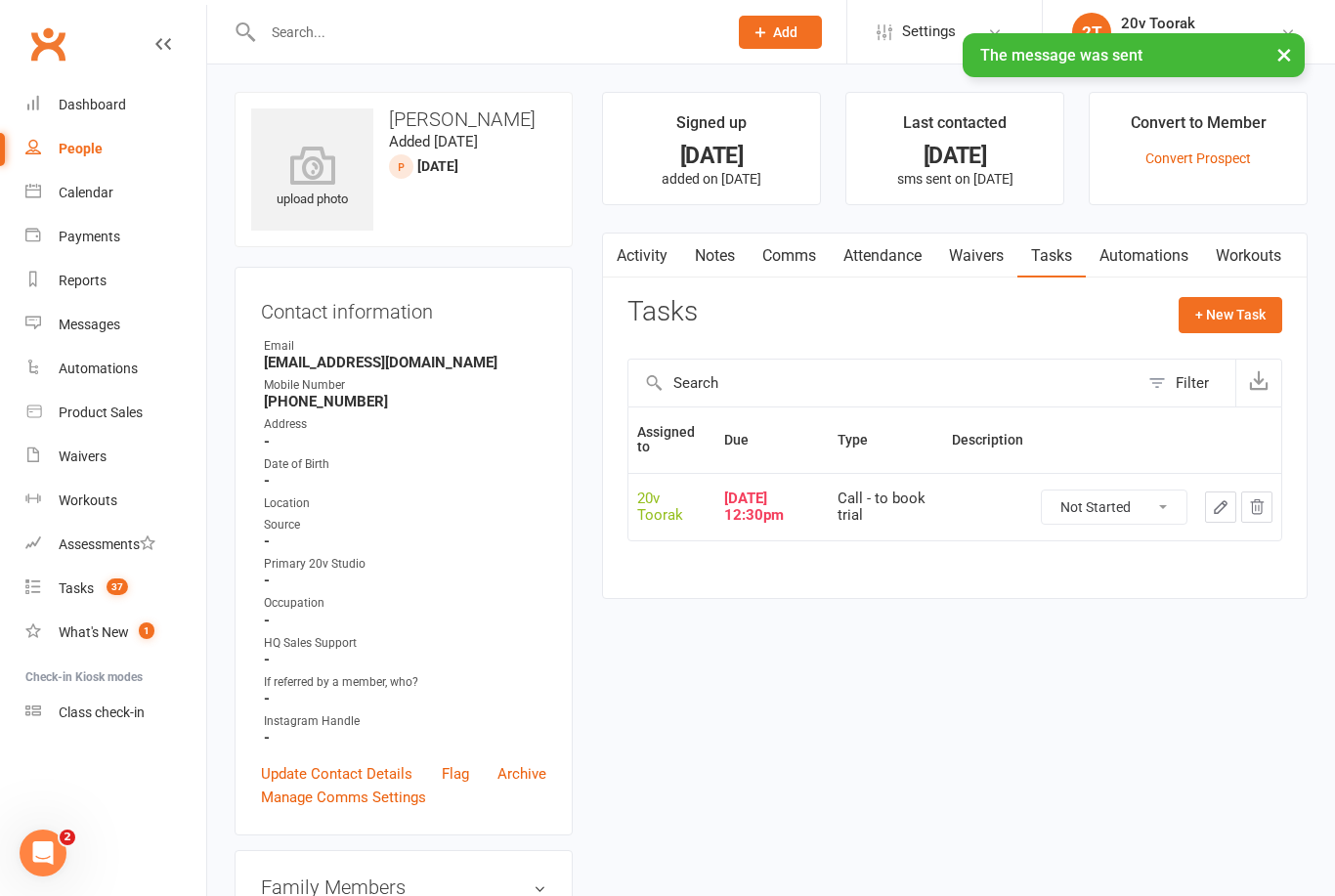
click at [1162, 509] on select "Not Started In Progress Waiting Complete" at bounding box center [1115, 507] width 145 height 33
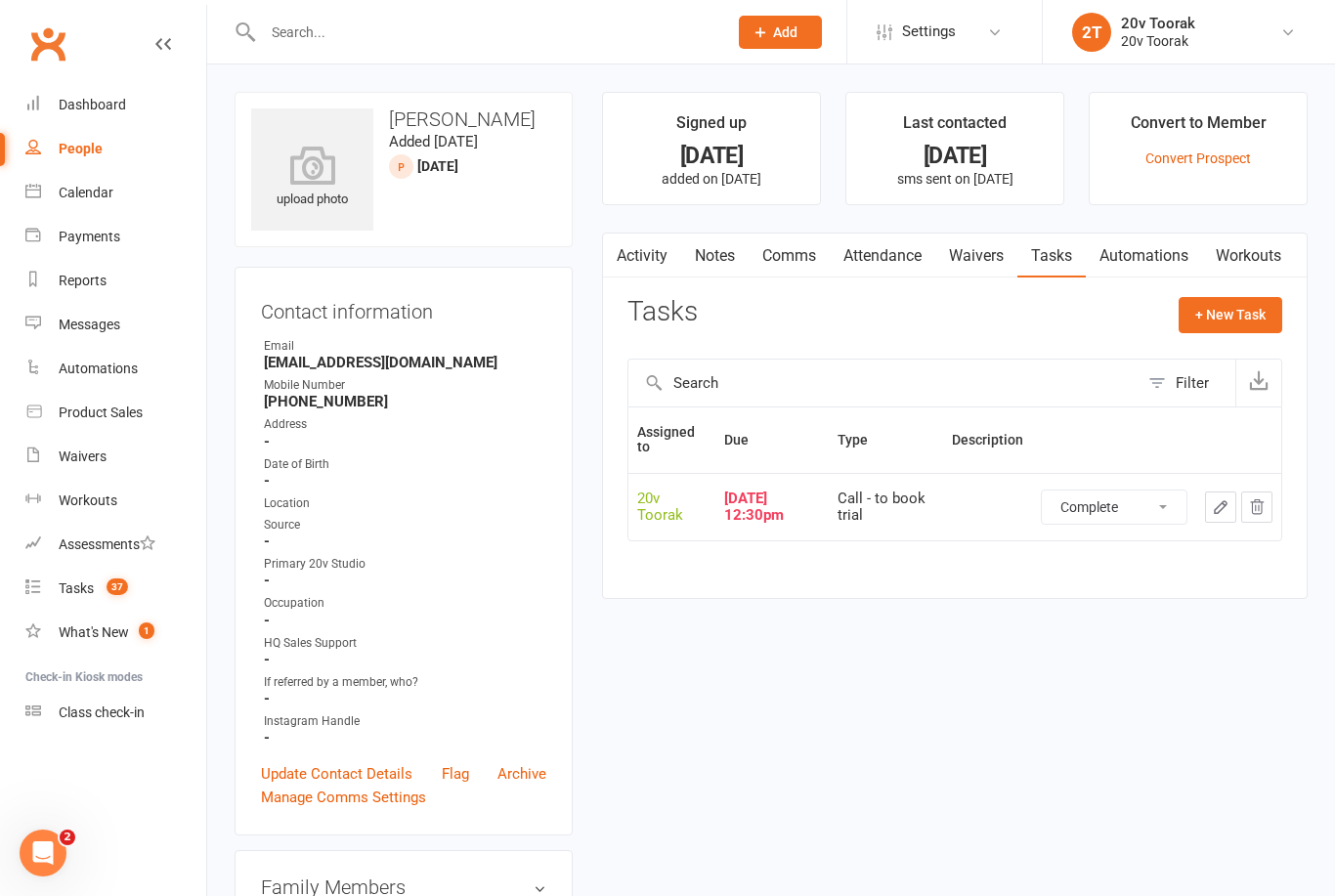
select select "unstarted"
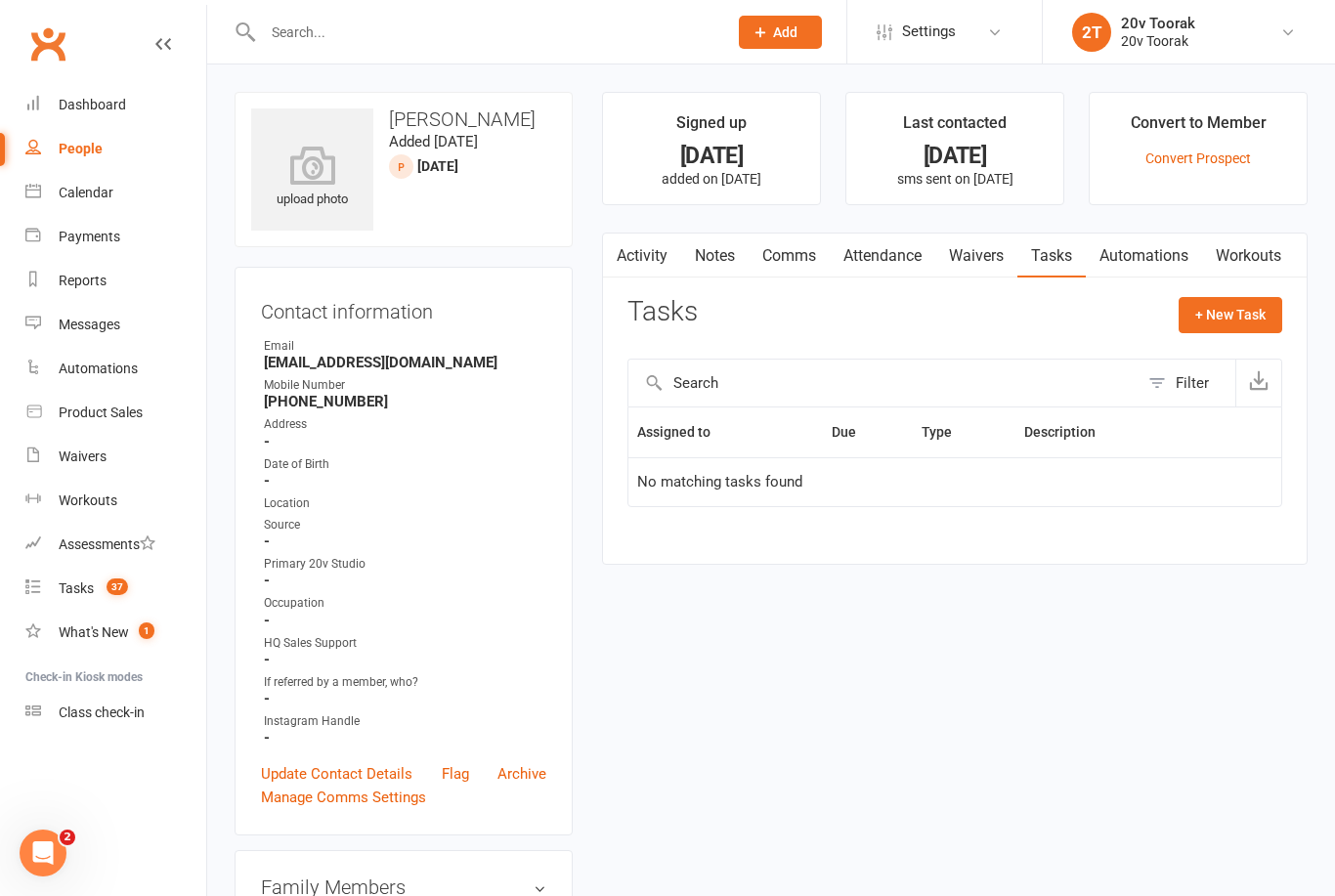
click at [1250, 326] on button "+ New Task" at bounding box center [1231, 314] width 104 height 35
select select "45736"
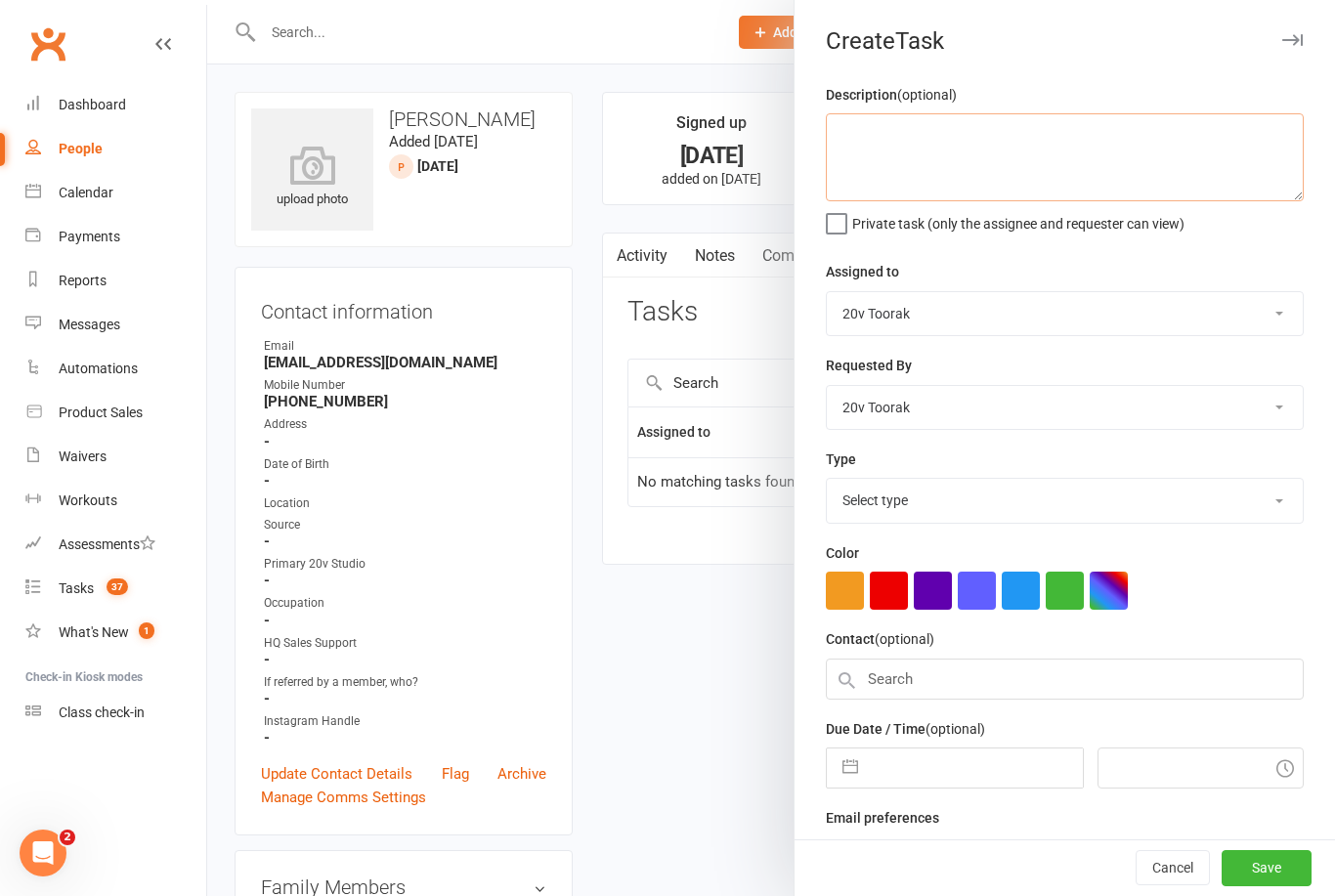
click at [1068, 136] on textarea at bounding box center [1065, 158] width 478 height 88
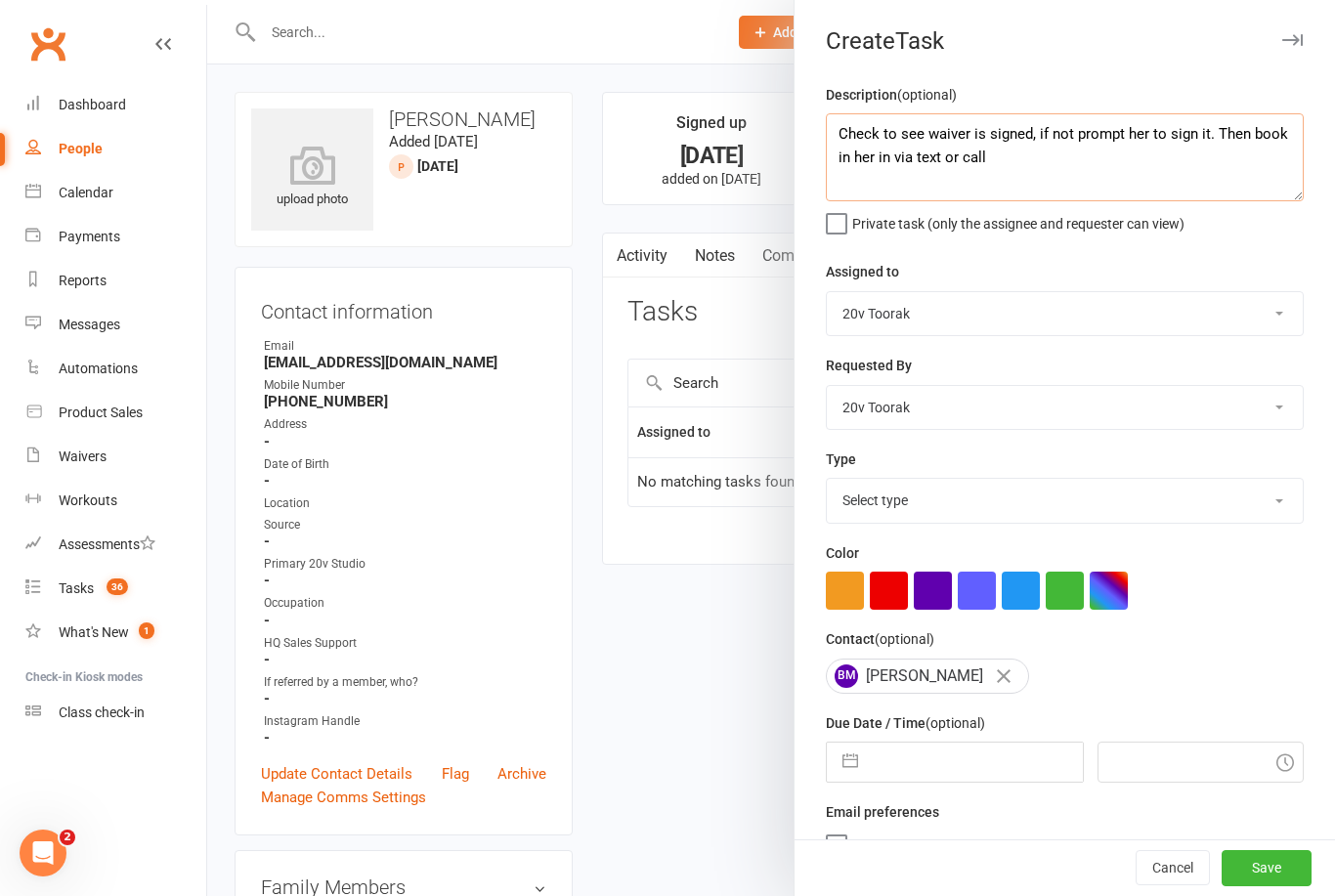
type textarea "Check to see waiver is signed, if not prompt her to sign it. Then book in her i…"
click at [971, 759] on input "text" at bounding box center [975, 763] width 215 height 39
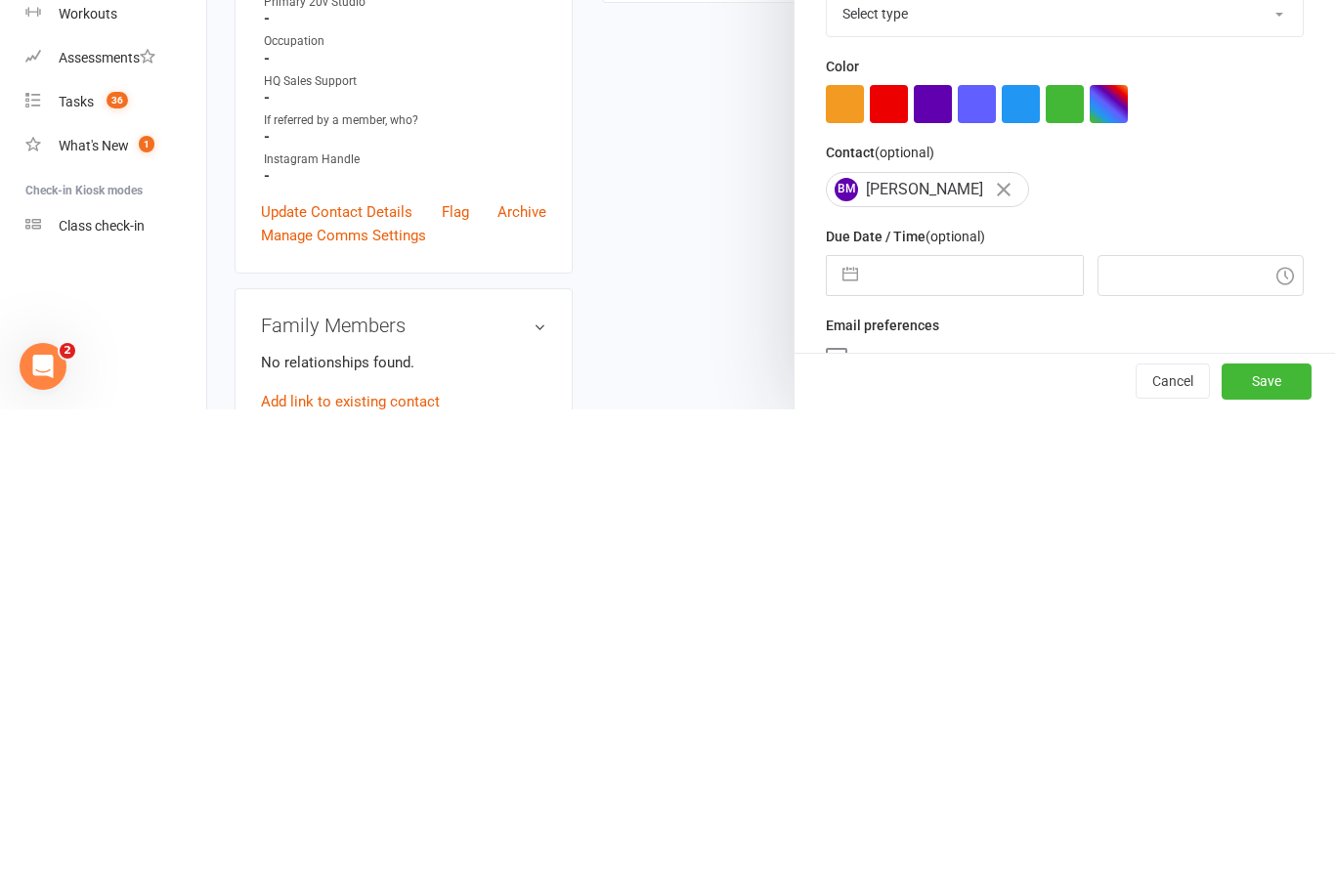
select select "7"
select select "2025"
select select "8"
select select "2025"
select select "9"
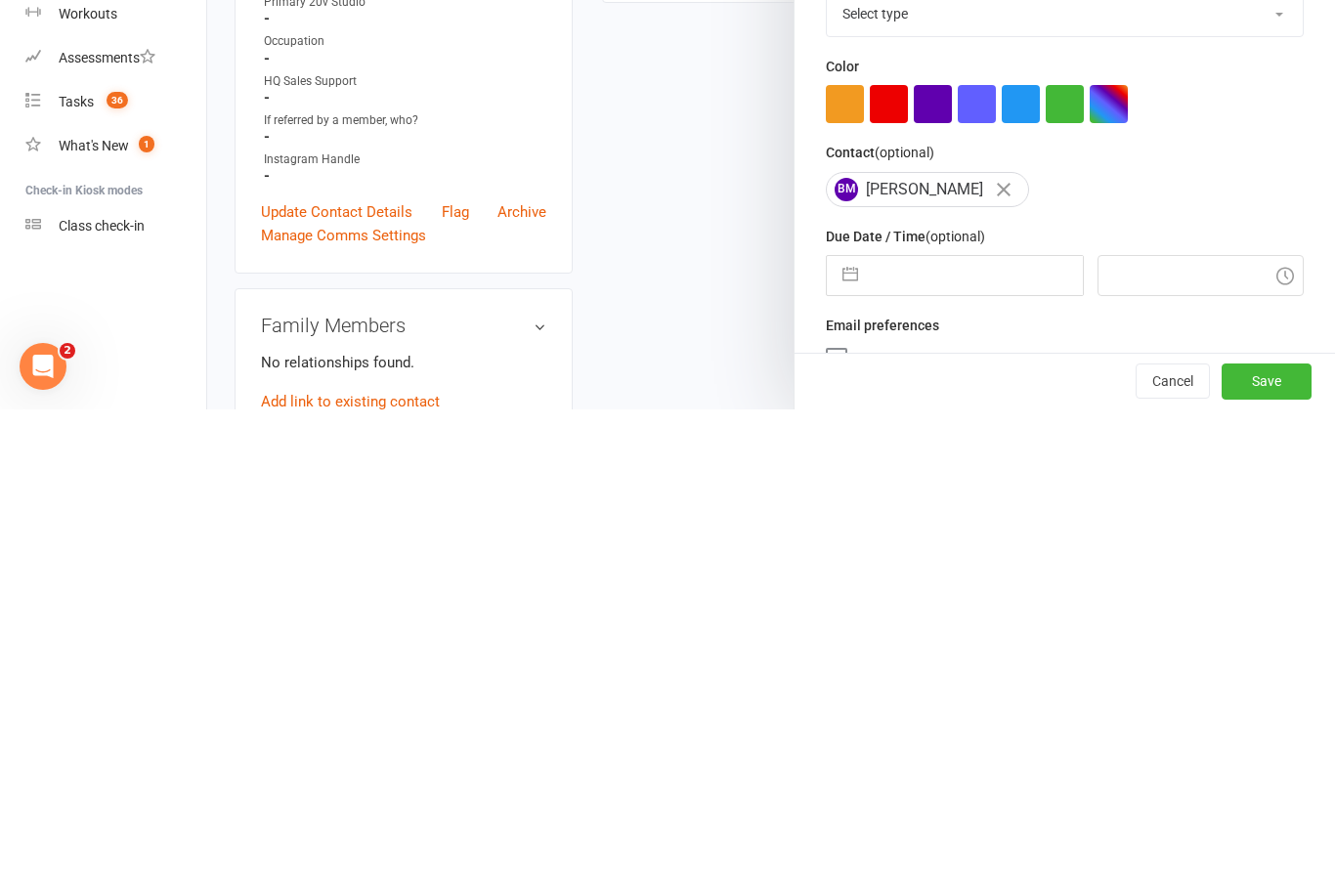
select select "2025"
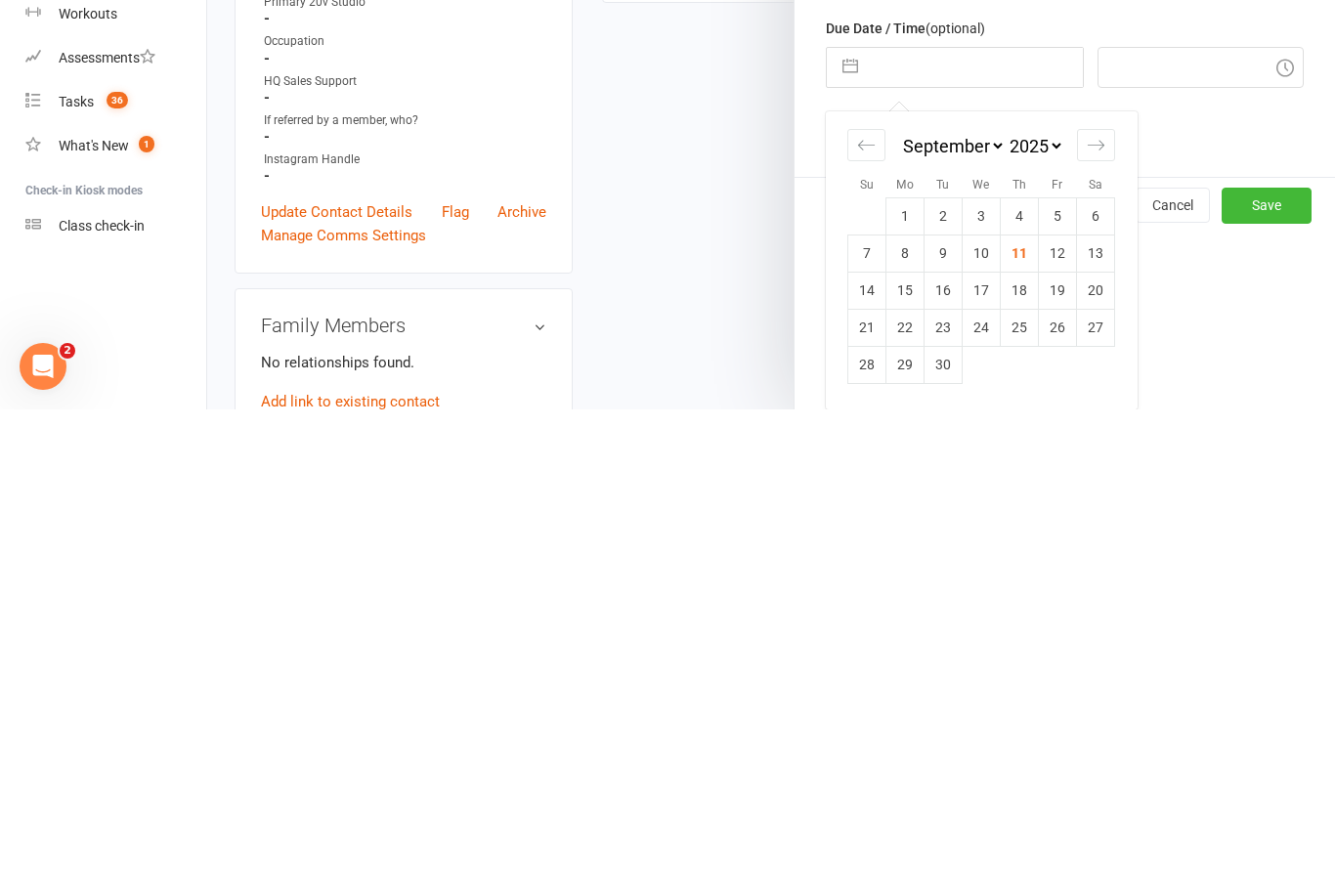
scroll to position [212, 0]
click at [1072, 722] on td "12" at bounding box center [1058, 740] width 38 height 37
type input "[DATE]"
type input "5:45pm"
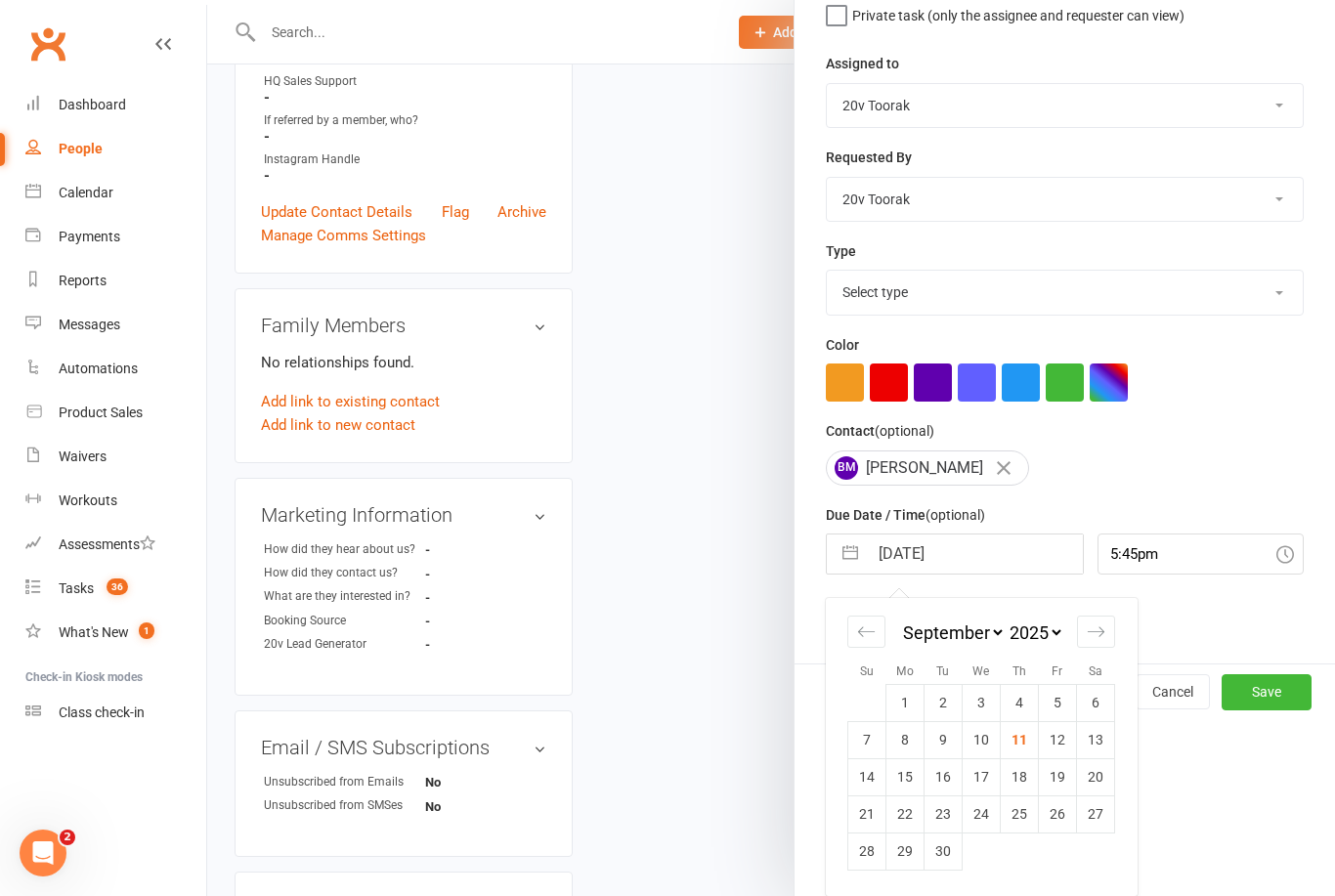
scroll to position [36, 0]
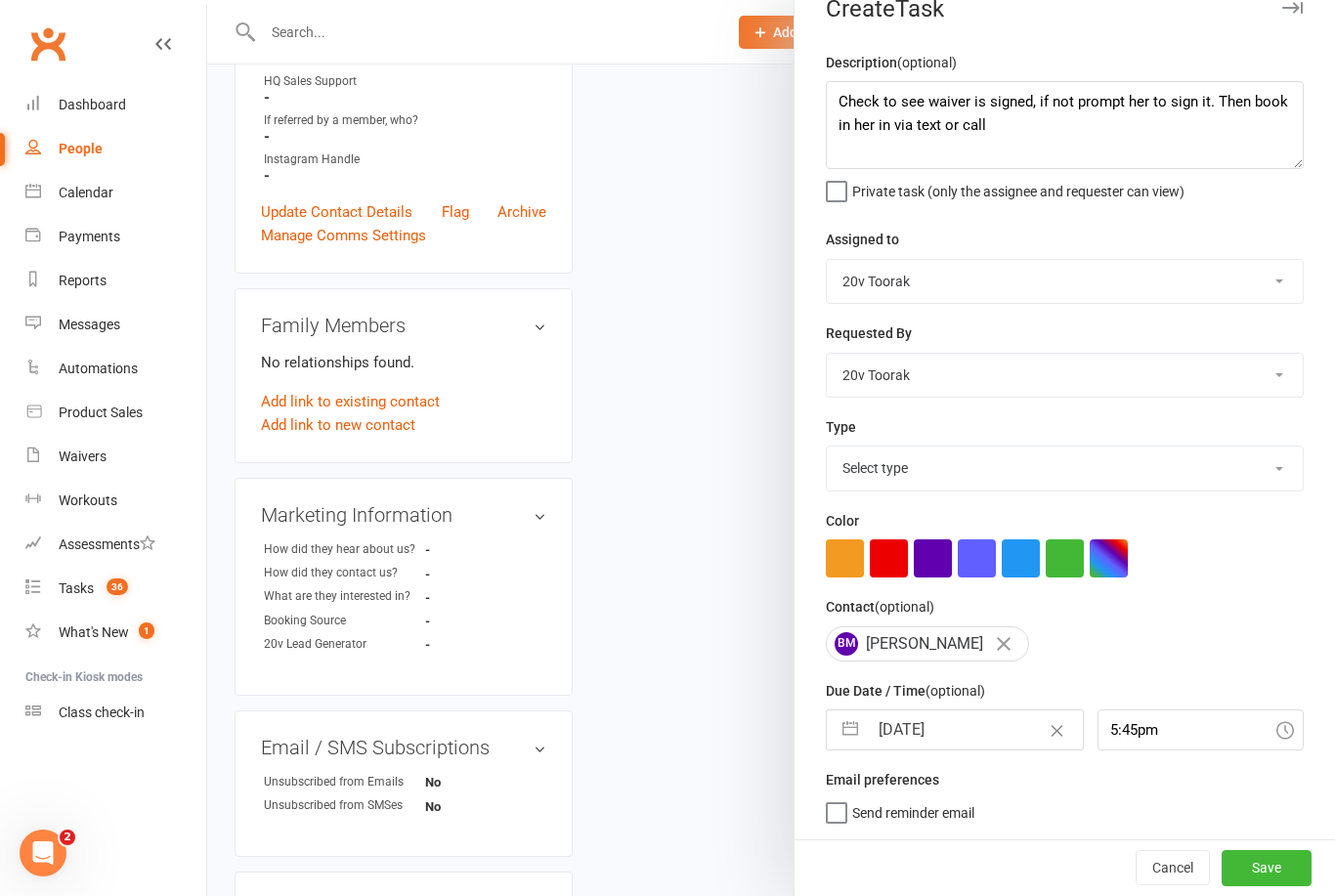
click at [1303, 868] on button "Save" at bounding box center [1267, 868] width 90 height 35
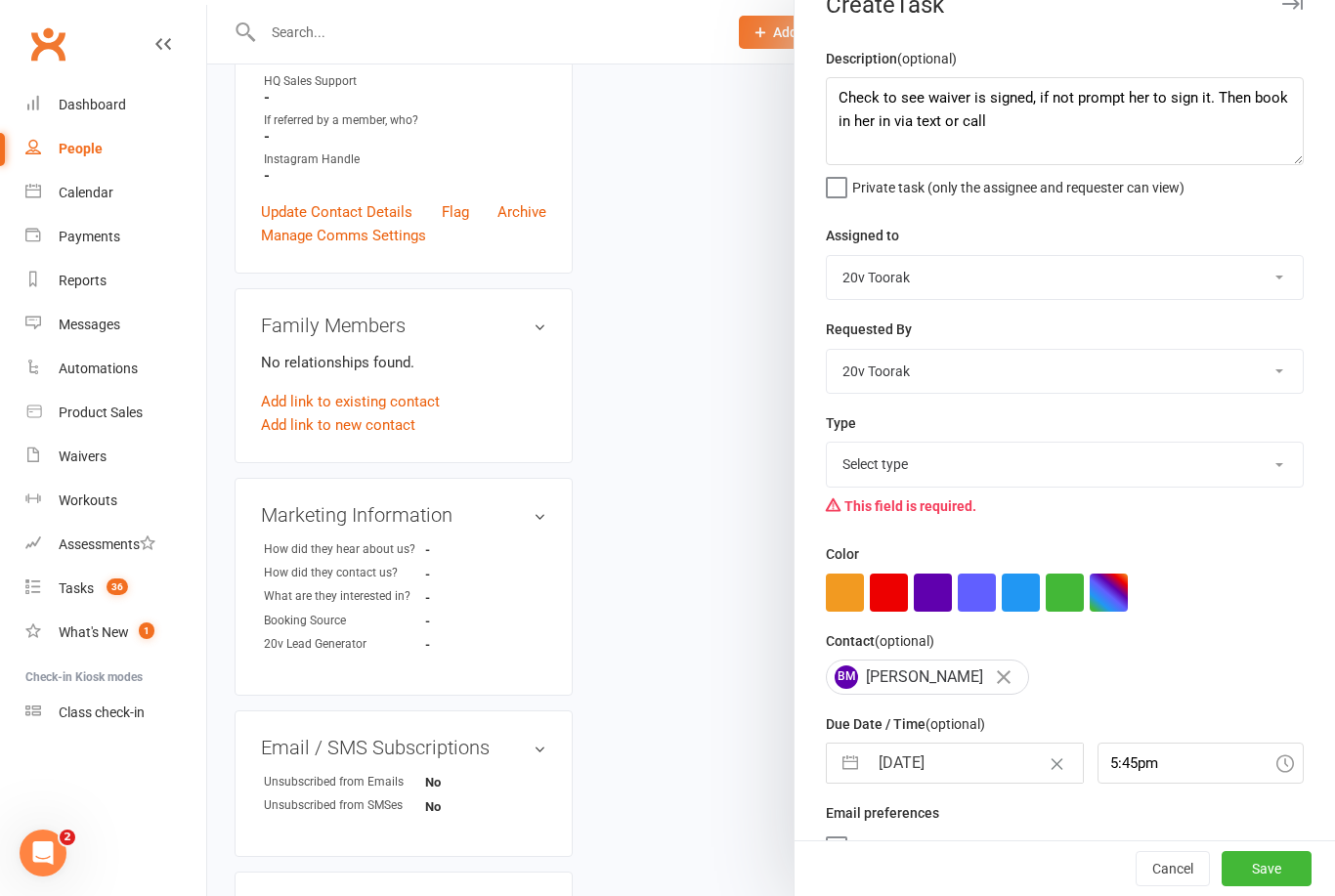
click at [1120, 460] on select "Select type Call Call - to book trial Confirm session attendance Confirm trial …" at bounding box center [1065, 464] width 476 height 43
select select "23277"
click at [1288, 879] on button "Save" at bounding box center [1267, 869] width 90 height 35
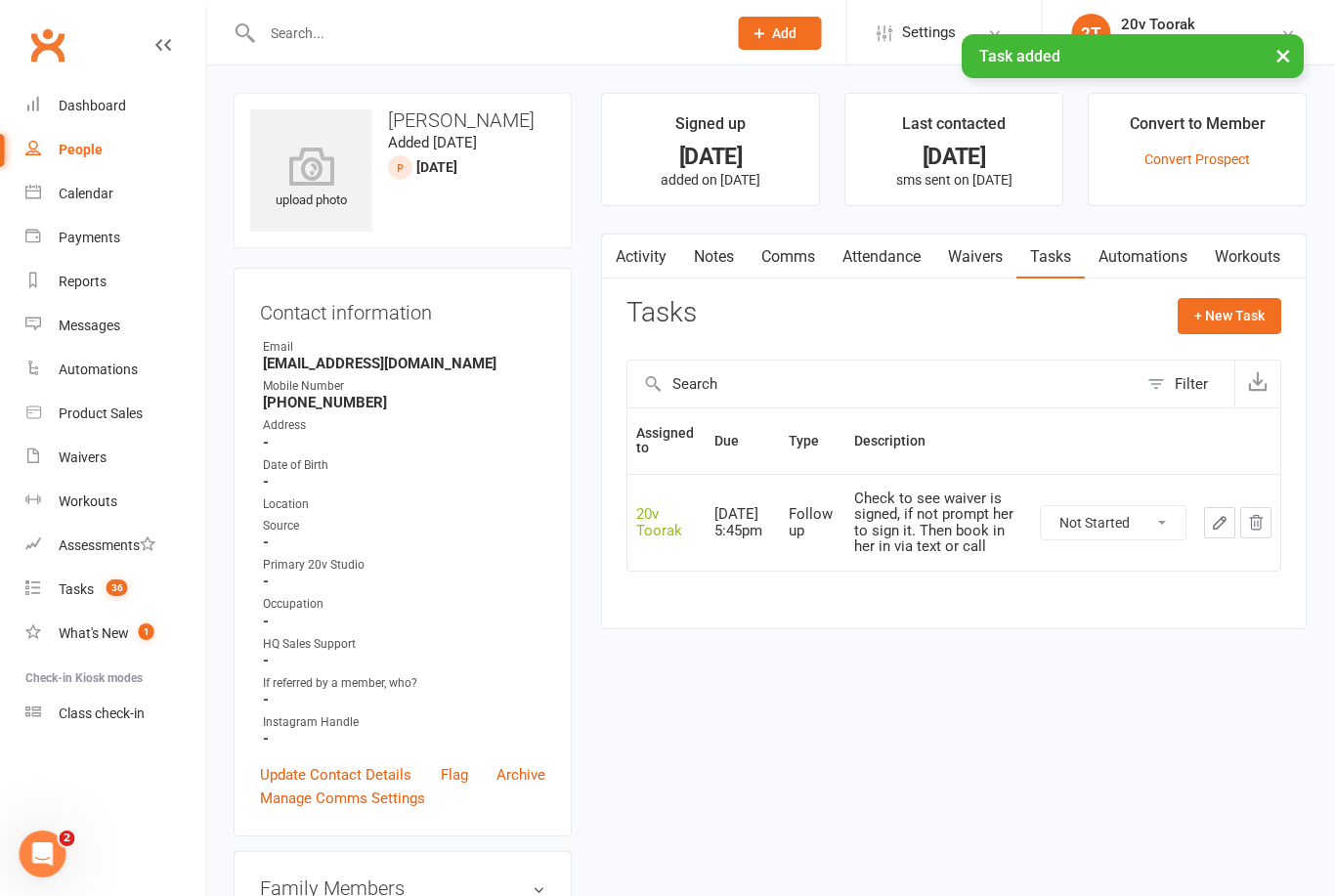
scroll to position [0, 22]
click at [67, 597] on link "Tasks 36" at bounding box center [116, 589] width 181 height 44
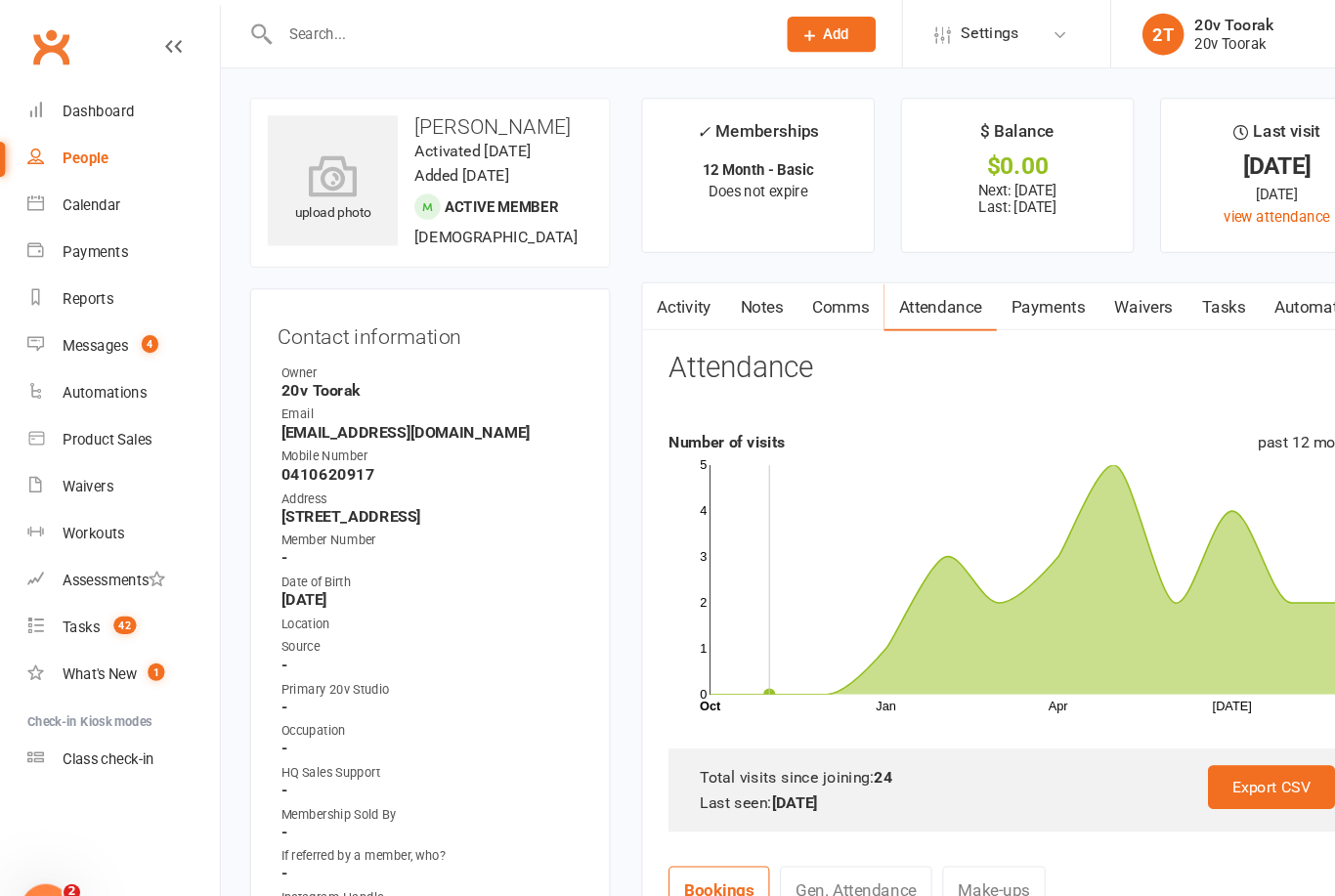
click at [394, 32] on input "text" at bounding box center [486, 32] width 456 height 27
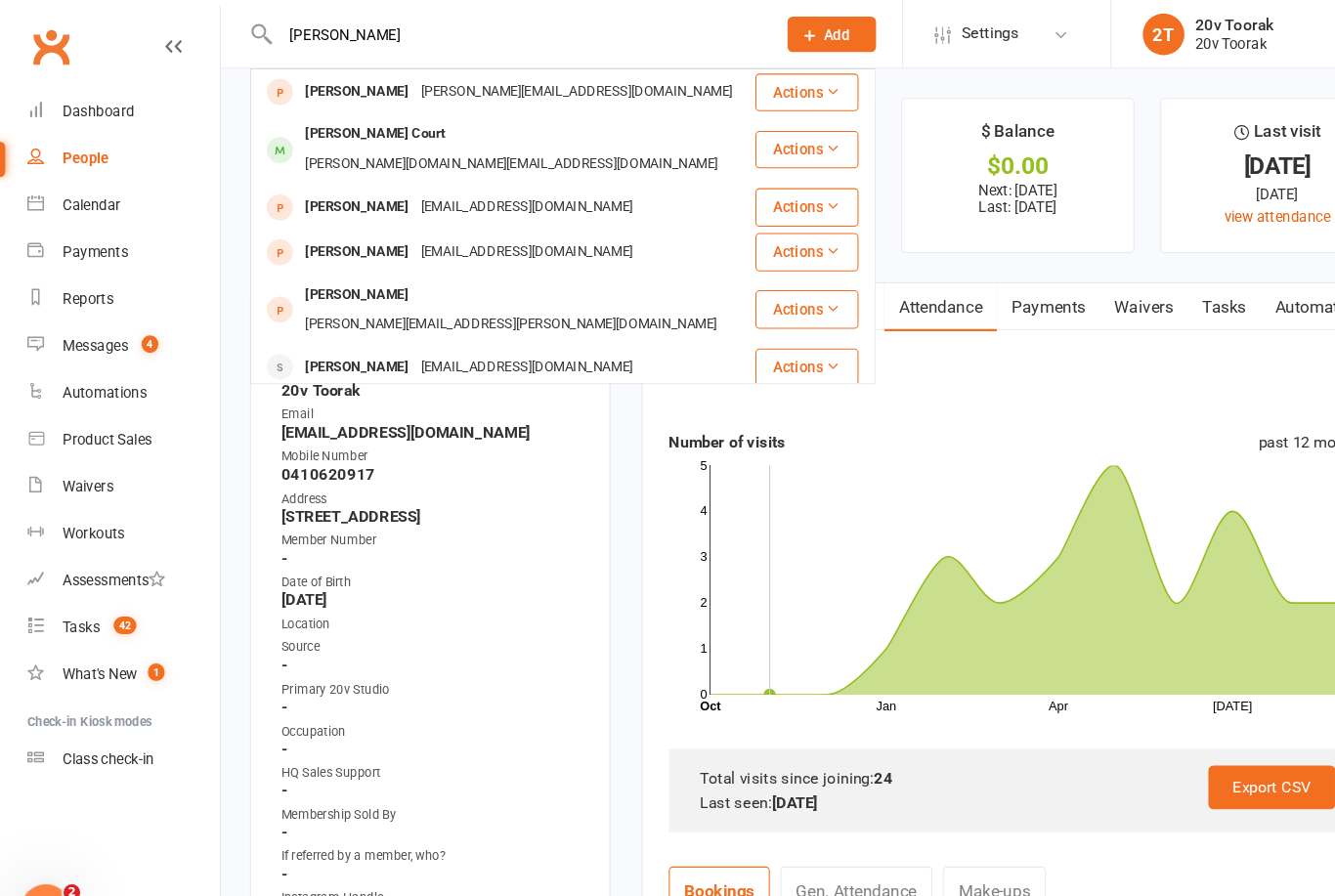
type input "[PERSON_NAME]"
click at [282, 118] on div "[PERSON_NAME] Court" at bounding box center [352, 126] width 143 height 28
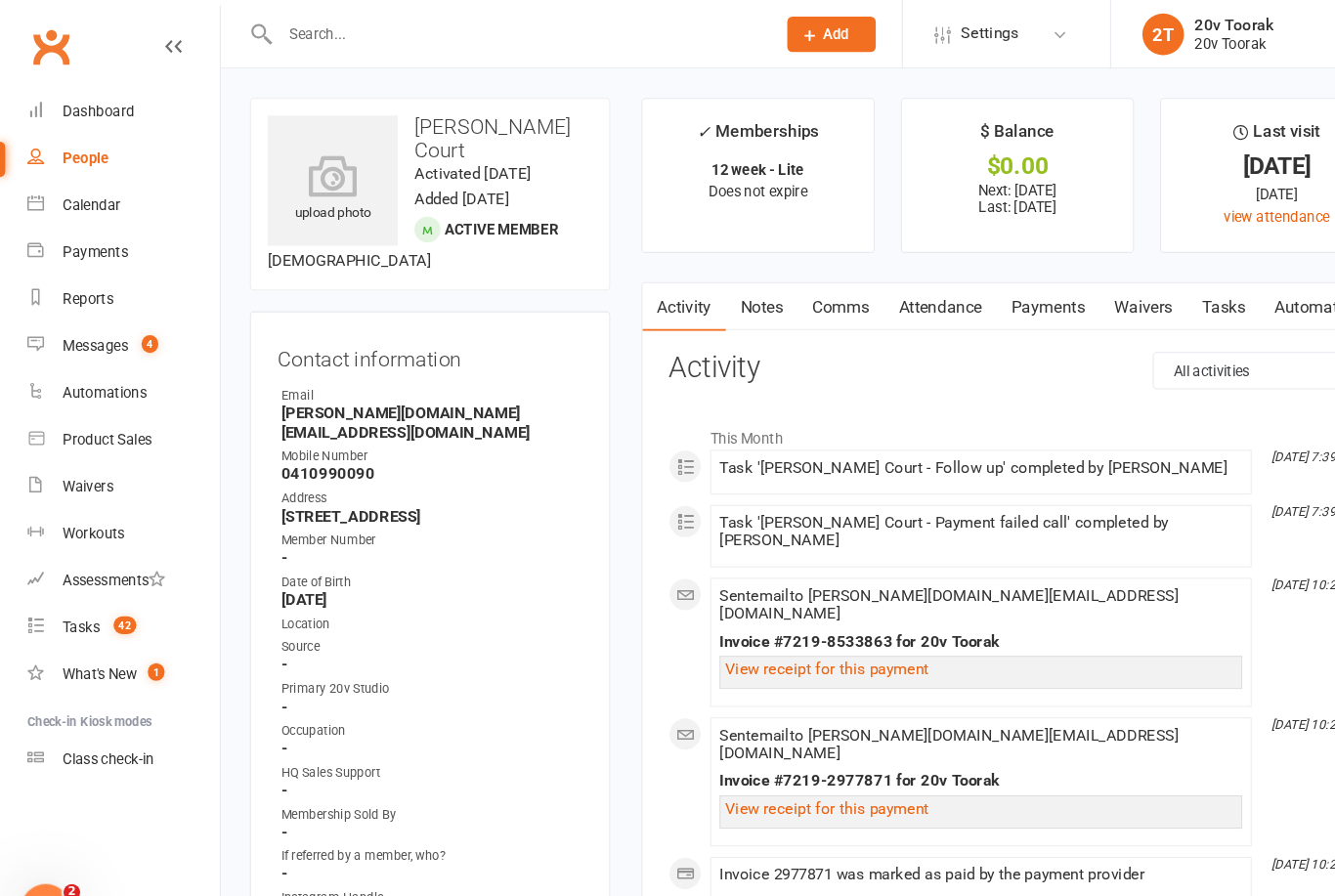
click at [905, 282] on link "Attendance" at bounding box center [882, 288] width 106 height 45
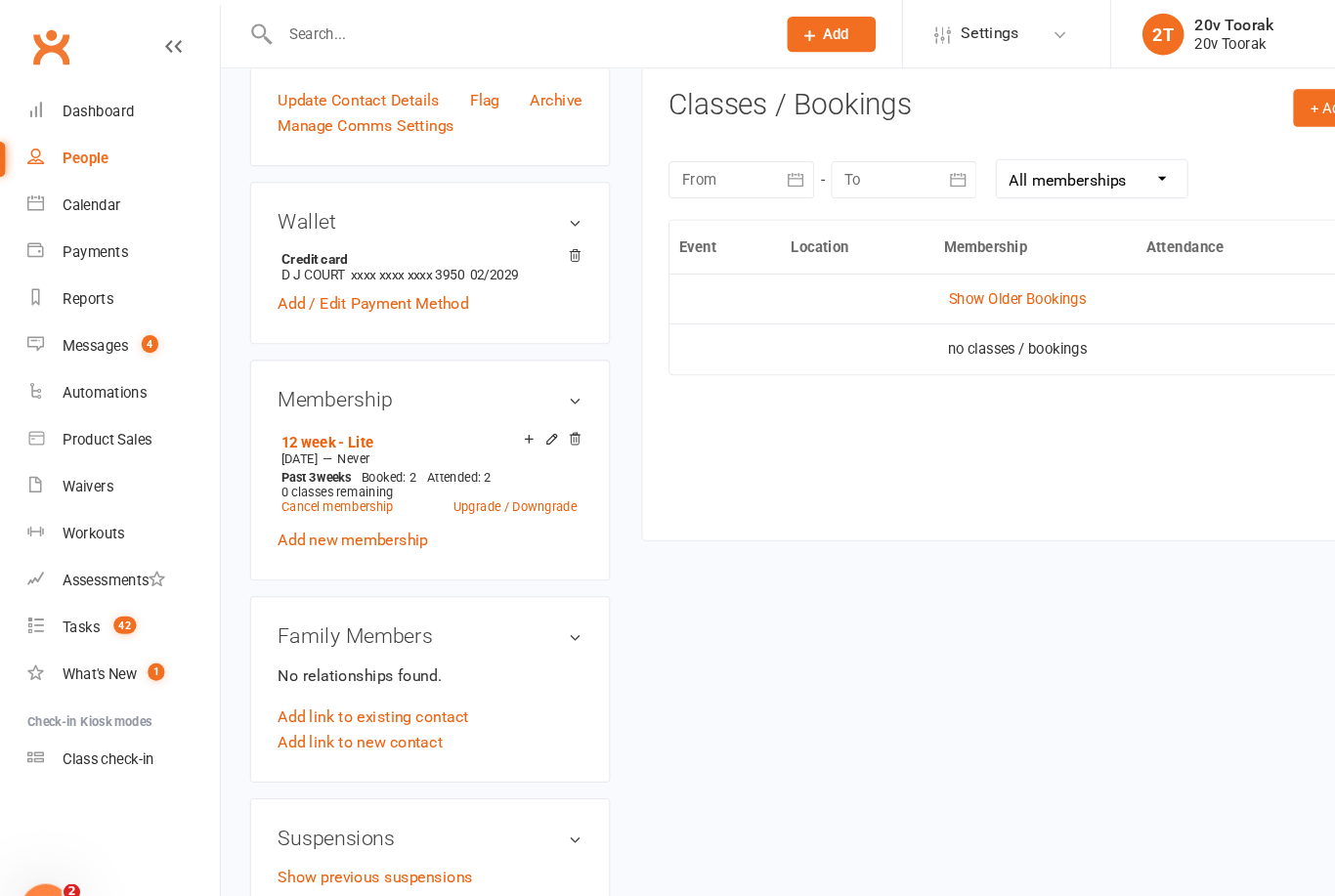
scroll to position [708, 0]
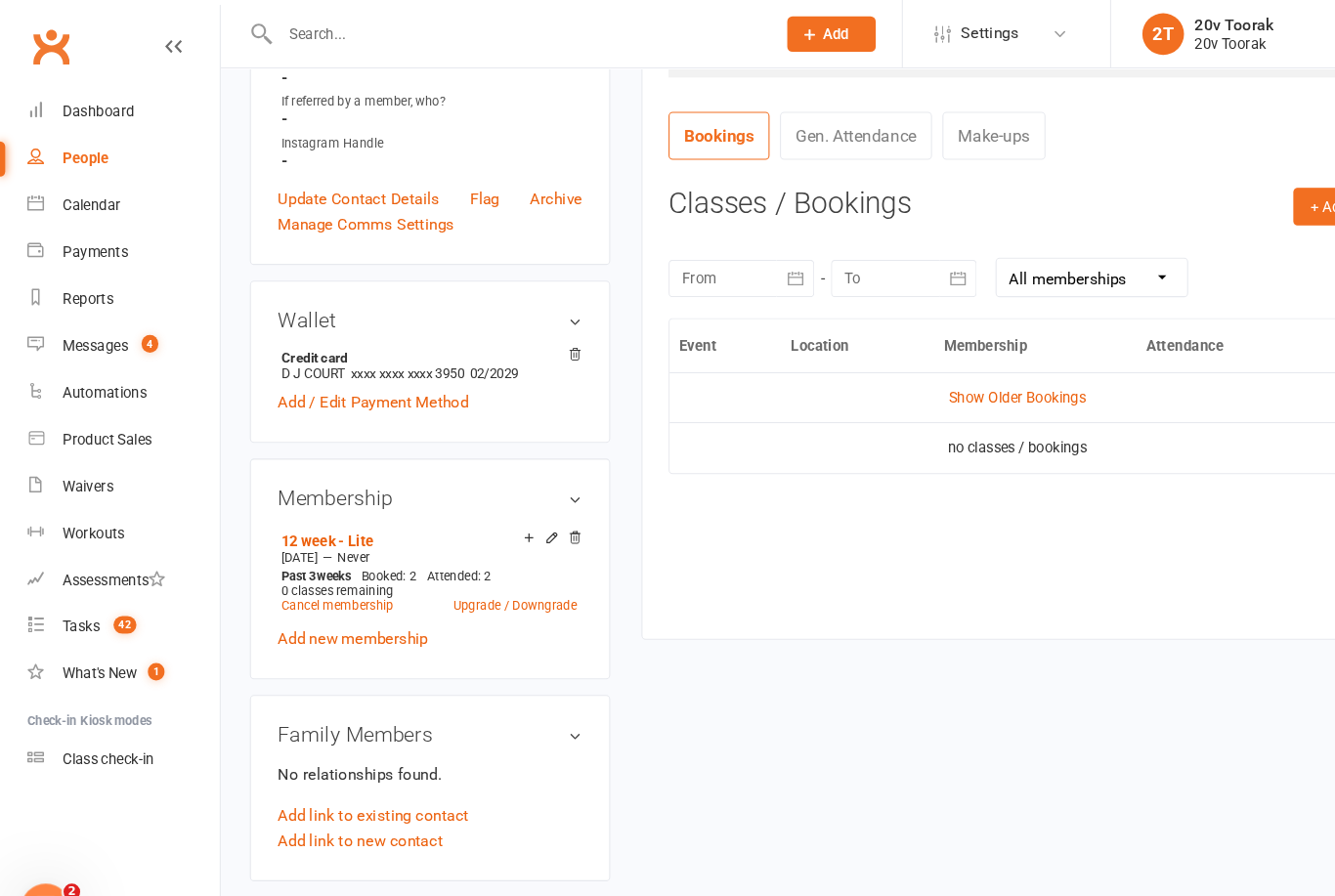
click at [977, 372] on link "Show Older Bookings" at bounding box center [955, 373] width 129 height 16
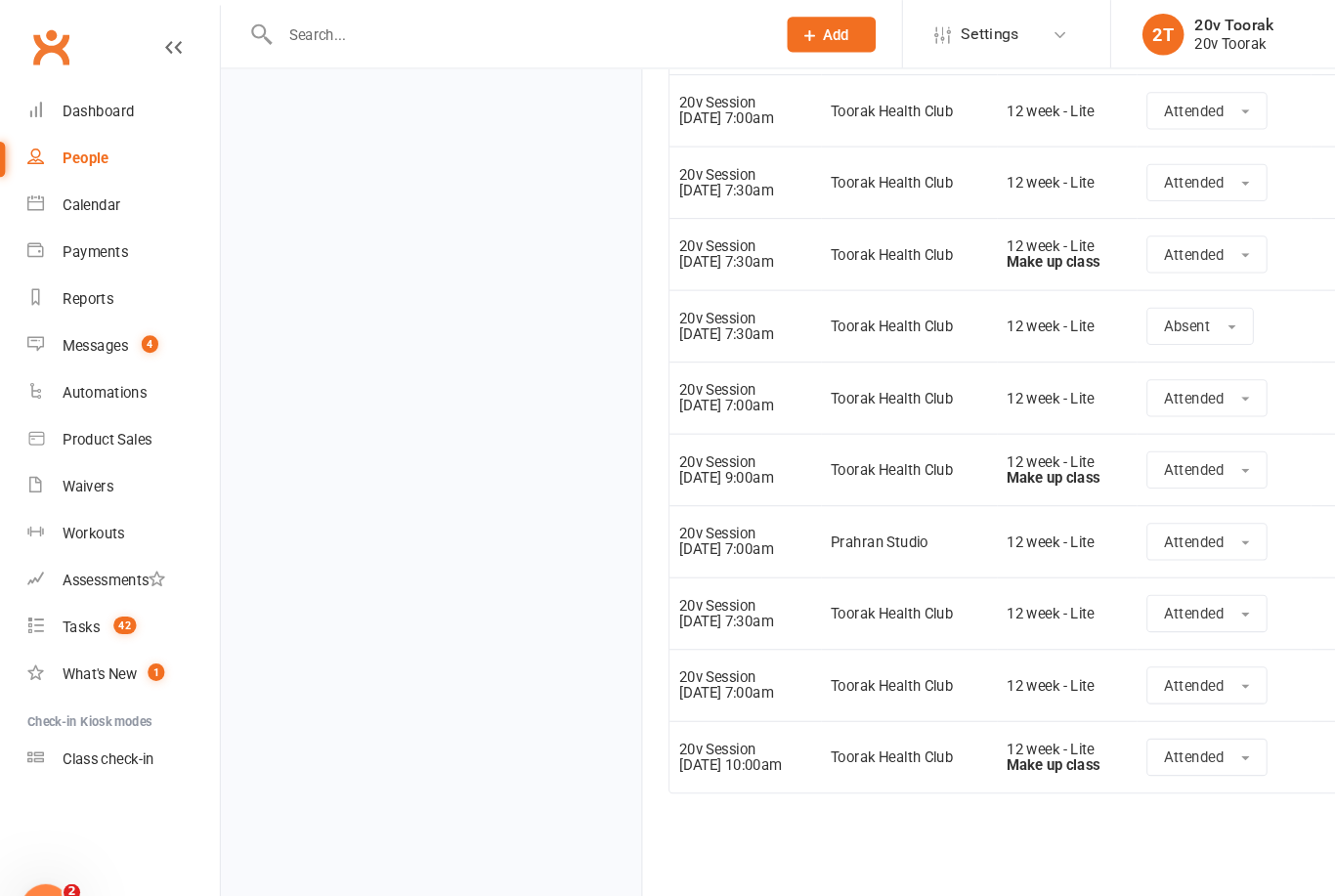
scroll to position [2585, 0]
click at [67, 351] on link "Automations" at bounding box center [116, 368] width 181 height 44
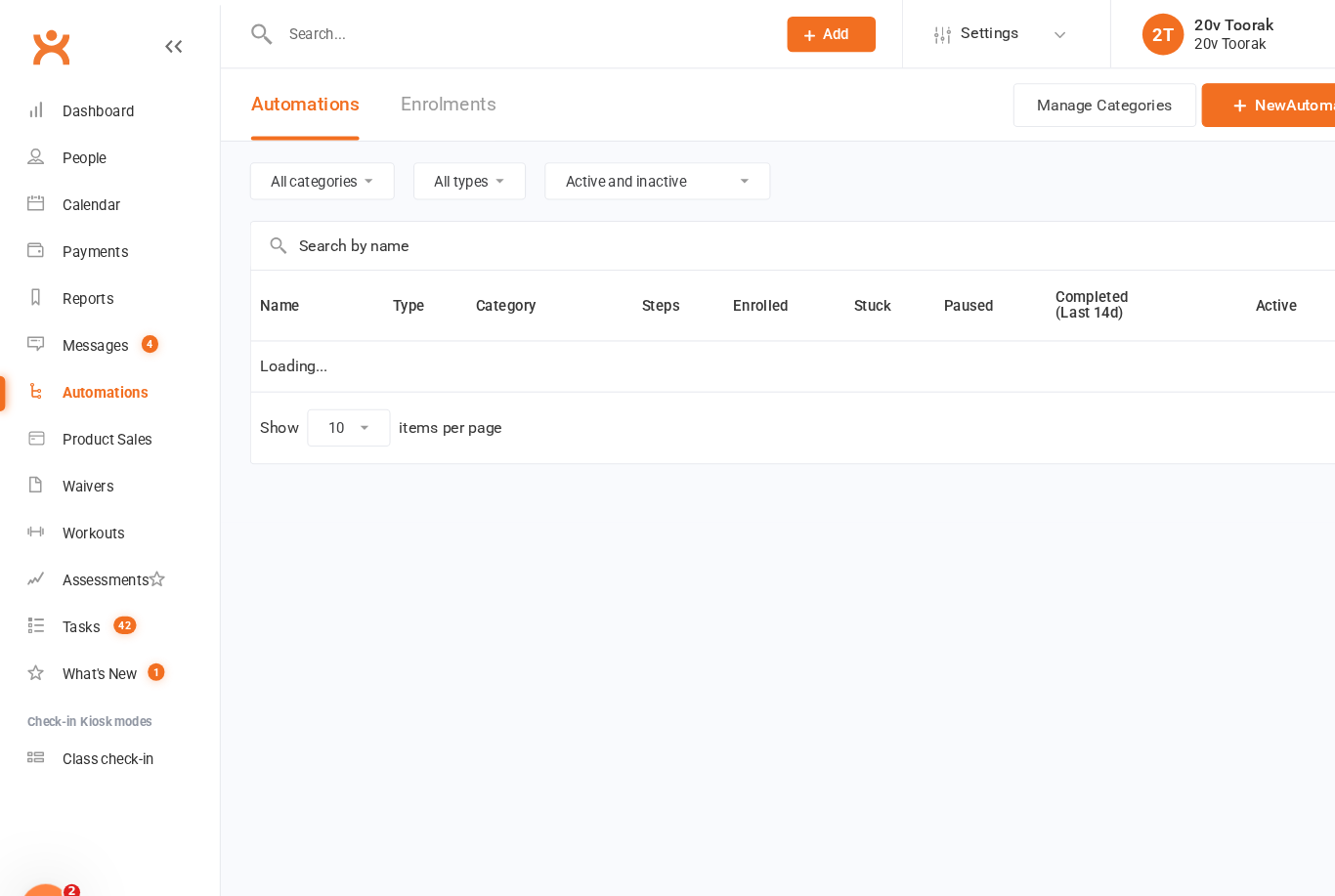
click at [47, 312] on link "Messages 4" at bounding box center [116, 324] width 181 height 44
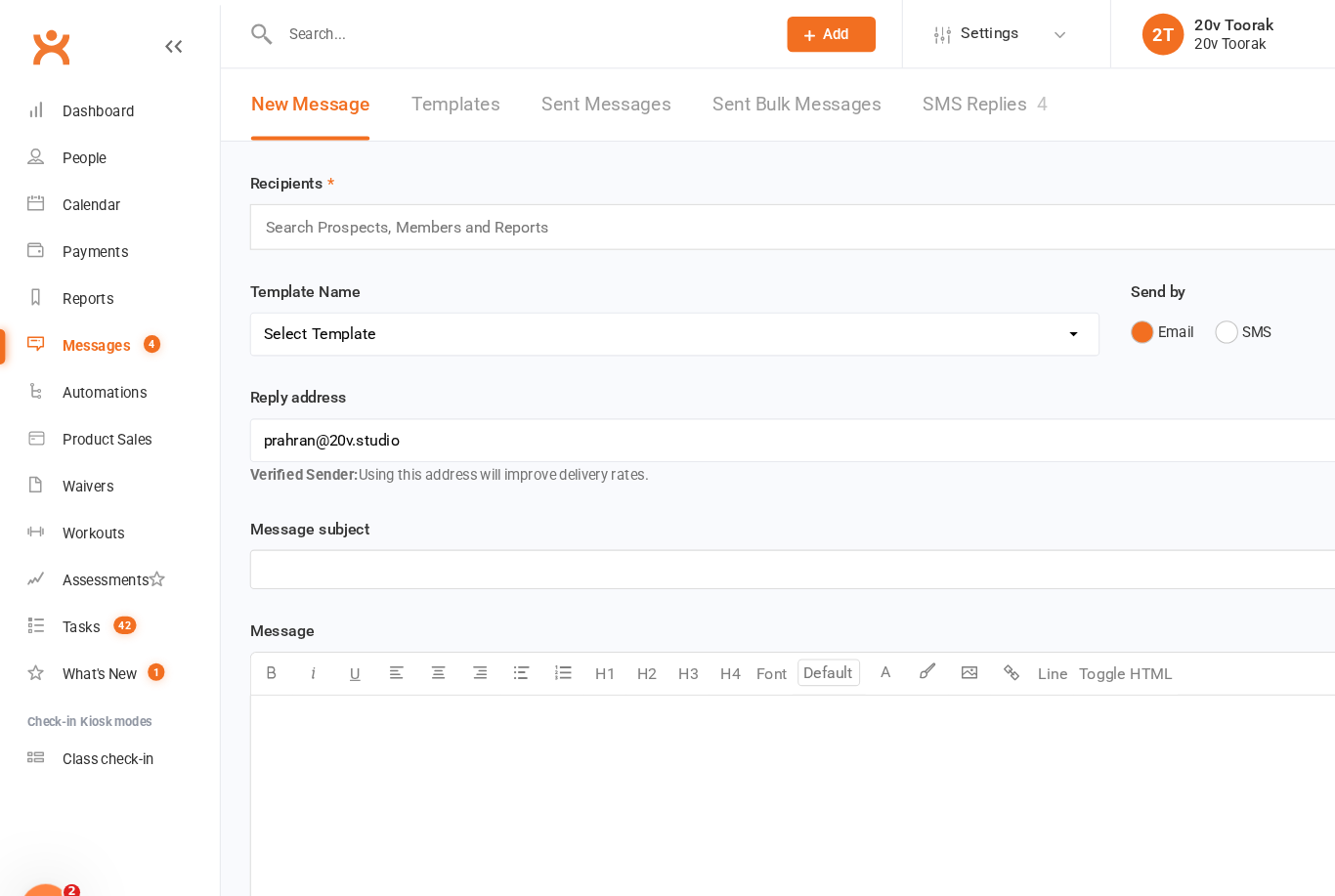
click at [922, 118] on link "SMS Replies 4" at bounding box center [925, 98] width 118 height 68
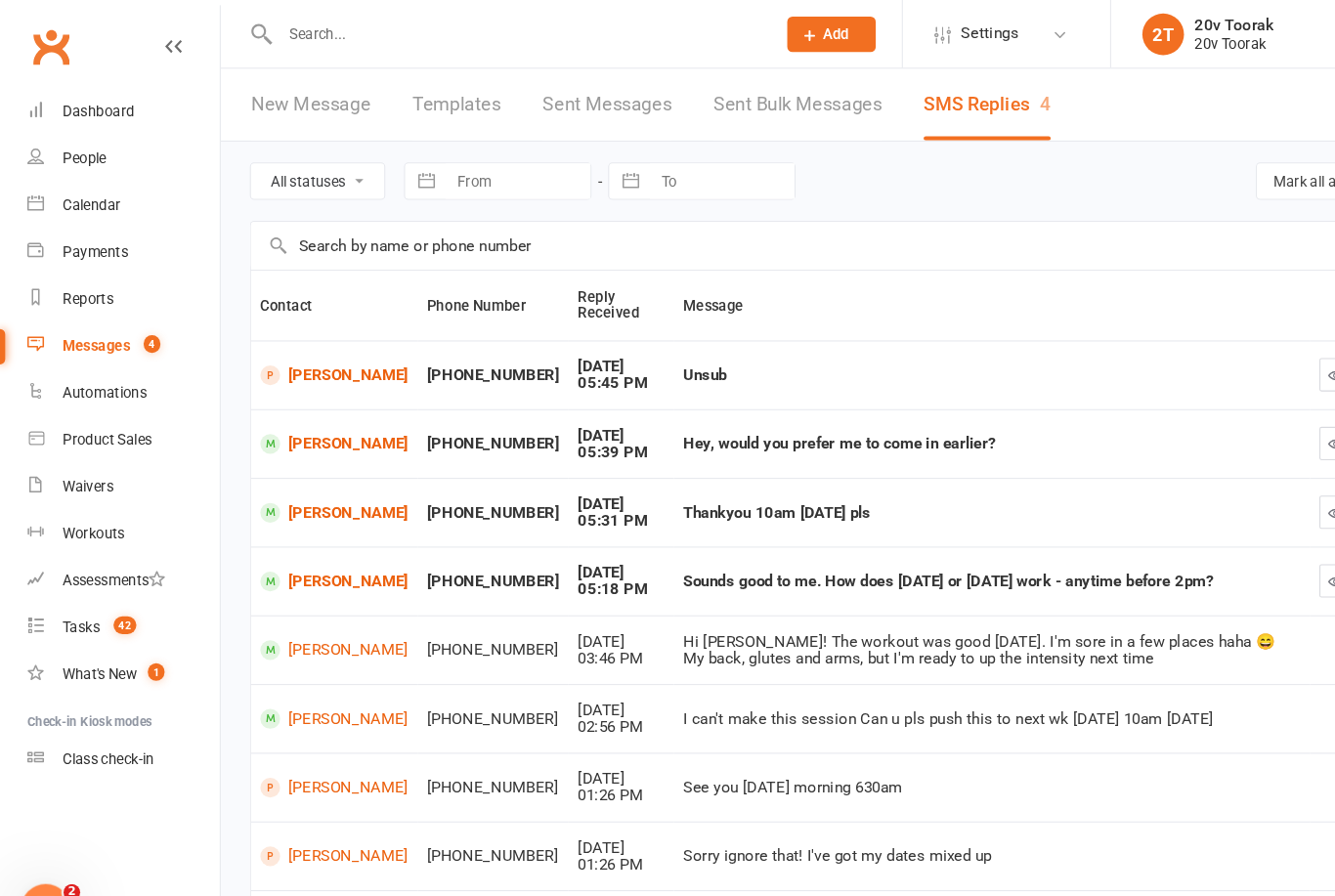
click at [300, 472] on link "[PERSON_NAME]" at bounding box center [314, 481] width 139 height 19
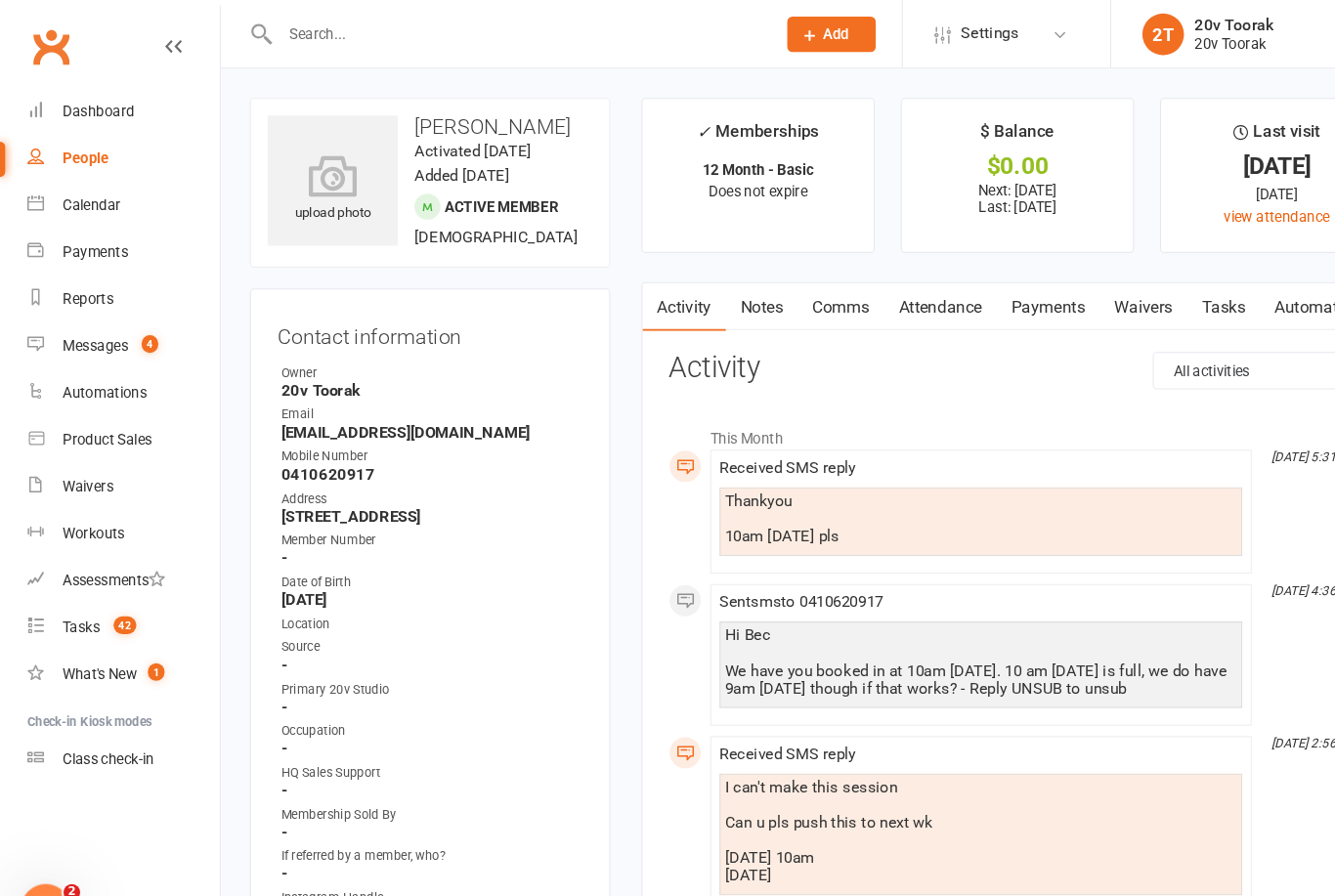
click at [789, 276] on link "Comms" at bounding box center [789, 288] width 81 height 45
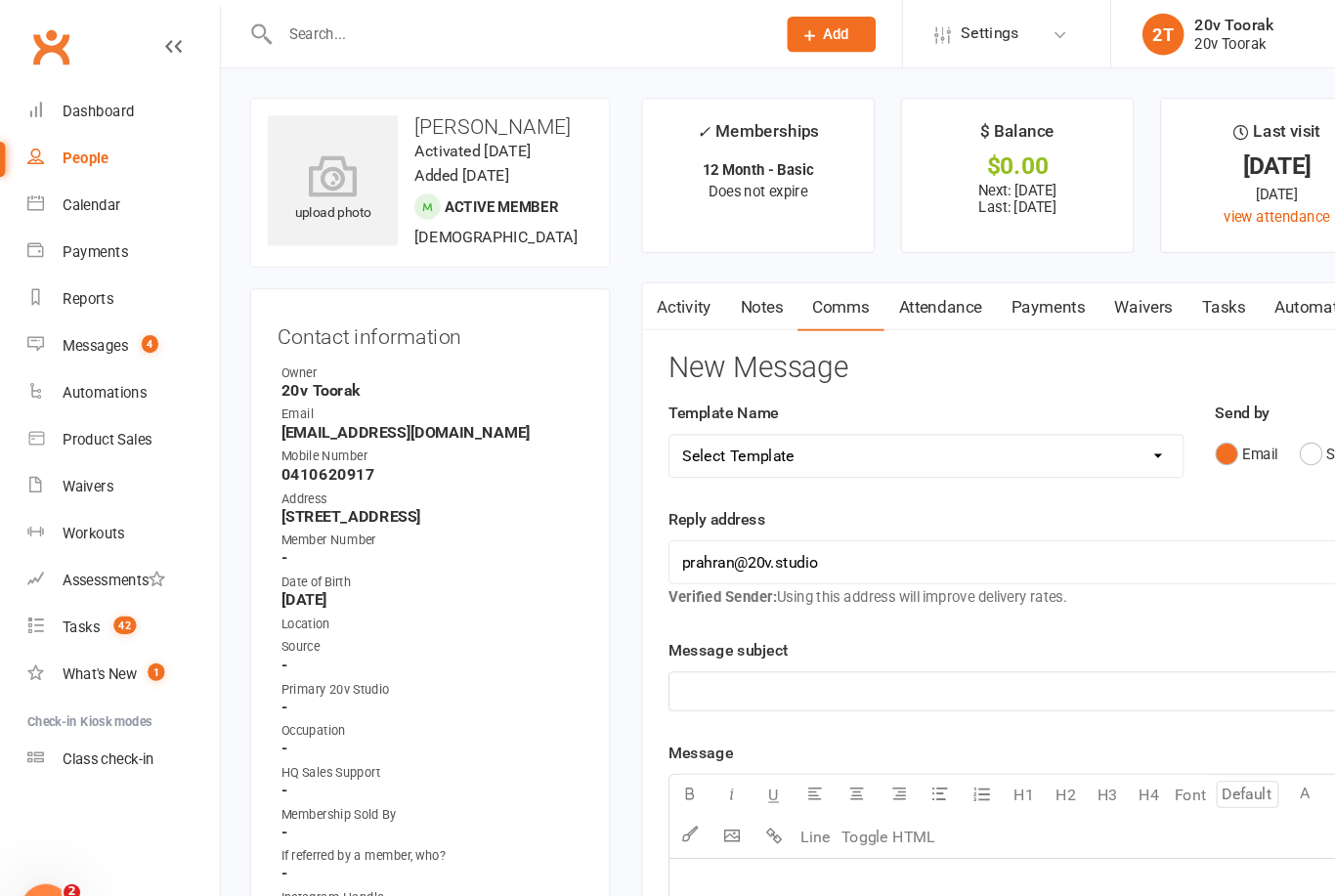
click at [1212, 407] on div "Email SMS" at bounding box center [1212, 426] width 142 height 37
click at [1223, 421] on button "SMS" at bounding box center [1247, 426] width 53 height 37
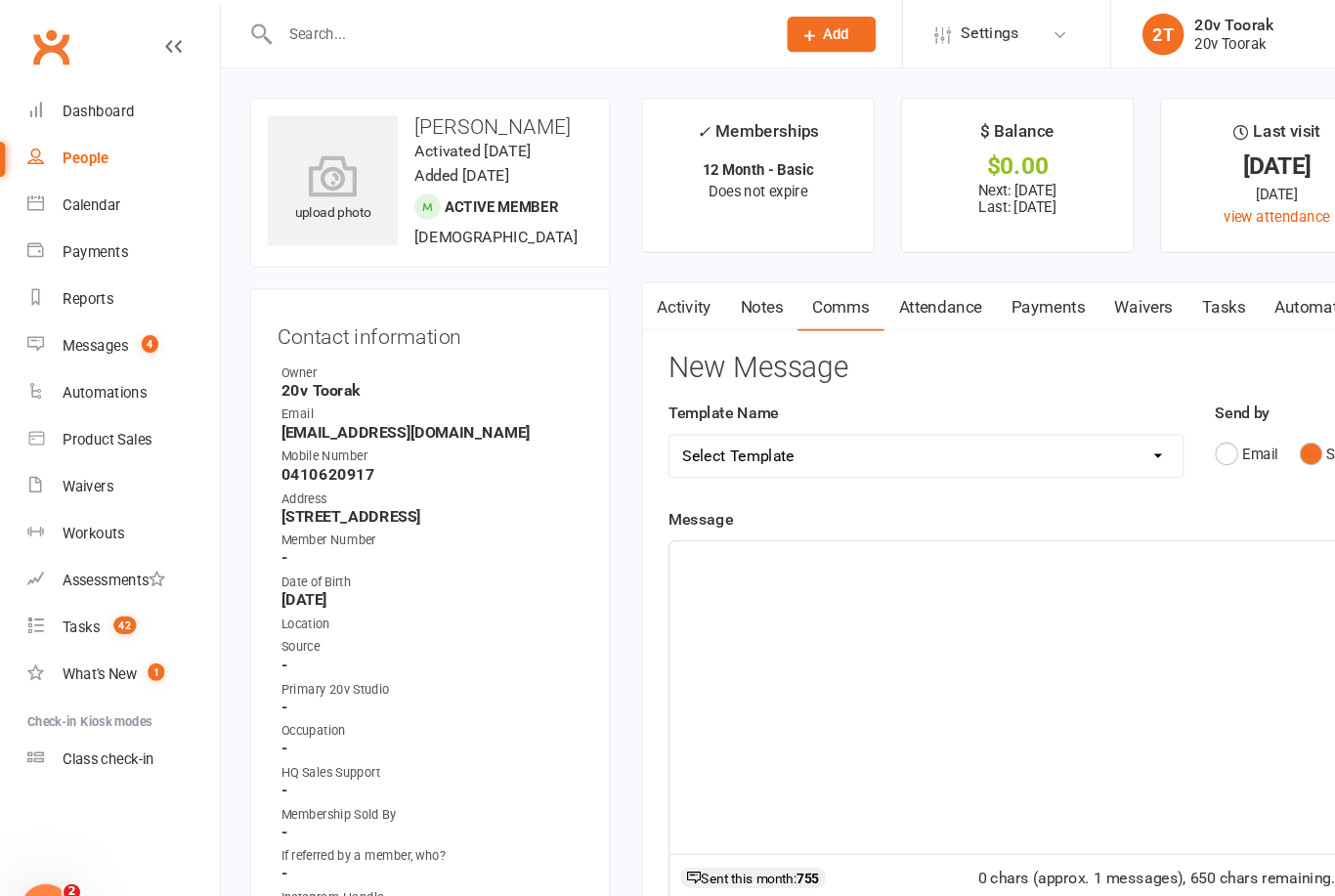
click at [936, 590] on div "﻿" at bounding box center [955, 654] width 653 height 293
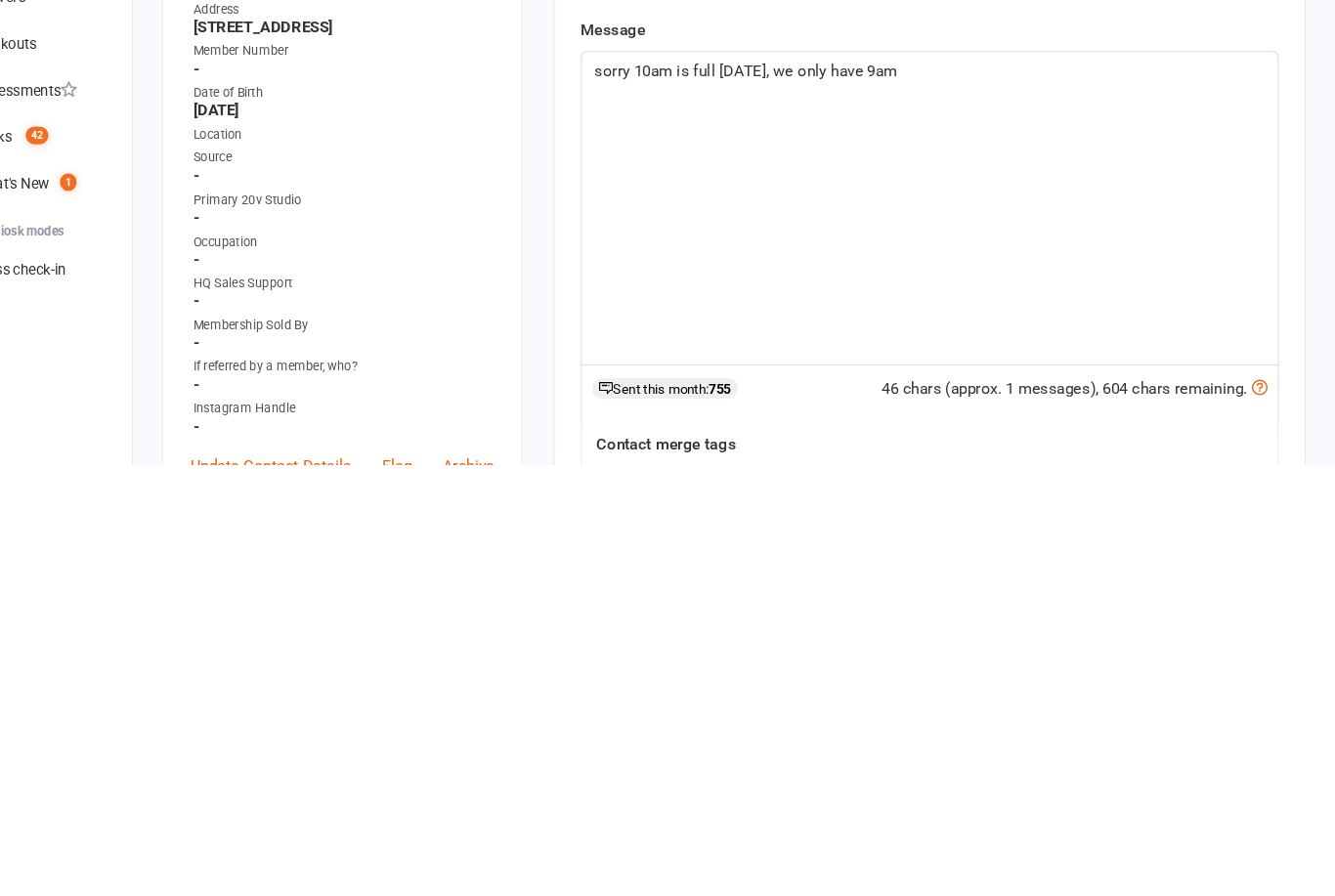
scroll to position [404, 0]
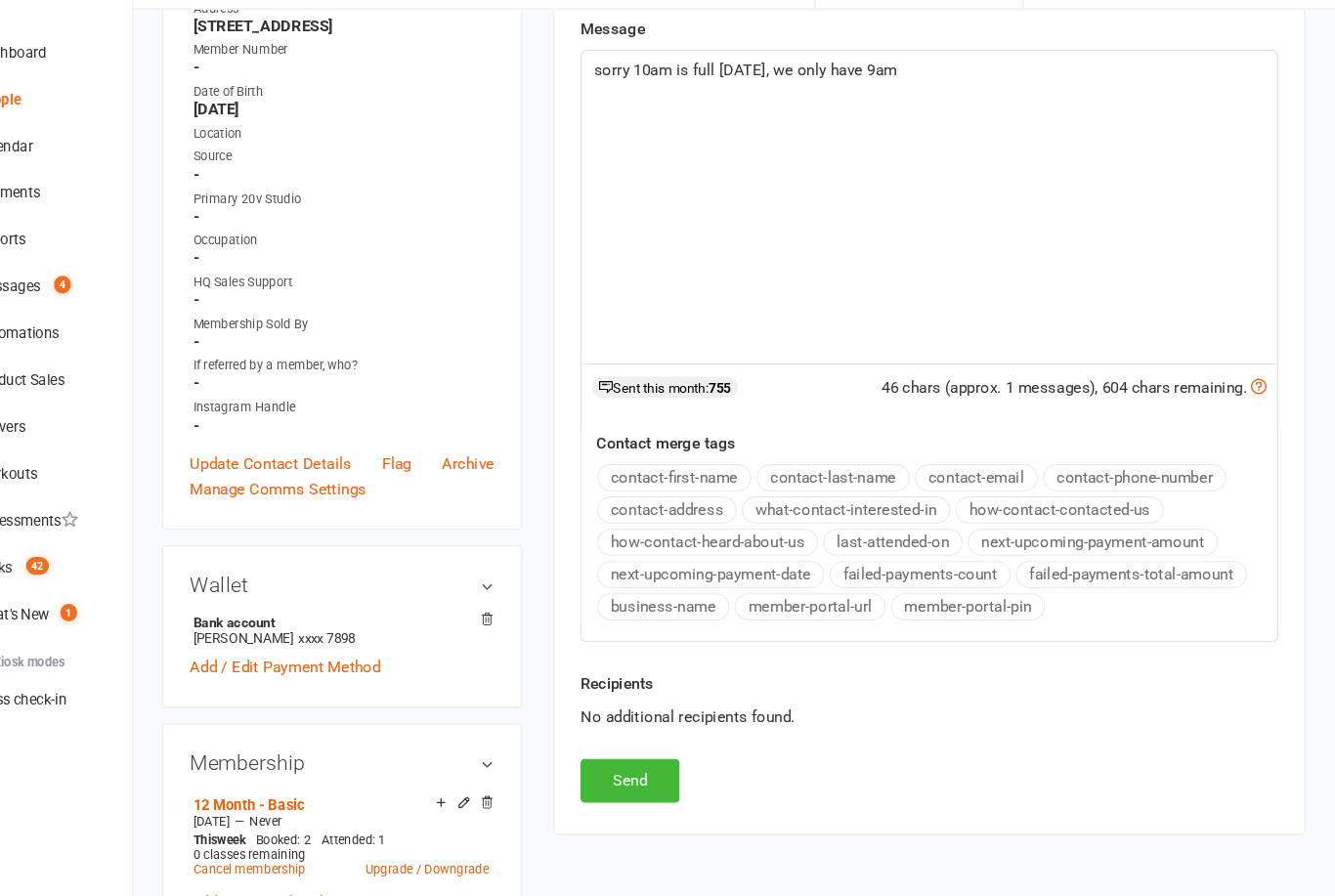
click at [628, 769] on button "Send" at bounding box center [674, 789] width 93 height 41
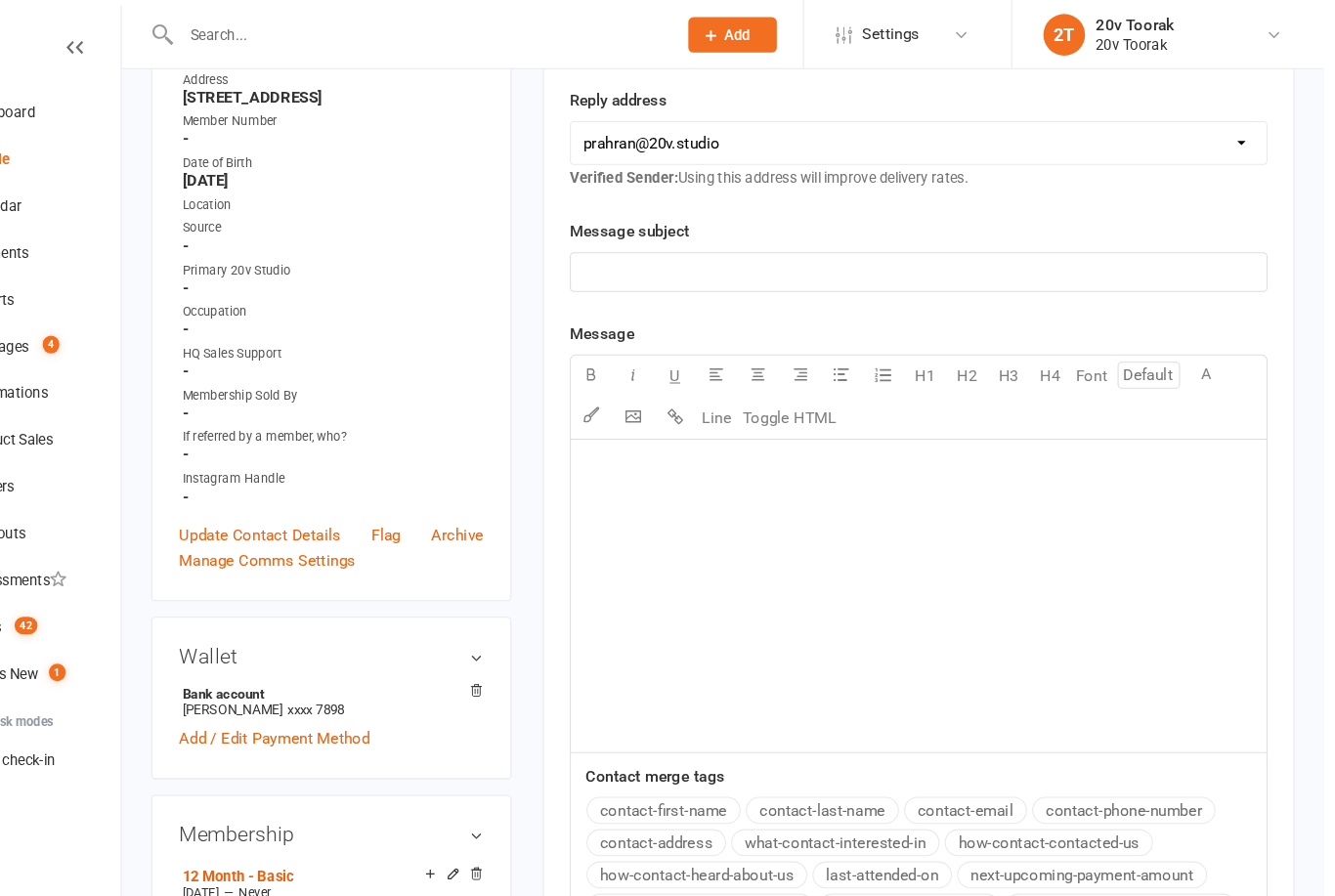
scroll to position [392, 0]
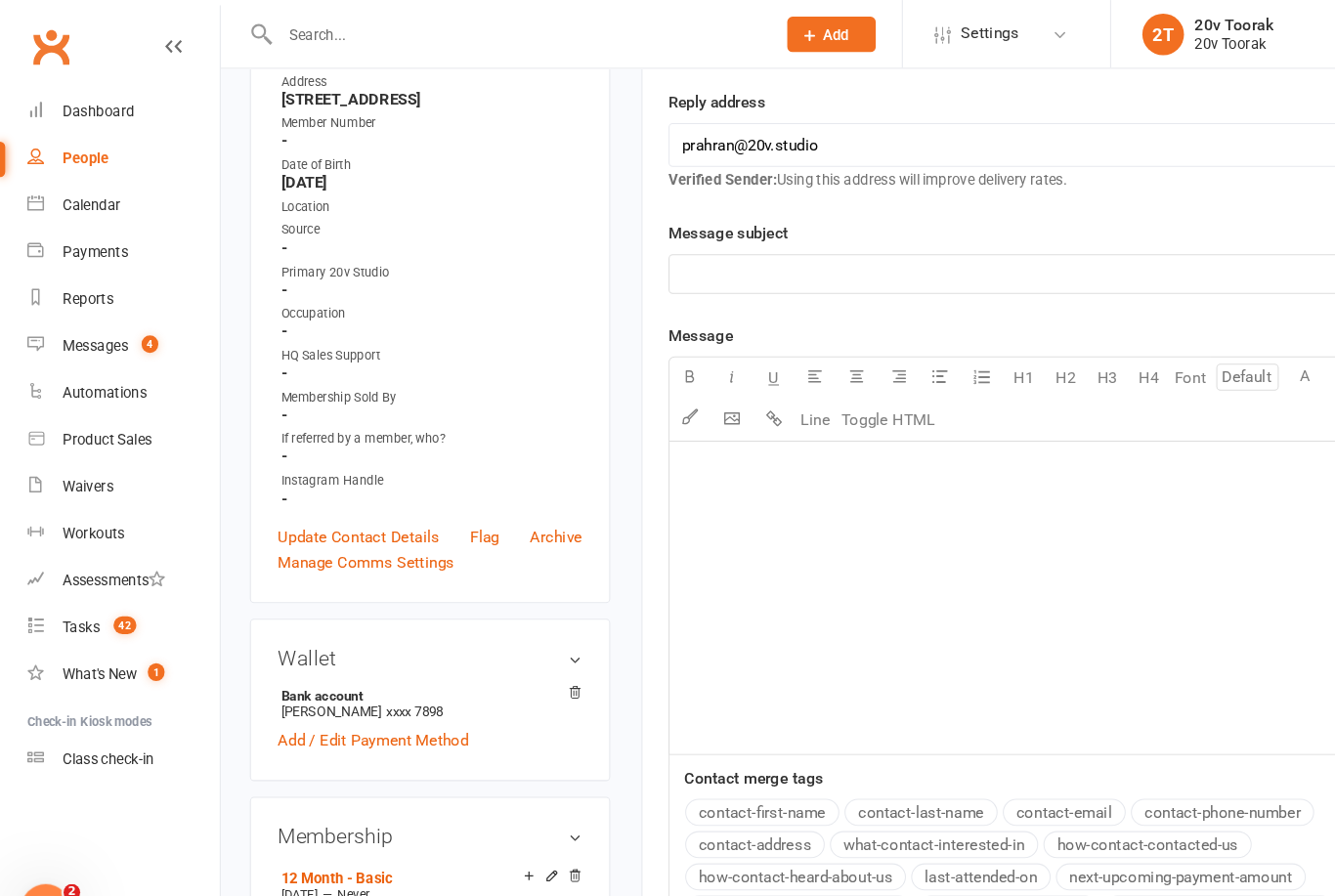
click at [77, 200] on div "Calendar" at bounding box center [86, 193] width 55 height 16
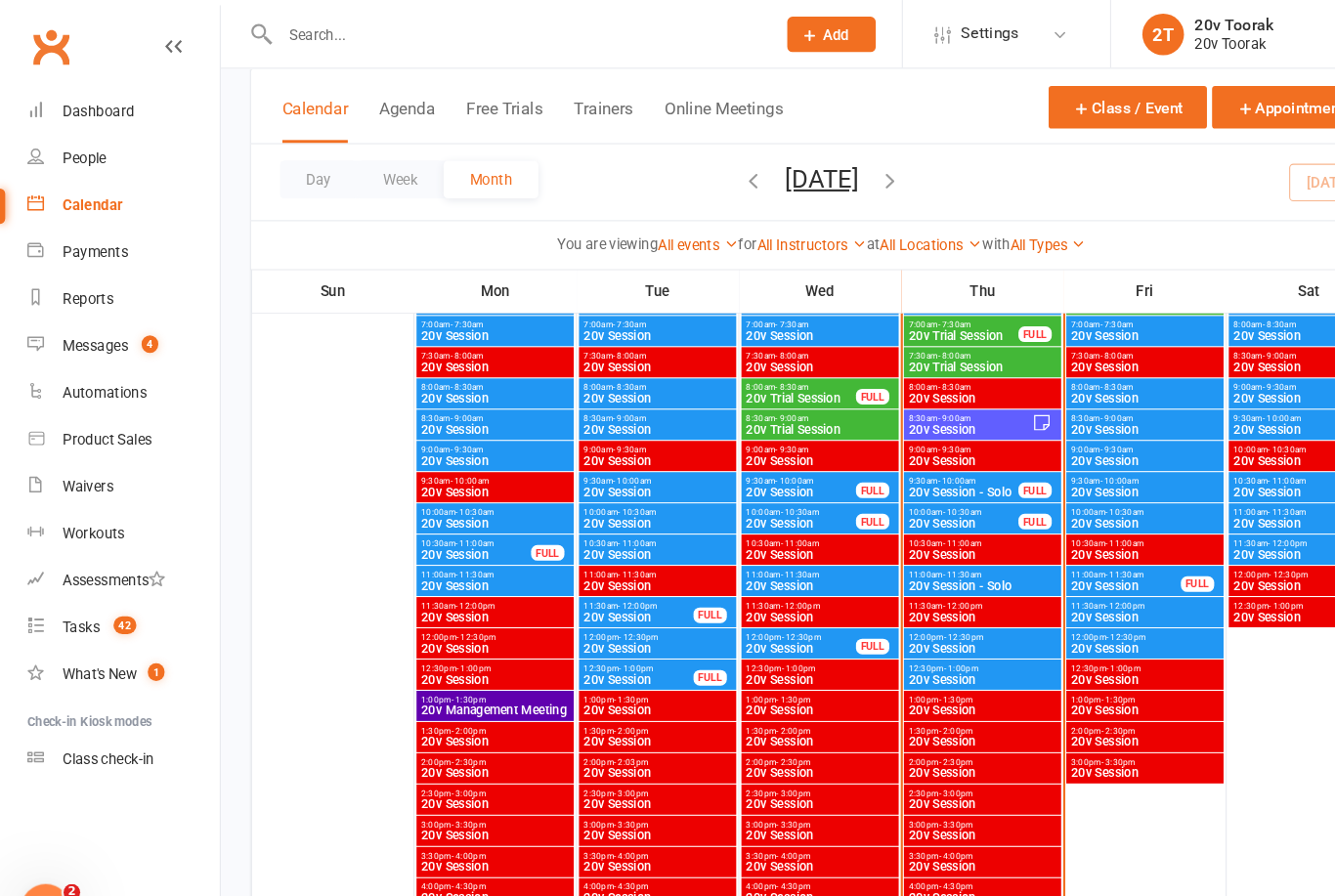
scroll to position [1316, 0]
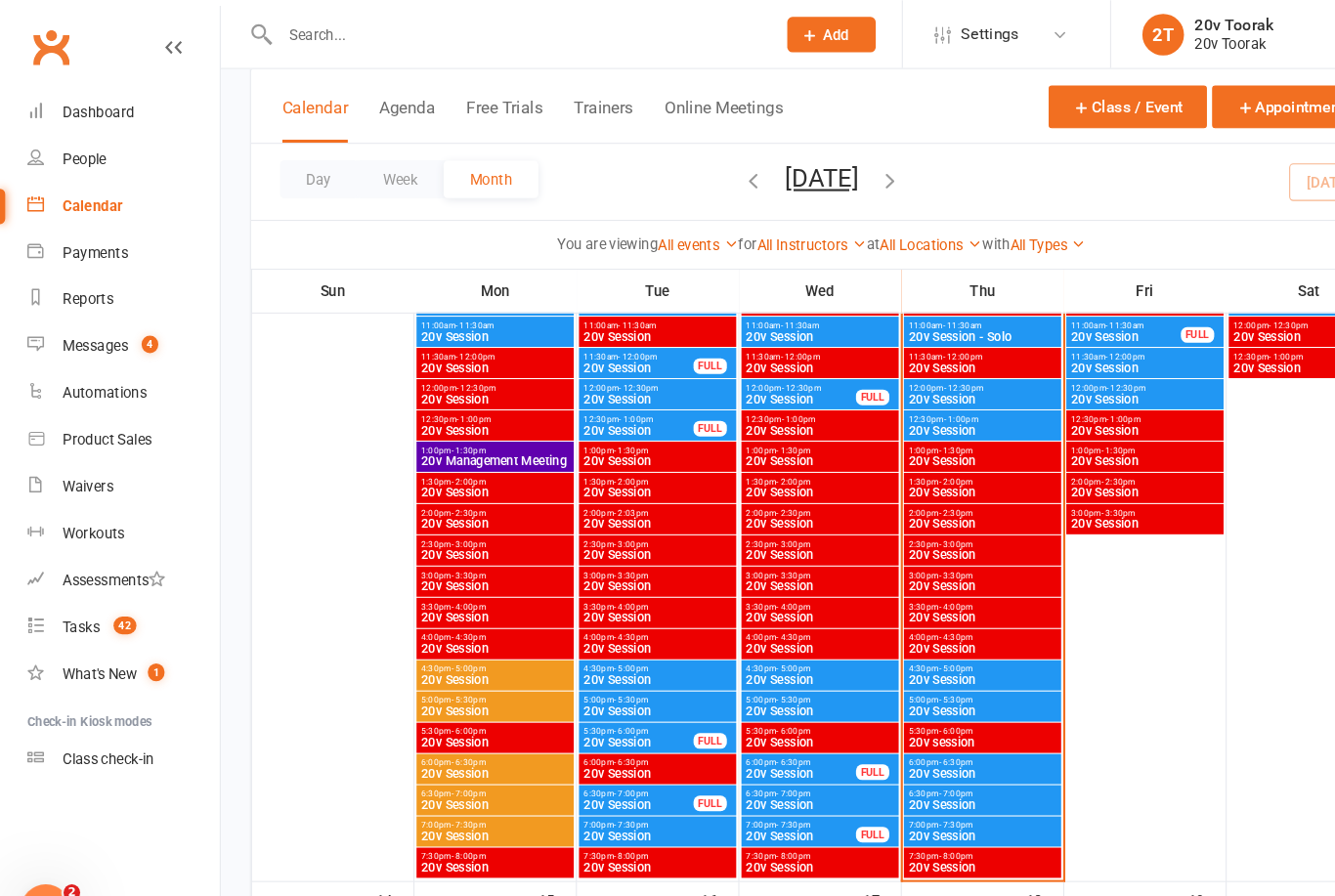
click at [930, 723] on span "20v Session" at bounding box center [922, 727] width 140 height 12
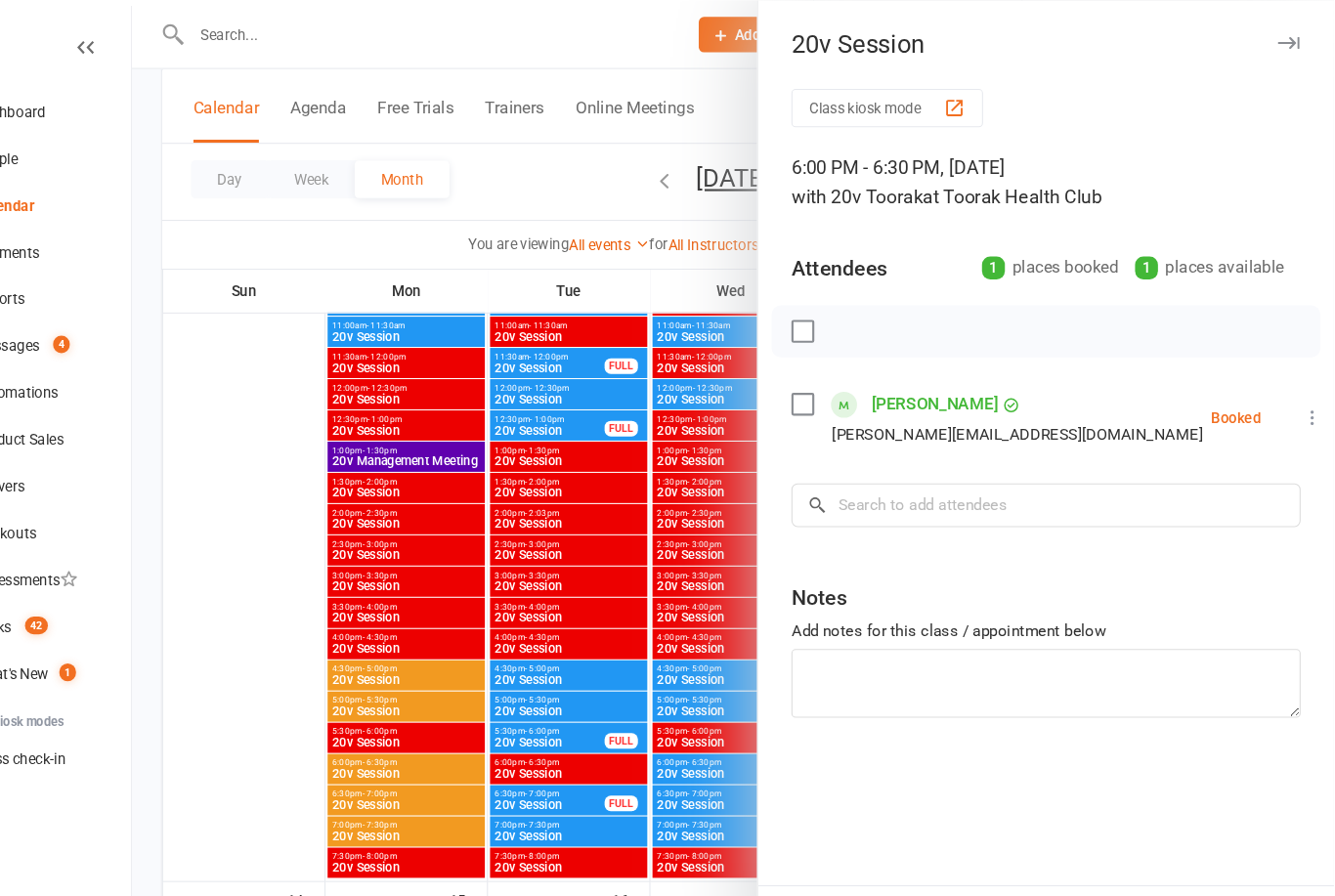
click at [618, 786] on div at bounding box center [772, 448] width 1128 height 896
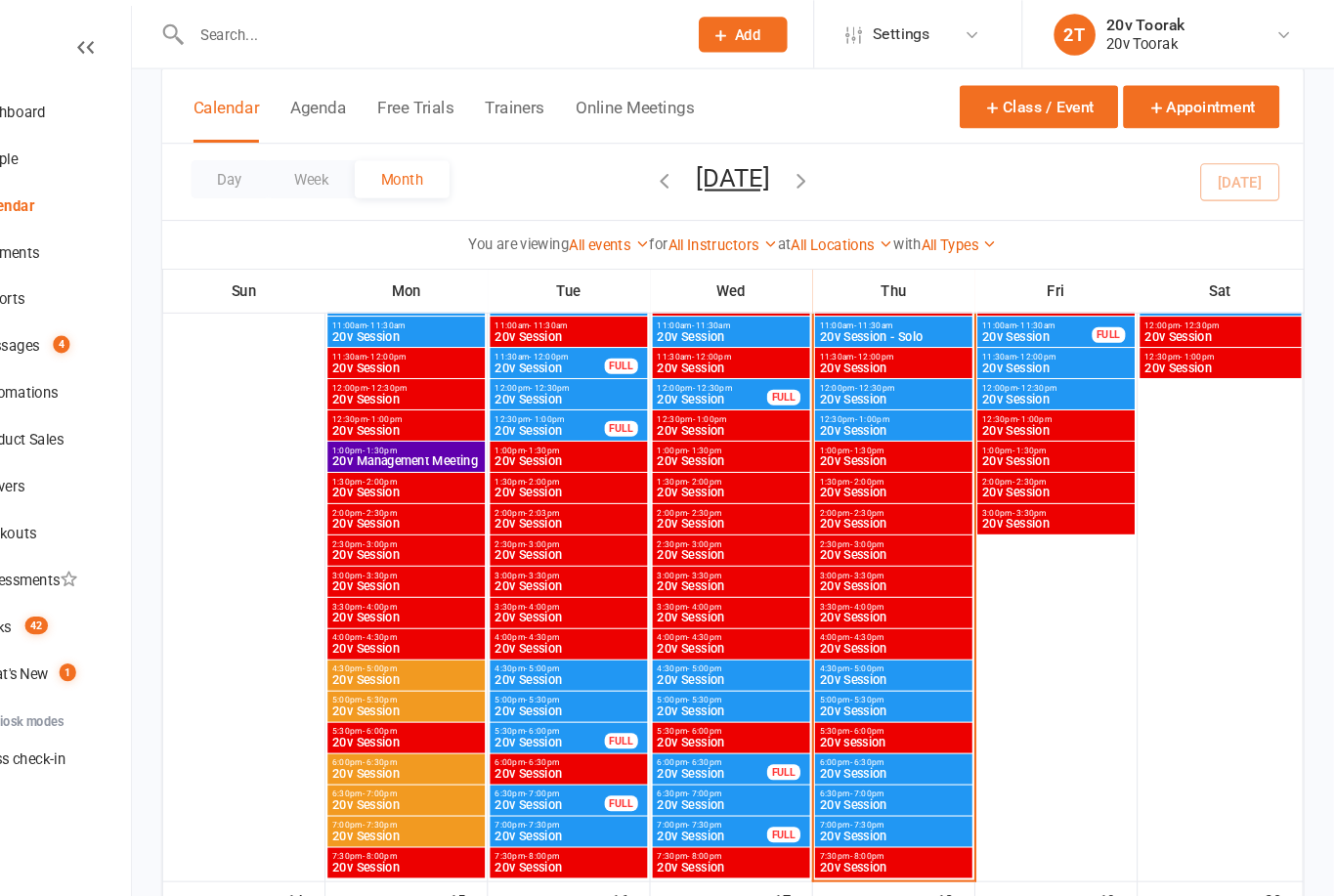
scroll to position [1316, 1]
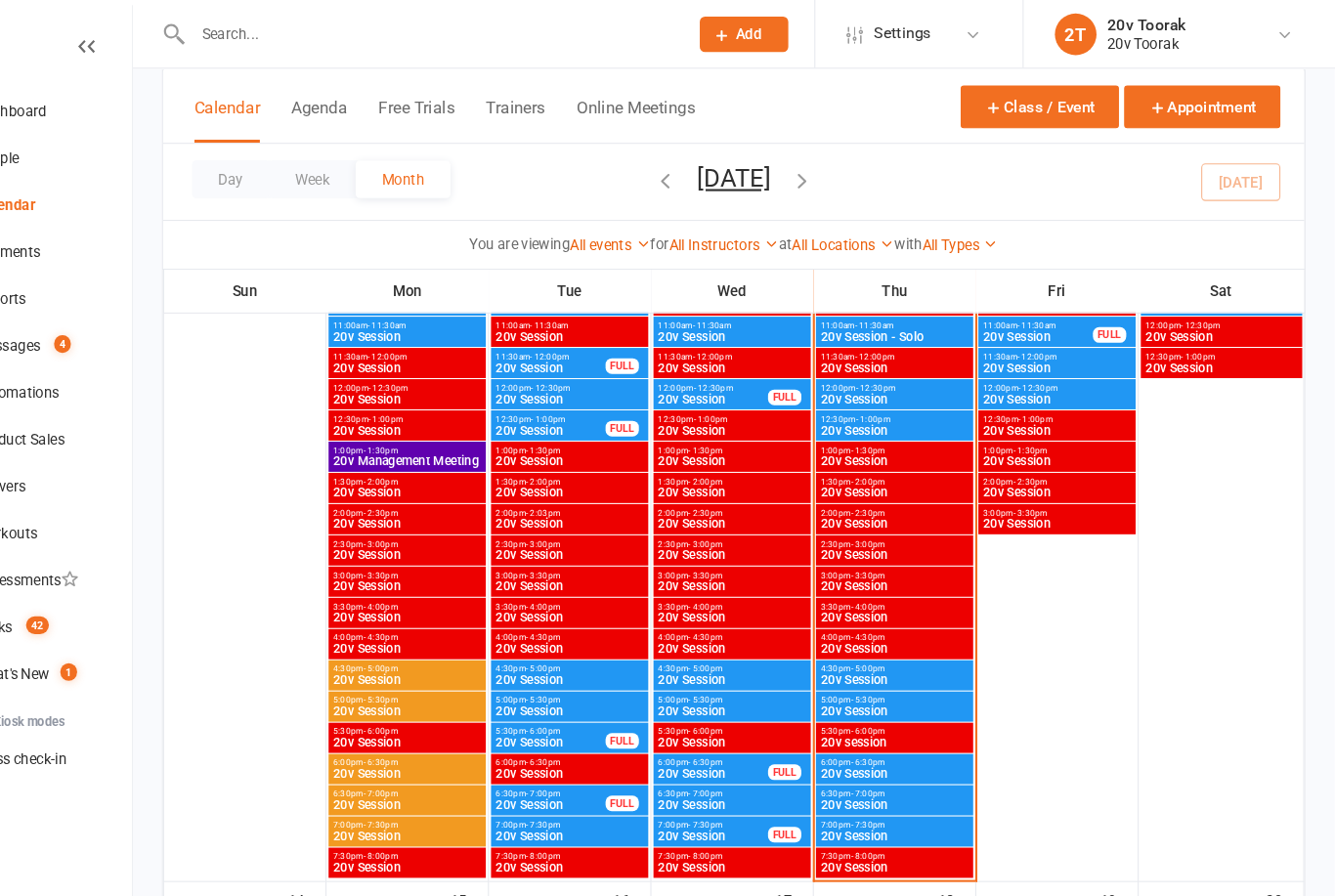
click at [872, 722] on span "20v Session" at bounding box center [922, 727] width 140 height 12
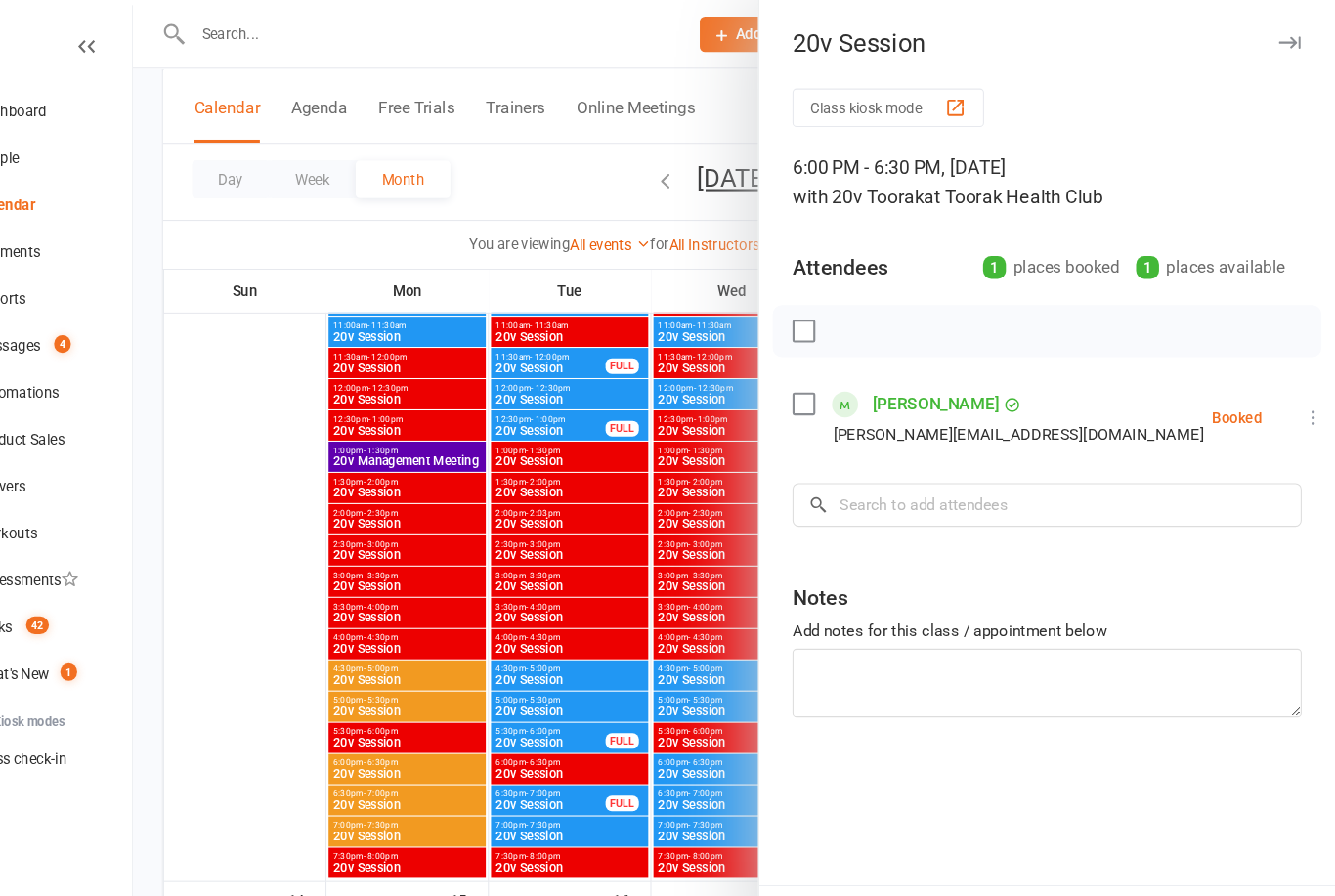
scroll to position [1318, 0]
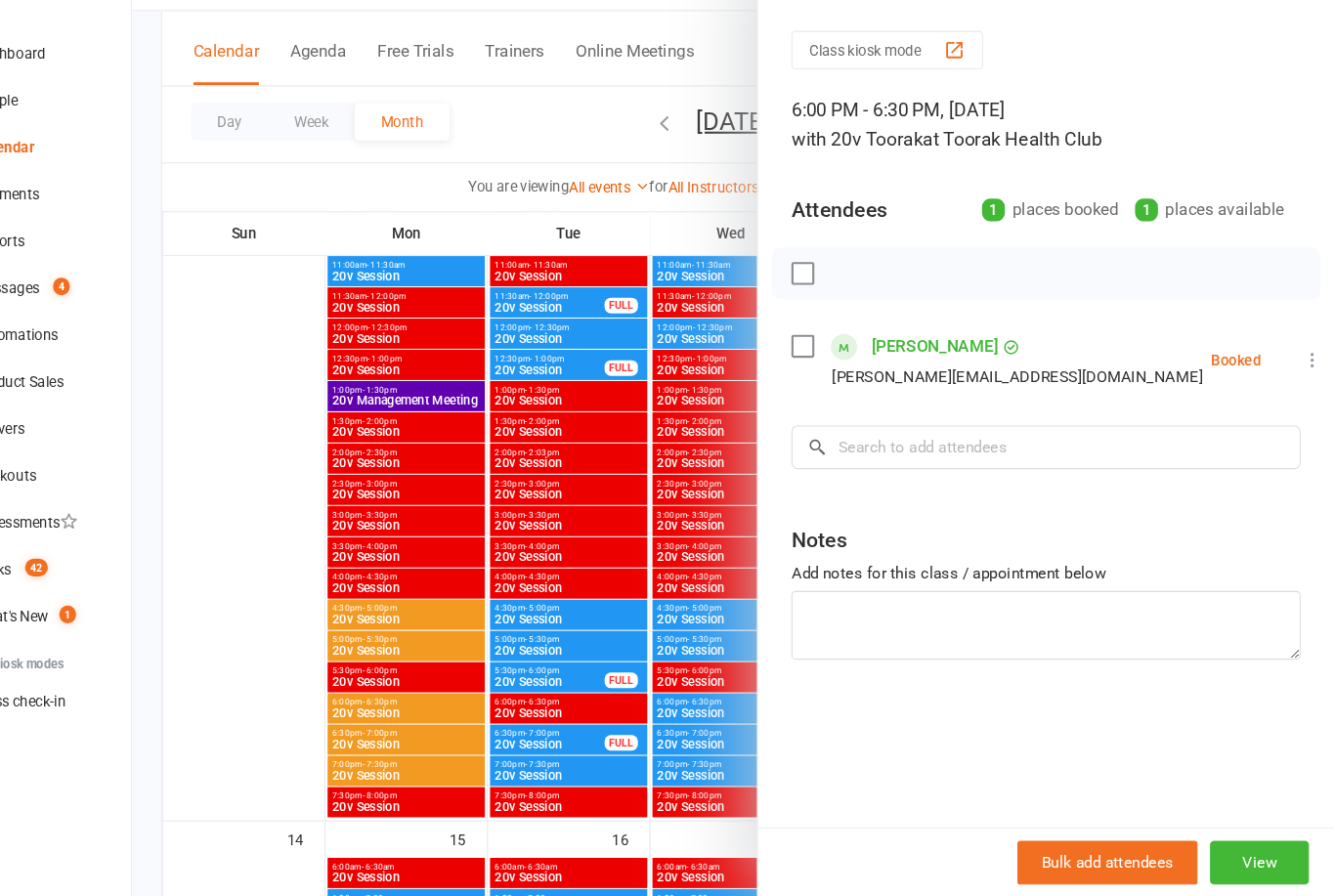
click at [546, 650] on div at bounding box center [772, 448] width 1128 height 896
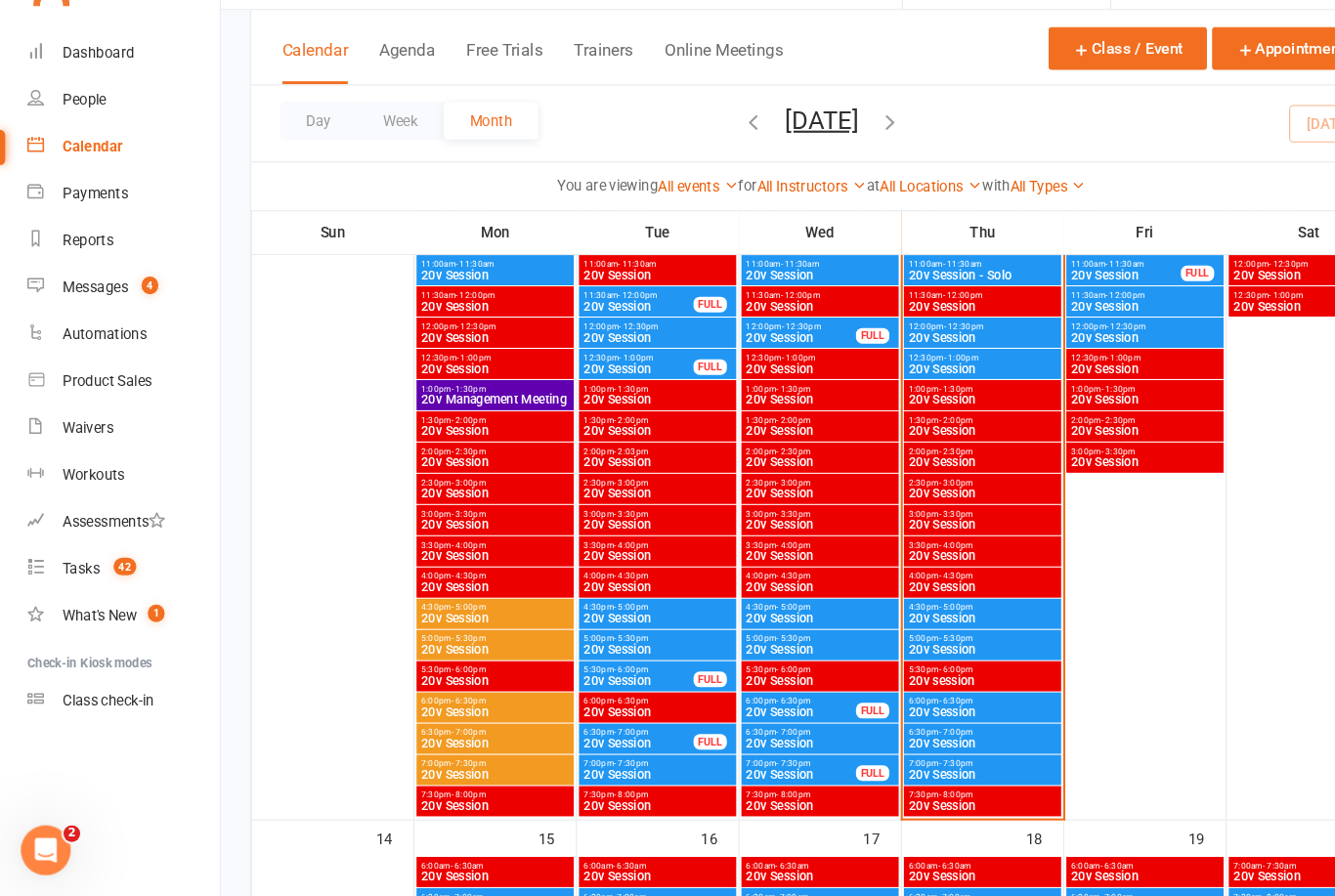
click at [134, 314] on span "4" at bounding box center [141, 322] width 16 height 17
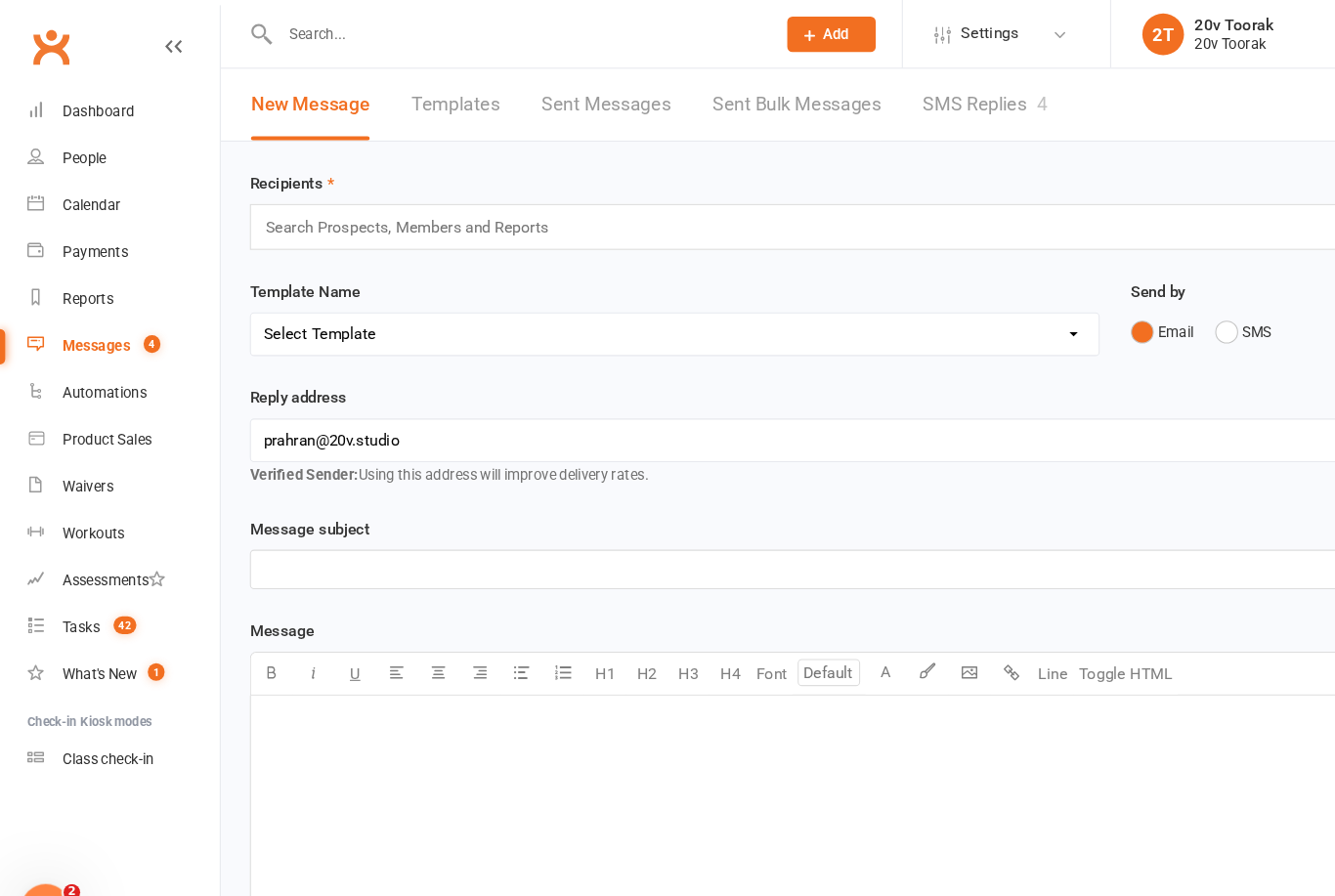
click at [920, 110] on link "SMS Replies 4" at bounding box center [925, 98] width 118 height 68
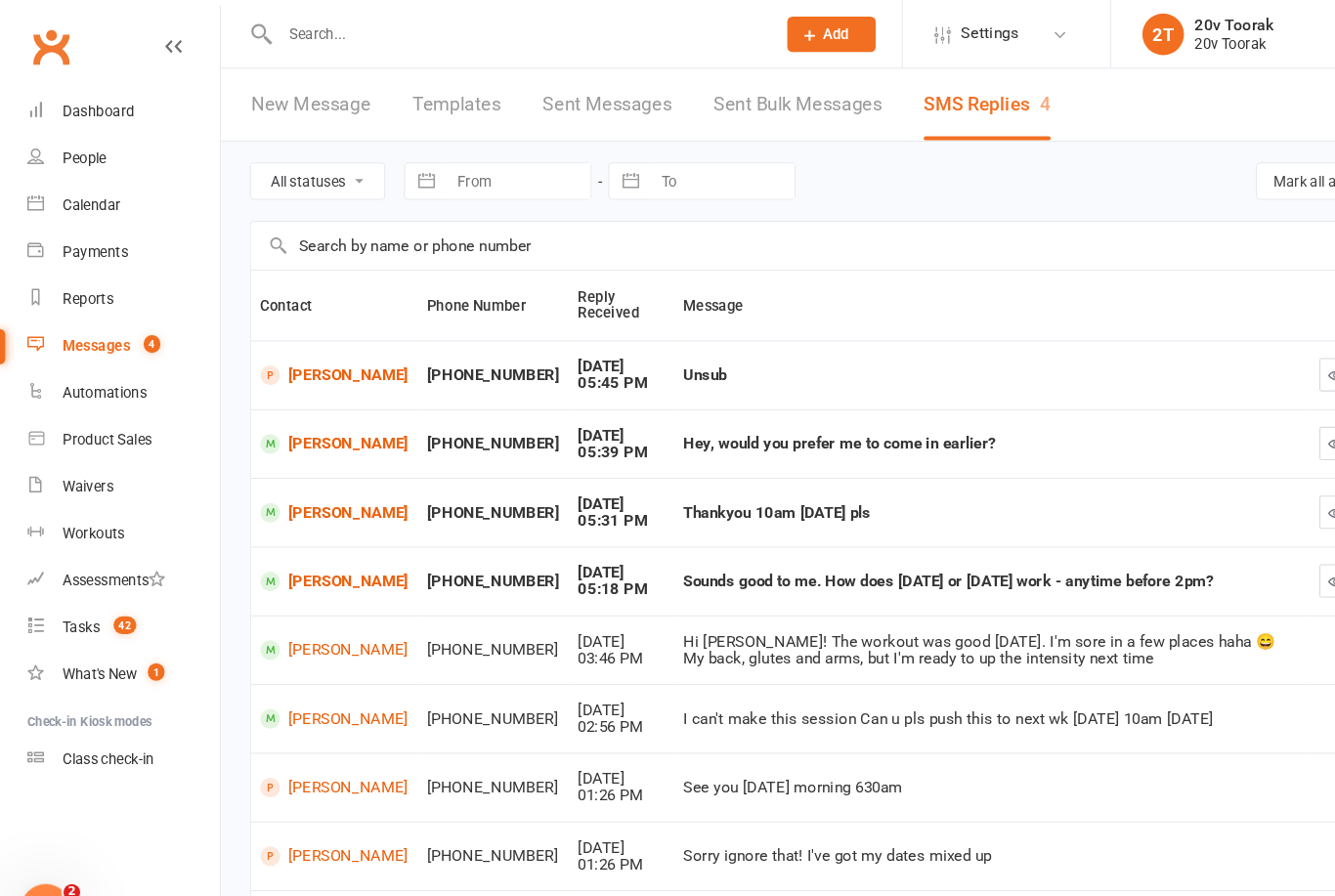
click at [268, 426] on link "Terryn Adrain" at bounding box center [314, 416] width 139 height 19
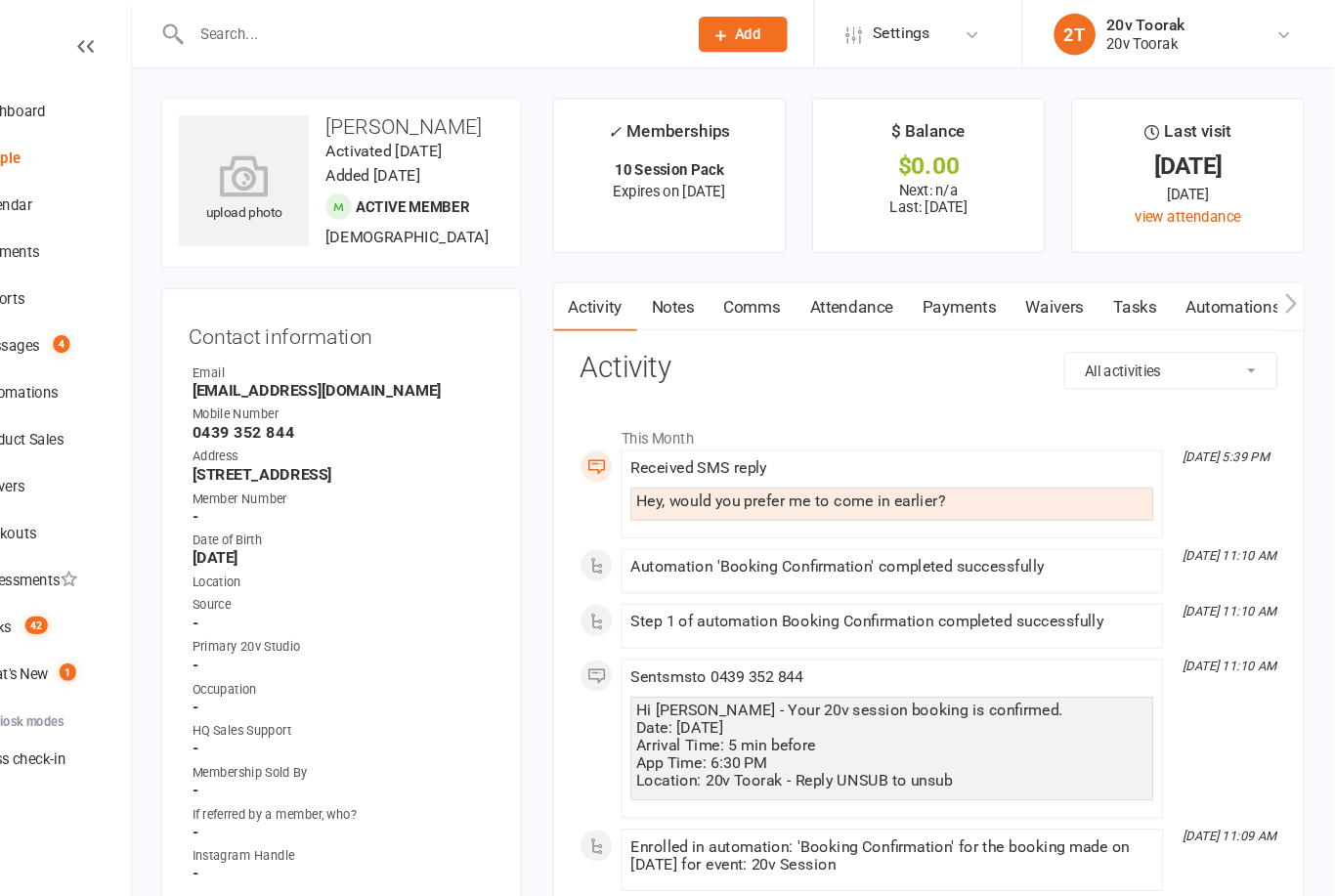
click at [682, 289] on link "Notes" at bounding box center [715, 288] width 68 height 45
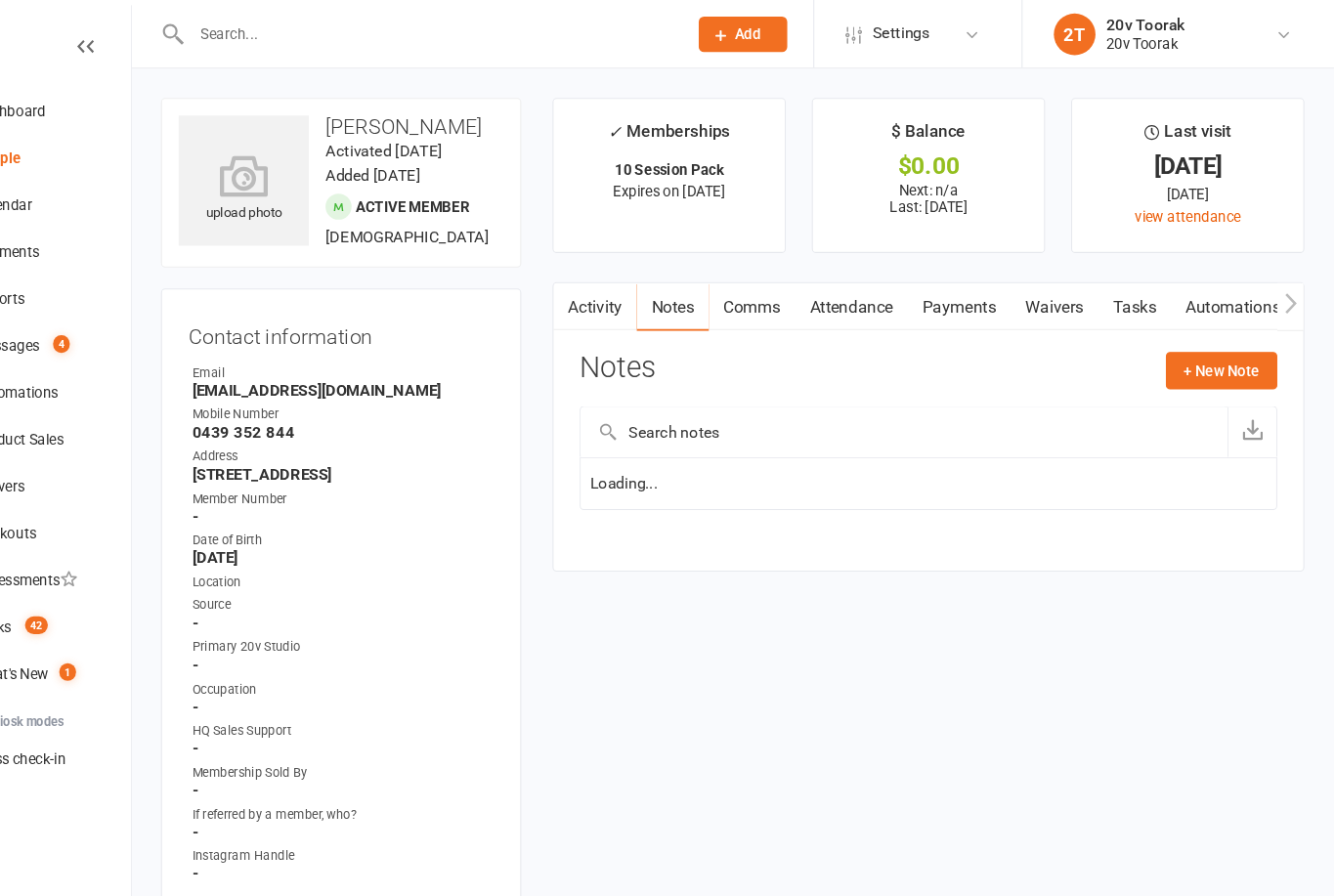
scroll to position [0, 1]
click at [749, 297] on link "Comms" at bounding box center [789, 288] width 81 height 45
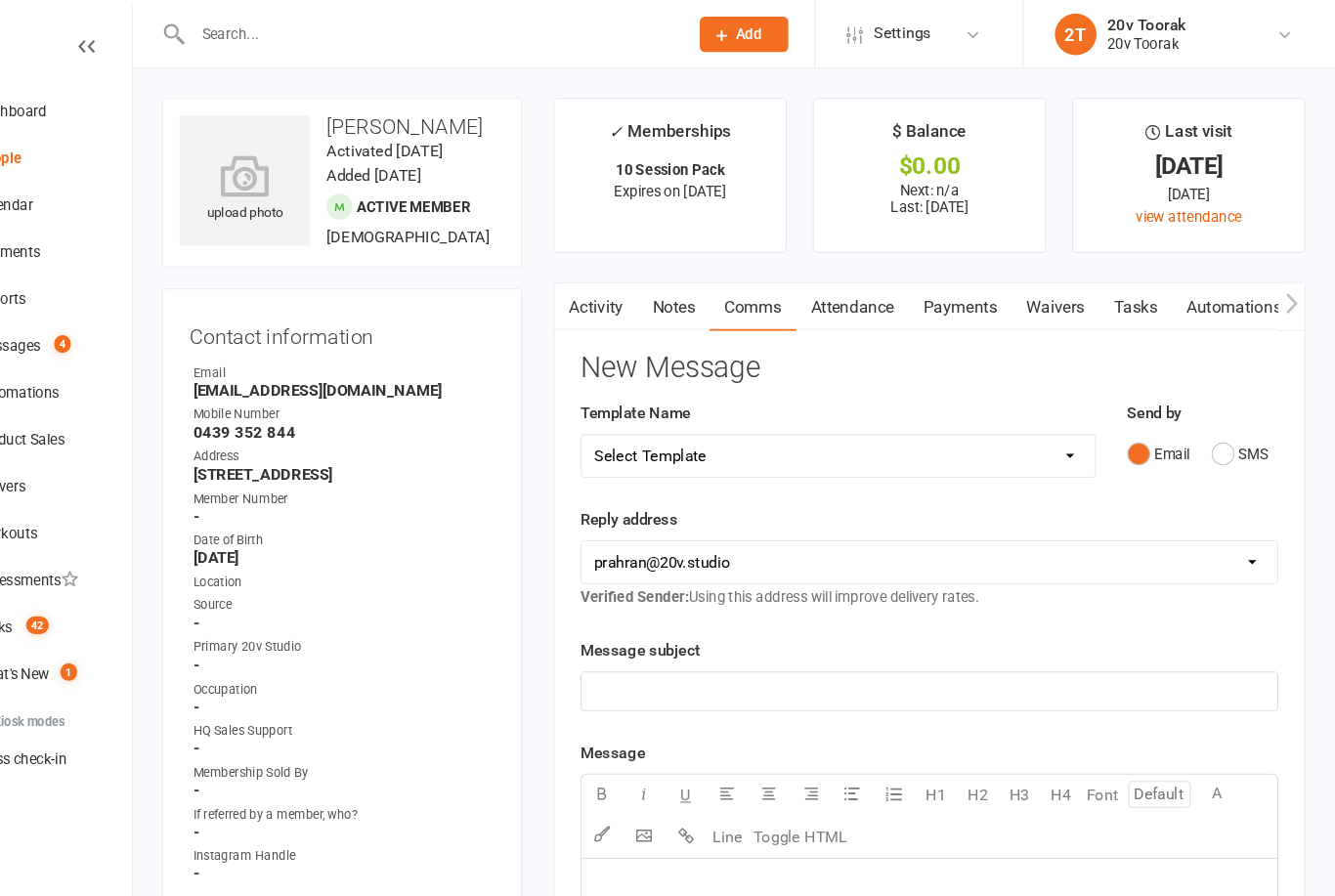
click at [1220, 438] on button "SMS" at bounding box center [1247, 426] width 53 height 37
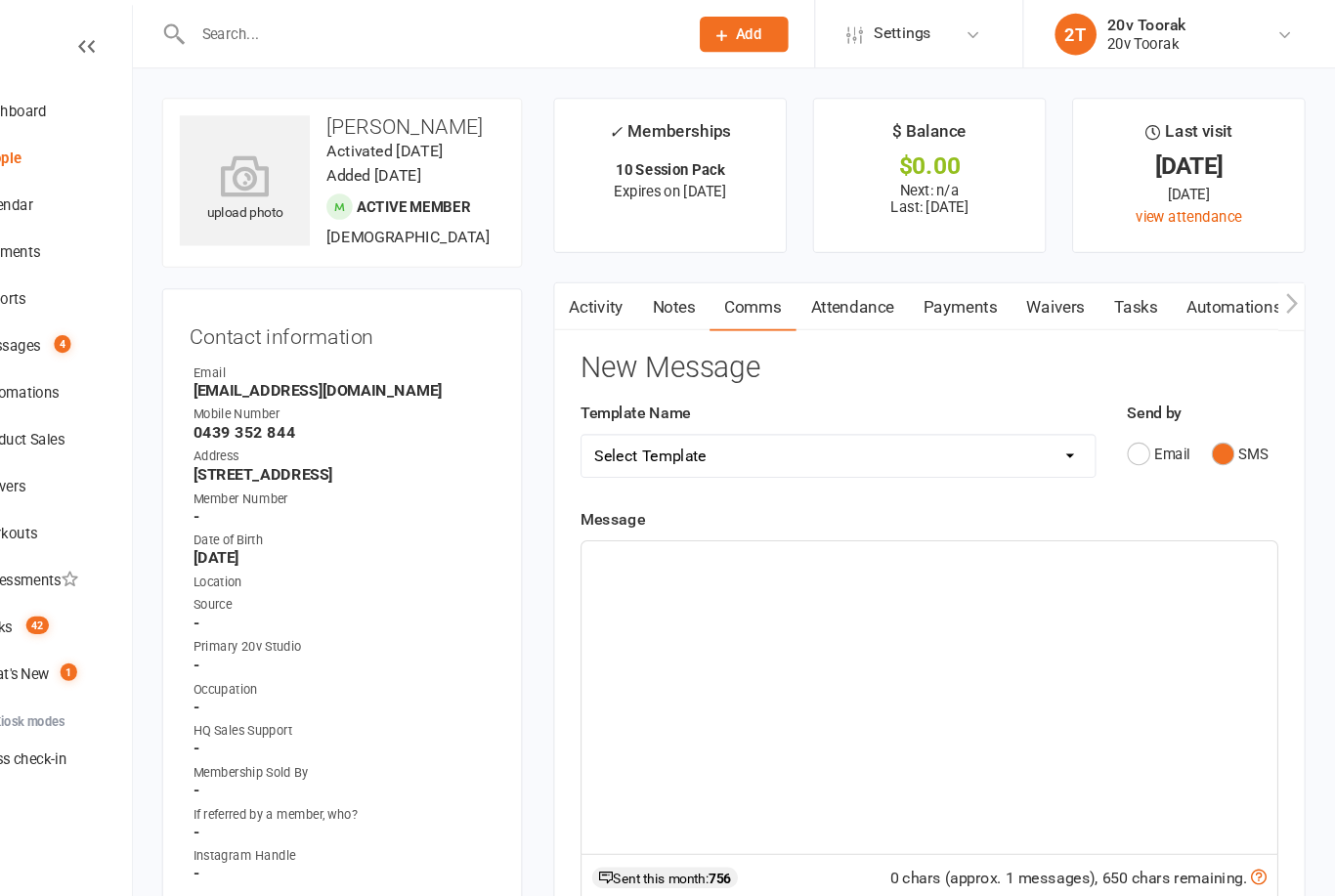
click at [924, 555] on div "﻿" at bounding box center [955, 654] width 653 height 293
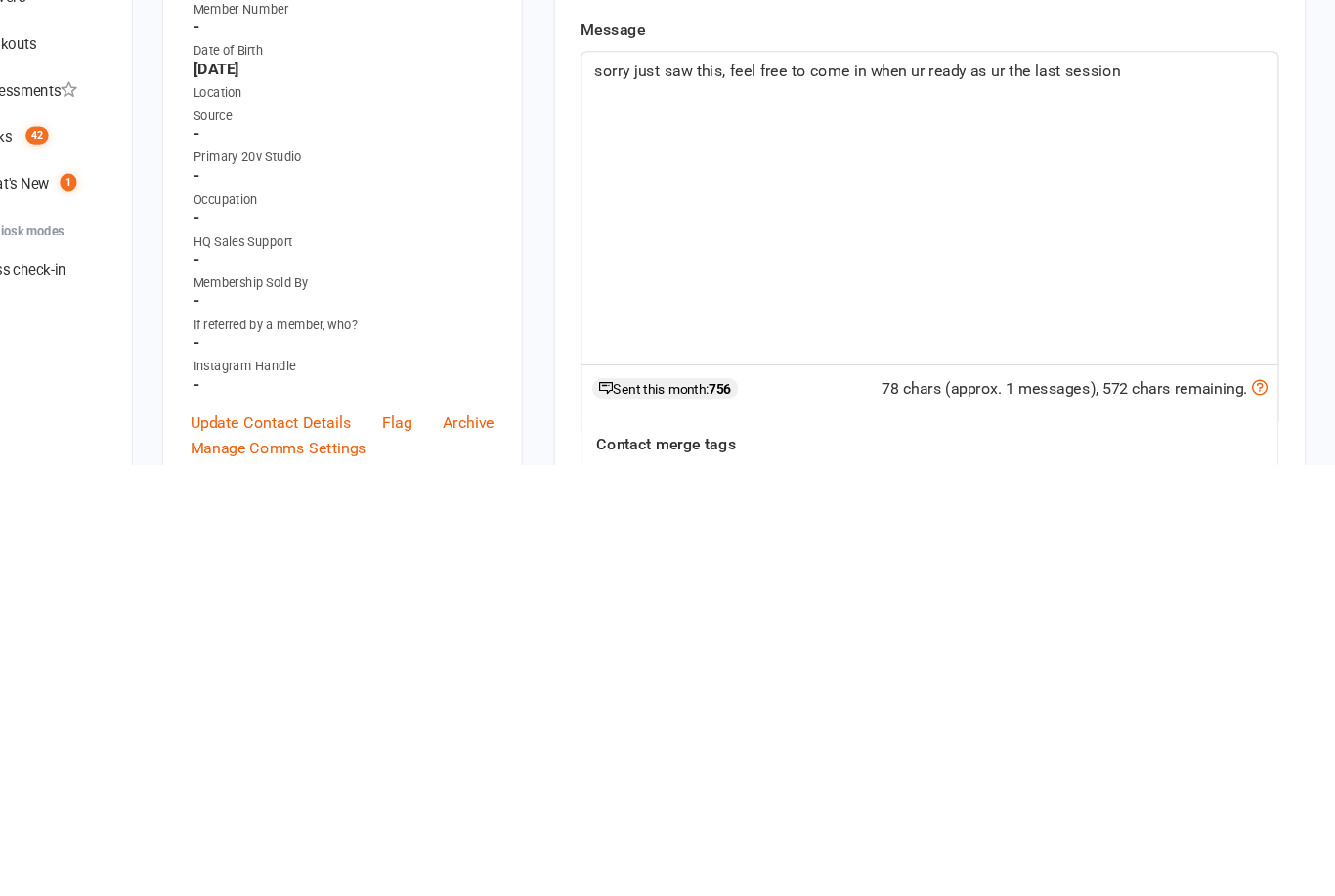
scroll to position [404, 0]
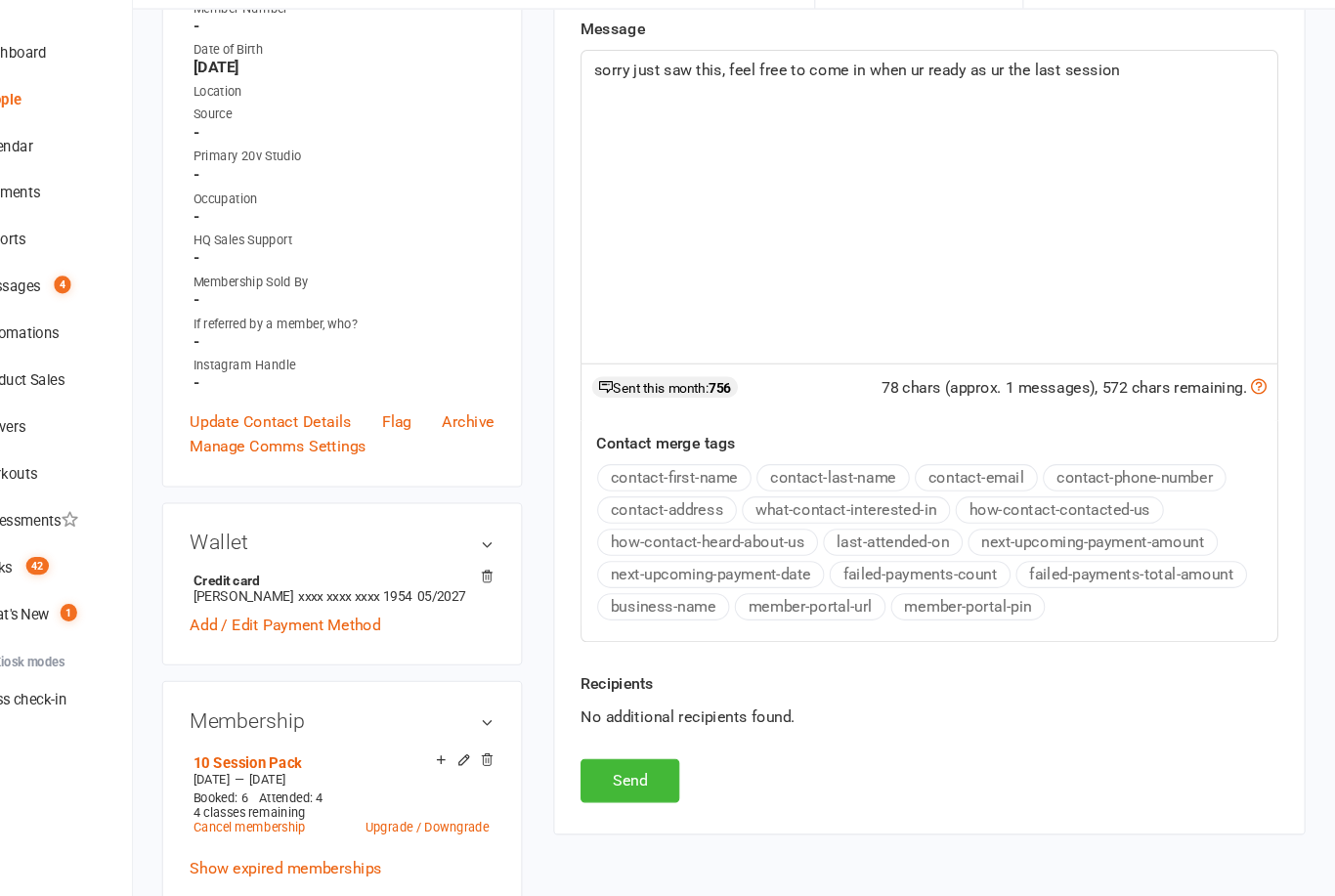
click at [628, 769] on button "Send" at bounding box center [674, 789] width 93 height 41
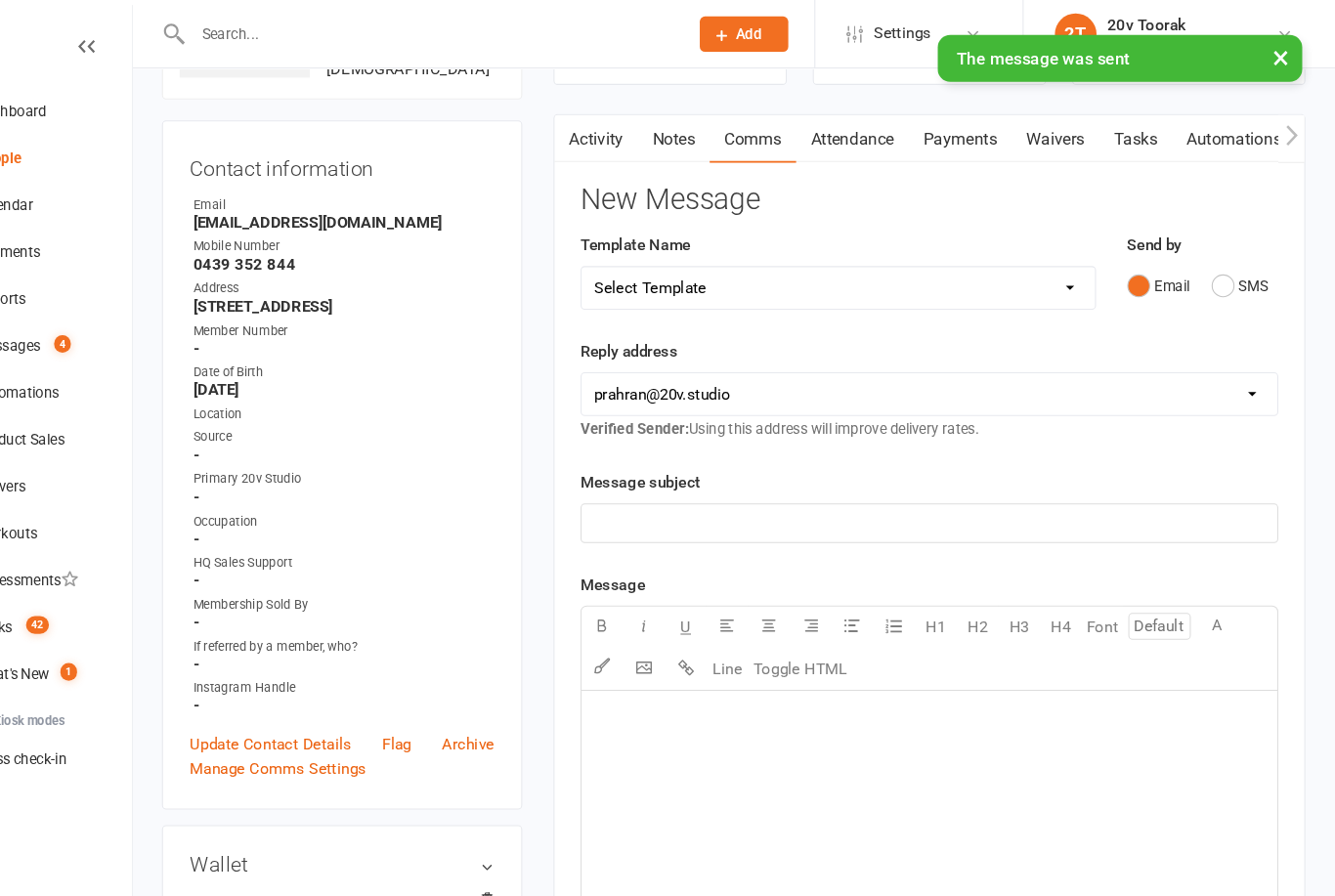
scroll to position [0, 0]
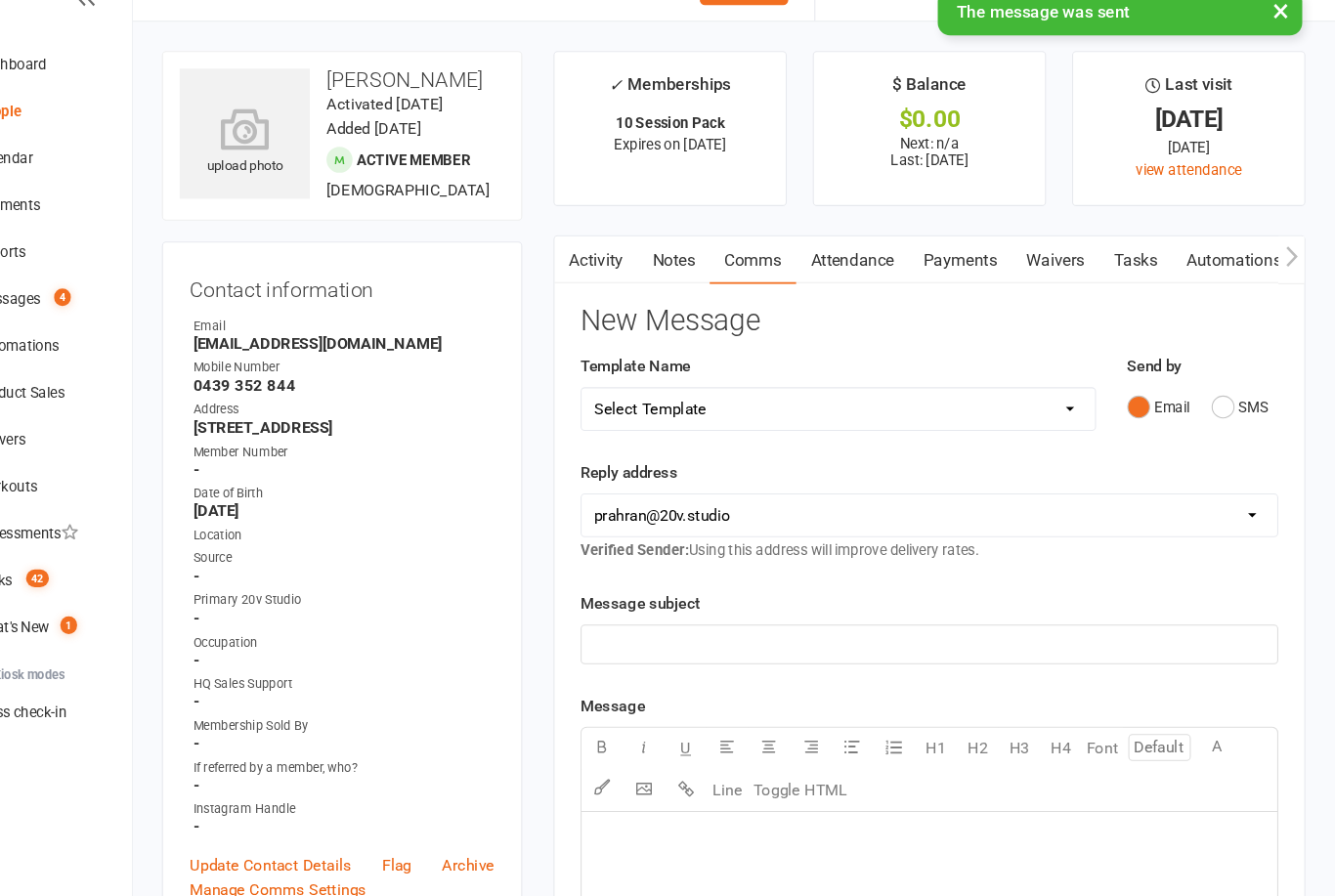
click at [59, 316] on div "Messages" at bounding box center [89, 324] width 62 height 16
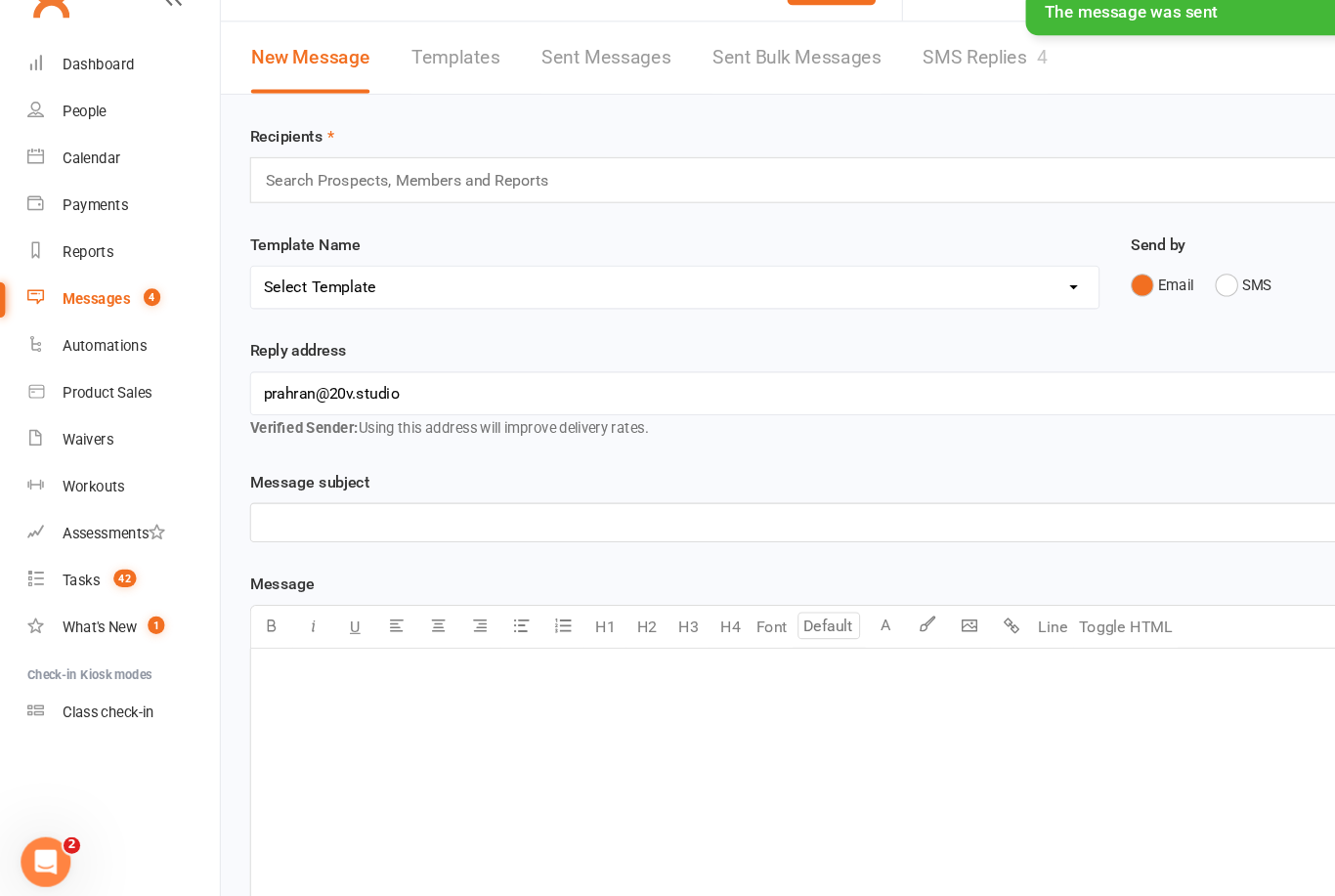
click at [932, 65] on link "SMS Replies 4" at bounding box center [925, 98] width 118 height 68
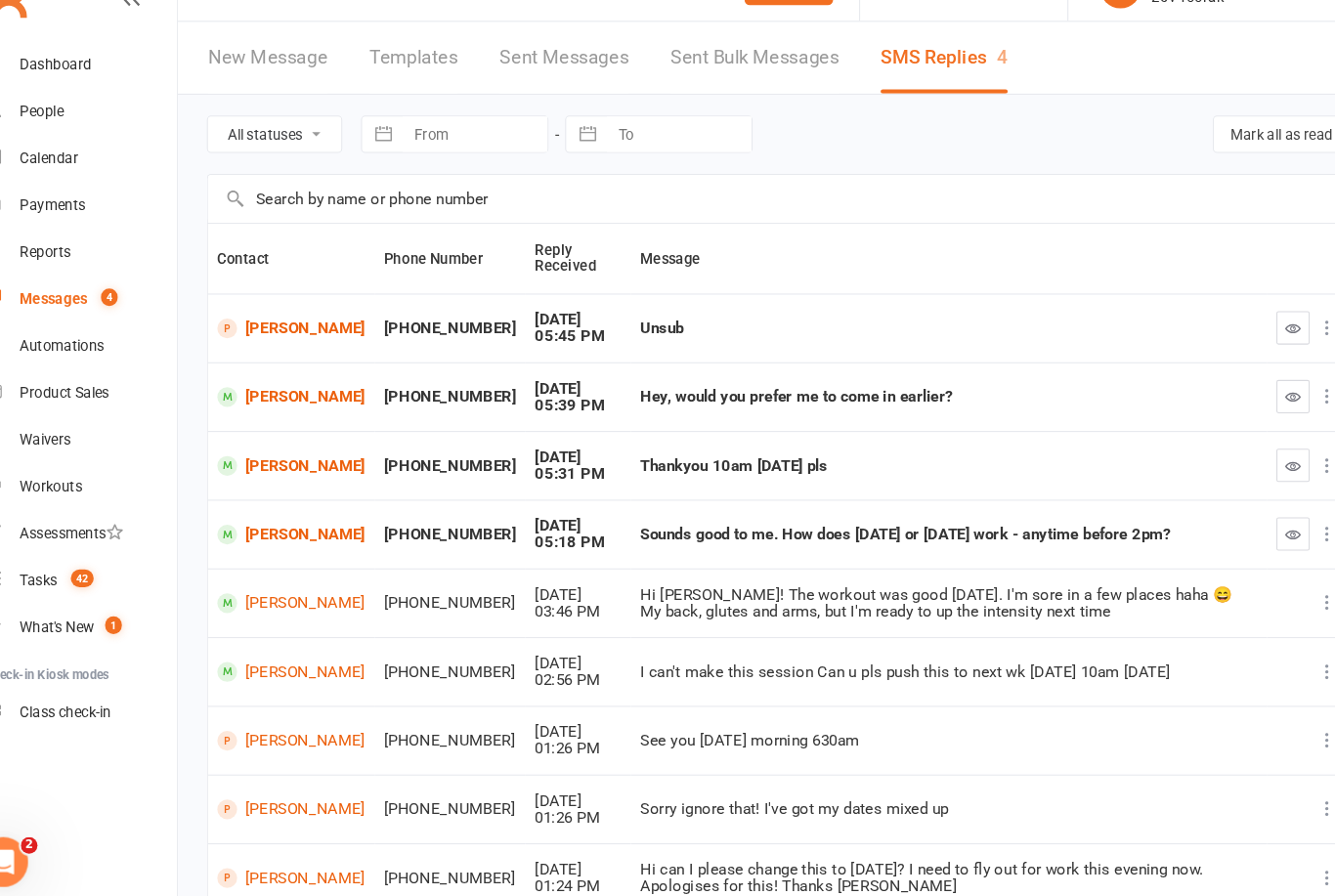
click at [1239, 401] on button "button" at bounding box center [1255, 416] width 31 height 31
click at [1239, 336] on button "button" at bounding box center [1255, 352] width 31 height 31
click at [59, 185] on div "Calendar" at bounding box center [86, 193] width 55 height 16
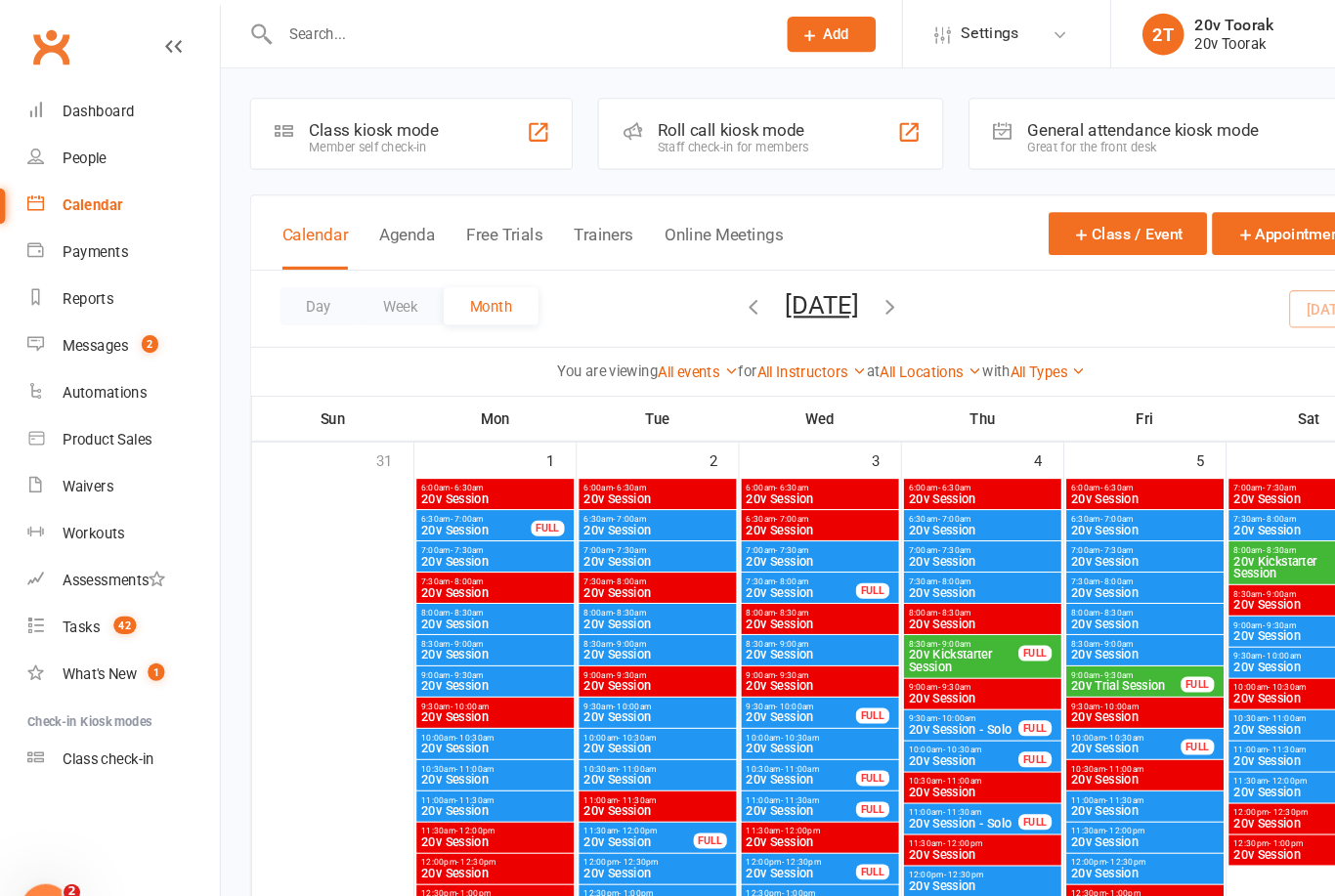
click at [494, 36] on input "text" at bounding box center [486, 32] width 456 height 27
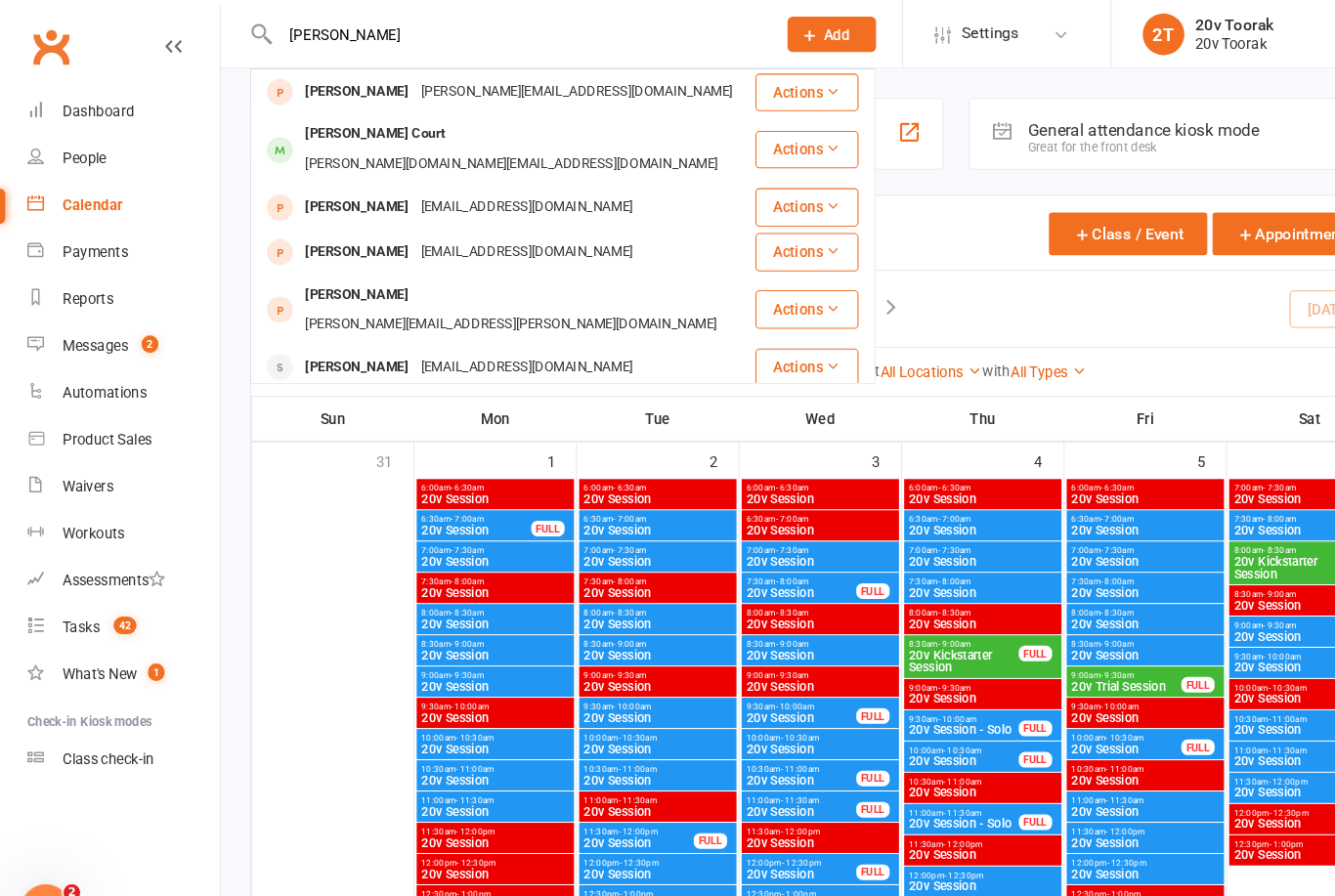
type input "[PERSON_NAME]"
click at [305, 132] on div "[PERSON_NAME] Court" at bounding box center [352, 126] width 143 height 28
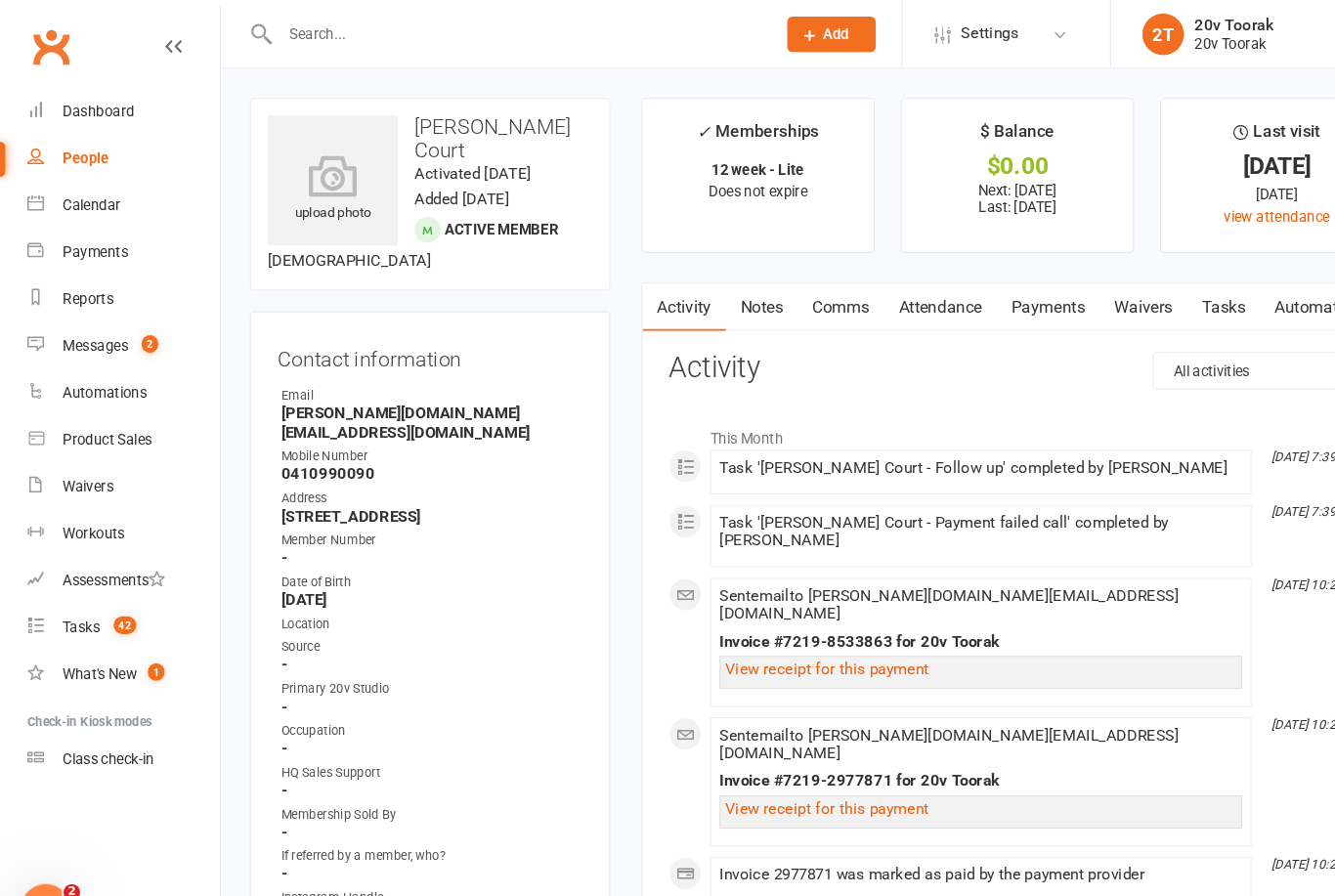
click at [967, 293] on link "Payments" at bounding box center [983, 288] width 97 height 45
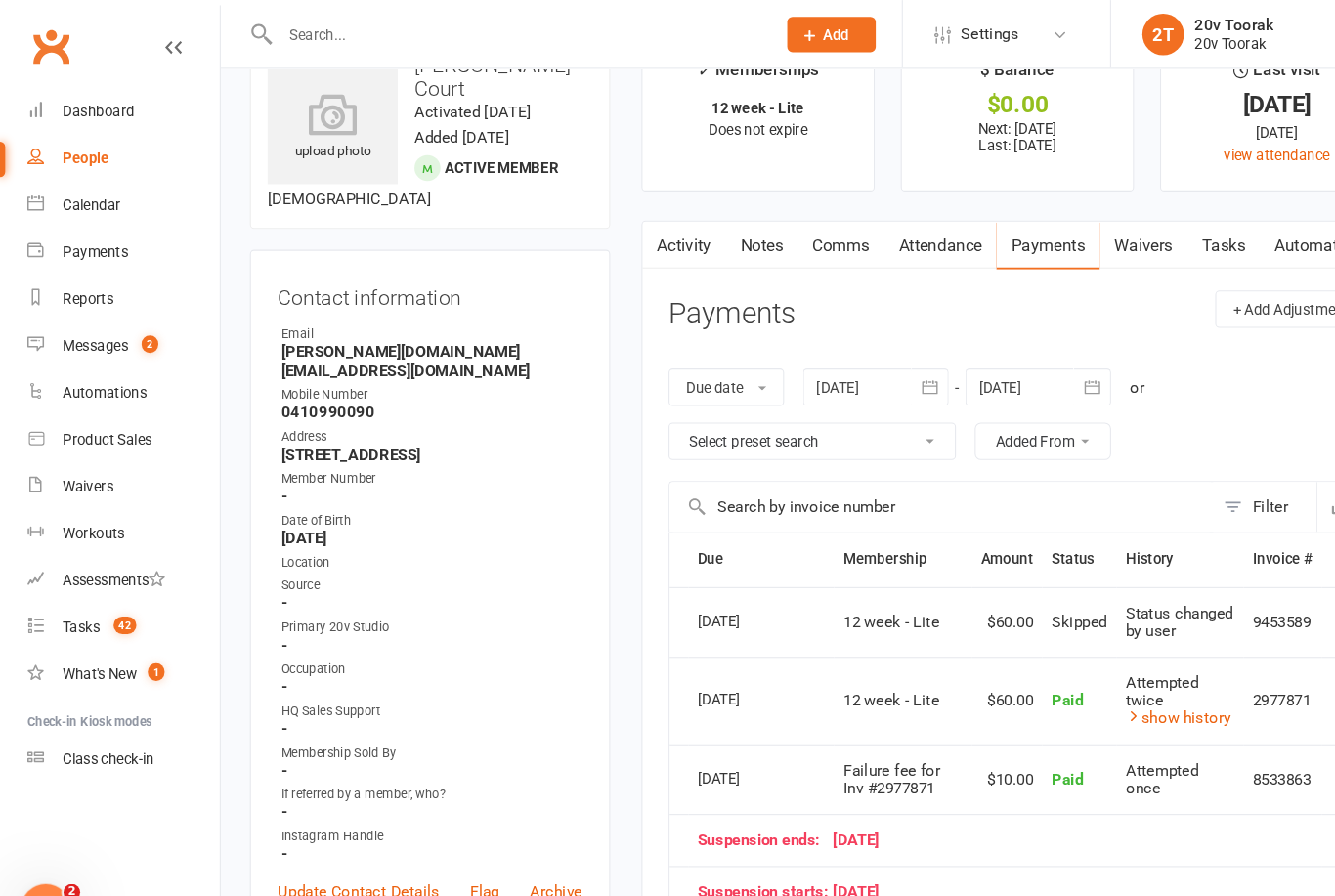
click at [56, 320] on link "Messages 2" at bounding box center [116, 324] width 181 height 44
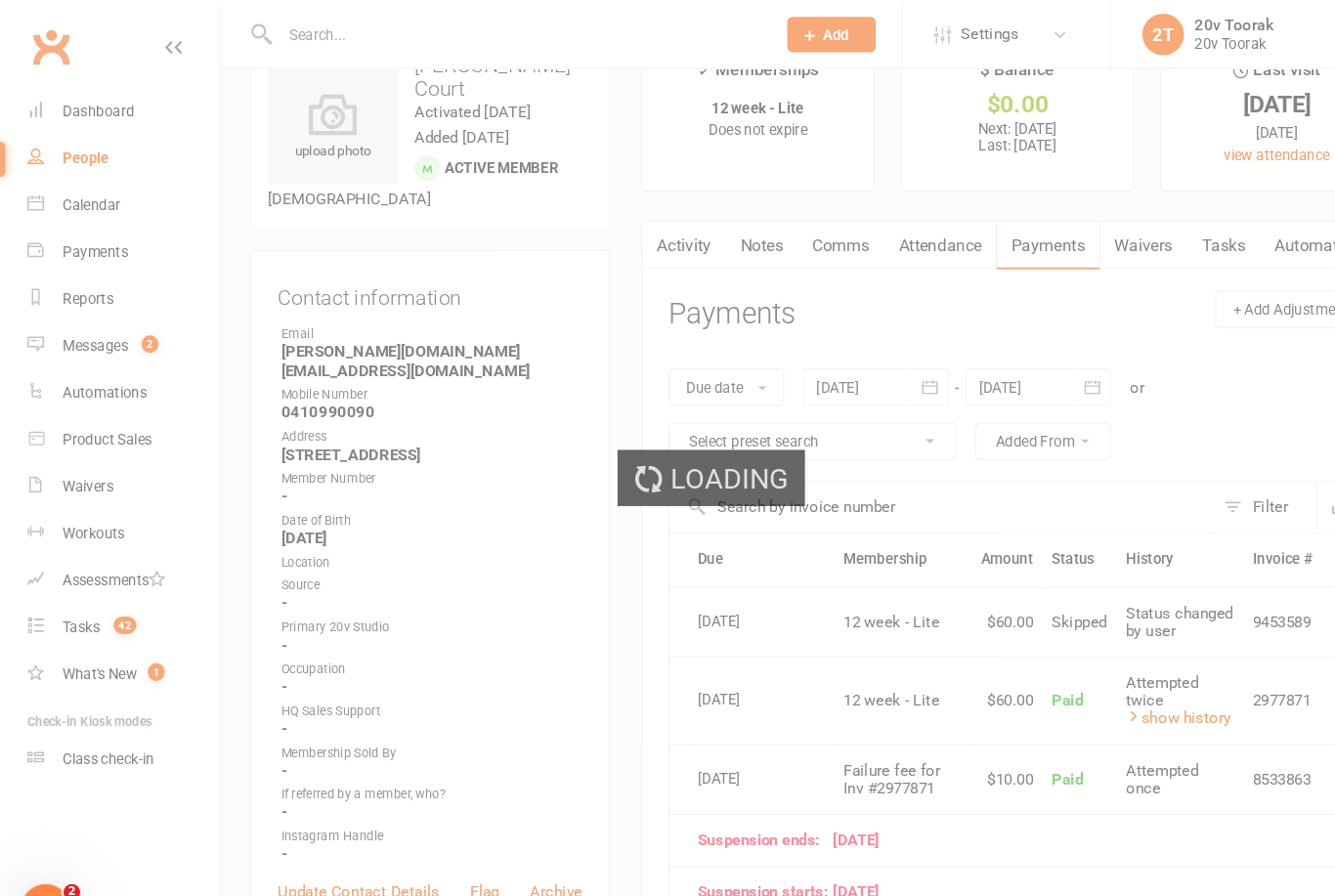
scroll to position [58, 0]
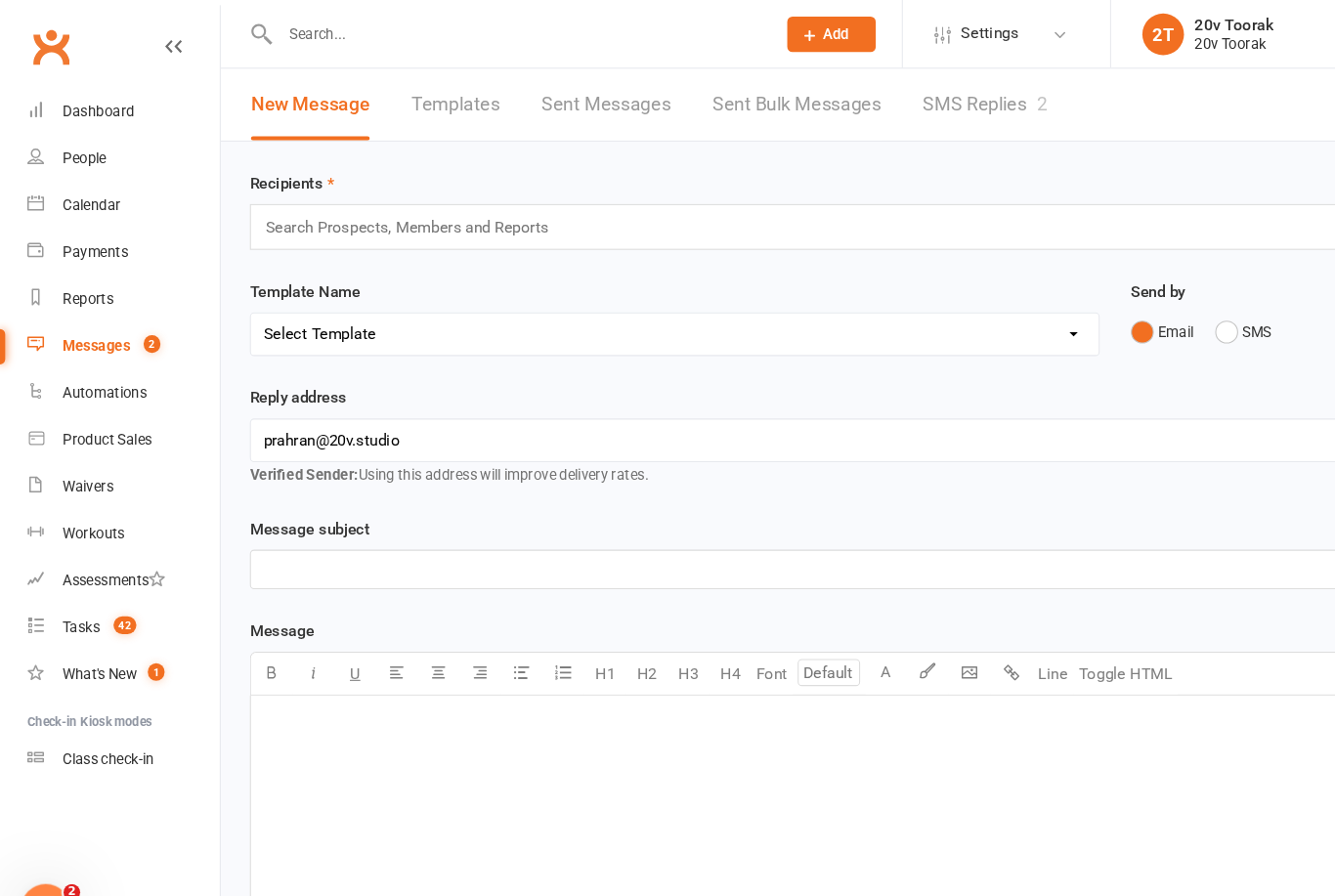
click at [943, 95] on link "SMS Replies 2" at bounding box center [925, 98] width 118 height 68
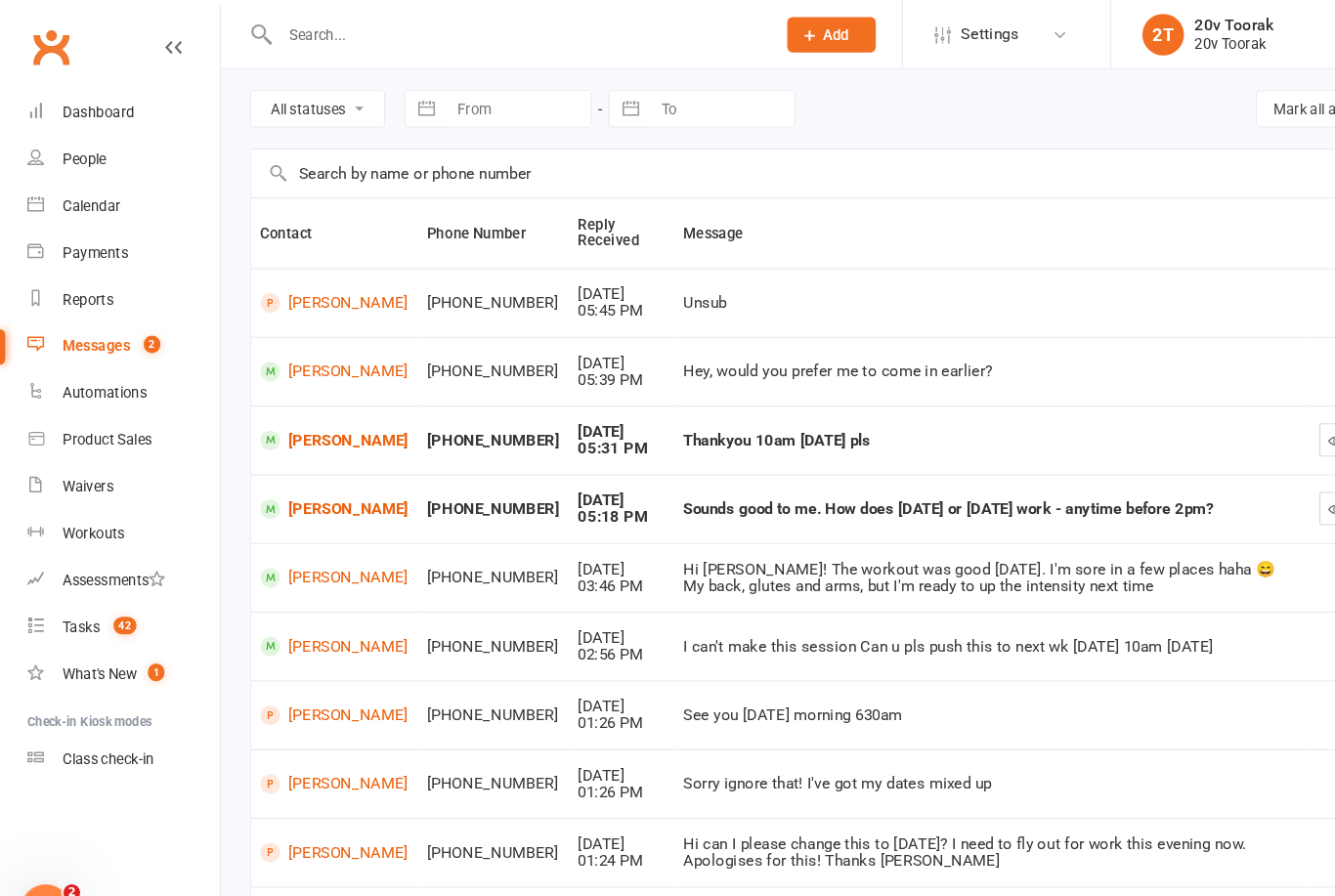
click at [290, 476] on link "[PERSON_NAME]" at bounding box center [314, 477] width 139 height 19
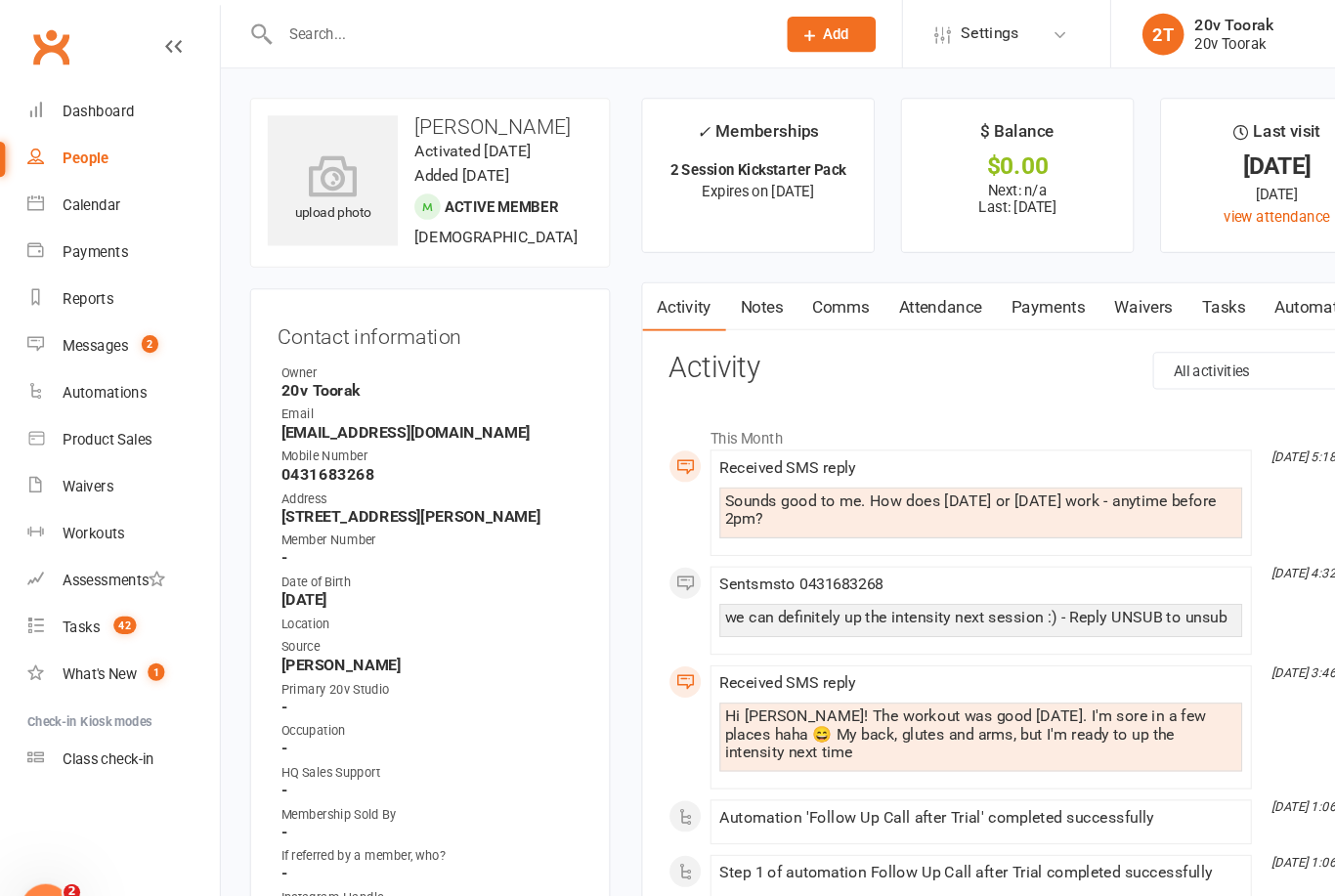
click at [53, 203] on link "Calendar" at bounding box center [116, 193] width 181 height 44
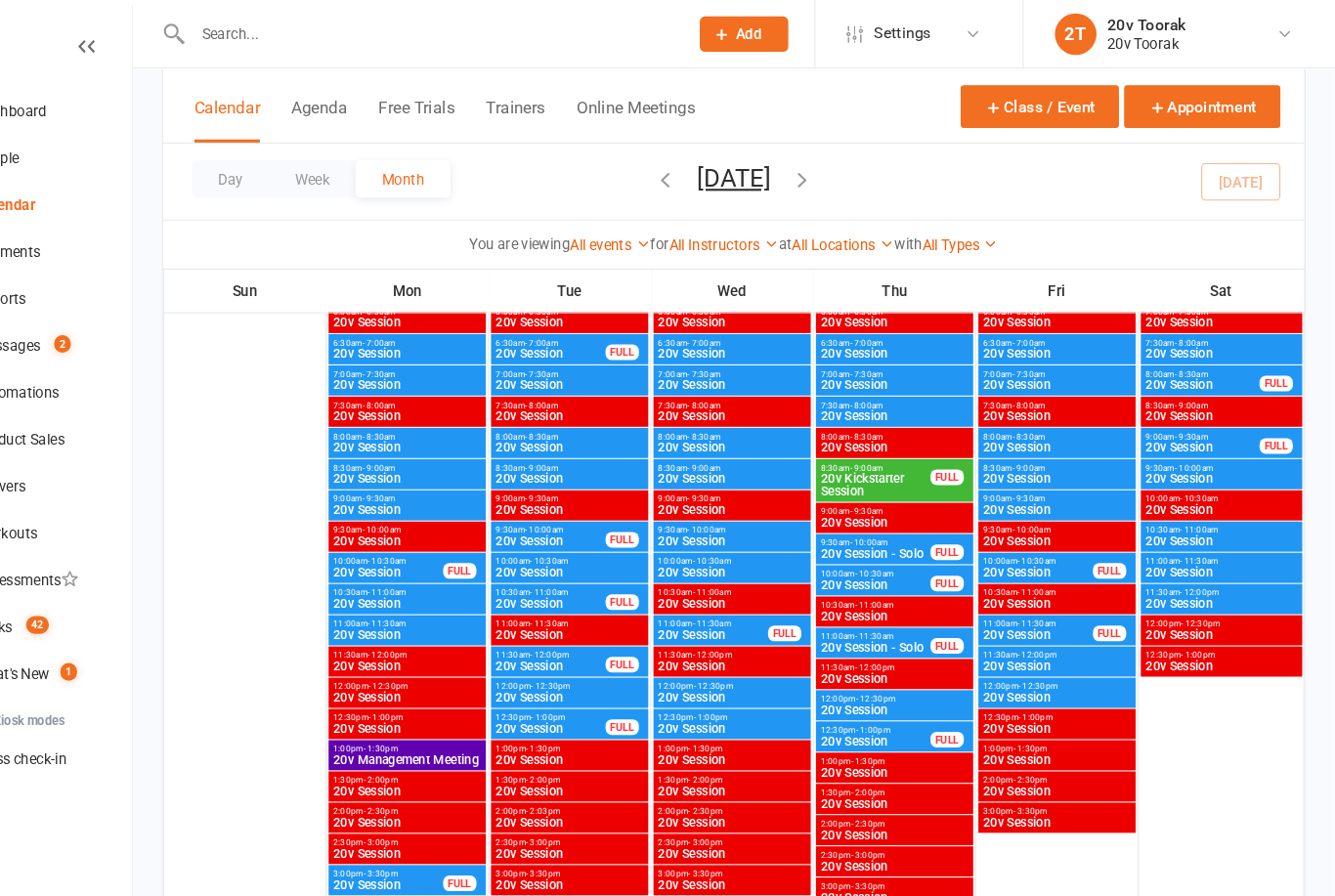
scroll to position [1894, 0]
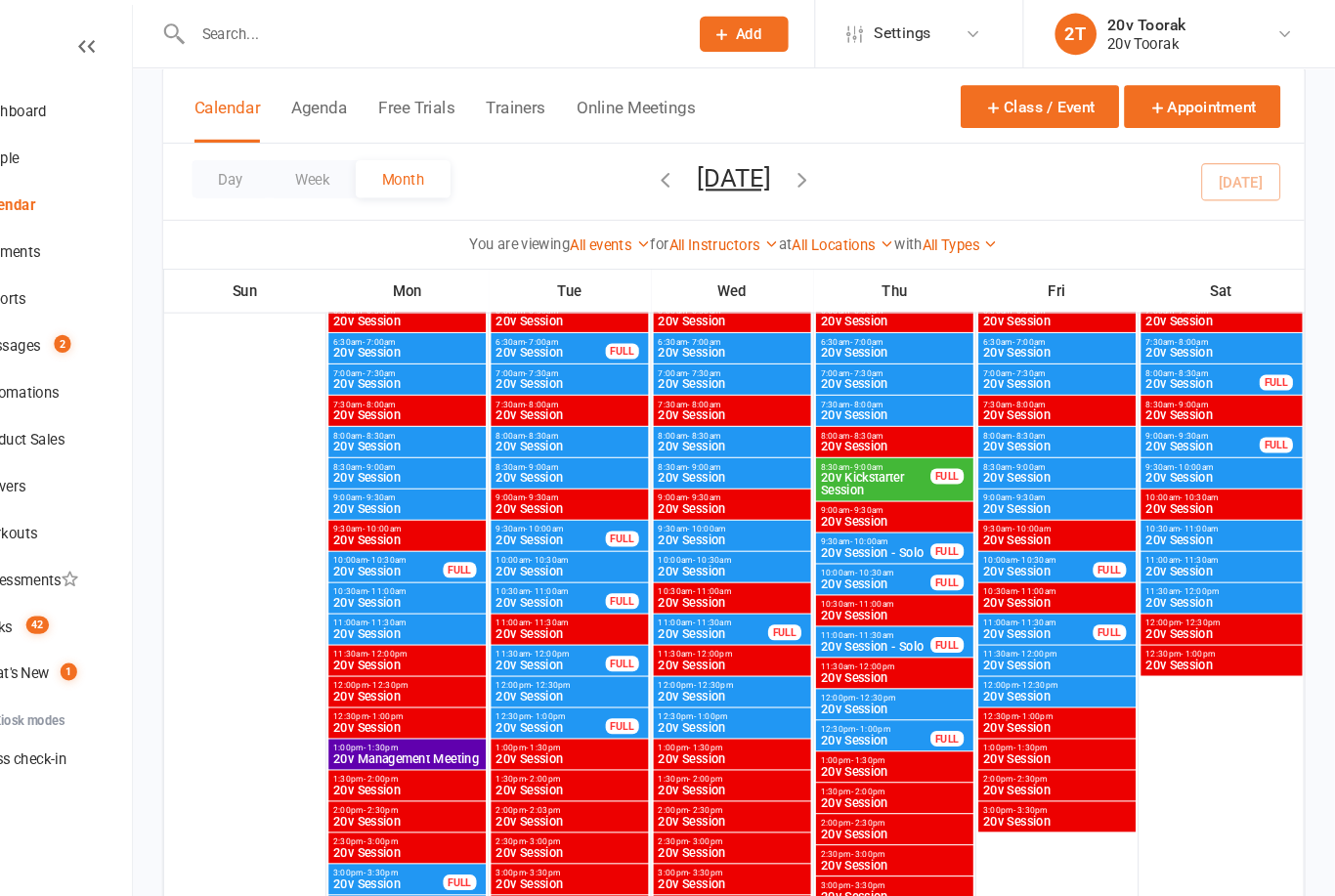
click at [700, 682] on span "20v Session" at bounding box center [770, 684] width 140 height 12
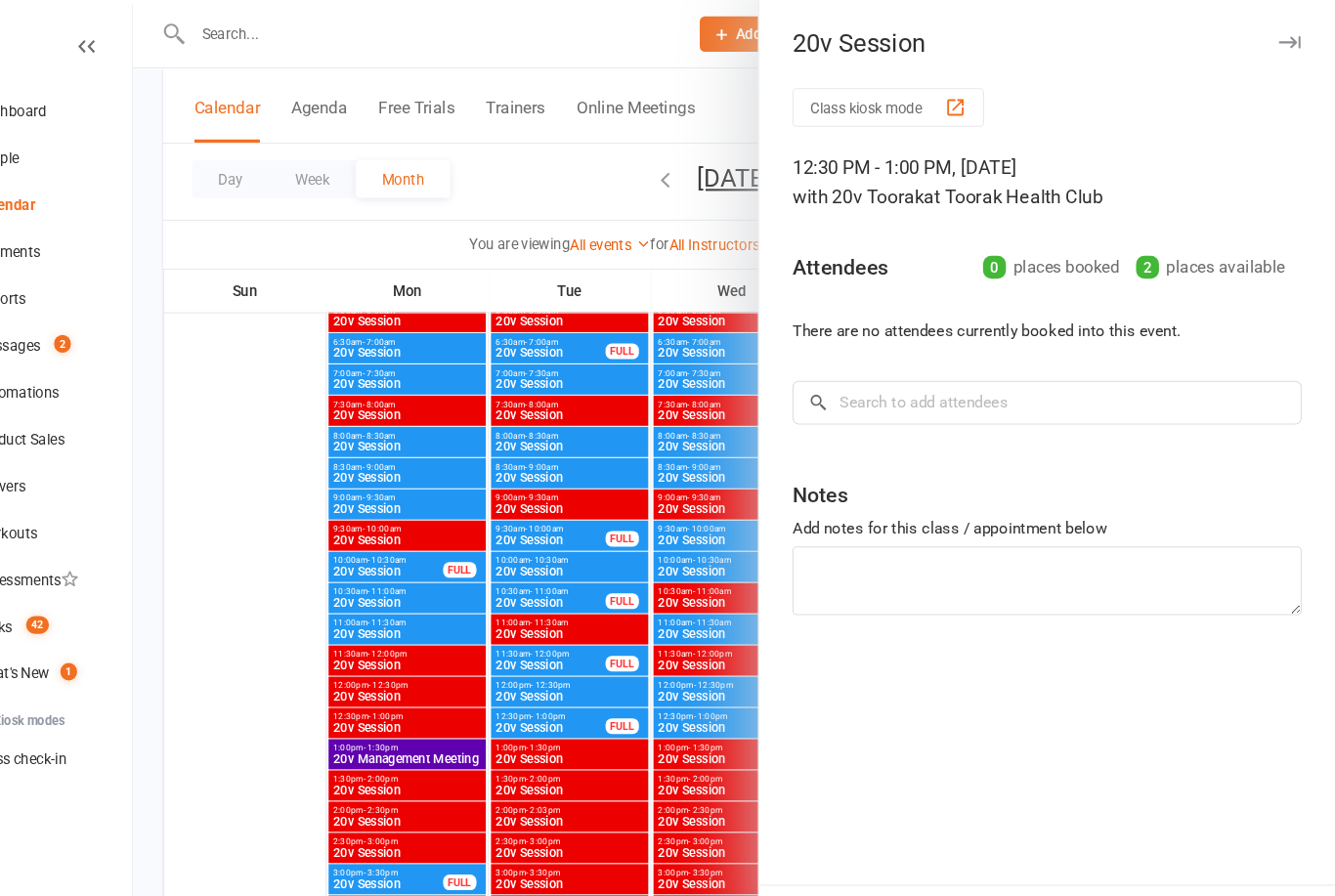
click at [544, 688] on div at bounding box center [772, 448] width 1128 height 896
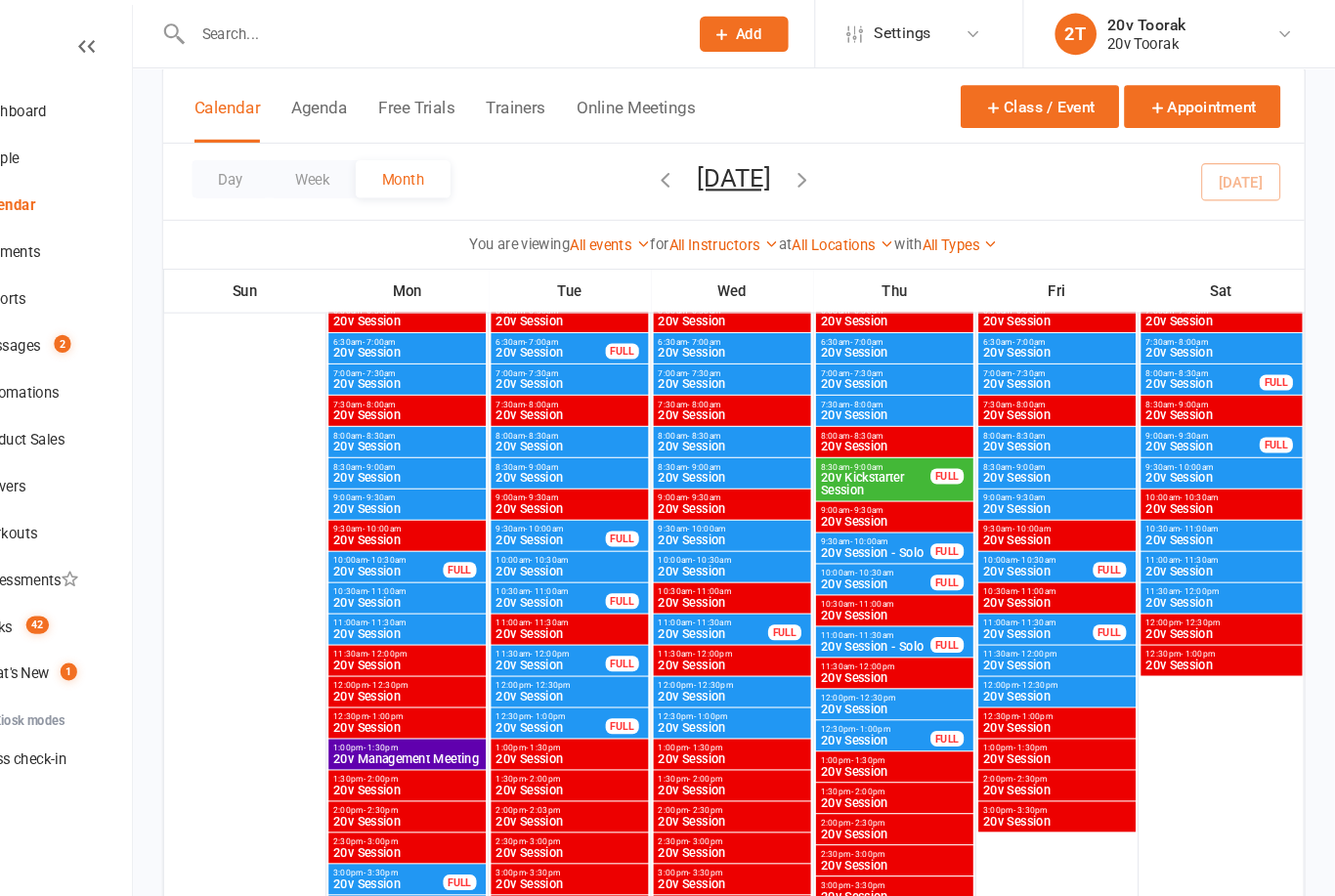
click at [700, 639] on span "12:00pm - 12:30pm" at bounding box center [770, 643] width 140 height 9
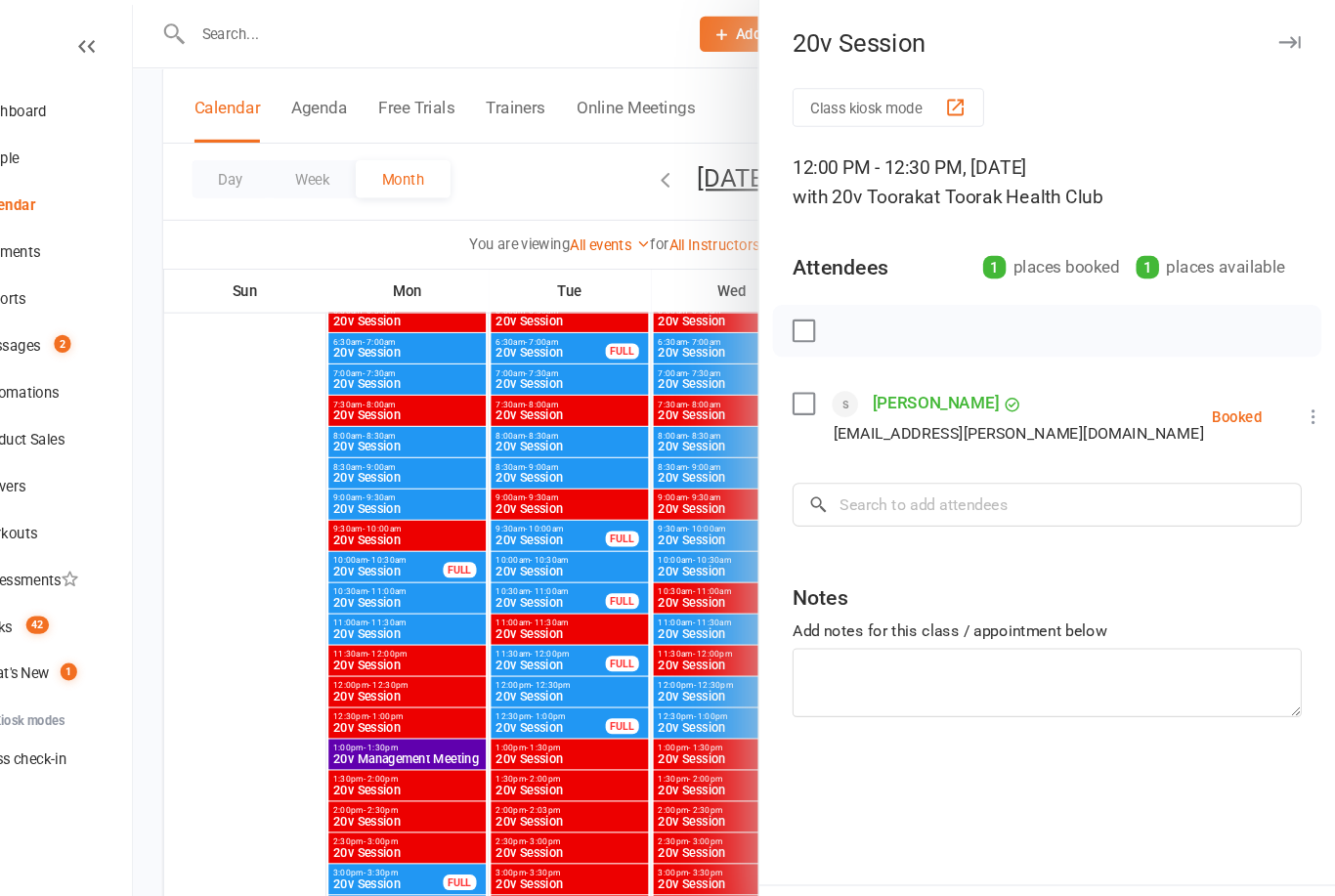
click at [517, 636] on div at bounding box center [772, 448] width 1128 height 896
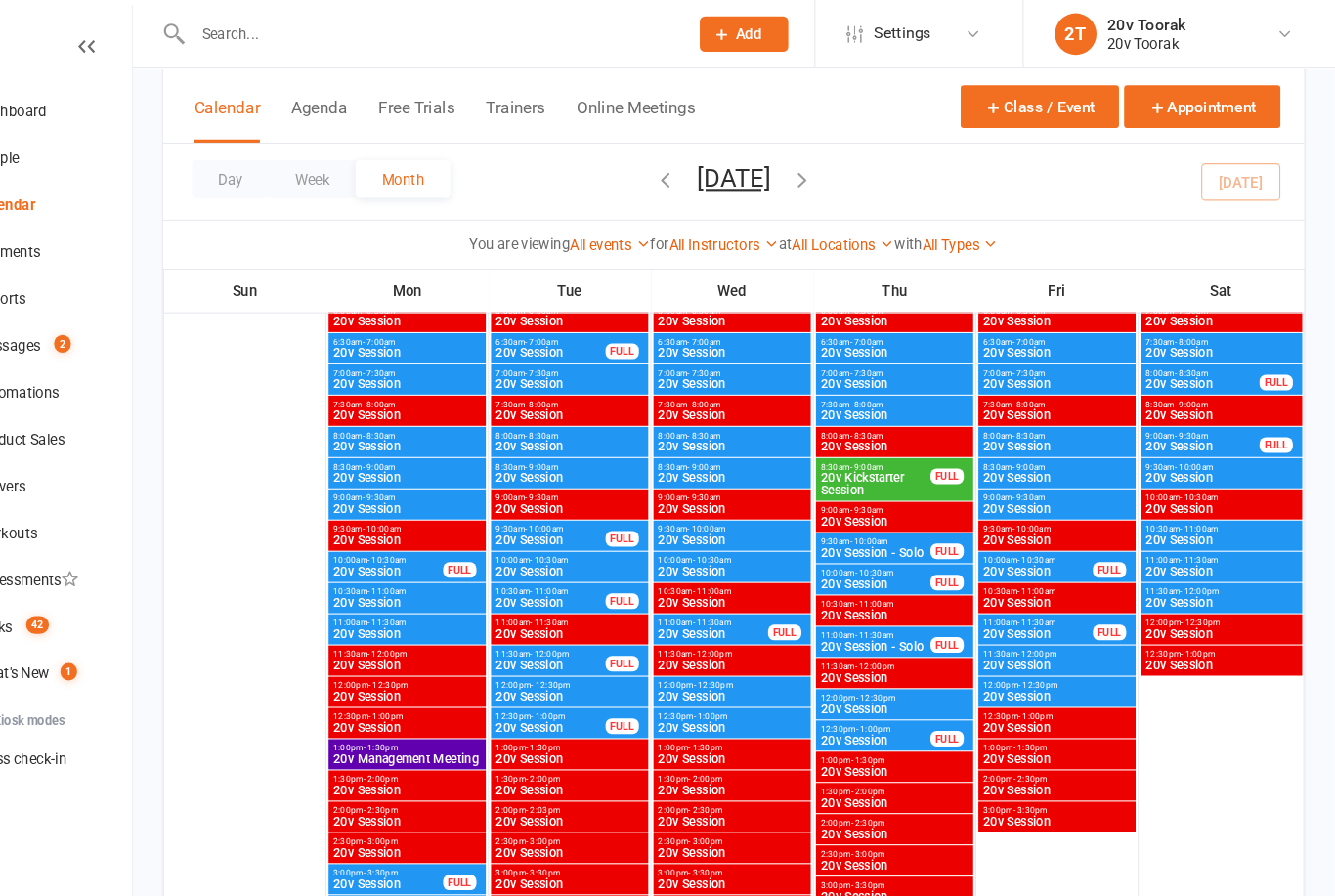
click at [1012, 653] on span "20v Session" at bounding box center [1074, 654] width 140 height 12
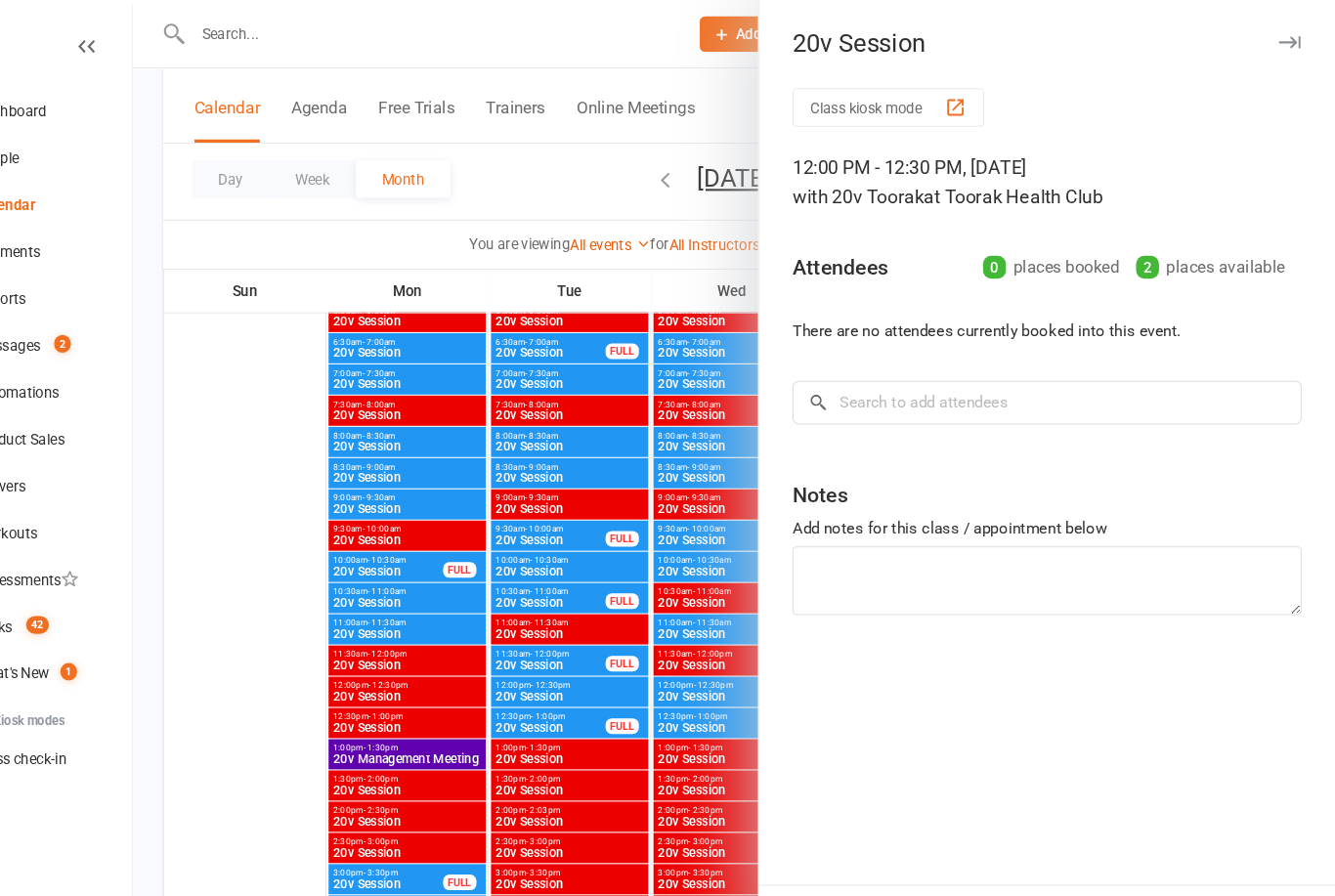
click at [467, 655] on div at bounding box center [772, 448] width 1128 height 896
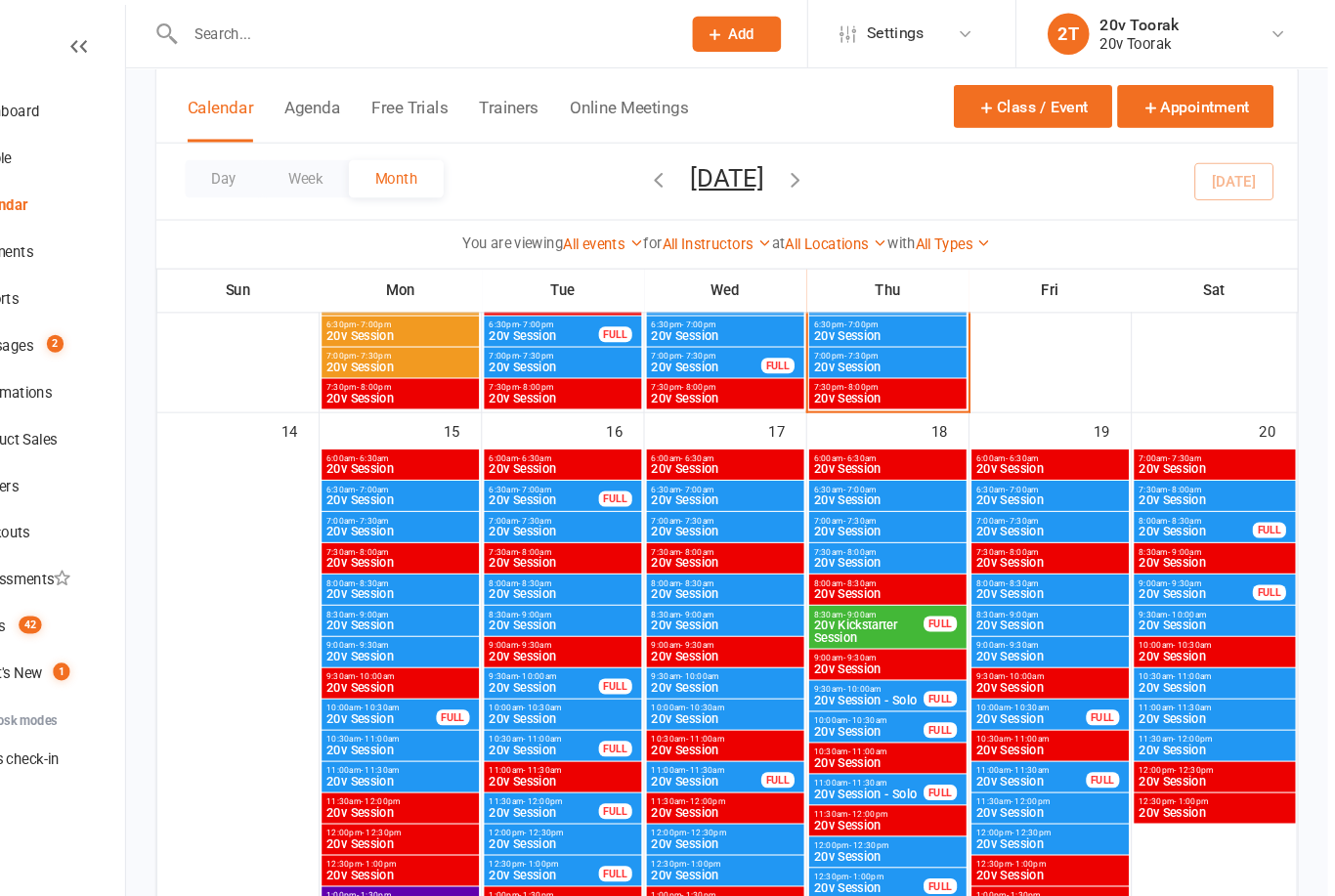
scroll to position [1627, 0]
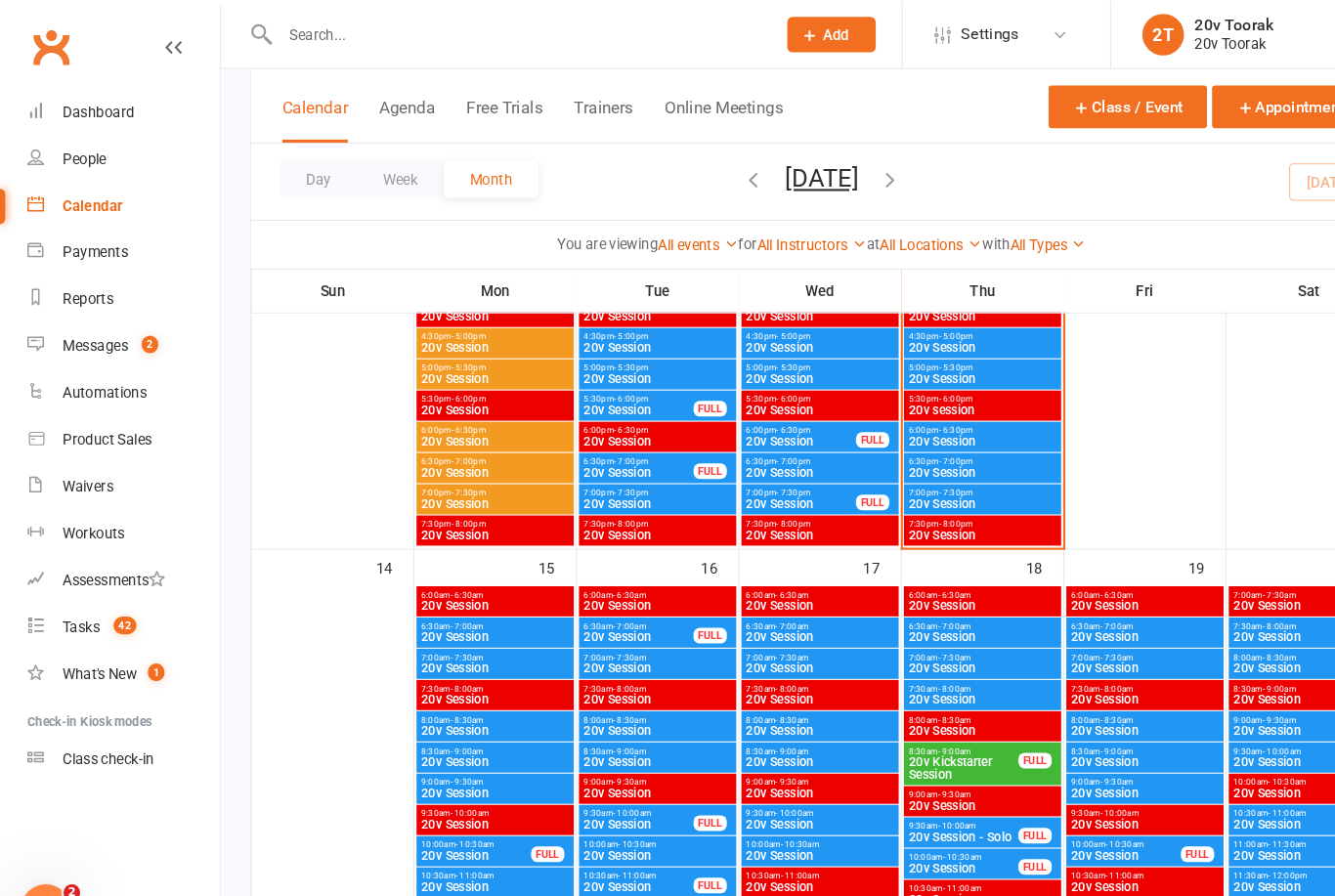
click at [57, 330] on link "Messages 2" at bounding box center [116, 324] width 181 height 44
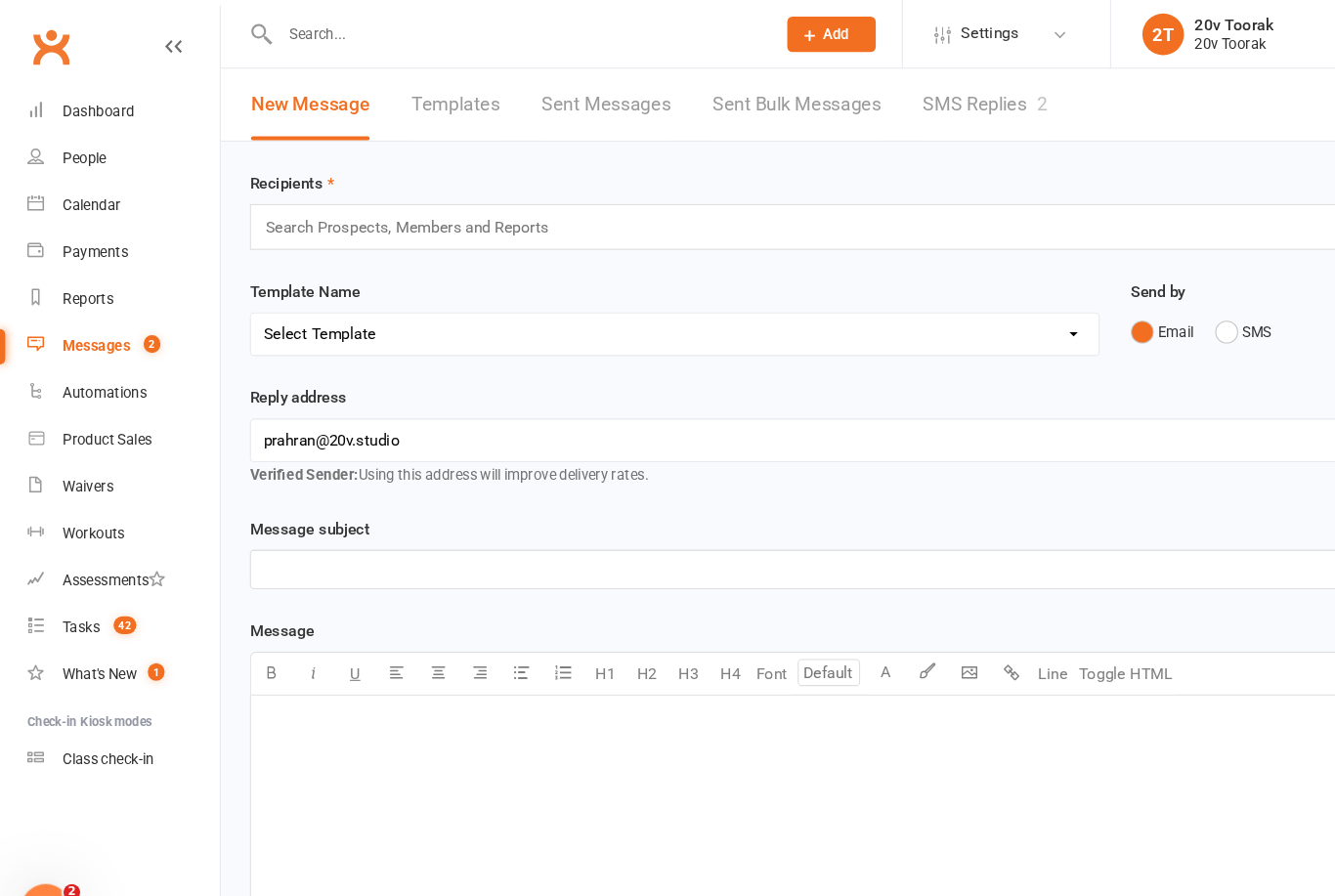
click at [956, 94] on link "SMS Replies 2" at bounding box center [925, 98] width 118 height 68
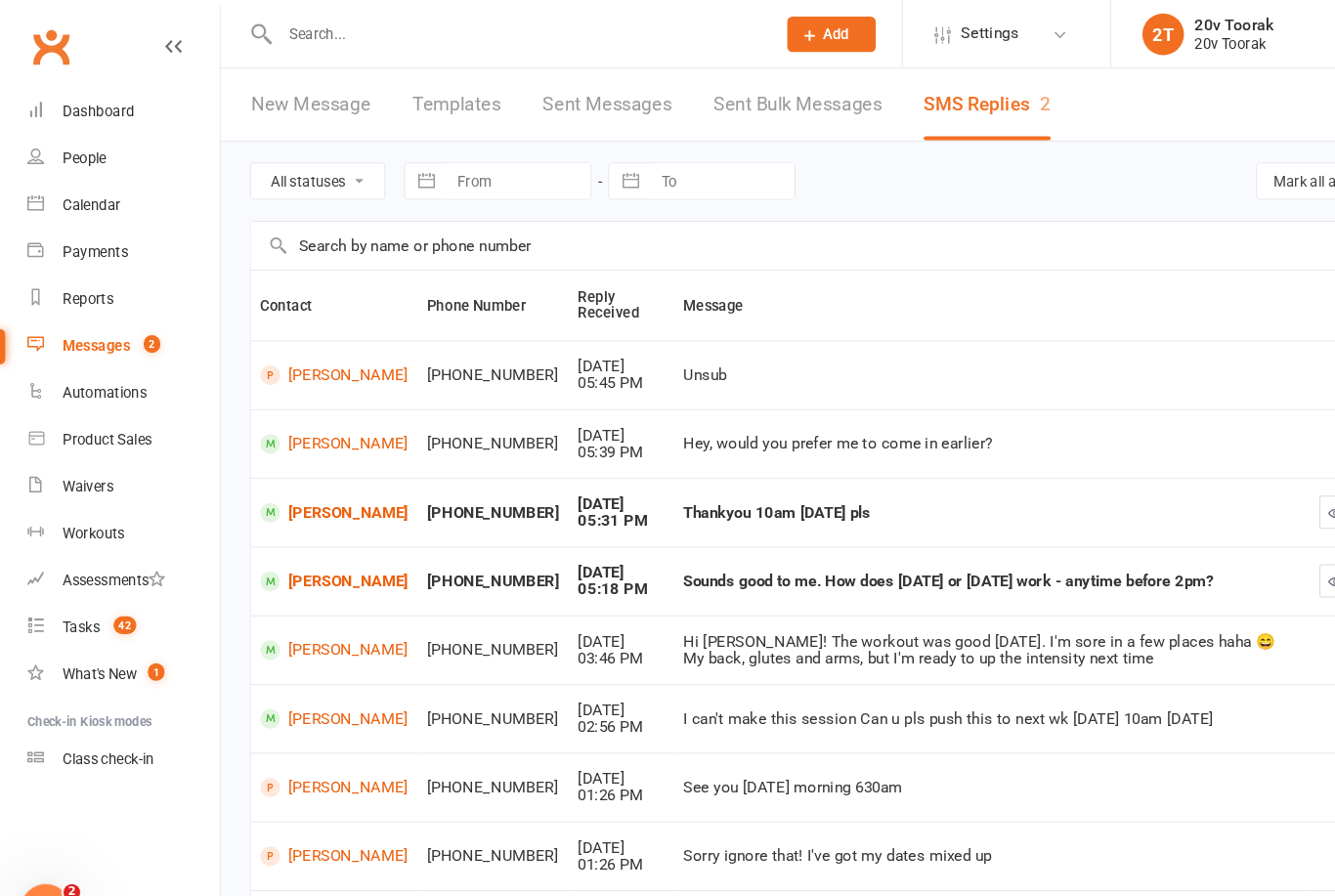
click at [306, 537] on link "[PERSON_NAME]" at bounding box center [314, 545] width 139 height 19
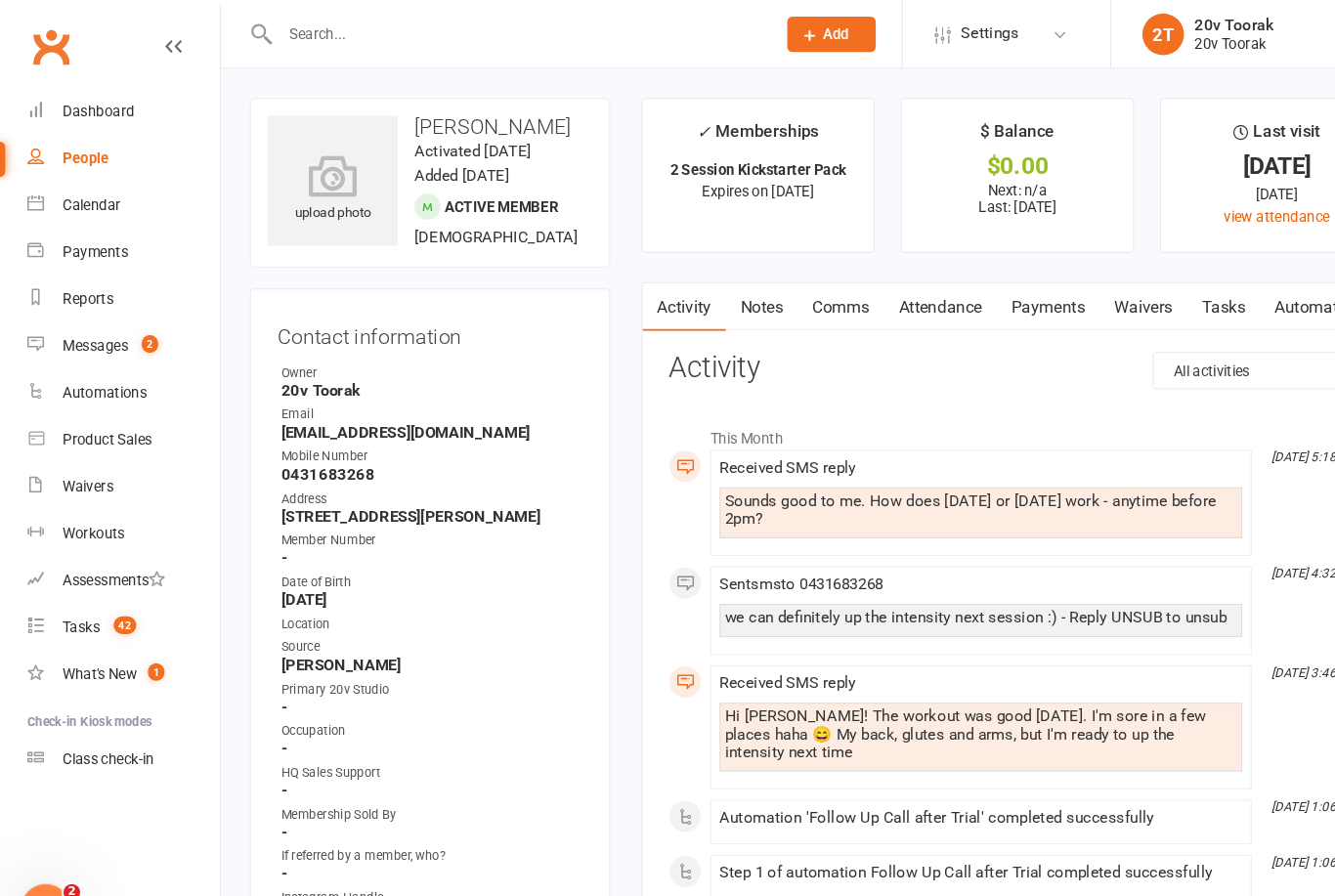
click at [795, 272] on link "Comms" at bounding box center [789, 288] width 81 height 45
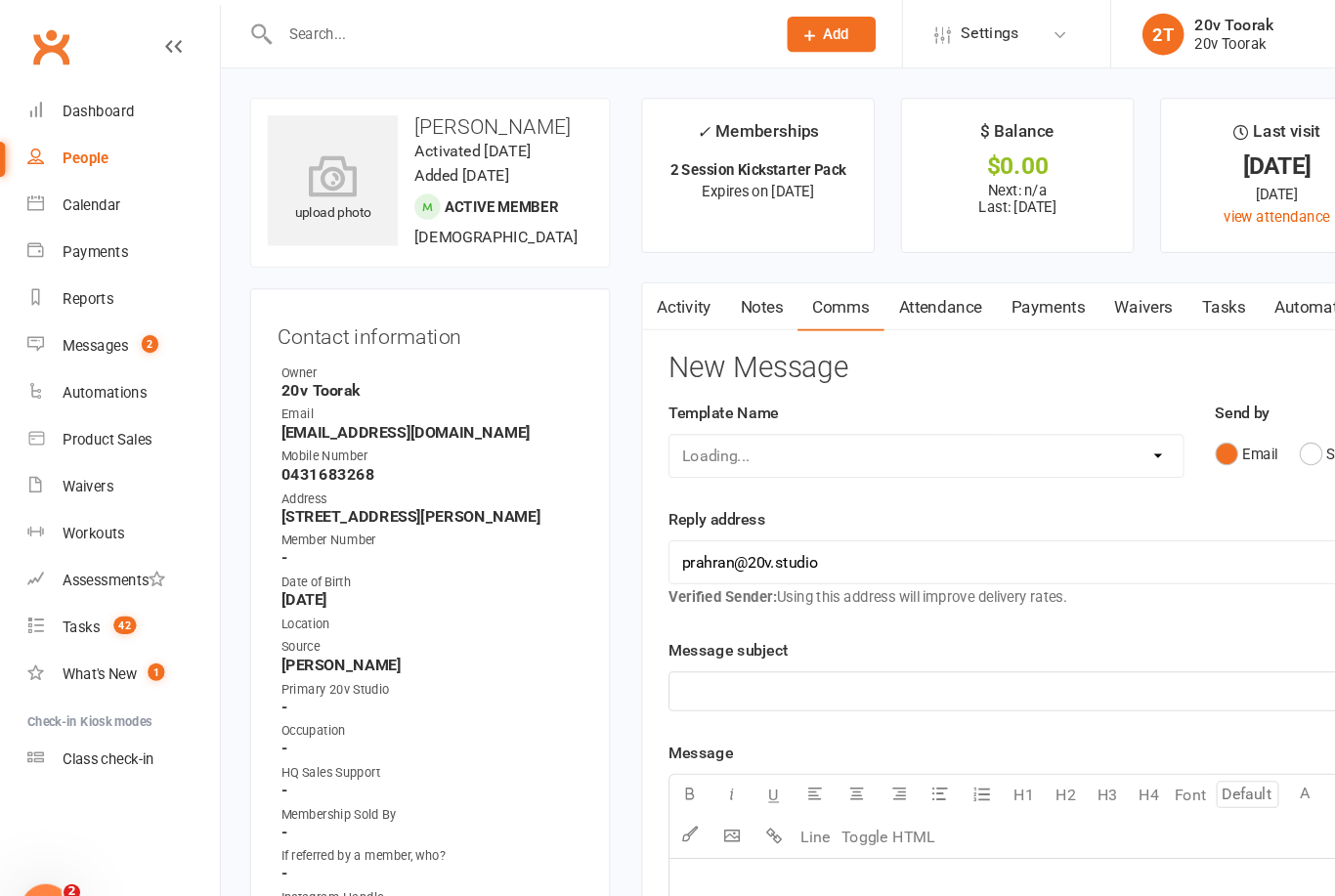
click at [1231, 429] on button "SMS" at bounding box center [1247, 426] width 53 height 37
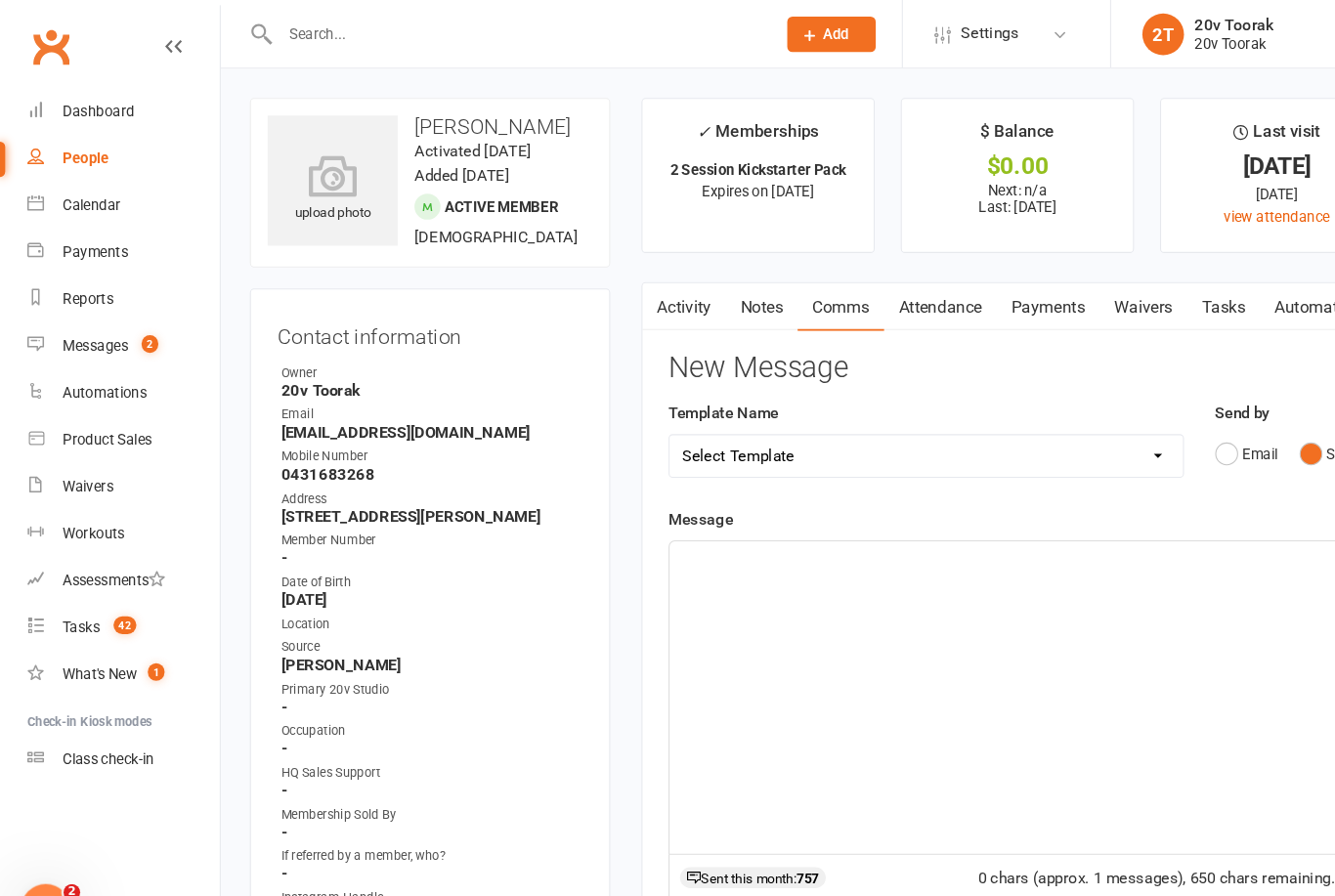
click at [884, 593] on div "﻿" at bounding box center [955, 654] width 653 height 293
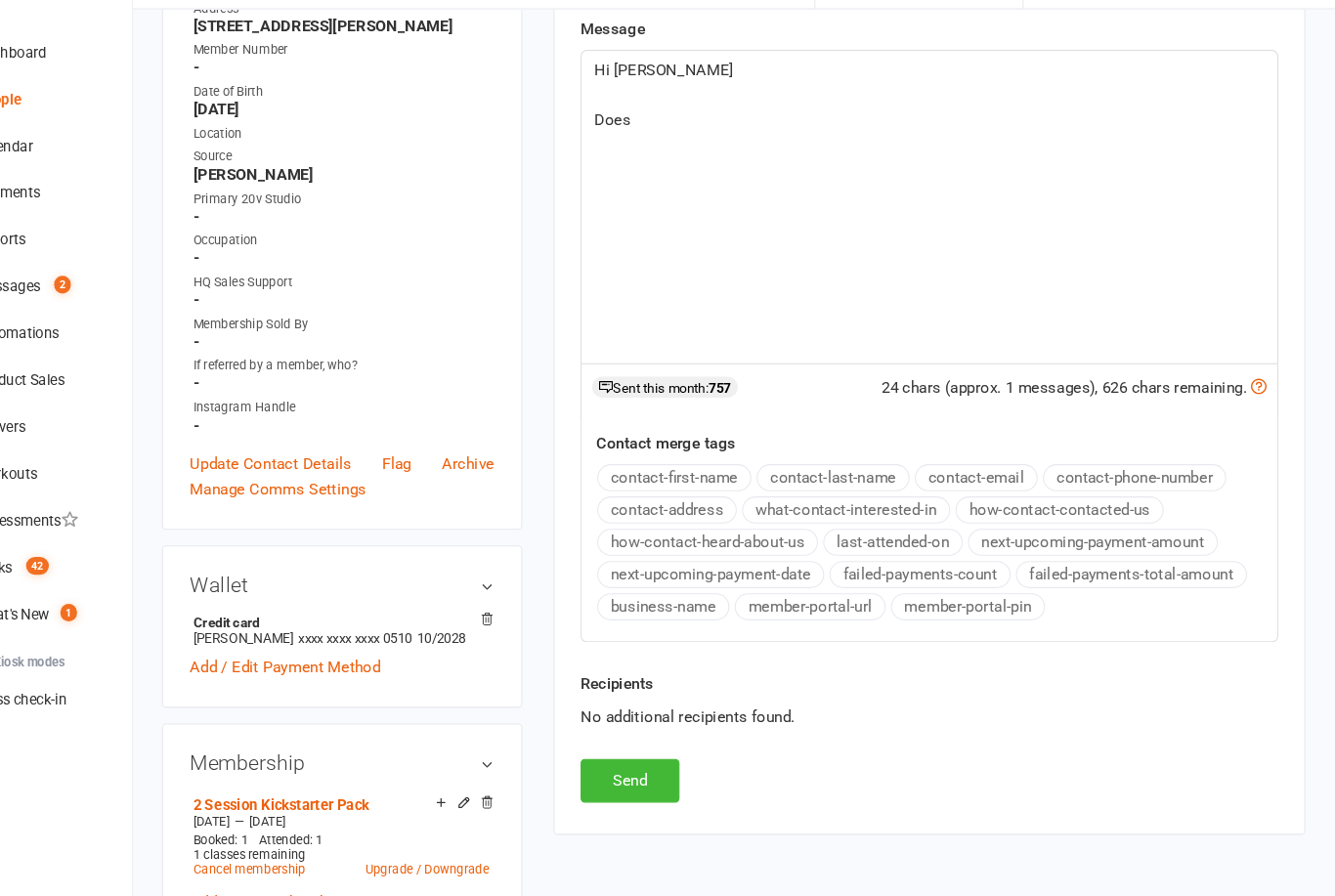
click at [693, 157] on p "Does" at bounding box center [955, 168] width 630 height 24
click at [628, 769] on button "Send" at bounding box center [674, 789] width 93 height 41
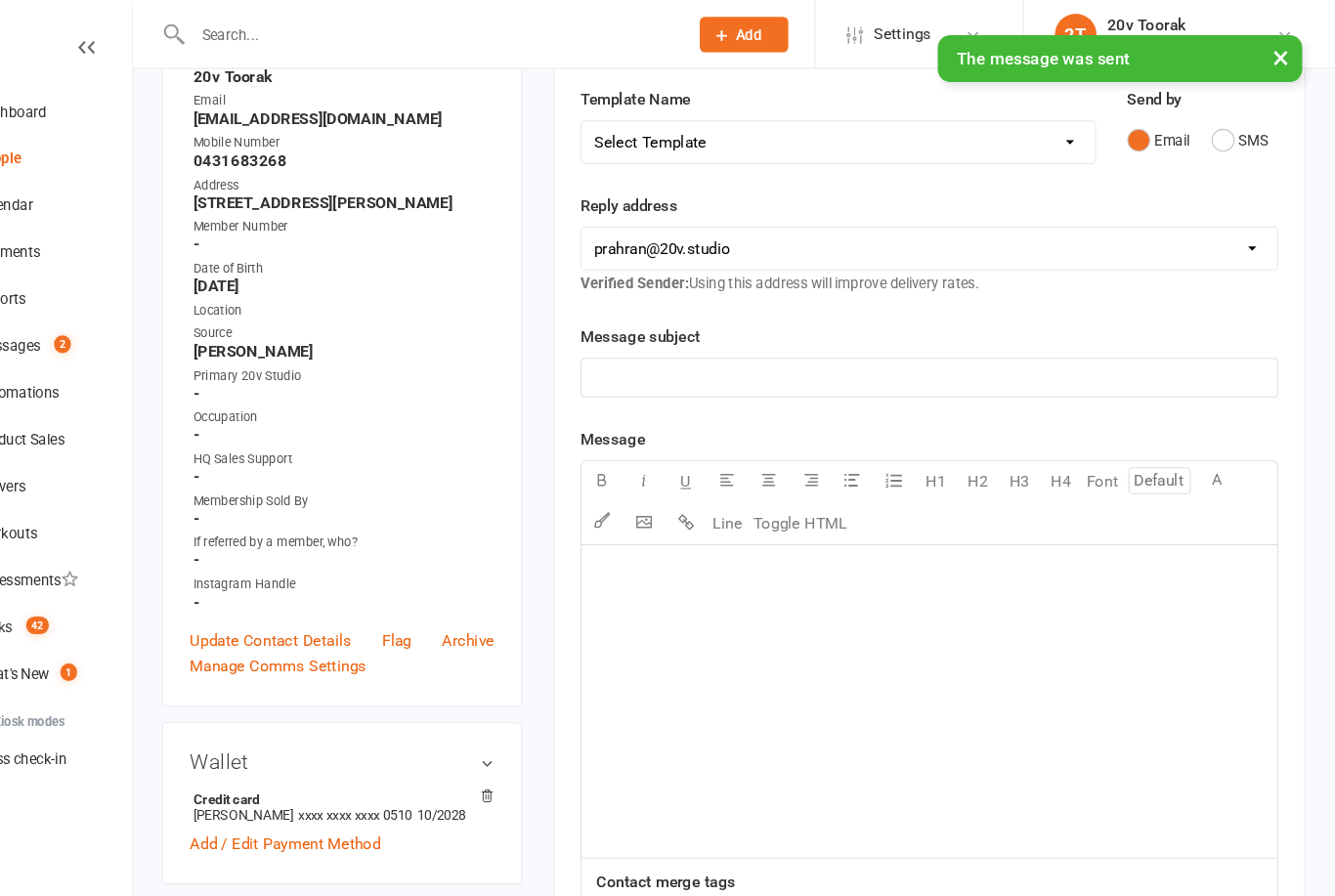
scroll to position [10, 0]
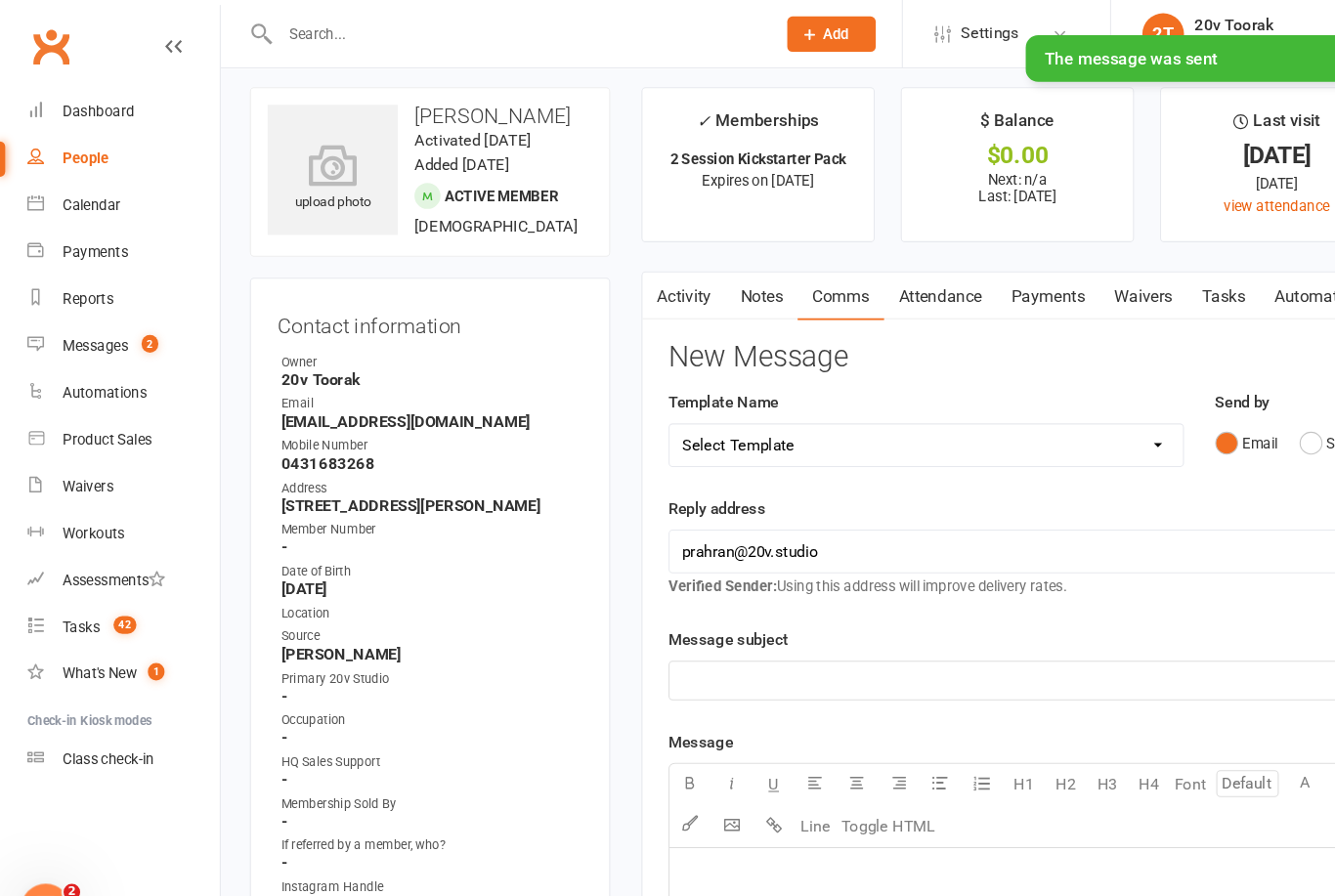
click at [27, 326] on icon at bounding box center [33, 322] width 16 height 16
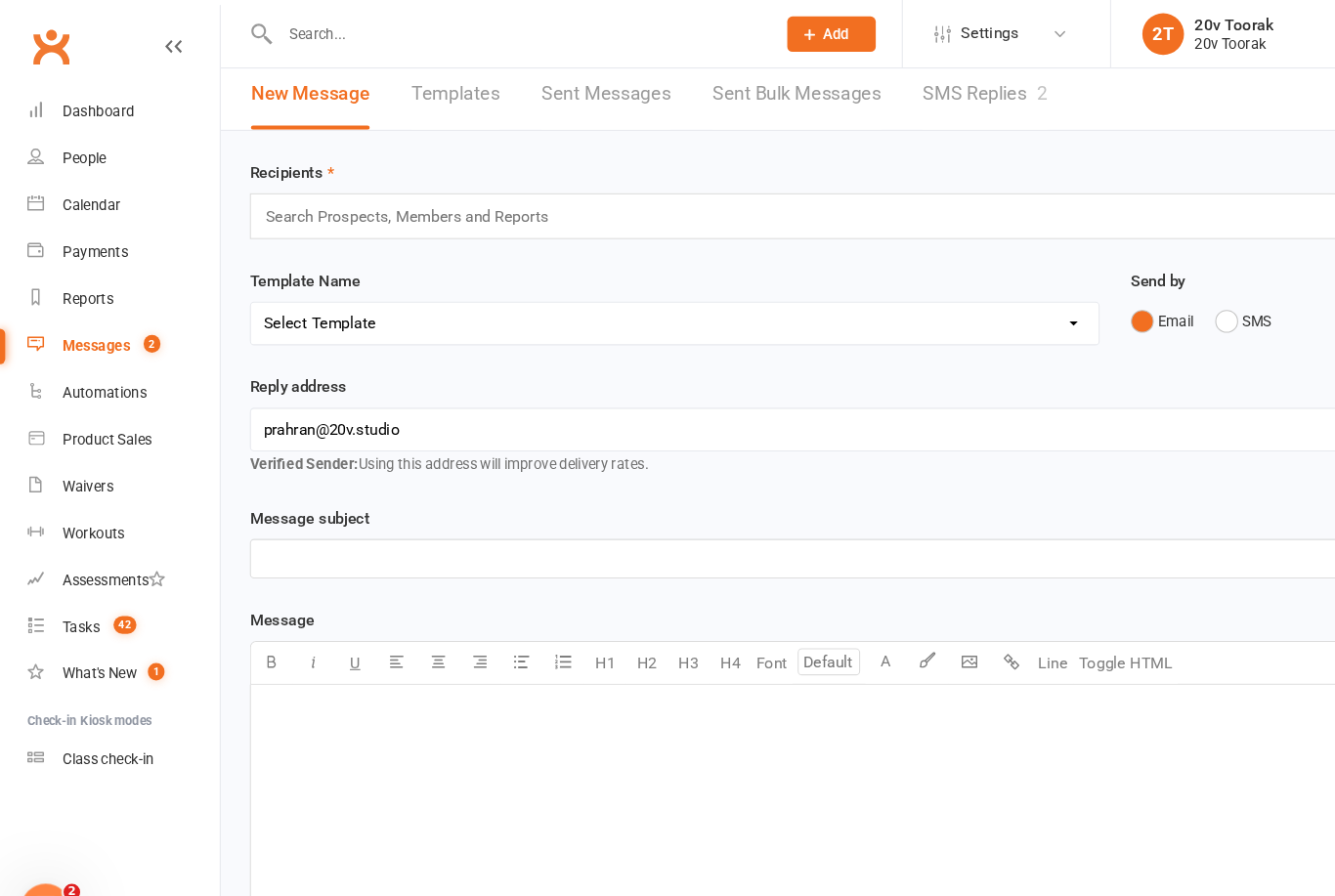
click at [63, 587] on div "Tasks" at bounding box center [76, 589] width 35 height 16
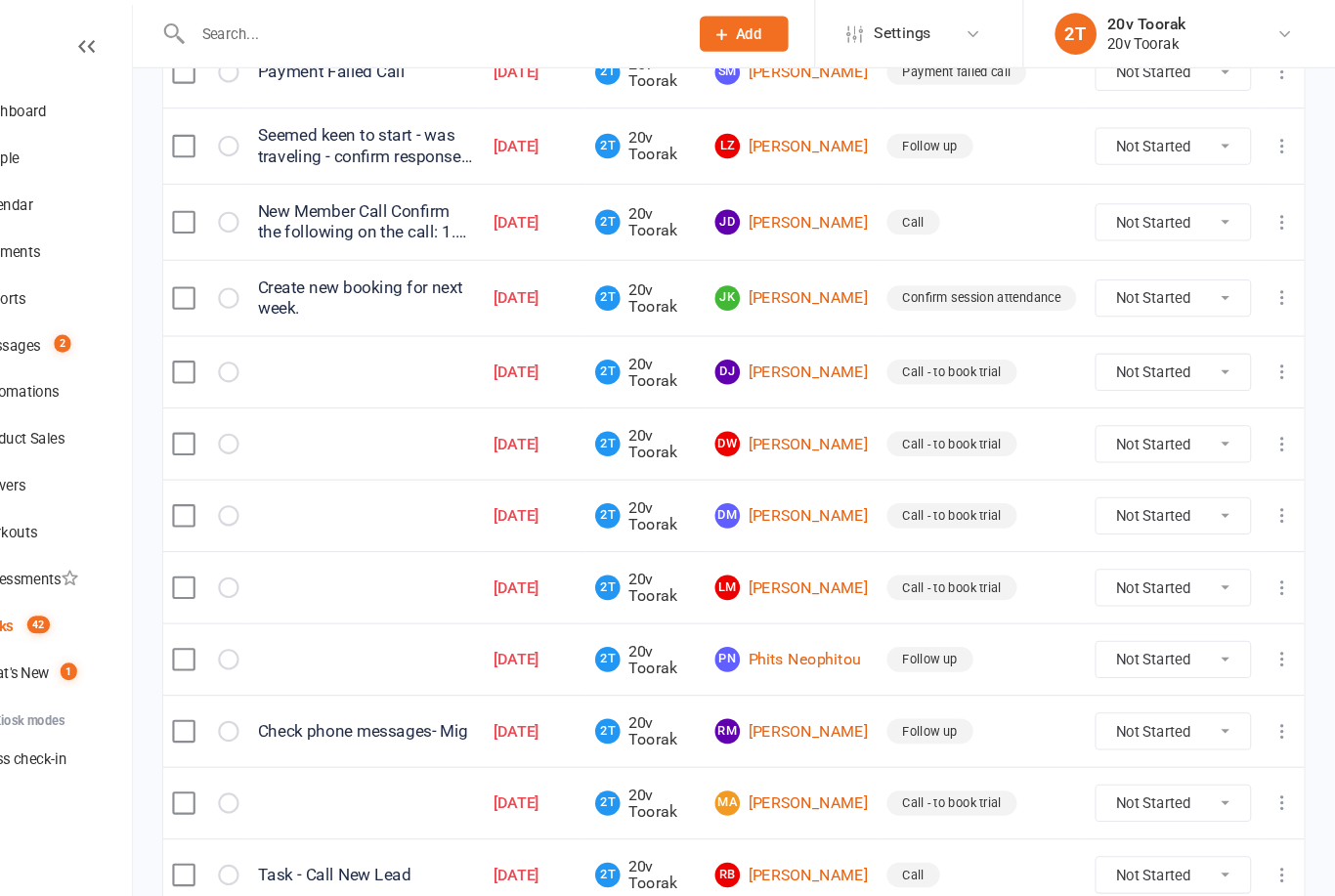
scroll to position [341, 0]
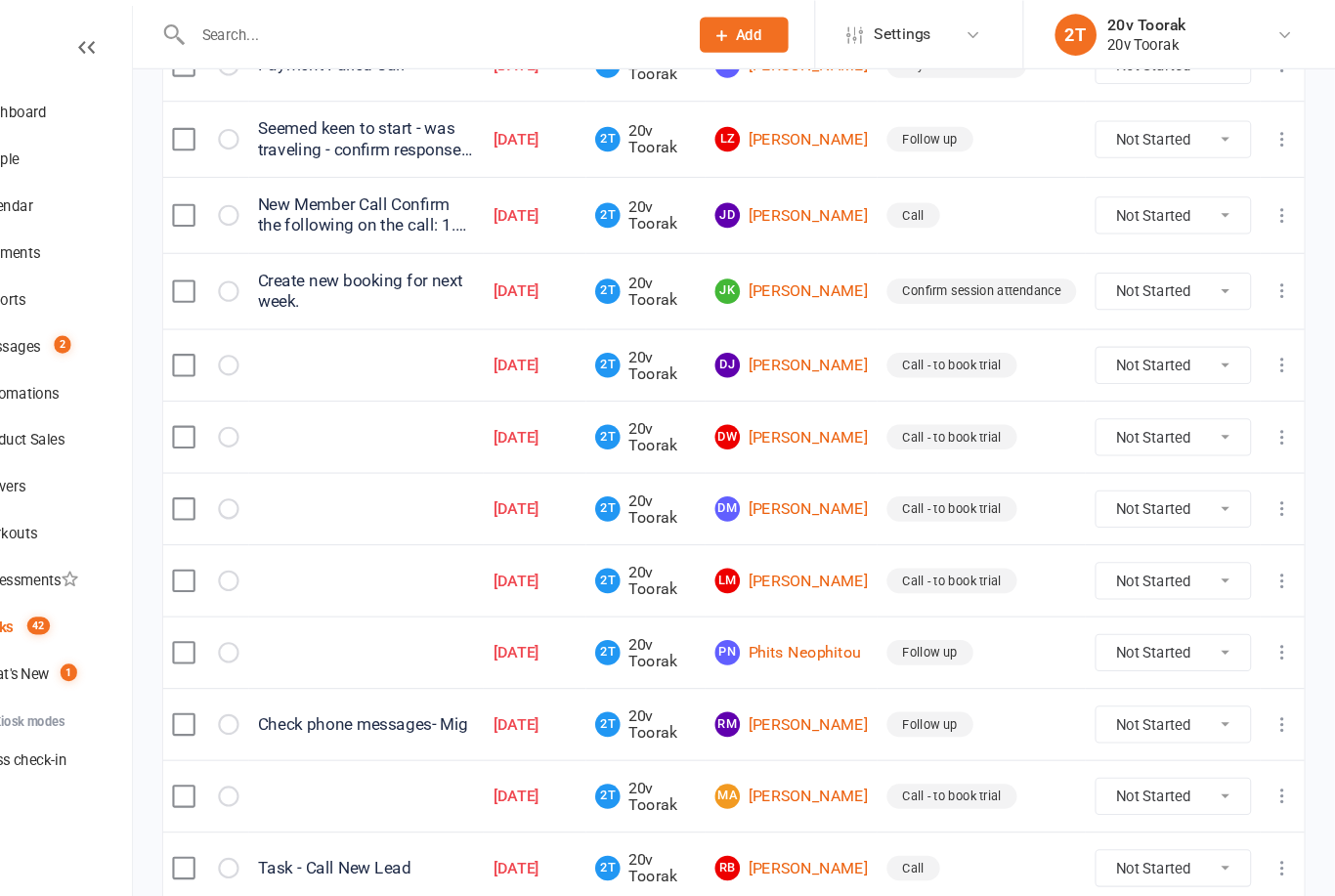
click at [766, 754] on link "MA [PERSON_NAME]" at bounding box center [826, 747] width 144 height 24
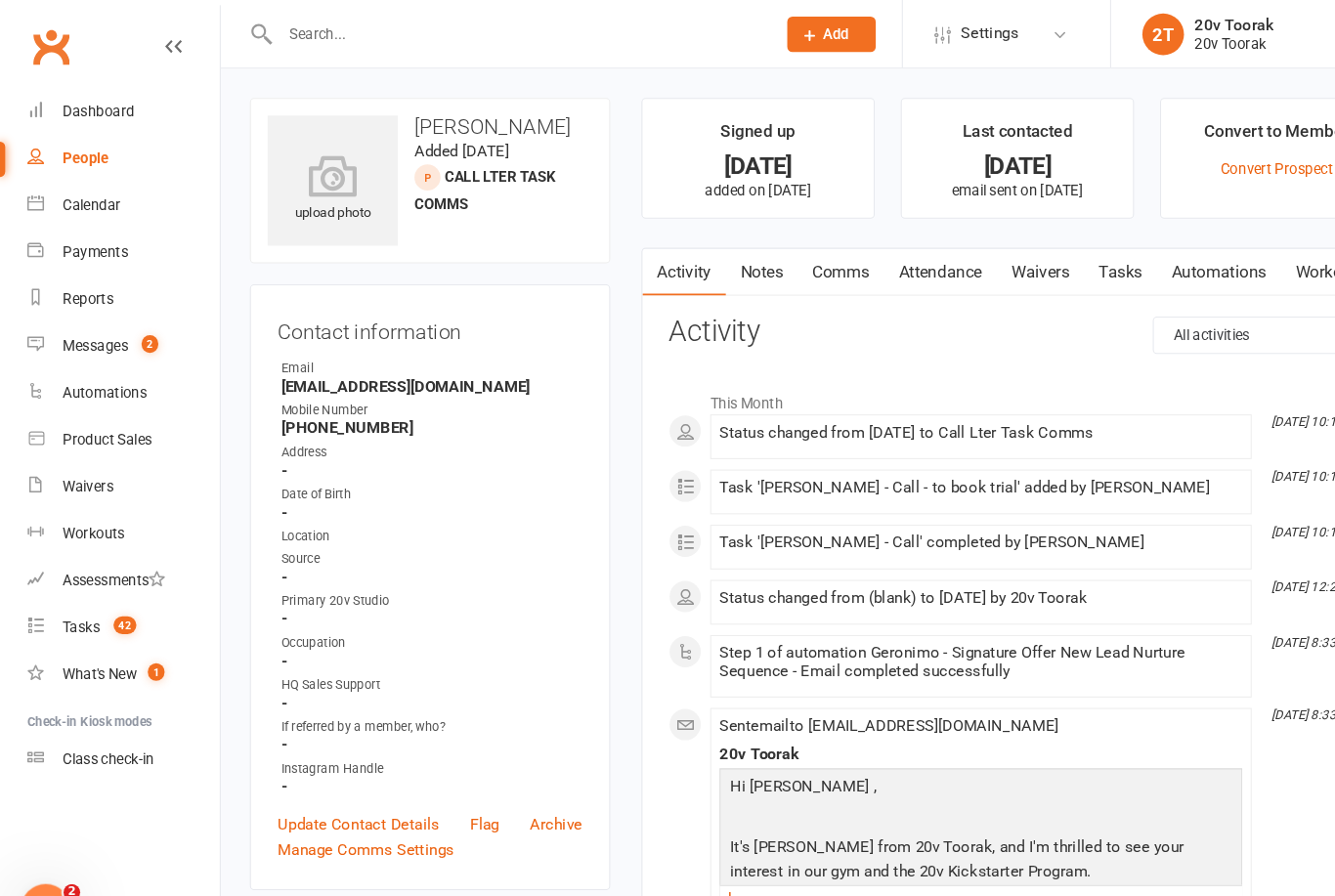
click at [51, 589] on link "Tasks 42" at bounding box center [116, 589] width 181 height 44
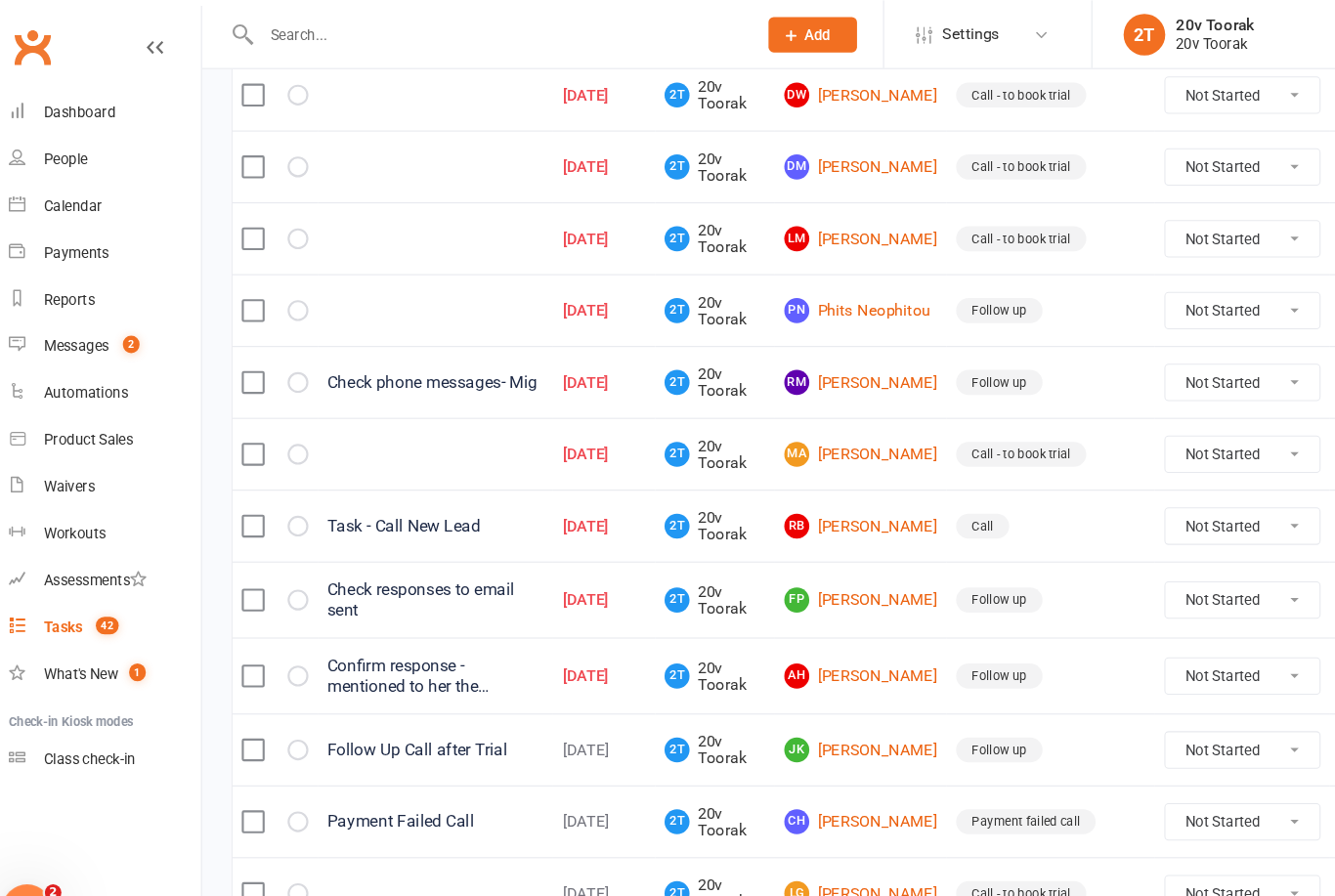
scroll to position [661, 0]
click at [818, 494] on link "RB Rachel Barker" at bounding box center [826, 495] width 144 height 24
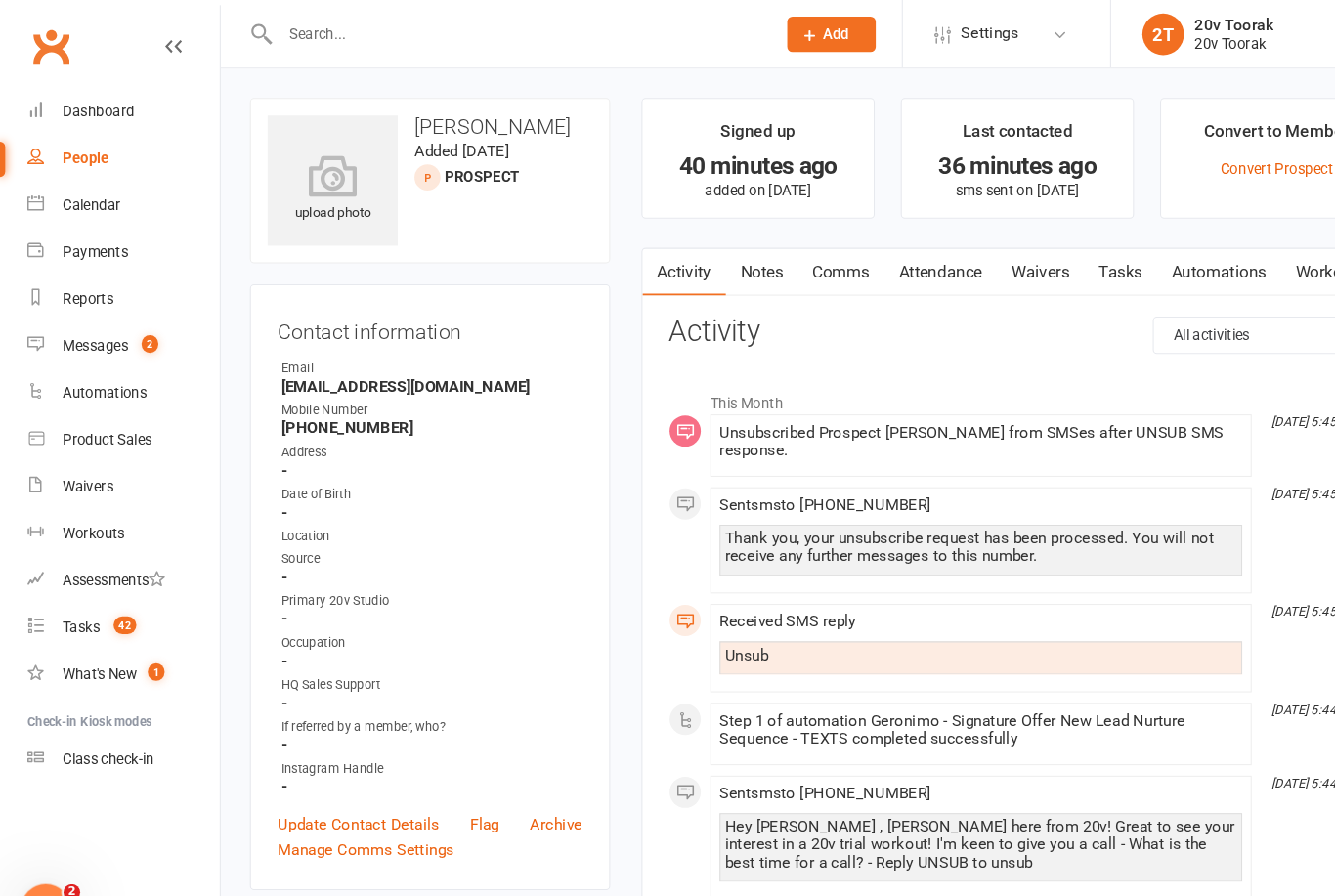
click at [717, 252] on link "Notes" at bounding box center [715, 257] width 68 height 45
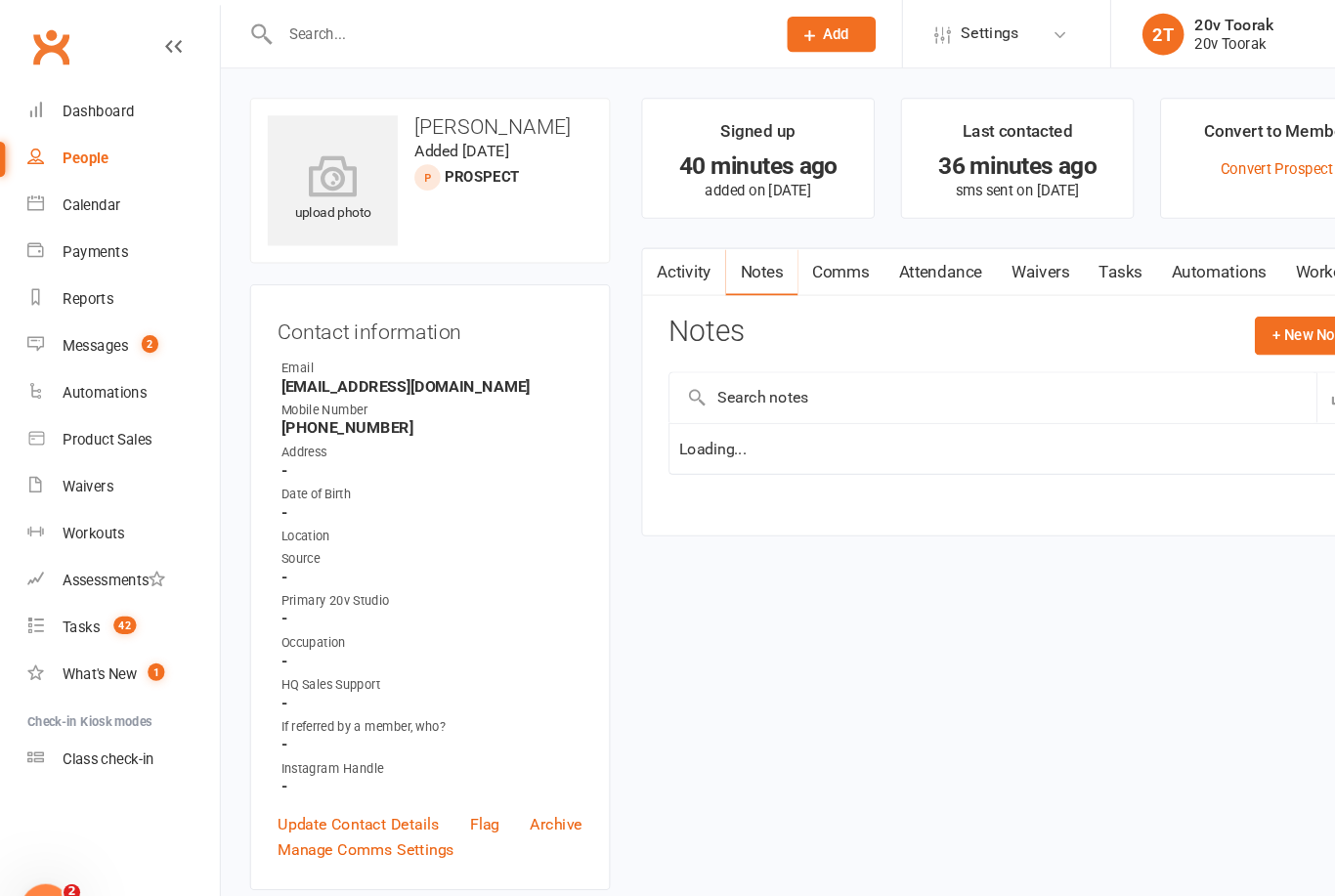
scroll to position [3, 0]
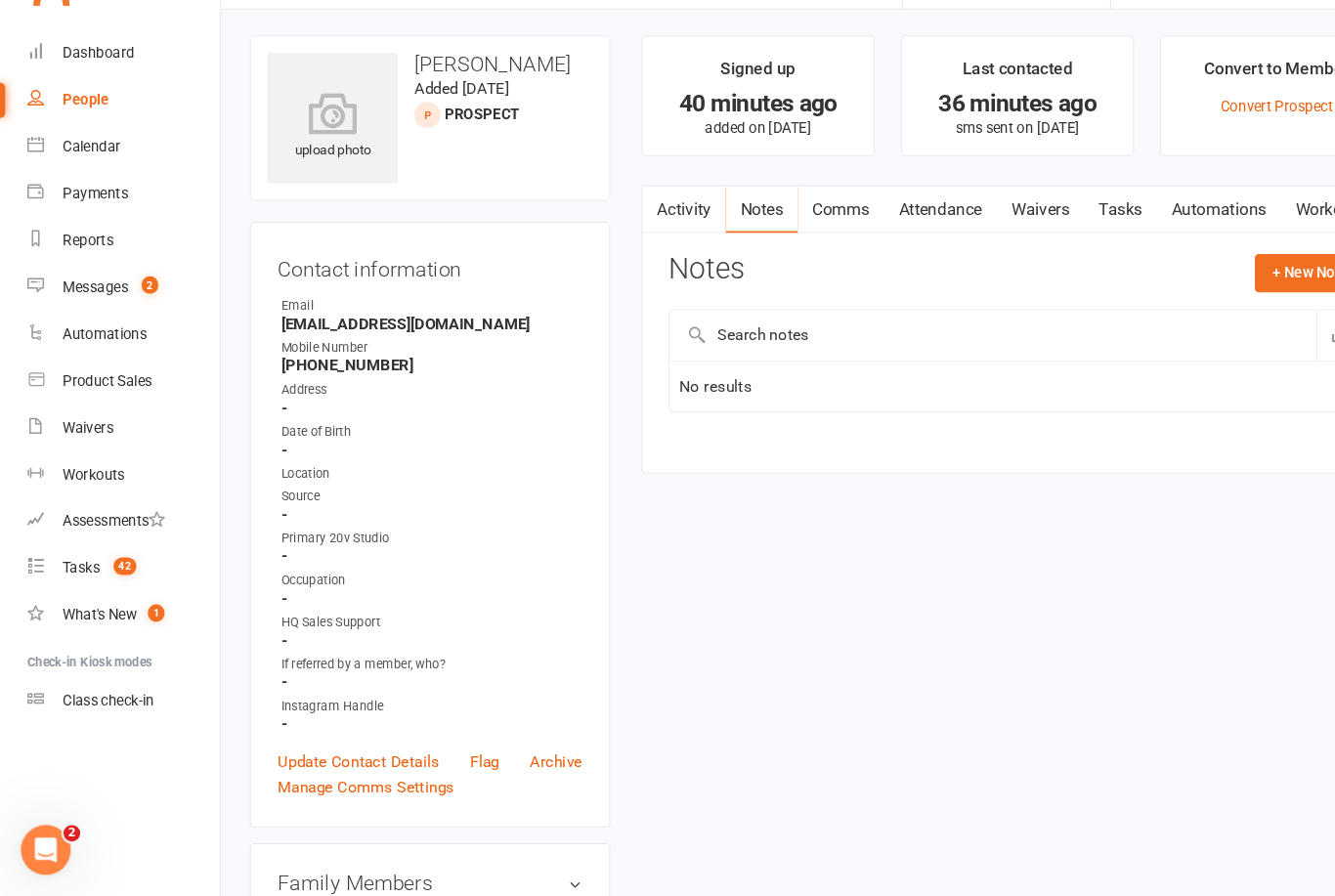
click at [668, 231] on link "Activity" at bounding box center [643, 254] width 78 height 45
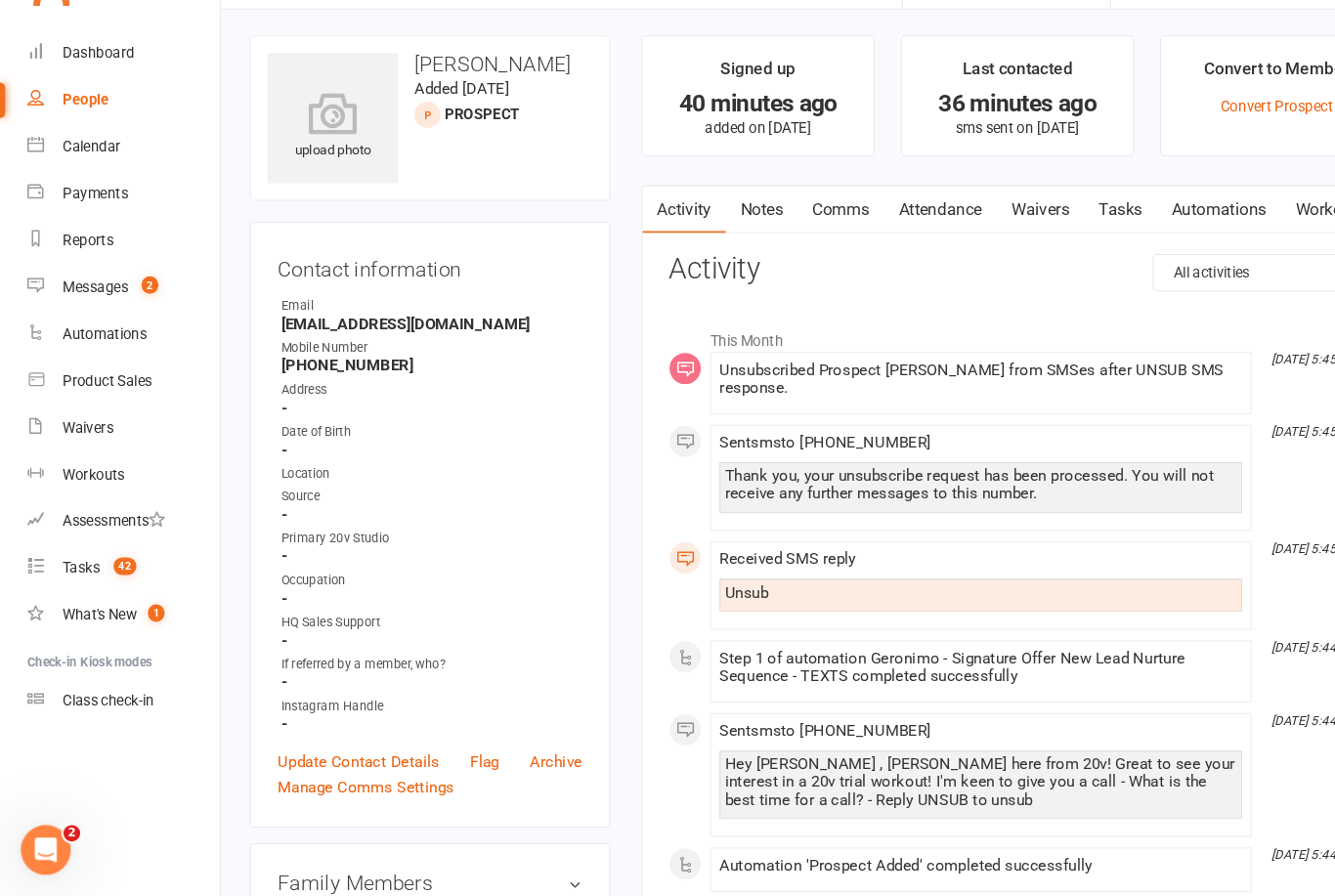
click at [686, 231] on link "Notes" at bounding box center [715, 254] width 68 height 45
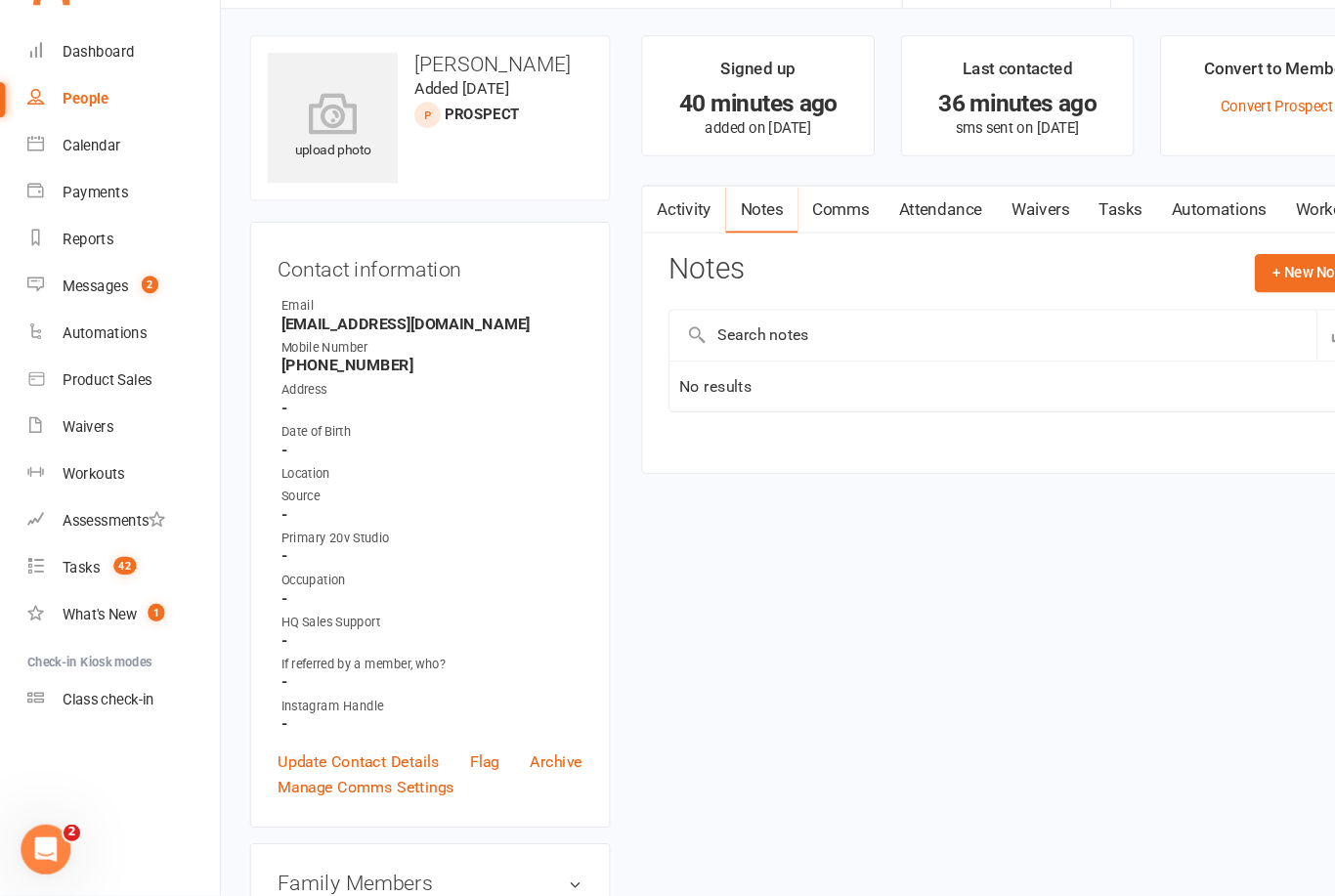
click at [1253, 294] on button "+ New Note" at bounding box center [1230, 311] width 105 height 35
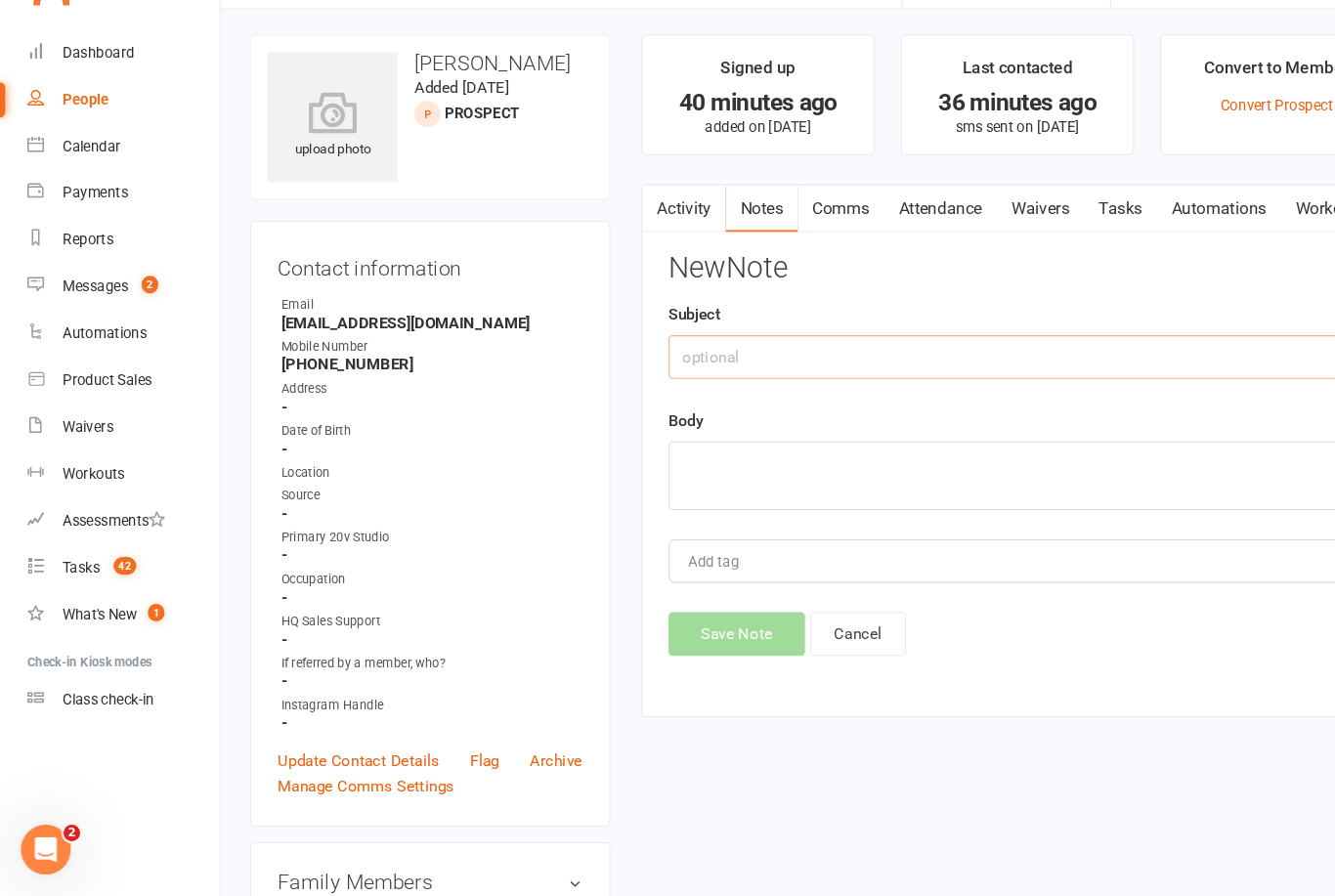
click at [878, 370] on input "text" at bounding box center [955, 391] width 655 height 41
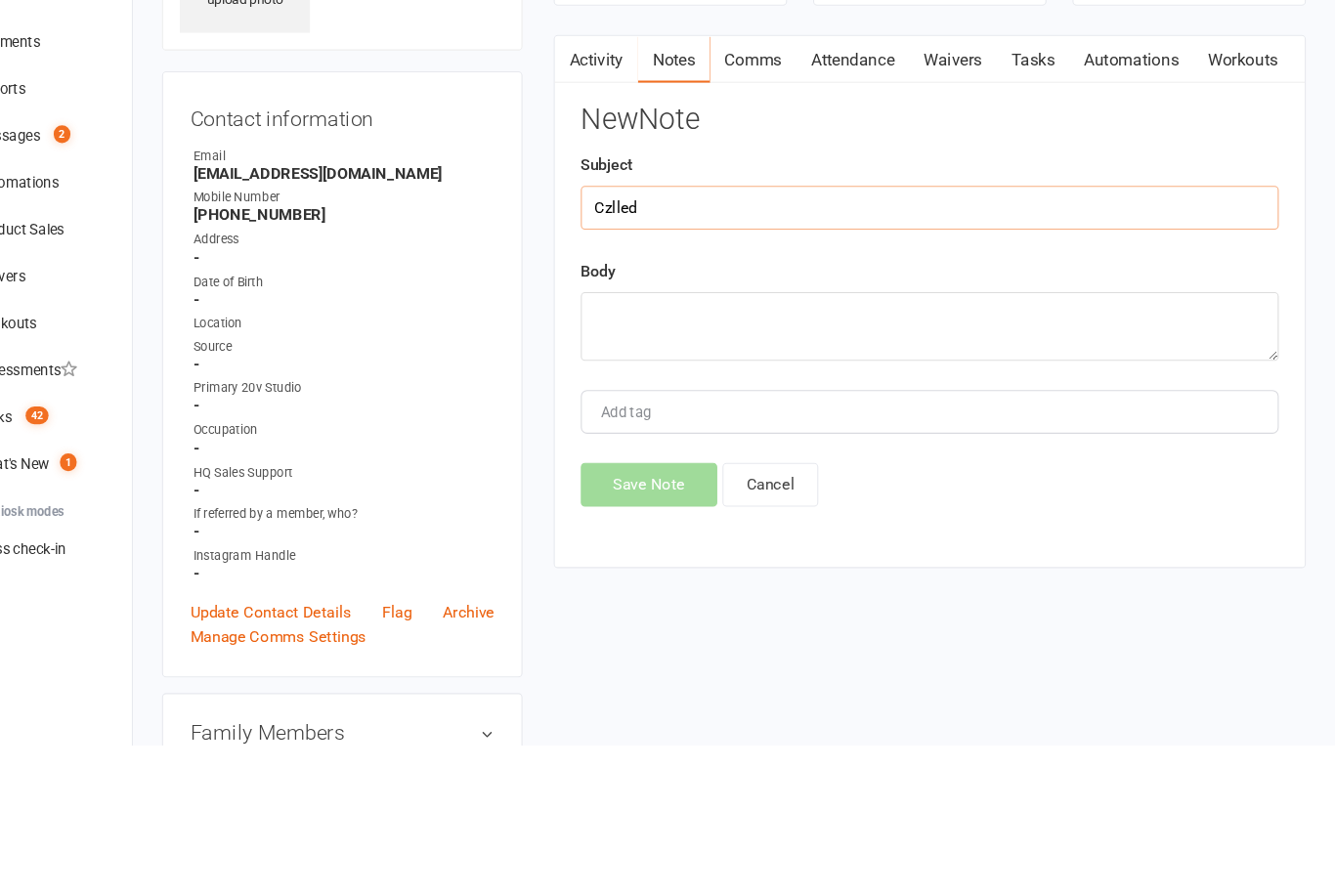
type input "Czlled"
click at [897, 471] on textarea at bounding box center [955, 503] width 655 height 65
type textarea "No response"
click at [717, 371] on input "Czlled" at bounding box center [955, 392] width 655 height 41
click at [755, 371] on input "Czlled" at bounding box center [955, 392] width 655 height 41
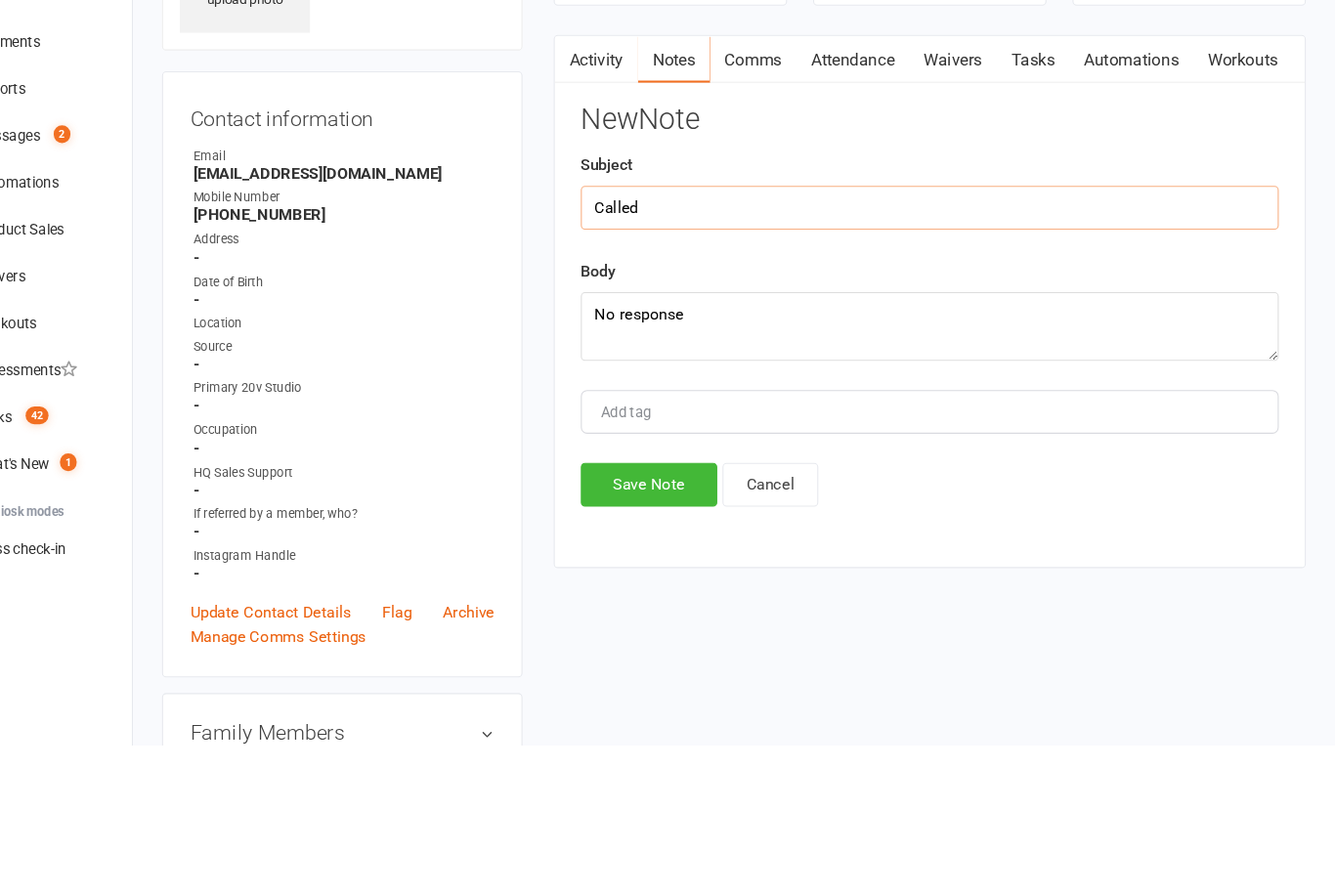
type input "Called"
click at [785, 471] on textarea "No response" at bounding box center [955, 503] width 655 height 65
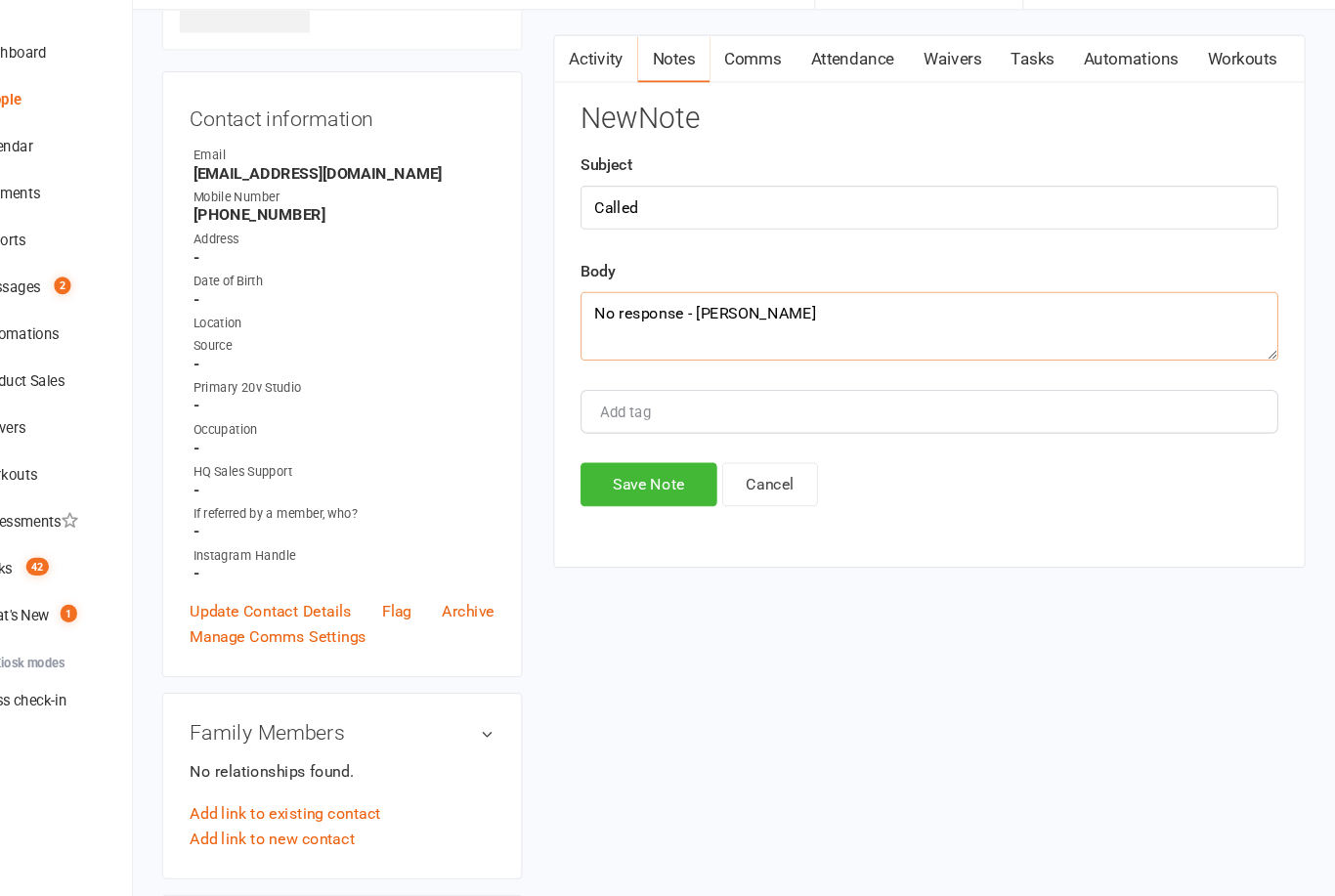
type textarea "No response - [PERSON_NAME]"
click at [630, 490] on button "Save Note" at bounding box center [691, 510] width 128 height 41
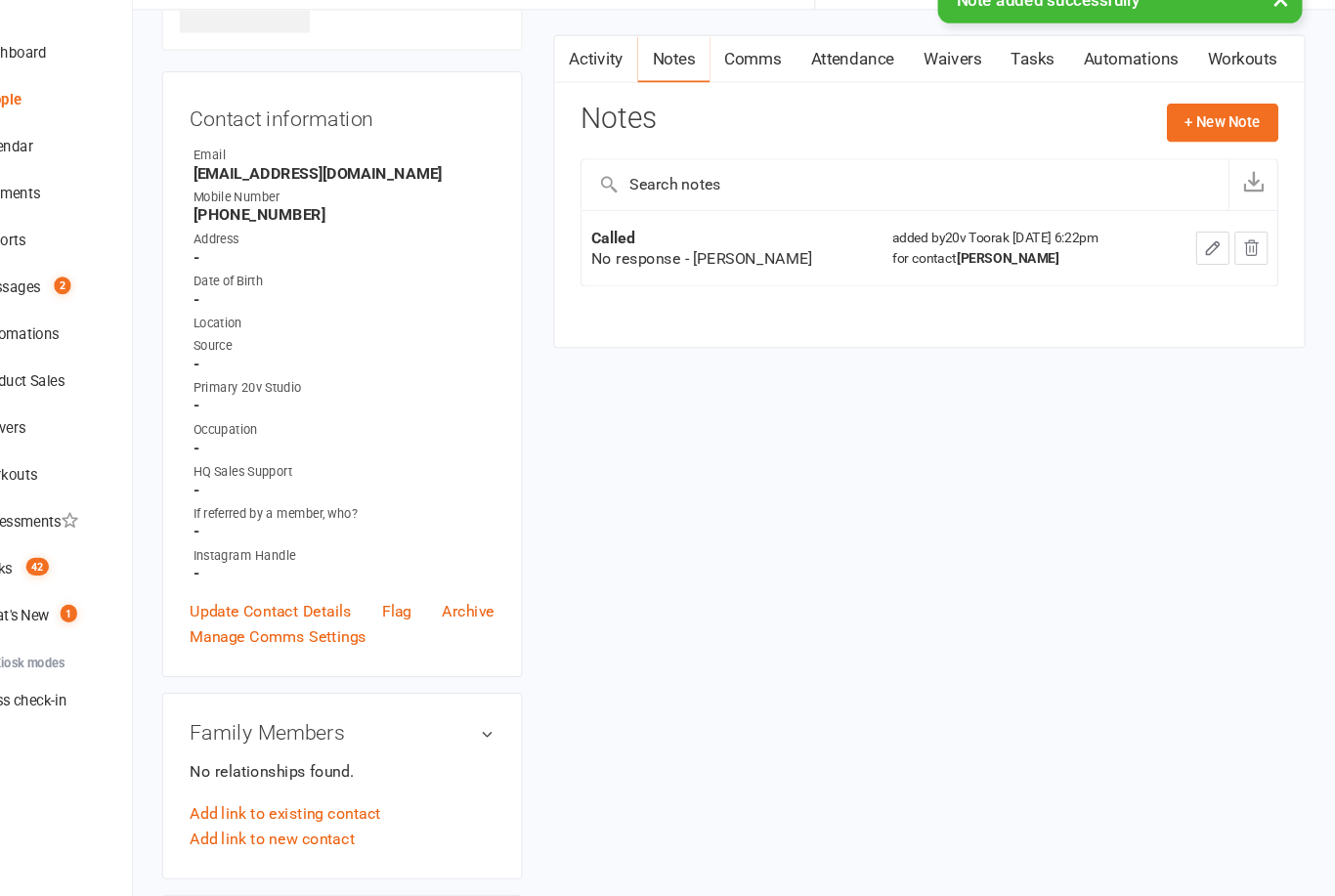
click at [1018, 89] on link "Tasks" at bounding box center [1052, 112] width 69 height 45
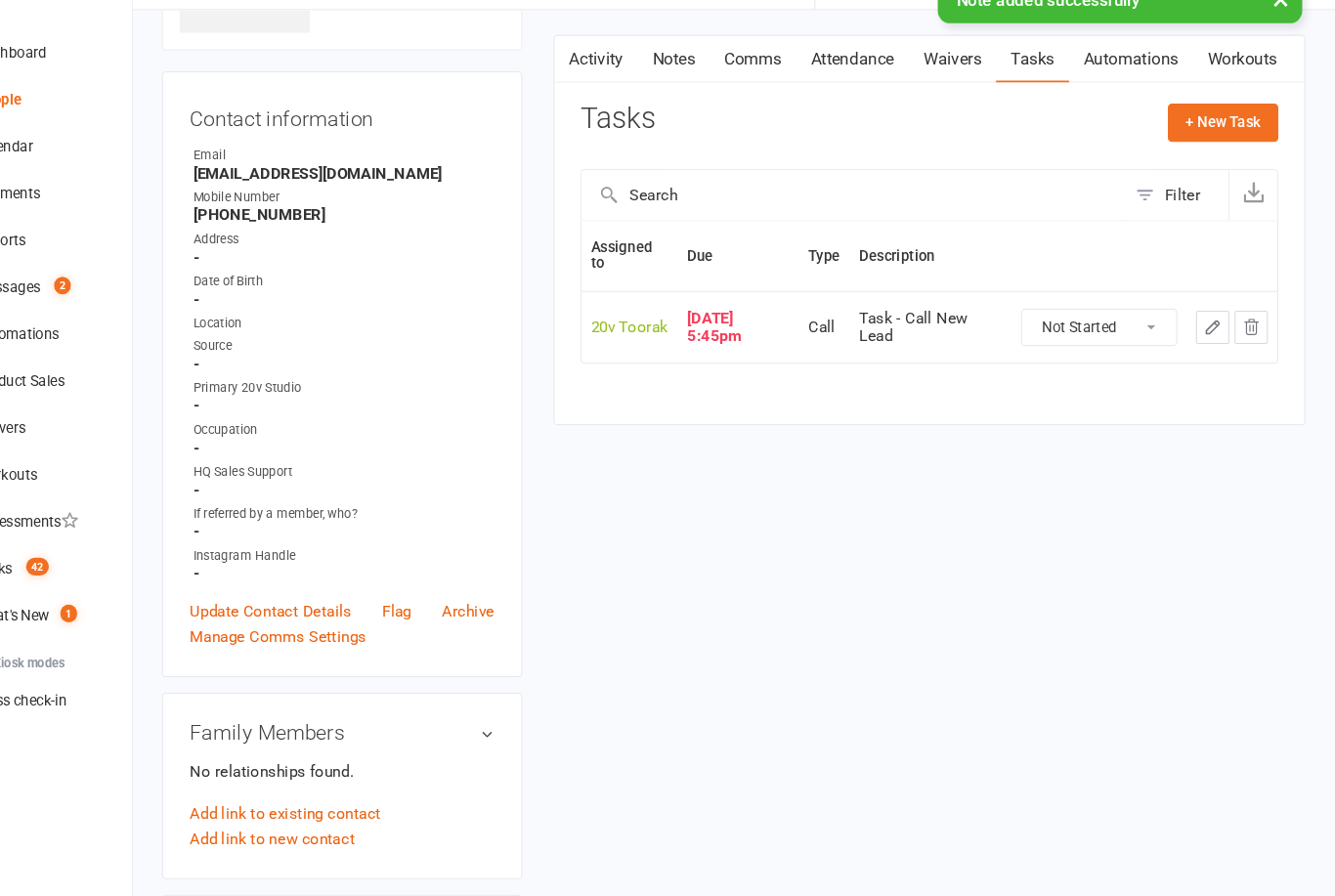
click at [1206, 347] on button "button" at bounding box center [1221, 362] width 31 height 31
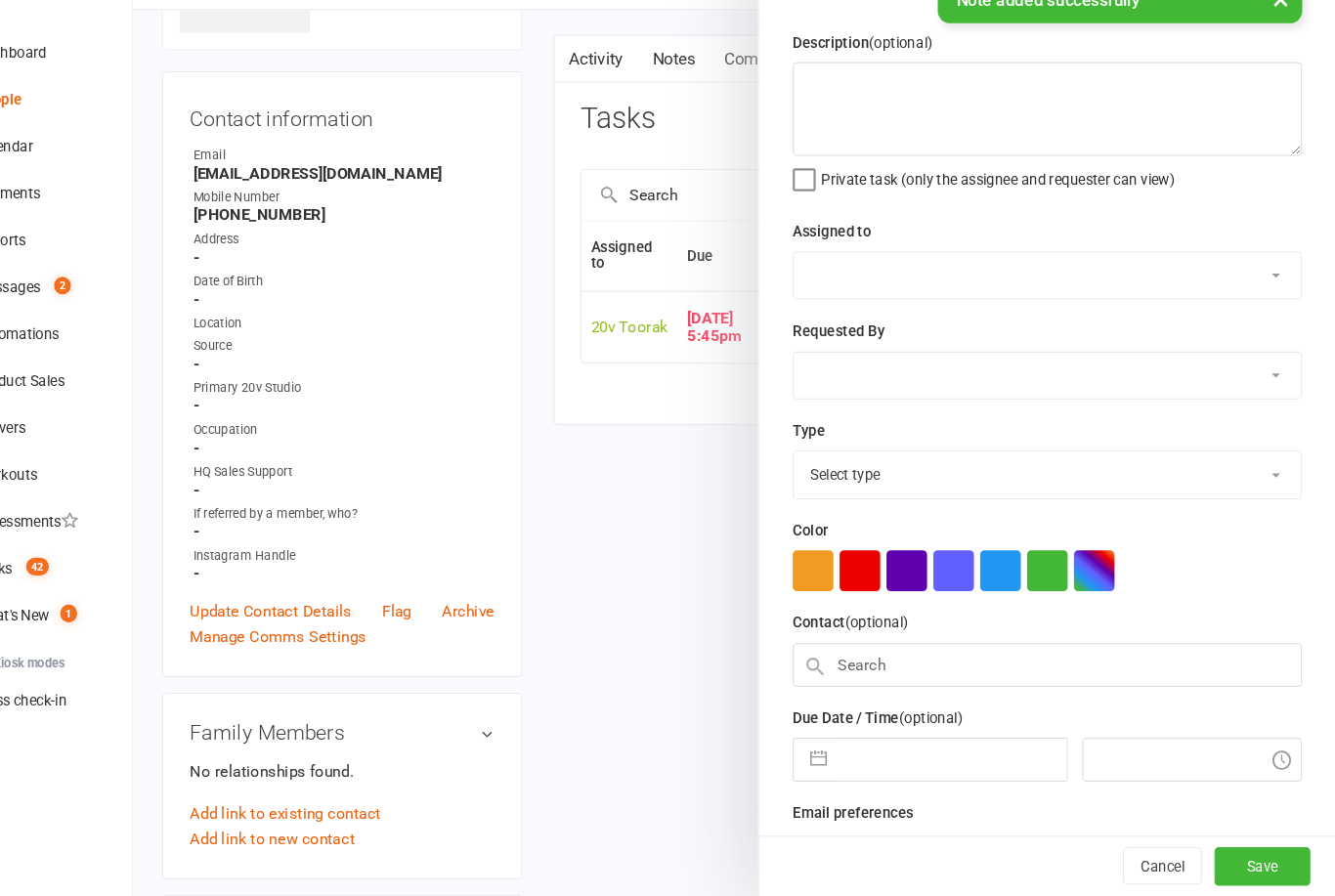
click at [868, 749] on input "text" at bounding box center [975, 769] width 215 height 39
select select "7"
select select "2025"
select select "8"
select select "2025"
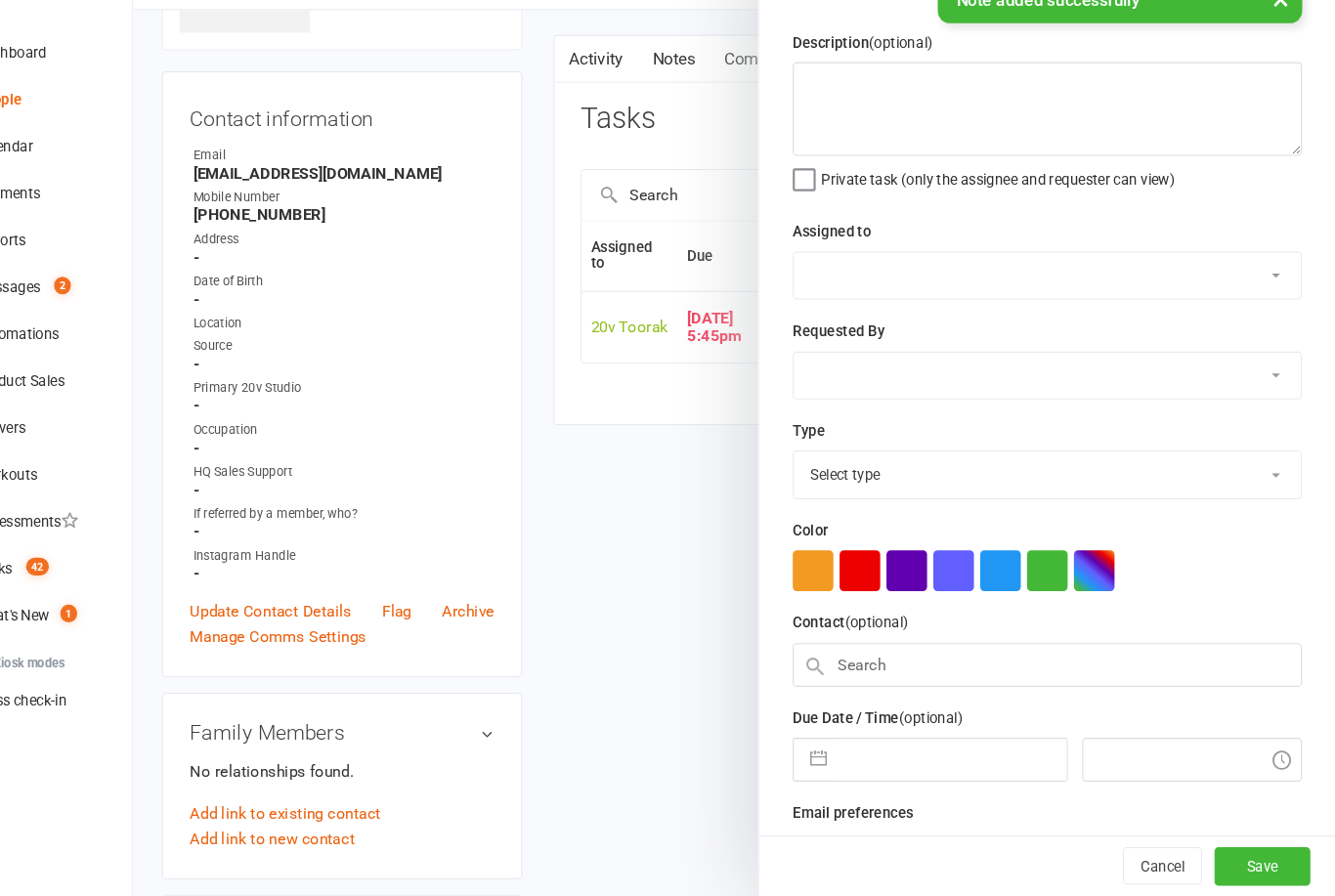
select select "9"
select select "2025"
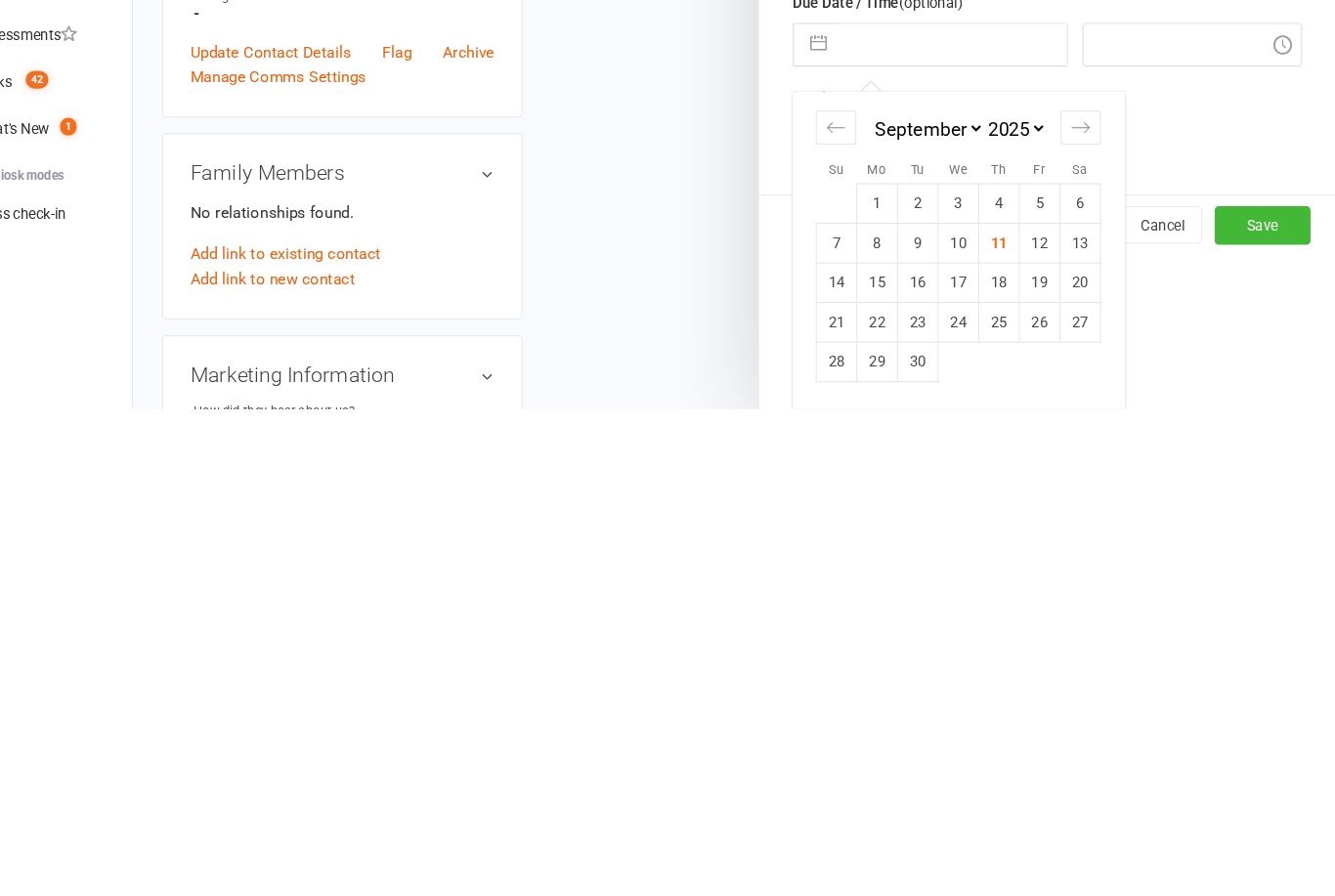
type textarea "Task - Call New Lead"
select select "45736"
type input "[DATE]"
type input "5:45pm"
checkbox input "true"
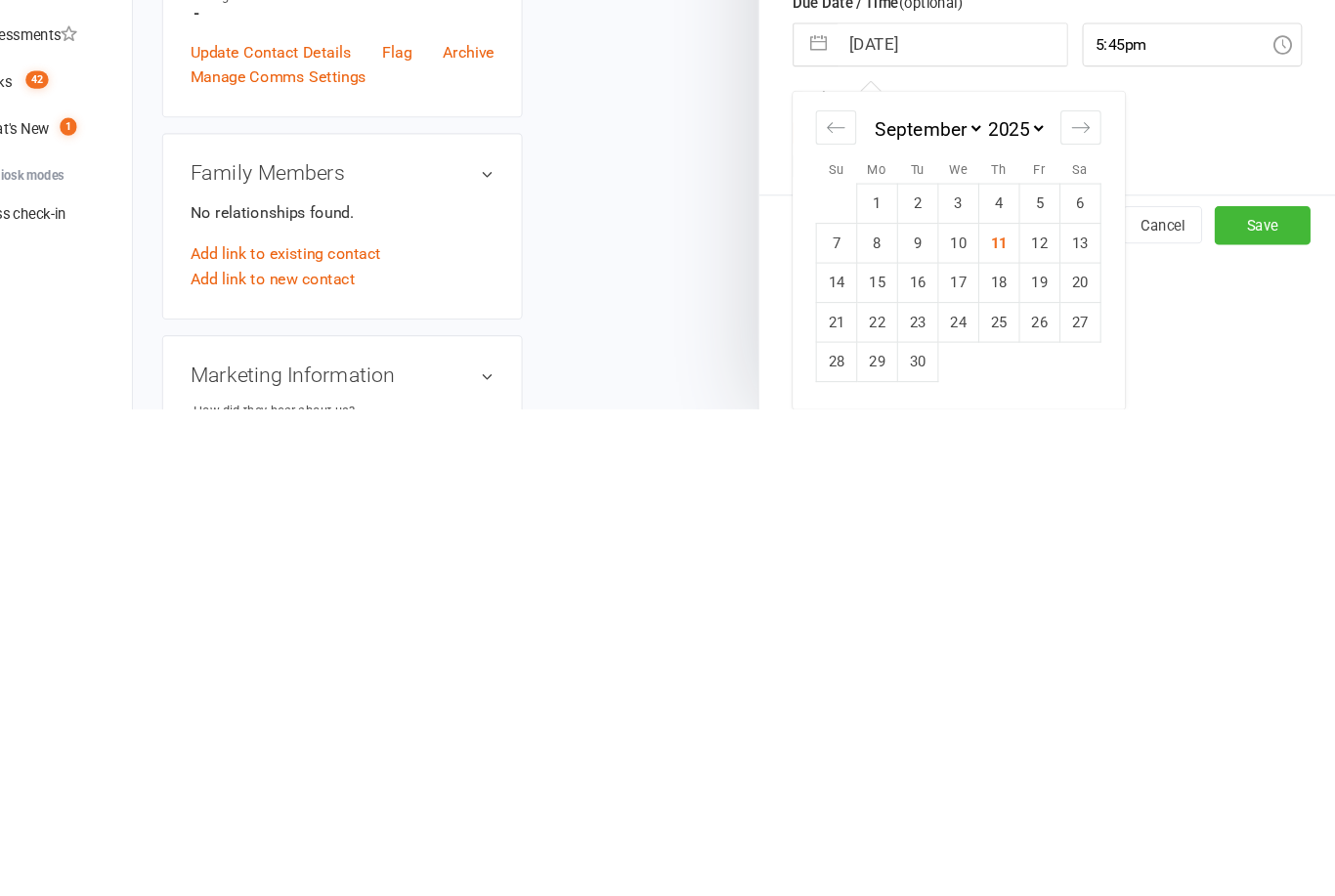
select select "23783"
click at [1039, 722] on td "12" at bounding box center [1058, 740] width 38 height 37
type input "[DATE]"
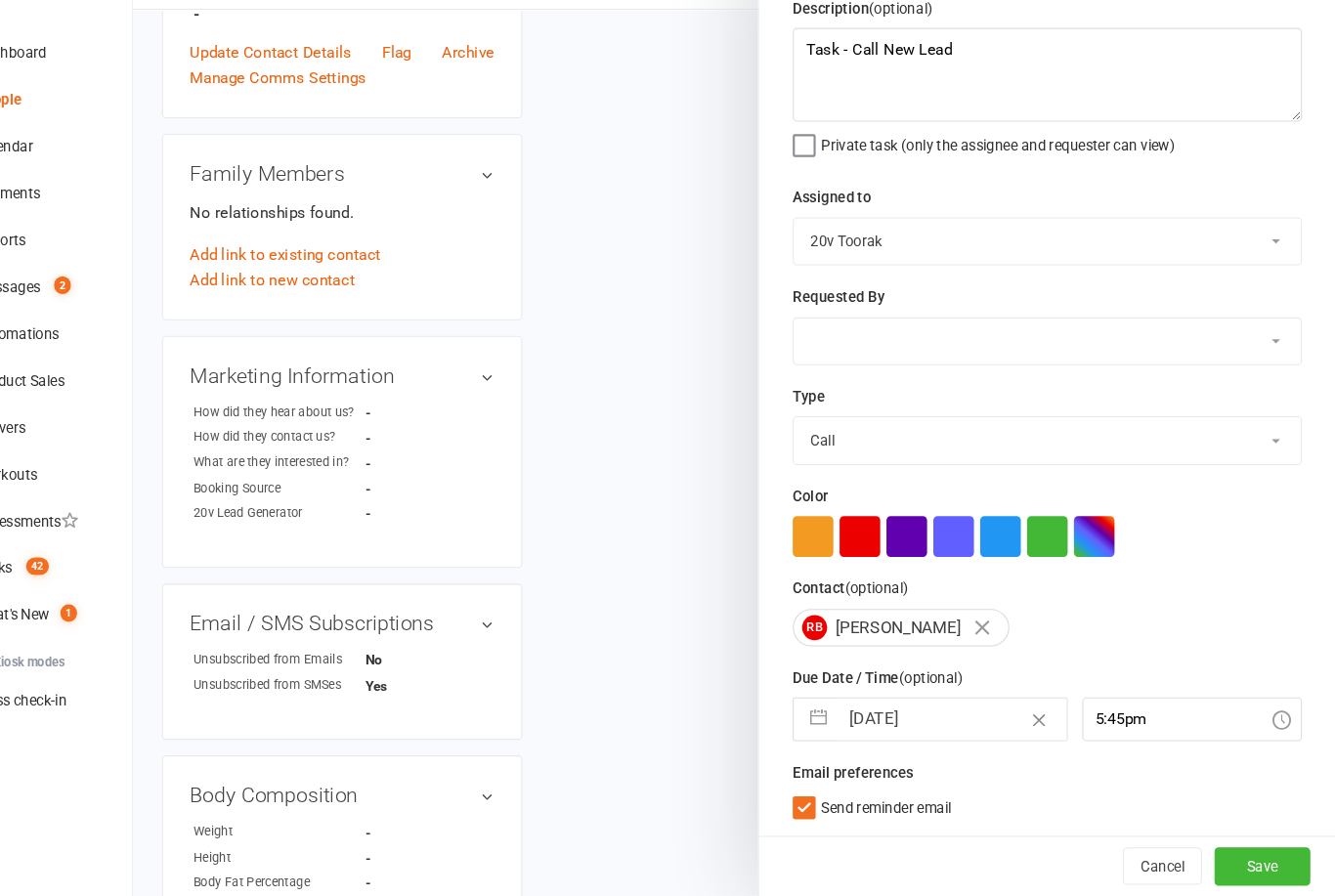
click at [1222, 850] on button "Save" at bounding box center [1267, 868] width 90 height 35
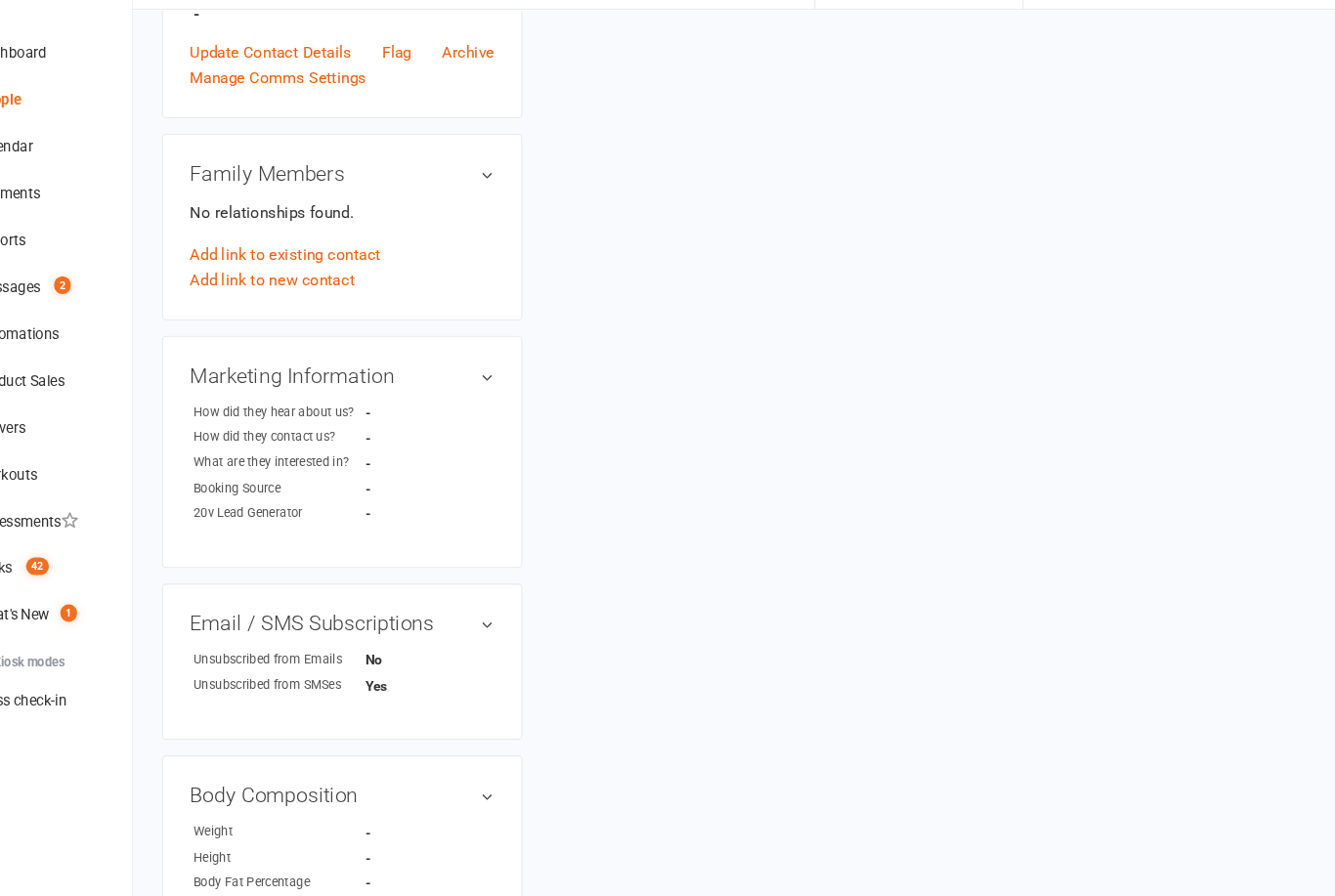
click at [59, 581] on div "Tasks" at bounding box center [76, 589] width 35 height 16
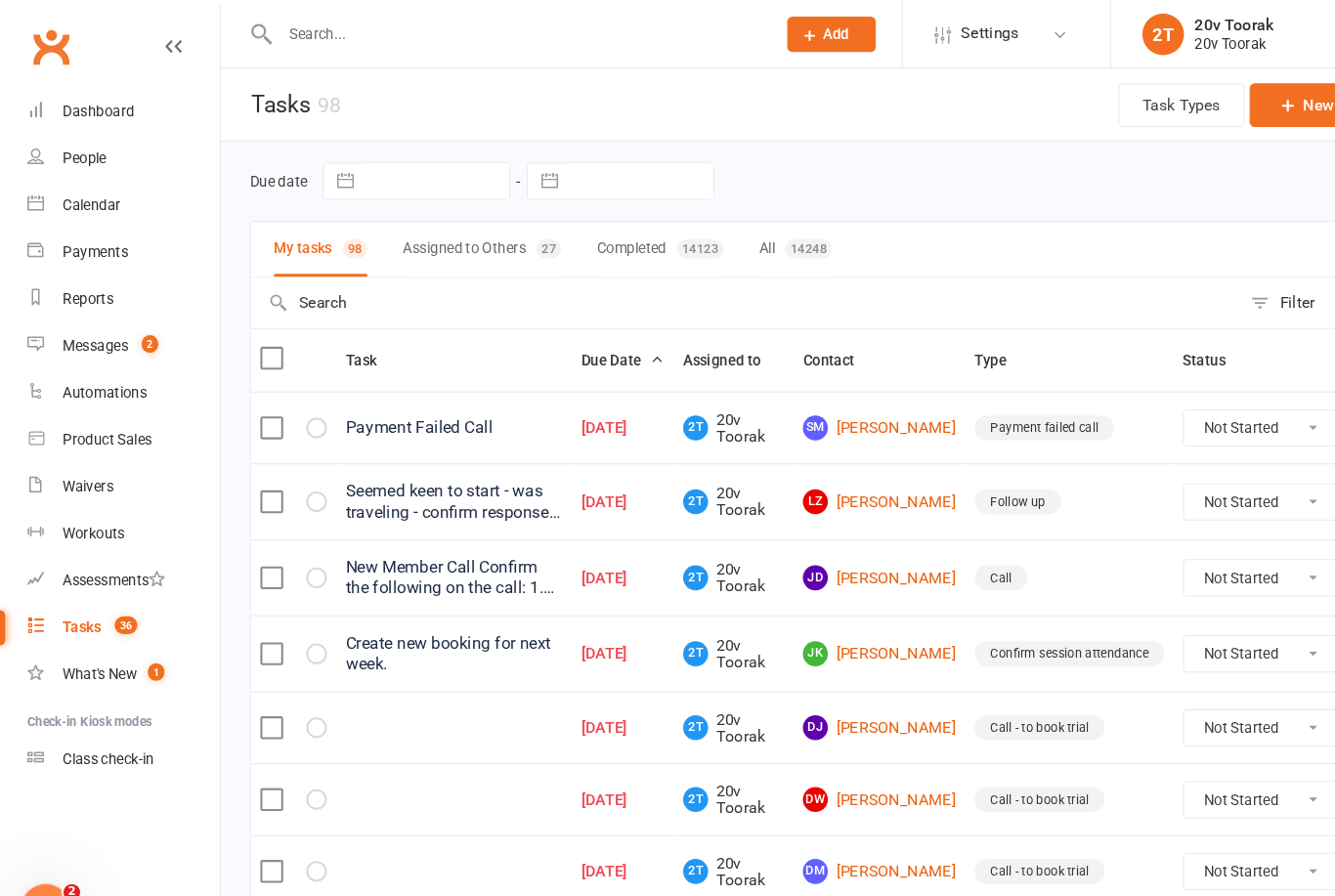
click at [584, 30] on input "text" at bounding box center [486, 32] width 456 height 27
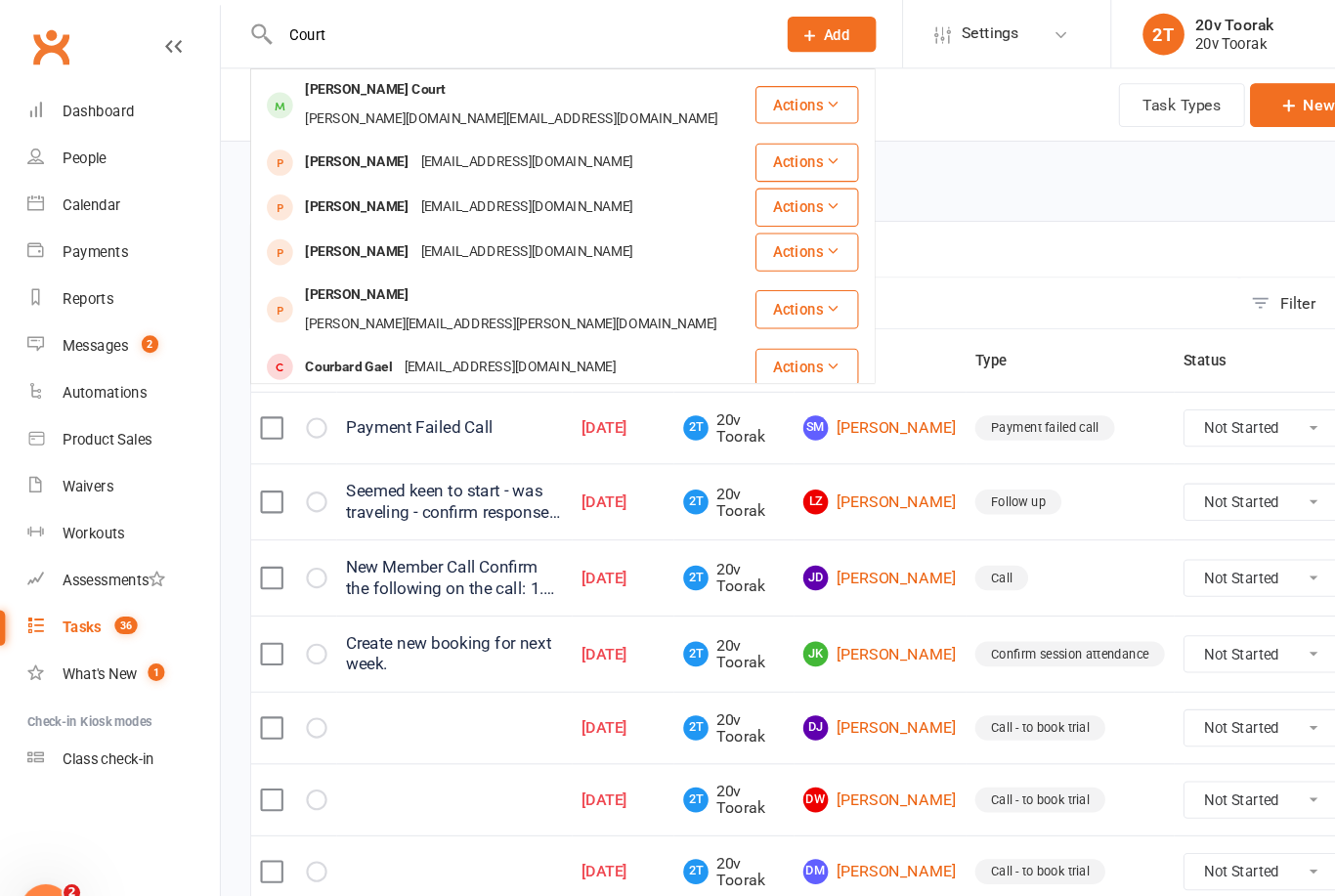
type input "Court"
click at [299, 101] on div "Dustin Court dustin.court.me@gmail.com" at bounding box center [472, 99] width 470 height 65
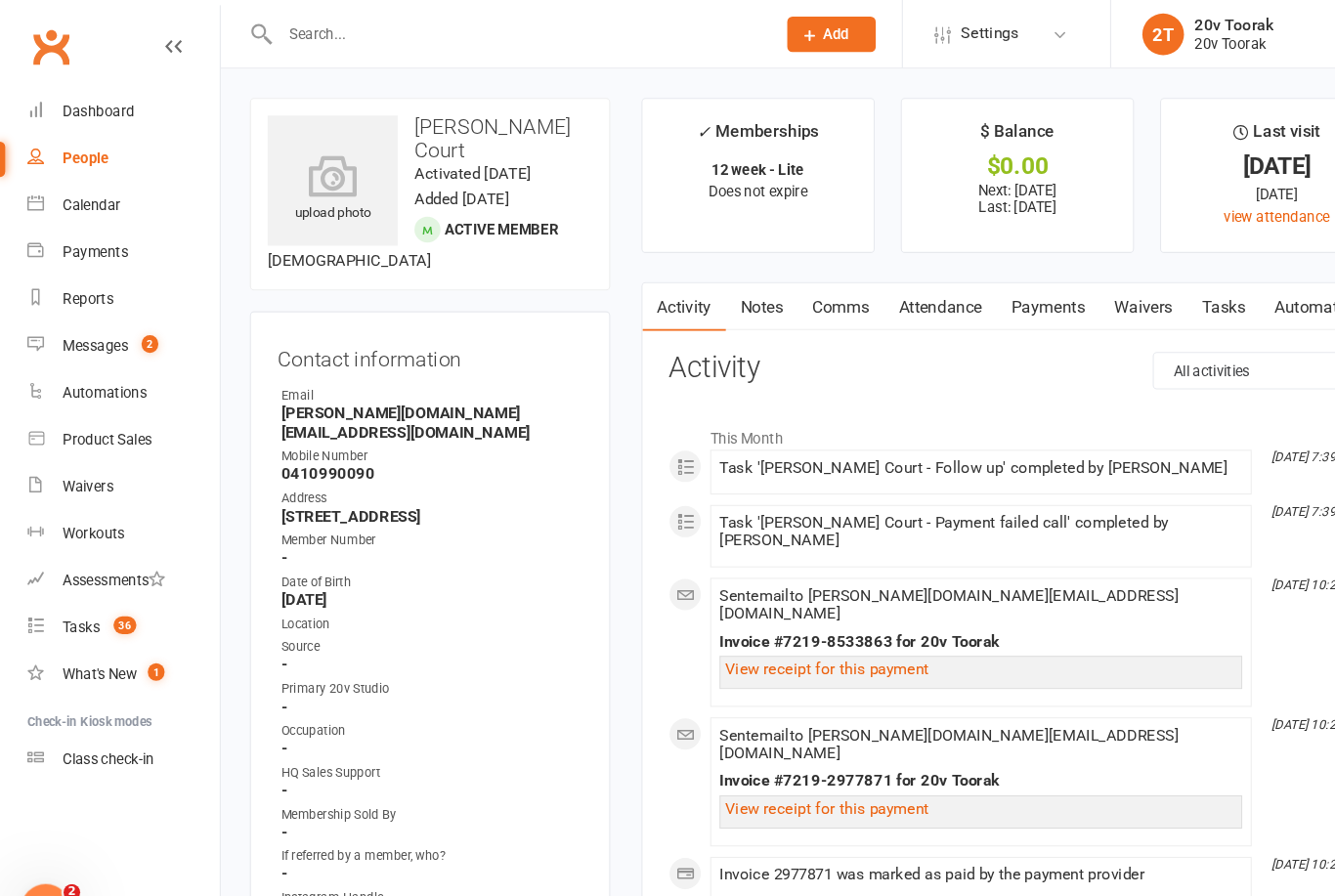
click at [1000, 293] on link "Payments" at bounding box center [983, 288] width 97 height 45
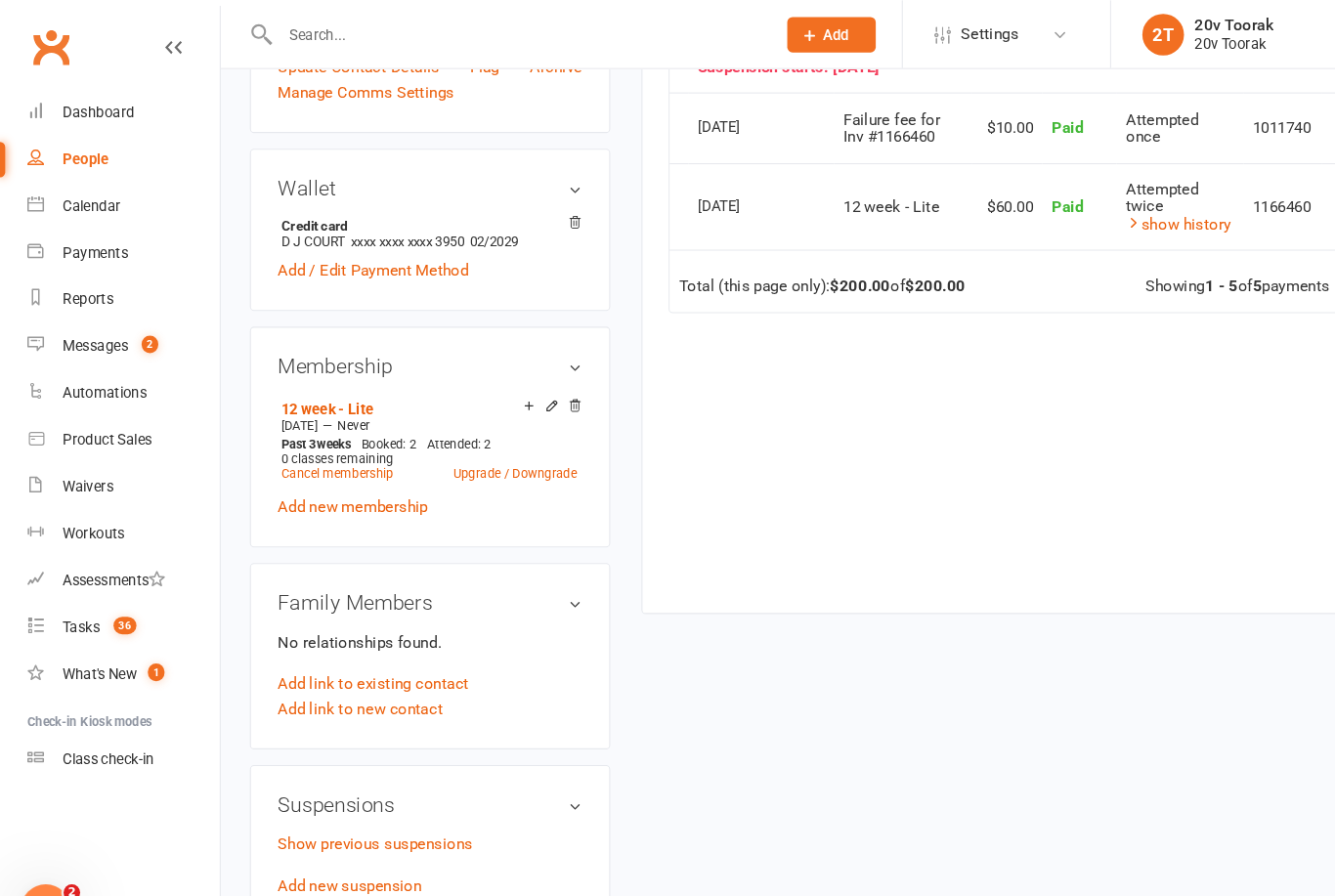
scroll to position [831, 0]
click at [291, 823] on link "Add new suspension" at bounding box center [329, 831] width 135 height 18
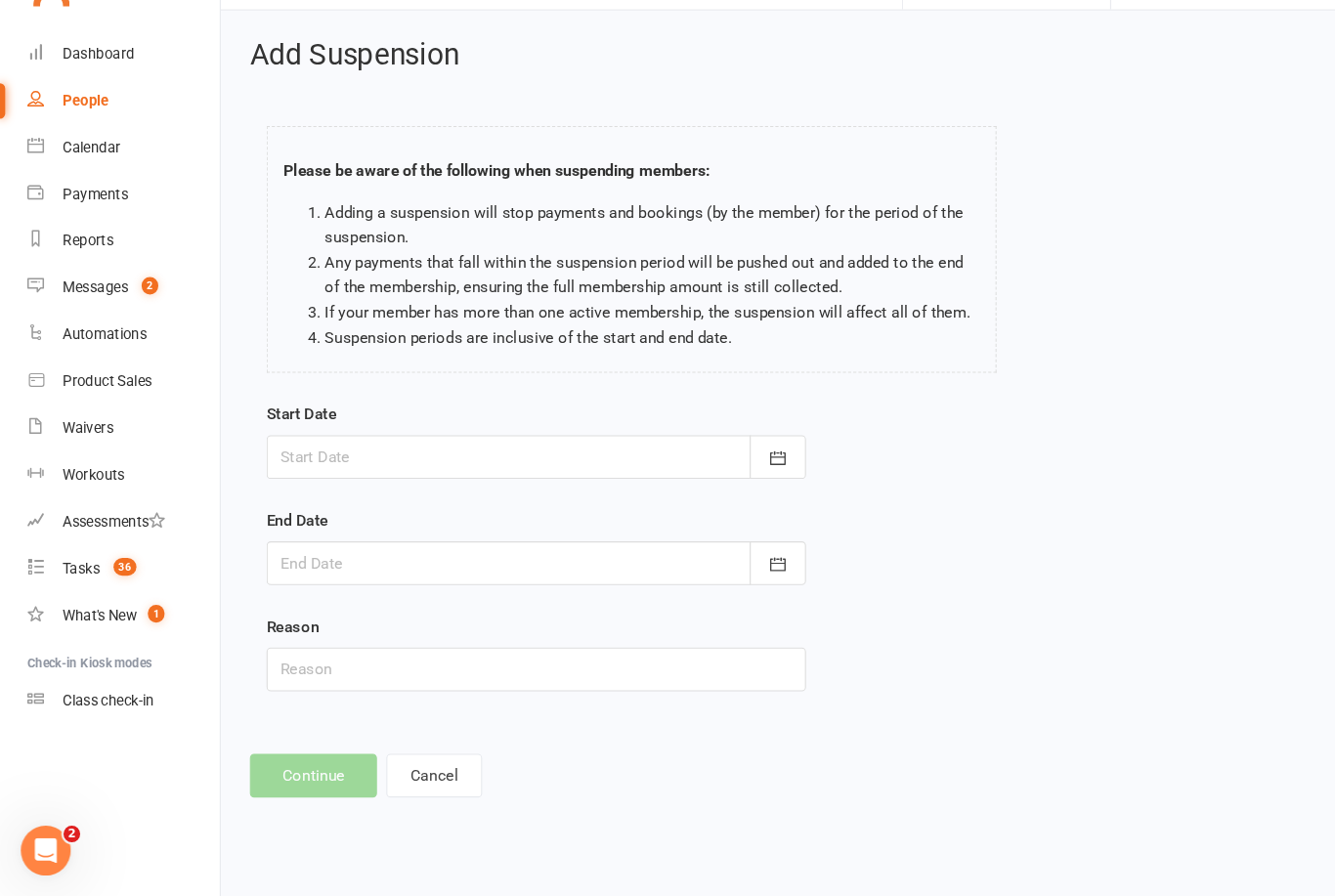
click at [732, 475] on icon "button" at bounding box center [731, 485] width 20 height 20
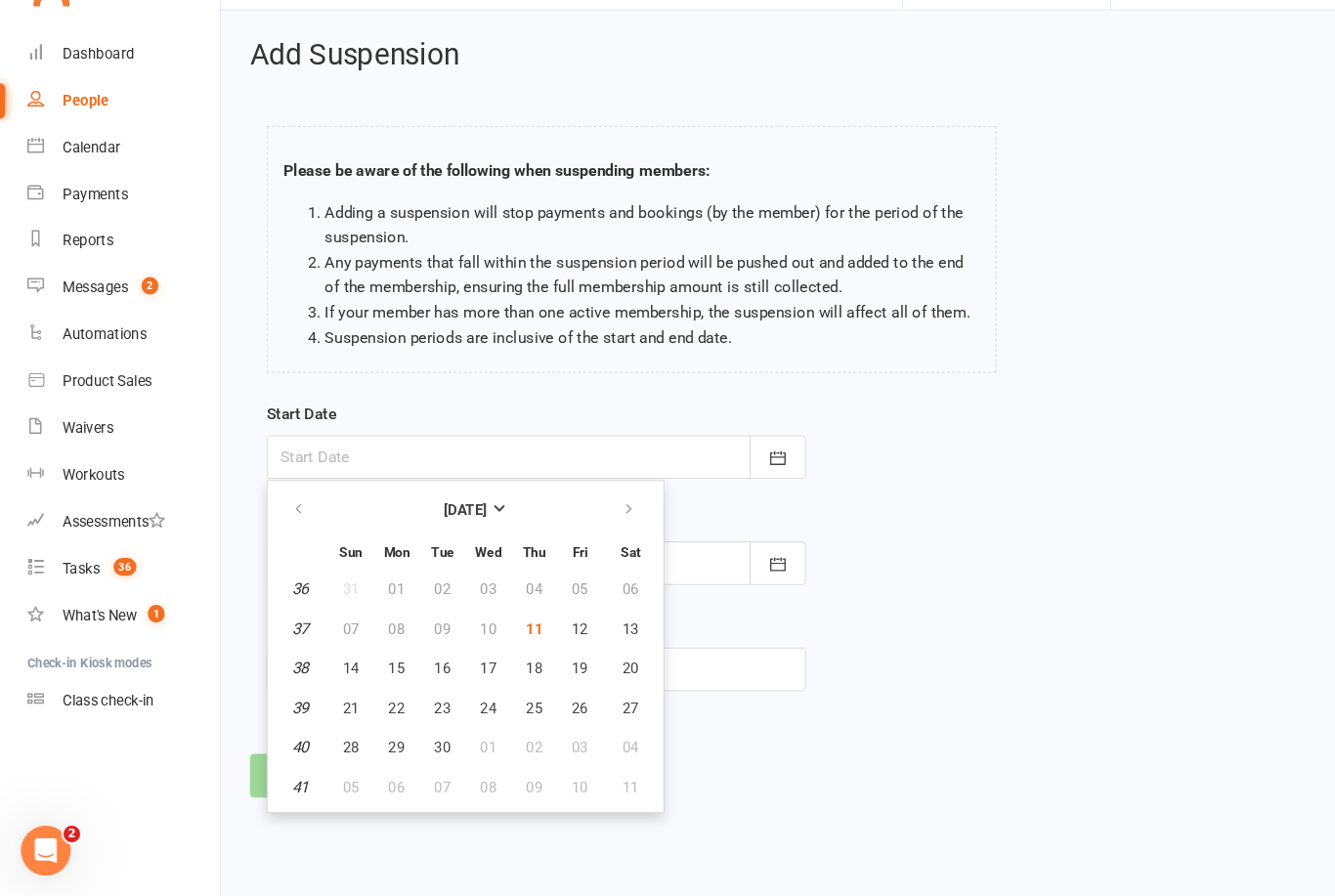
click at [739, 563] on button "button" at bounding box center [731, 584] width 53 height 41
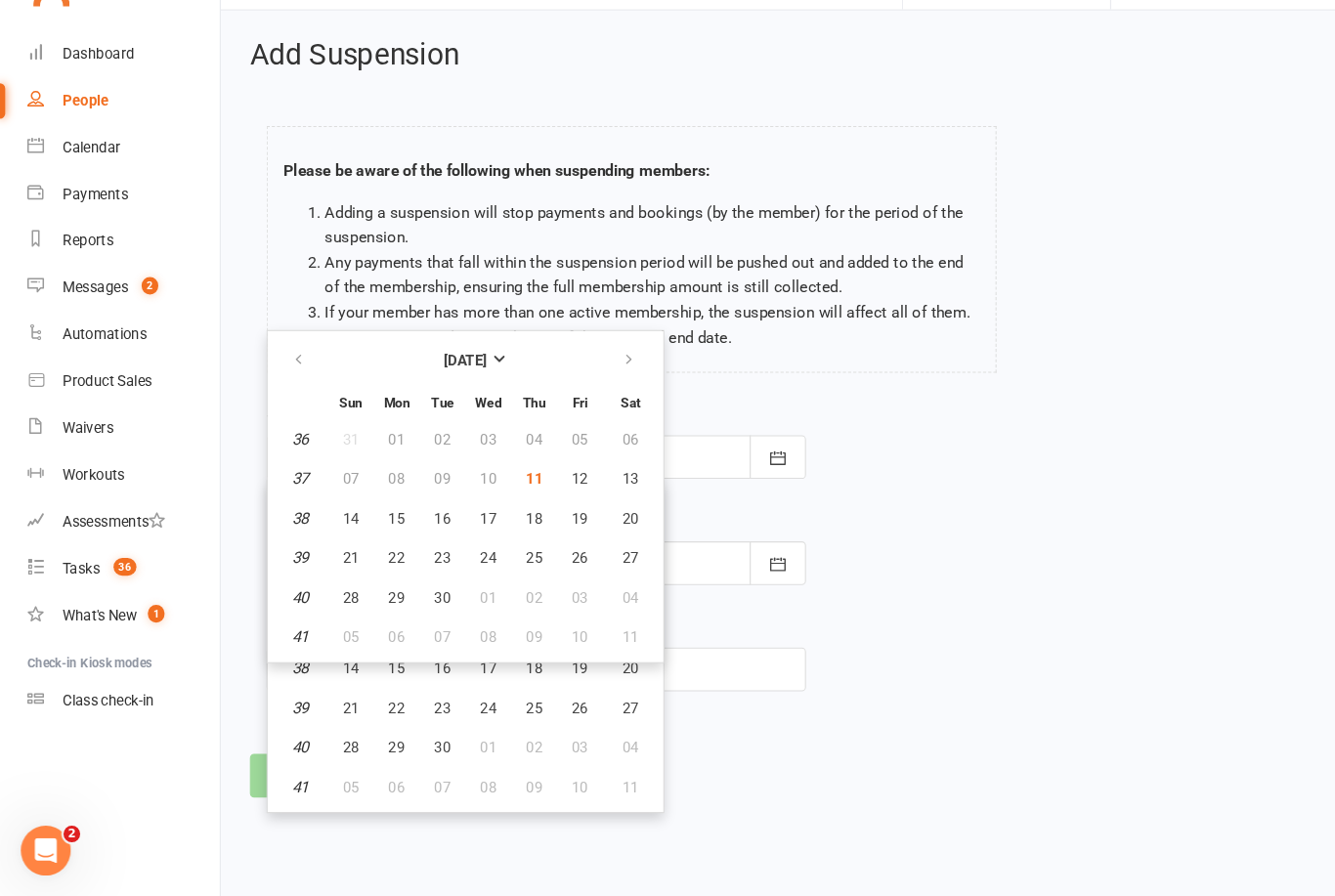
click at [803, 535] on div "Start Date September 2025 Sun Mon Tue Wed Thu Fri Sat 36 31 01 02 03 04 05 06 3…" at bounding box center [772, 581] width 1072 height 299
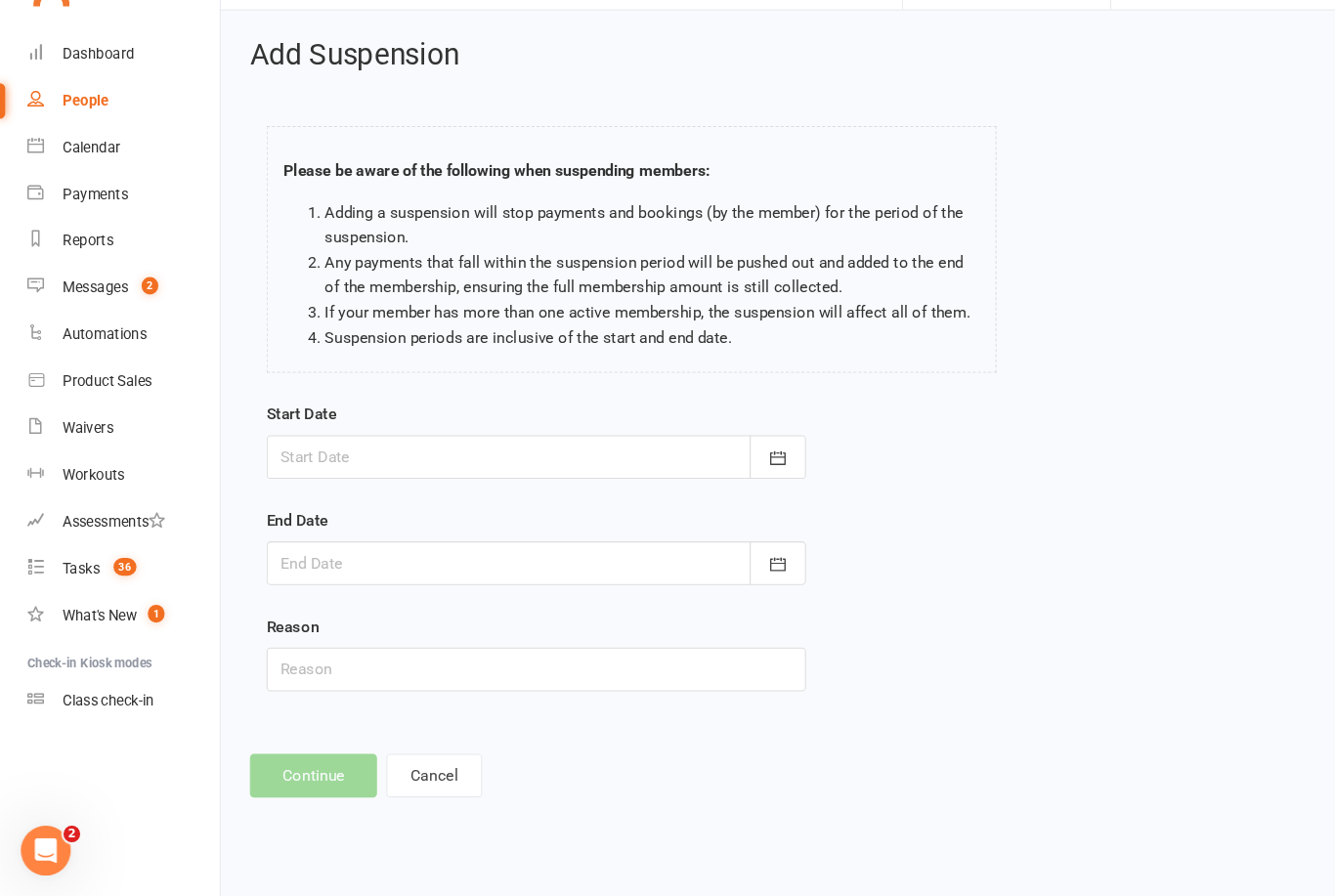
click at [834, 494] on div "Start Date September 2025 Sun Mon Tue Wed Thu Fri Sat 36 31 01 02 03 04 05 06 3…" at bounding box center [772, 581] width 1072 height 299
click at [730, 478] on icon "button" at bounding box center [731, 484] width 15 height 13
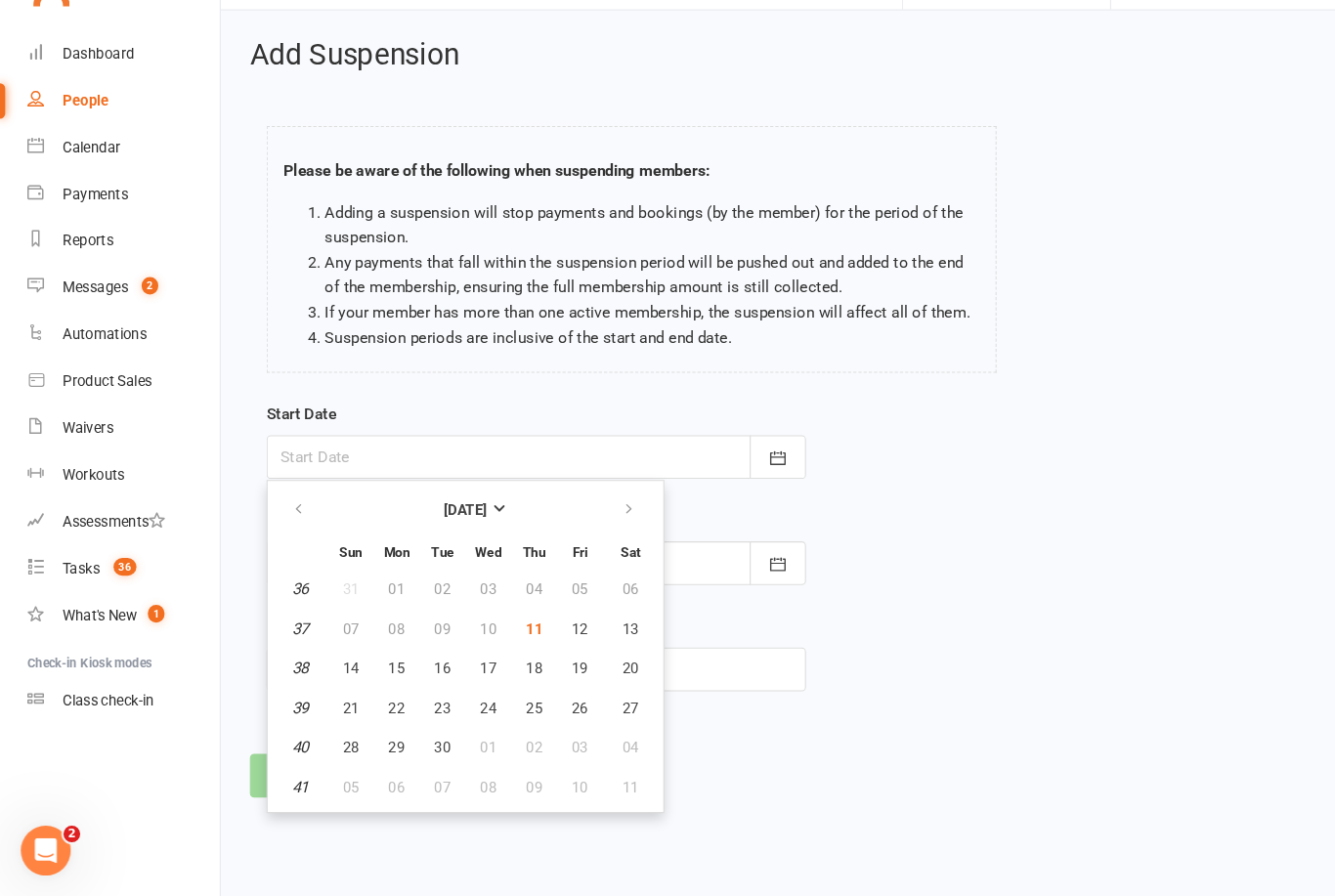
click at [512, 628] on button "11" at bounding box center [501, 645] width 41 height 35
type input "[DATE]"
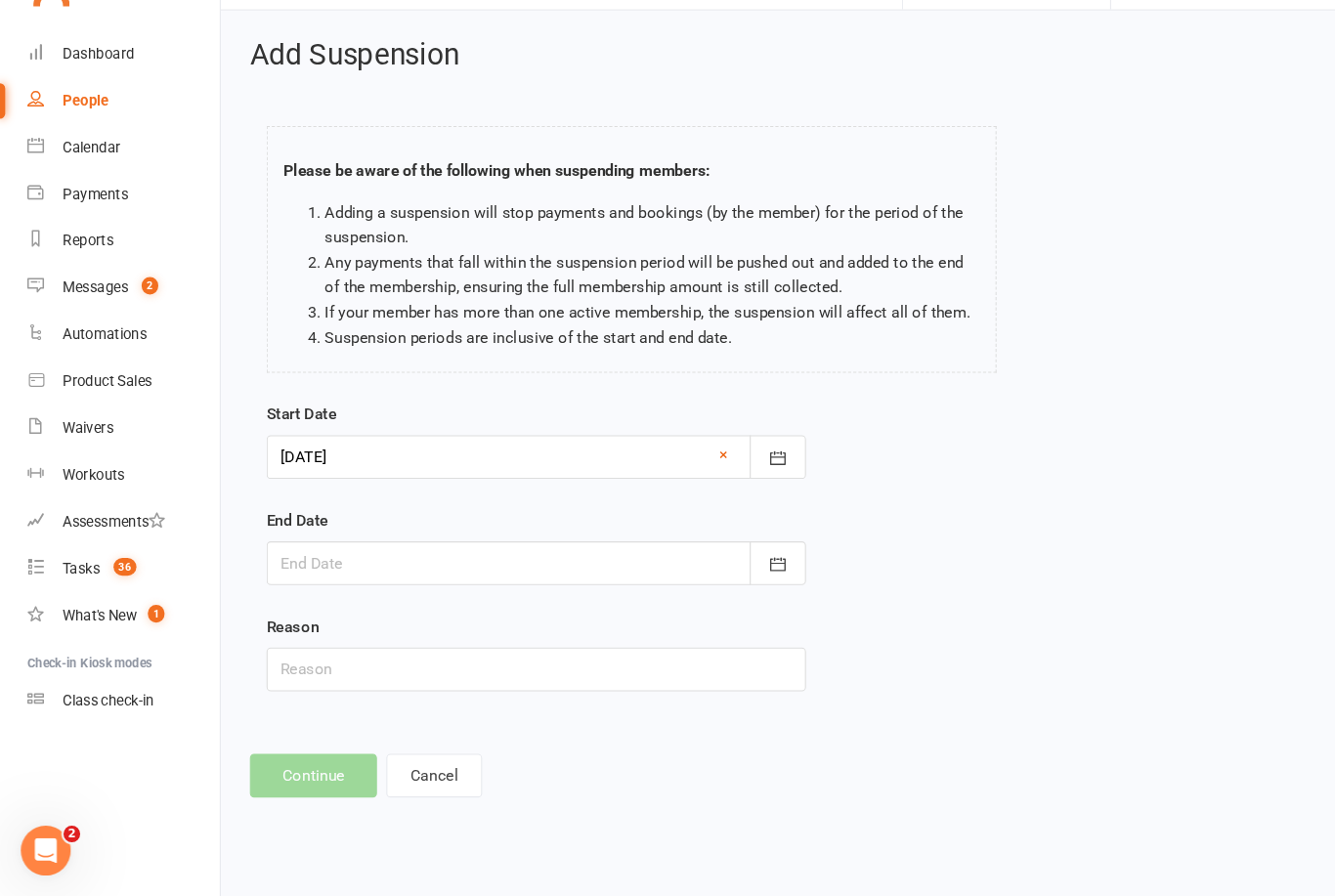
click at [754, 563] on button "button" at bounding box center [731, 584] width 53 height 41
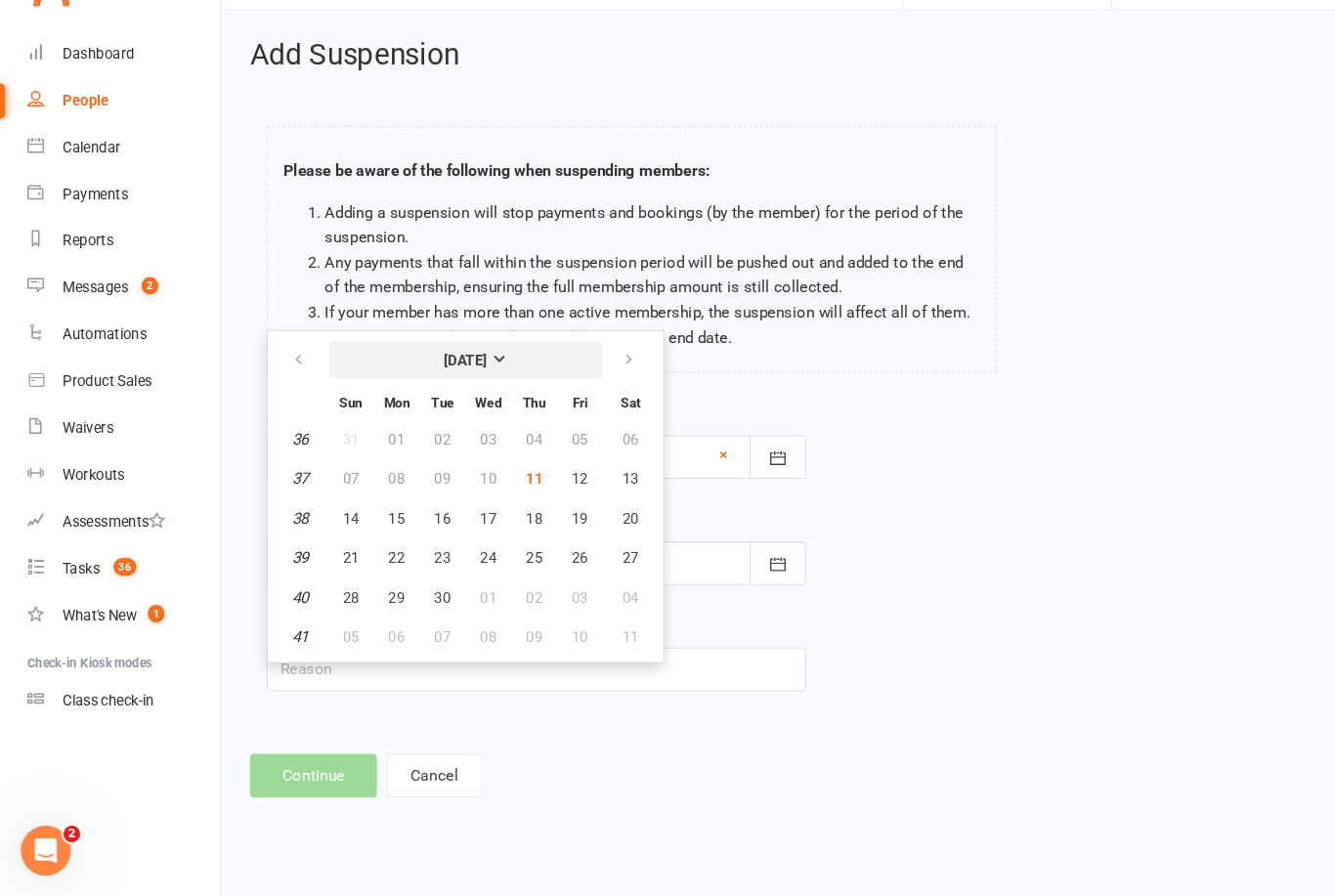
click at [457, 385] on strong "[DATE]" at bounding box center [437, 393] width 41 height 16
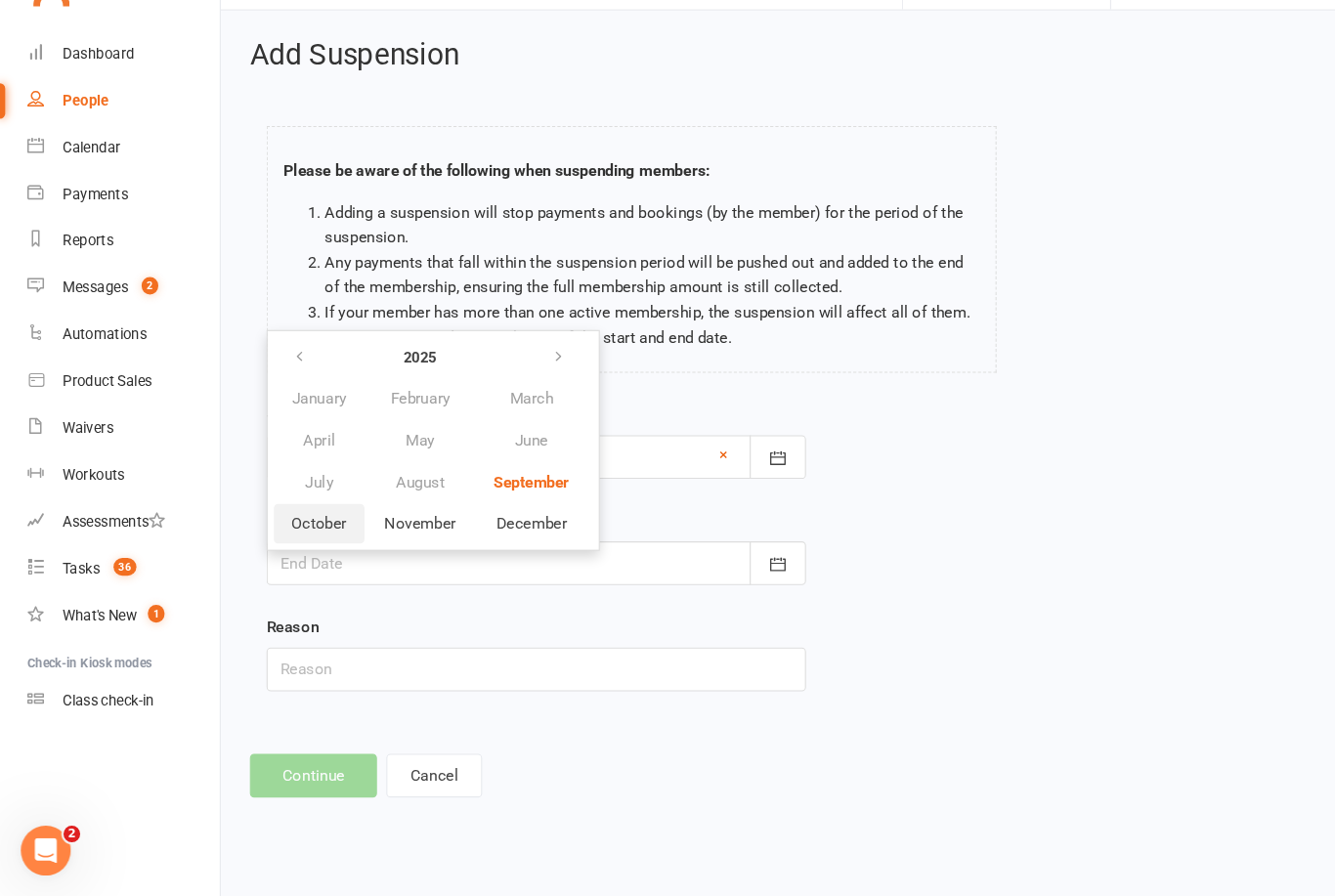
click at [298, 538] on span "October" at bounding box center [299, 546] width 52 height 18
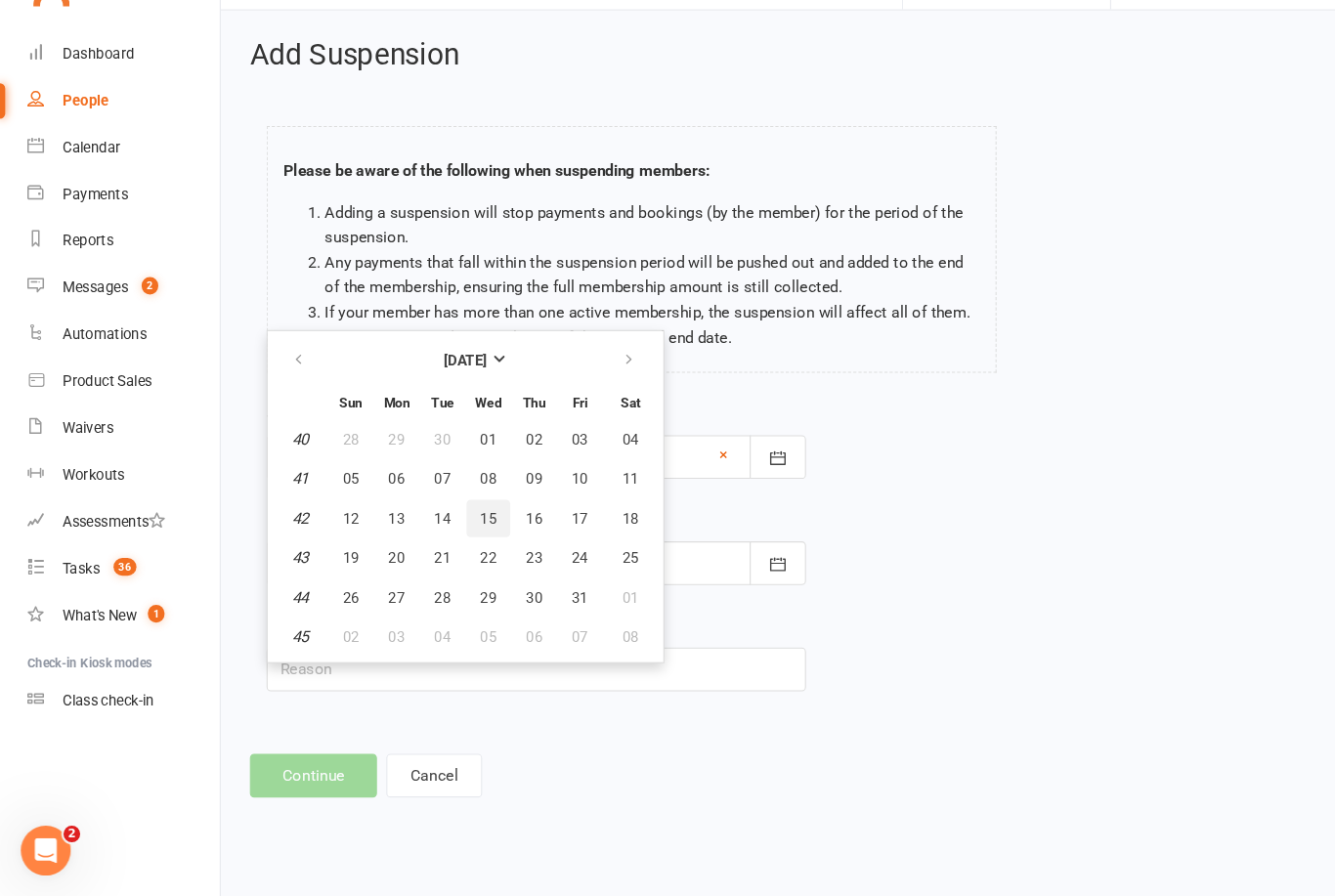
click at [455, 534] on span "15" at bounding box center [458, 542] width 16 height 16
type input "15 Oct 2025"
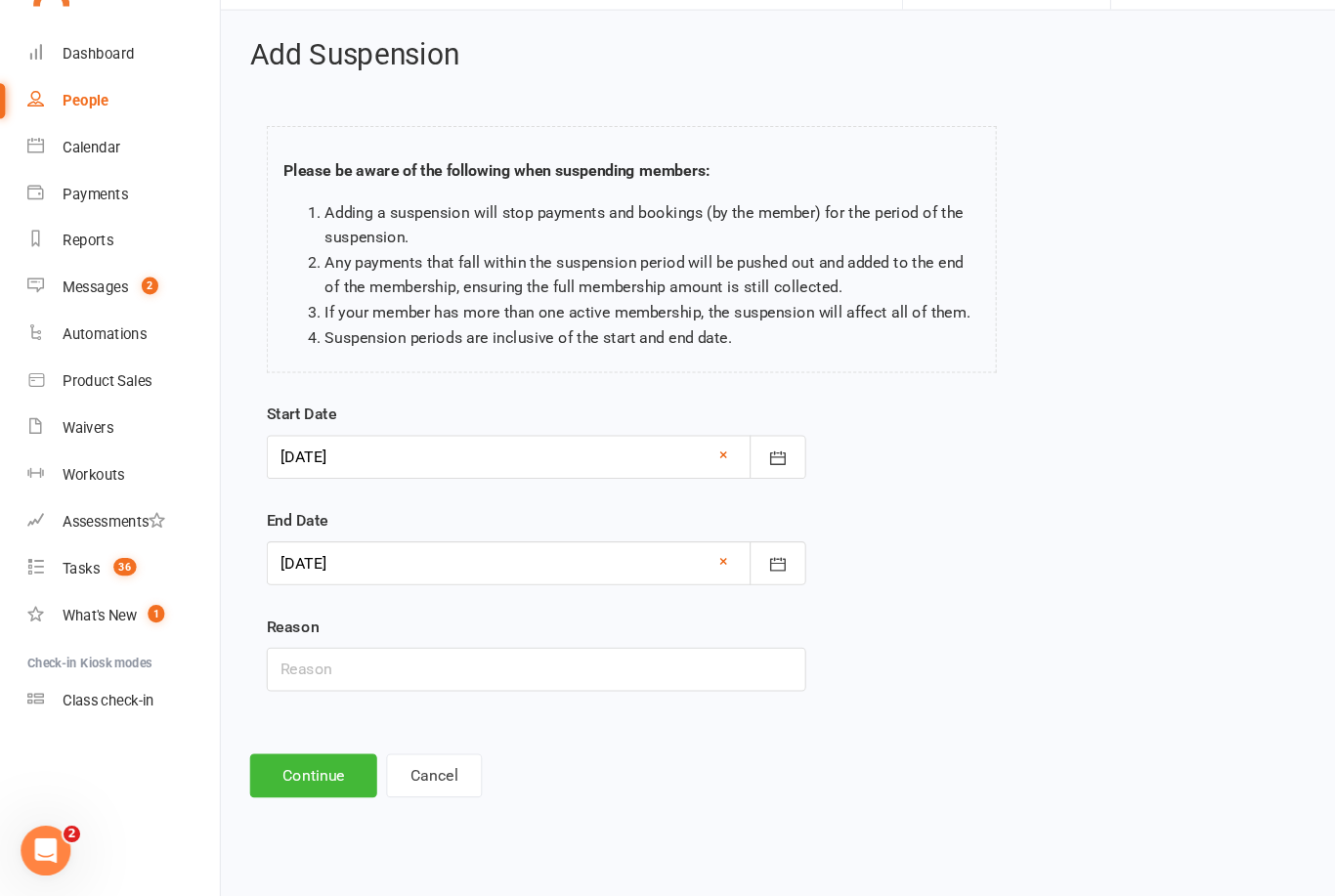
click at [338, 763] on button "Continue" at bounding box center [295, 783] width 119 height 41
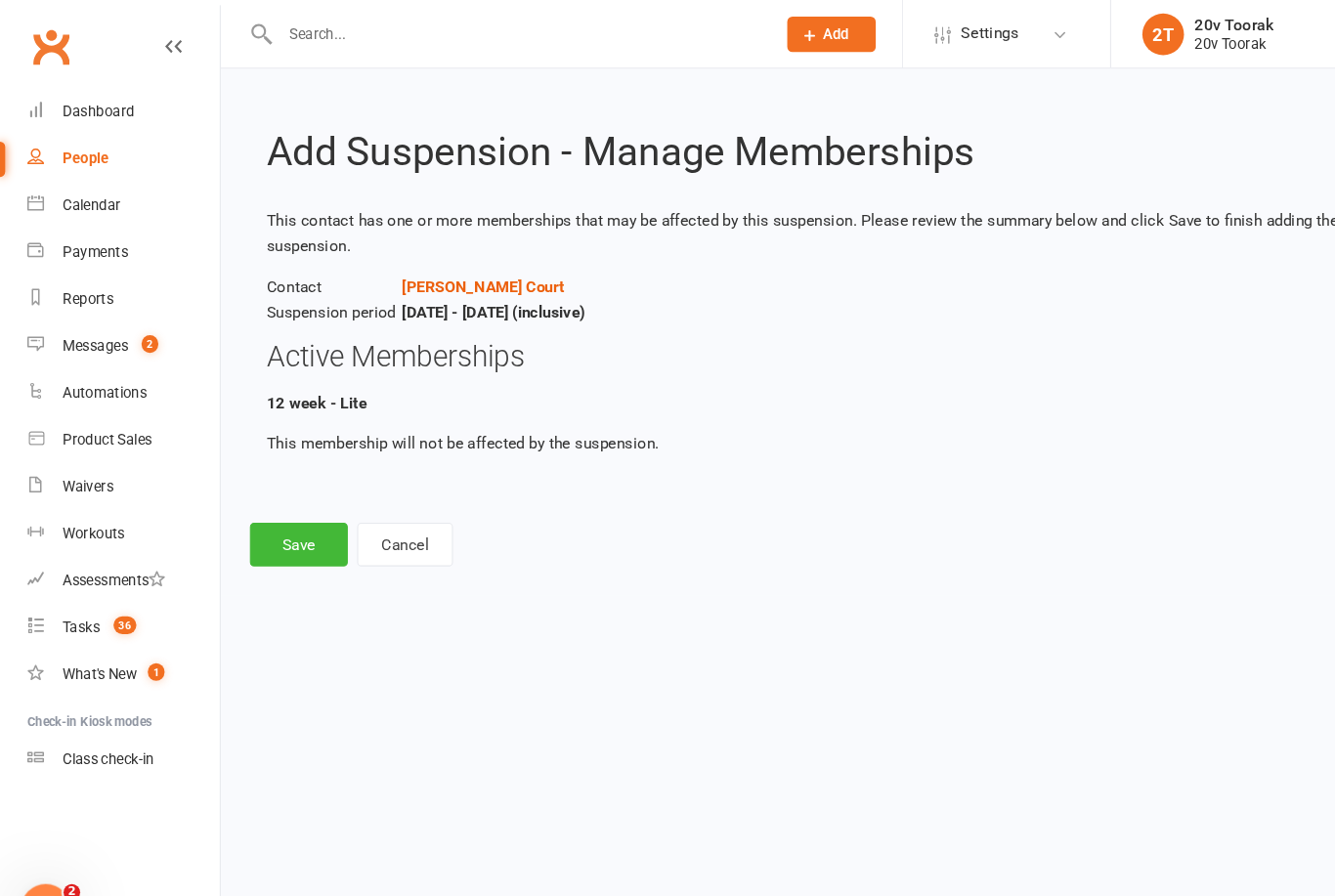
click at [257, 511] on button "Save" at bounding box center [281, 511] width 92 height 41
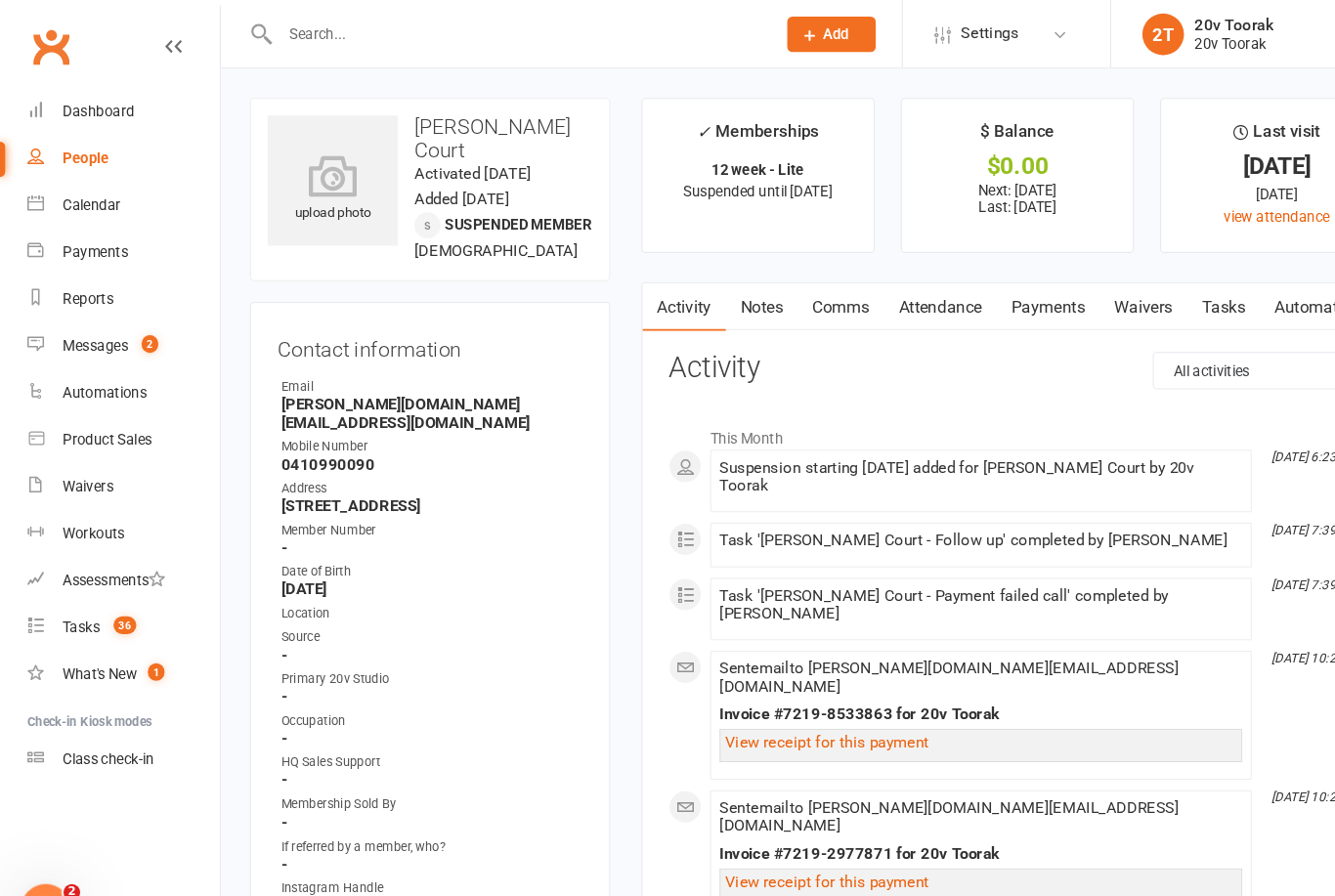
click at [69, 329] on div "Messages" at bounding box center [89, 324] width 62 height 16
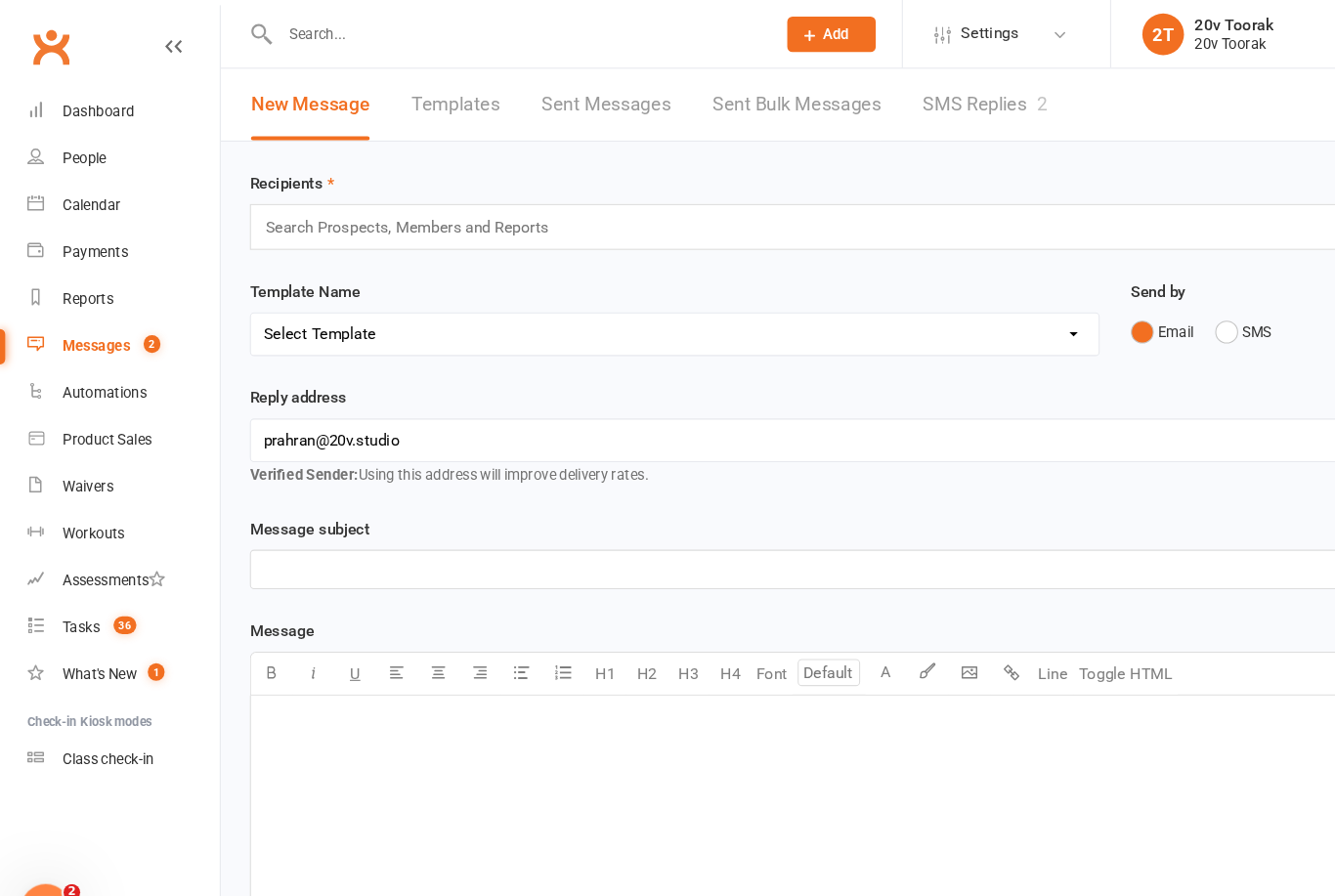
click at [964, 98] on link "SMS Replies 2" at bounding box center [925, 98] width 118 height 68
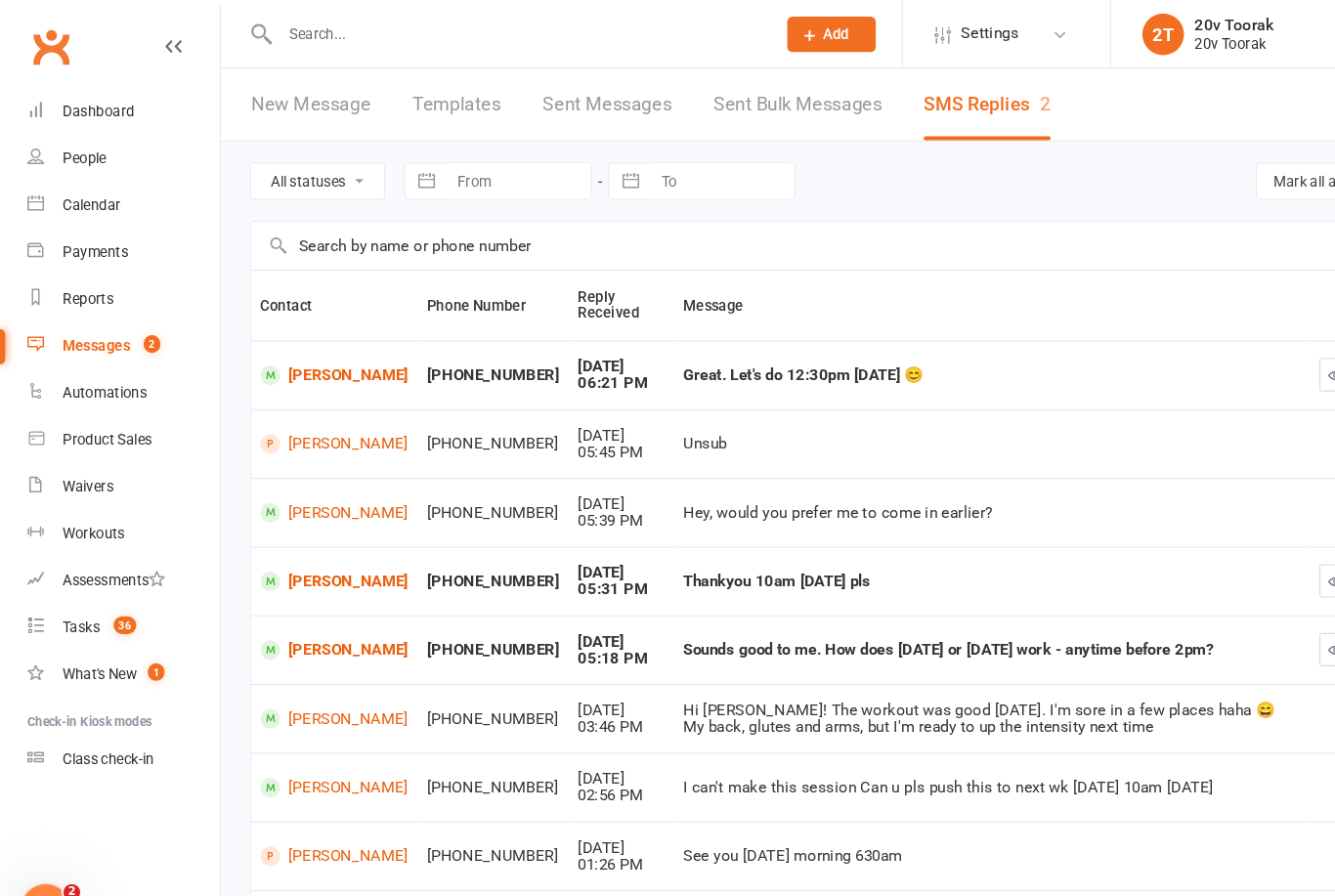
click at [286, 349] on link "[PERSON_NAME]" at bounding box center [314, 352] width 139 height 19
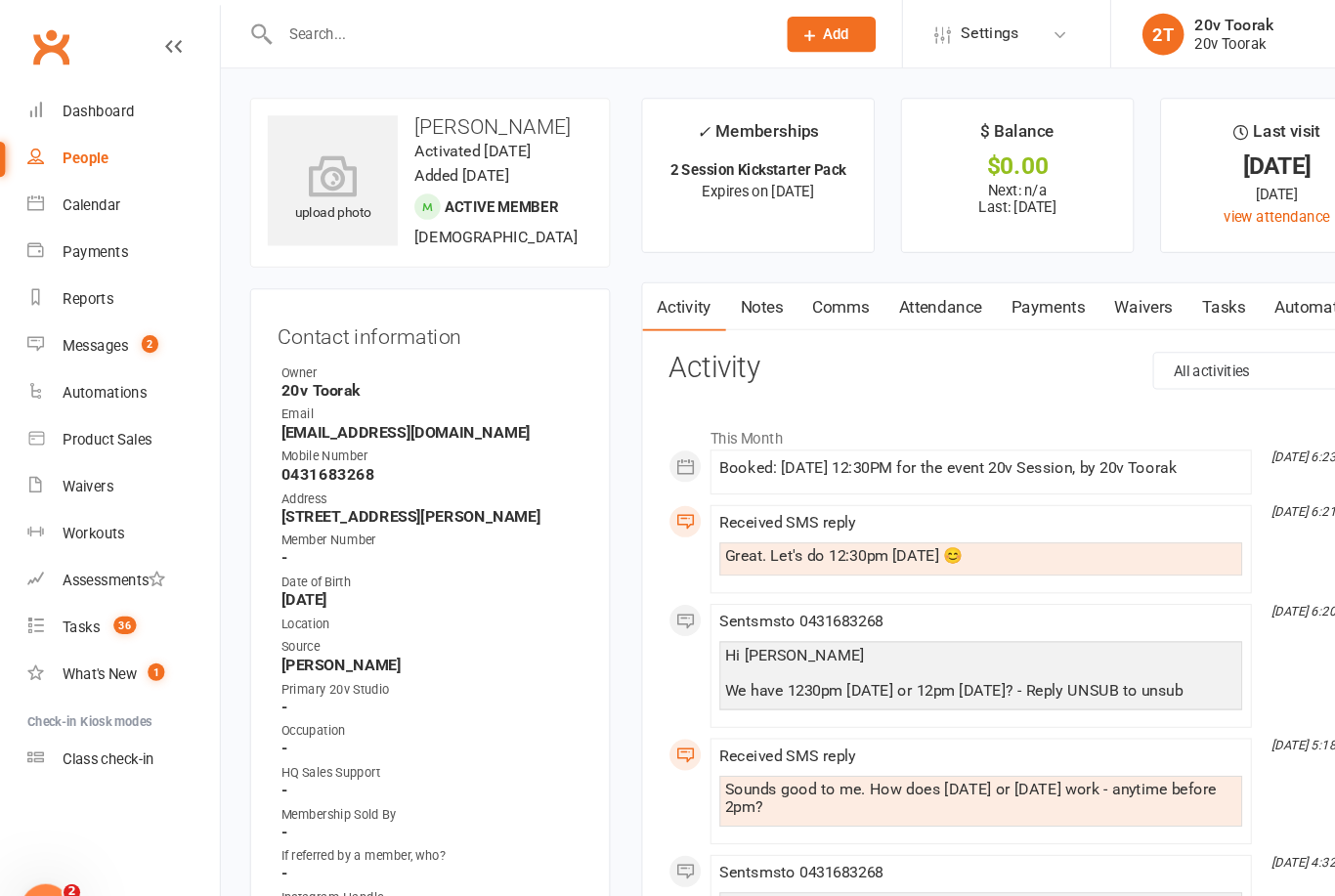
click at [778, 300] on link "Comms" at bounding box center [789, 288] width 81 height 45
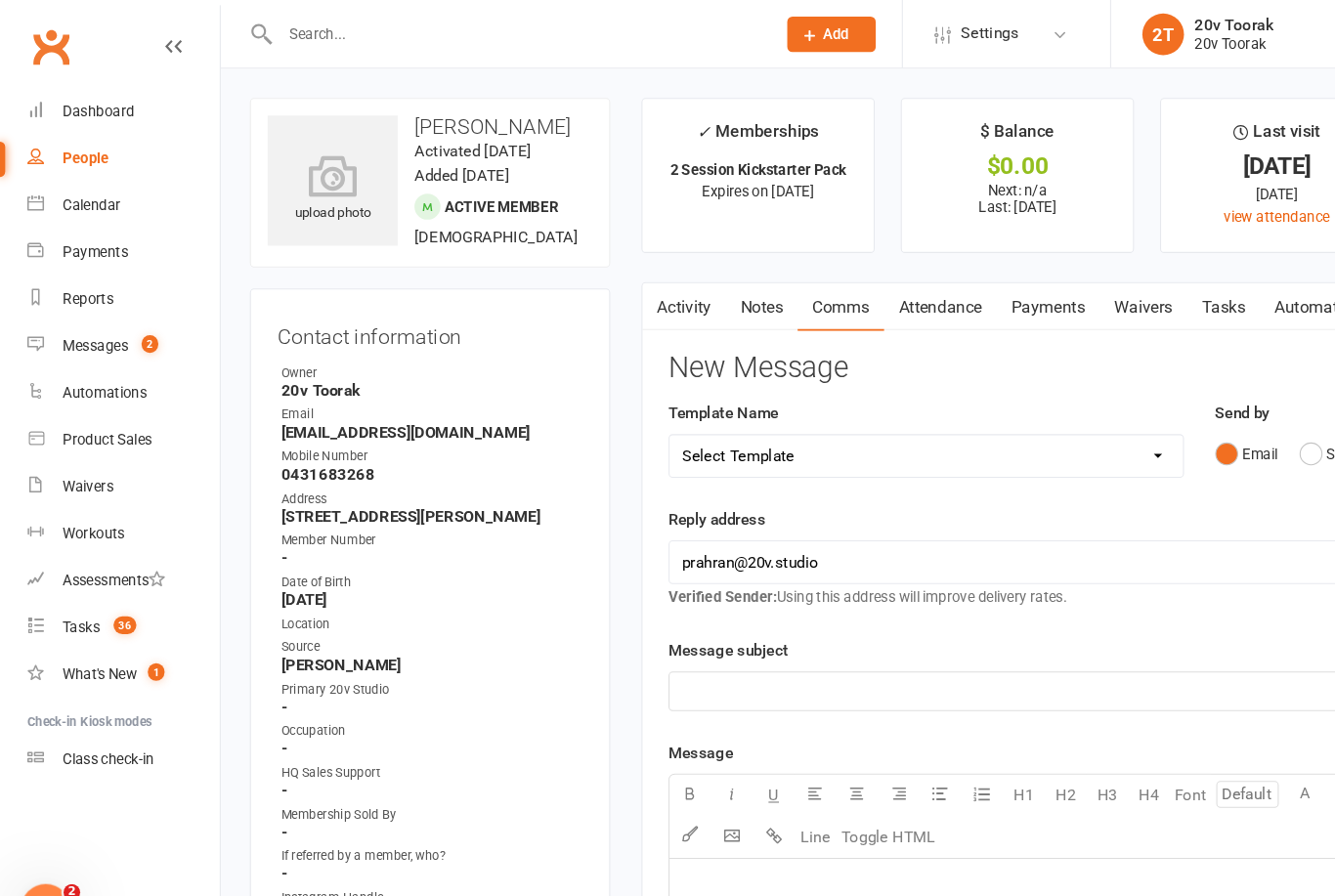
click at [1230, 420] on button "SMS" at bounding box center [1247, 426] width 53 height 37
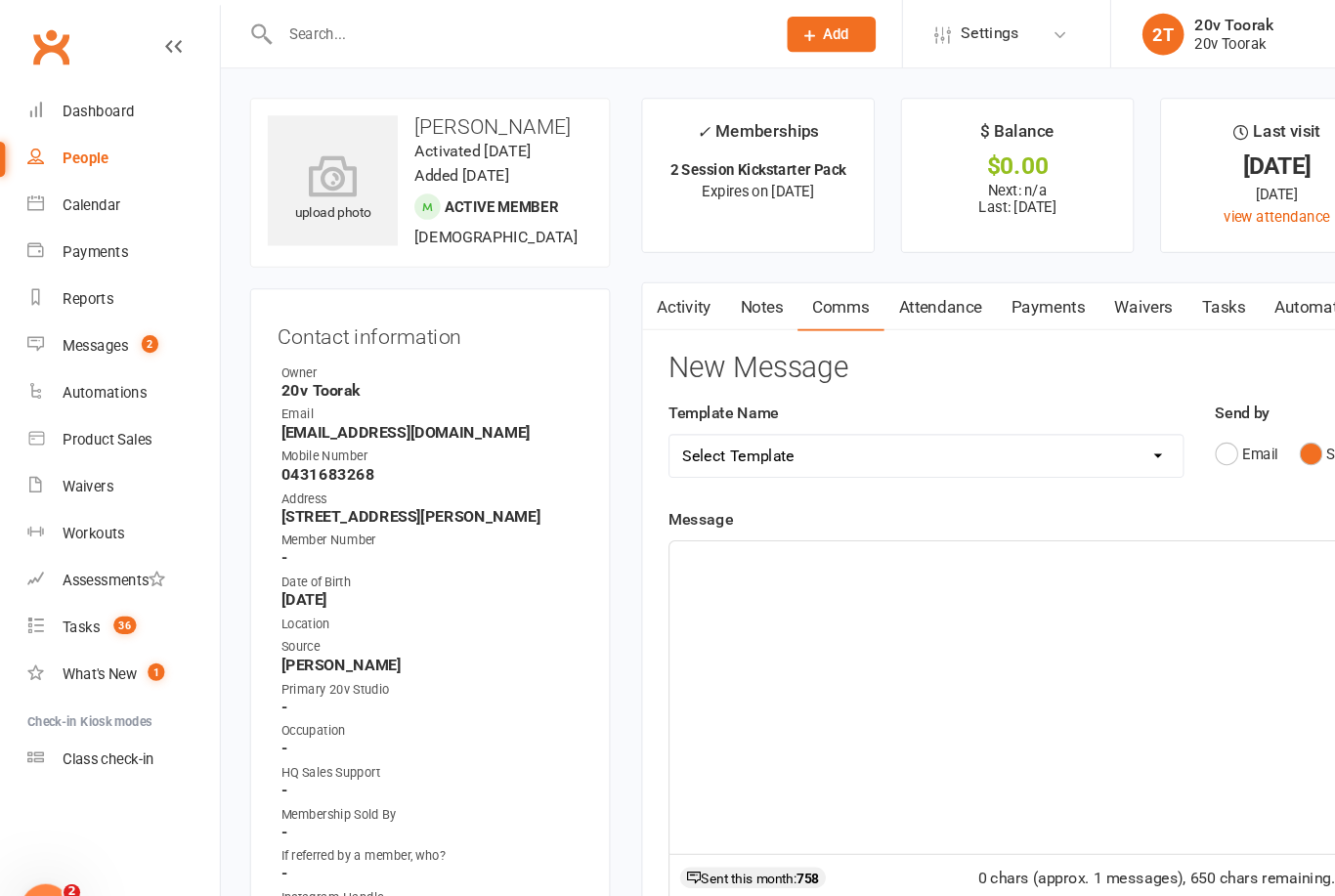
click at [887, 563] on div "﻿" at bounding box center [955, 654] width 653 height 293
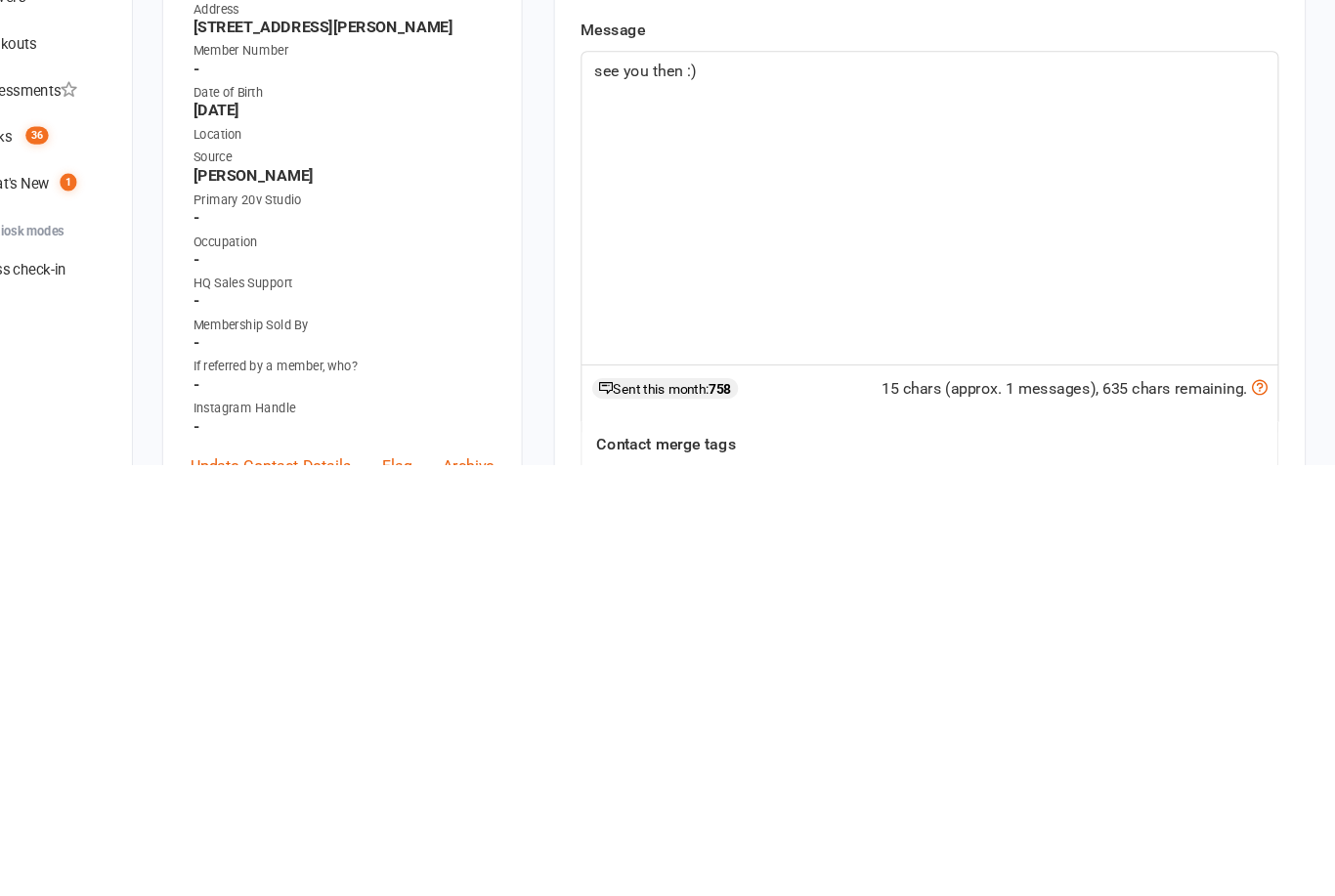
scroll to position [404, 0]
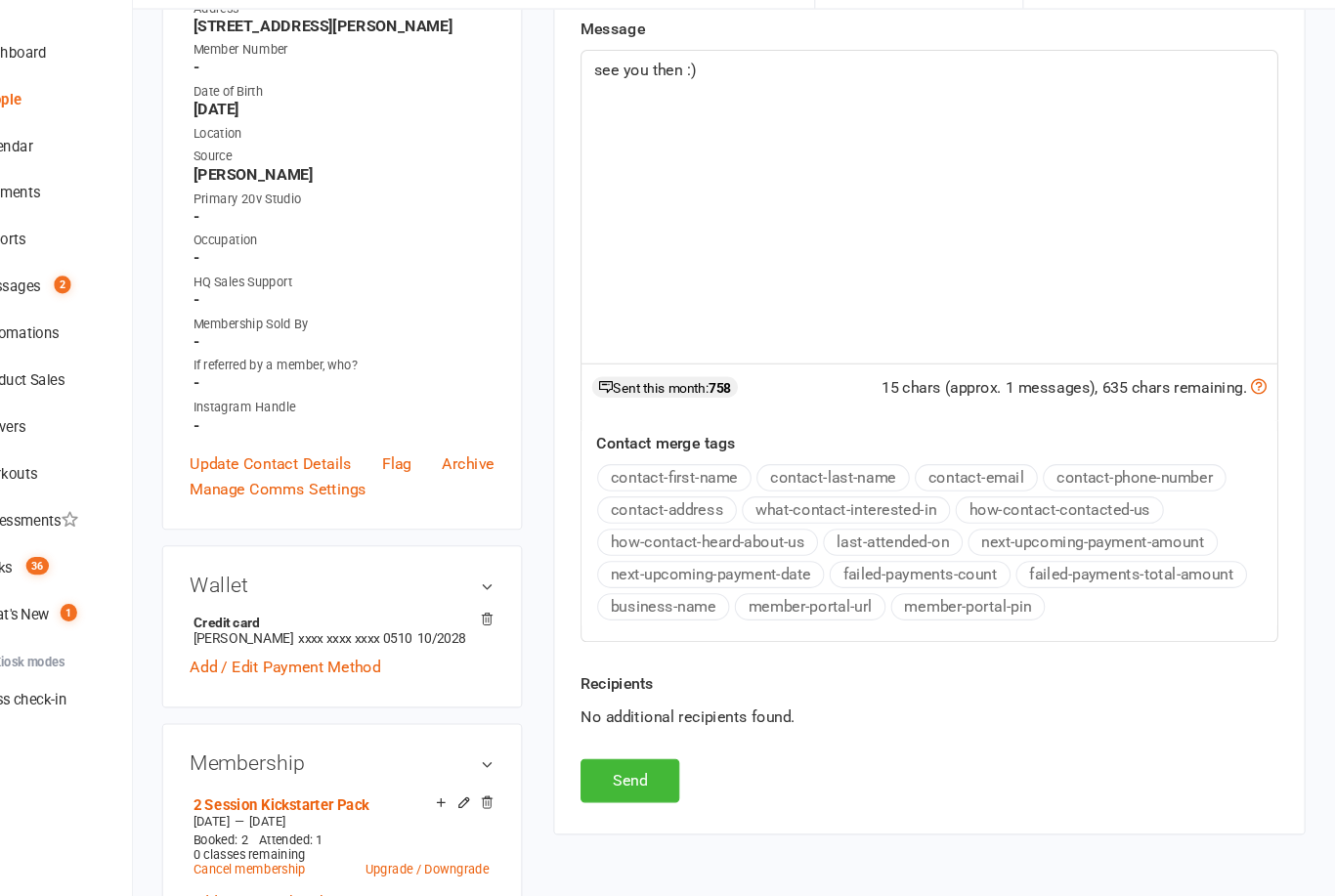
click at [628, 769] on button "Send" at bounding box center [674, 789] width 93 height 41
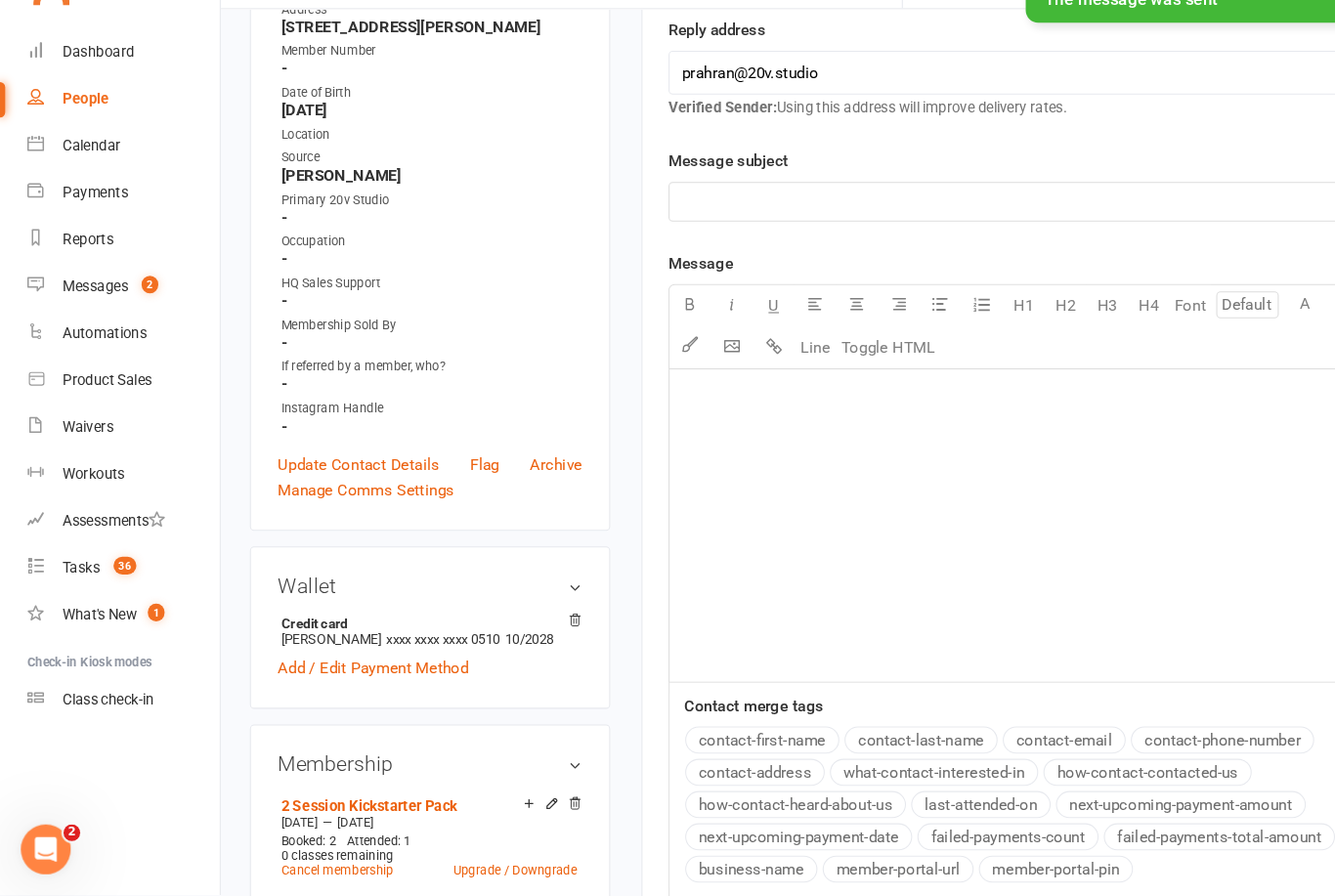
click at [72, 303] on link "Messages 2" at bounding box center [116, 324] width 181 height 44
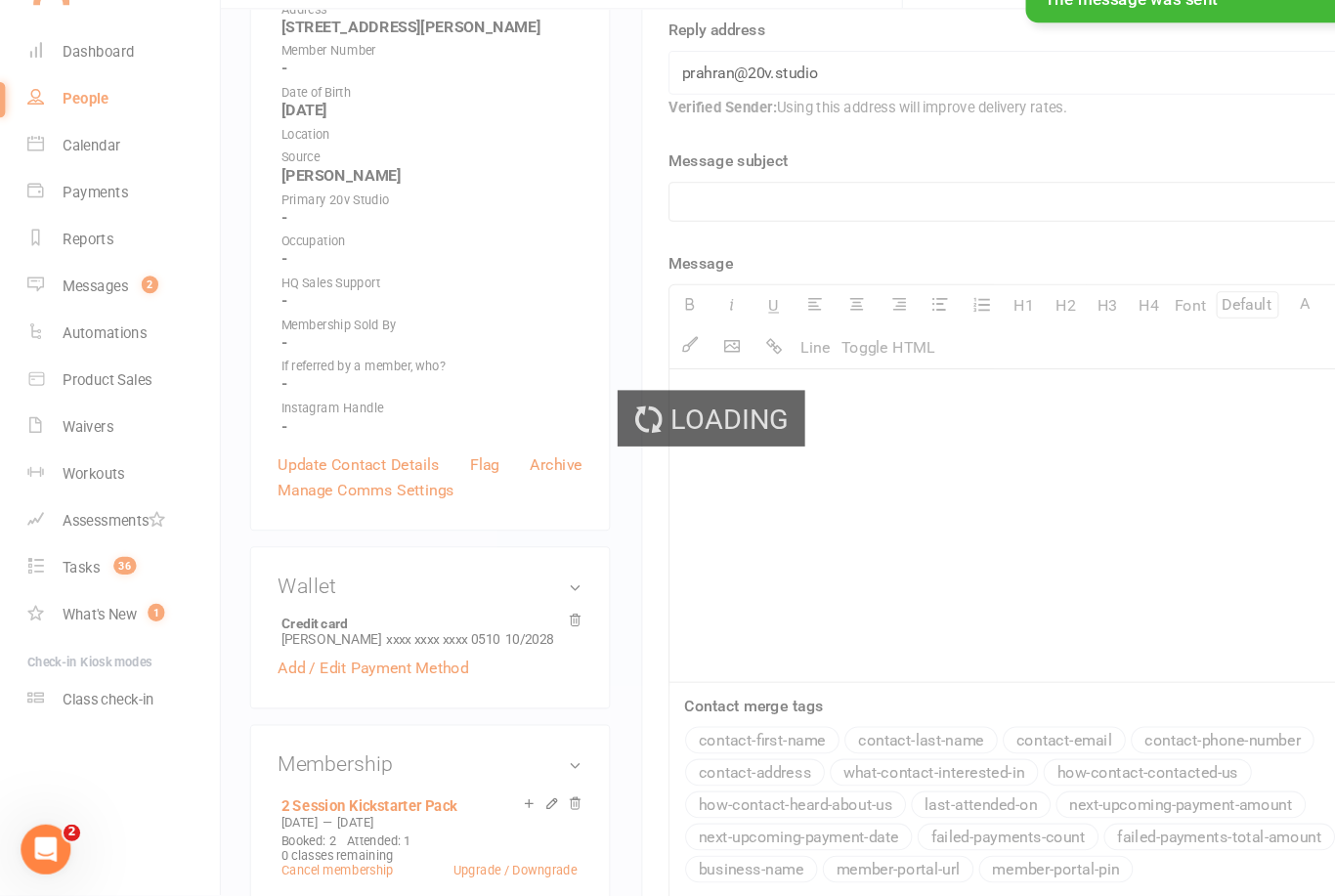
scroll to position [404, 0]
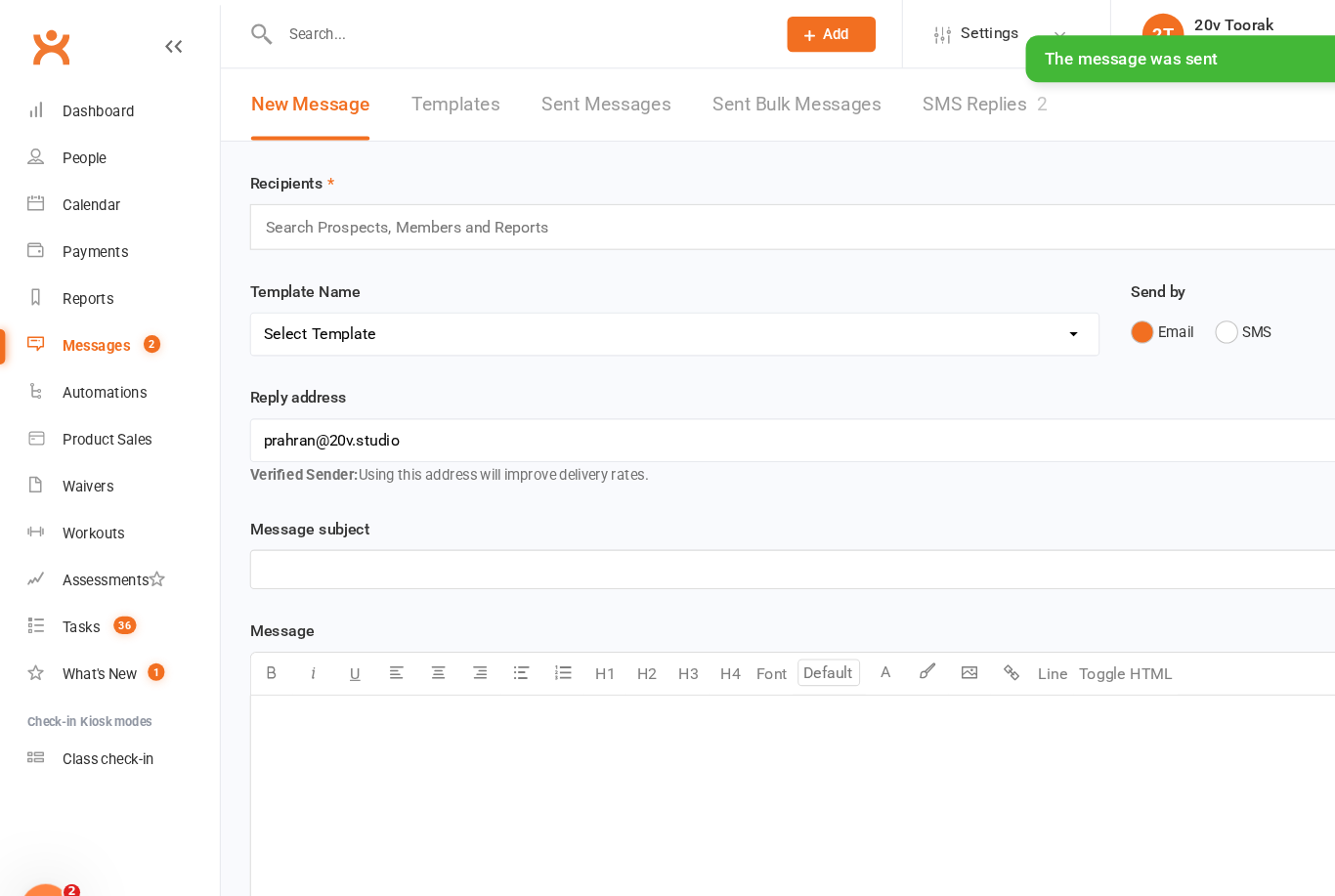
click at [924, 88] on link "SMS Replies 2" at bounding box center [925, 98] width 118 height 68
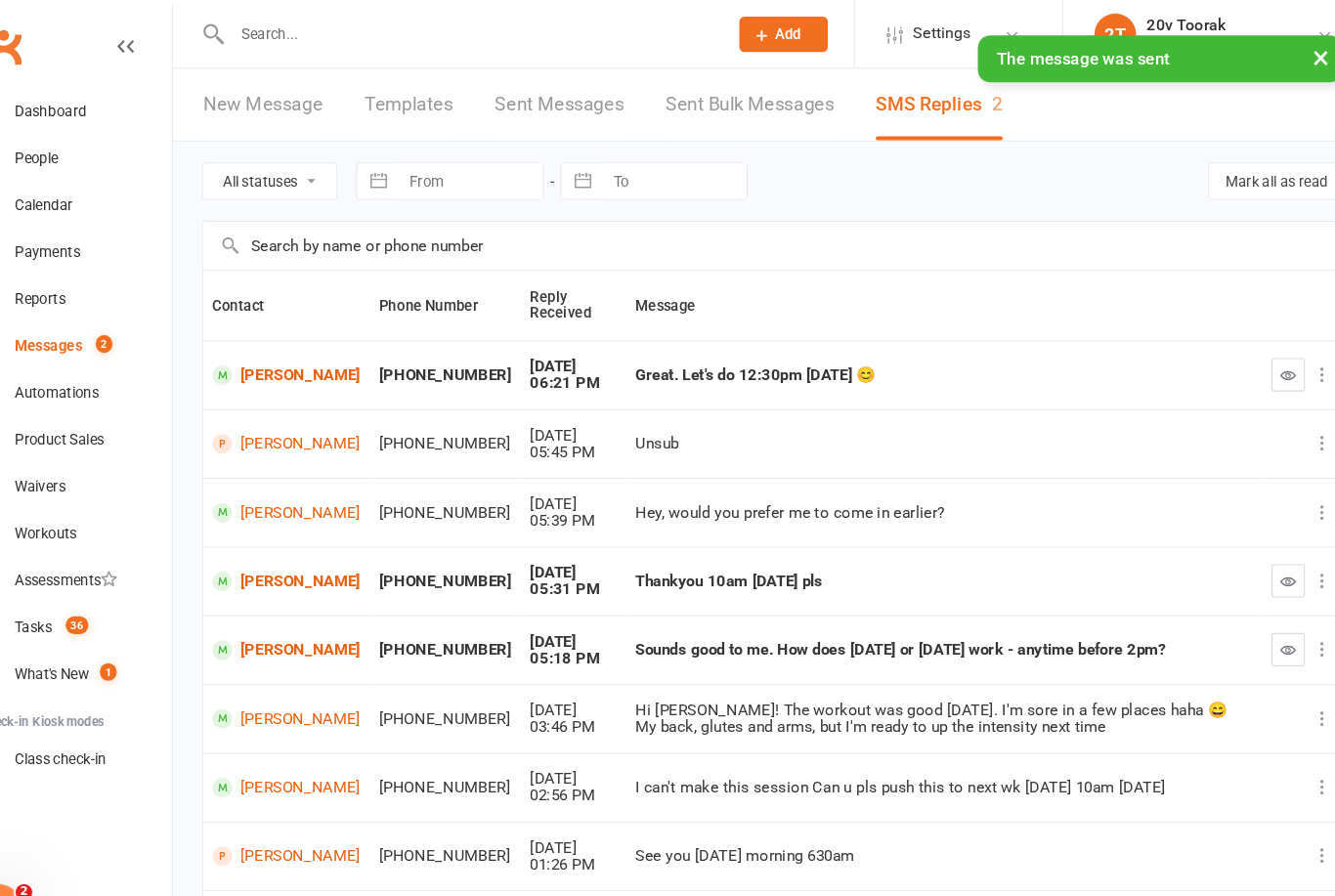
click at [1239, 355] on button "button" at bounding box center [1255, 352] width 31 height 31
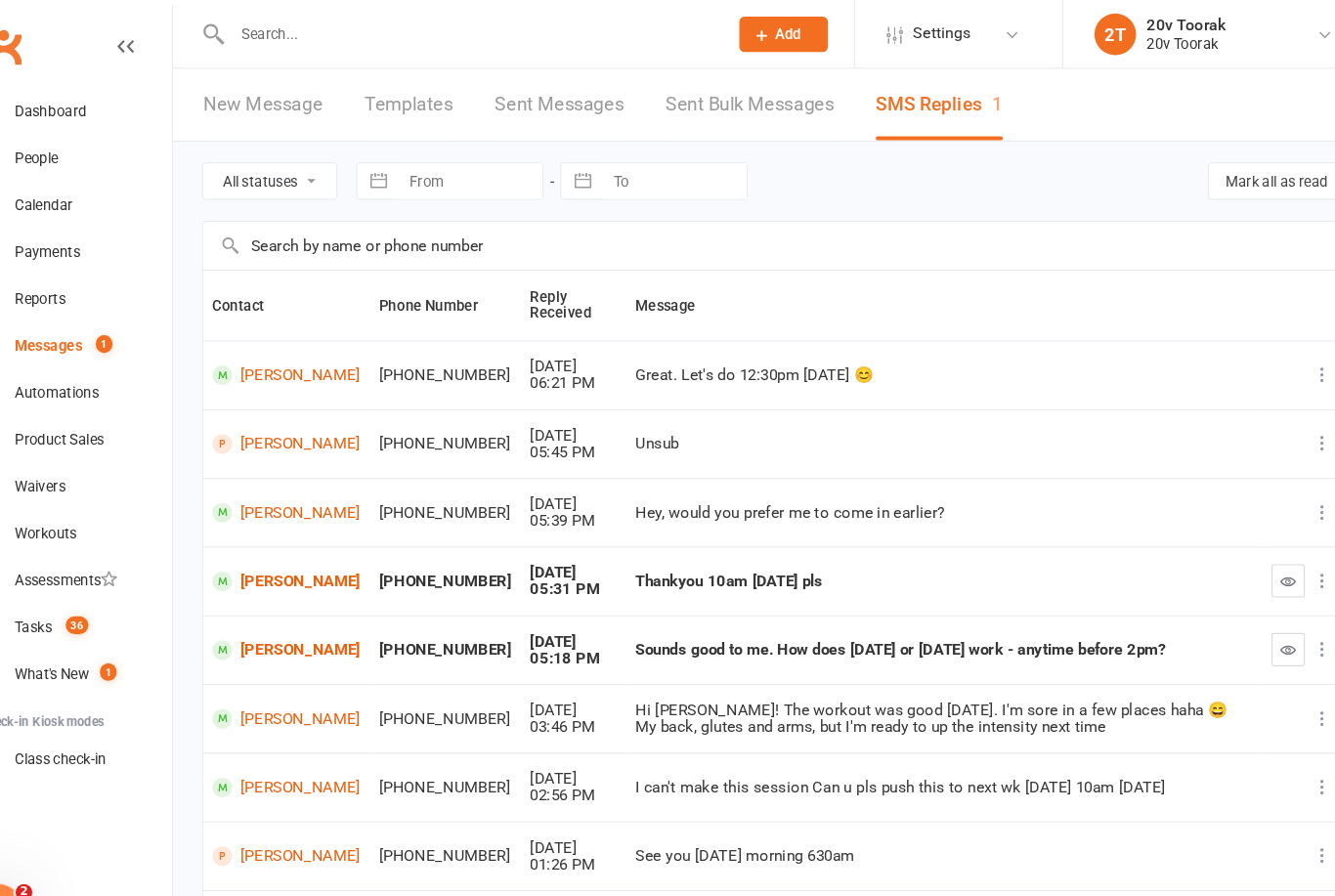
click at [1239, 619] on button "button" at bounding box center [1255, 610] width 31 height 31
click at [59, 585] on div "Tasks" at bounding box center [76, 589] width 35 height 16
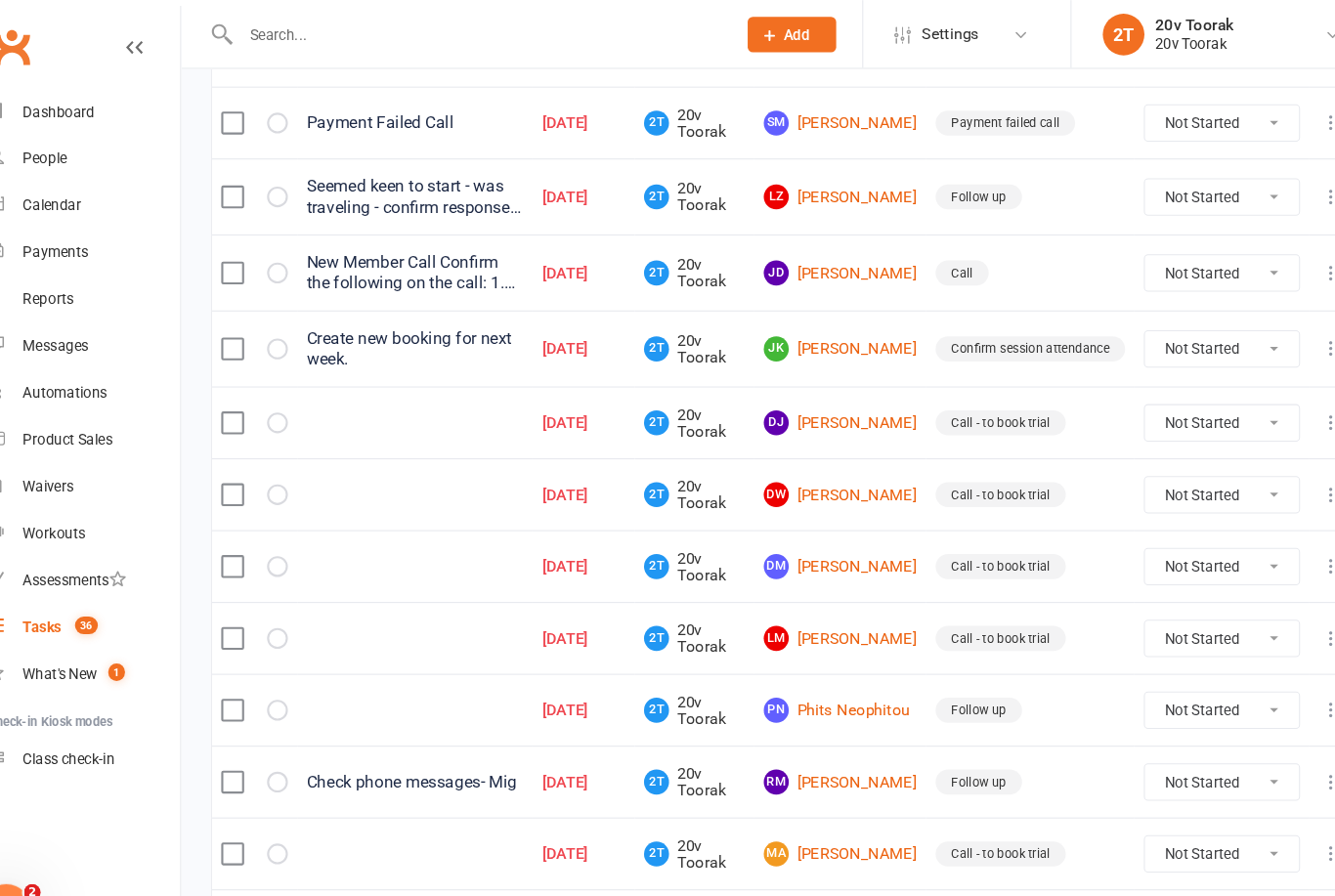
scroll to position [285, 0]
click at [1155, 323] on select "Not Started In Progress Waiting Complete" at bounding box center [1184, 328] width 145 height 33
select select "unstarted"
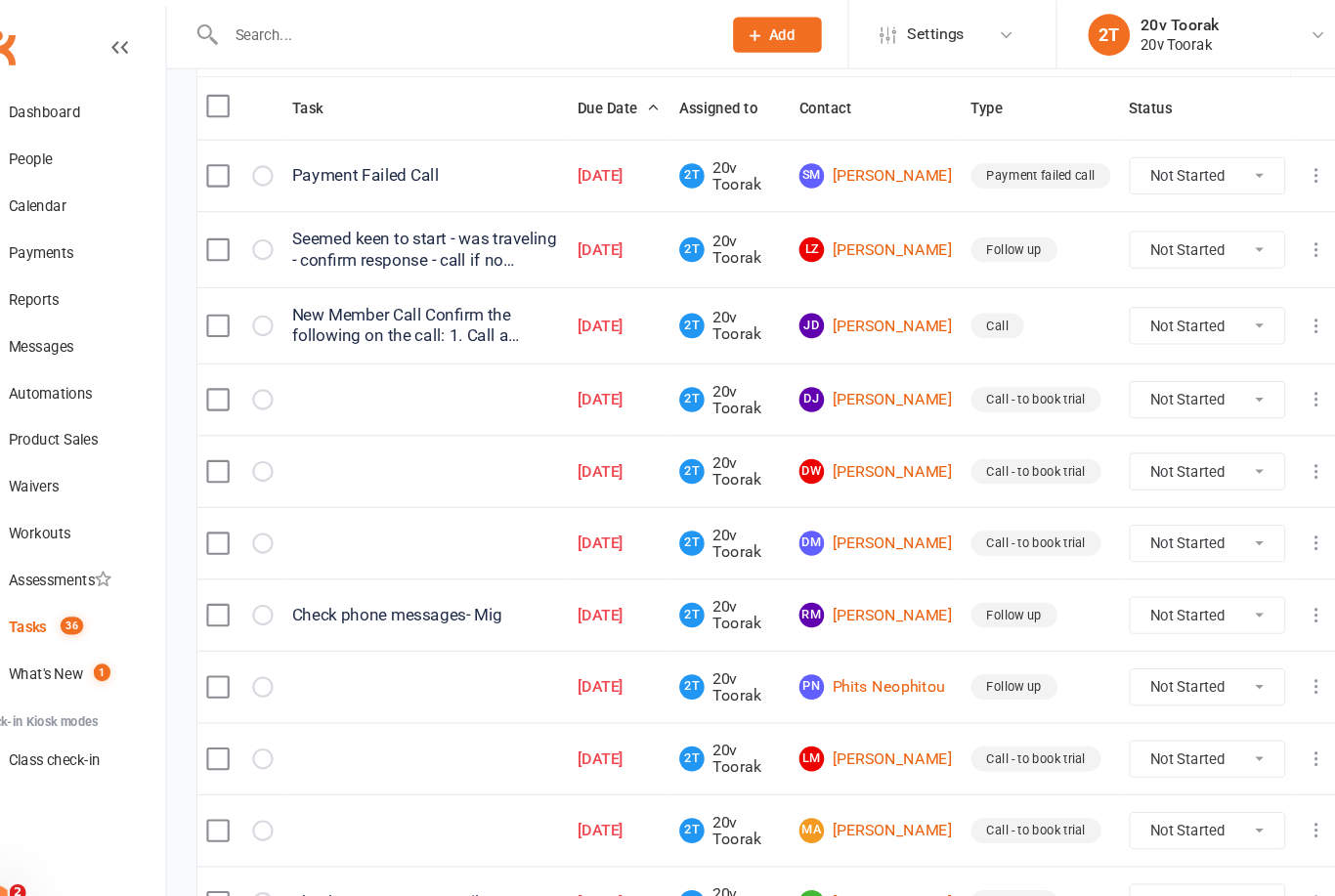
scroll to position [237, 0]
click at [1166, 301] on select "Not Started In Progress Waiting Complete" at bounding box center [1184, 306] width 145 height 33
select select "unstarted"
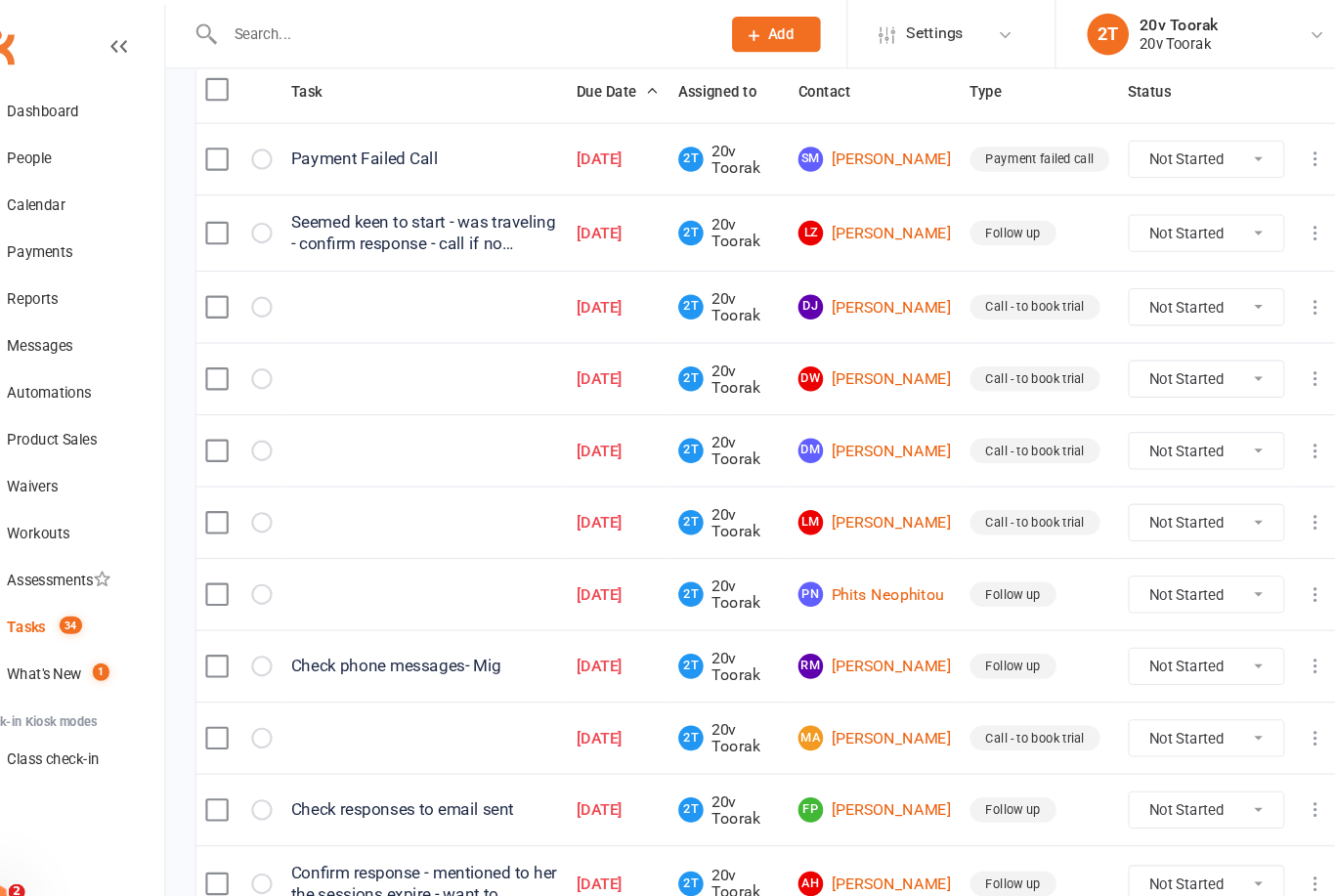
scroll to position [253, 0]
click at [838, 622] on link "RM Richard Murray" at bounding box center [872, 626] width 144 height 24
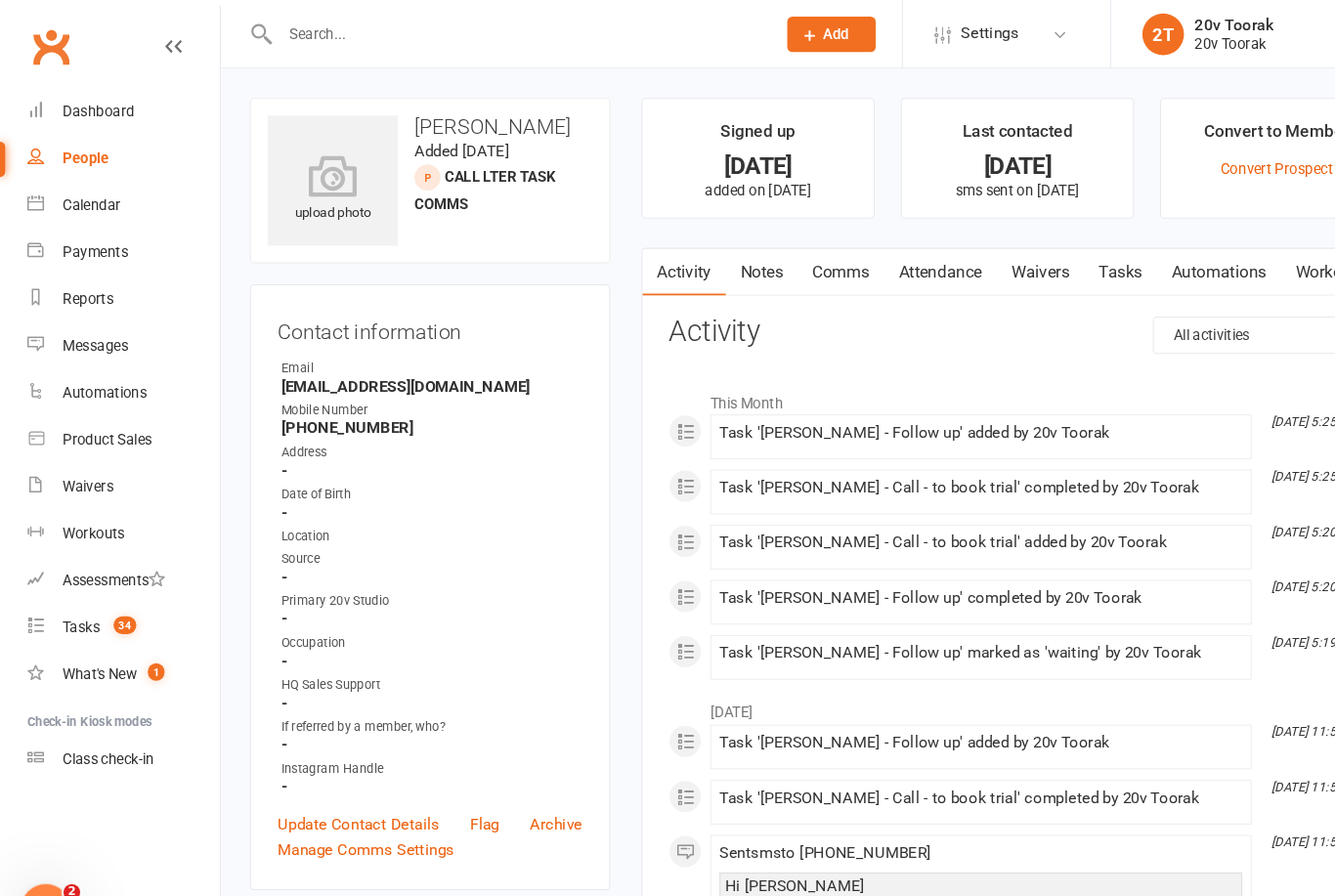
click at [1054, 252] on link "Tasks" at bounding box center [1052, 257] width 69 height 45
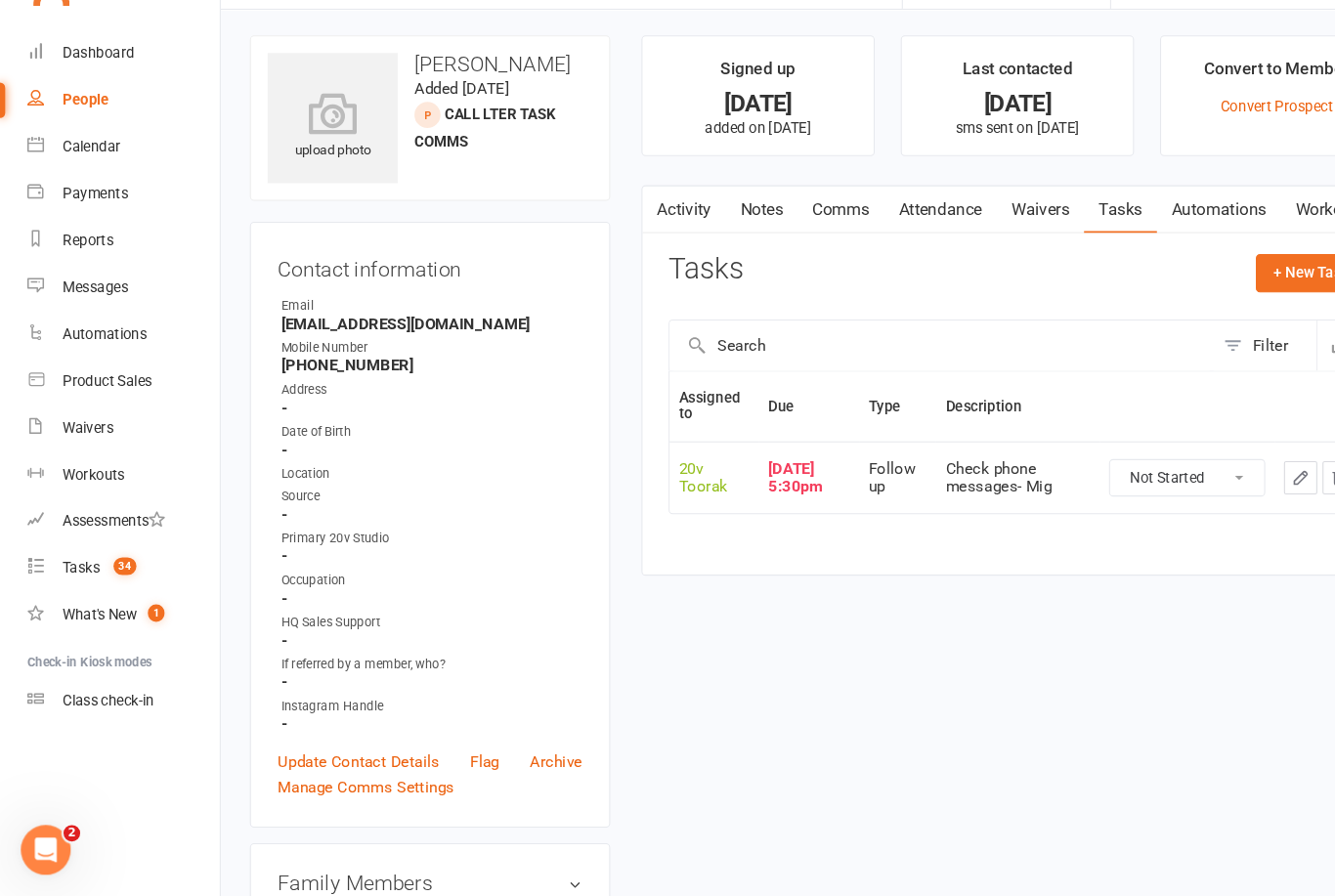
click at [1209, 489] on button "button" at bounding box center [1221, 504] width 31 height 31
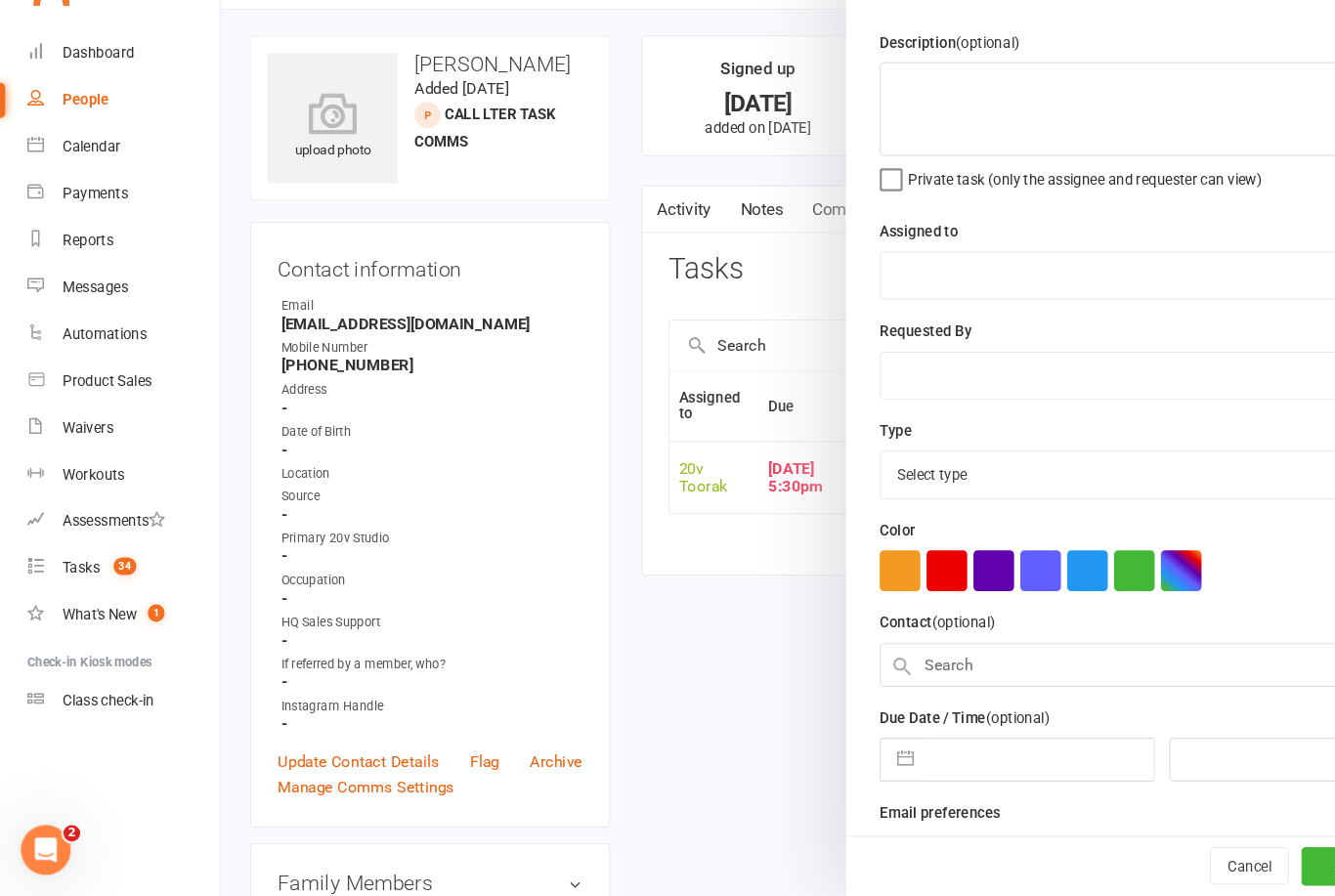
type textarea "Check phone messages- Mig"
select select "45736"
type input "[DATE]"
type input "5:30pm"
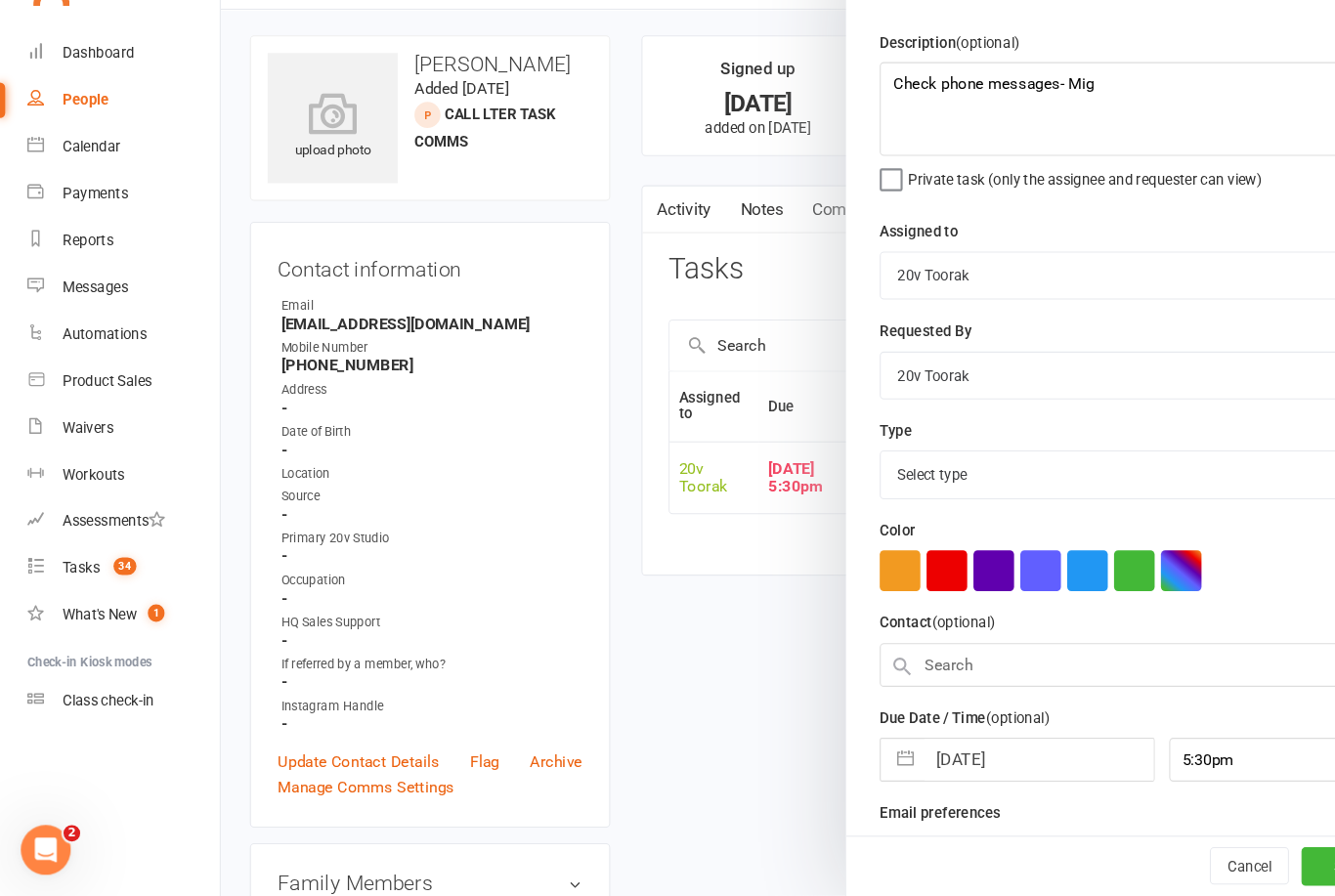
select select "23277"
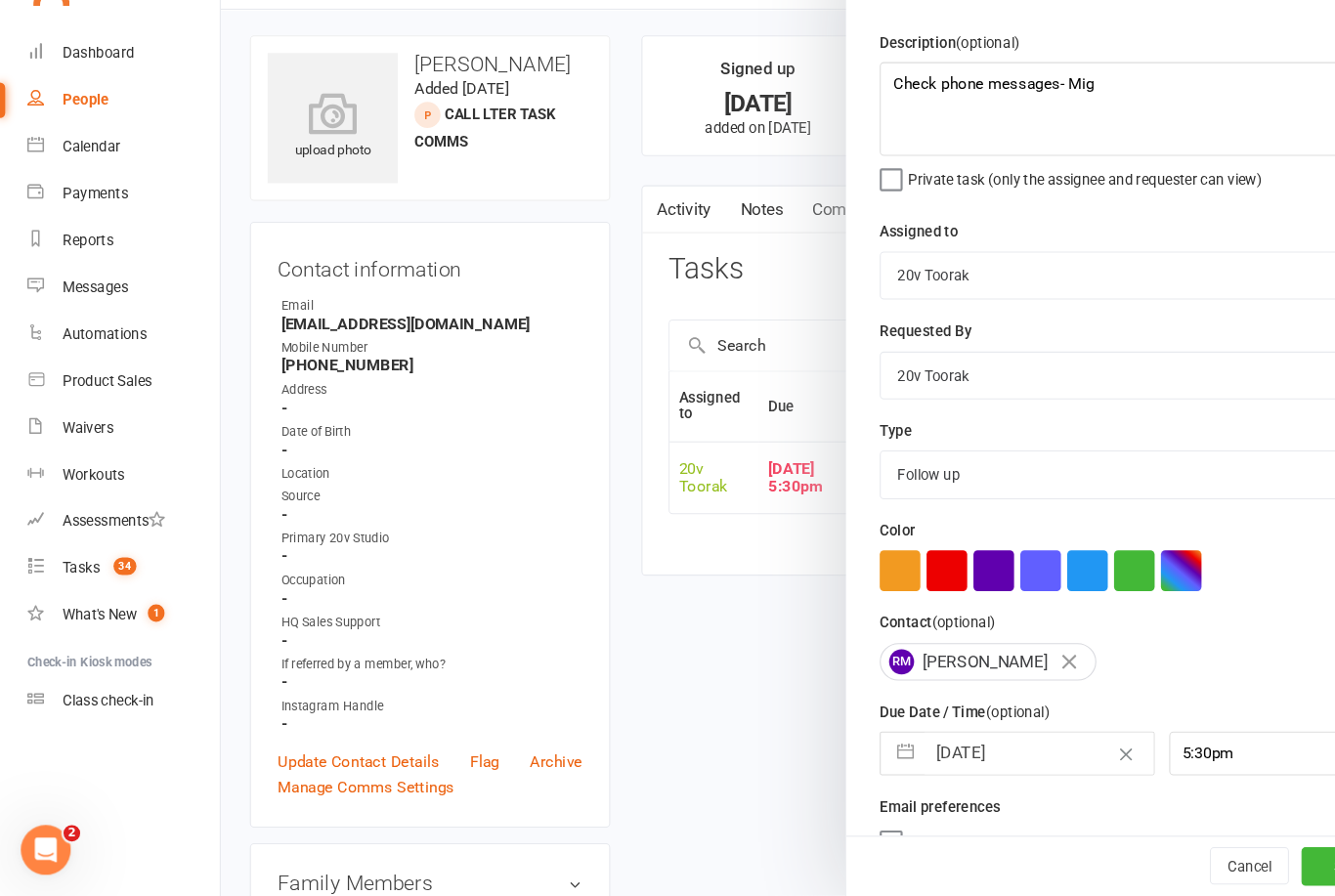
click at [900, 743] on input "[DATE]" at bounding box center [975, 763] width 215 height 39
select select "7"
select select "2025"
select select "8"
select select "2025"
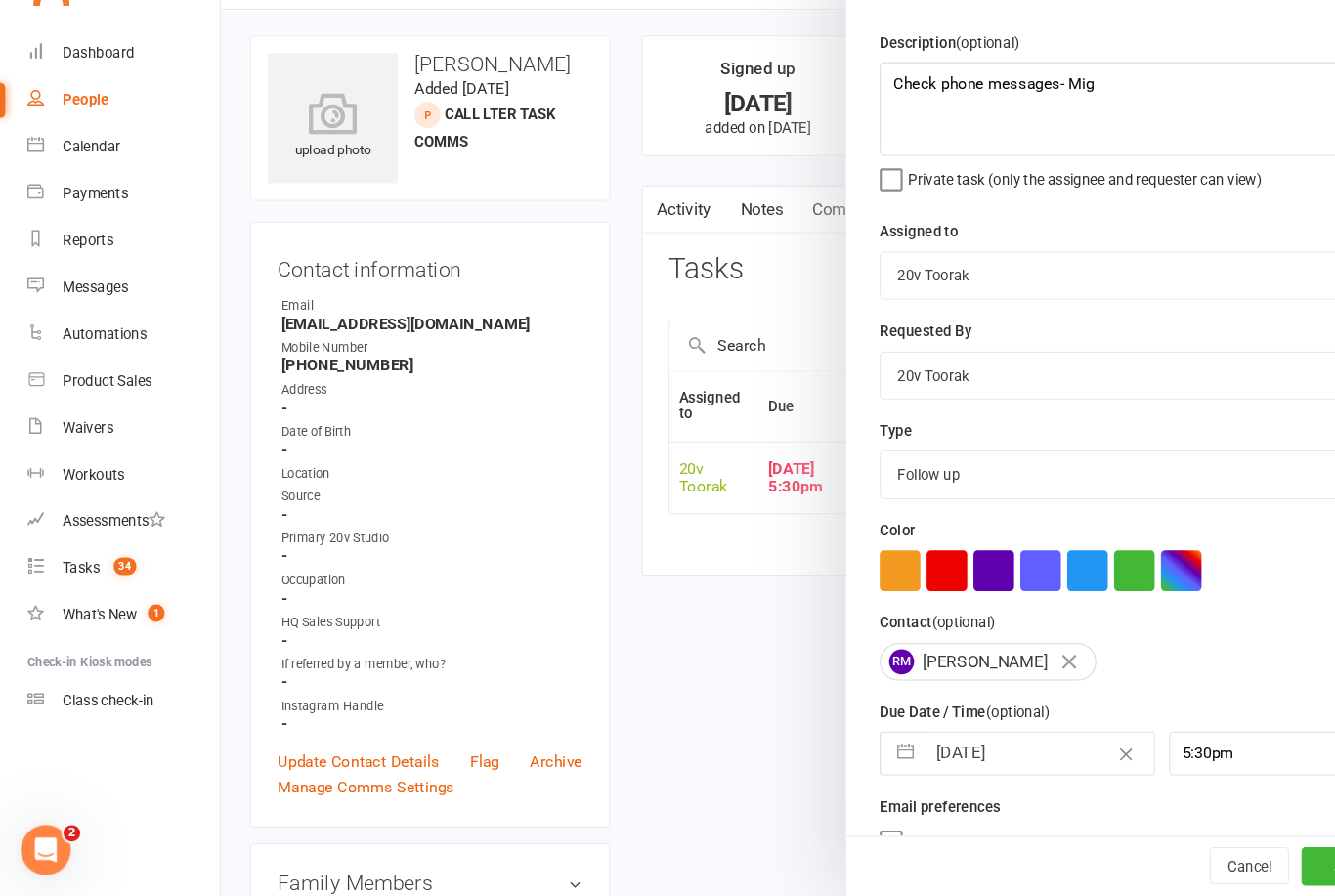
select select "9"
select select "2025"
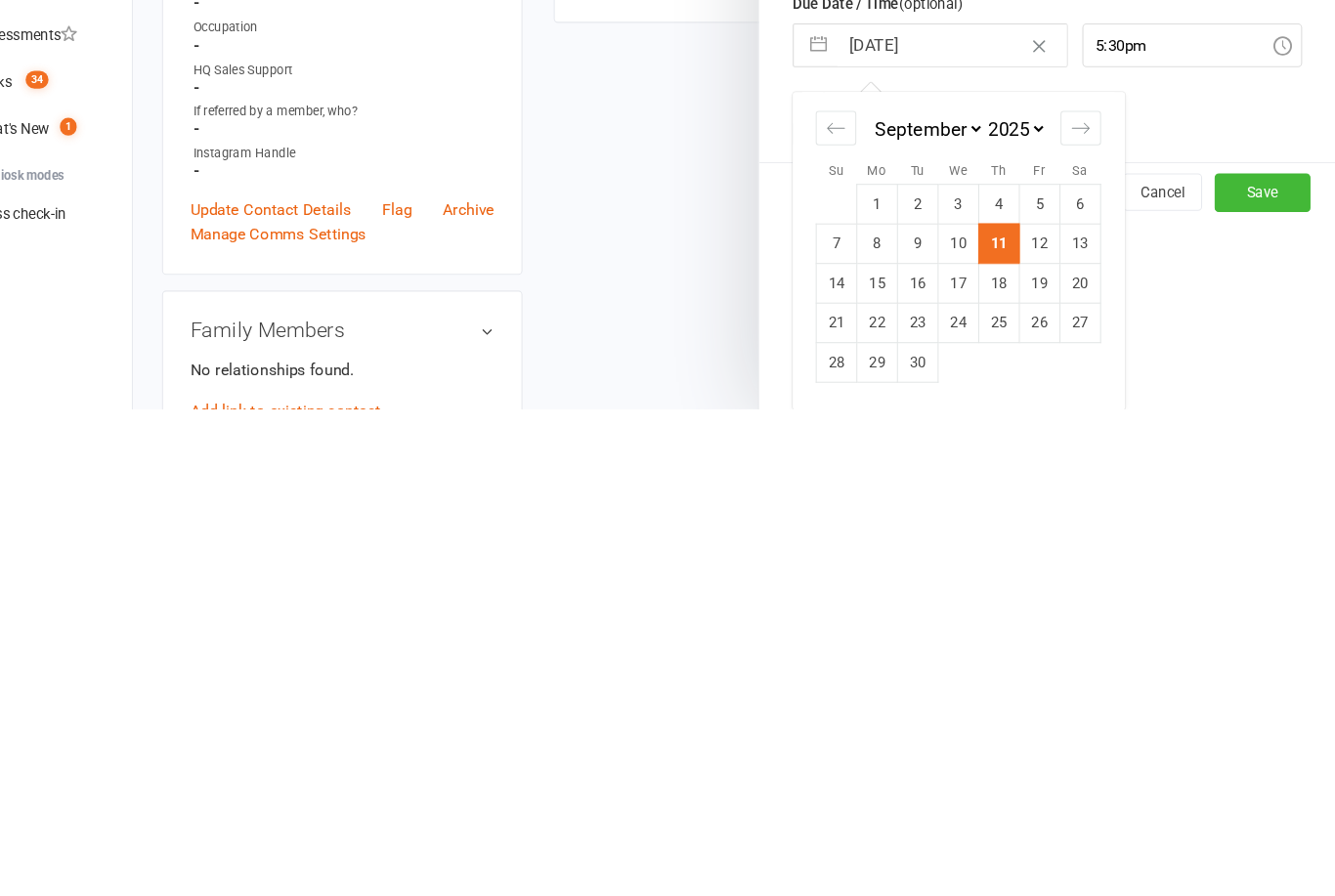
scroll to position [212, 0]
click at [1039, 722] on td "12" at bounding box center [1058, 740] width 38 height 37
type input "[DATE]"
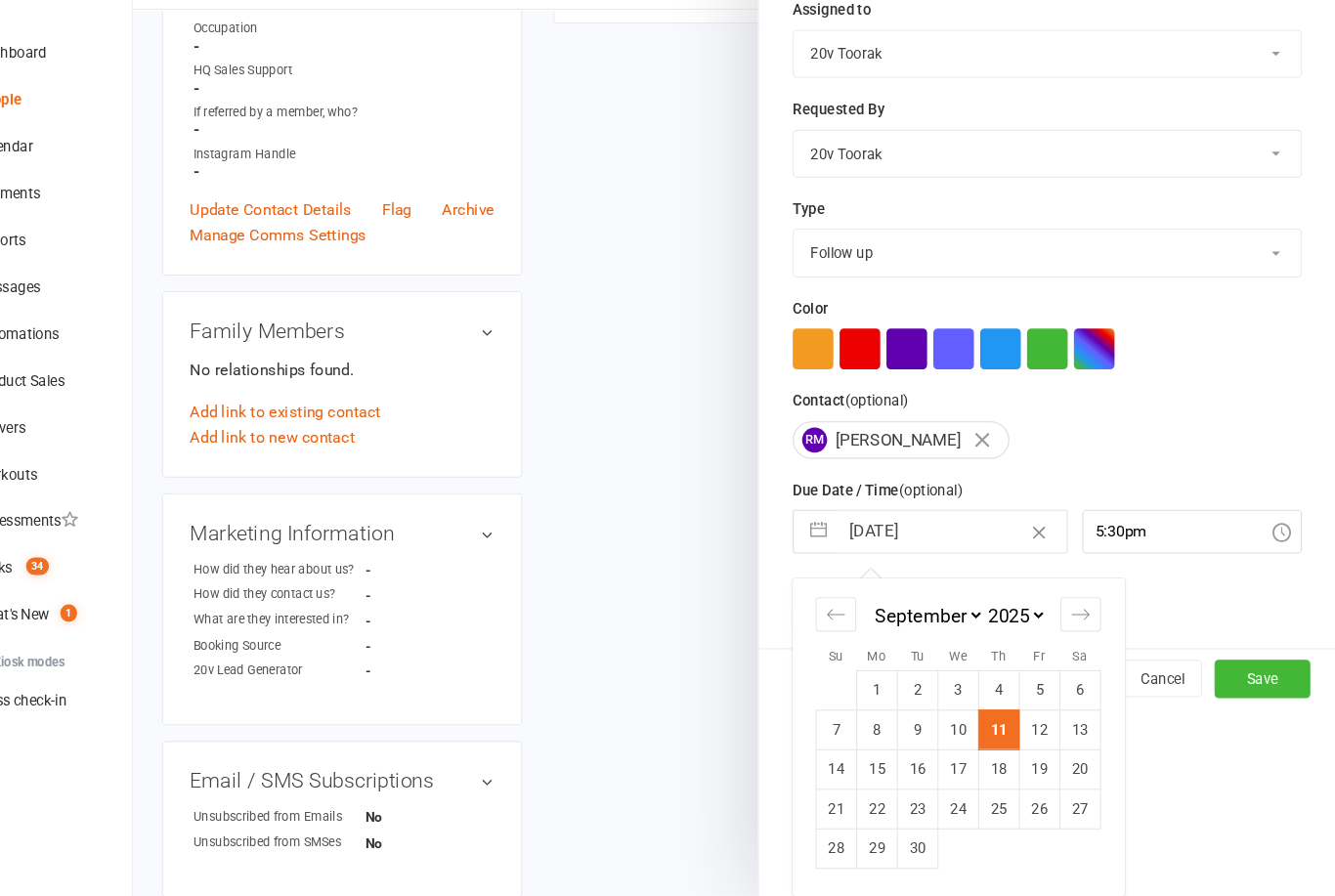
scroll to position [36, 0]
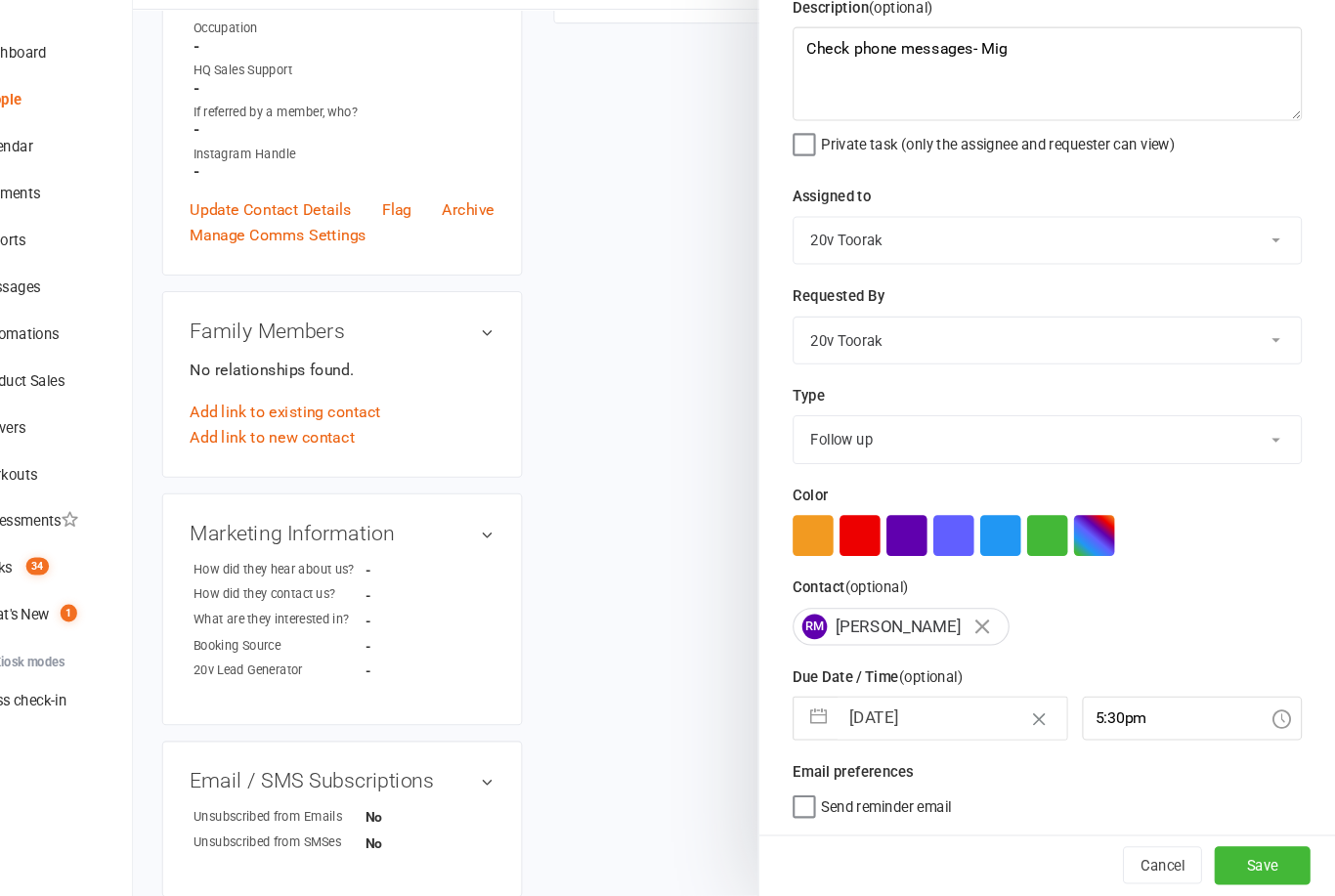
click at [1222, 850] on button "Save" at bounding box center [1267, 868] width 90 height 35
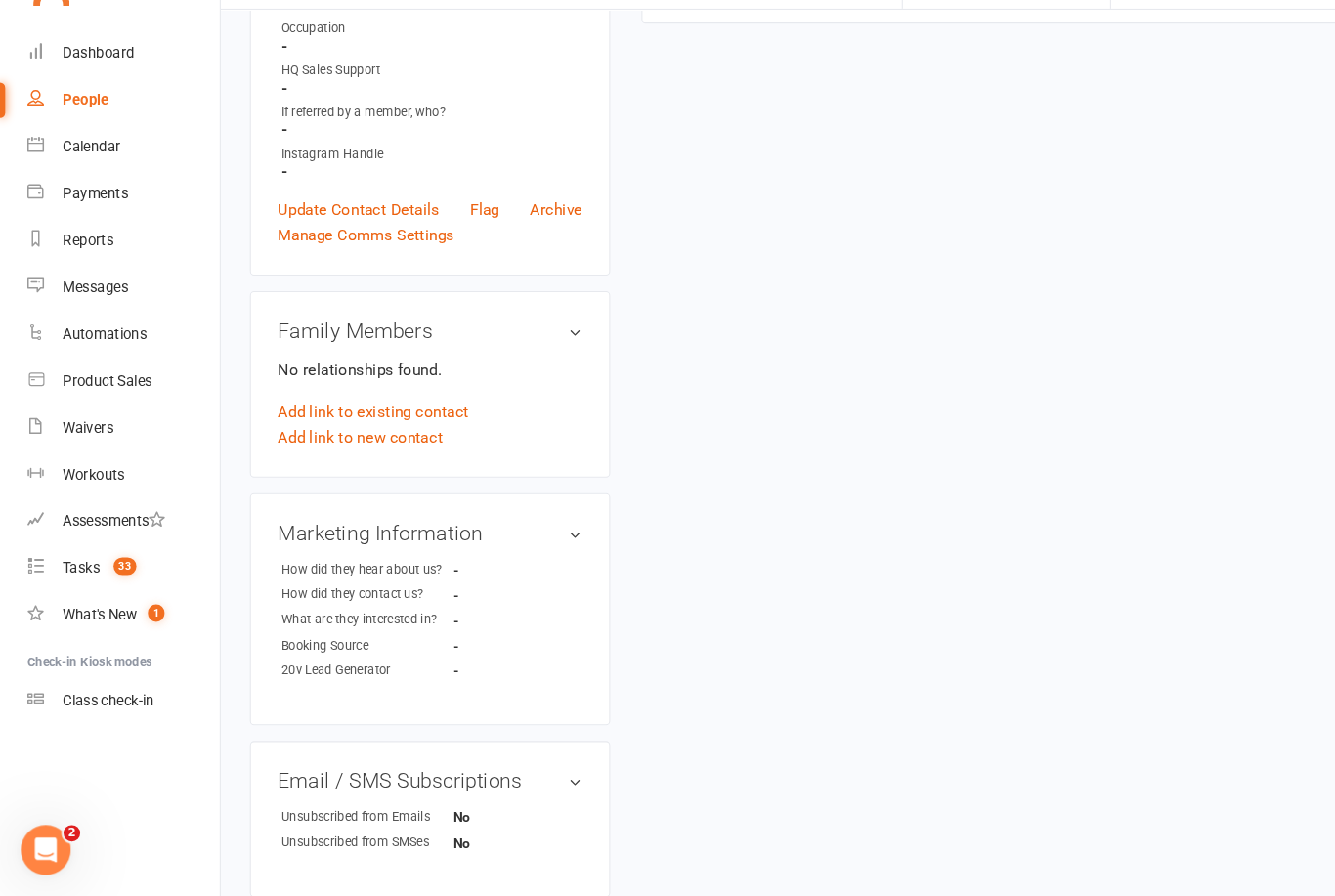
click at [61, 581] on div "Tasks" at bounding box center [76, 589] width 35 height 16
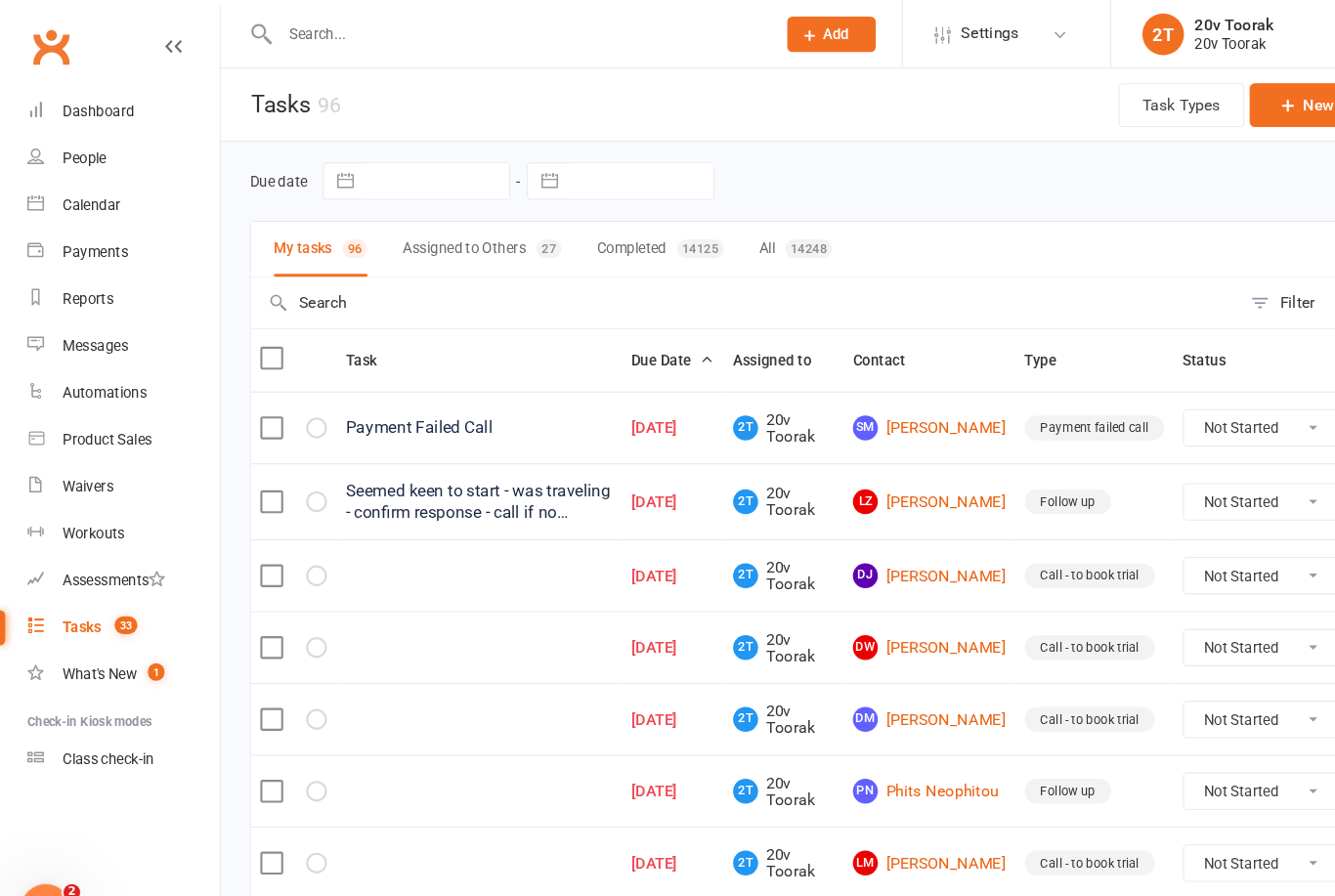
click at [49, 193] on link "Calendar" at bounding box center [116, 193] width 181 height 44
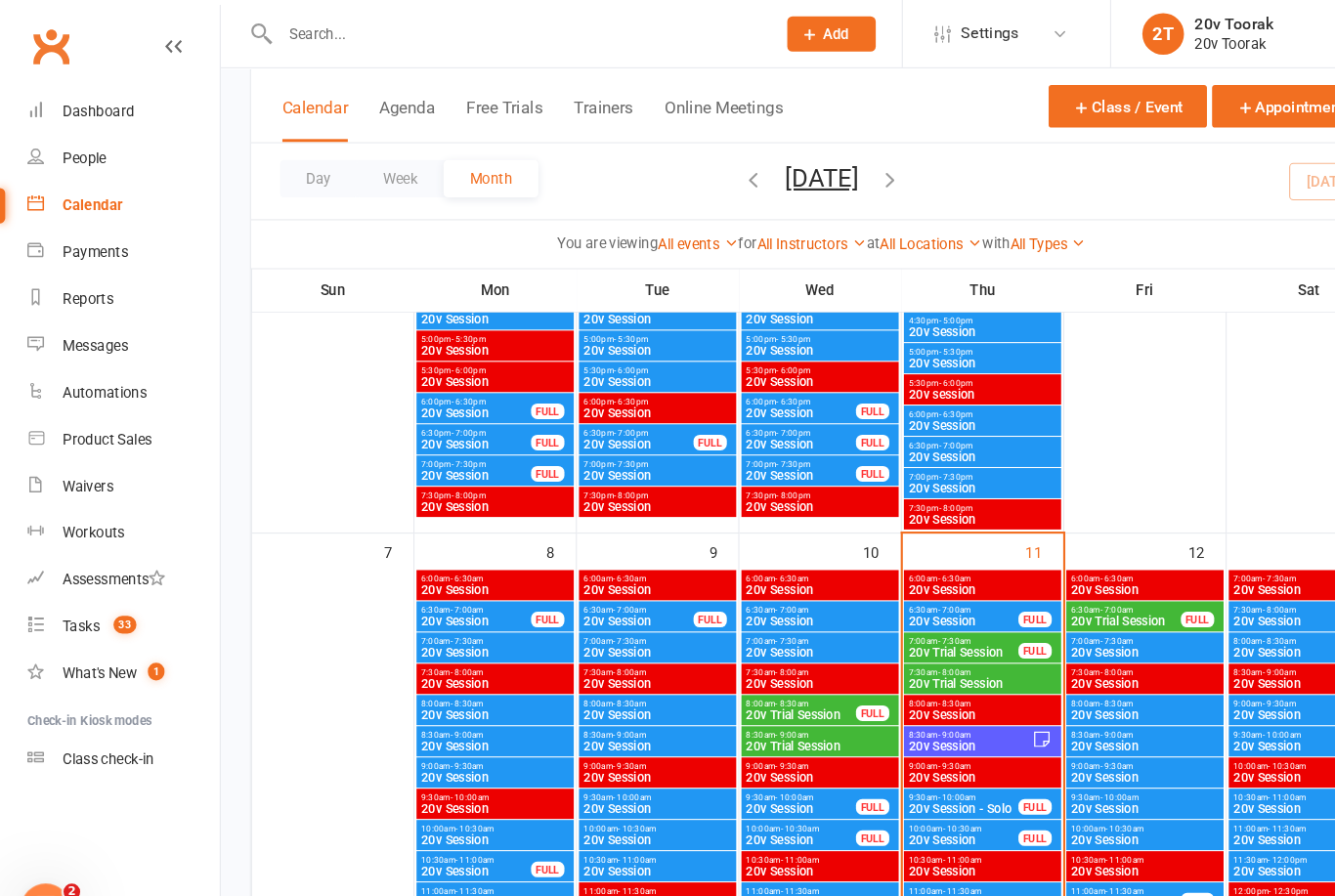
scroll to position [783, 0]
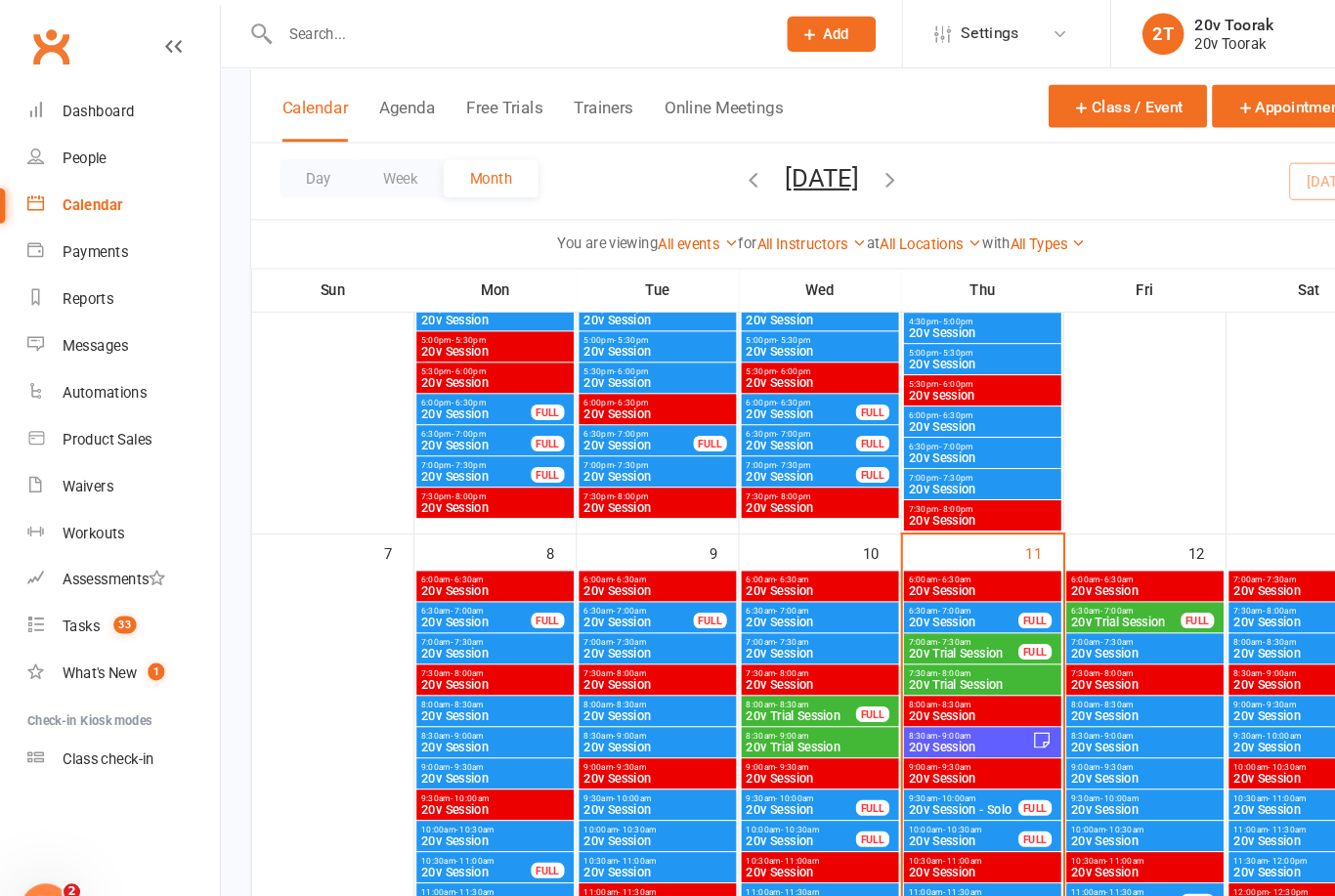
click at [1101, 581] on span "20v Trial Session" at bounding box center [1057, 585] width 105 height 12
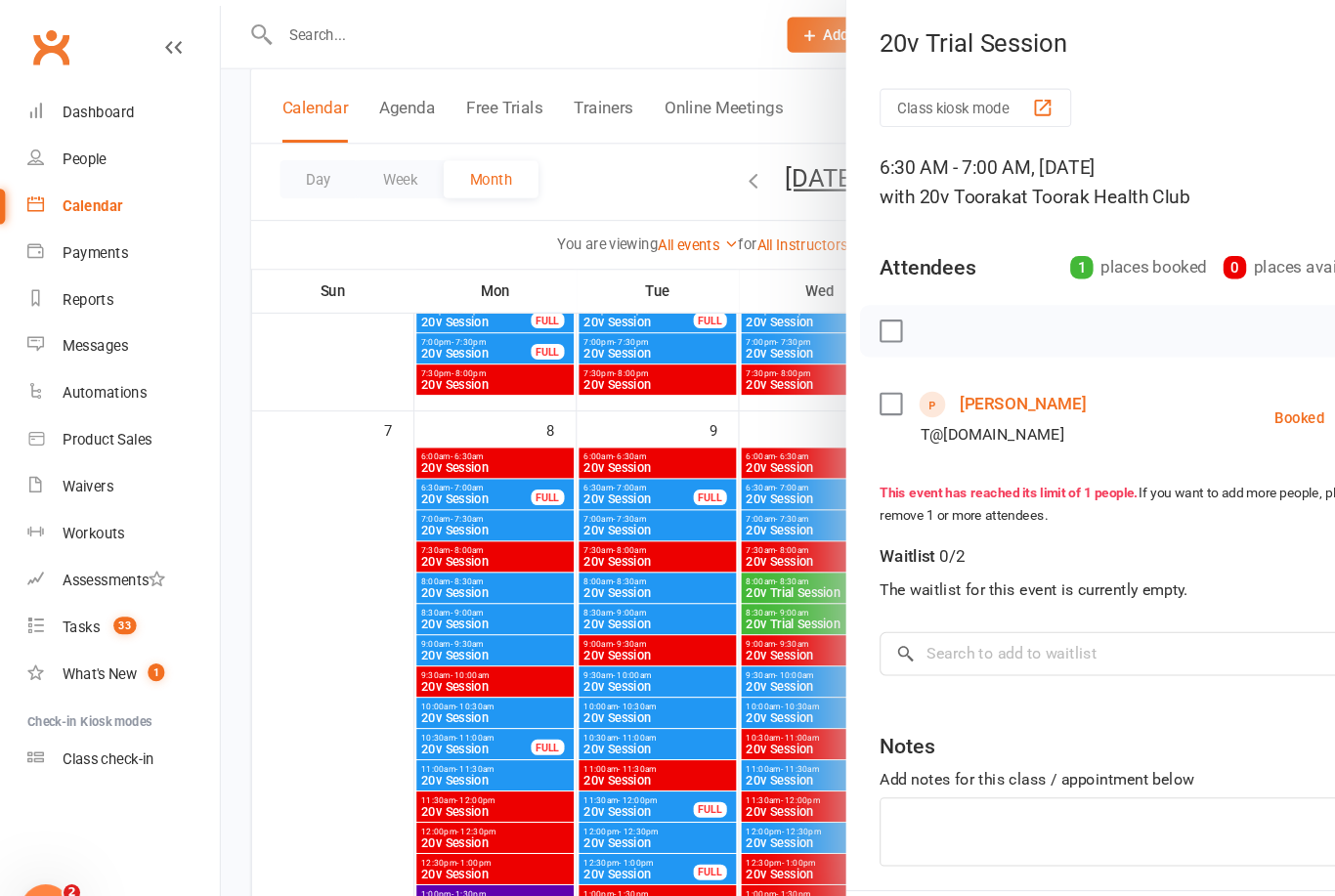
scroll to position [909, 0]
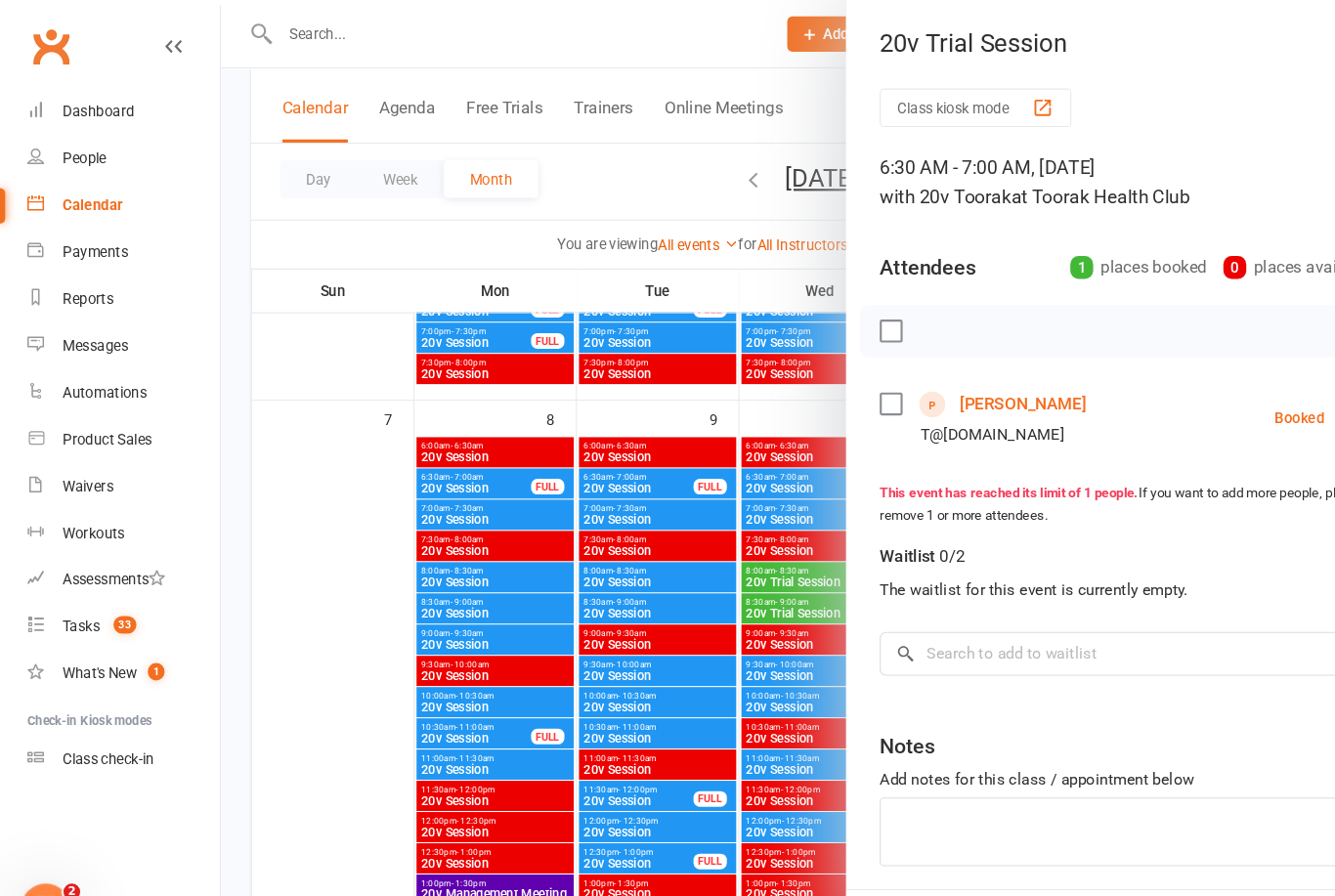
click at [526, 741] on div at bounding box center [772, 448] width 1128 height 896
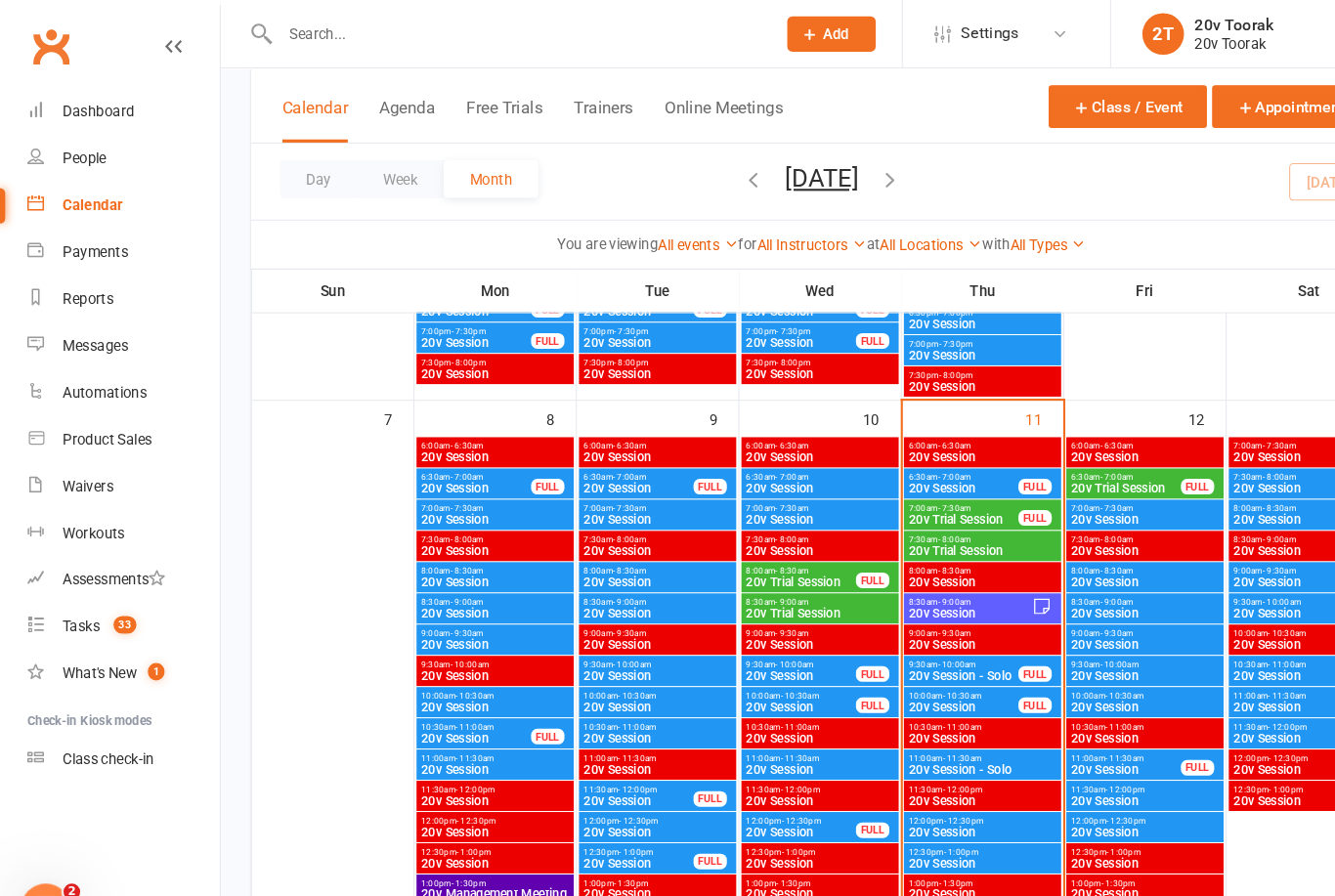
click at [1065, 466] on div "6:30am - 7:00am 20v Trial Session FULL" at bounding box center [1074, 453] width 148 height 28
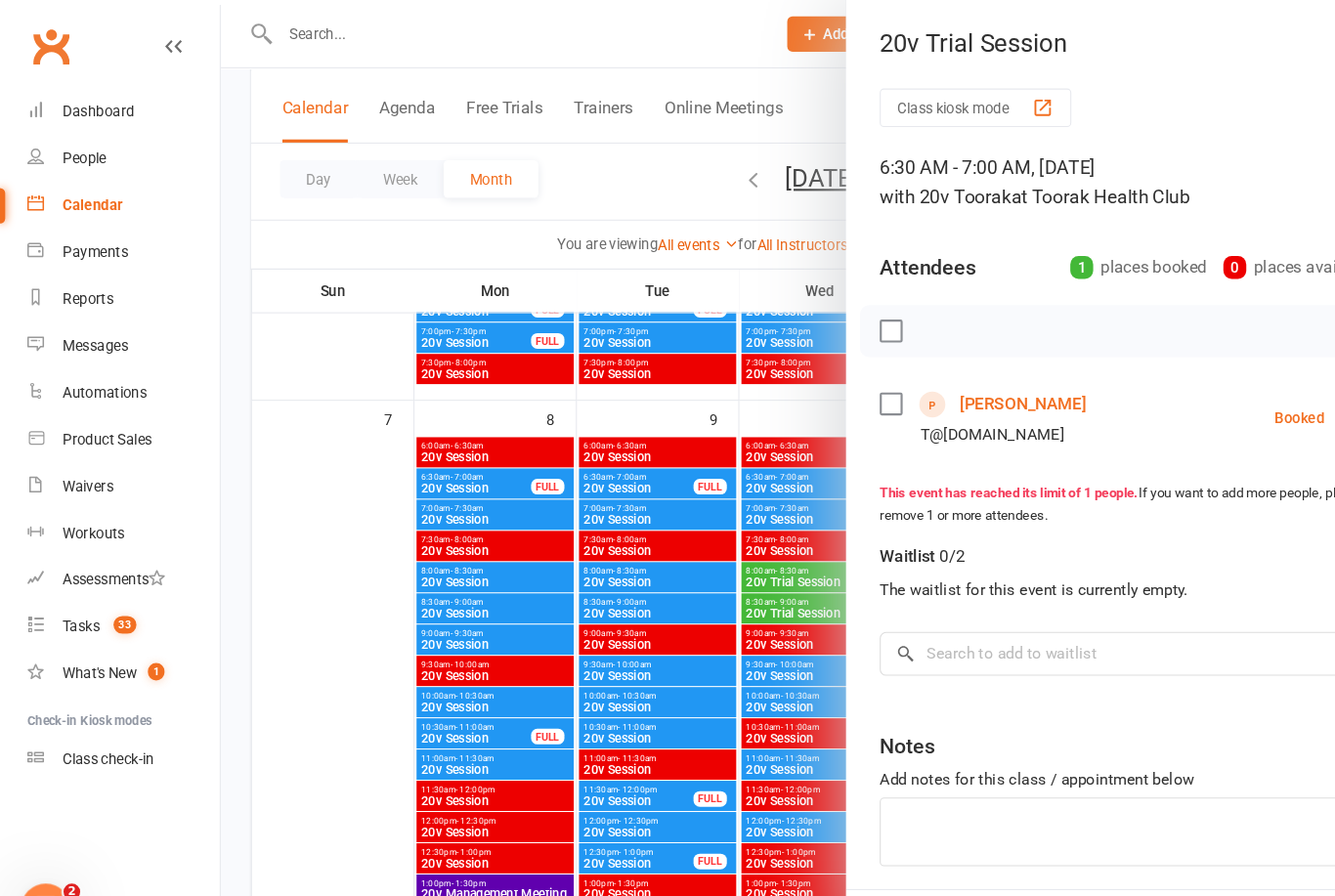
click at [507, 747] on div at bounding box center [772, 448] width 1128 height 896
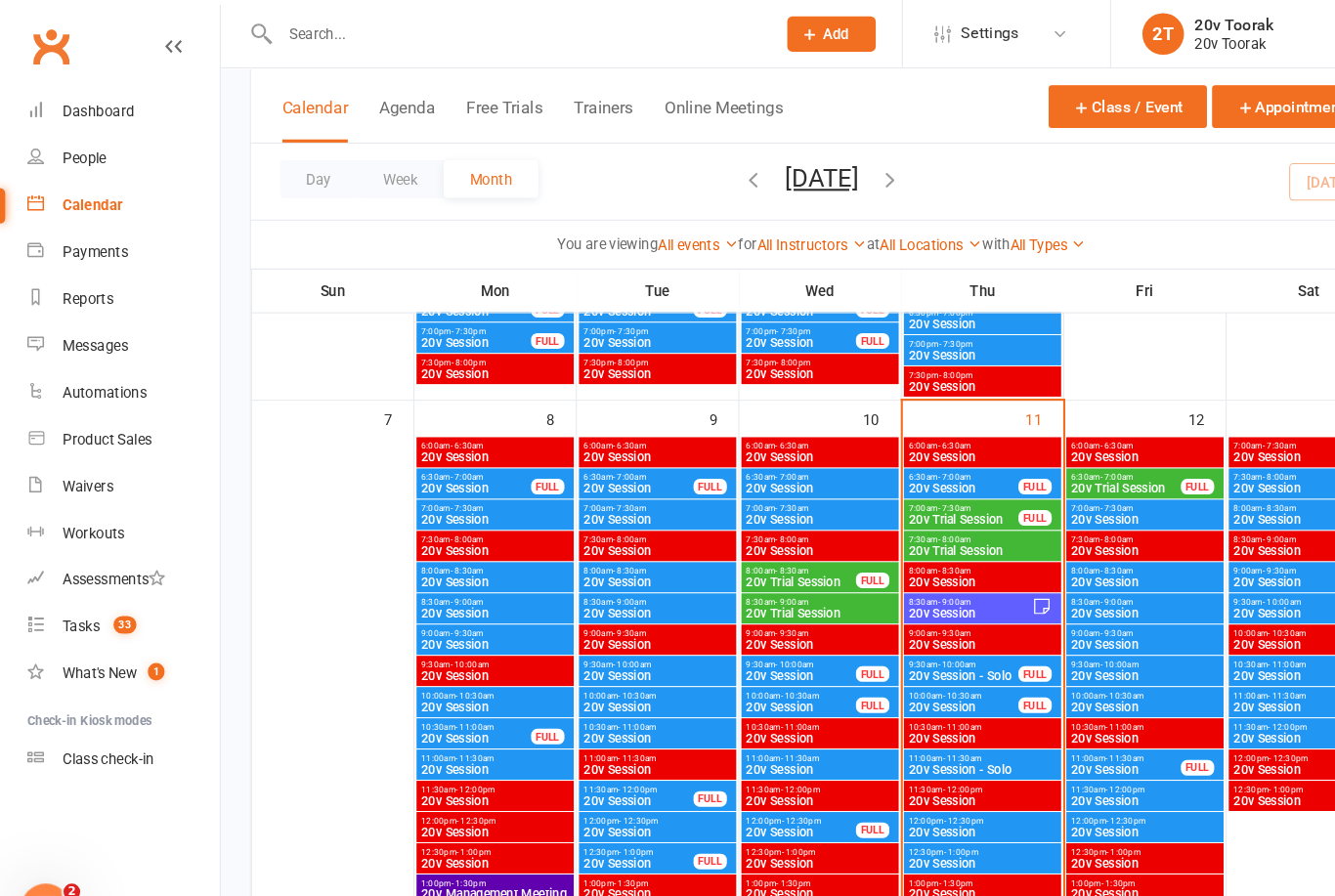
click at [1085, 484] on span "20v Session" at bounding box center [1074, 488] width 140 height 12
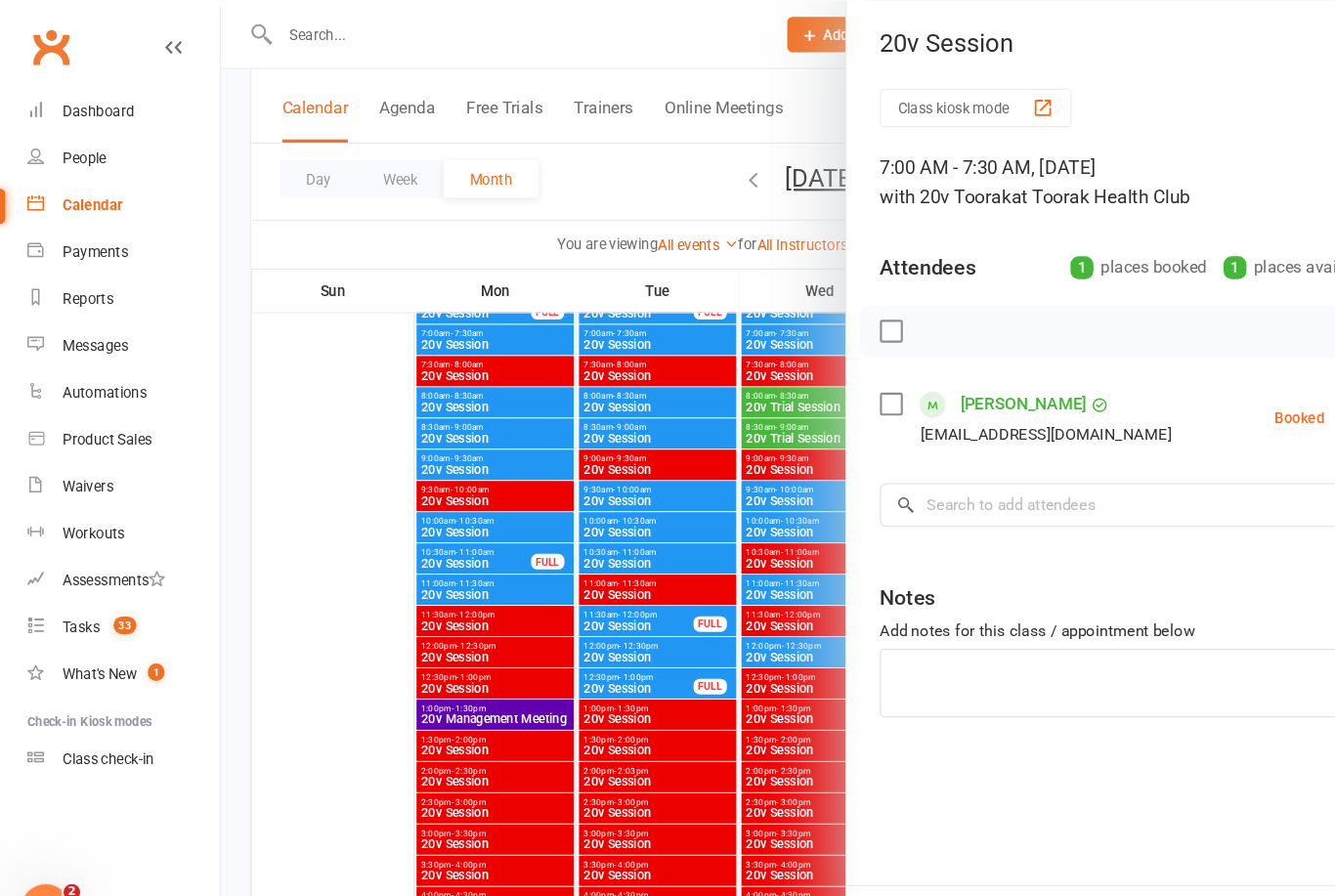
click at [397, 810] on div at bounding box center [772, 448] width 1128 height 896
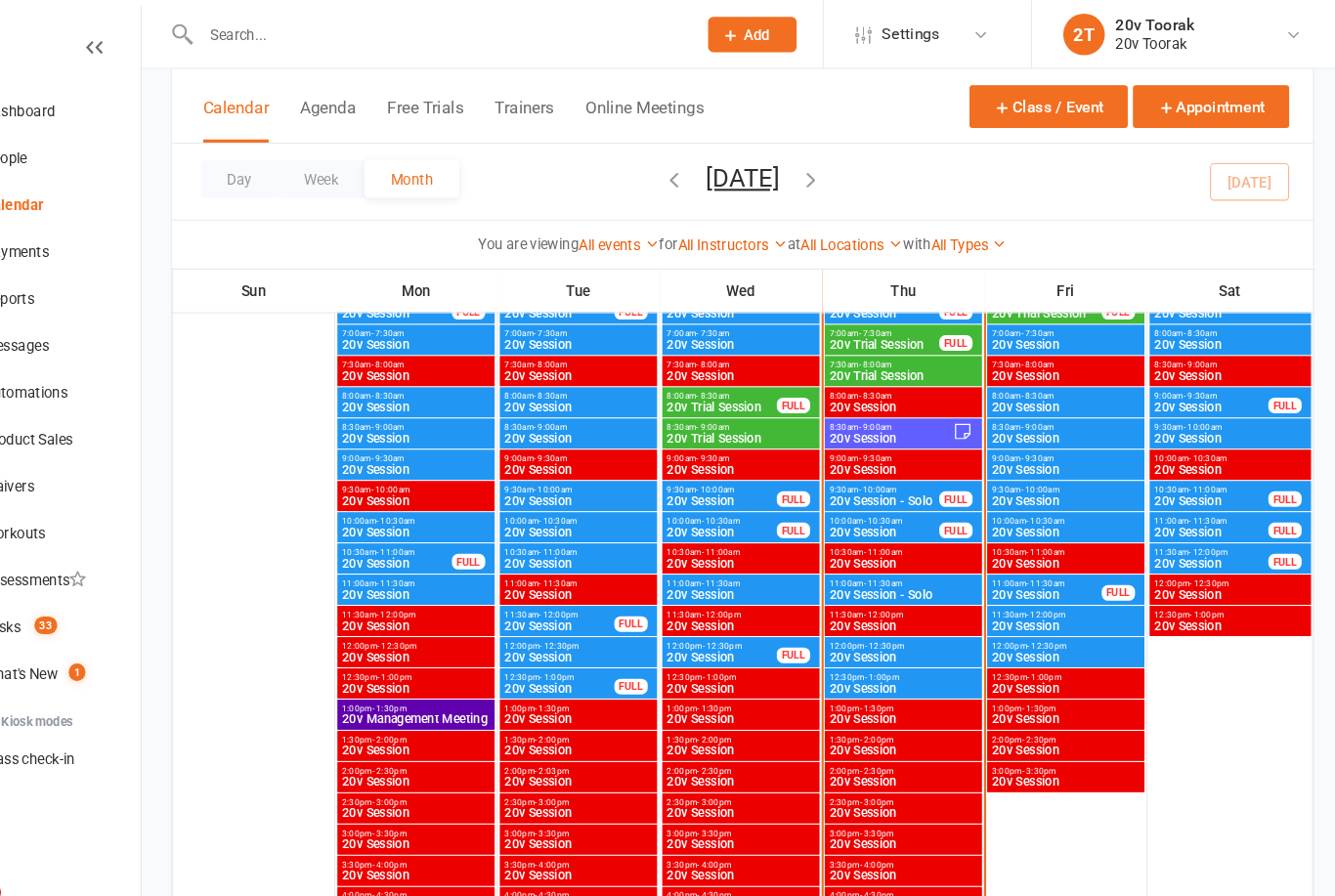
click at [1154, 711] on div at bounding box center [1229, 657] width 151 height 821
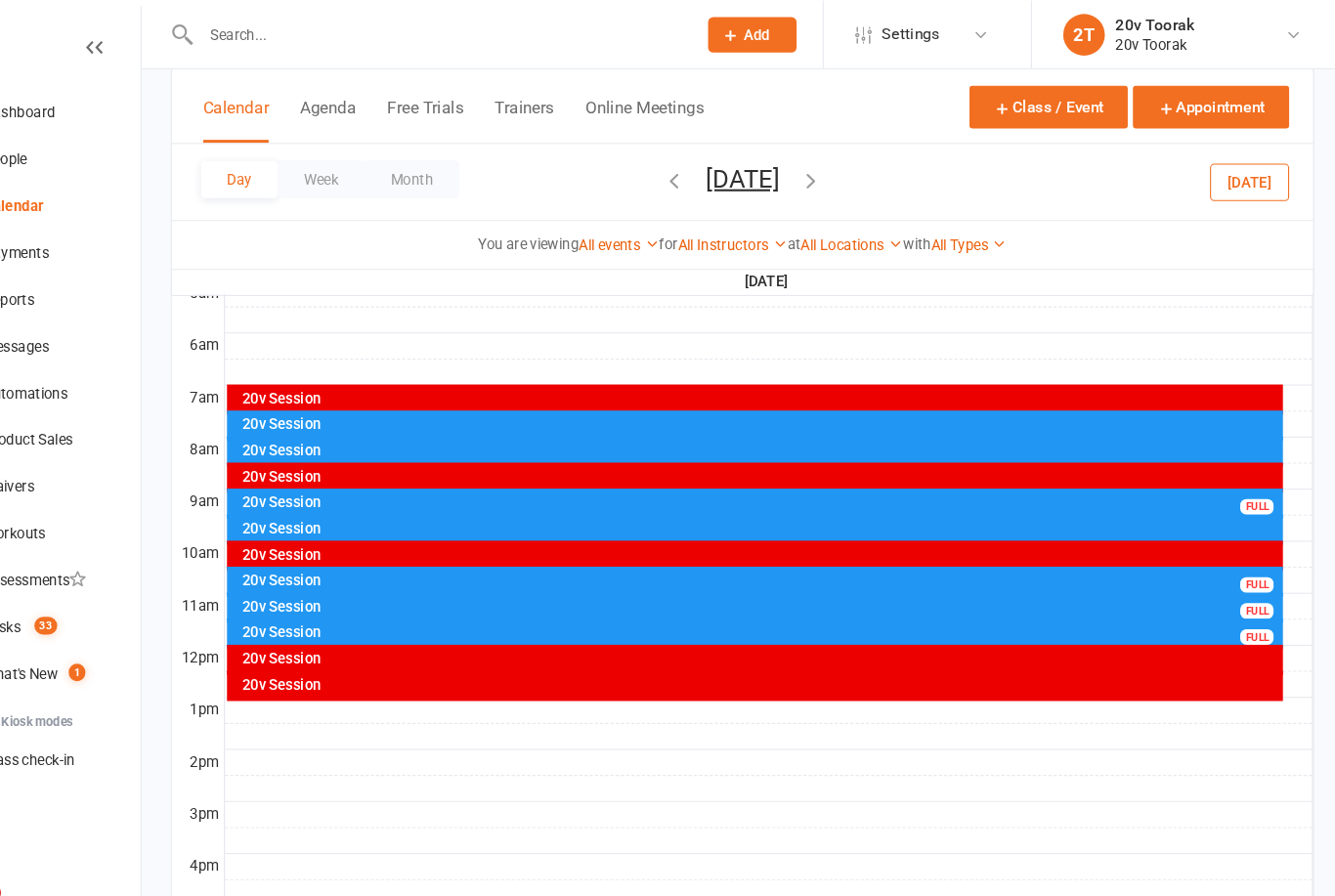
scroll to position [377, 0]
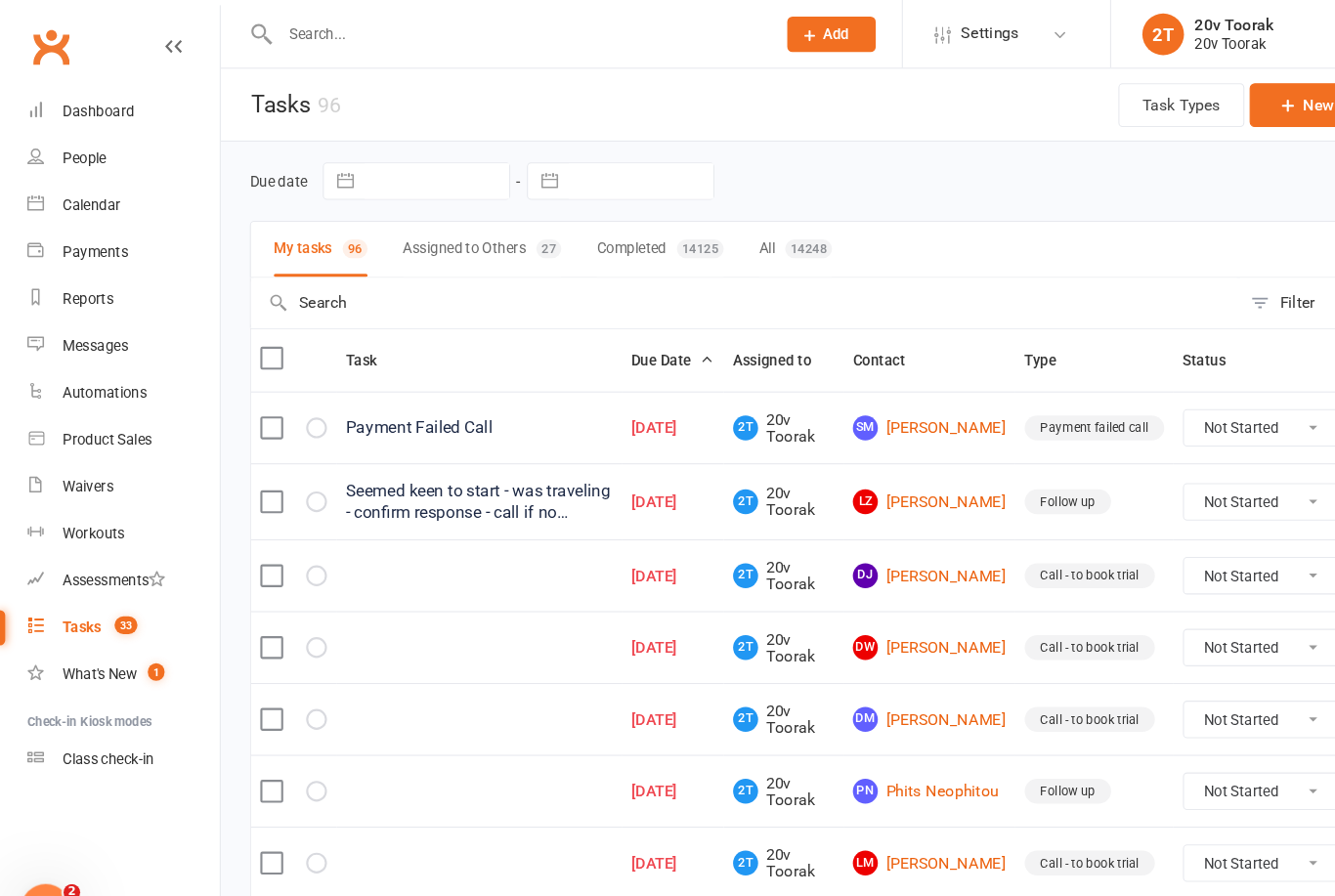
click at [68, 188] on div "Calendar" at bounding box center [86, 193] width 55 height 16
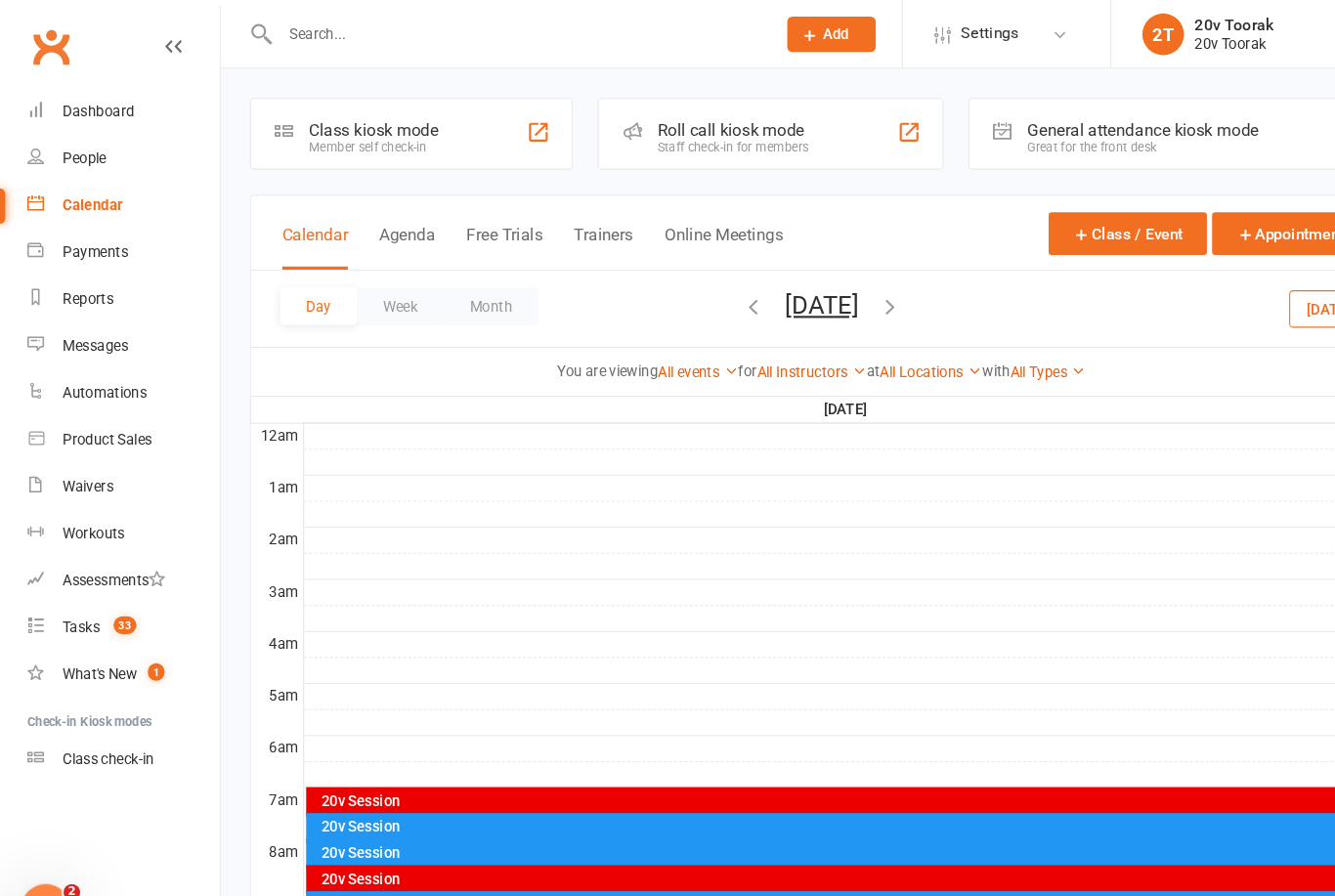
click at [463, 281] on button "Month" at bounding box center [460, 287] width 89 height 35
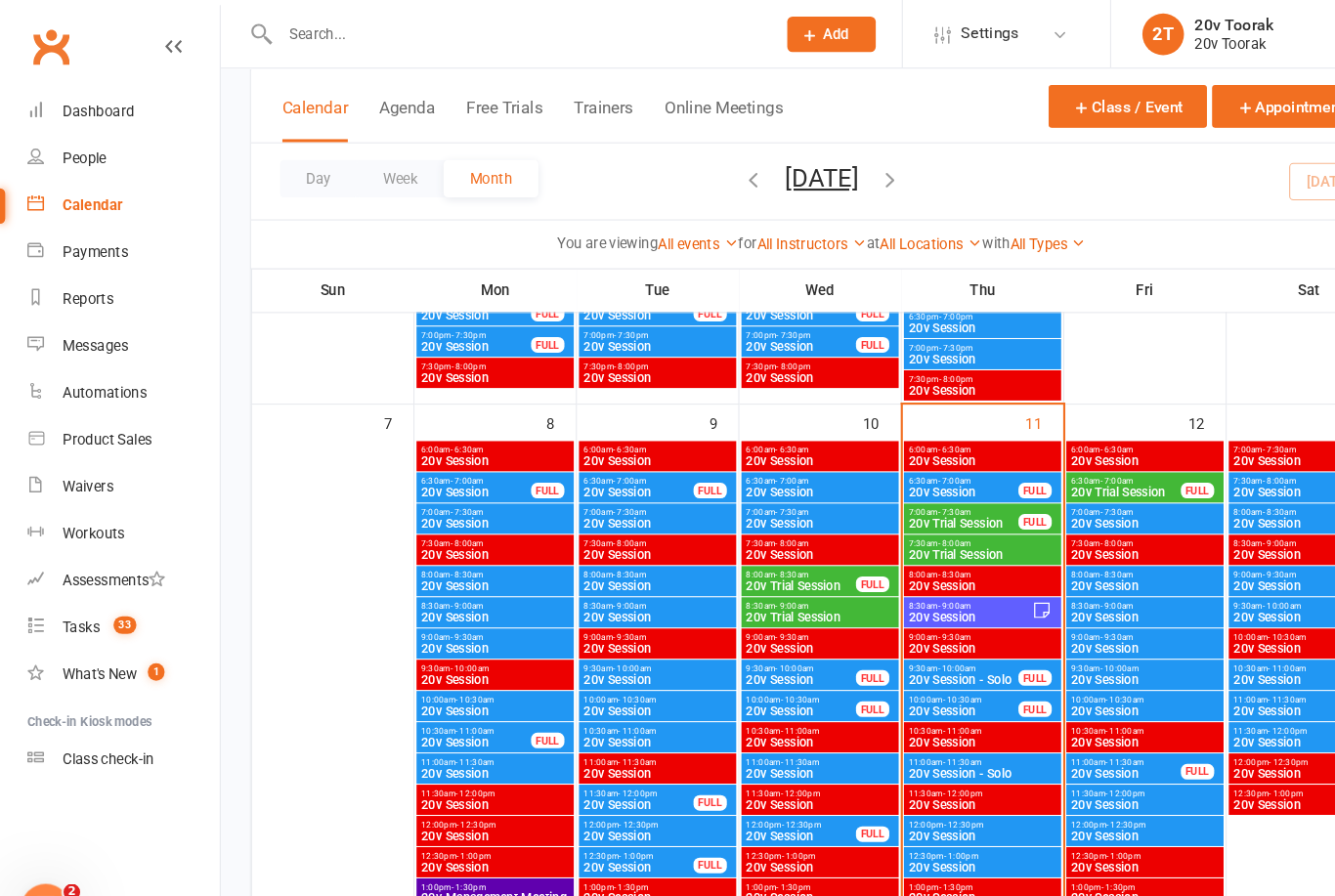
scroll to position [898, 0]
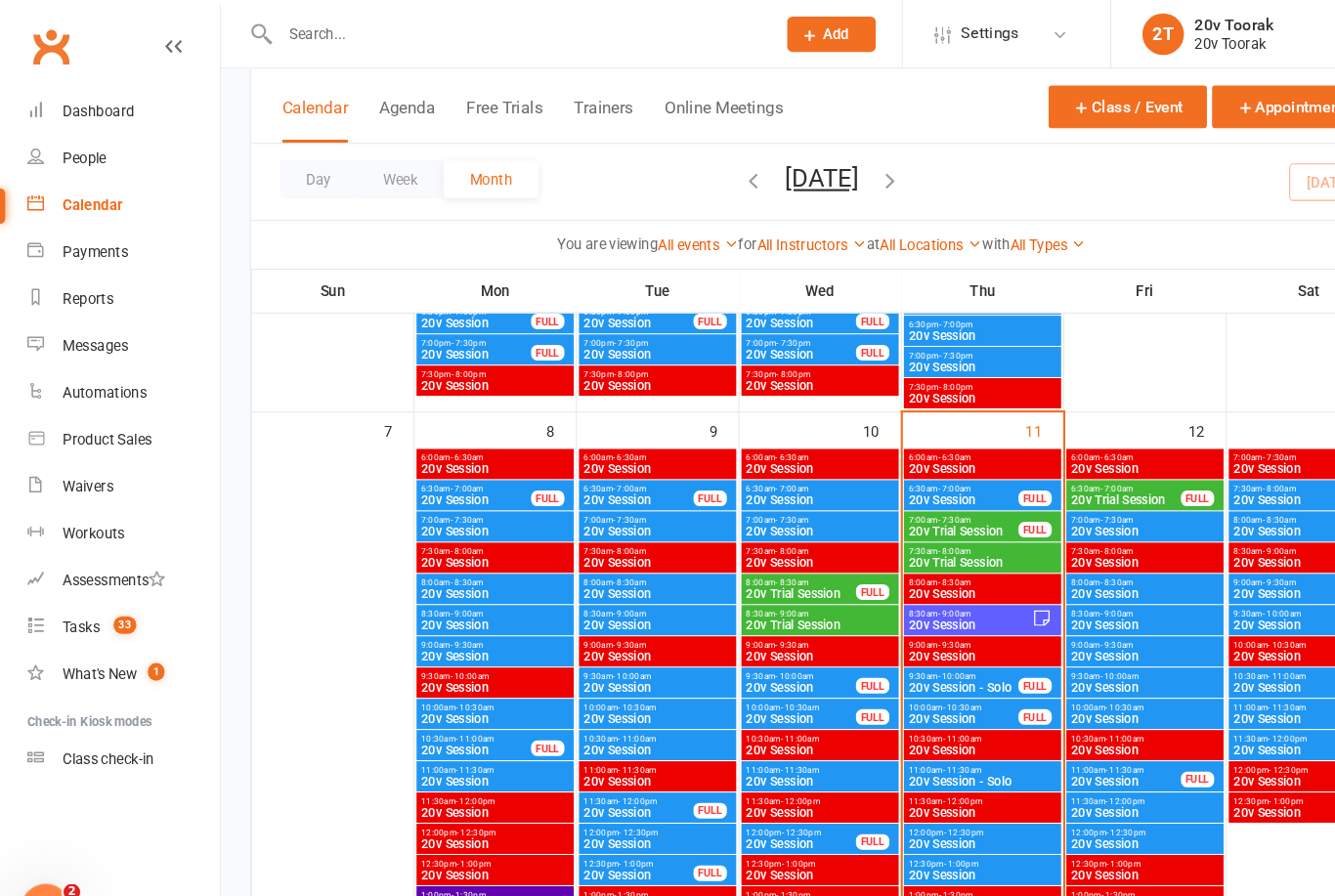
click at [1067, 495] on span "20v Session" at bounding box center [1074, 498] width 140 height 12
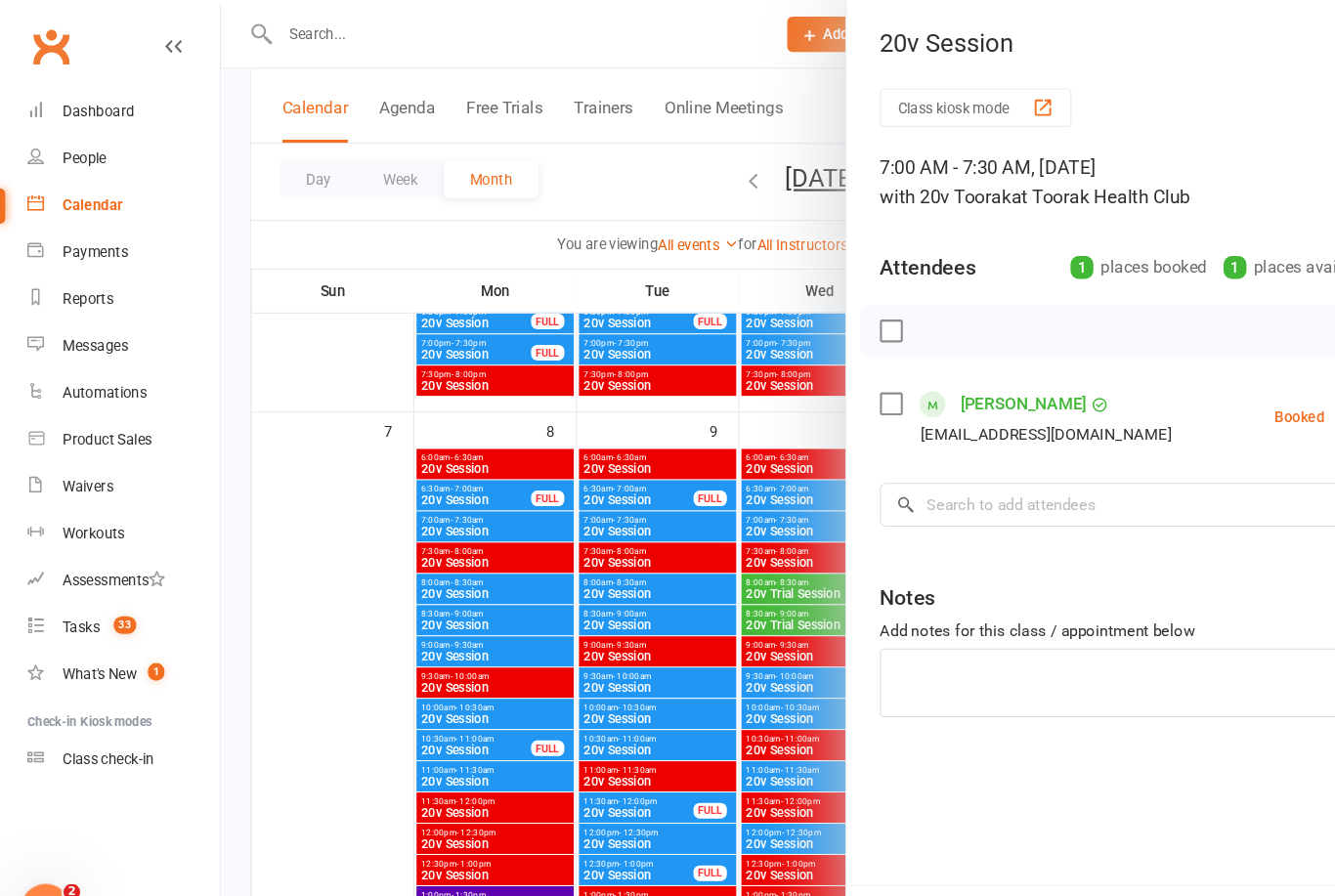
click at [483, 737] on div at bounding box center [772, 448] width 1128 height 896
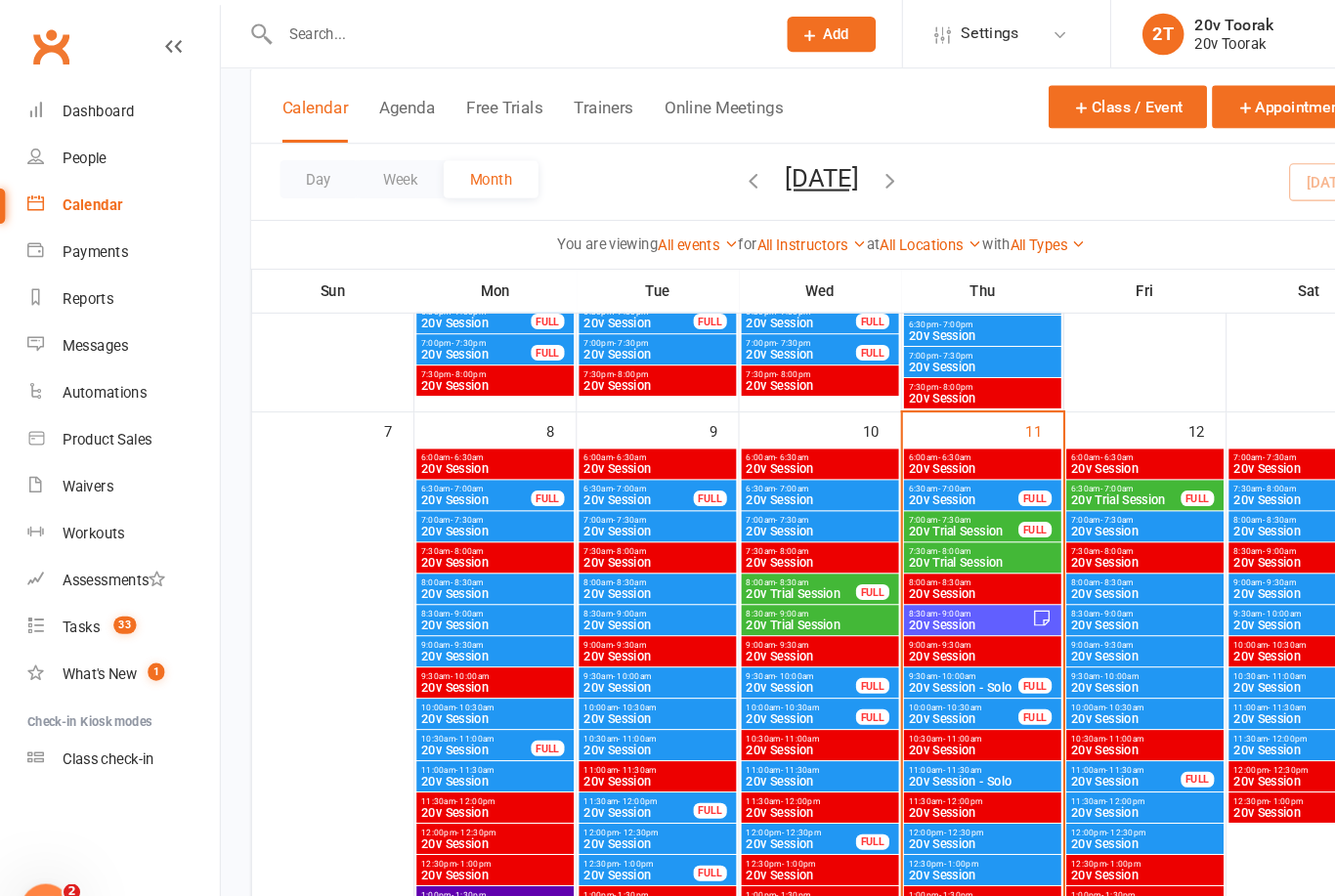
click at [1098, 558] on span "20v Session" at bounding box center [1074, 557] width 140 height 12
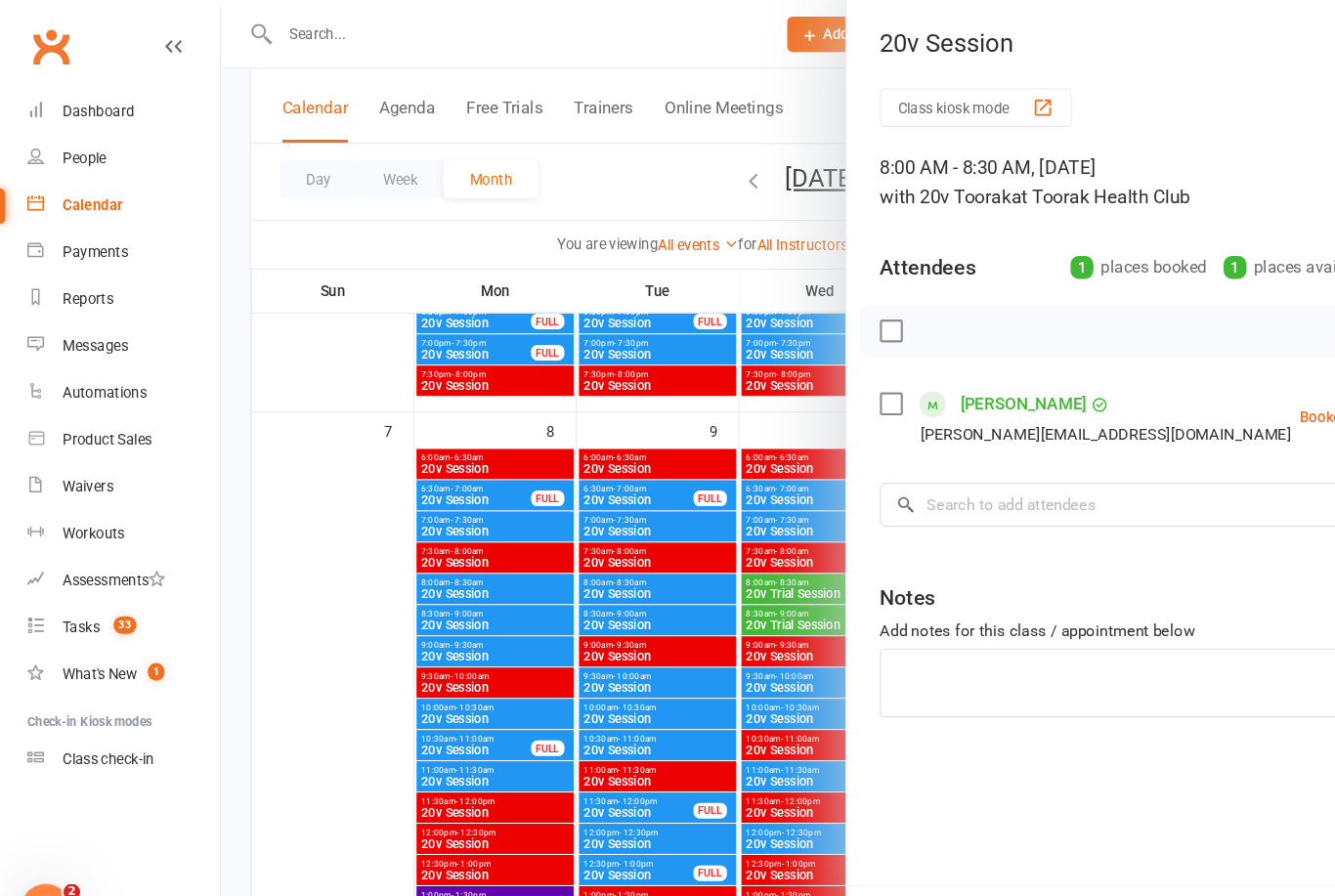
click at [567, 744] on div at bounding box center [772, 448] width 1128 height 896
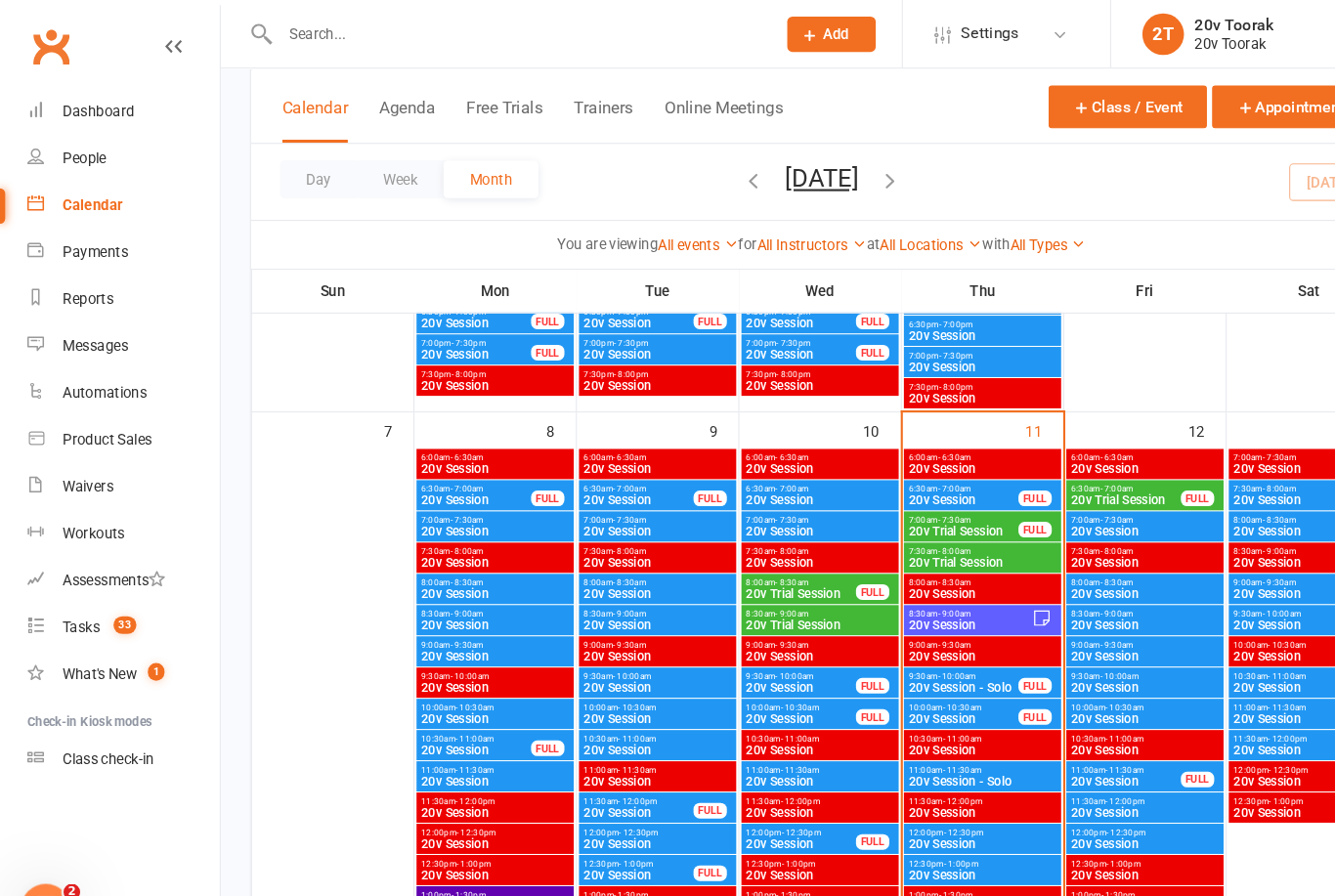
click at [1075, 560] on span "20v Session" at bounding box center [1074, 557] width 140 height 12
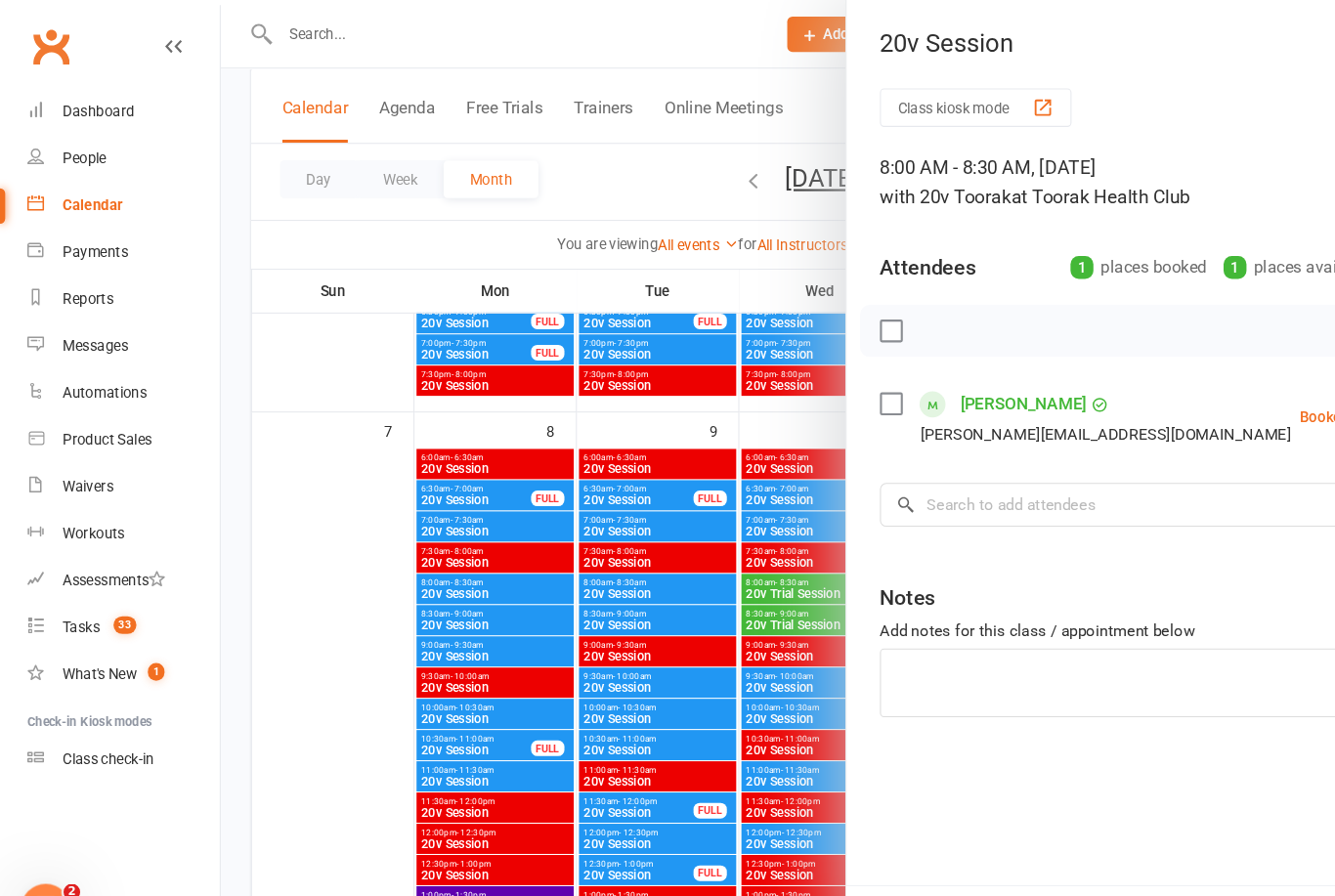
click at [504, 839] on div at bounding box center [772, 448] width 1128 height 896
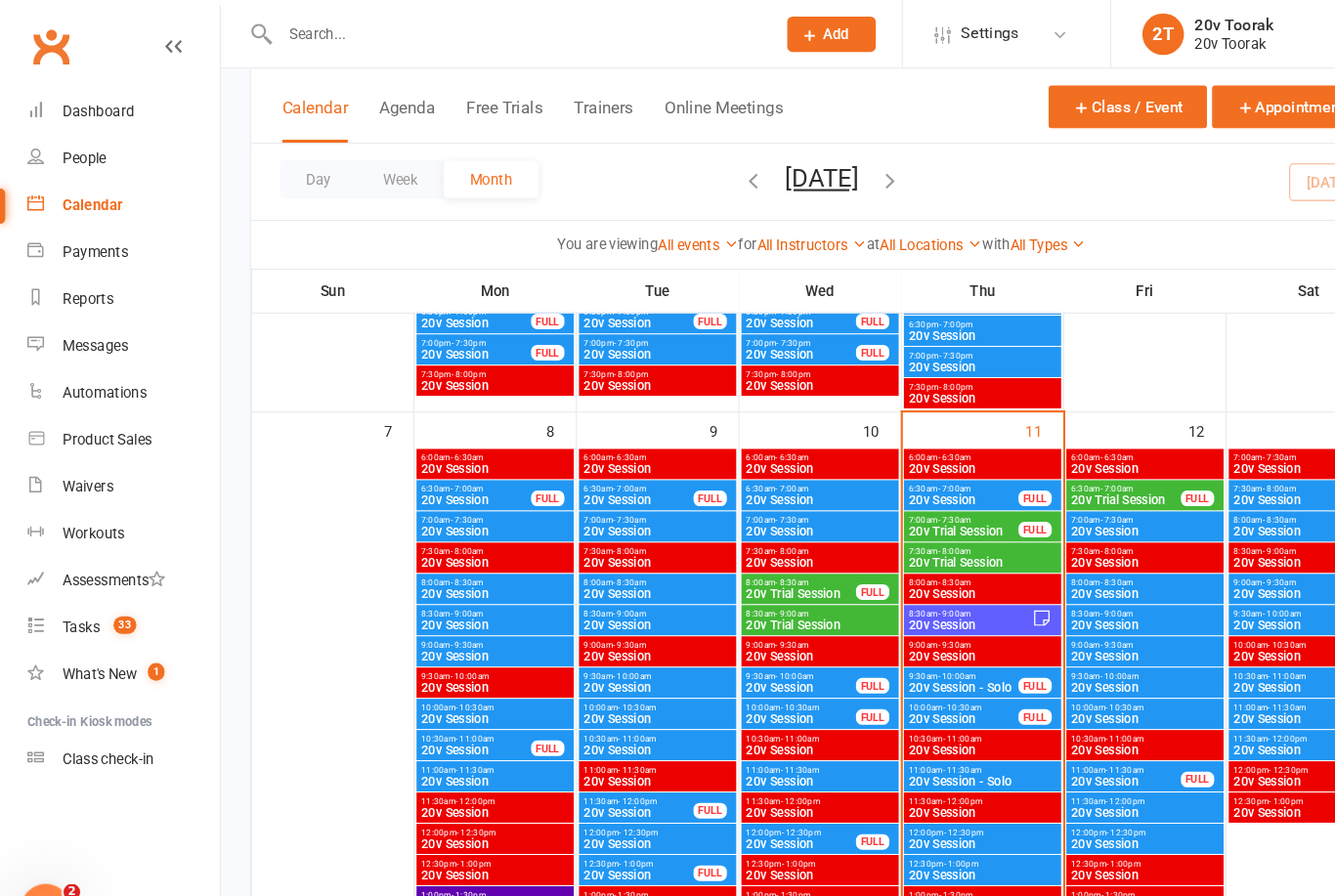
click at [1092, 584] on span "20v Session" at bounding box center [1074, 587] width 140 height 12
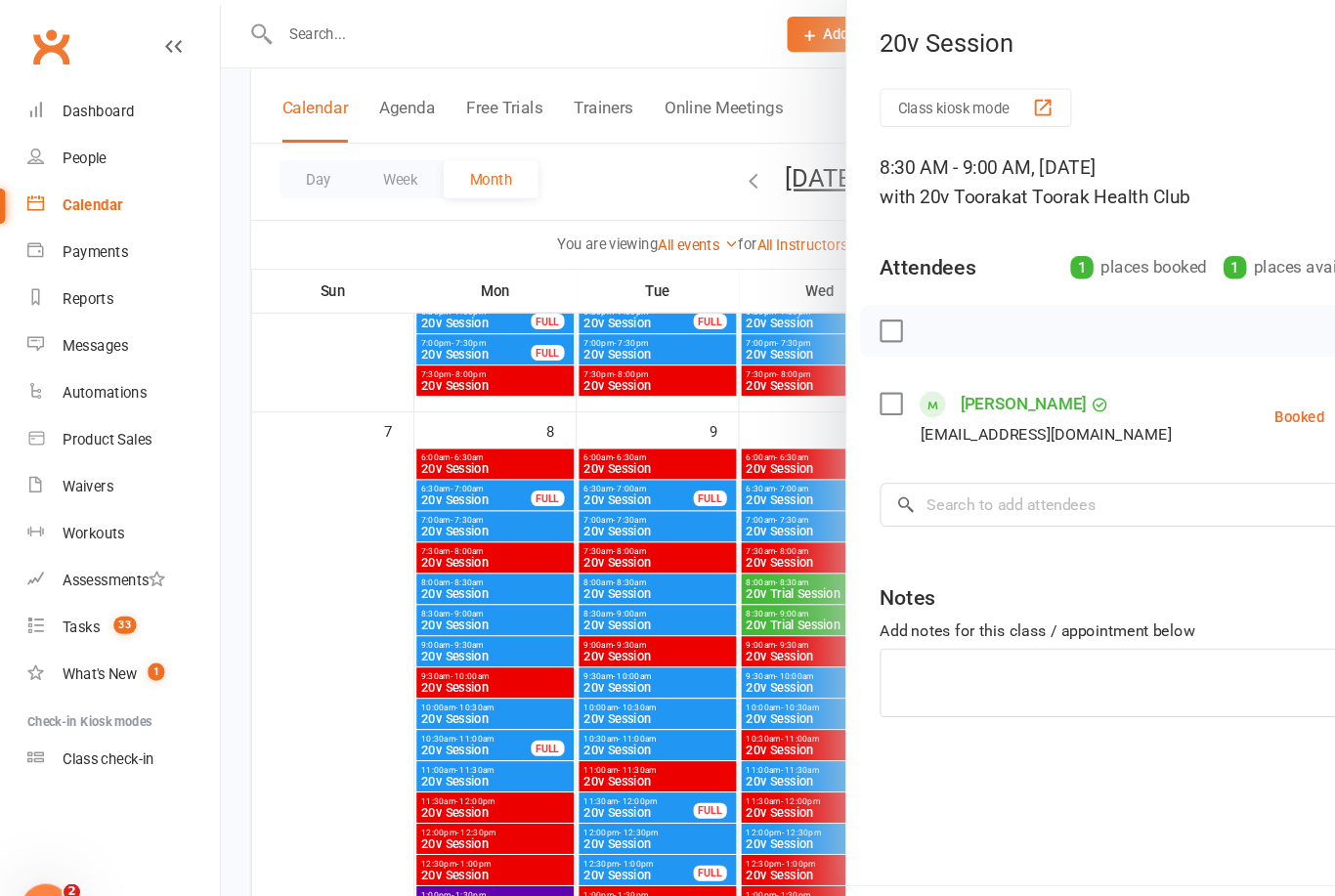
click at [510, 833] on div at bounding box center [772, 448] width 1128 height 896
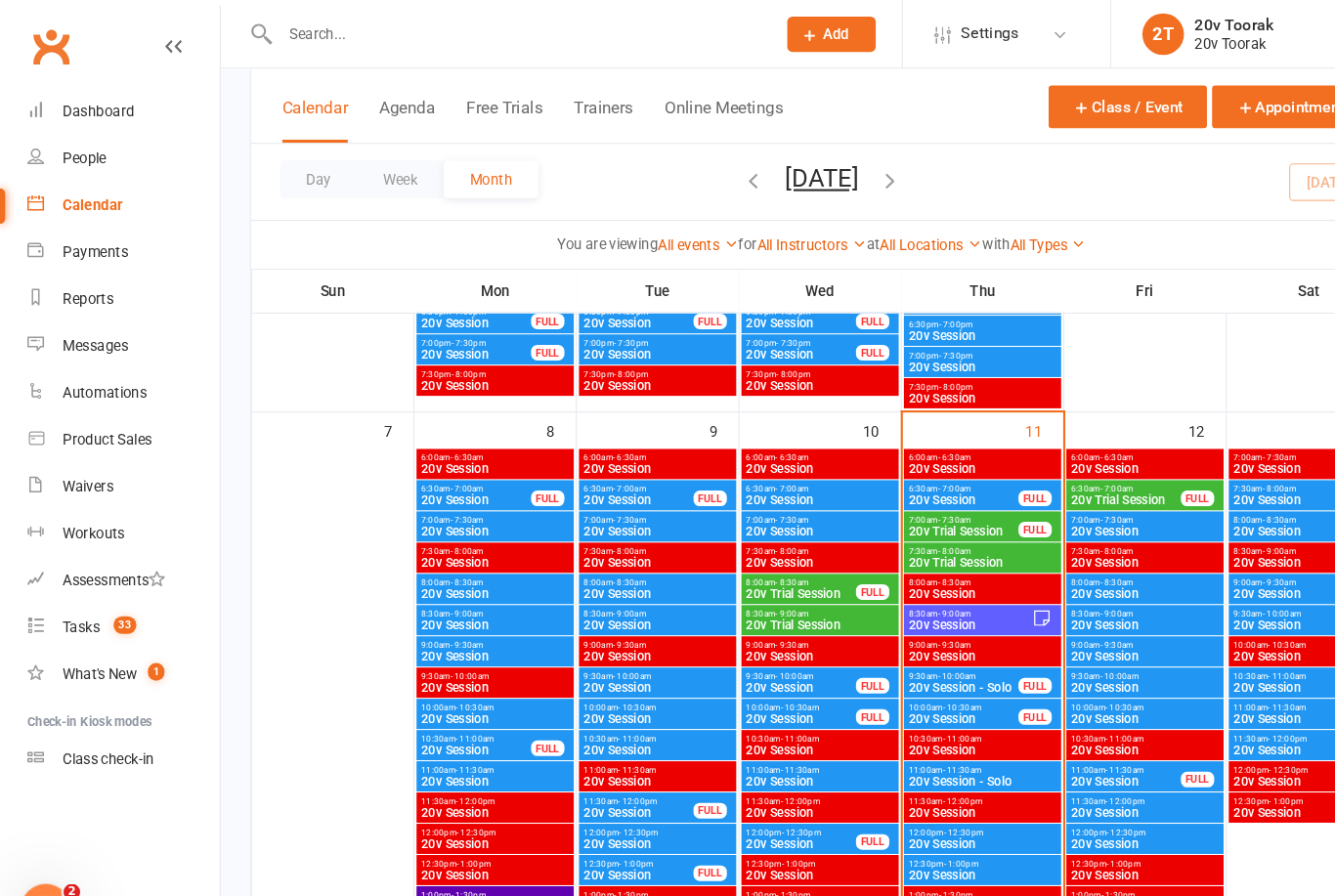
click at [1080, 616] on span "20v Session" at bounding box center [1074, 616] width 140 height 12
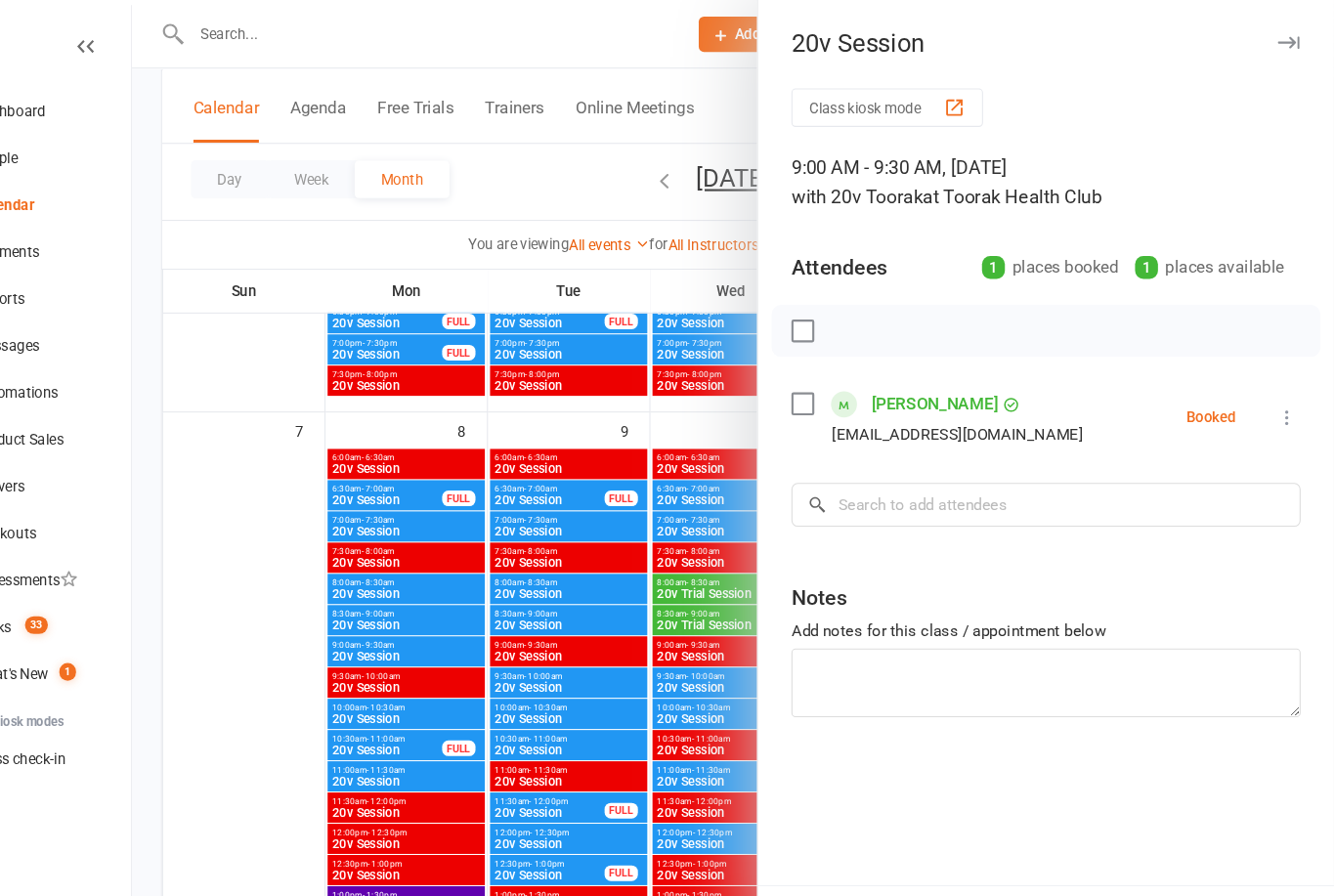
click at [1283, 400] on icon at bounding box center [1293, 392] width 20 height 20
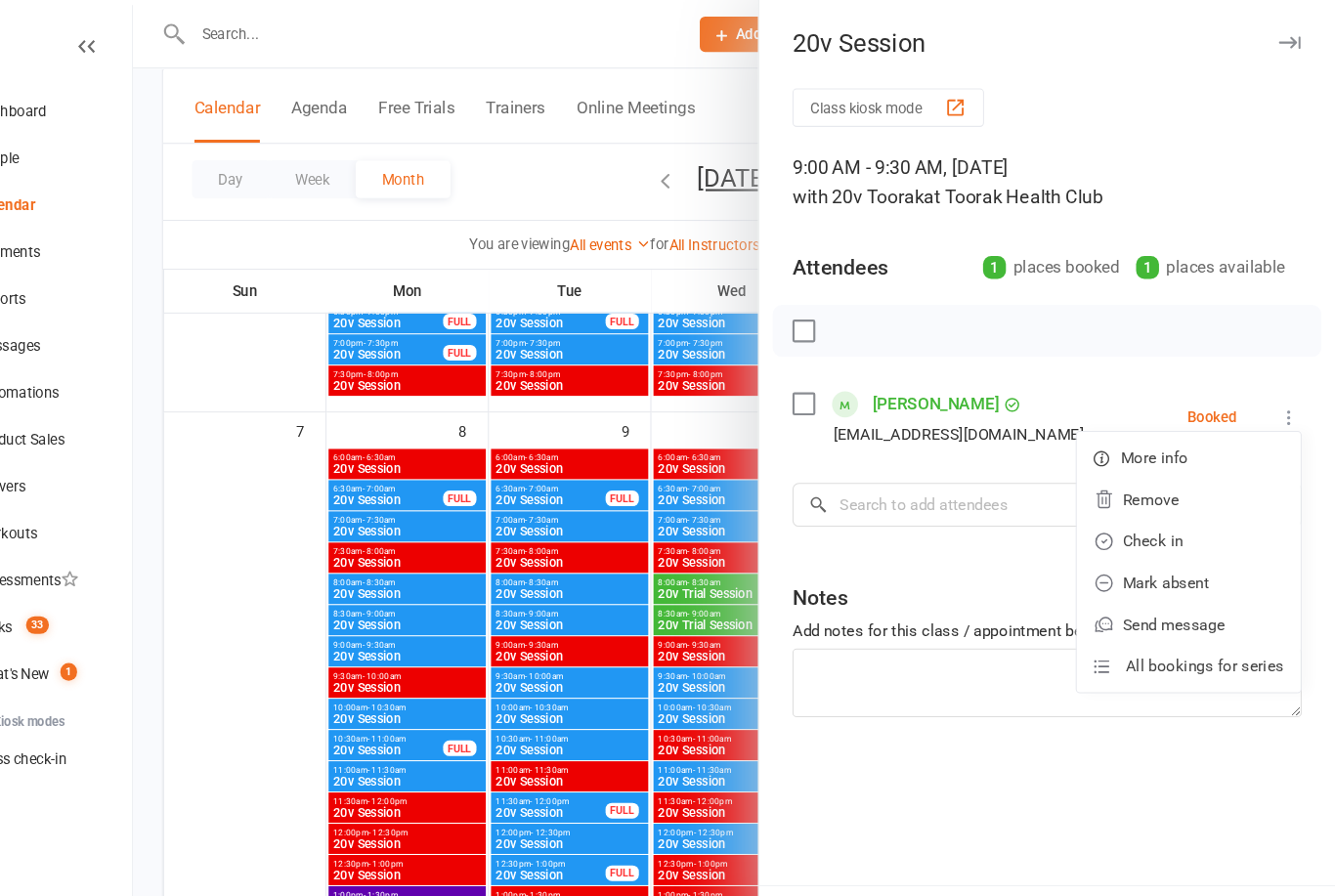
click at [1116, 478] on link "Remove" at bounding box center [1198, 469] width 211 height 39
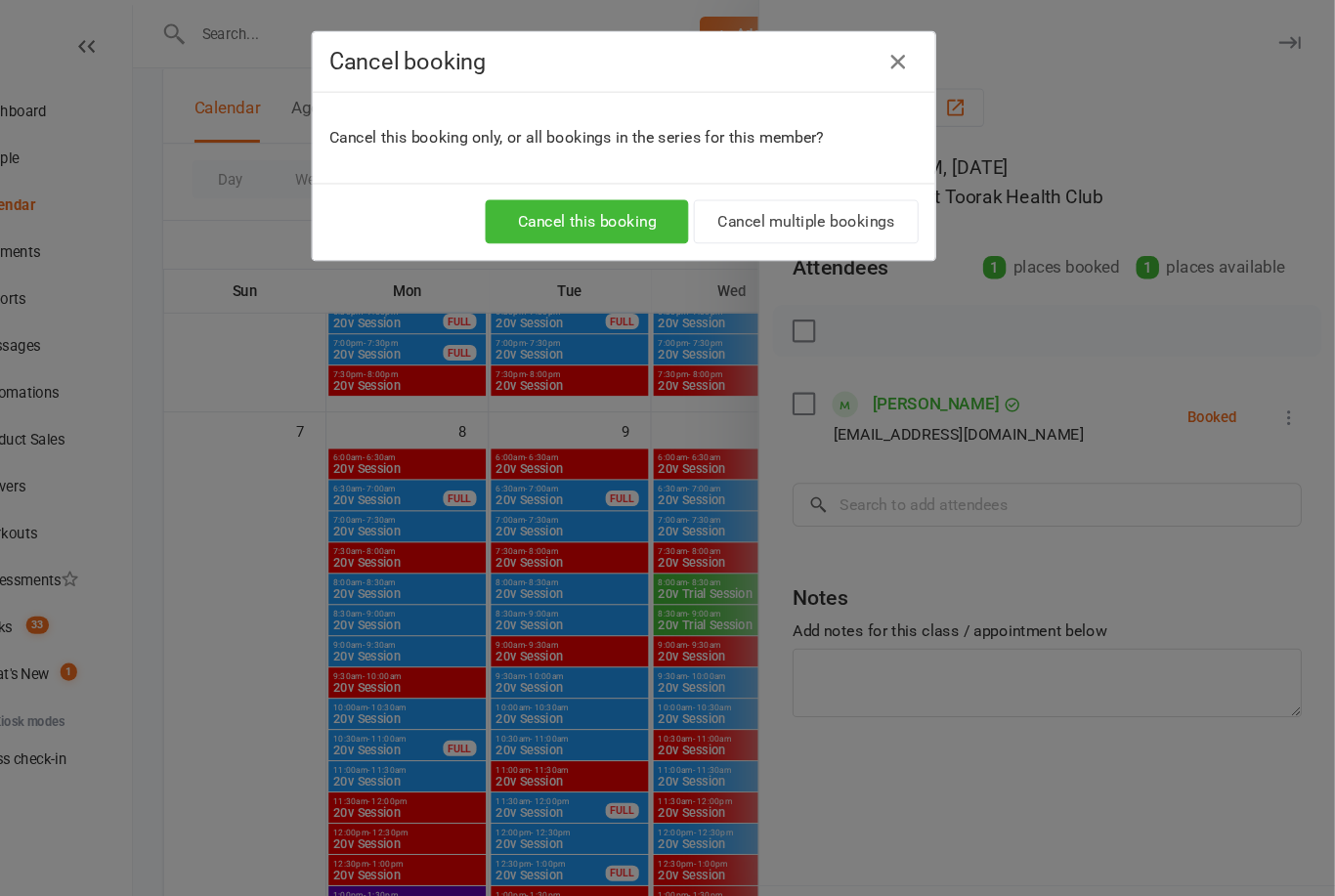
click at [594, 211] on button "Cancel this booking" at bounding box center [633, 209] width 191 height 41
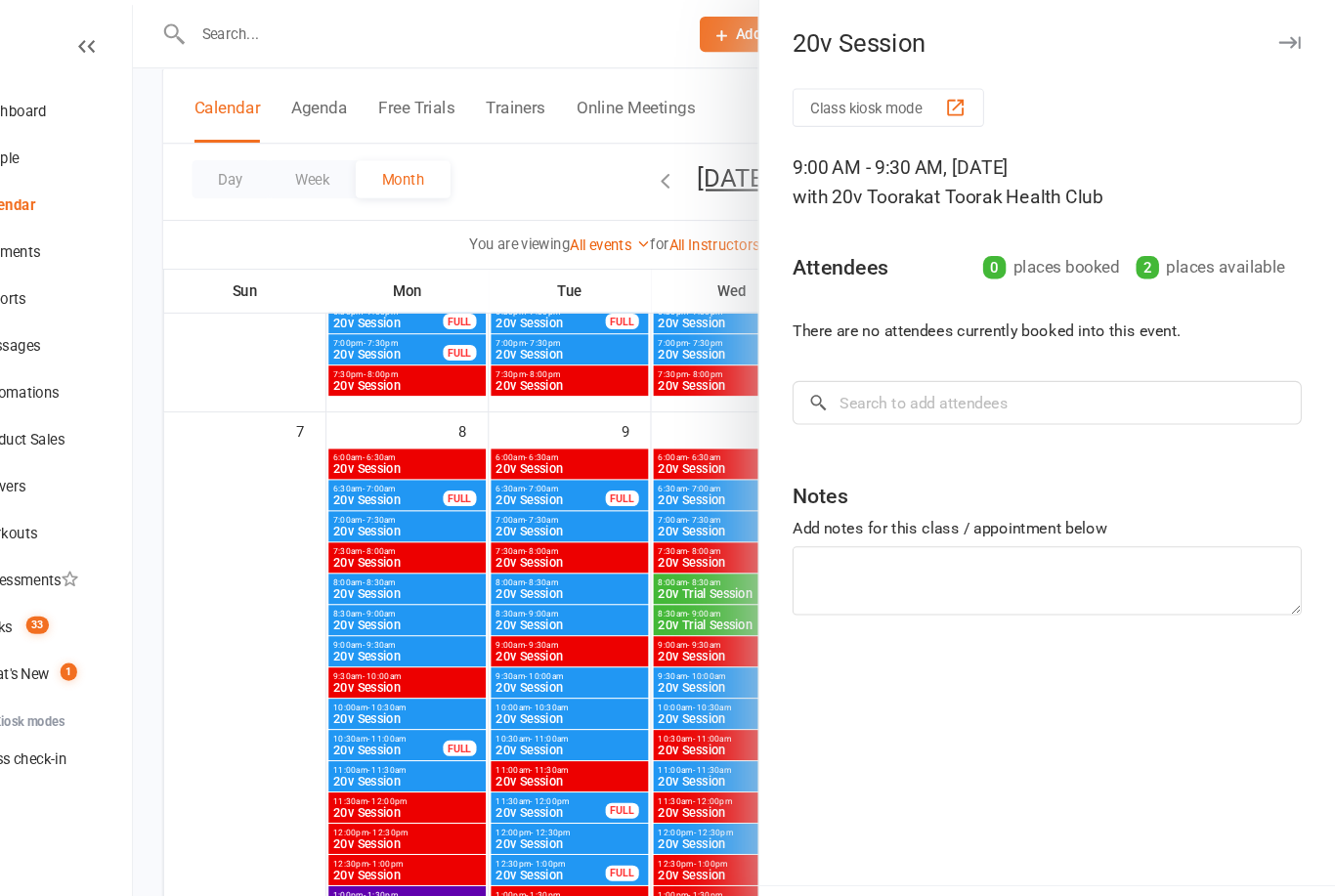
click at [609, 722] on div at bounding box center [772, 448] width 1128 height 896
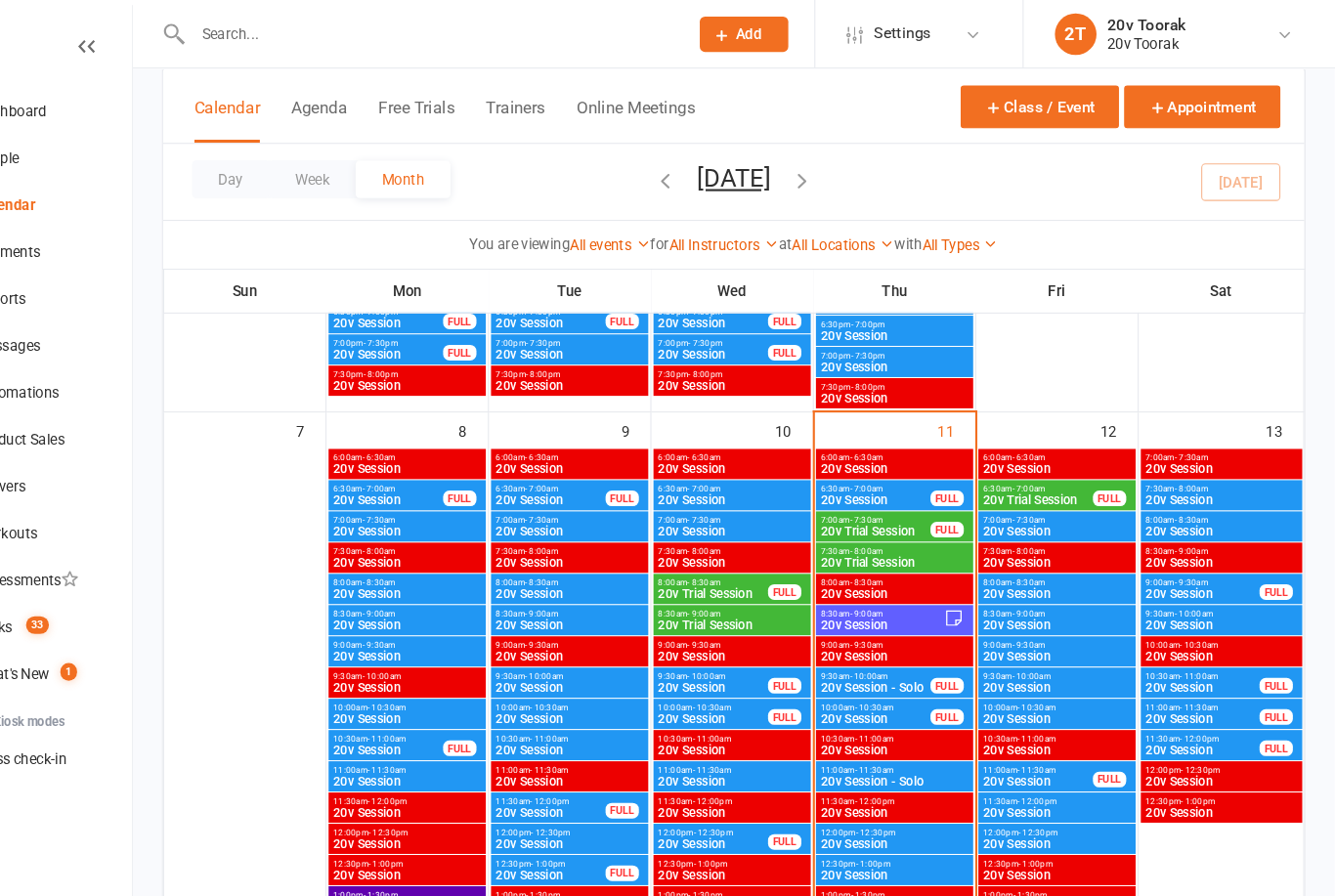
click at [1005, 610] on span "20v Session" at bounding box center [1074, 616] width 140 height 12
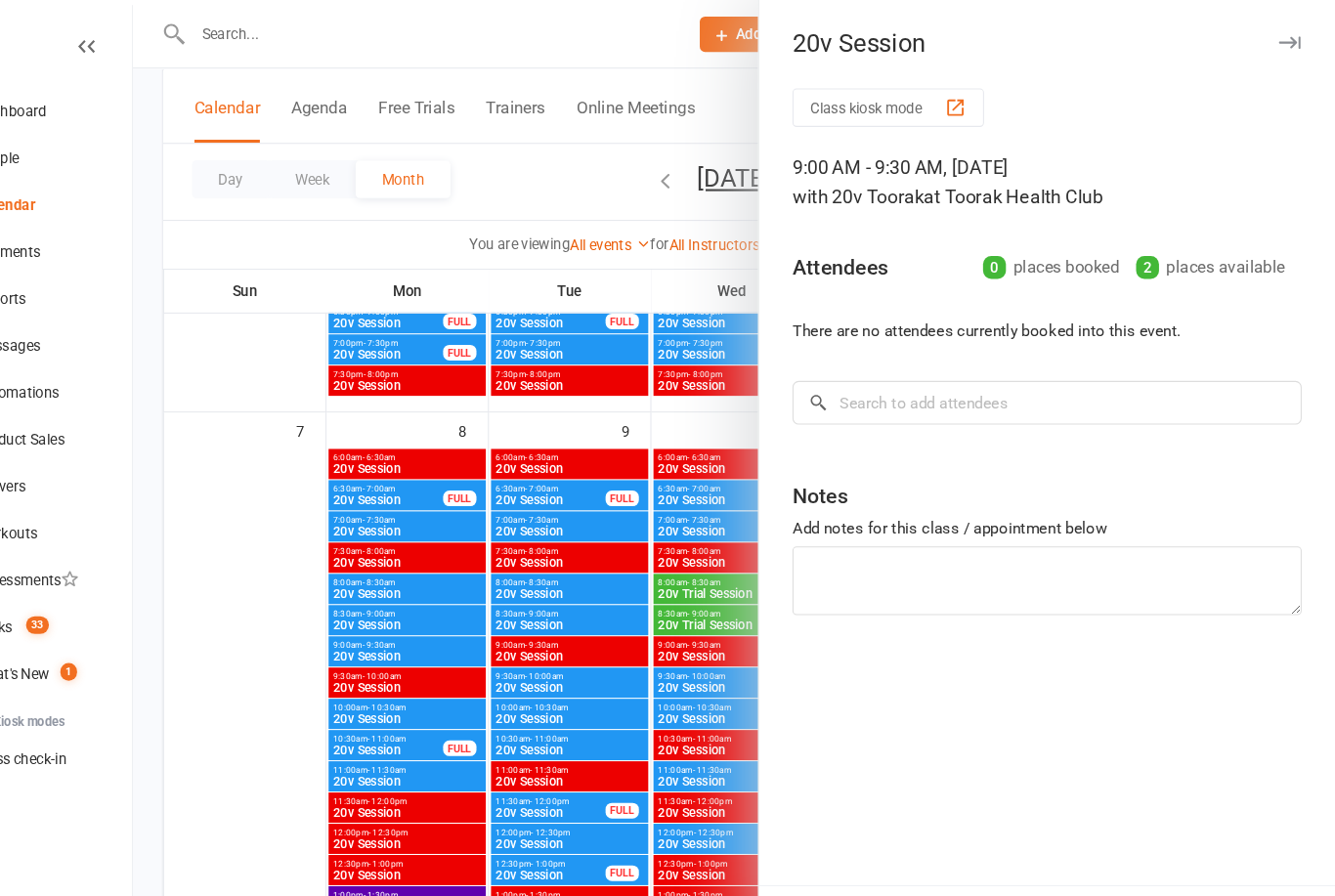
click at [591, 812] on div at bounding box center [772, 448] width 1128 height 896
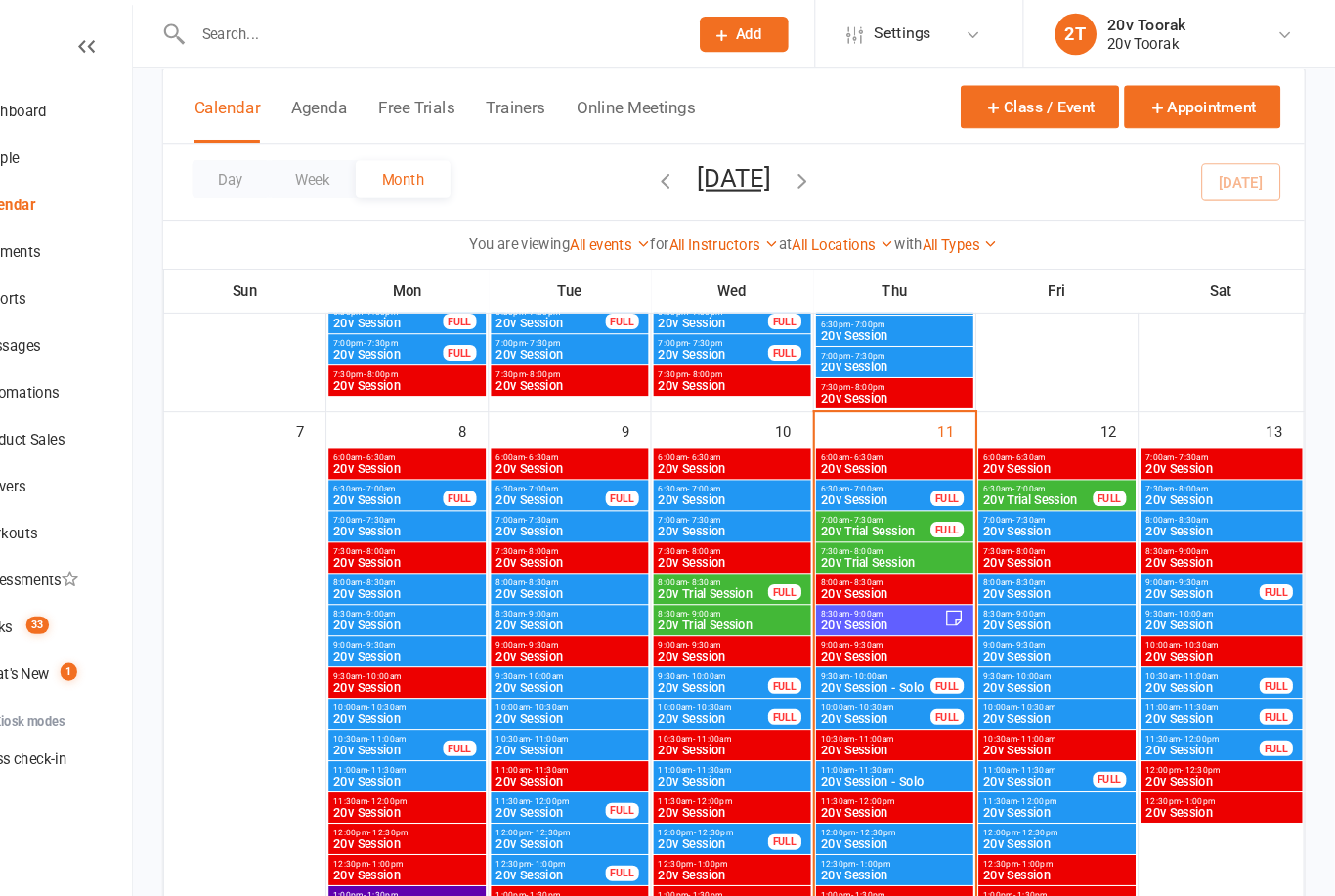
click at [1005, 639] on span "20v Session" at bounding box center [1074, 645] width 140 height 12
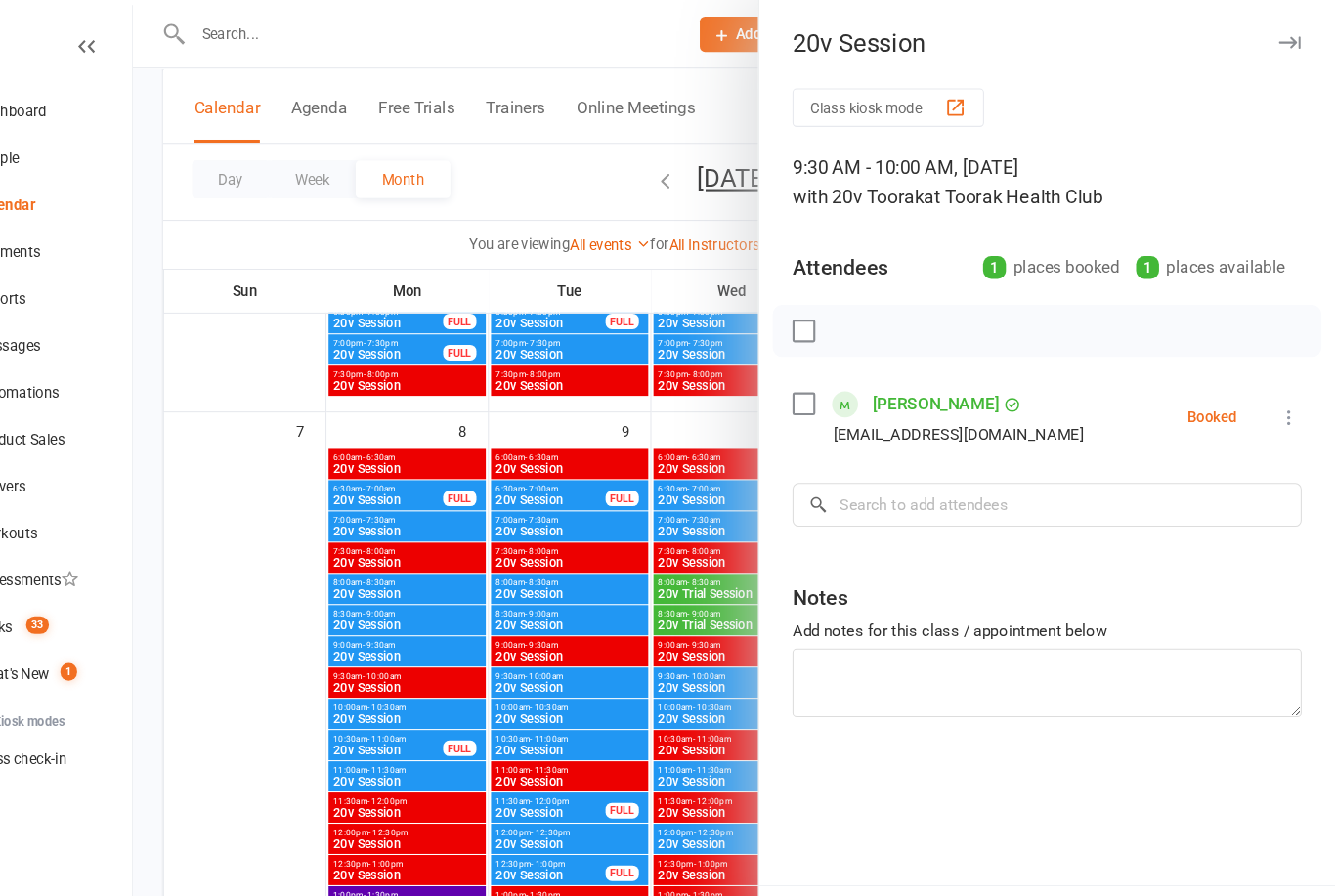
click at [602, 784] on div at bounding box center [772, 448] width 1128 height 896
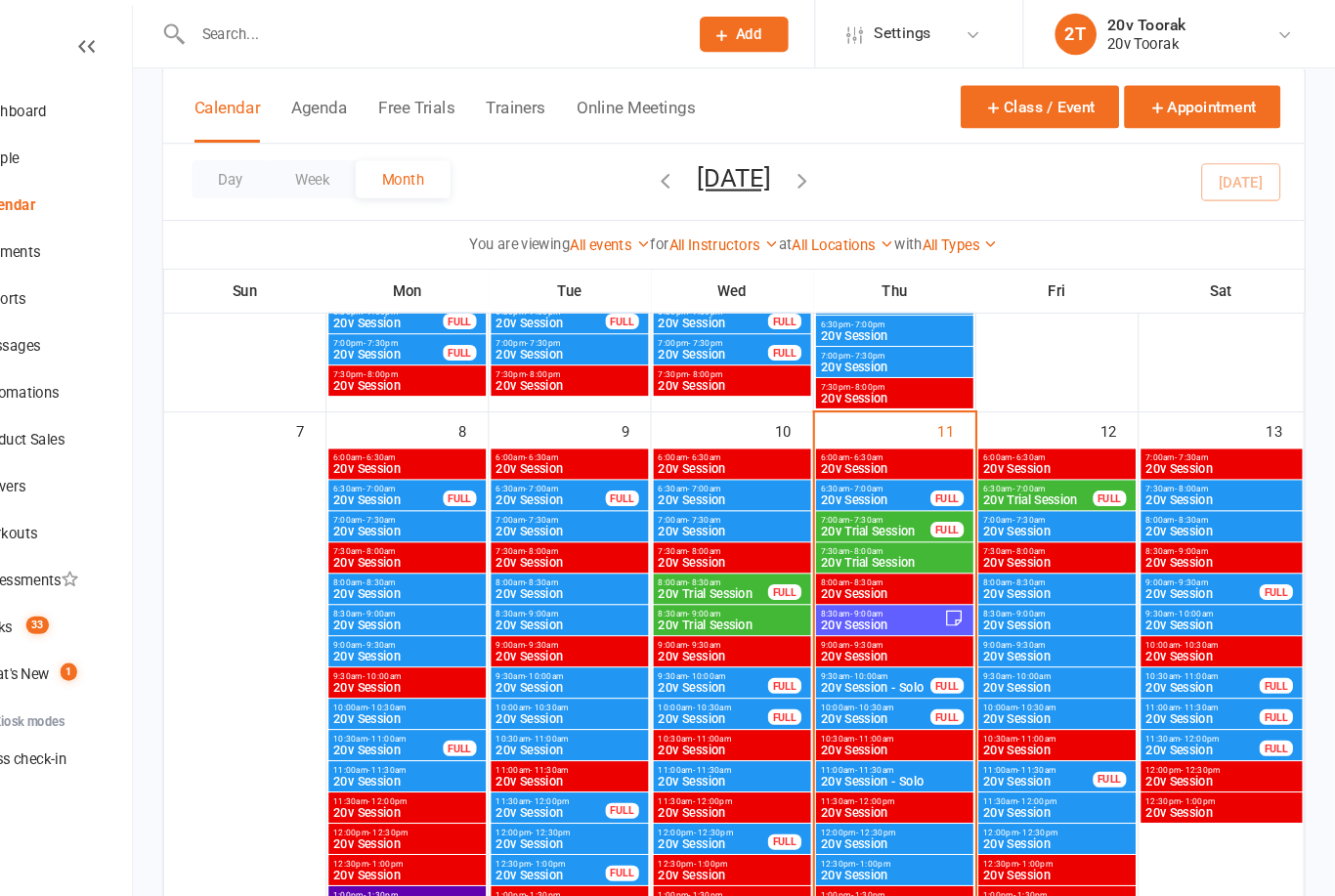
click at [1005, 673] on span "20v Session" at bounding box center [1074, 675] width 140 height 12
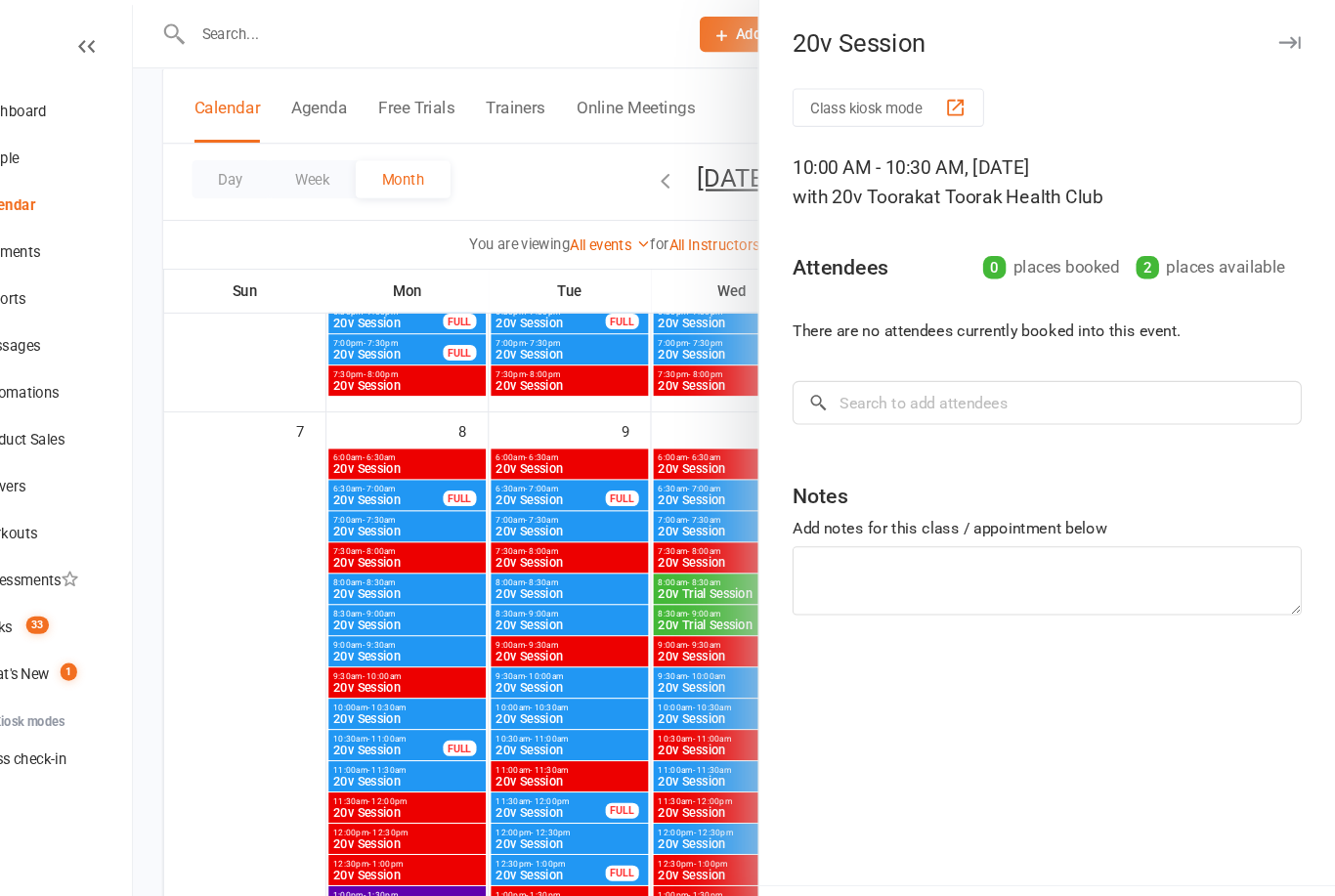
click at [574, 715] on div at bounding box center [772, 448] width 1128 height 896
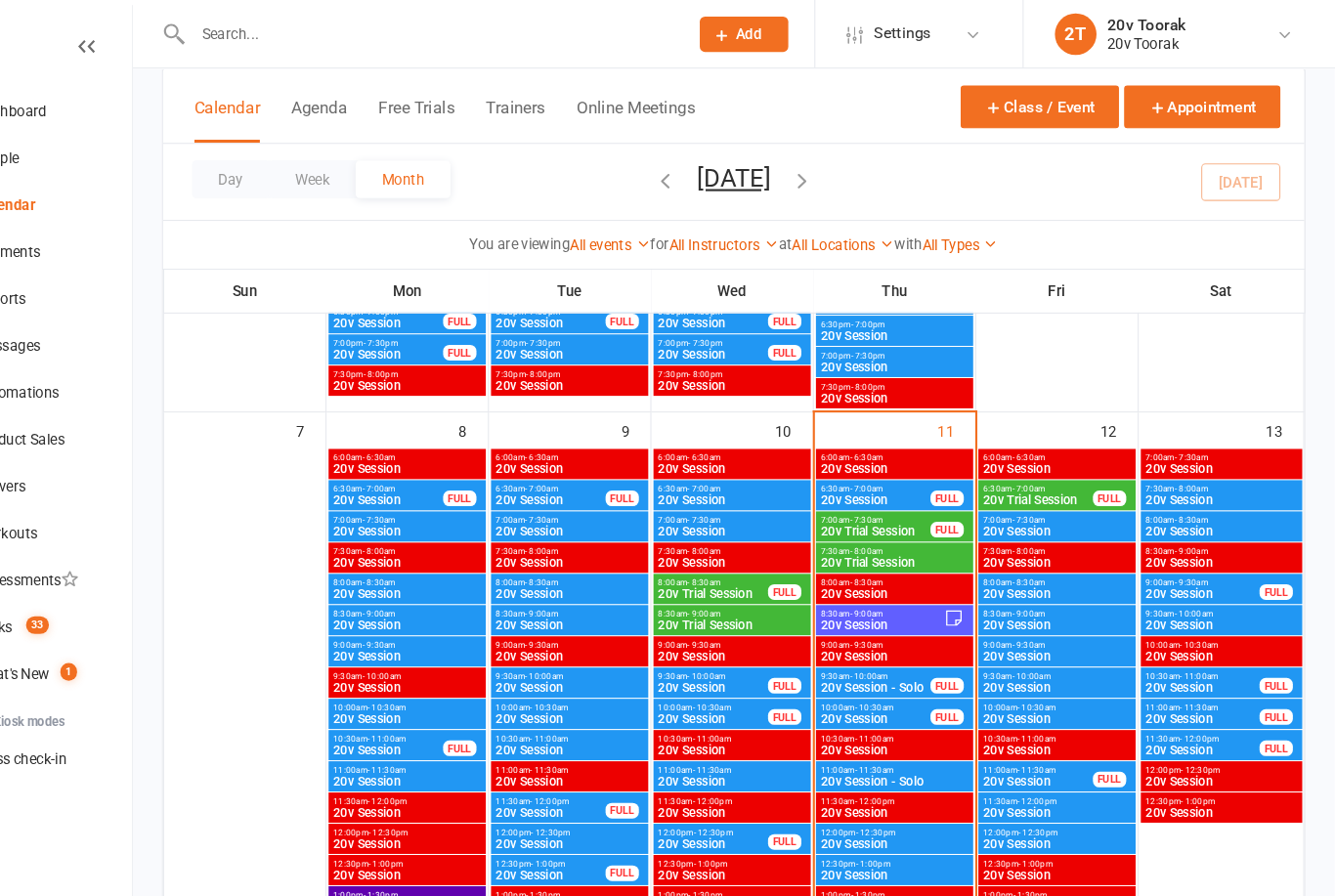
click at [41, 576] on link "Tasks 33" at bounding box center [116, 589] width 181 height 44
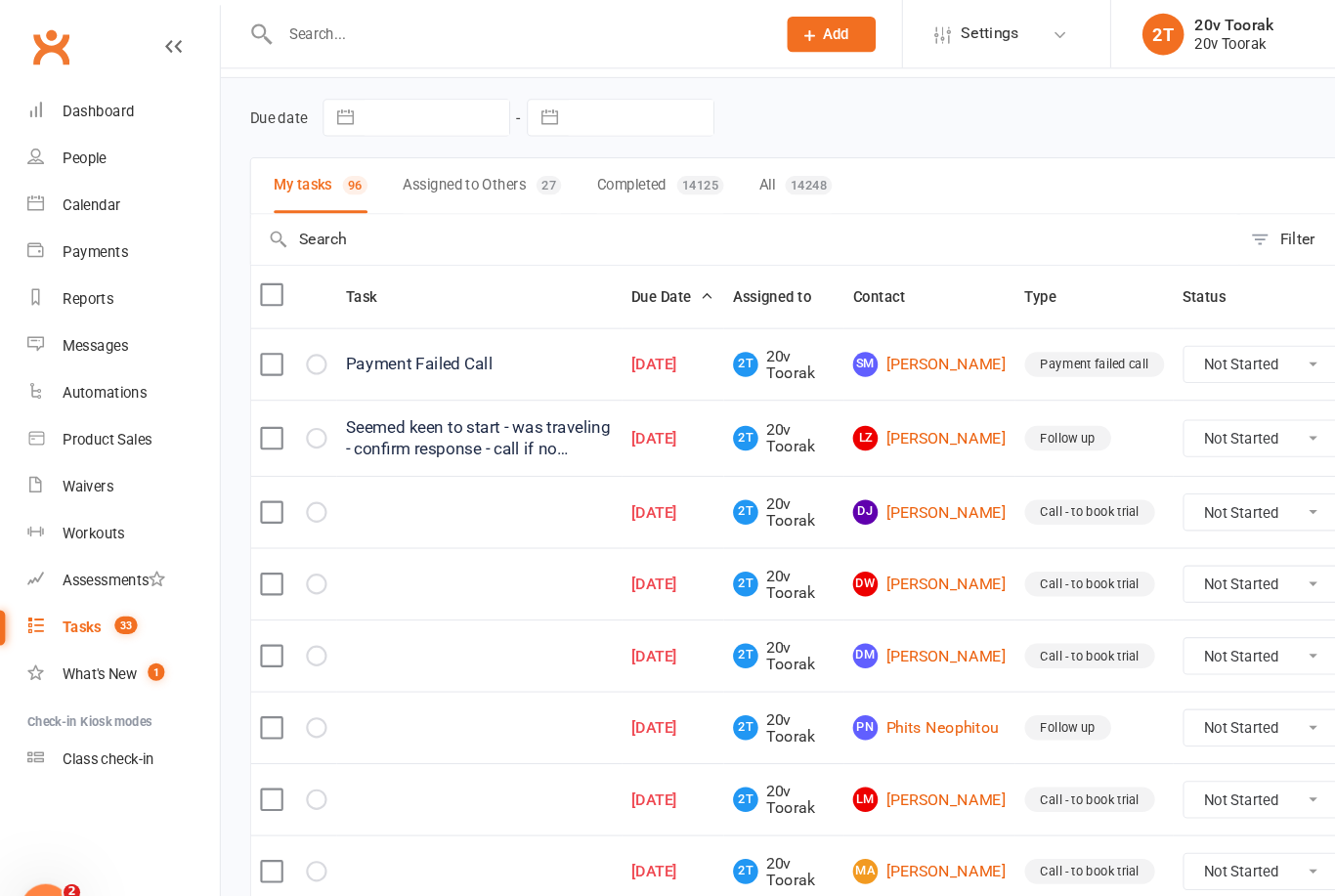
scroll to position [59, 0]
click at [887, 471] on link "DJ [PERSON_NAME]" at bounding box center [872, 482] width 144 height 24
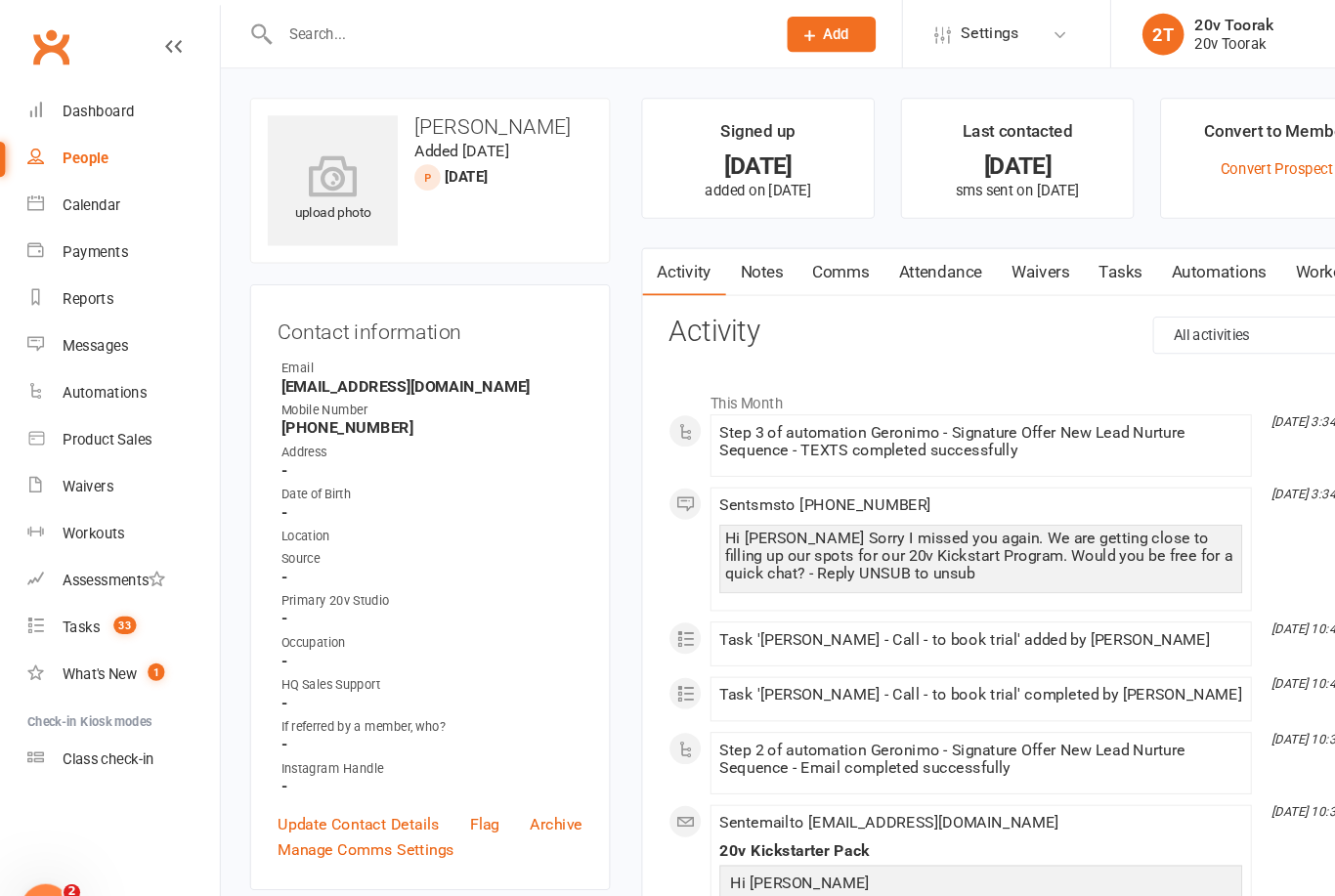
click at [702, 259] on link "Notes" at bounding box center [715, 257] width 68 height 45
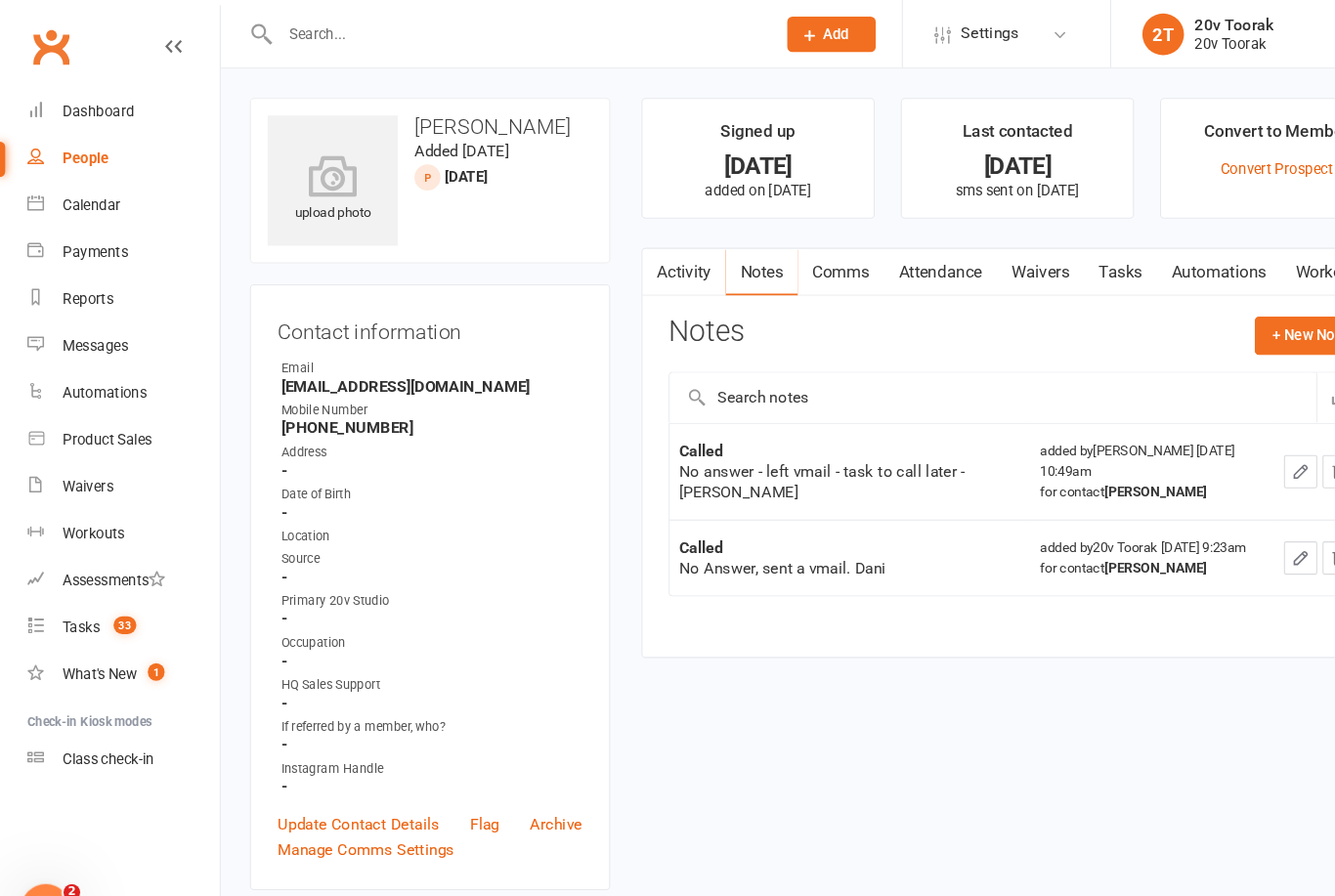
click at [1205, 326] on button "+ New Note" at bounding box center [1230, 314] width 105 height 35
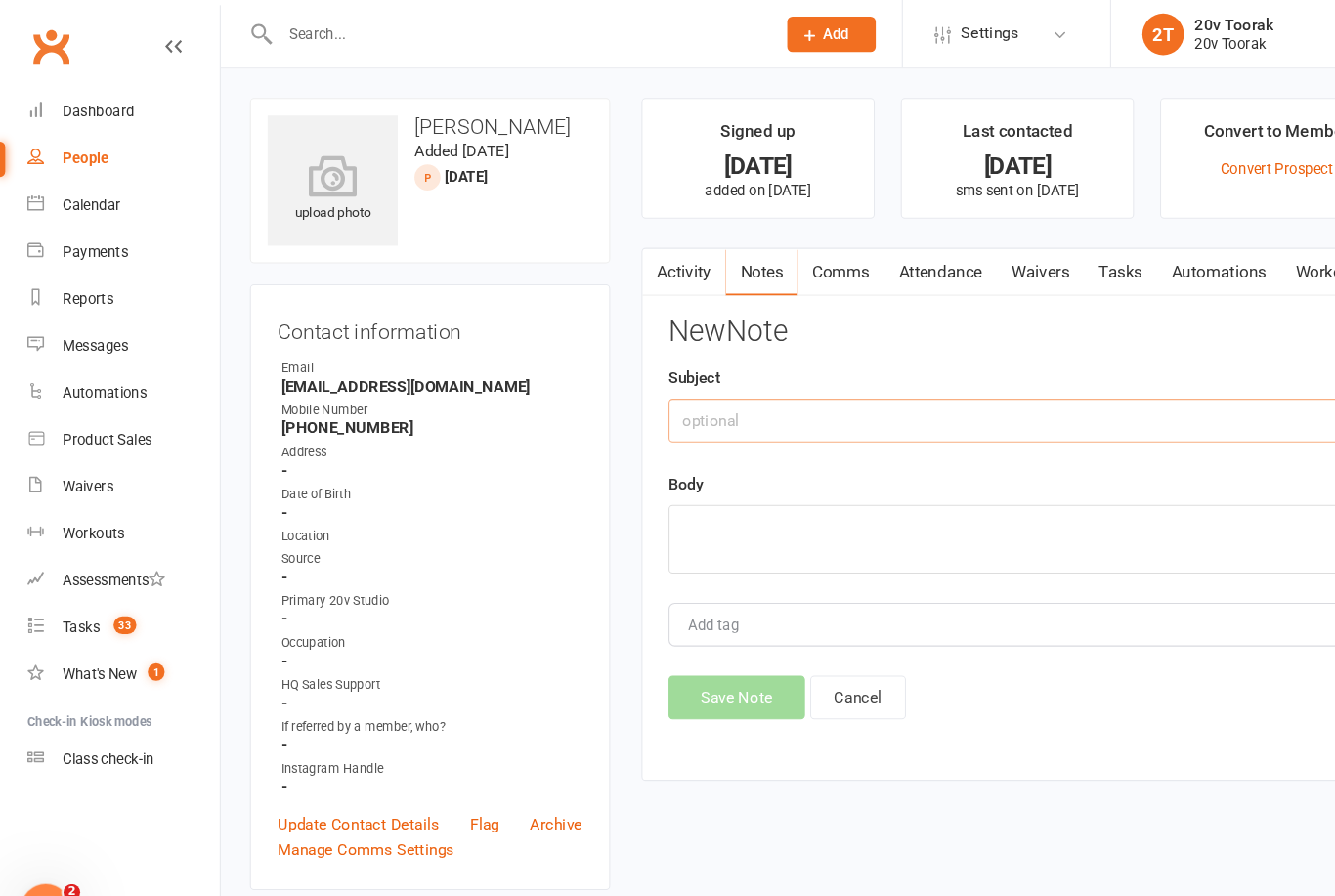
click at [927, 401] on input "text" at bounding box center [955, 395] width 655 height 41
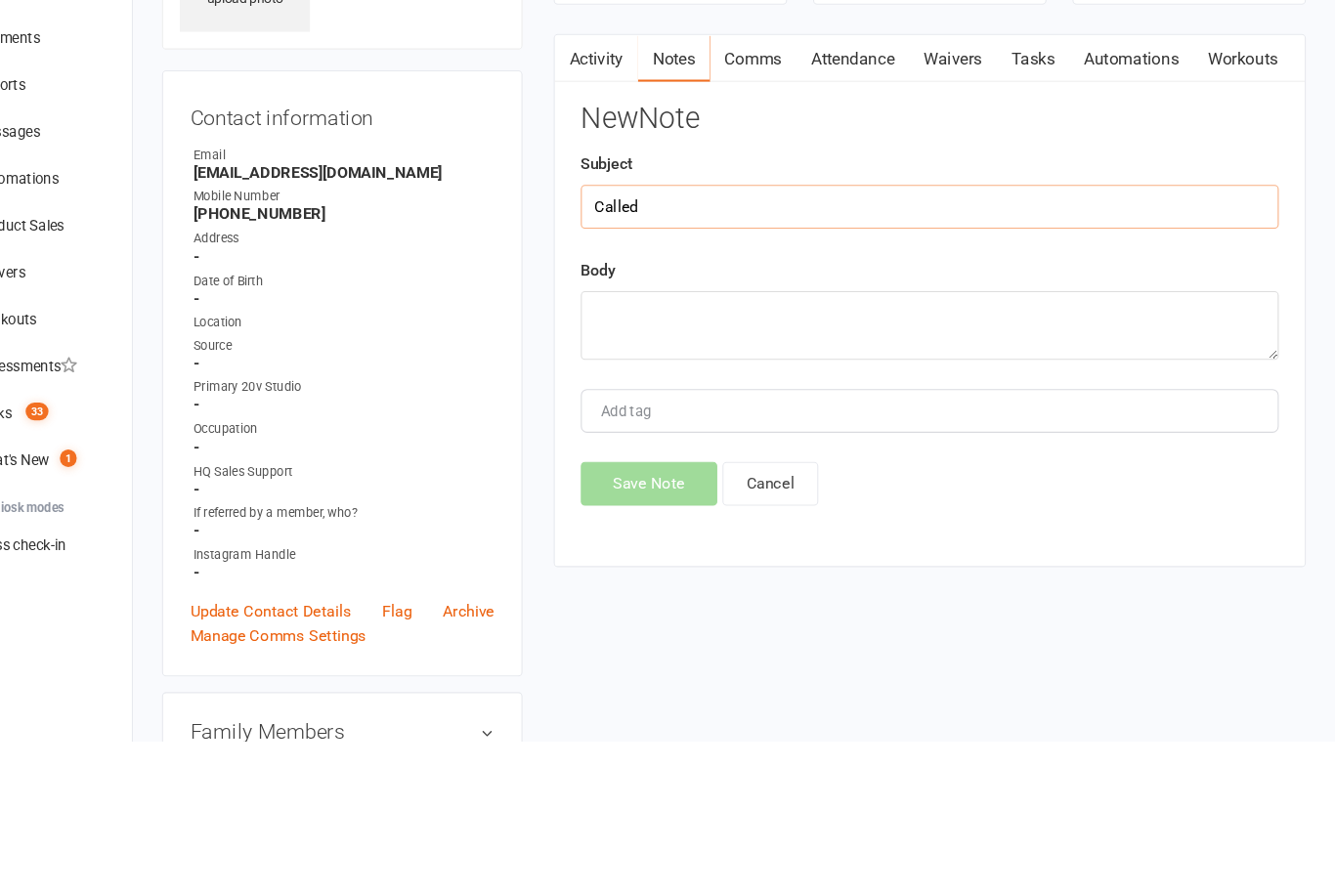
type input "Called"
click at [798, 474] on textarea at bounding box center [955, 506] width 655 height 65
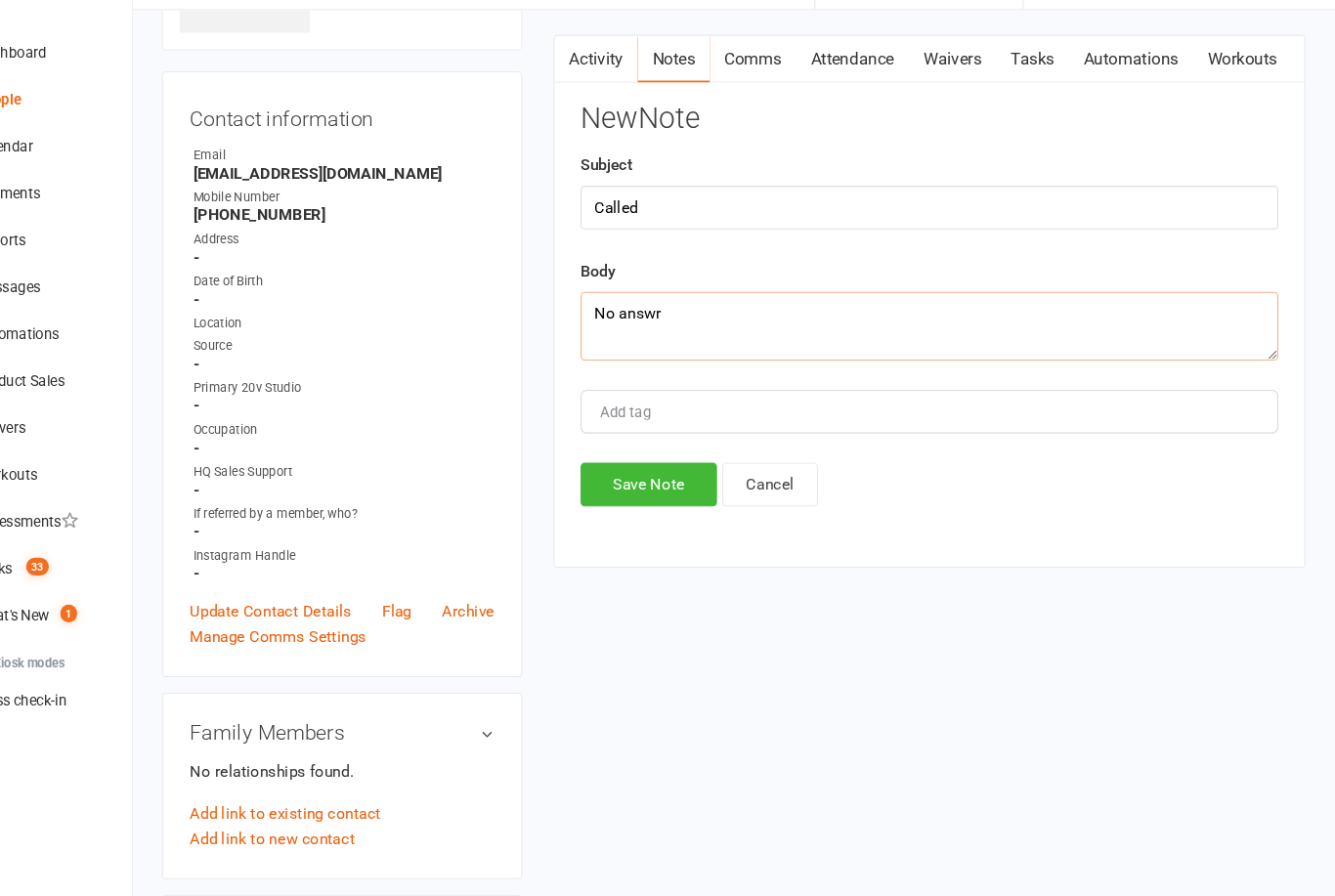
type textarea "No answr"
click at [628, 490] on button "Save Note" at bounding box center [691, 510] width 128 height 41
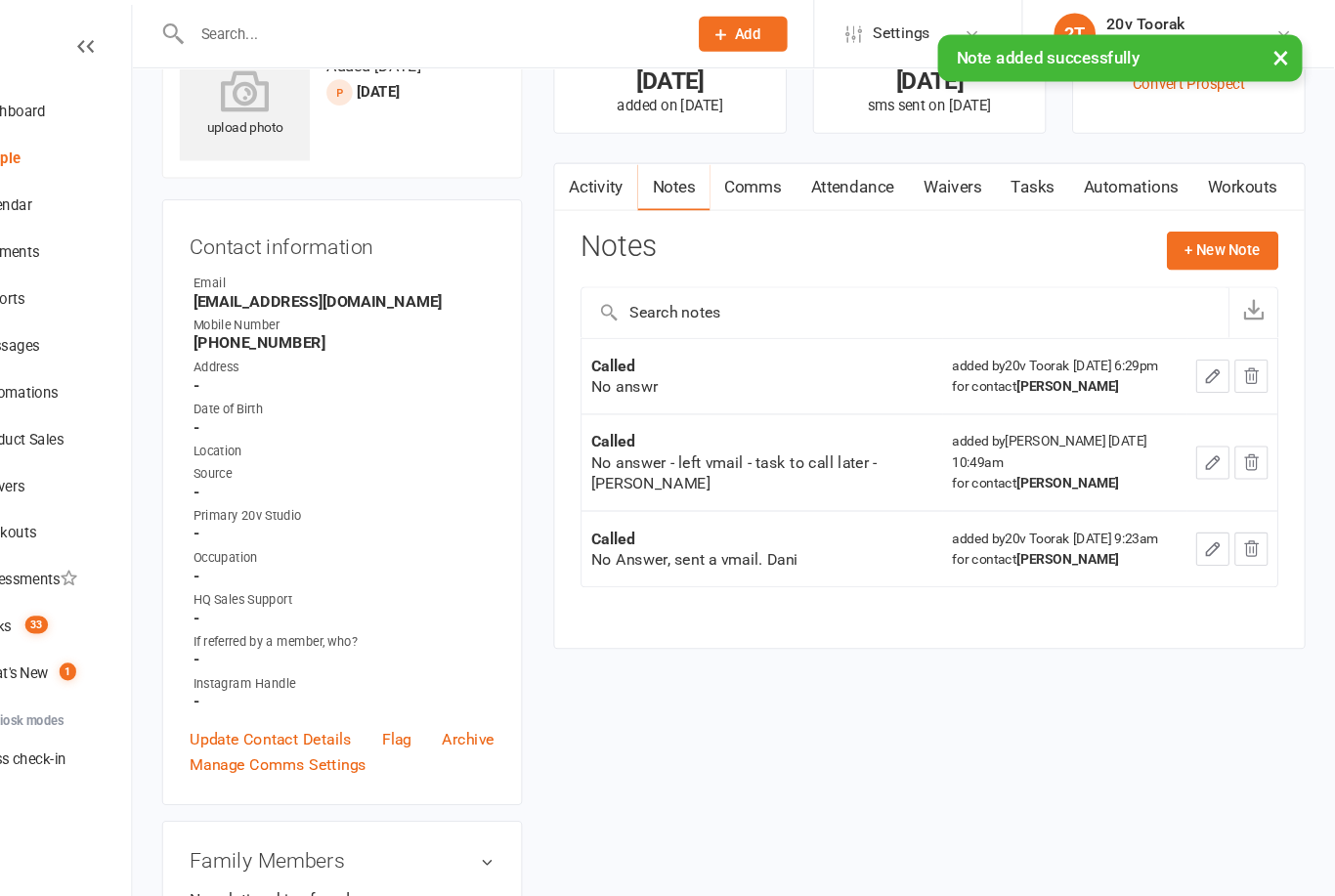
scroll to position [25, 62]
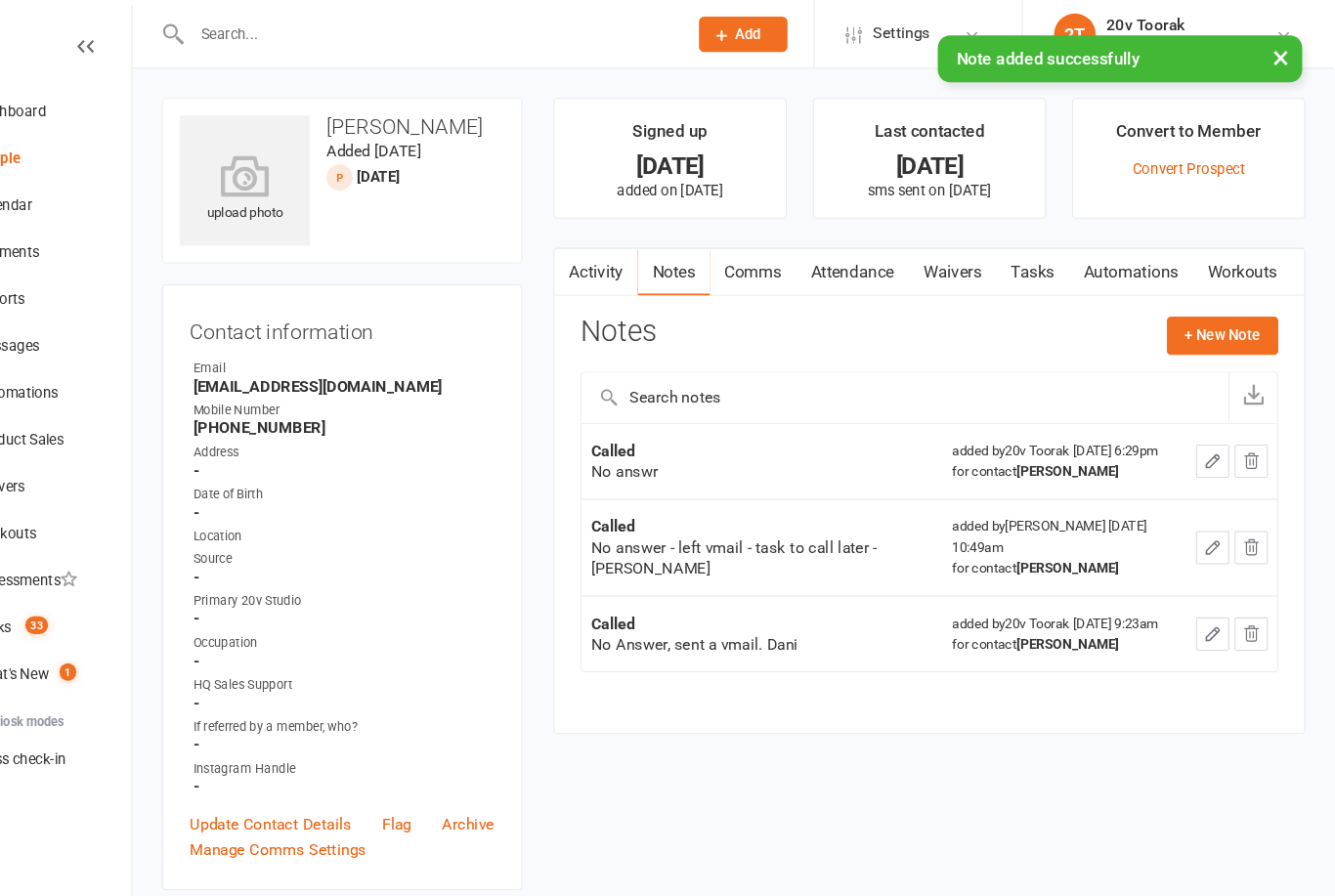
click at [1018, 271] on link "Tasks" at bounding box center [1052, 257] width 69 height 45
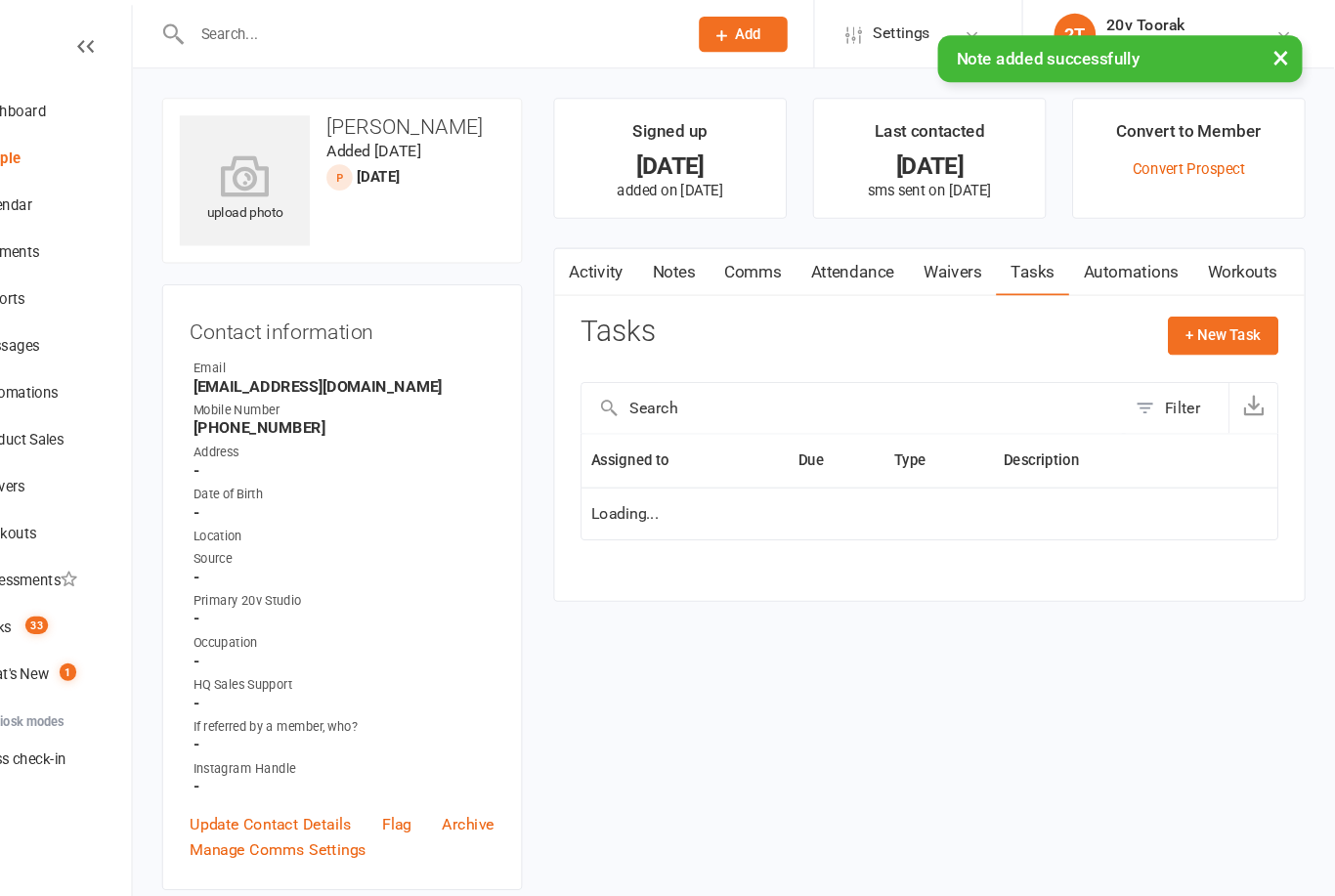
scroll to position [0, 82]
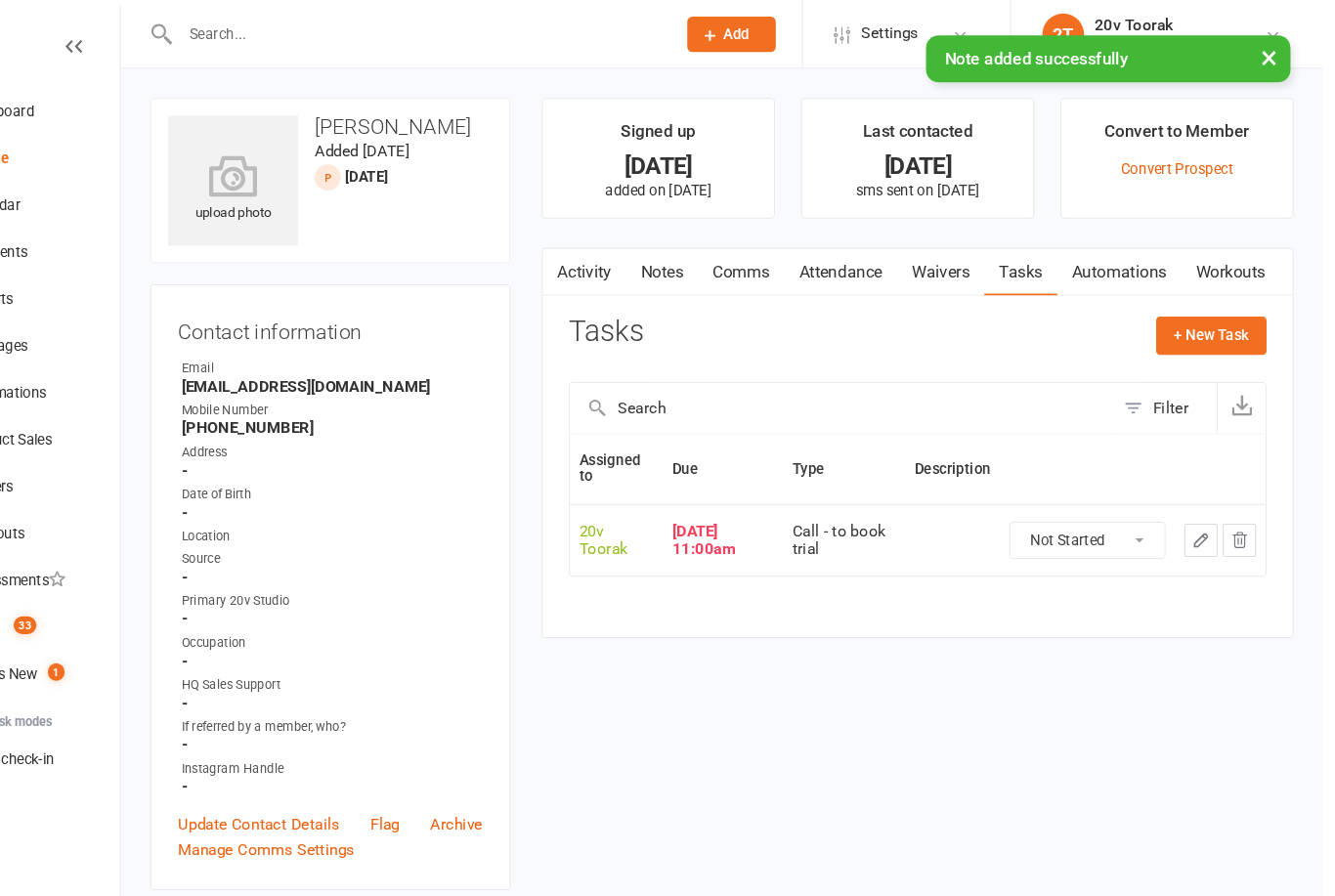
click at [1213, 505] on icon "button" at bounding box center [1221, 507] width 18 height 18
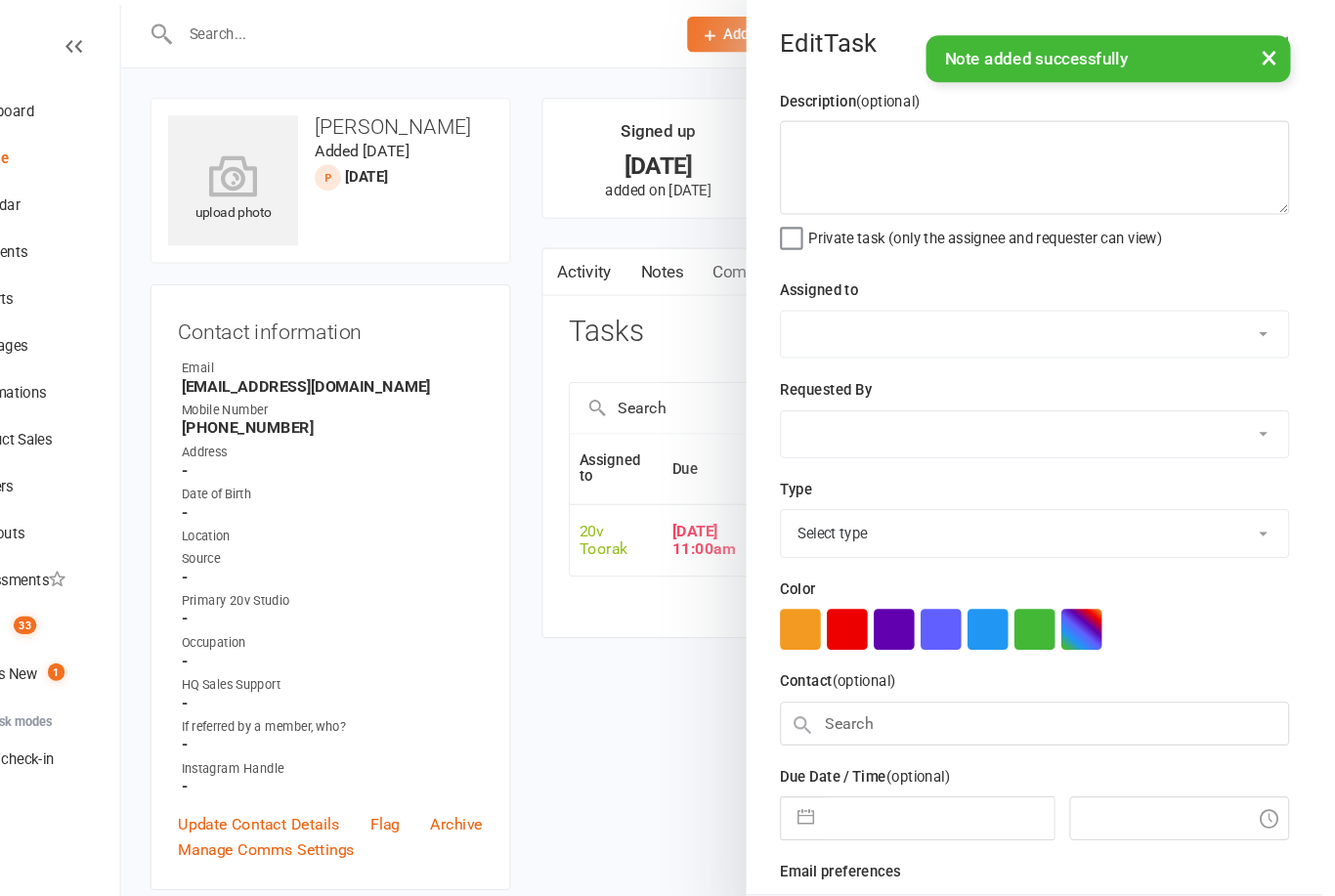
select select "45736"
select select "46005"
type input "[DATE]"
type input "11:00am"
select select "32301"
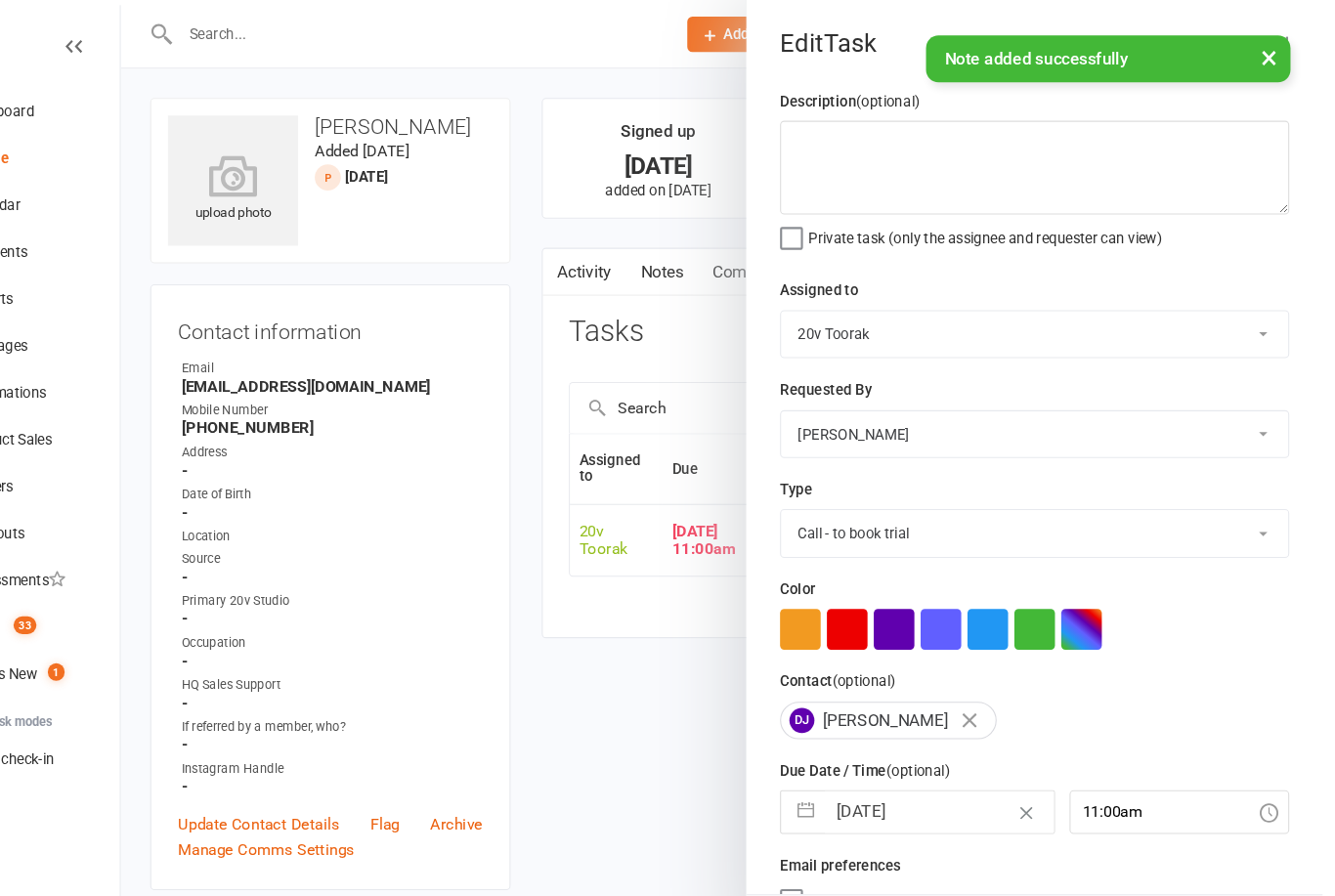
click at [868, 751] on input "[DATE]" at bounding box center [975, 763] width 215 height 39
select select "7"
select select "2025"
select select "8"
select select "2025"
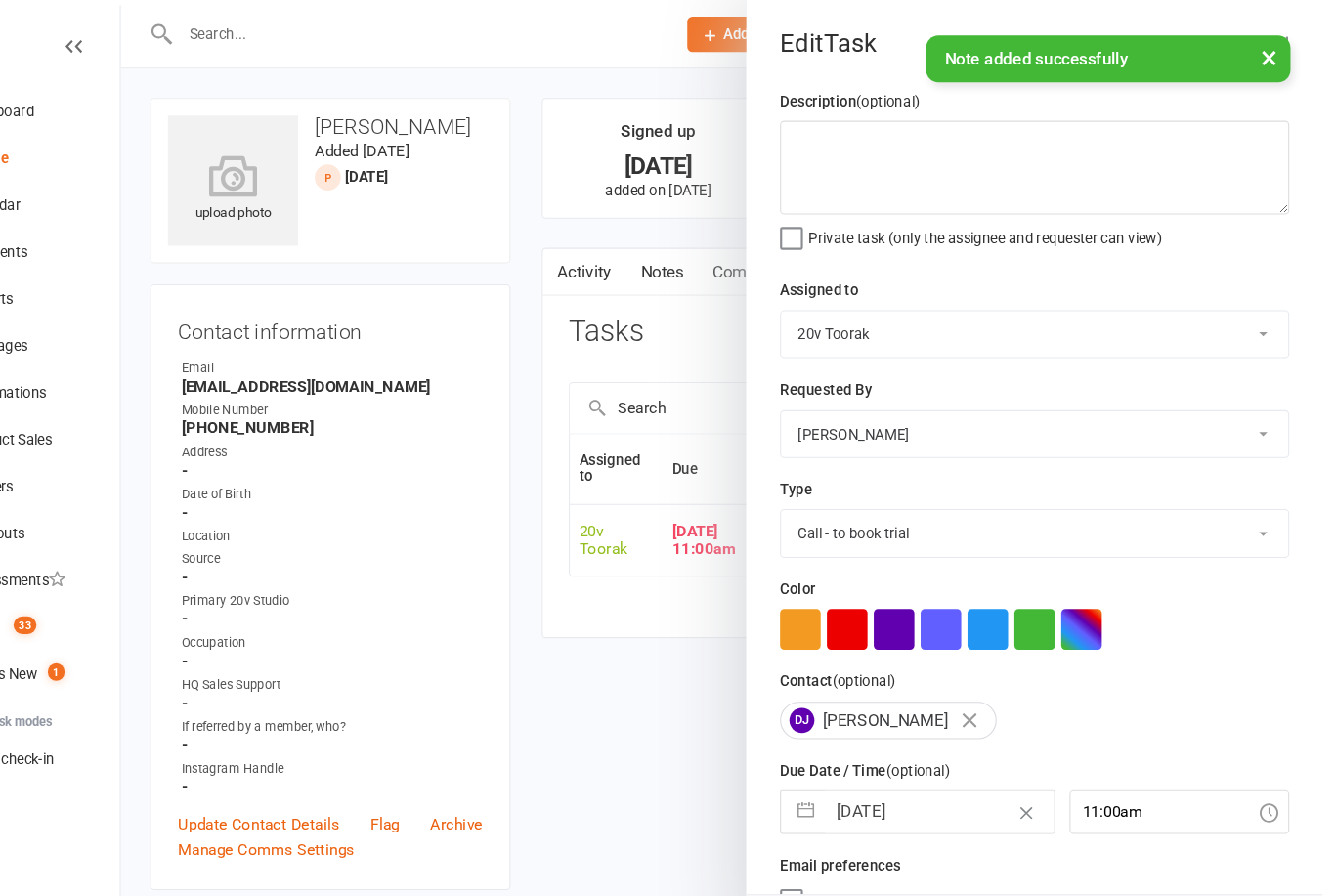
select select "9"
select select "2025"
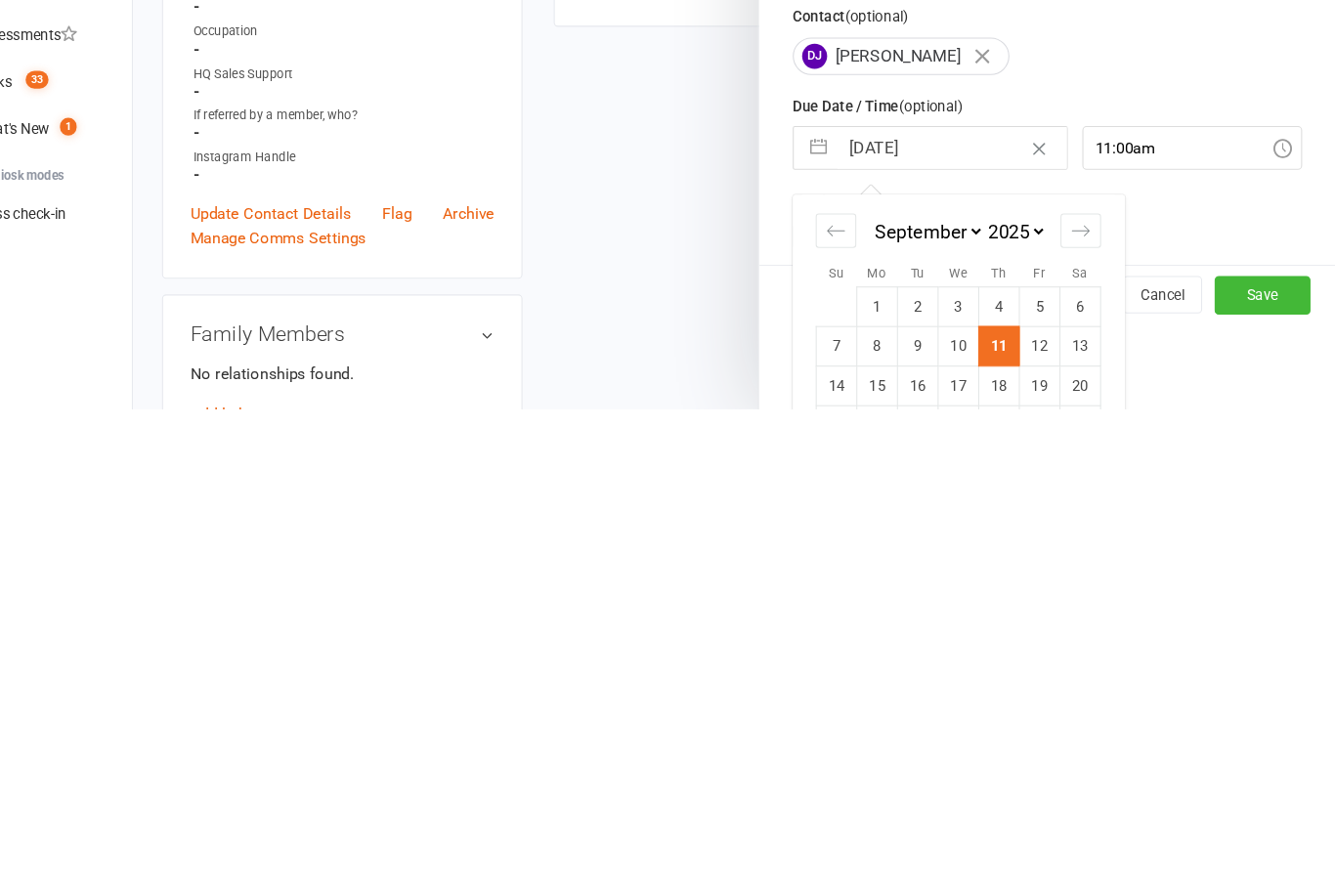
scroll to position [122, 0]
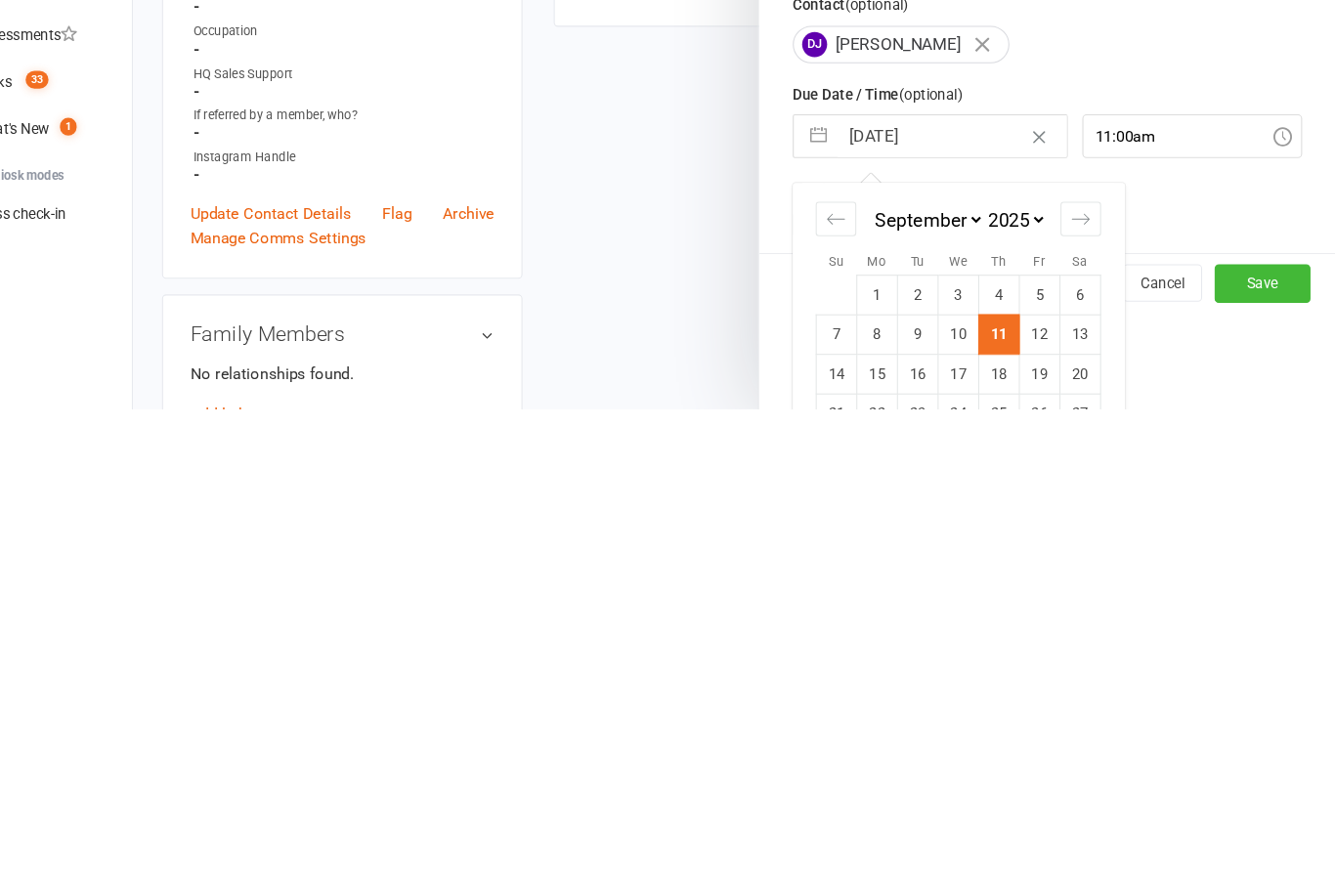
click at [1039, 807] on td "12" at bounding box center [1058, 825] width 38 height 37
type input "[DATE]"
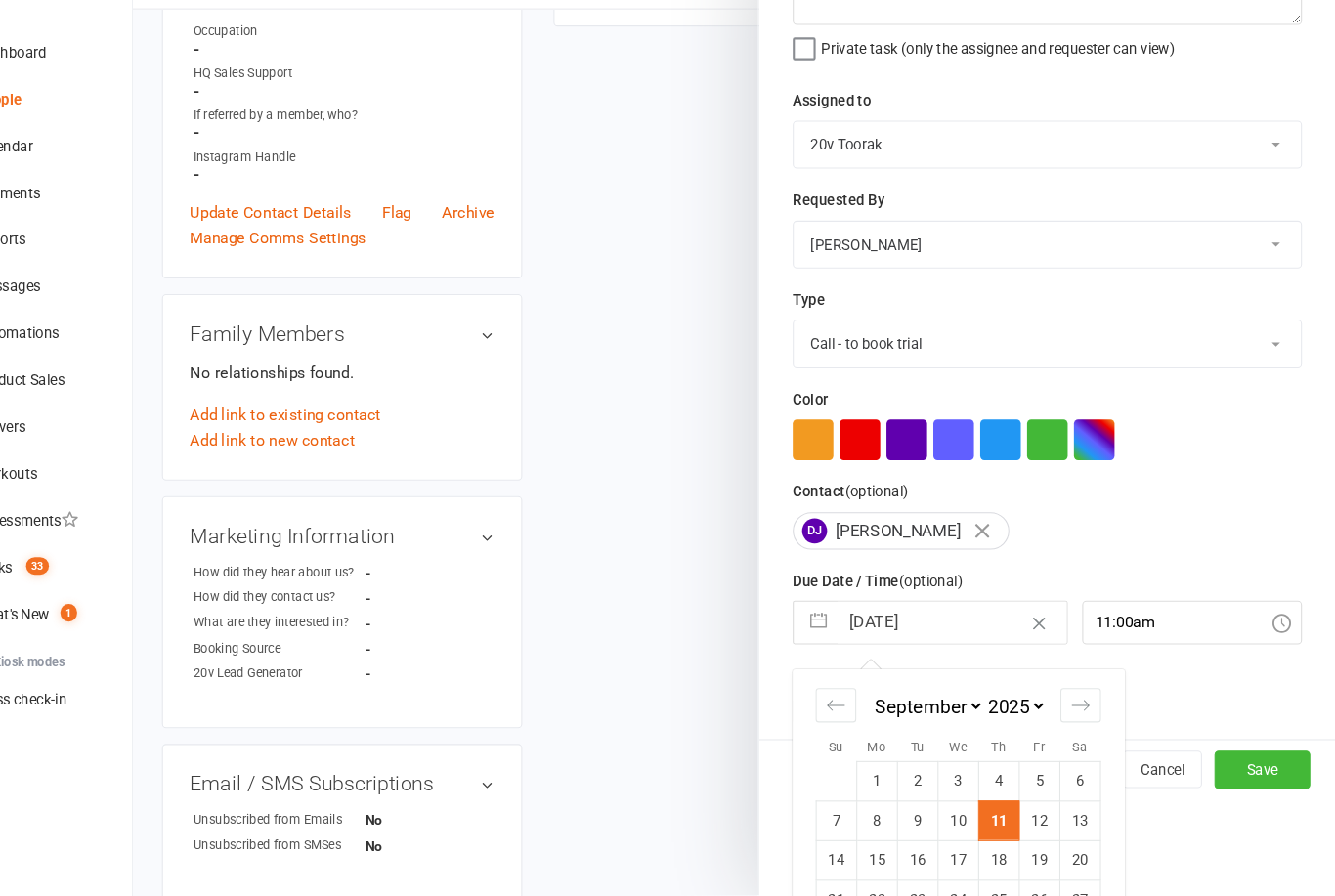
scroll to position [36, 0]
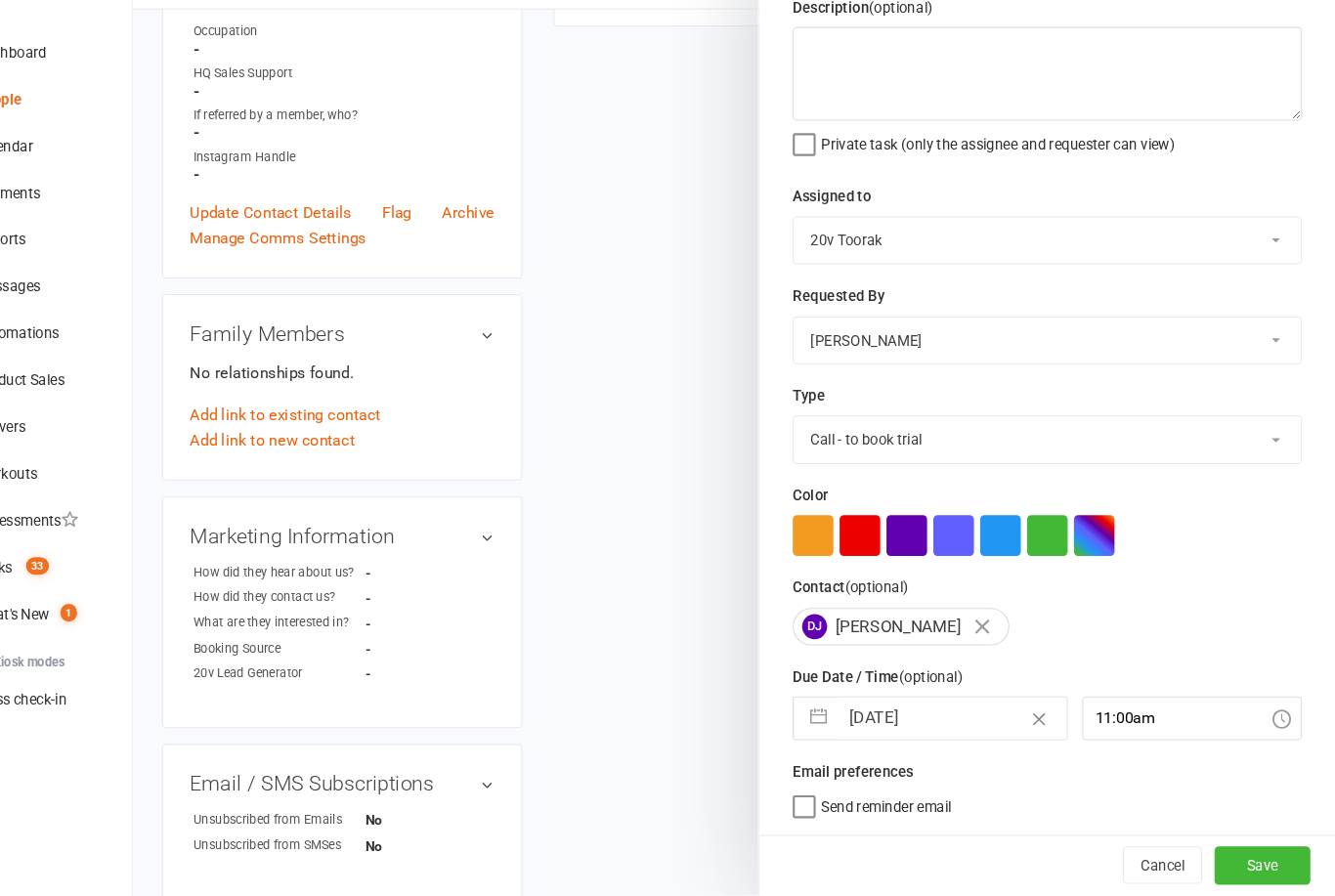
click at [1222, 850] on button "Save" at bounding box center [1267, 868] width 90 height 35
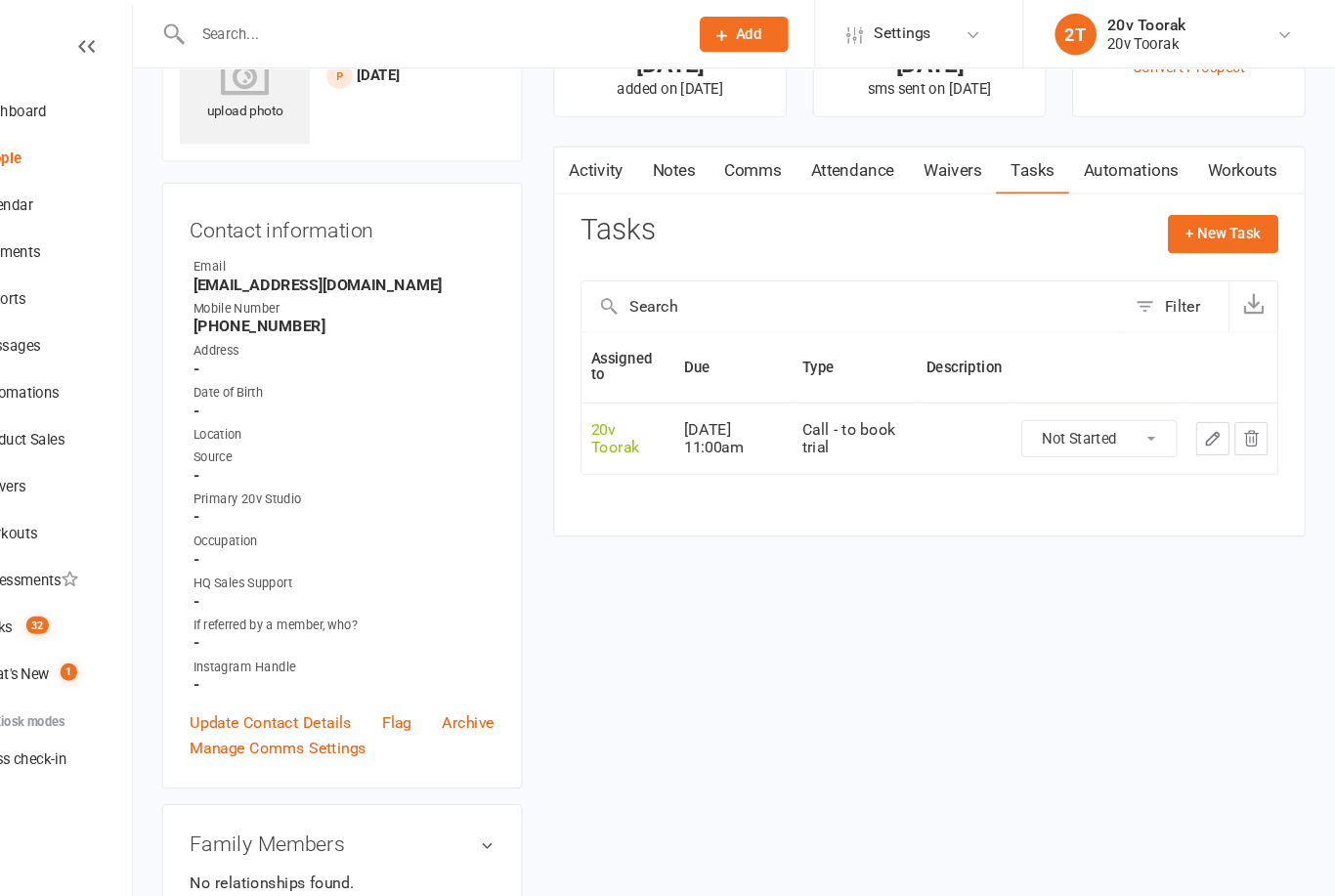
scroll to position [0, 0]
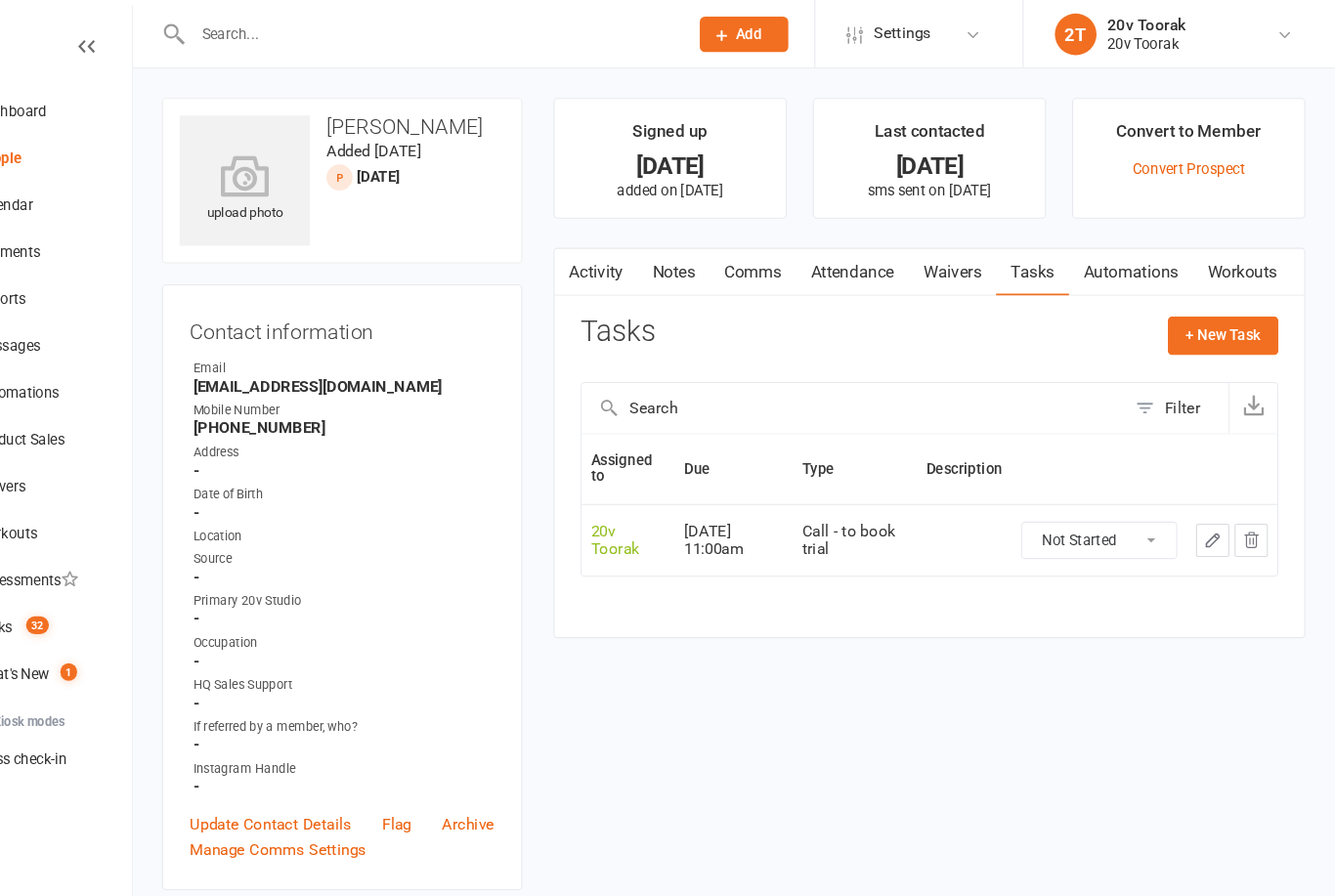
click at [603, 259] on button "button" at bounding box center [615, 256] width 24 height 44
click at [603, 261] on link "Activity" at bounding box center [643, 257] width 78 height 45
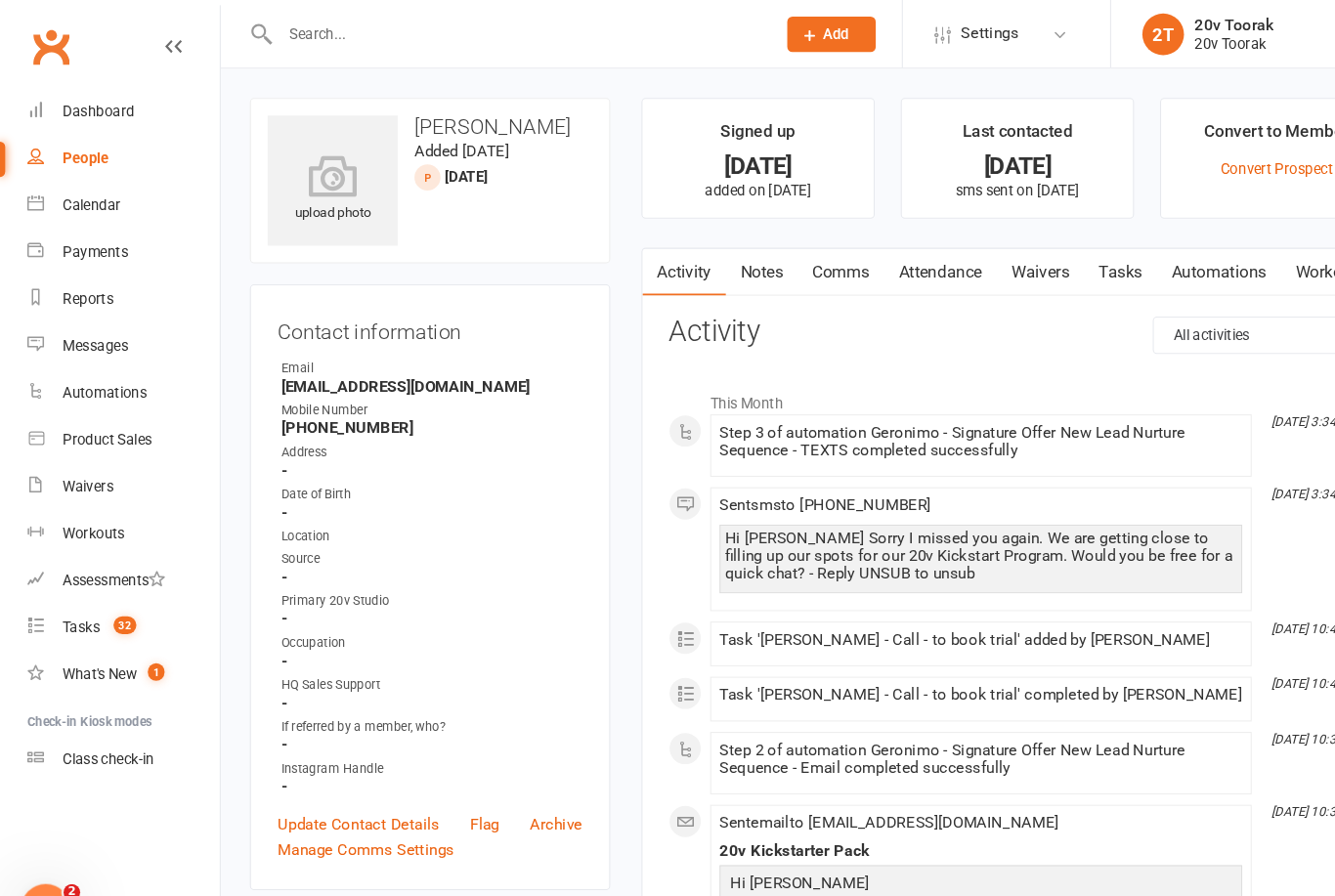
click at [72, 323] on div "Messages" at bounding box center [89, 324] width 62 height 16
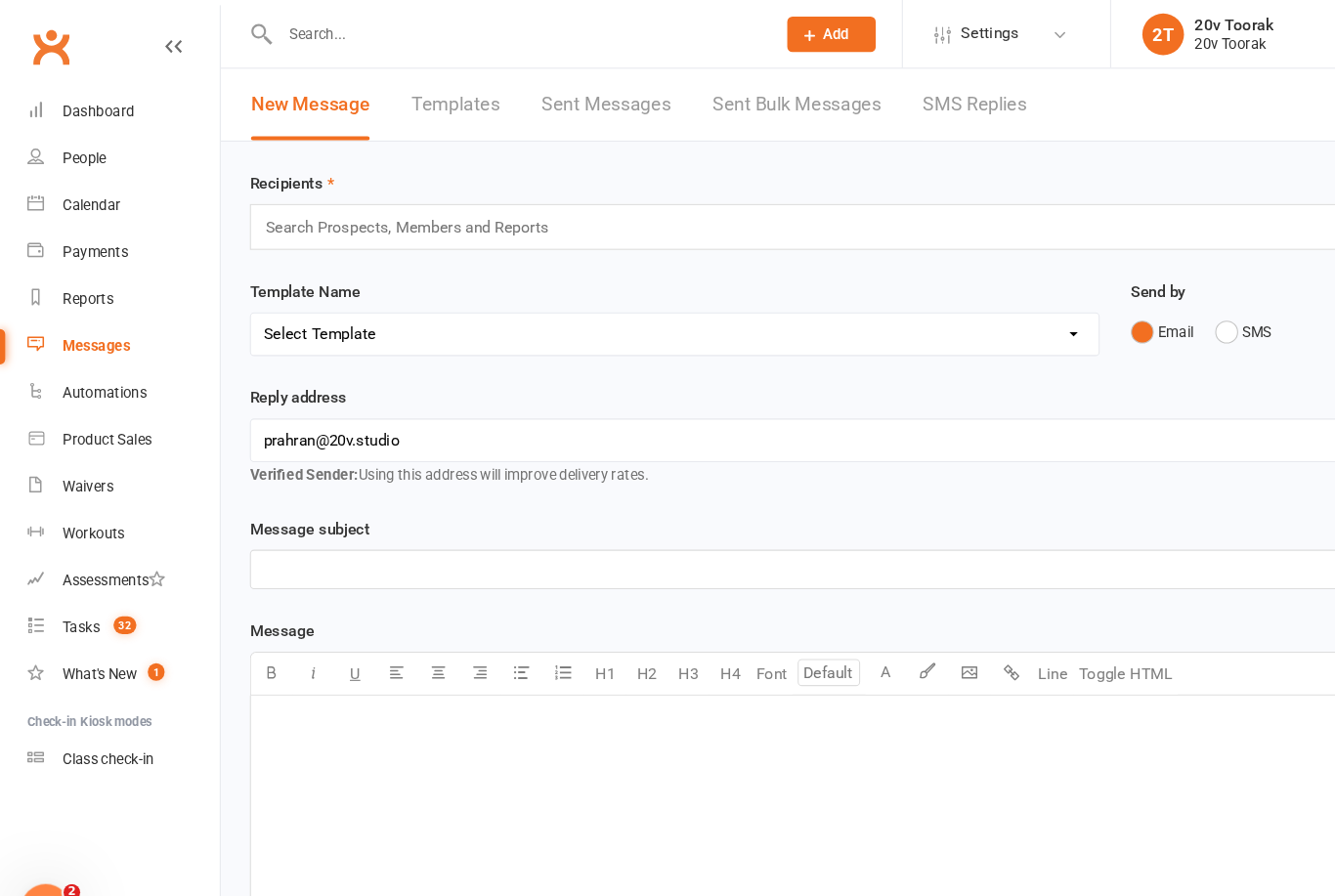
click at [944, 101] on link "SMS Replies" at bounding box center [915, 98] width 98 height 68
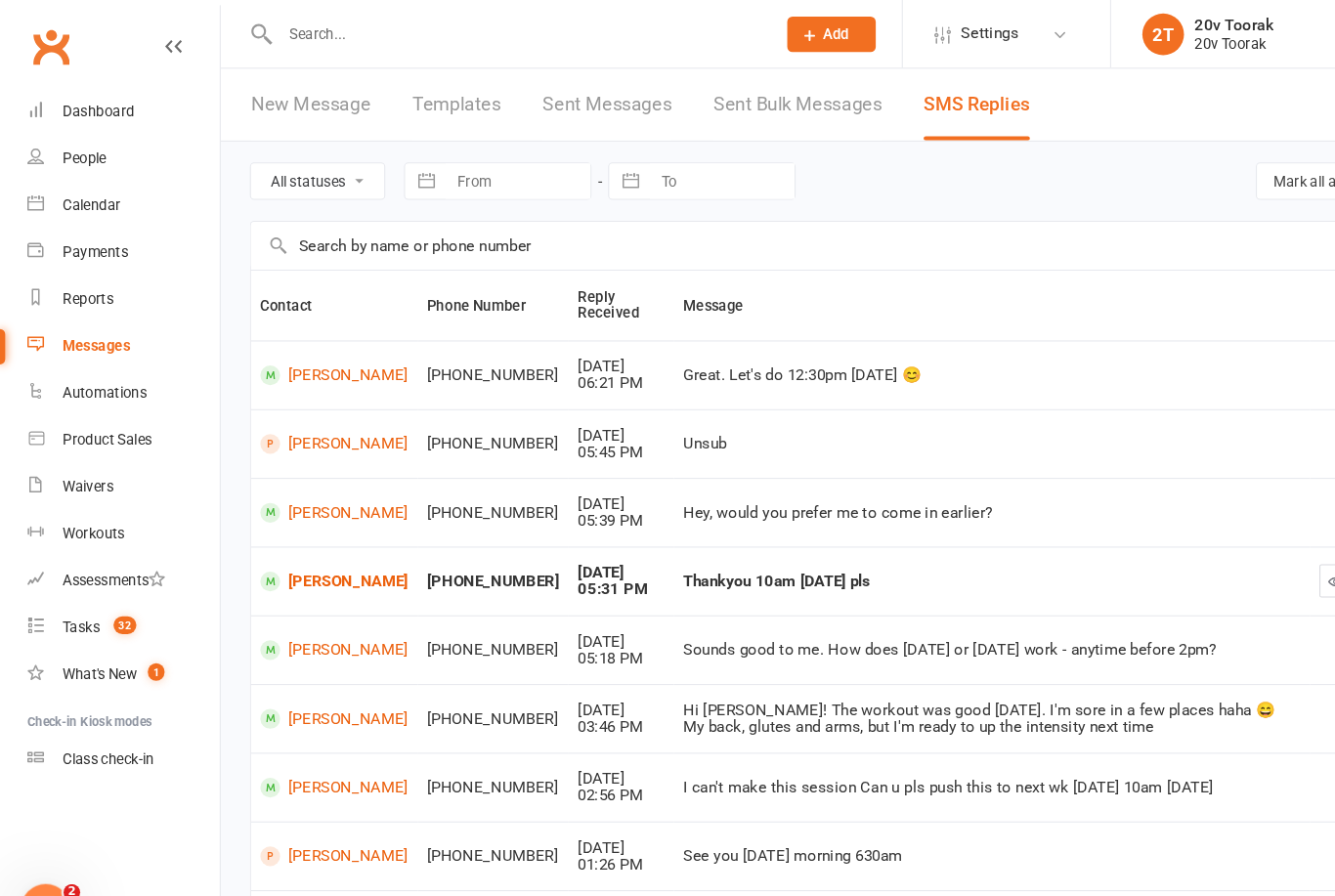
click at [279, 474] on link "Terryn Adrain" at bounding box center [314, 481] width 139 height 19
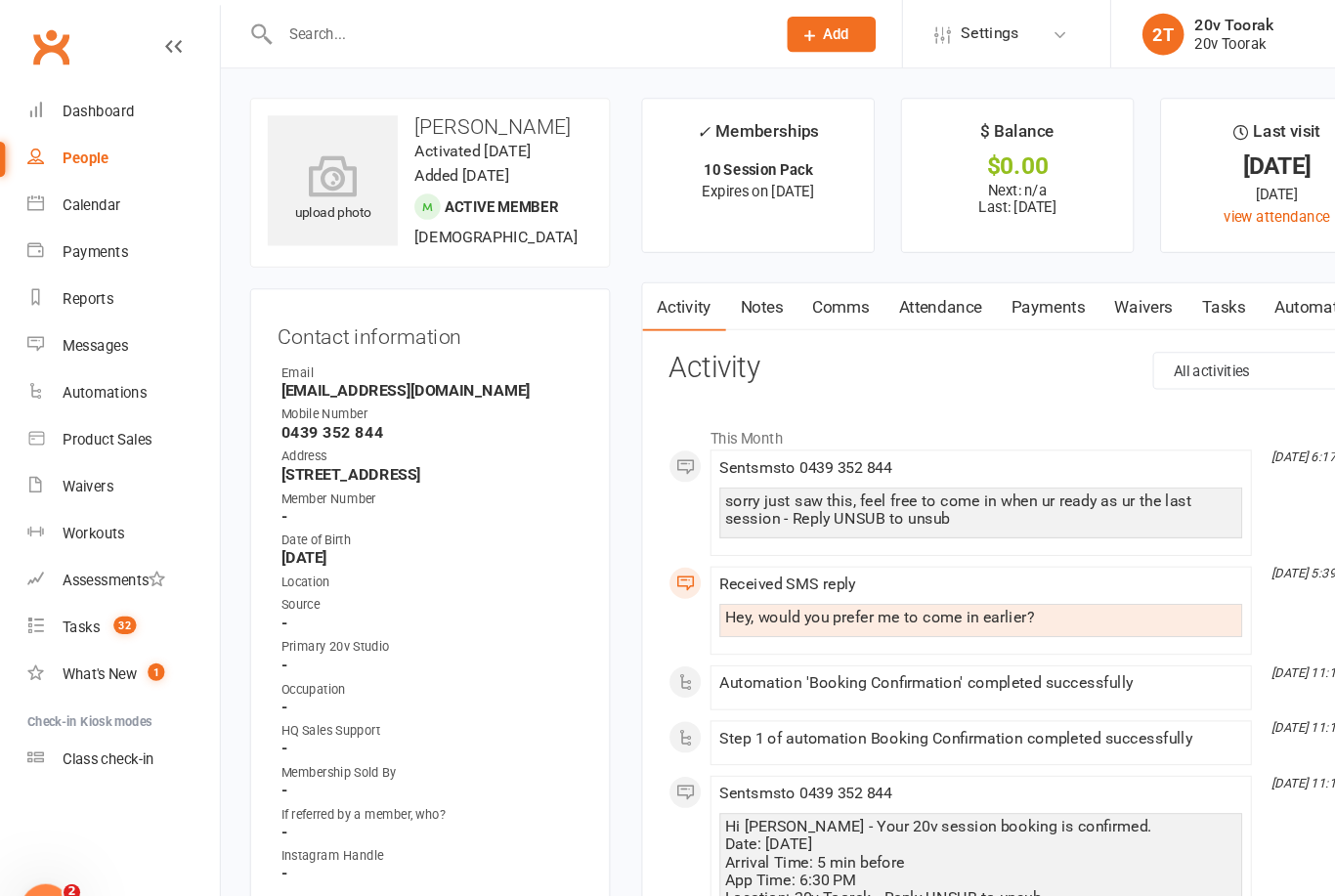
click at [813, 287] on link "Comms" at bounding box center [789, 288] width 81 height 45
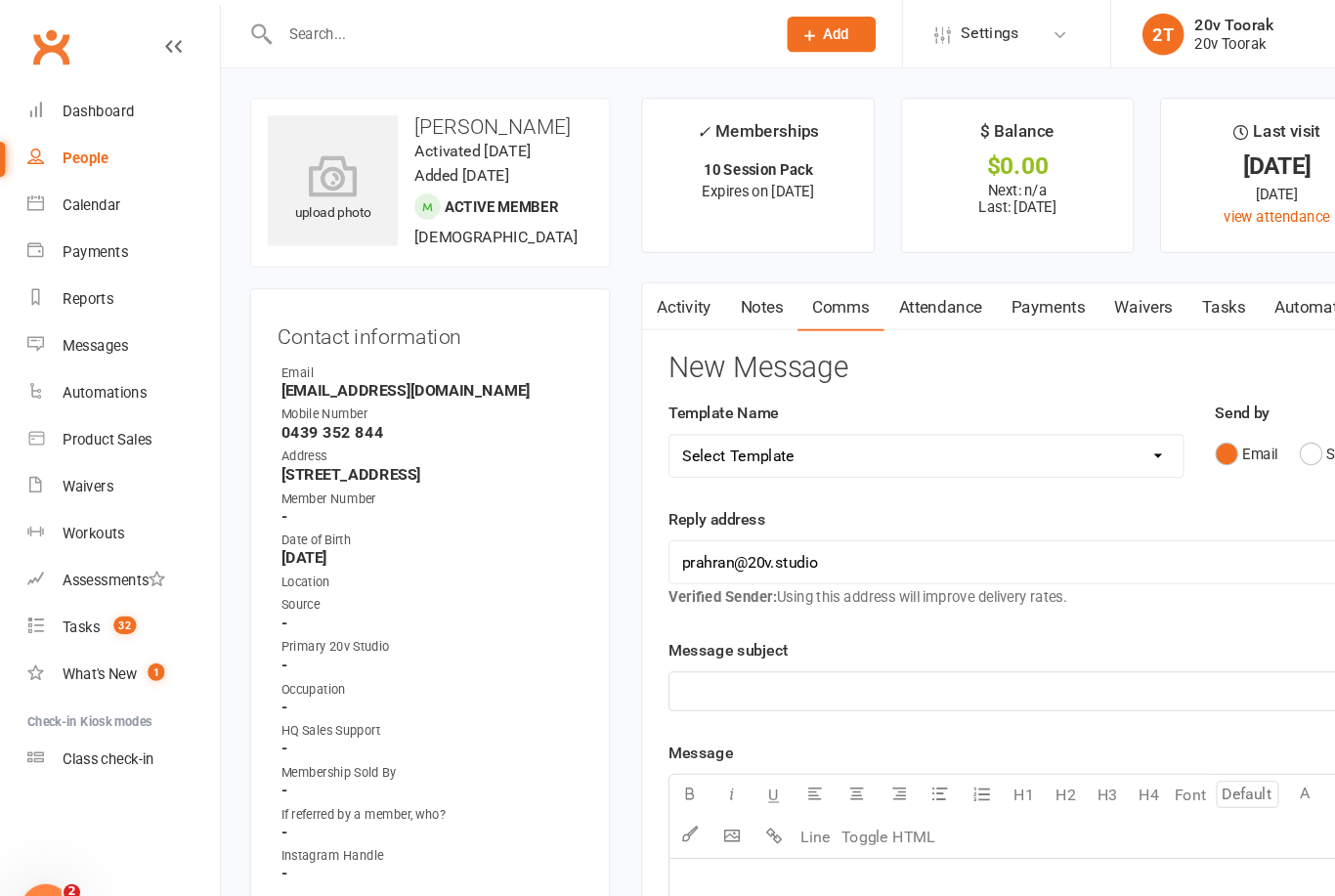
click at [1233, 419] on button "SMS" at bounding box center [1247, 426] width 53 height 37
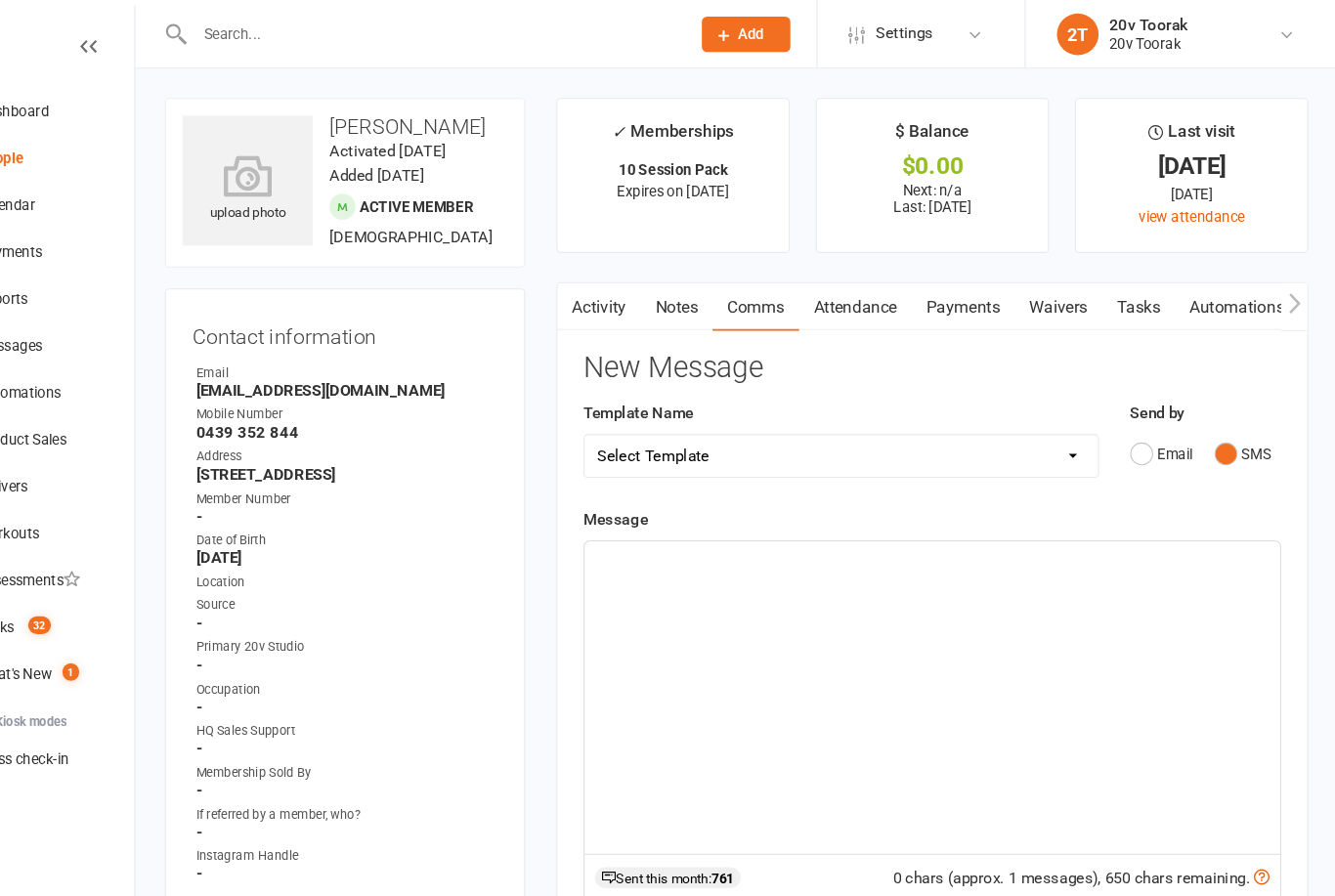
click at [1063, 636] on div "﻿" at bounding box center [955, 654] width 653 height 293
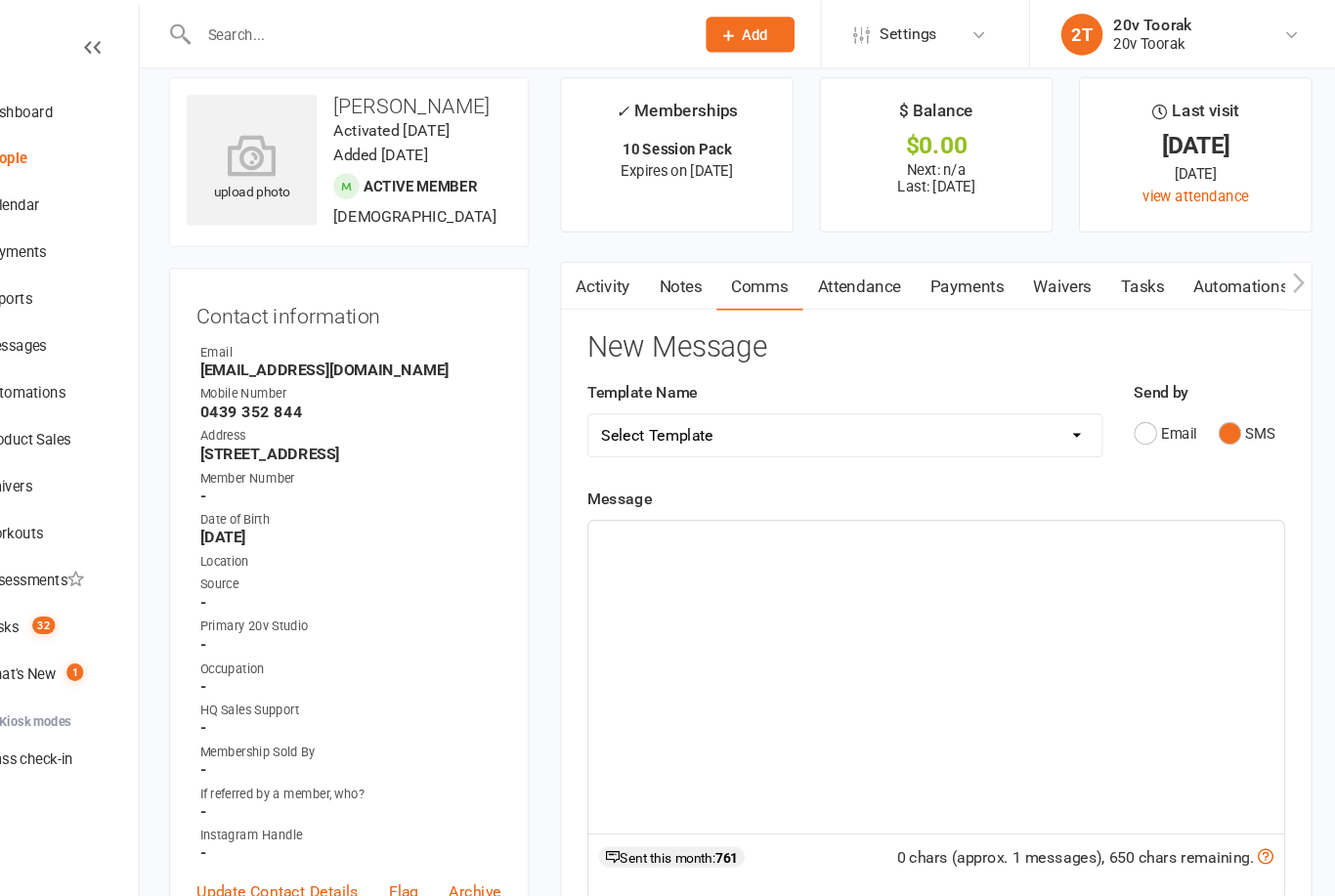
scroll to position [19, 0]
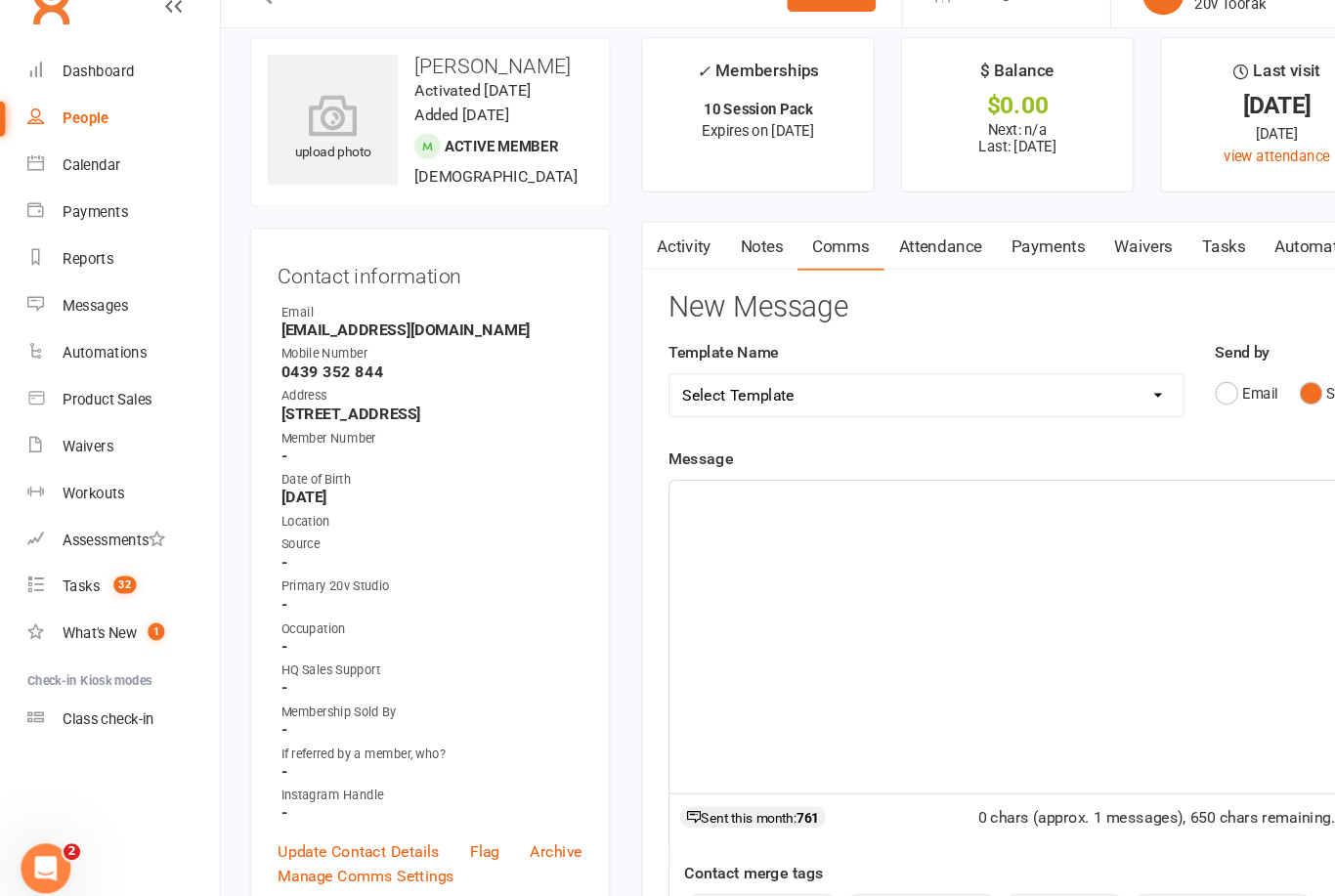
click at [62, 581] on div "Tasks" at bounding box center [76, 589] width 35 height 16
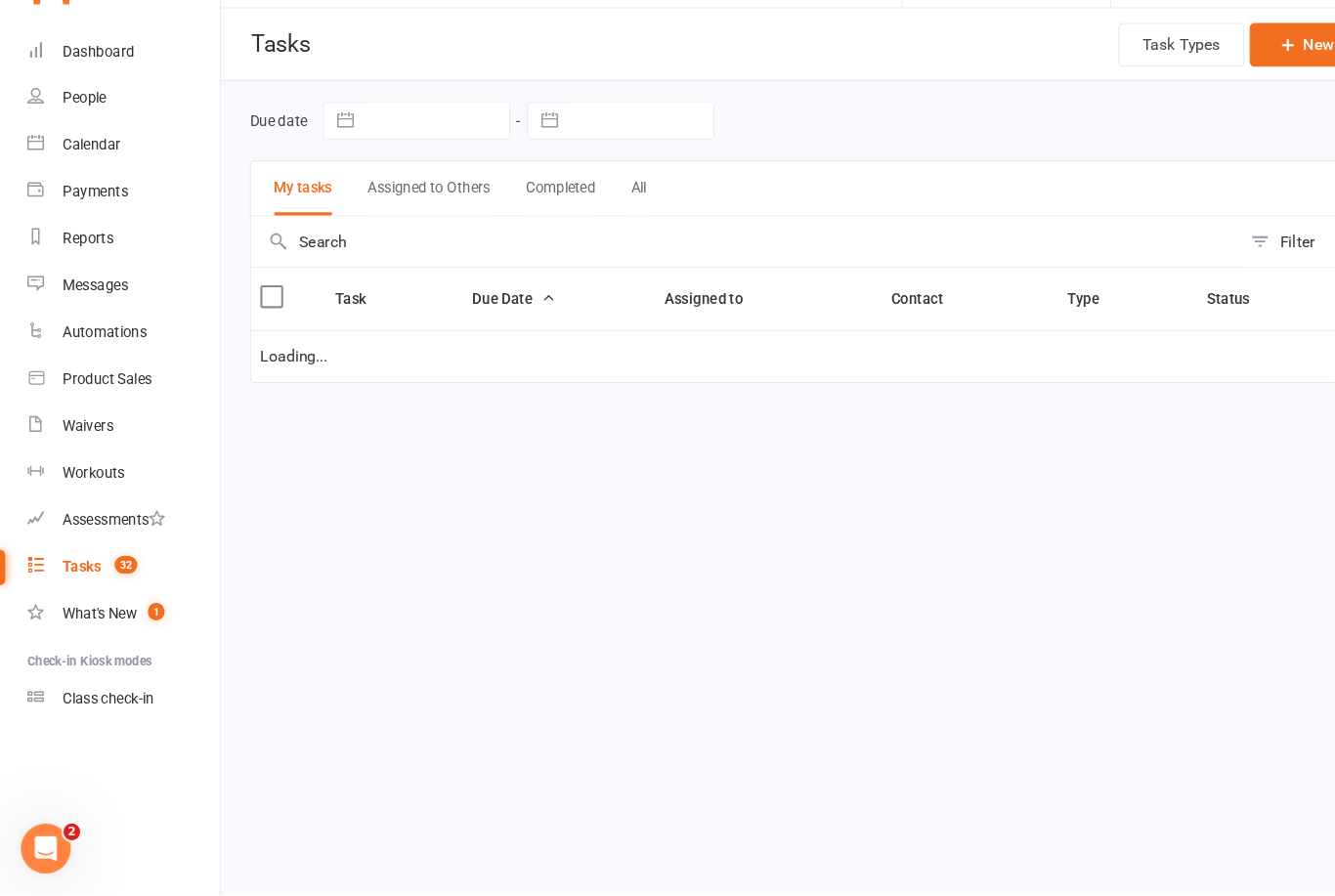
click at [1064, 498] on html "Prospect Member Non-attending contact Class / event Appointment Task Membership…" at bounding box center [667, 249] width 1335 height 498
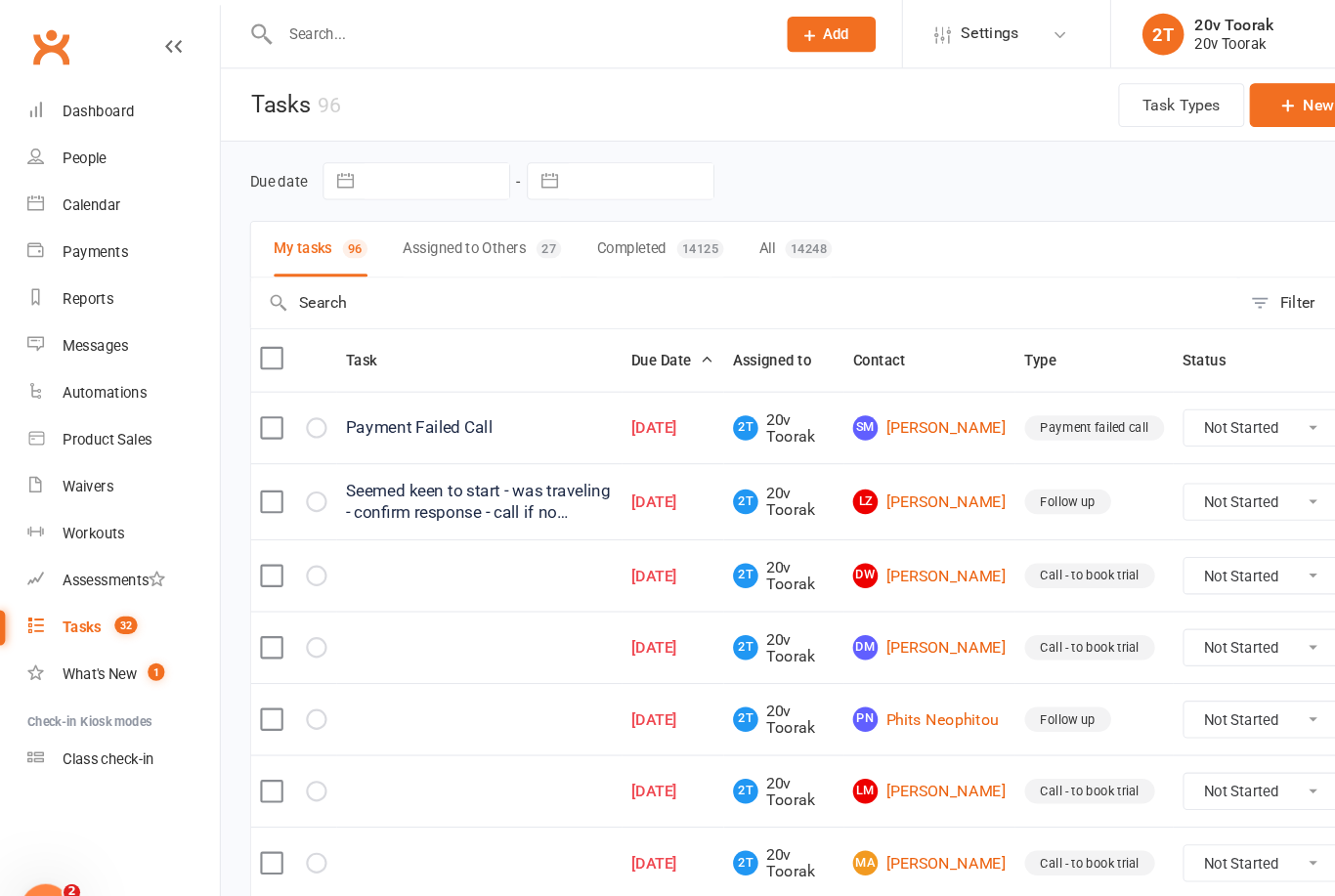
click at [898, 755] on link "LM Lia Mathieson" at bounding box center [872, 743] width 144 height 24
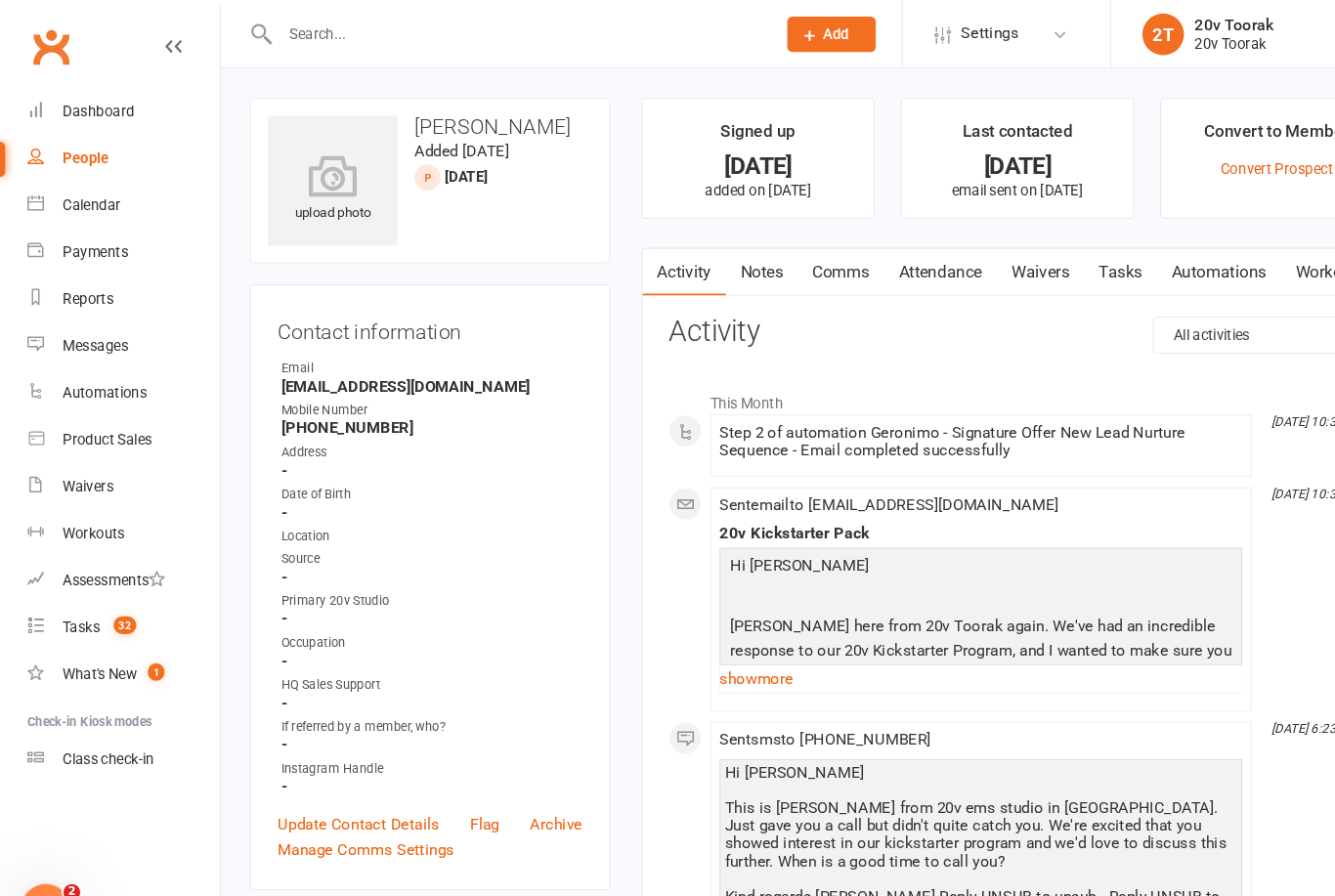
click at [68, 592] on div "Tasks" at bounding box center [76, 589] width 35 height 16
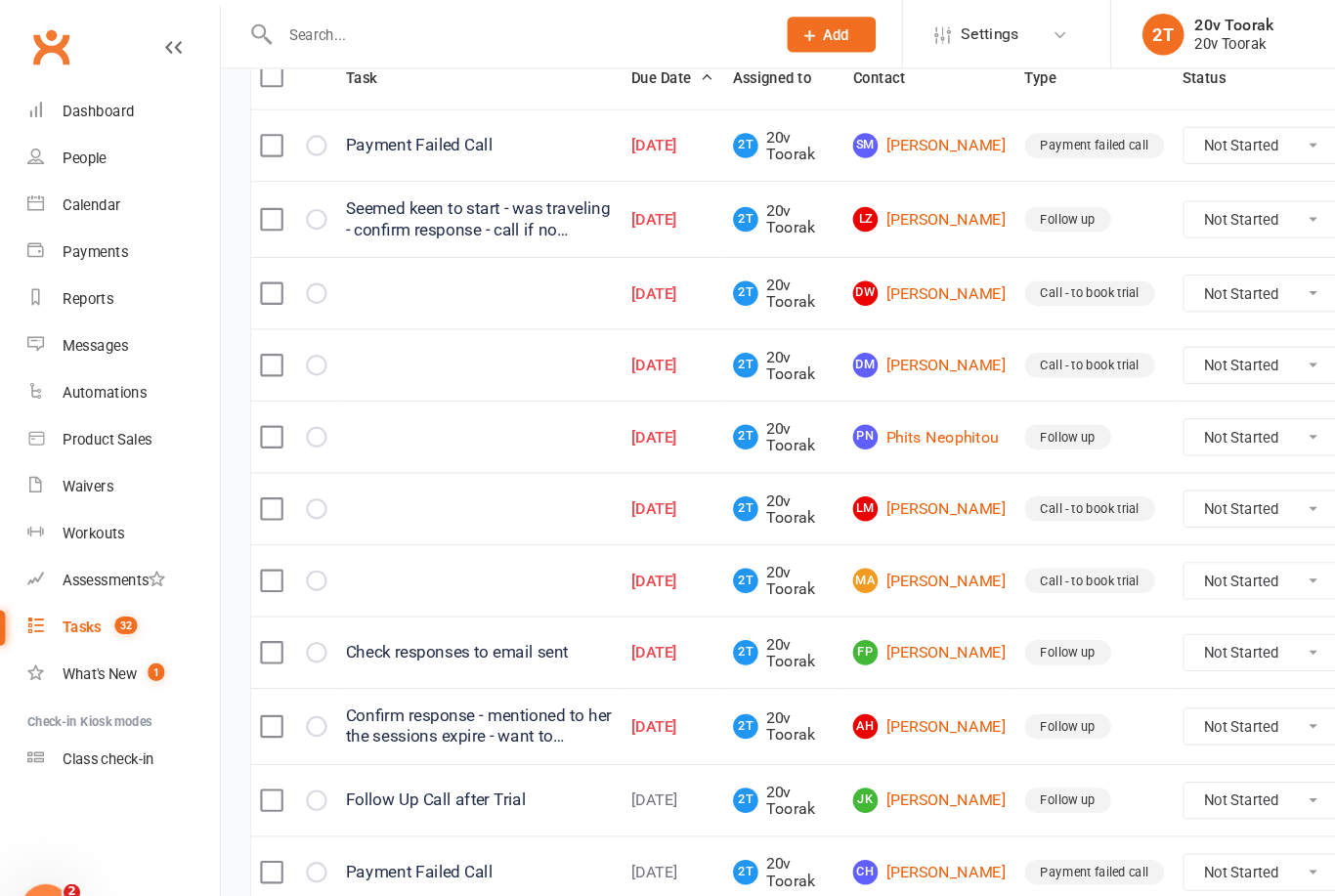
scroll to position [270, 0]
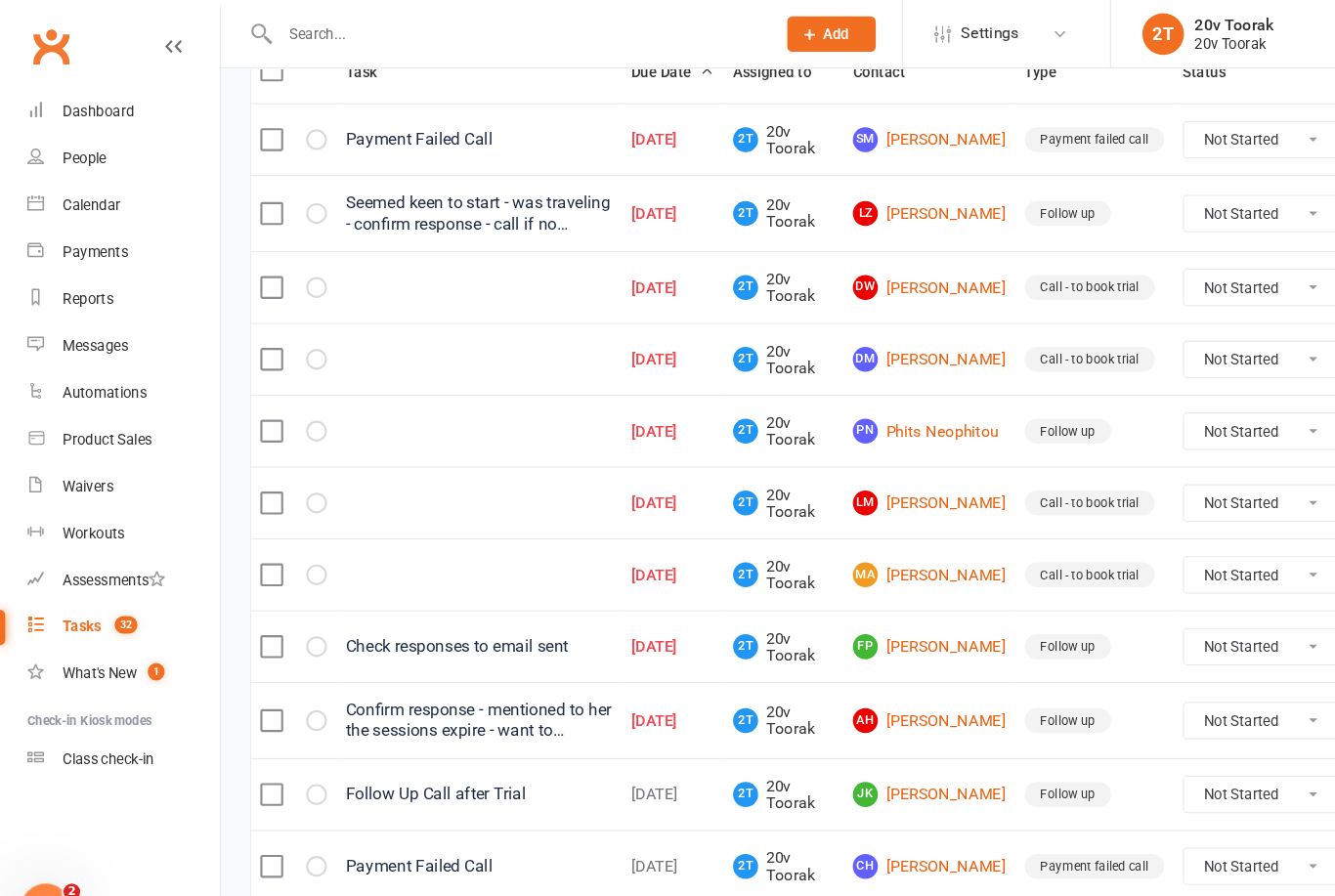
click at [72, 203] on link "Calendar" at bounding box center [116, 193] width 181 height 44
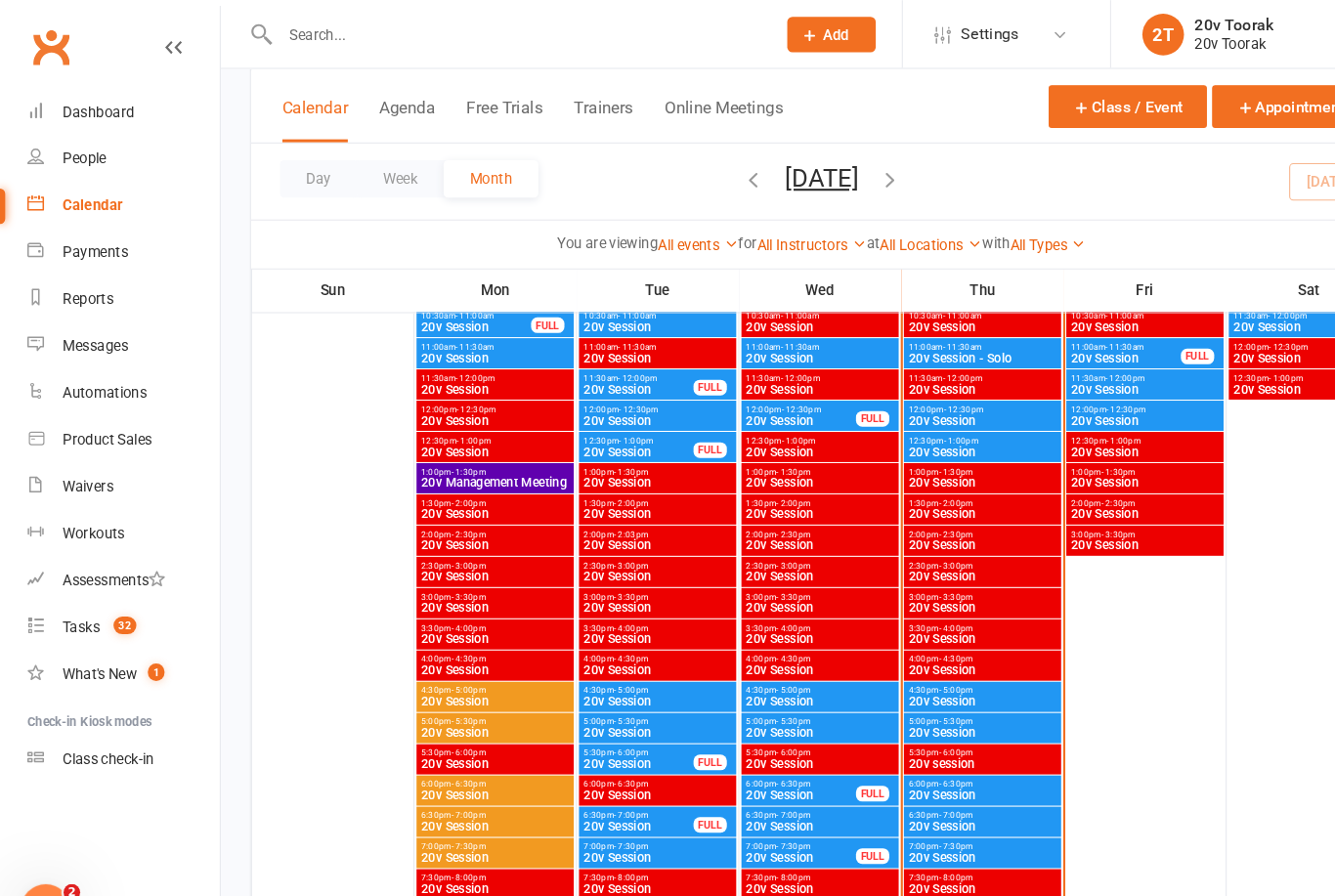
scroll to position [1318, 0]
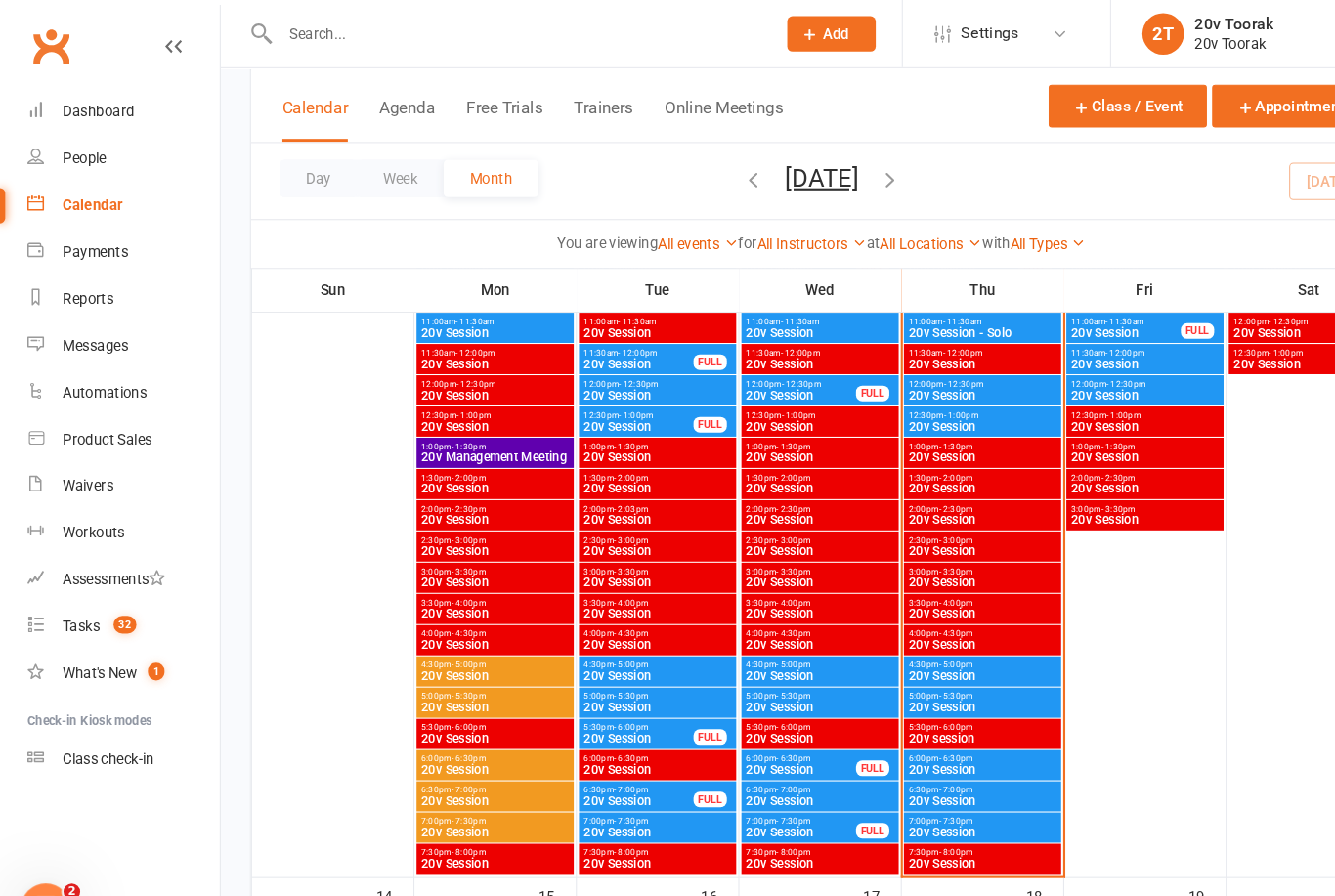
click at [920, 718] on span "20v Session" at bounding box center [922, 724] width 140 height 12
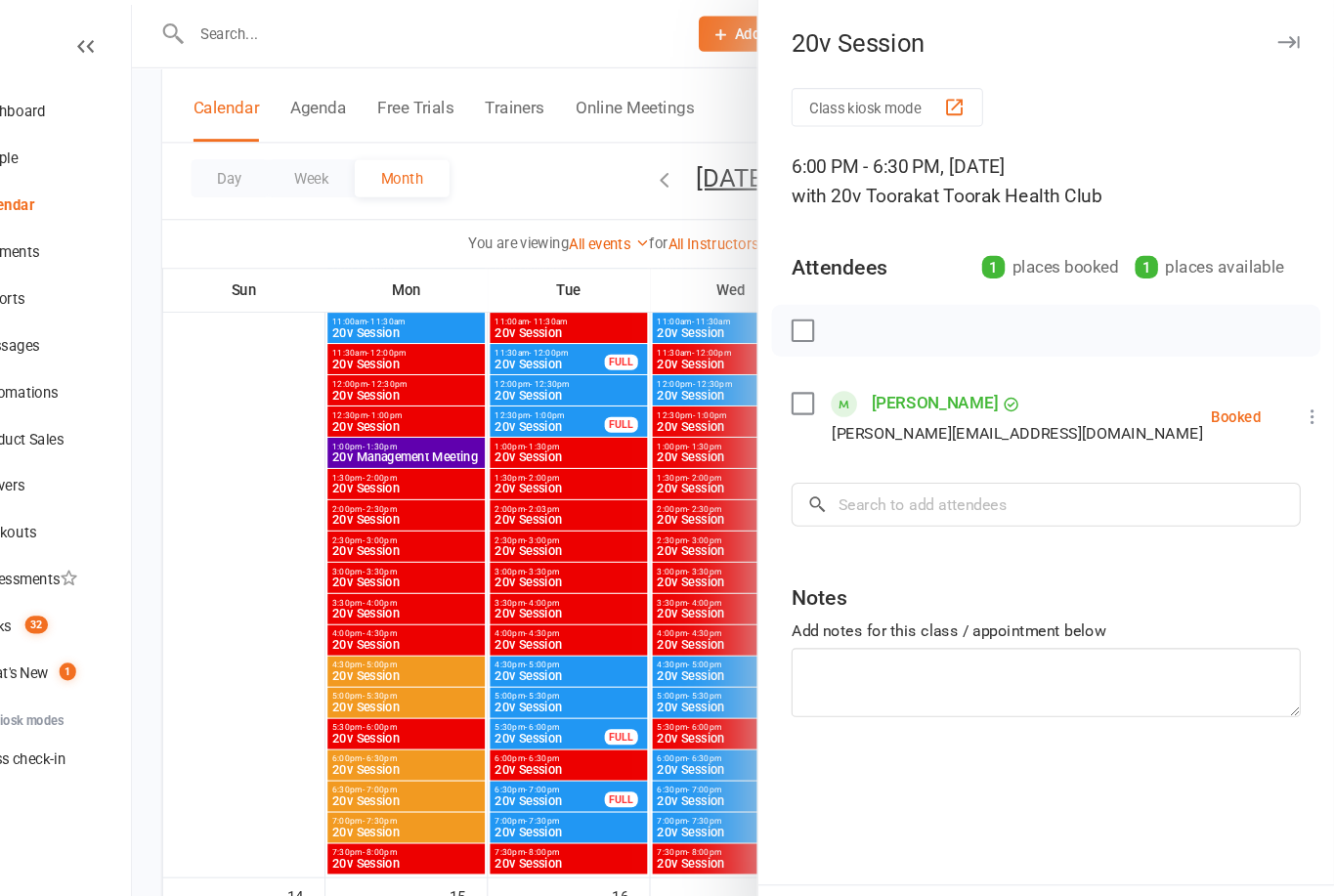
click at [1307, 396] on icon at bounding box center [1316, 392] width 20 height 20
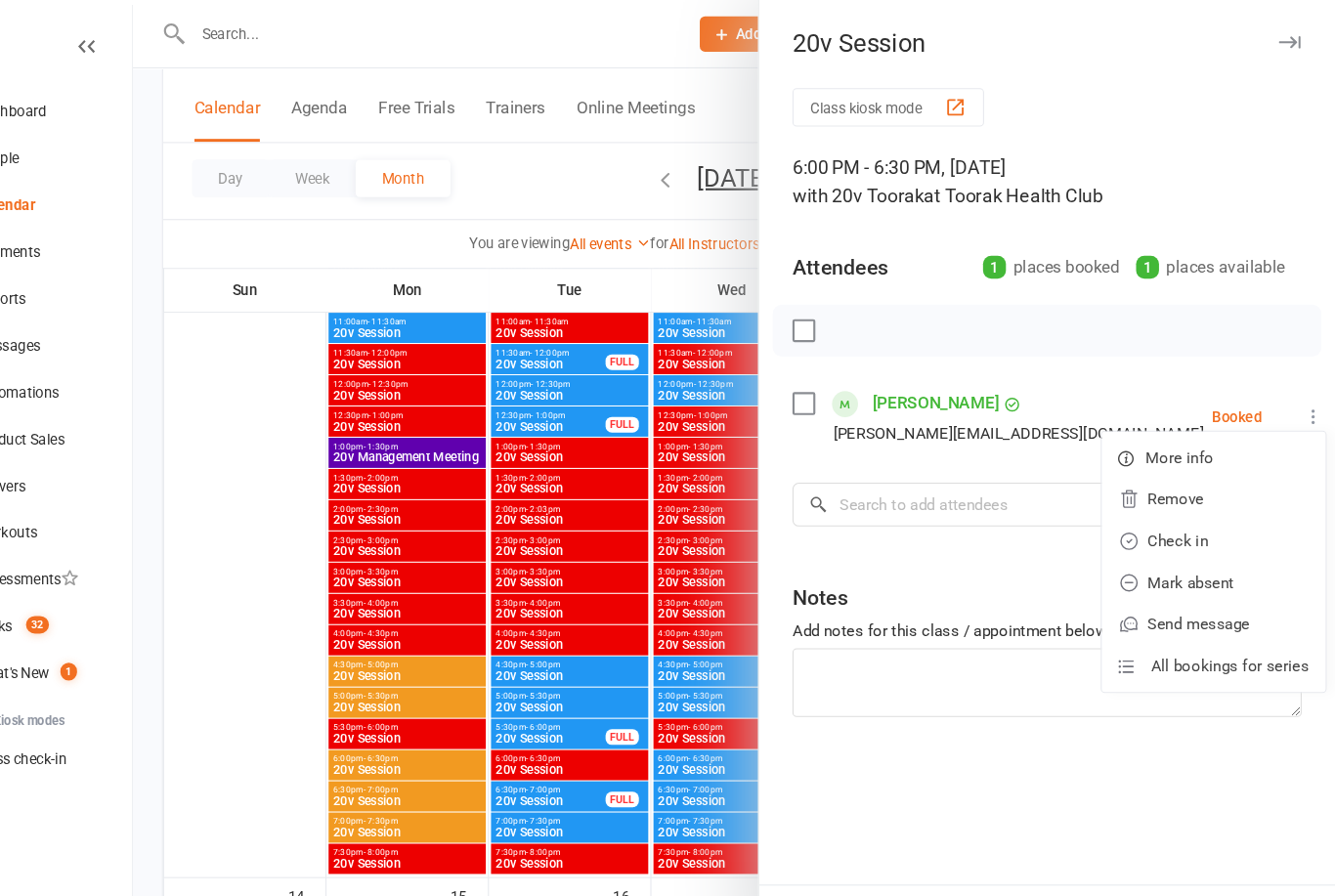
click at [1117, 504] on link "Check in" at bounding box center [1221, 508] width 211 height 39
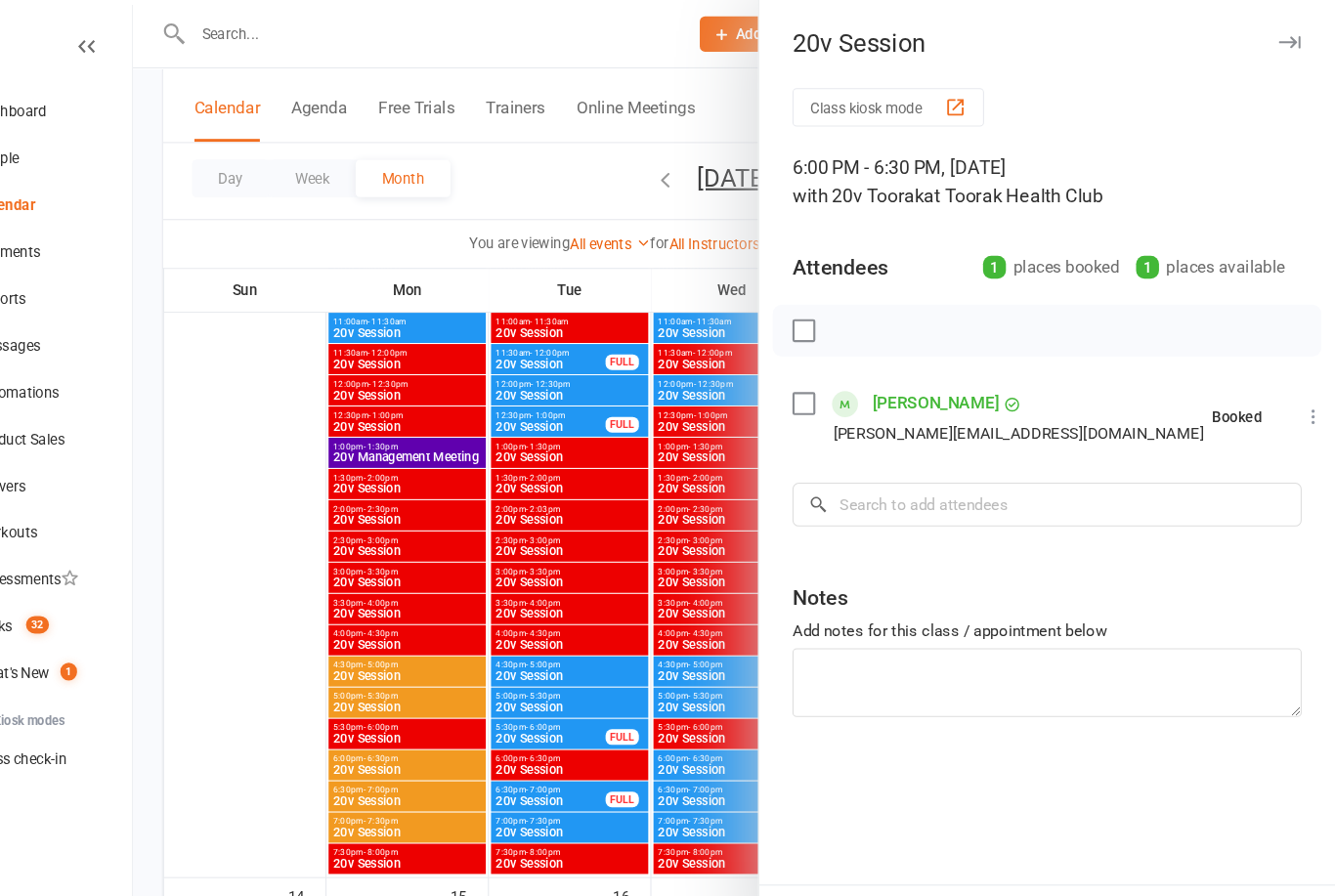
click at [603, 750] on div at bounding box center [772, 448] width 1128 height 896
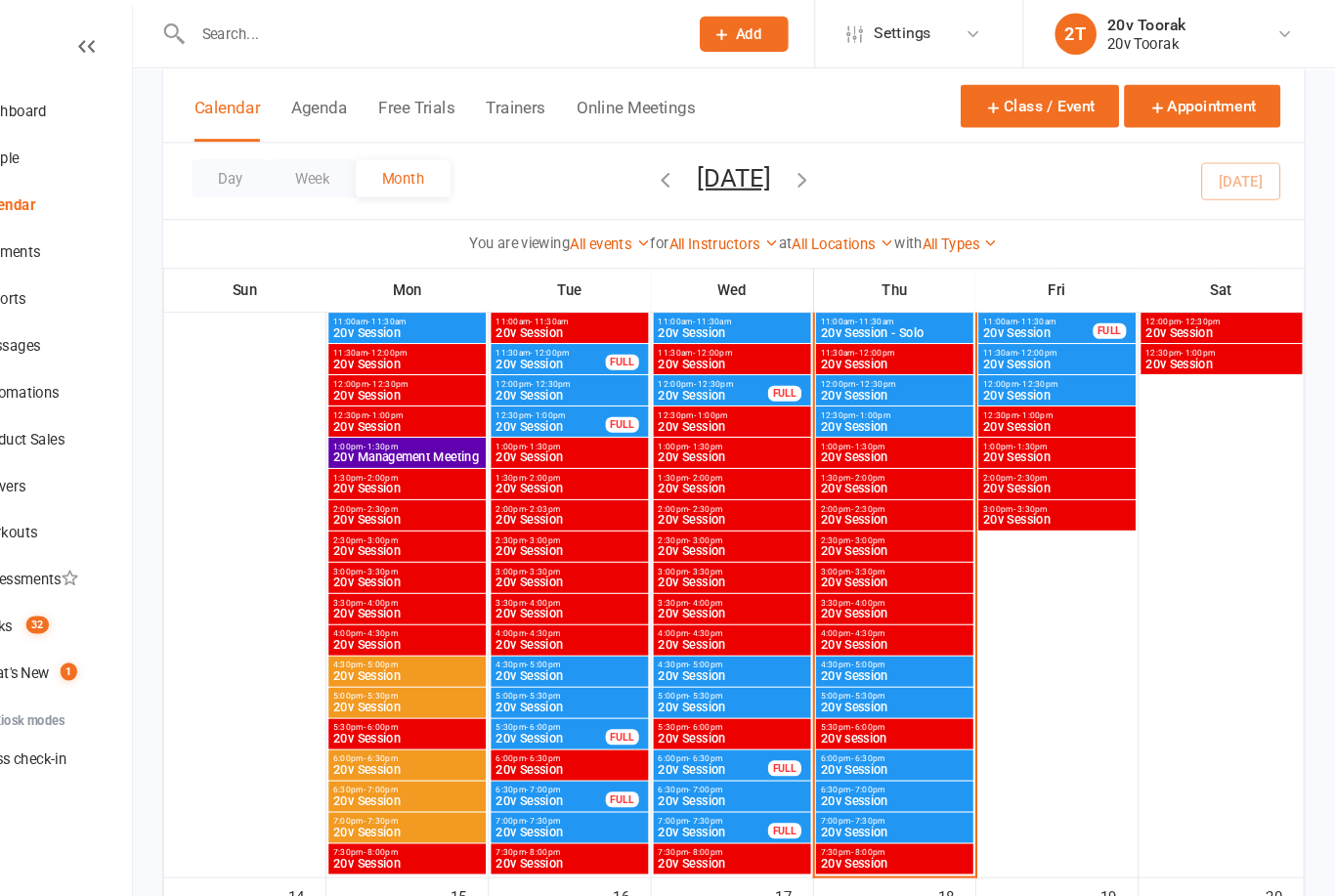
click at [852, 747] on span "20v Session" at bounding box center [922, 753] width 140 height 12
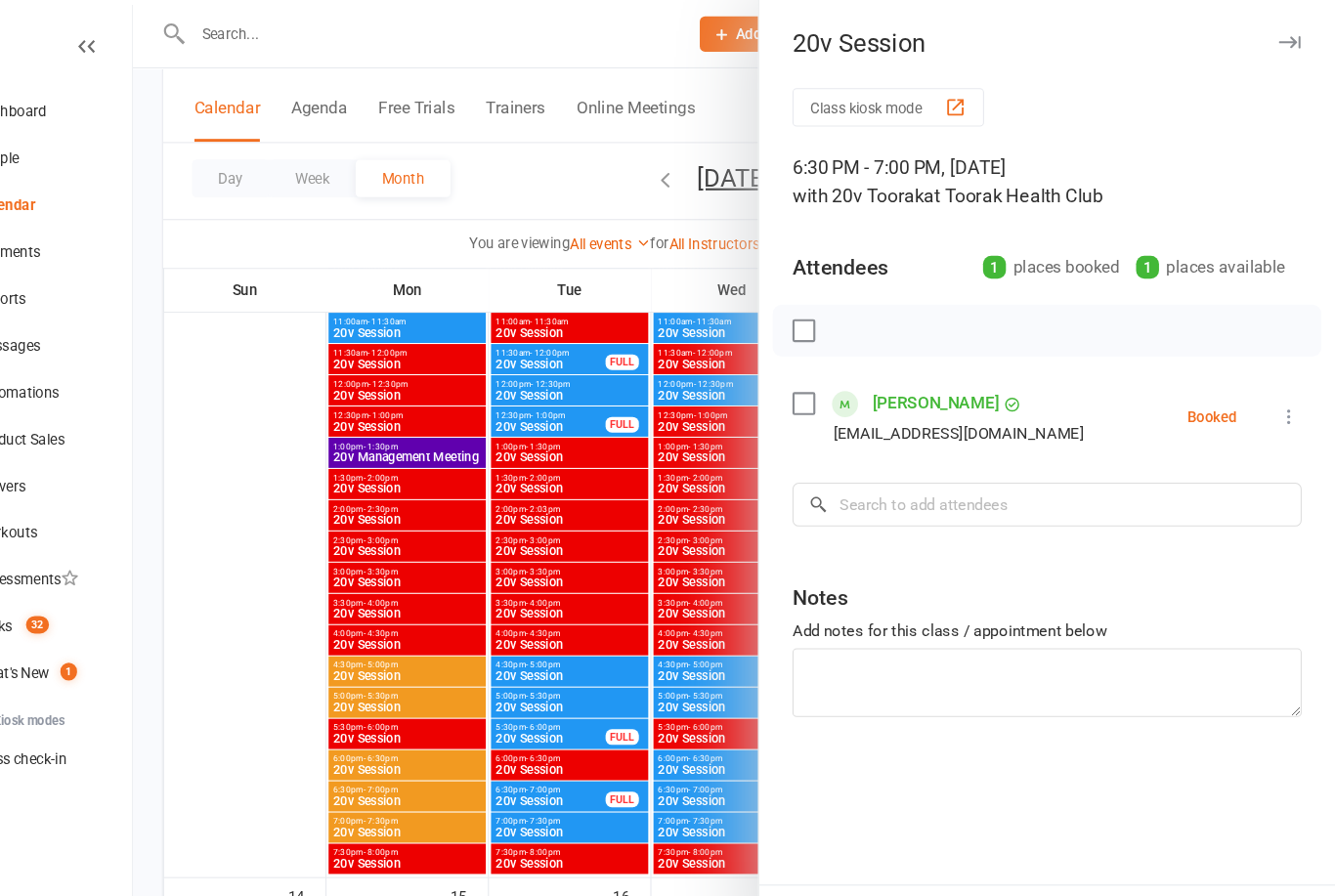
click at [1230, 387] on div "Class kiosk mode 6:30 PM - 7:00 PM, Thursday, September, 11, 2025 with 20v Toor…" at bounding box center [1065, 457] width 541 height 748
click at [1283, 393] on icon at bounding box center [1293, 392] width 20 height 20
click at [1100, 505] on link "Check in" at bounding box center [1198, 508] width 211 height 39
click at [613, 718] on div at bounding box center [772, 448] width 1128 height 896
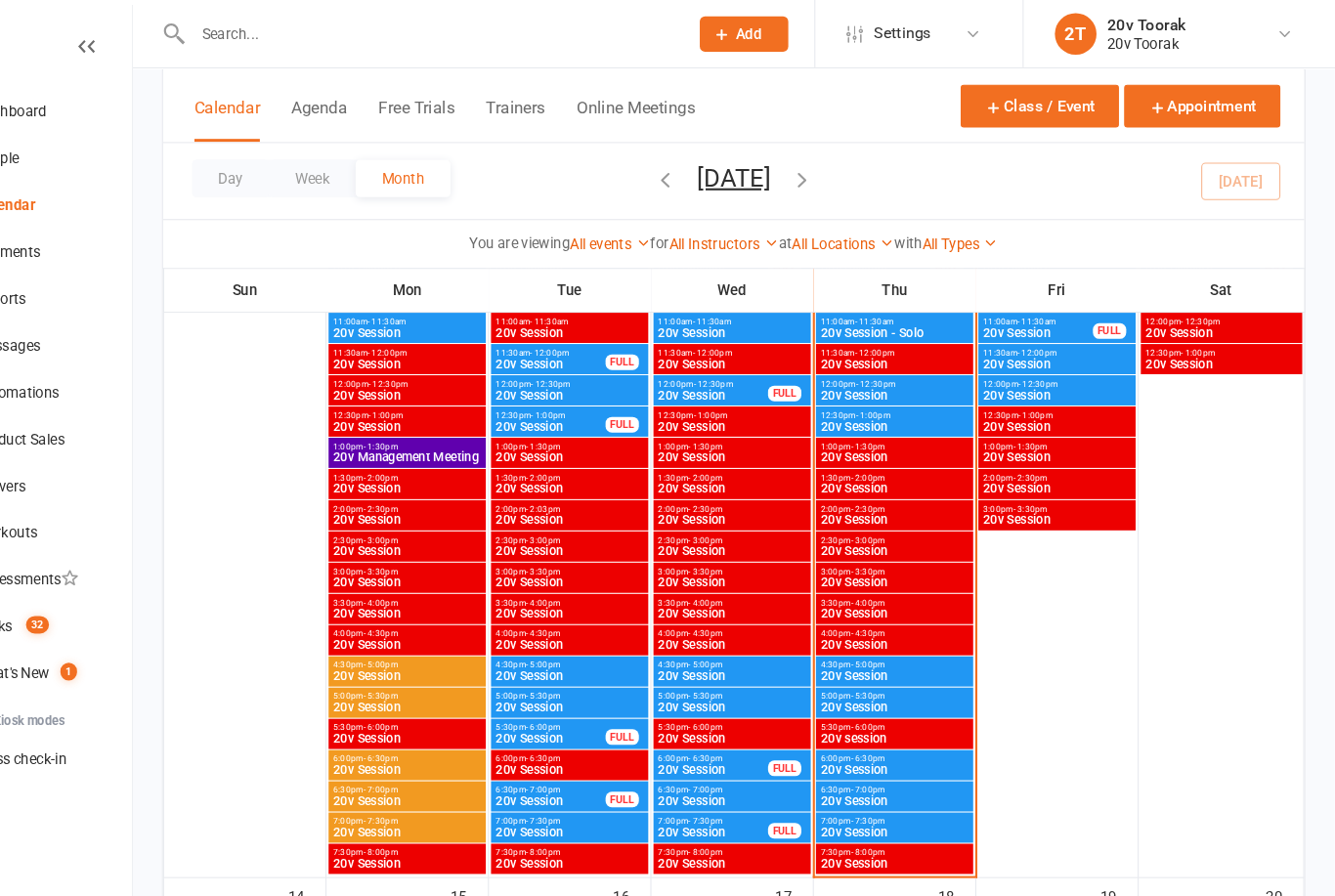
click at [852, 659] on span "20v Session" at bounding box center [922, 665] width 140 height 12
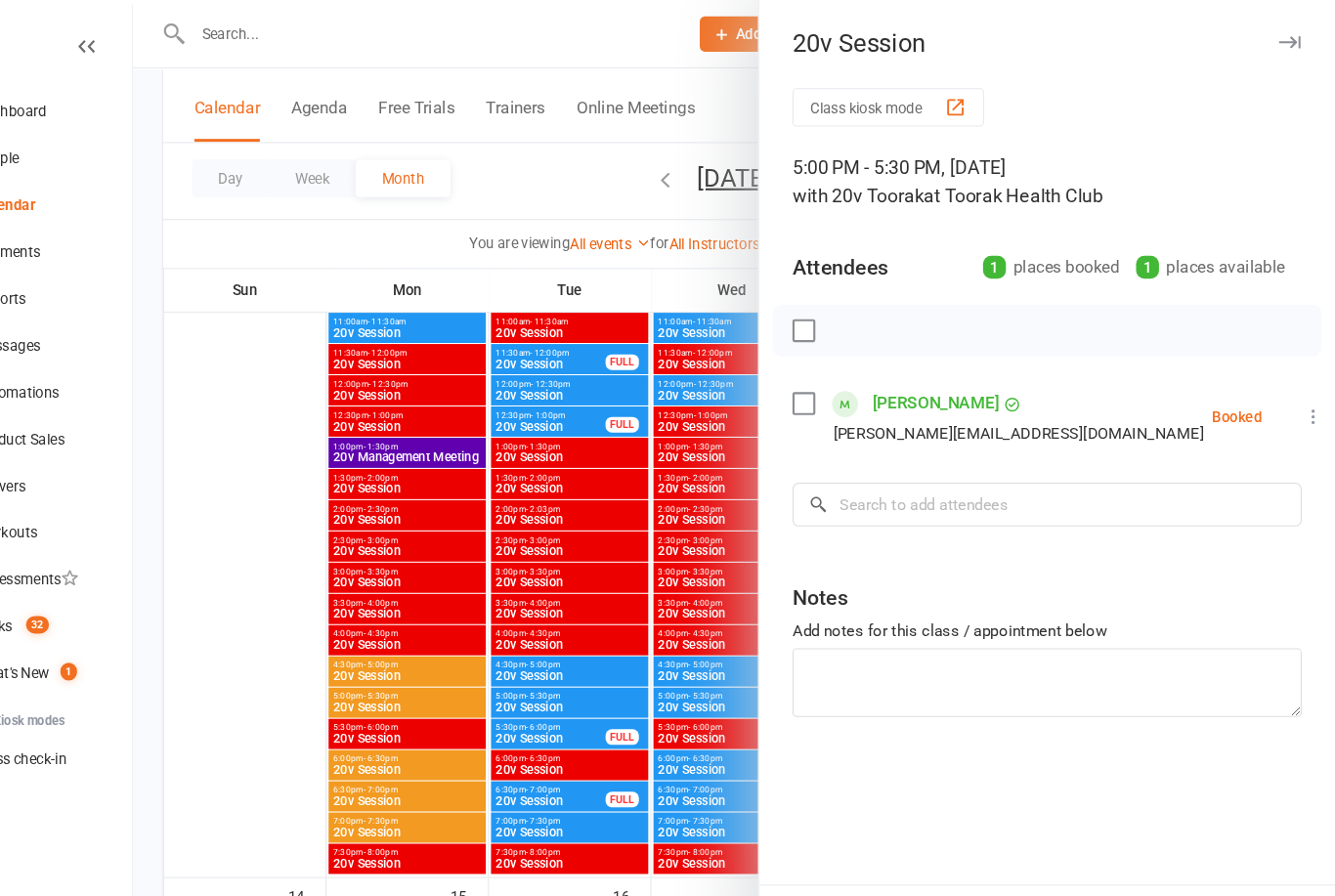
click at [1307, 382] on icon at bounding box center [1316, 392] width 20 height 20
click at [1117, 507] on link "Check in" at bounding box center [1221, 508] width 211 height 39
click at [608, 780] on div at bounding box center [772, 448] width 1128 height 896
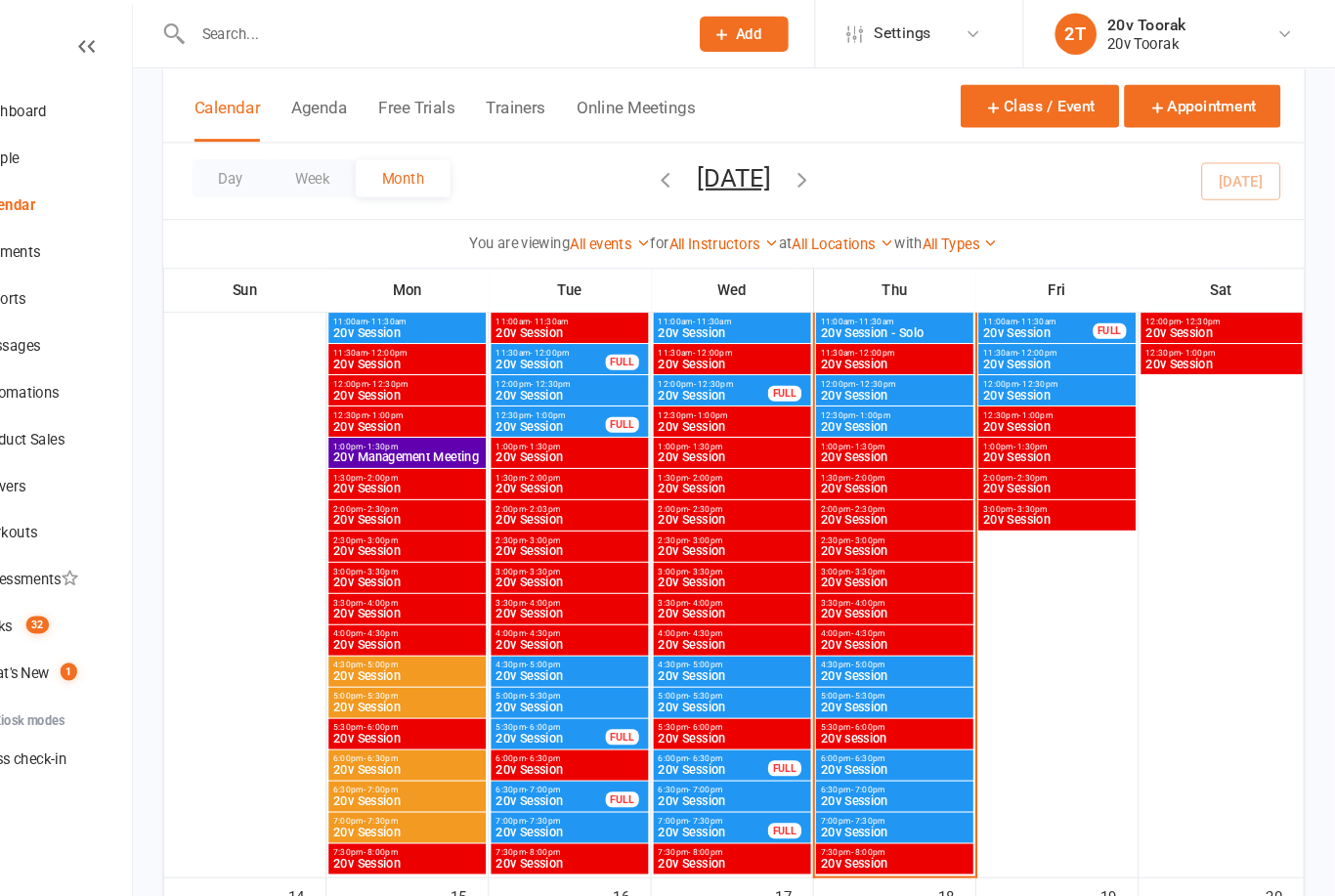
scroll to position [1318, 0]
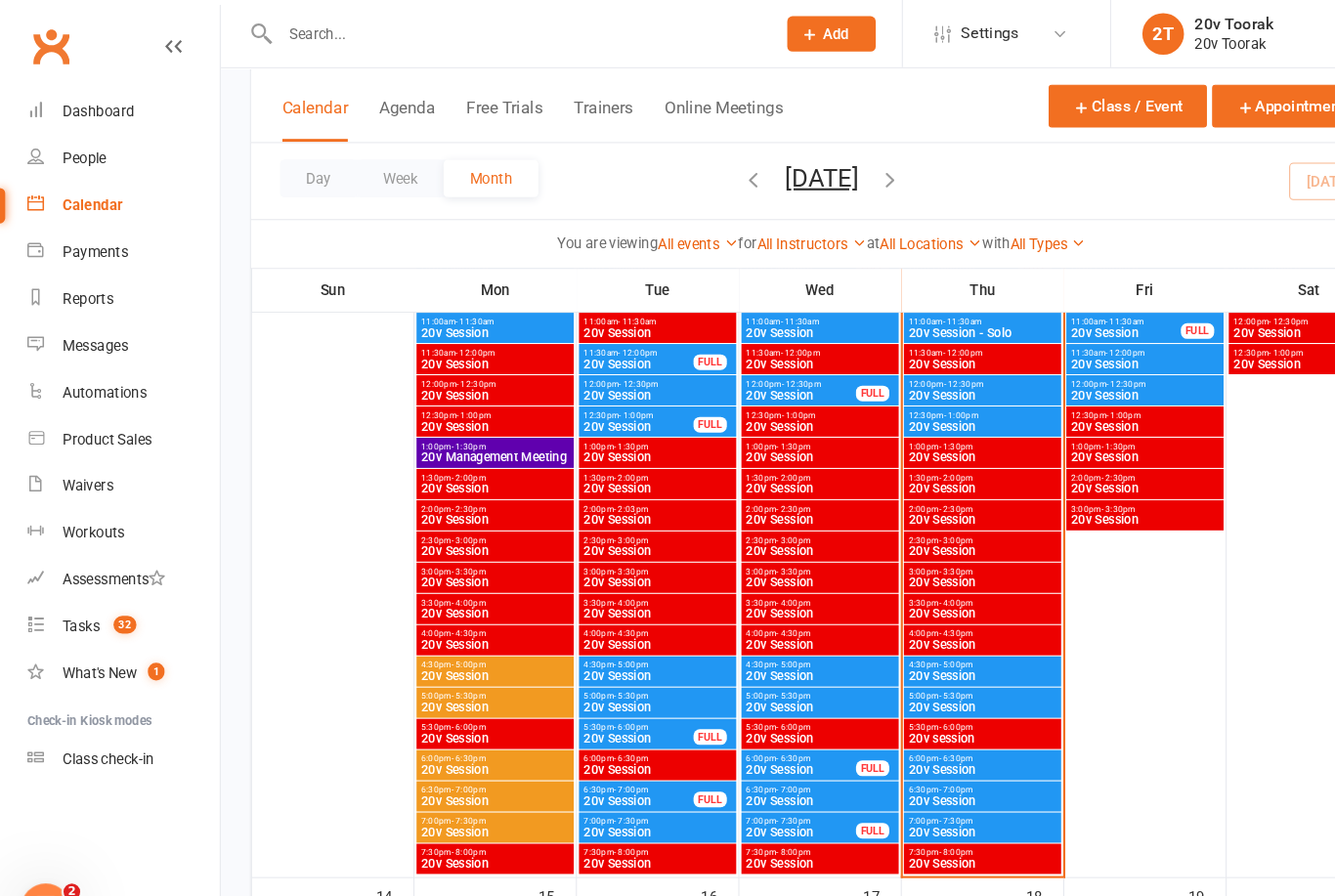
click at [62, 328] on div "Messages" at bounding box center [89, 324] width 62 height 16
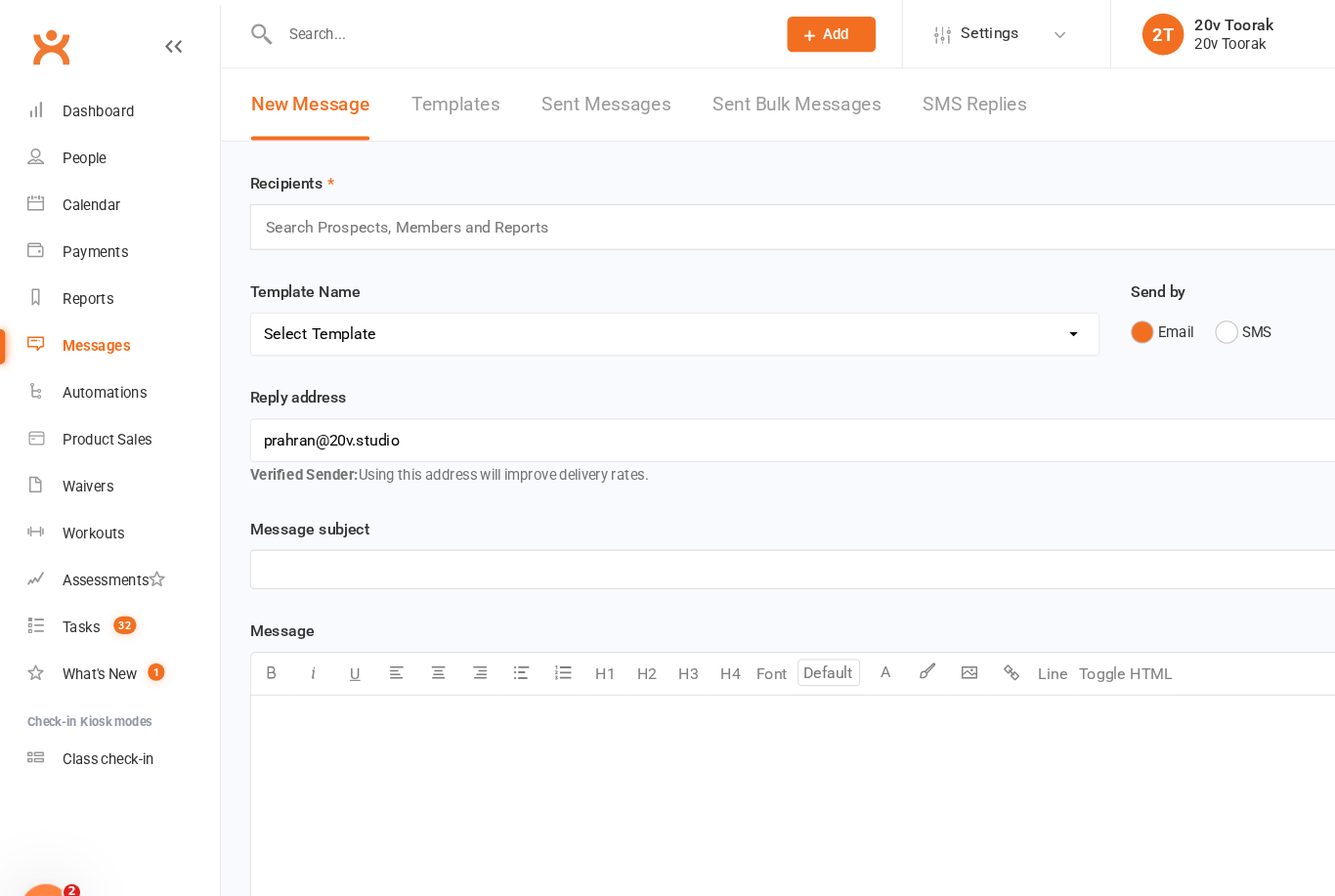
click at [909, 96] on link "SMS Replies" at bounding box center [915, 98] width 98 height 68
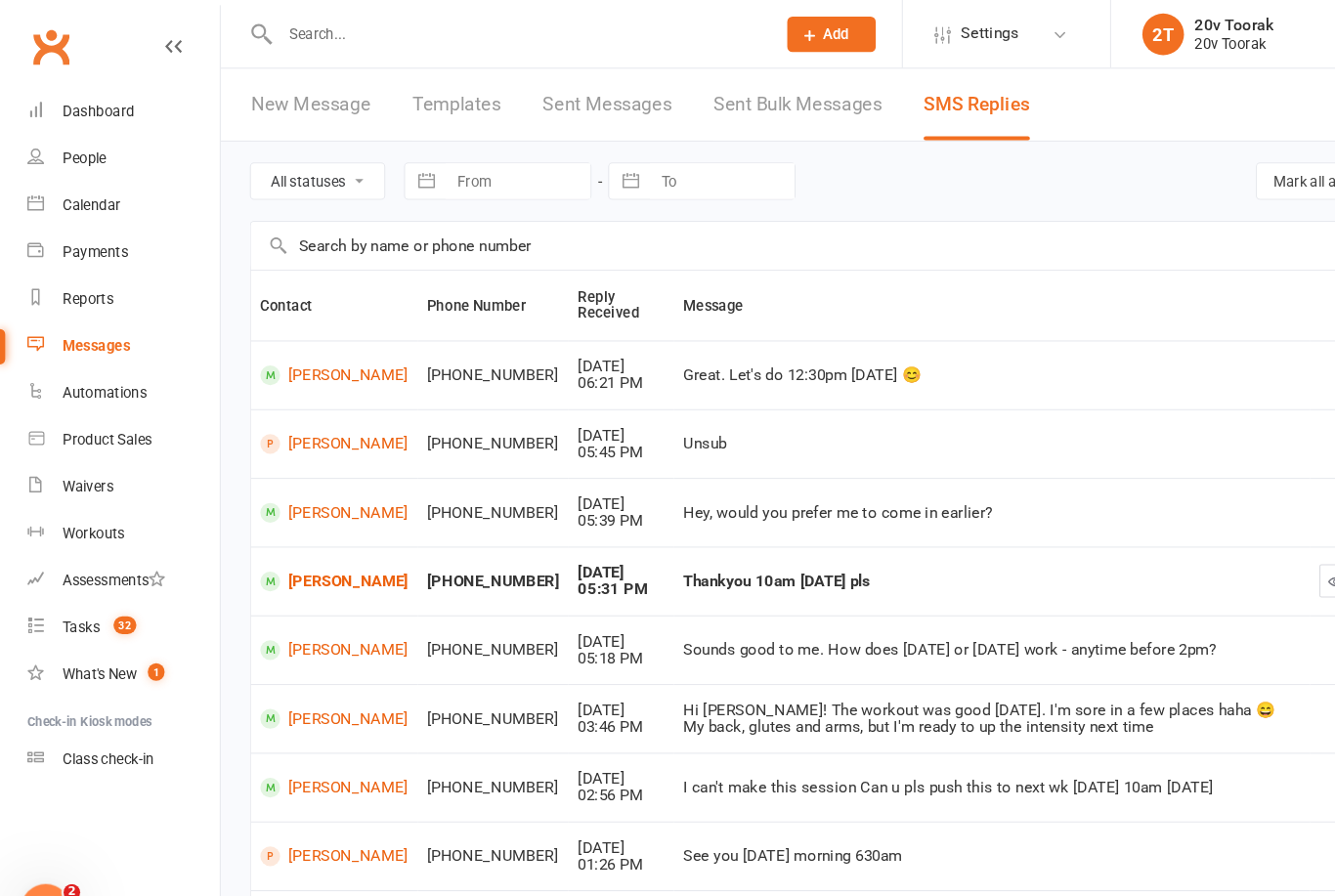
click at [298, 547] on link "[PERSON_NAME]" at bounding box center [314, 545] width 139 height 19
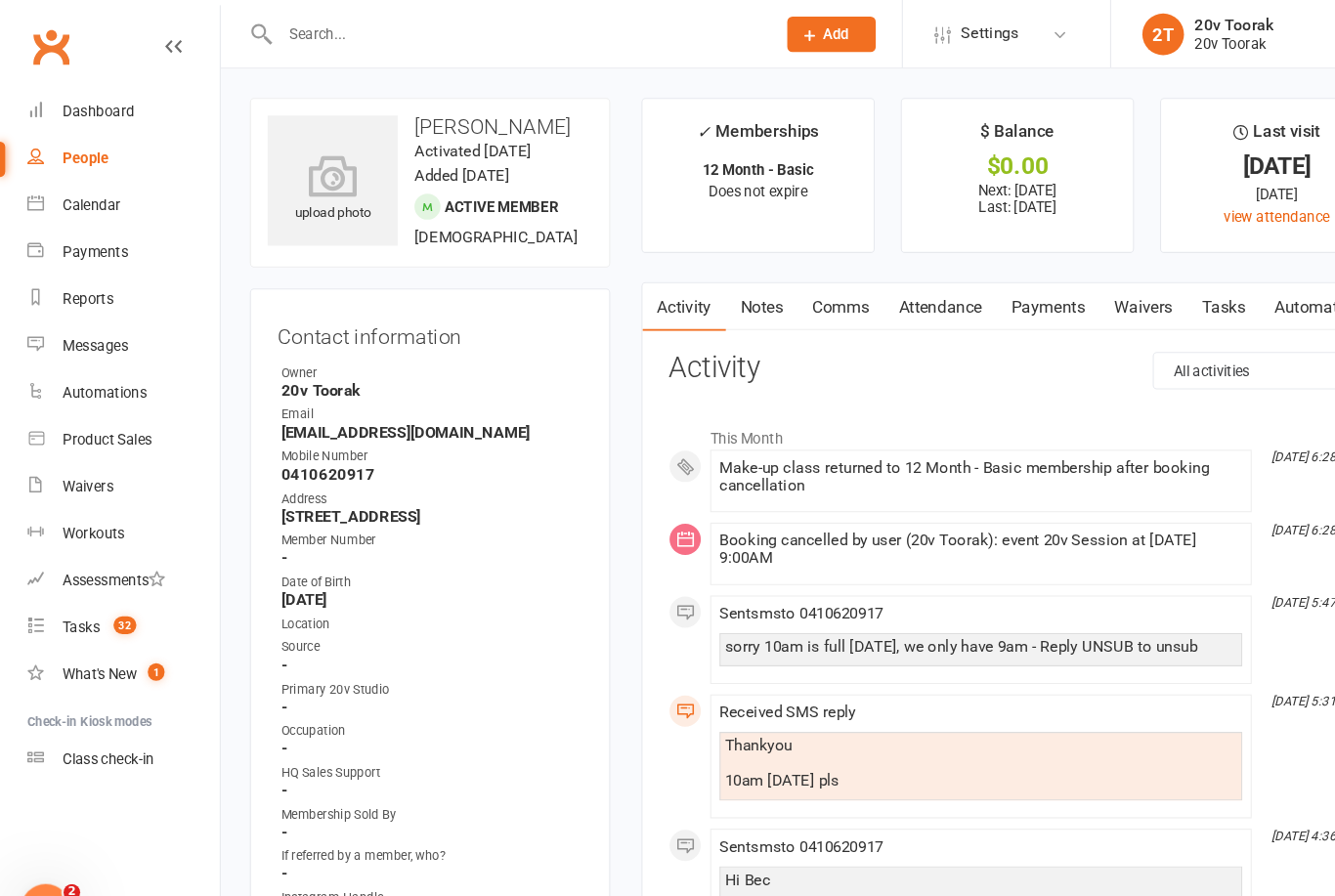
click at [82, 209] on link "Calendar" at bounding box center [116, 193] width 181 height 44
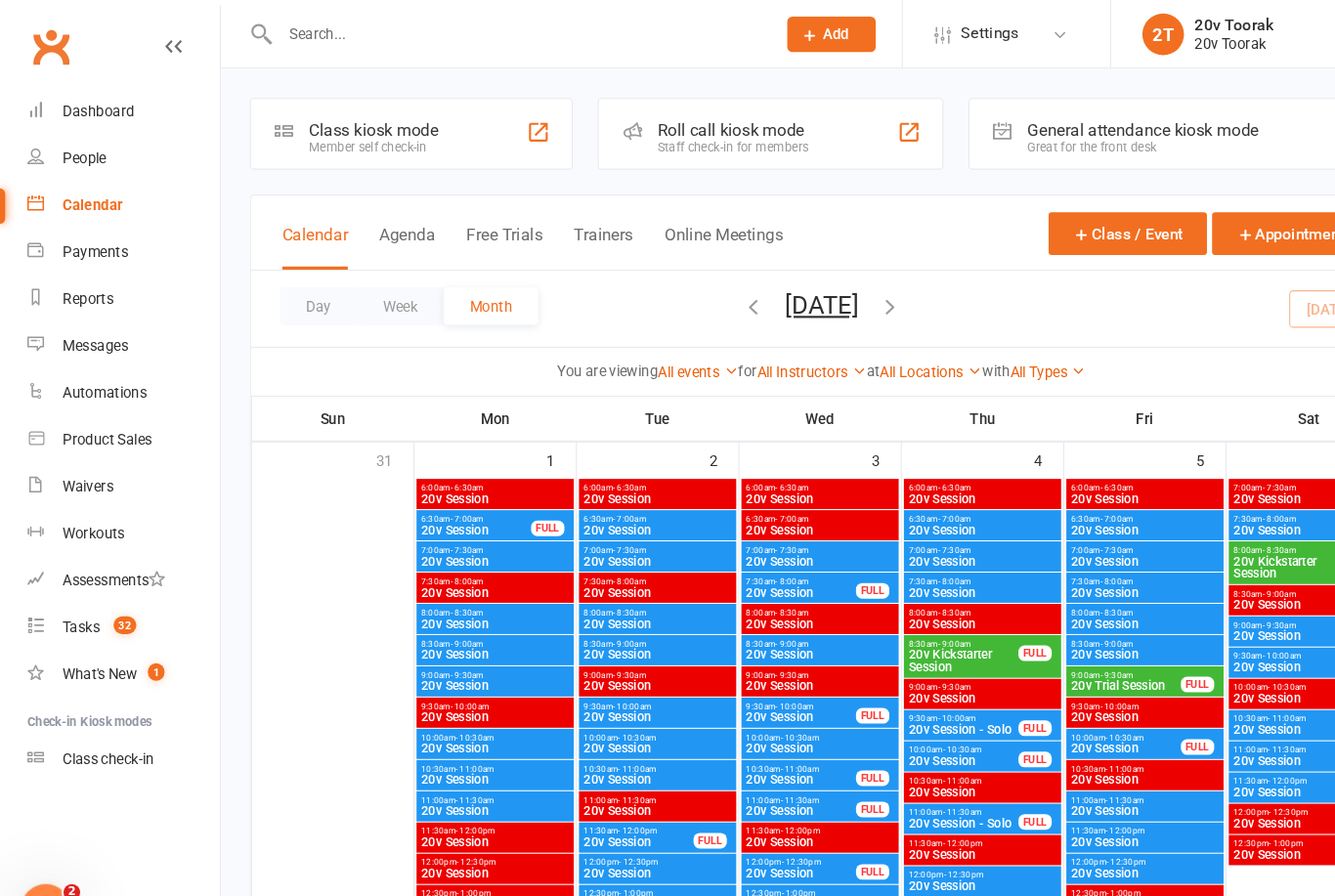
click at [88, 590] on div "Tasks" at bounding box center [76, 589] width 35 height 16
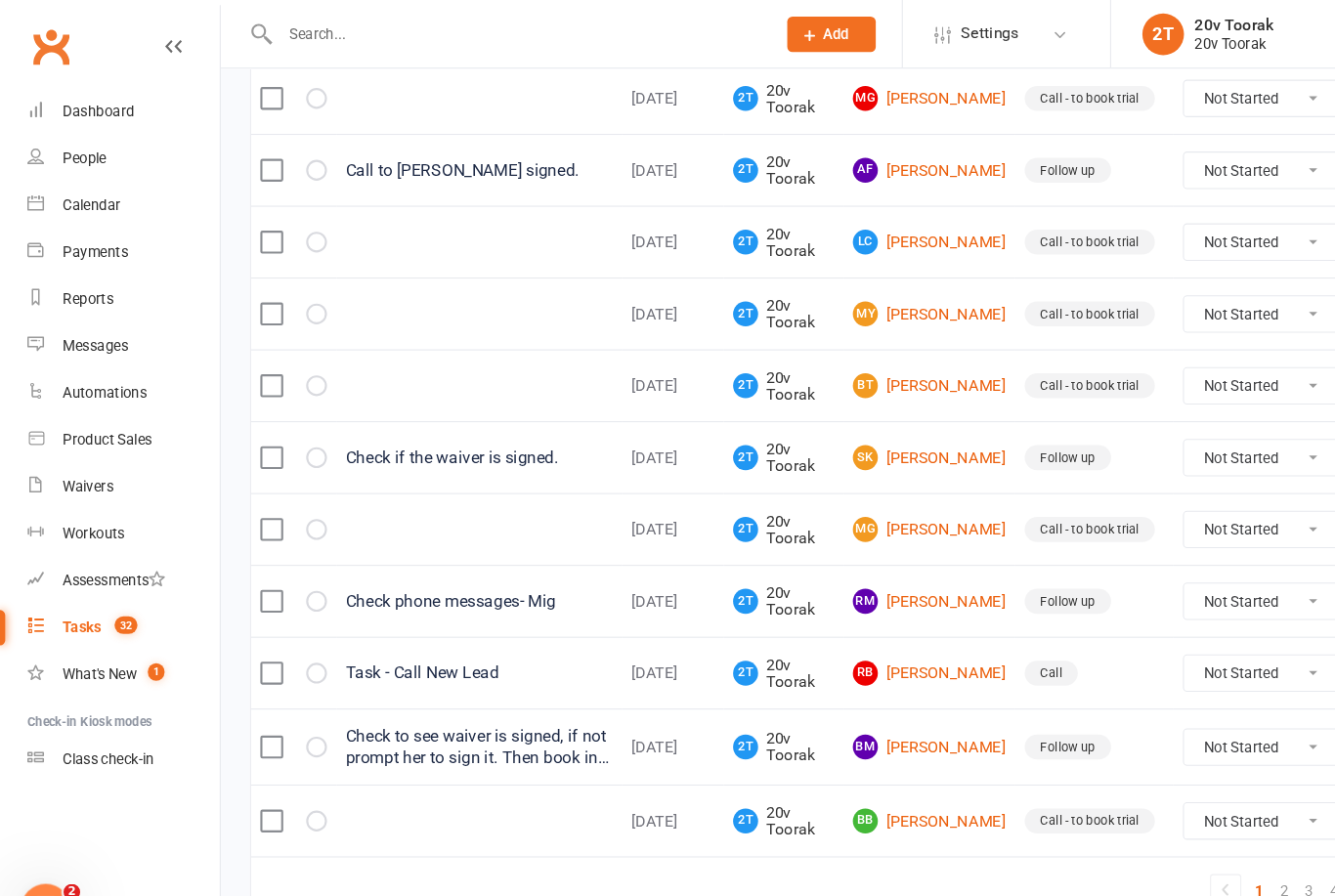
scroll to position [1326, 0]
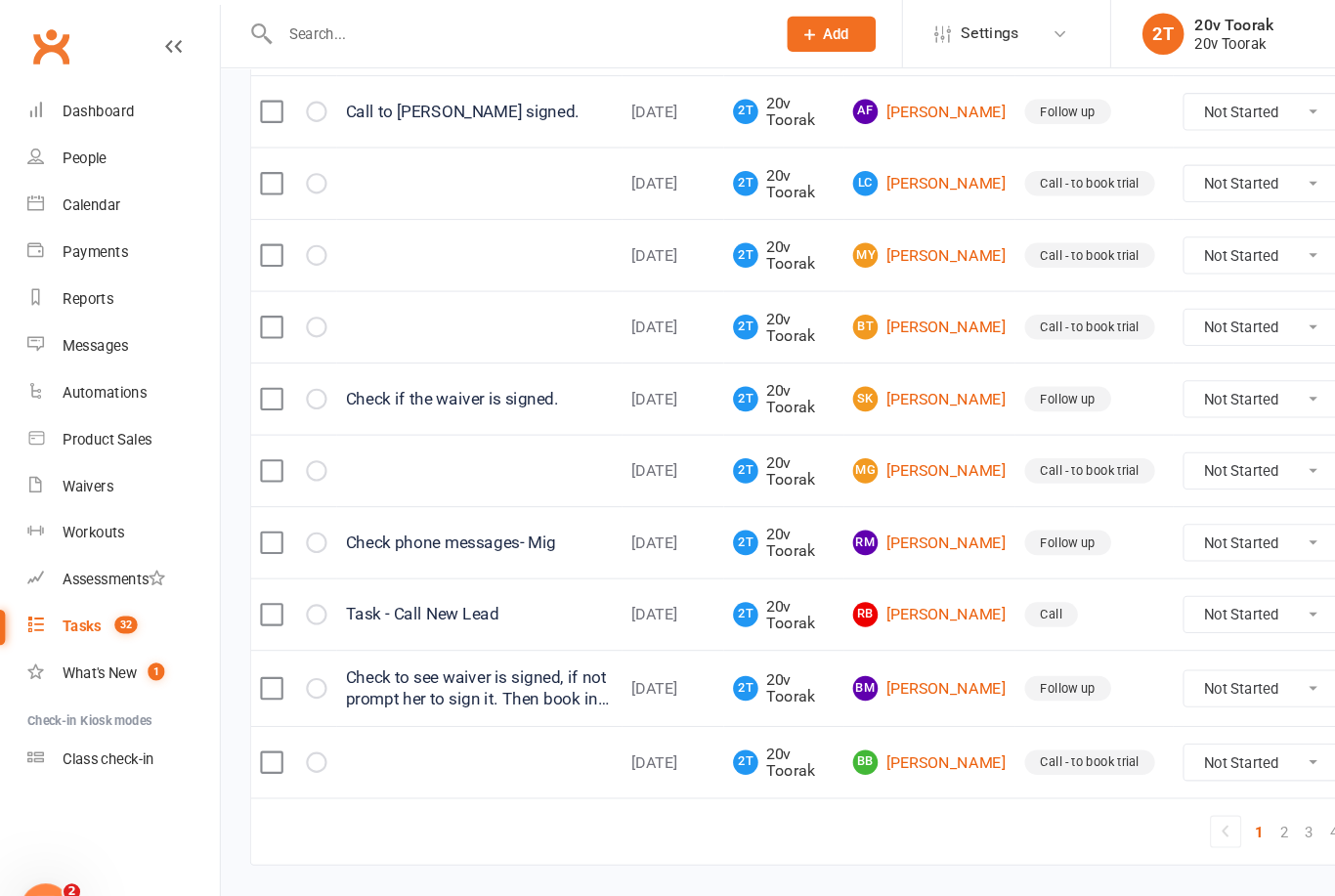
click at [1213, 769] on link "2" at bounding box center [1206, 782] width 24 height 27
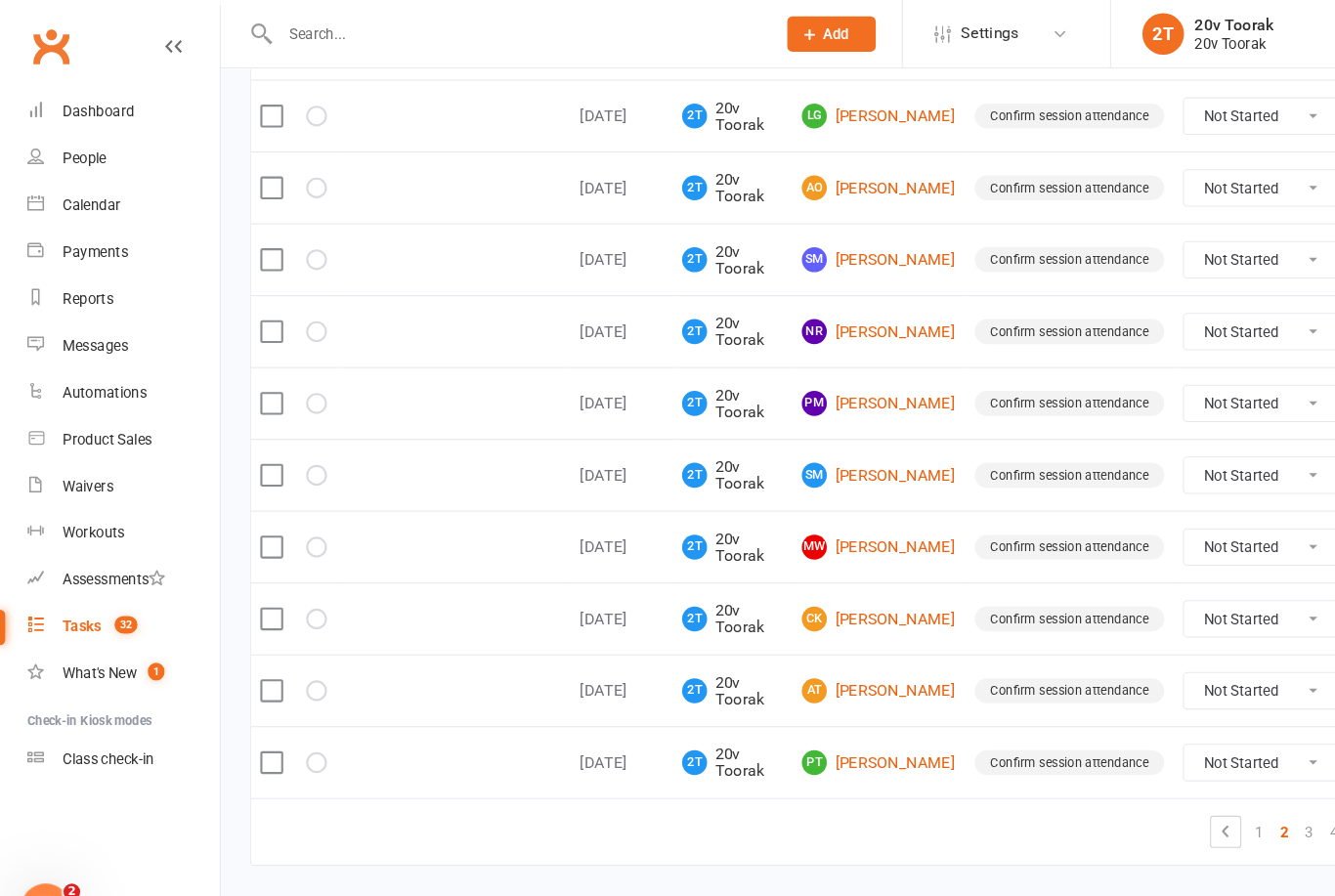
click at [1176, 776] on link "1" at bounding box center [1182, 782] width 24 height 27
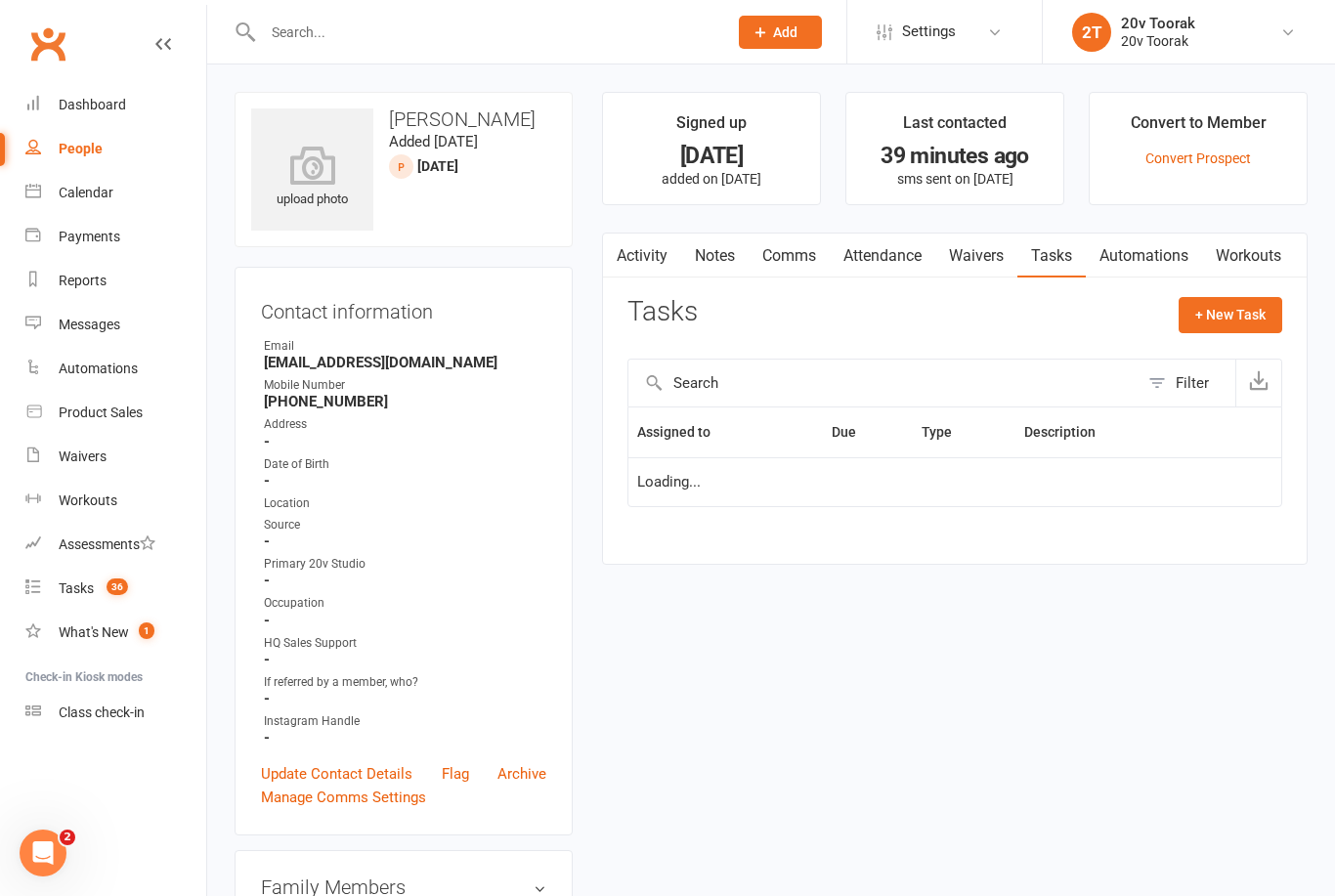
click at [43, 205] on link "Calendar" at bounding box center [116, 193] width 181 height 44
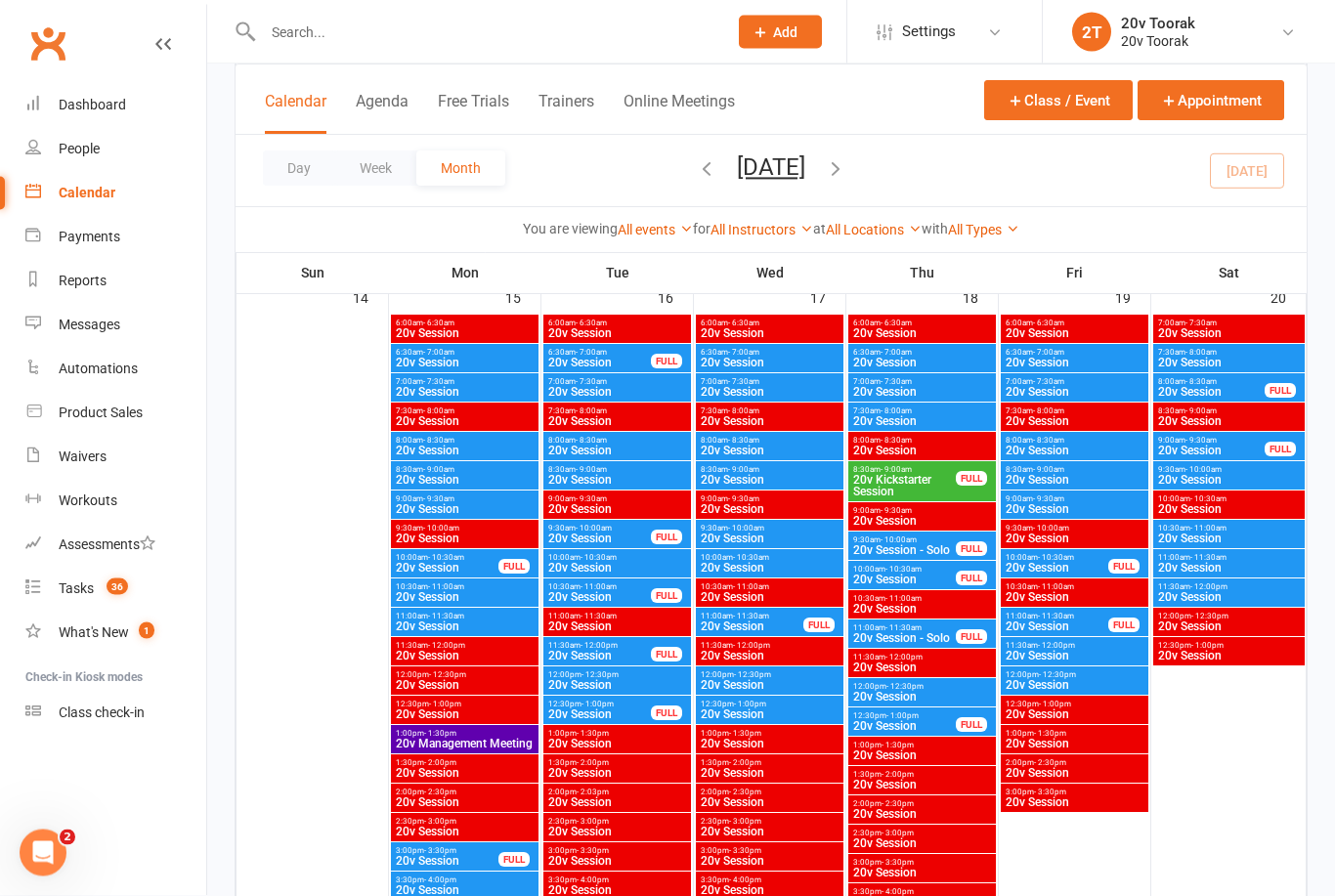
scroll to position [1875, 0]
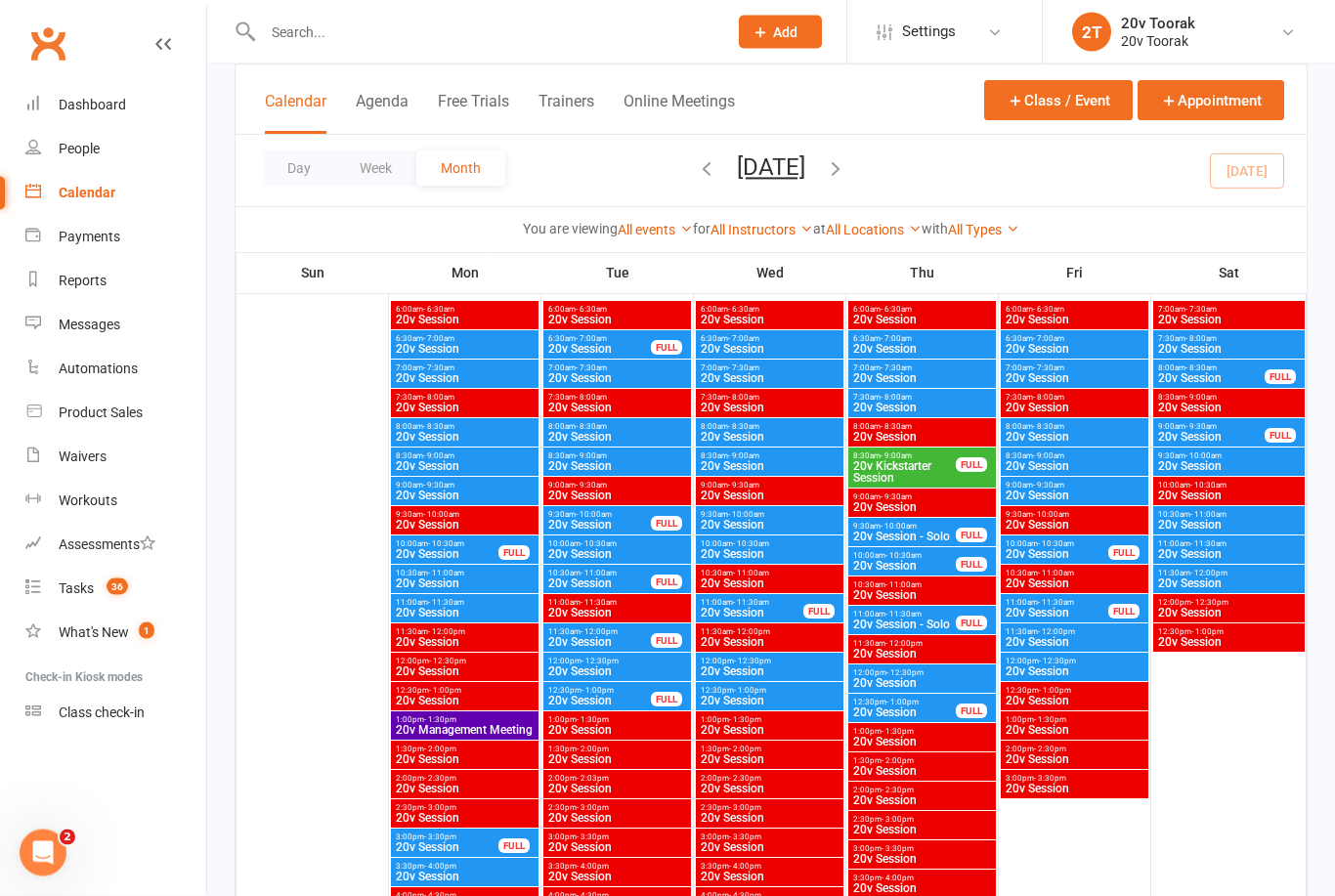
click at [1093, 491] on span "20v Session" at bounding box center [1074, 496] width 140 height 12
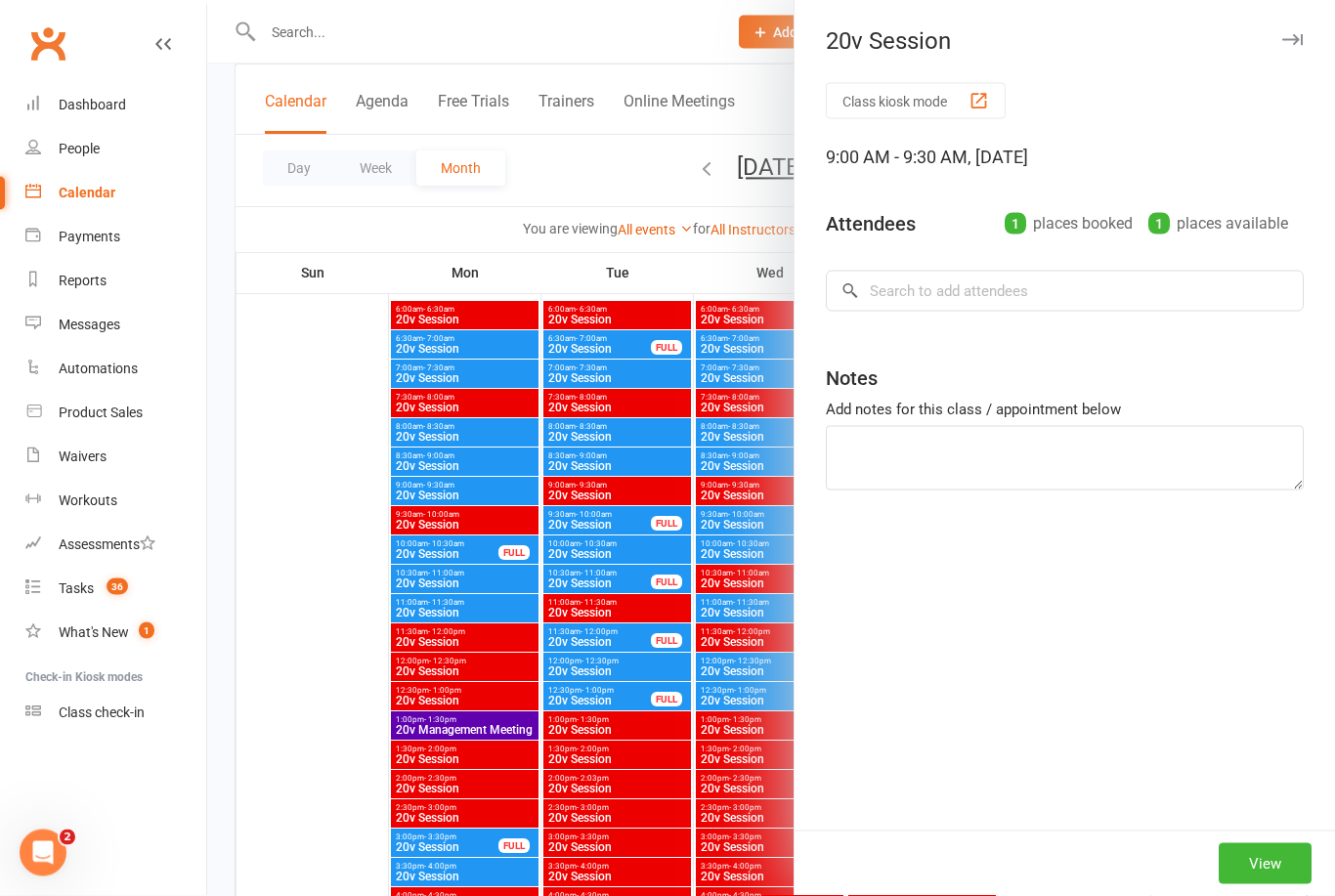
scroll to position [1876, 0]
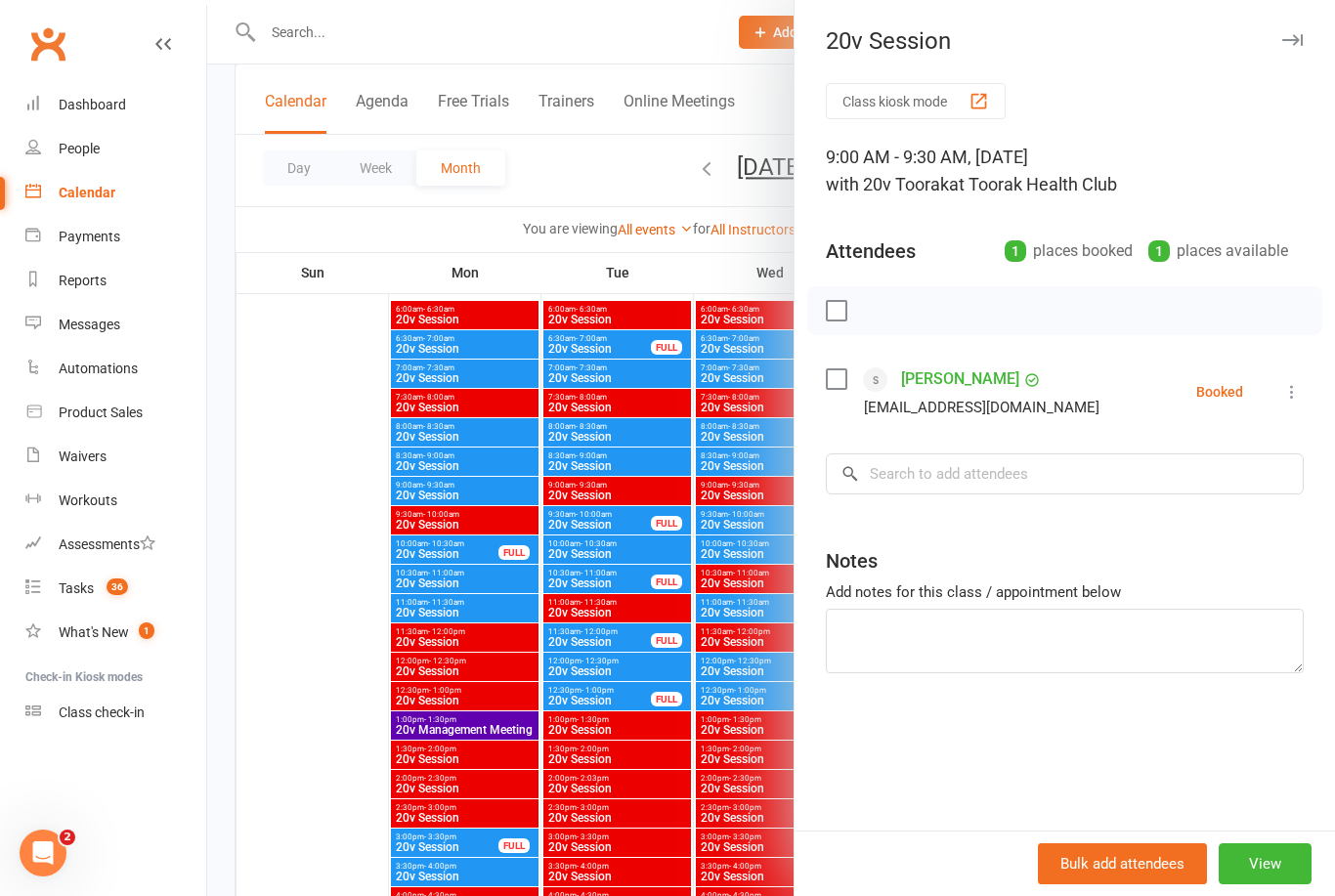
click at [697, 720] on div at bounding box center [772, 448] width 1128 height 896
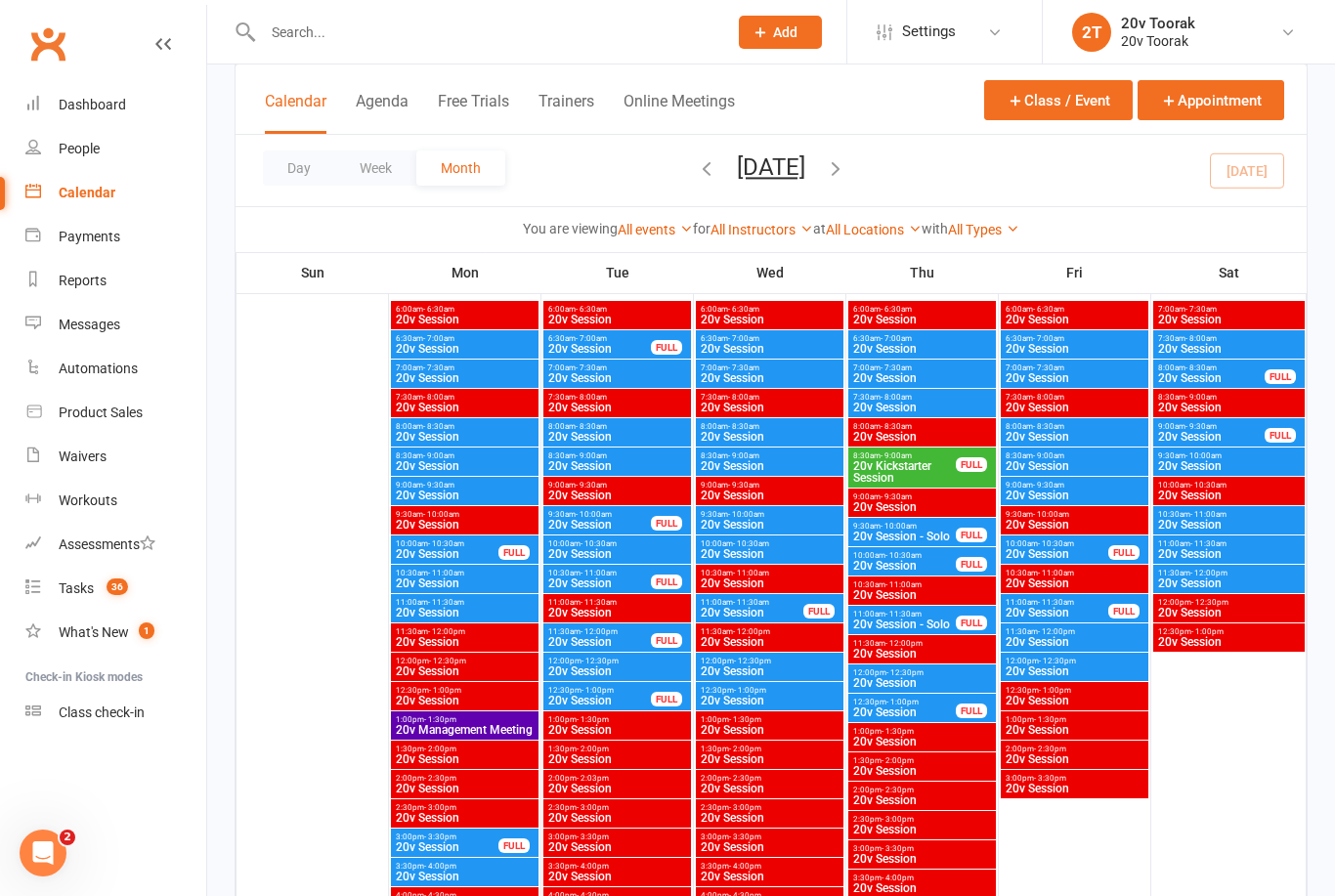
click at [763, 556] on span "20v Session" at bounding box center [770, 554] width 140 height 12
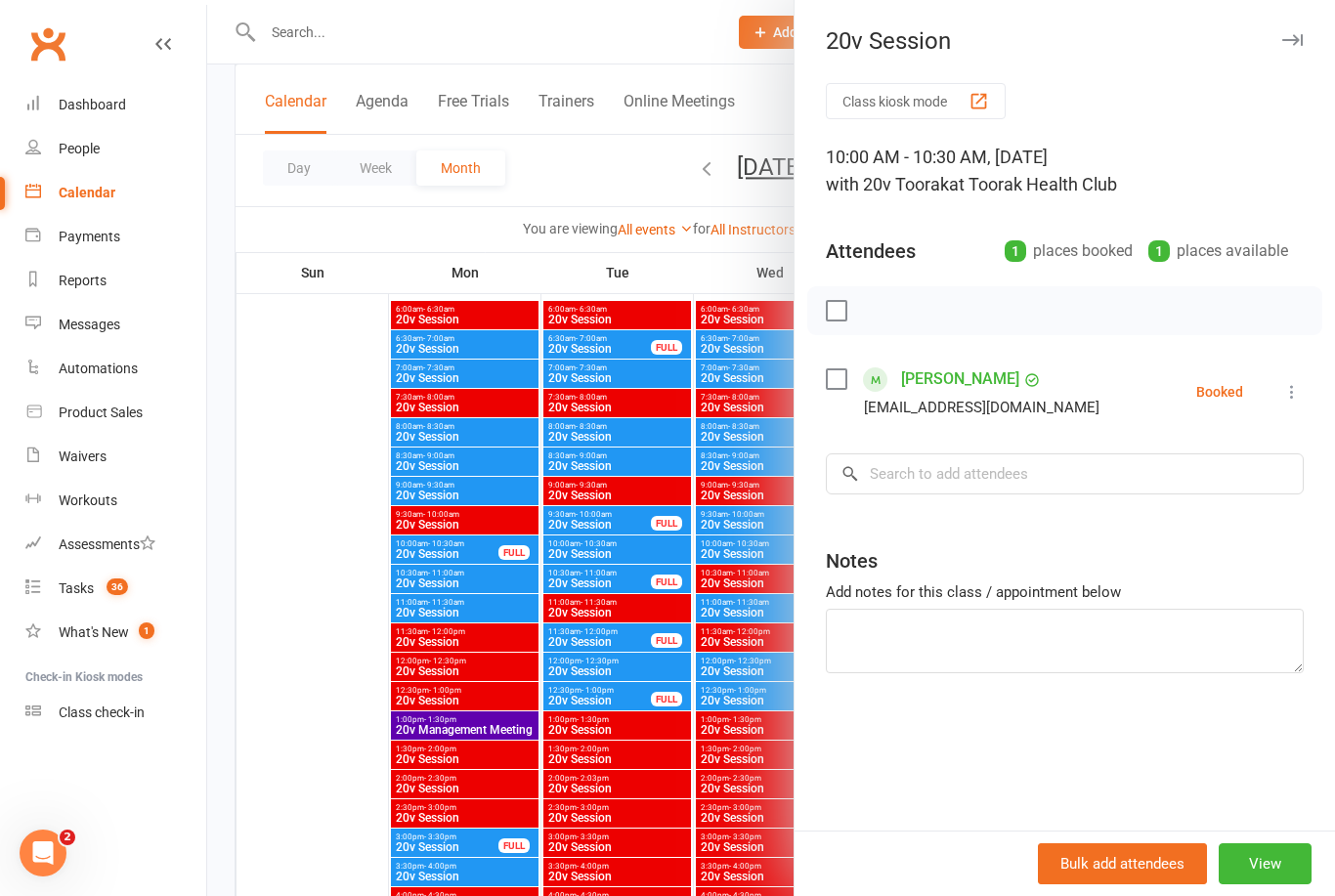
click at [644, 736] on div at bounding box center [772, 448] width 1128 height 896
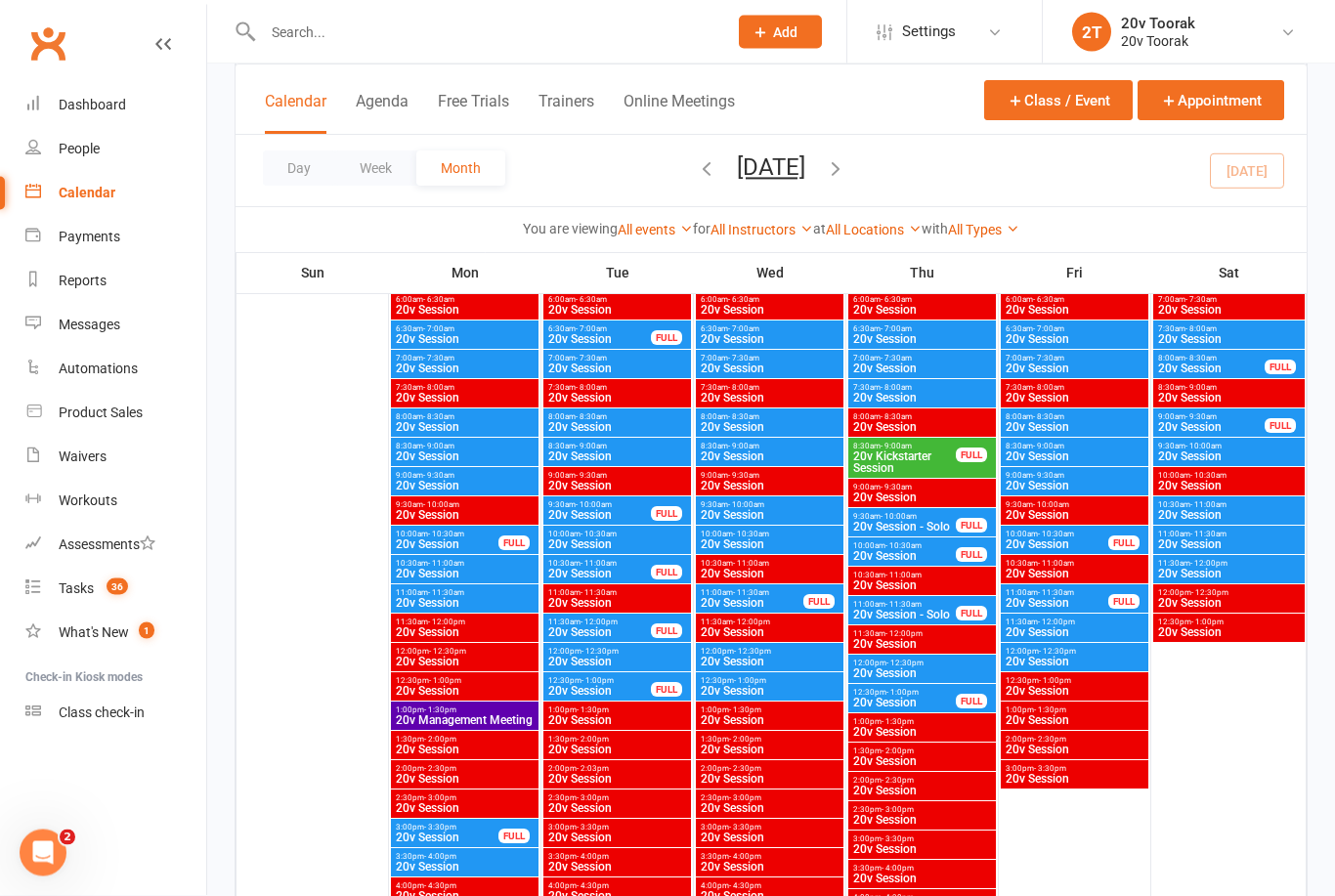
scroll to position [1886, 0]
click at [779, 682] on span "12:30pm - 1:00pm" at bounding box center [770, 681] width 140 height 9
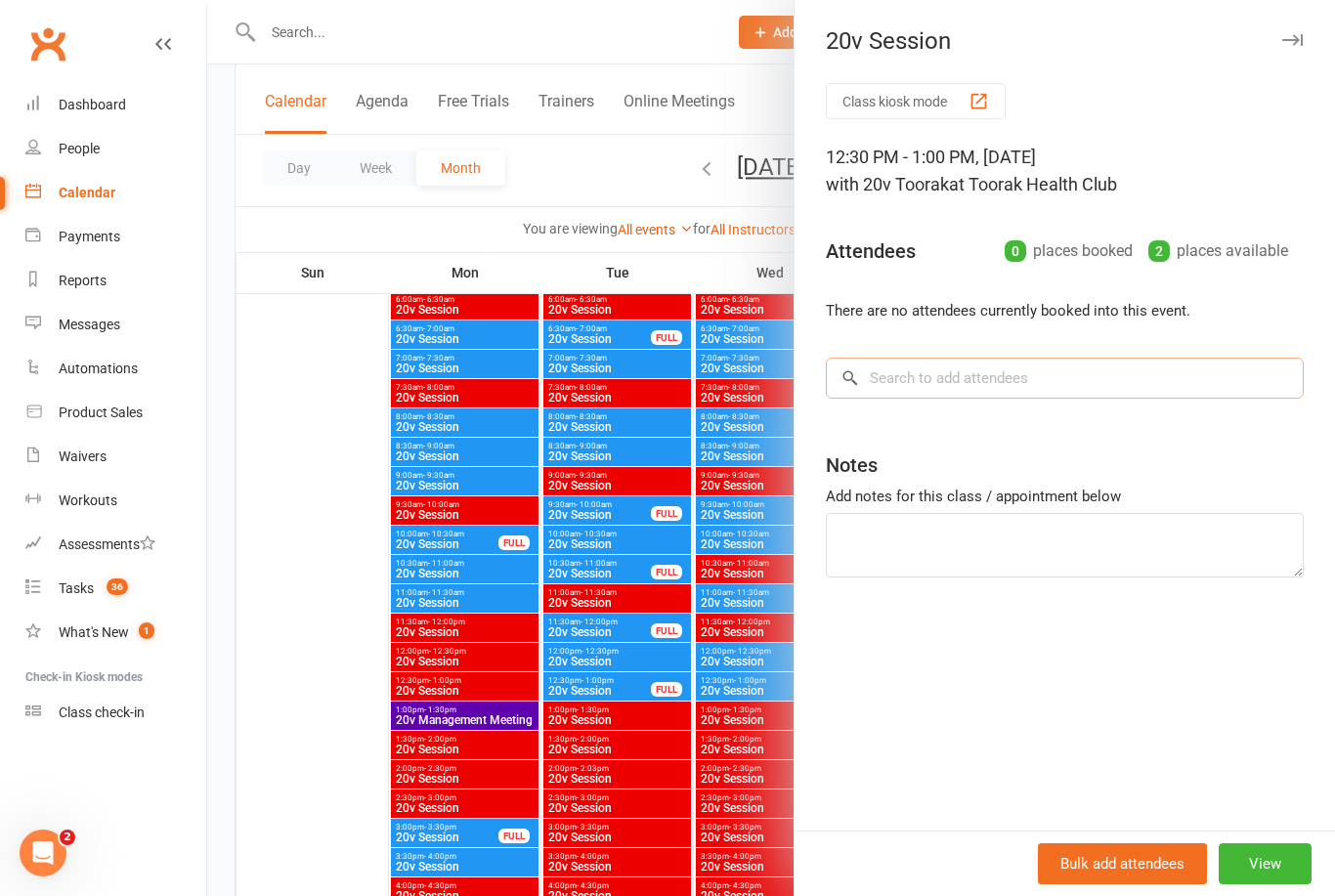
click at [1065, 378] on input "search" at bounding box center [1065, 378] width 478 height 41
type input "Knapp"
click at [1014, 422] on span "Jknapp300@gmail.com" at bounding box center [1074, 417] width 199 height 15
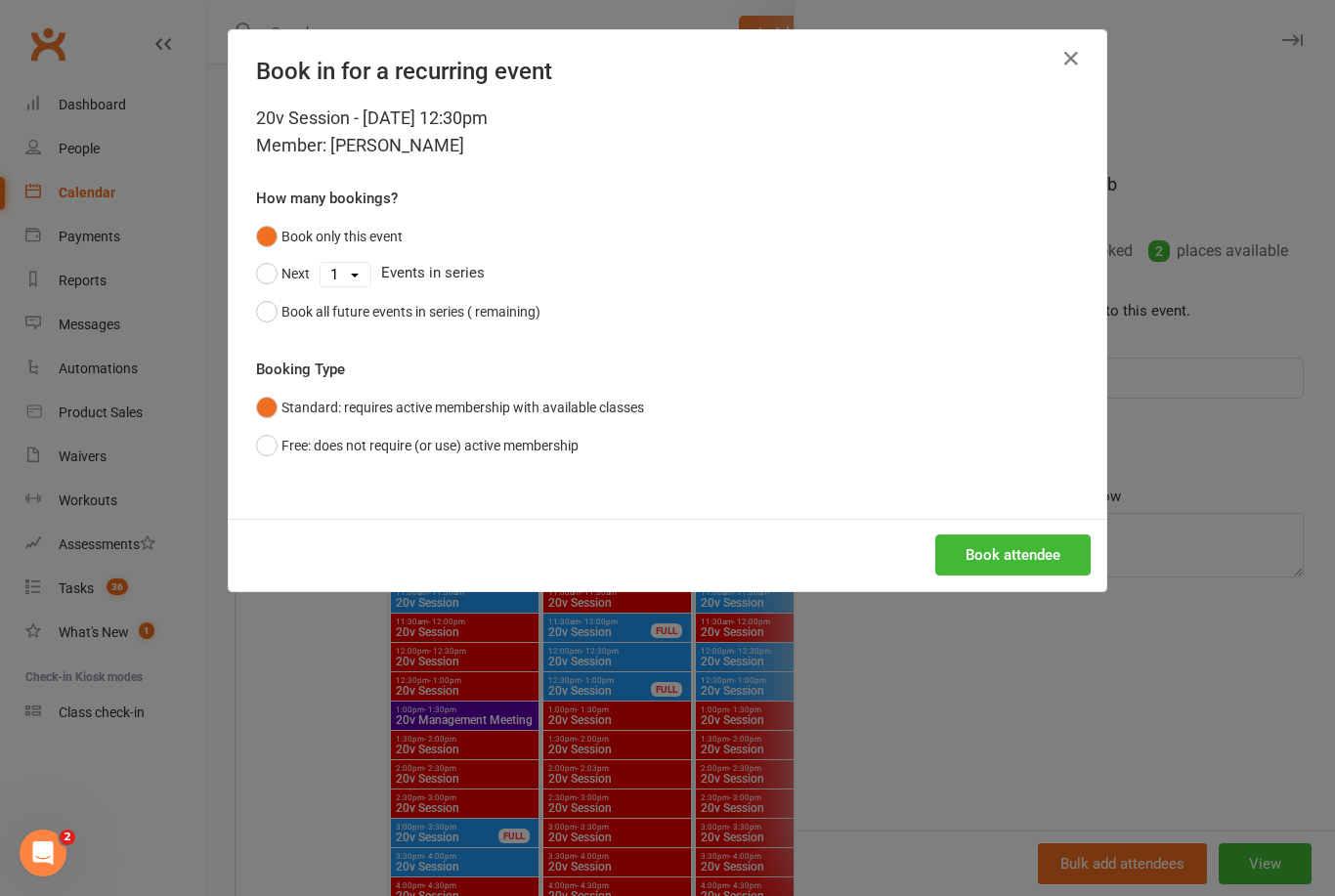
click at [1028, 543] on button "Book attendee" at bounding box center [1013, 555] width 156 height 41
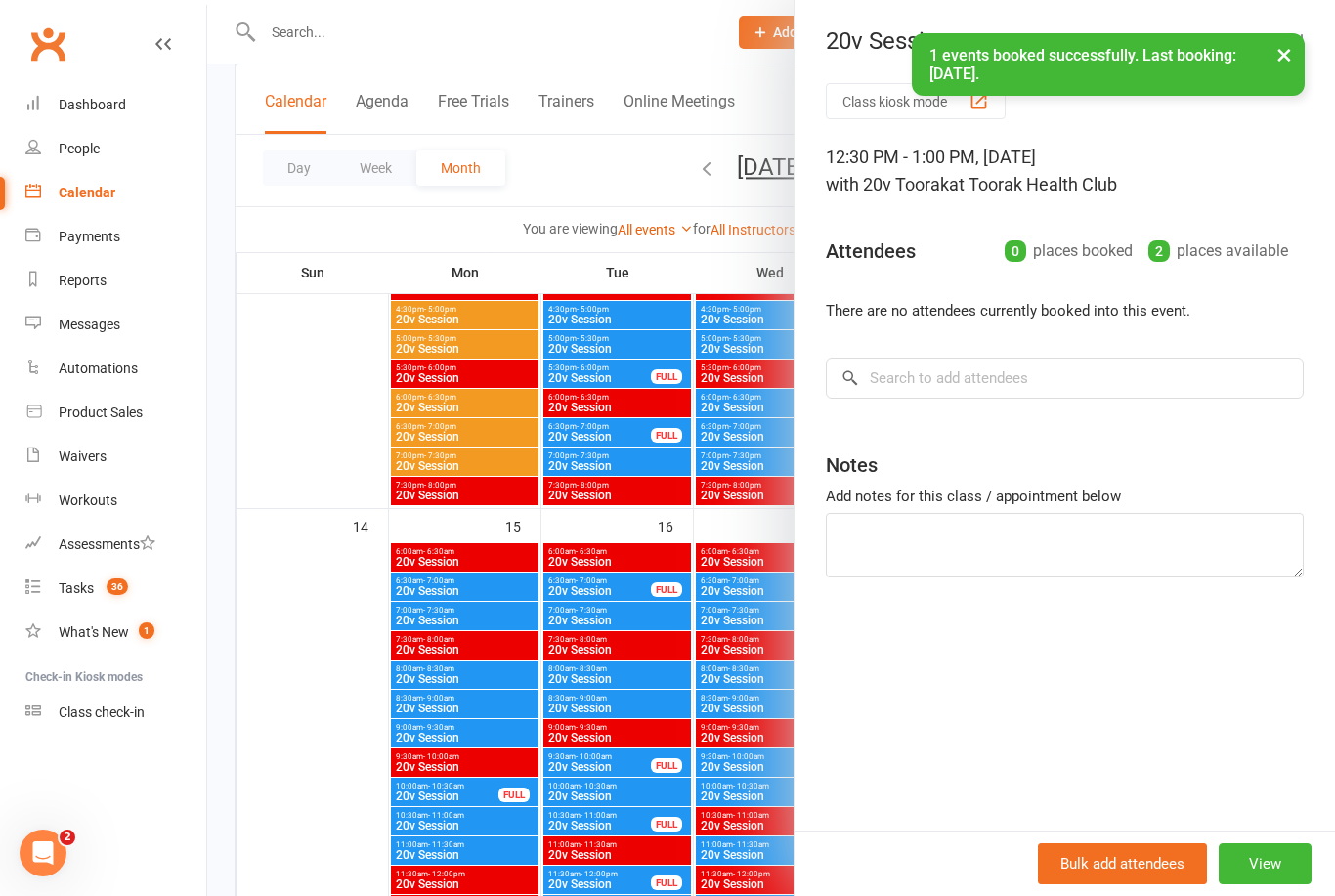
scroll to position [1537, 0]
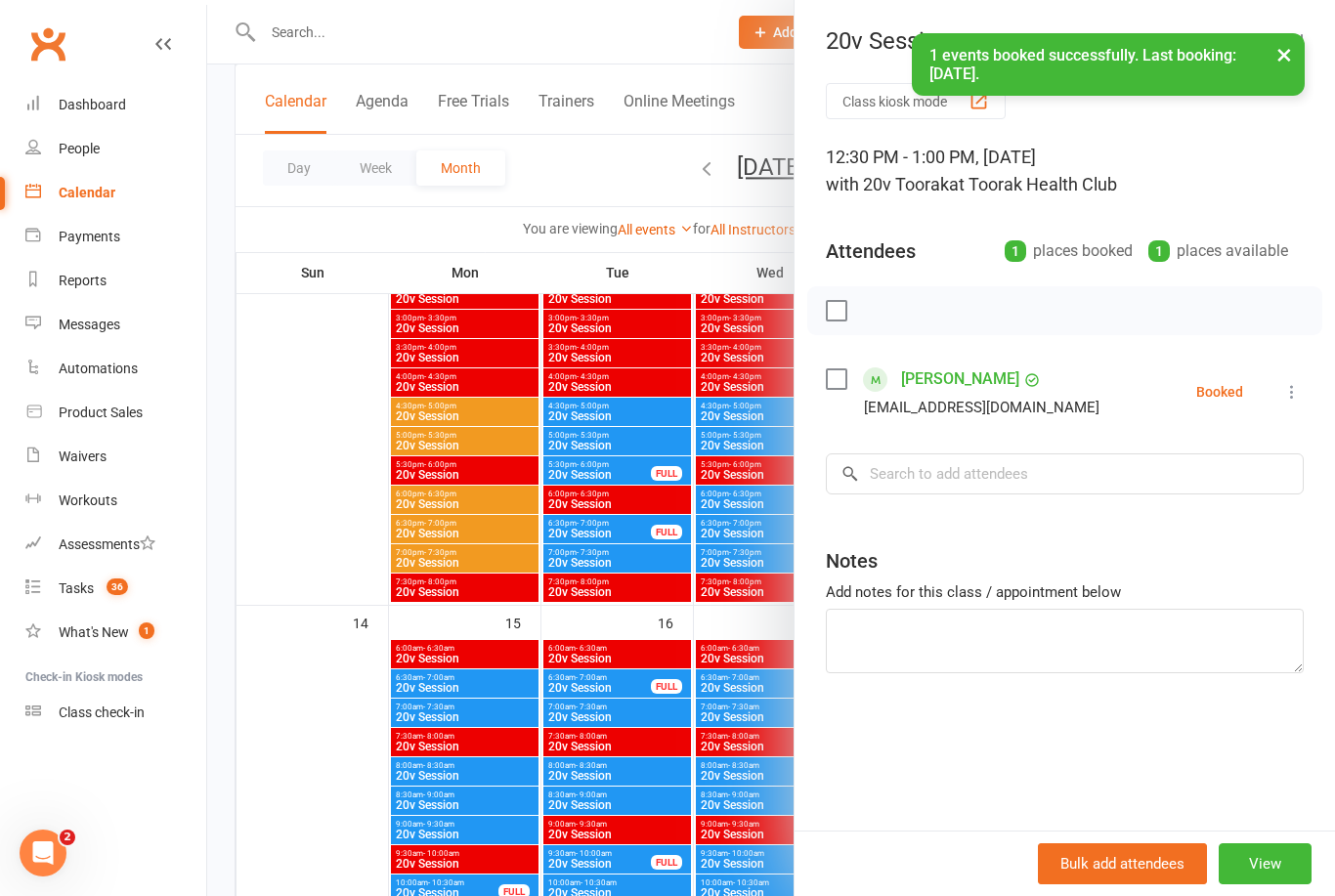
click at [333, 7] on div at bounding box center [772, 448] width 1128 height 896
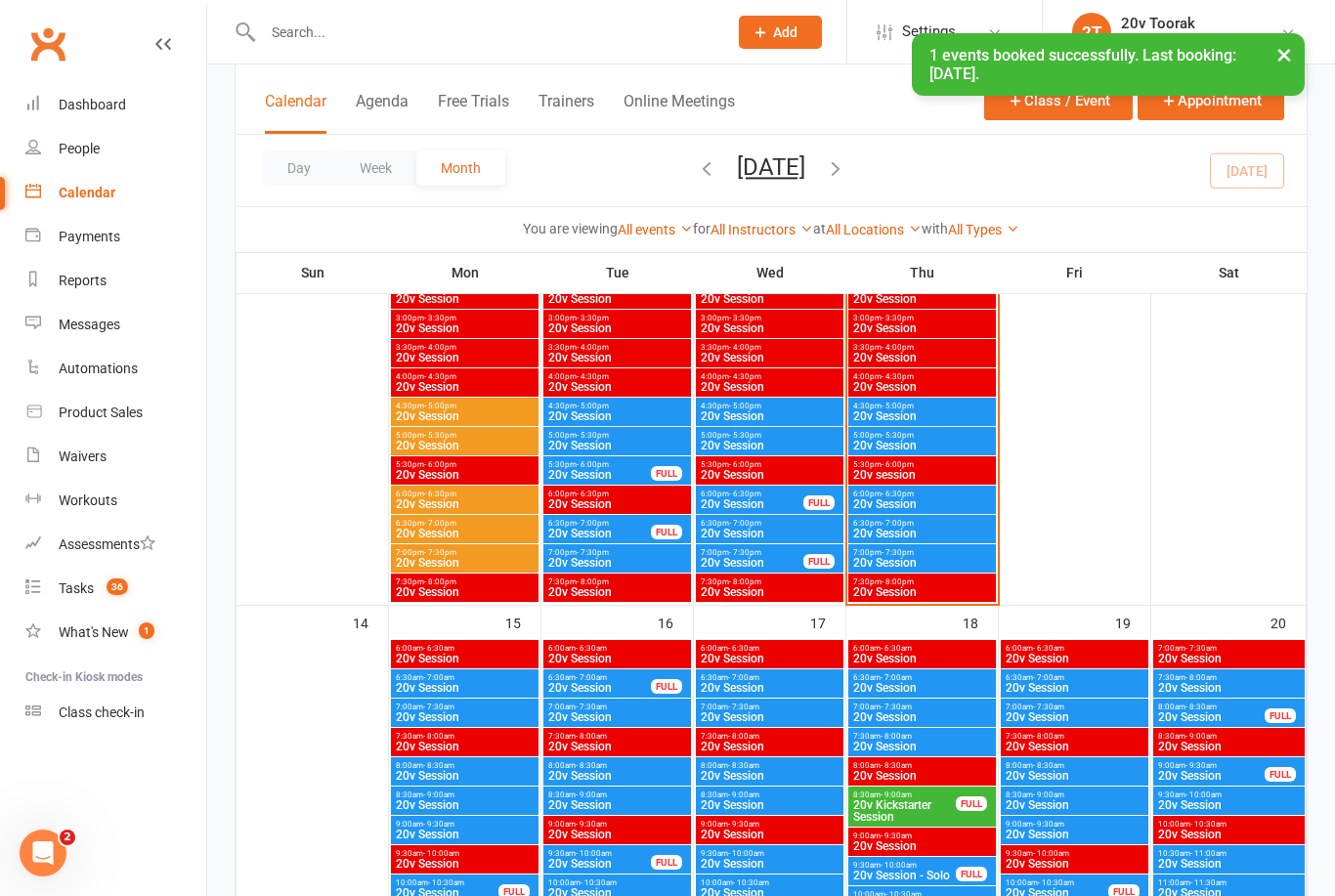
click at [192, 1] on react-component at bounding box center [357, 31] width 714 height 64
